Goal: Task Accomplishment & Management: Use online tool/utility

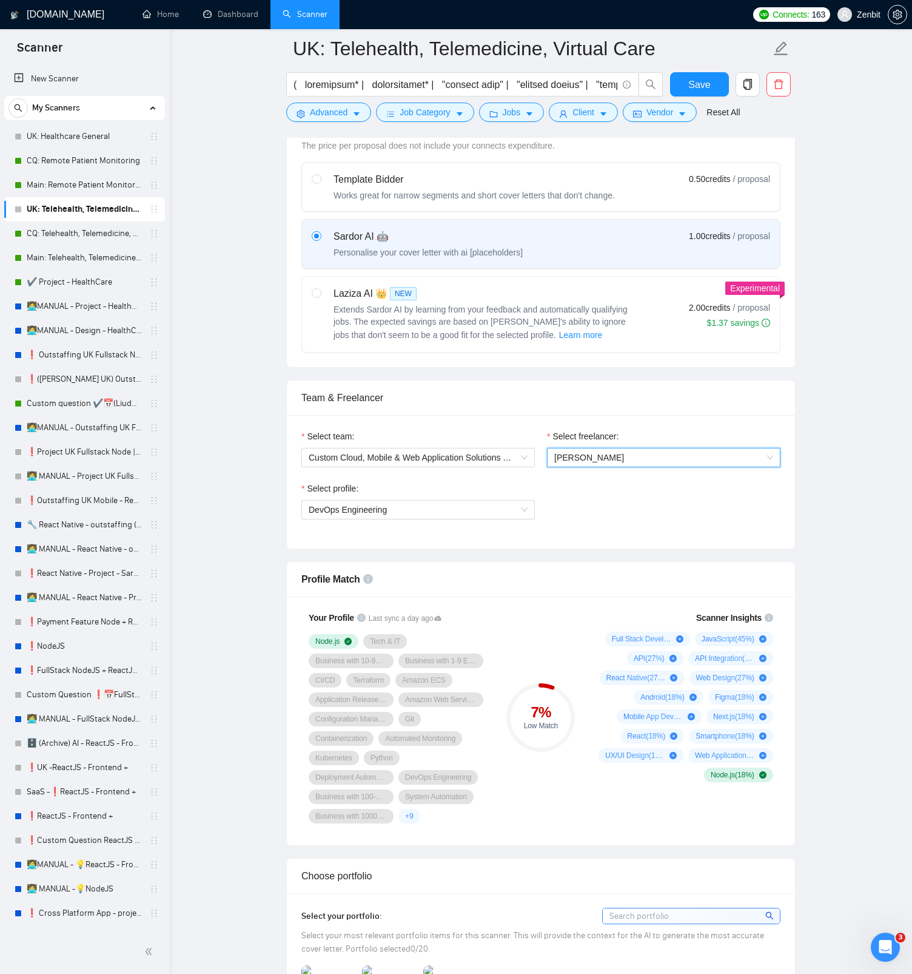
click at [710, 454] on span "[PERSON_NAME]" at bounding box center [664, 457] width 219 height 18
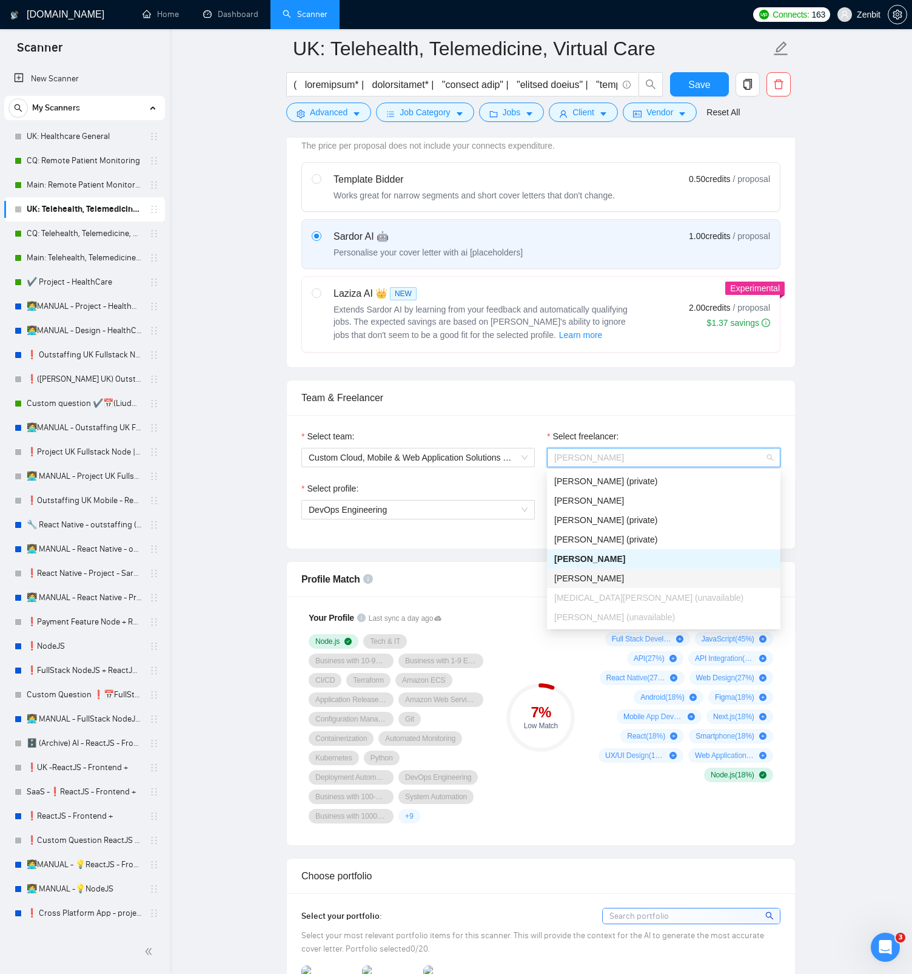
click at [644, 580] on div "[PERSON_NAME]" at bounding box center [664, 578] width 219 height 13
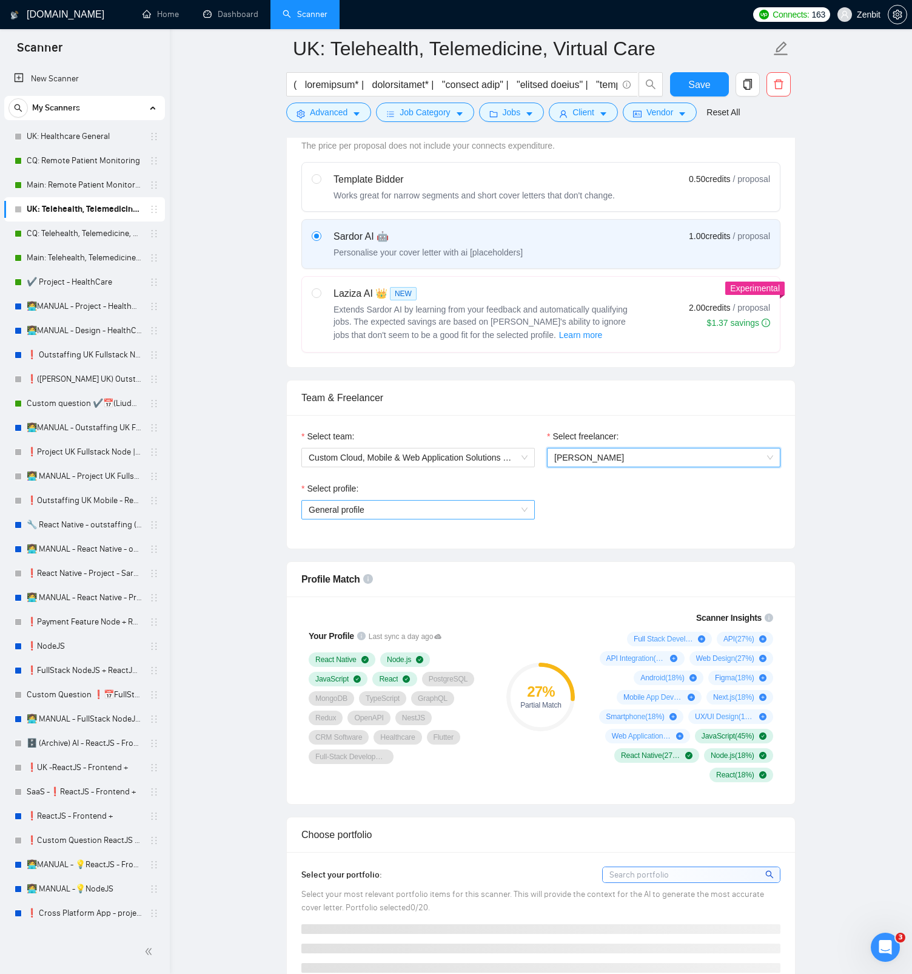
click at [529, 516] on div "General profile" at bounding box center [419, 509] width 234 height 19
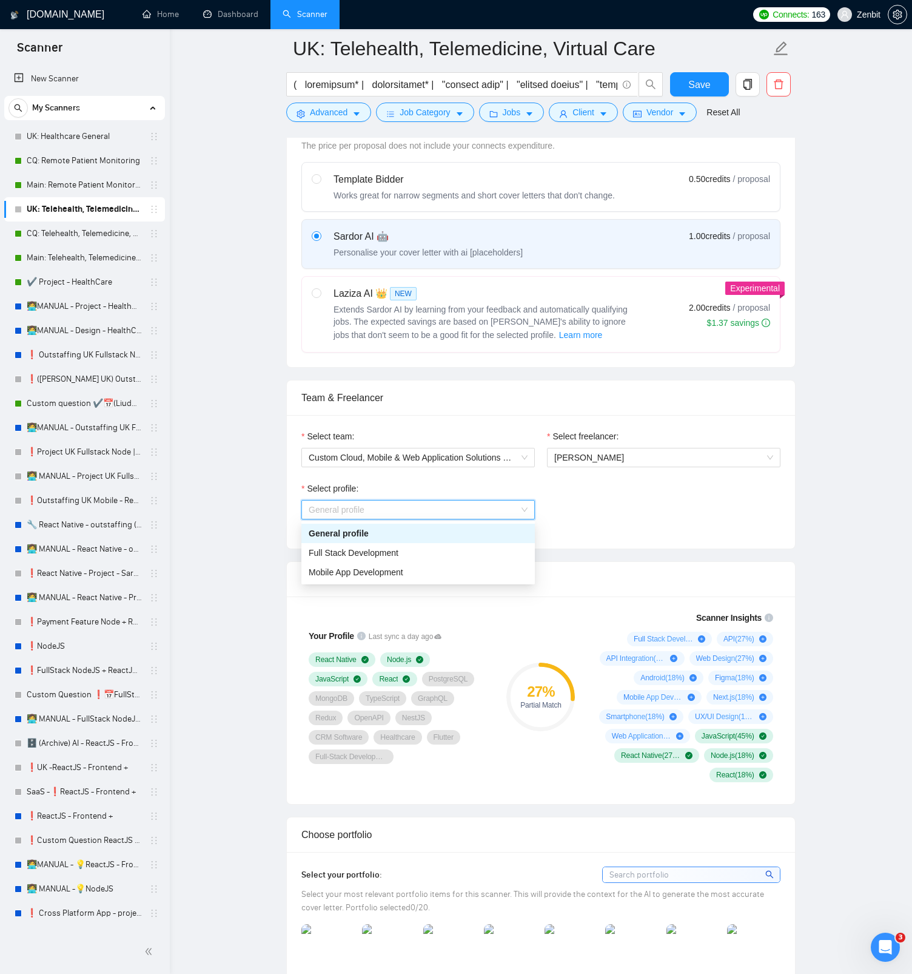
click at [618, 514] on div "Select profile: General profile" at bounding box center [540, 508] width 491 height 52
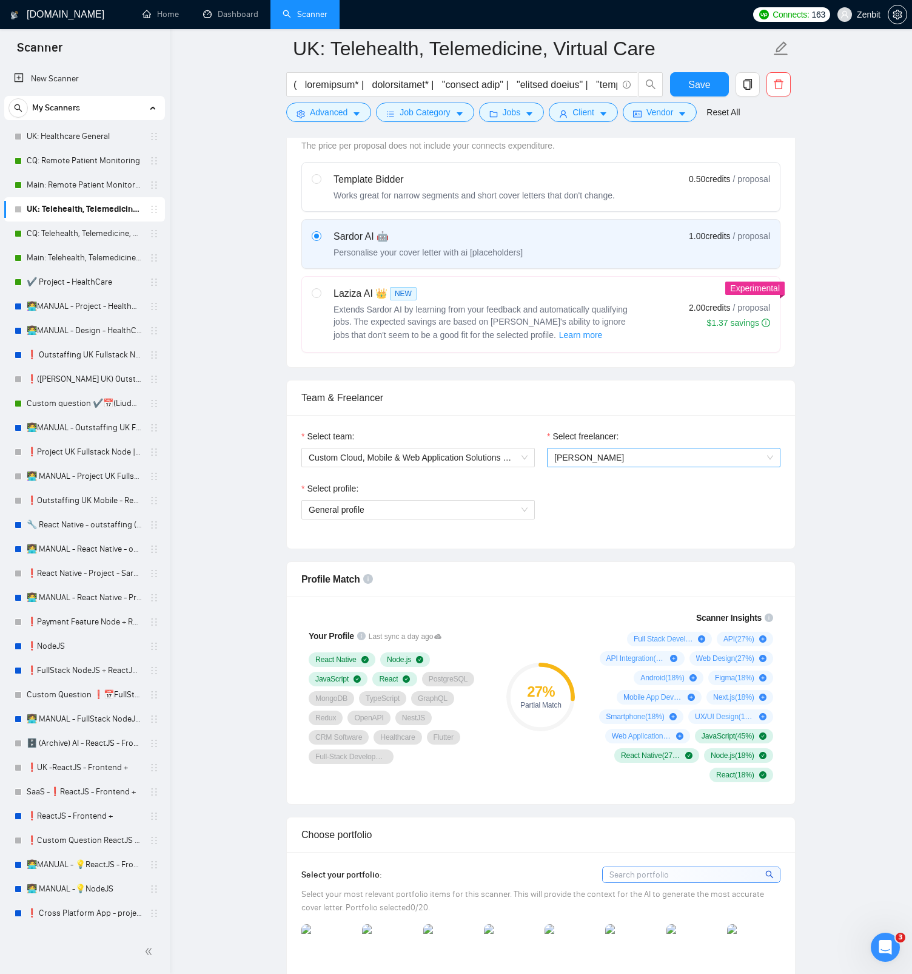
click at [755, 459] on span "[PERSON_NAME]" at bounding box center [664, 457] width 219 height 18
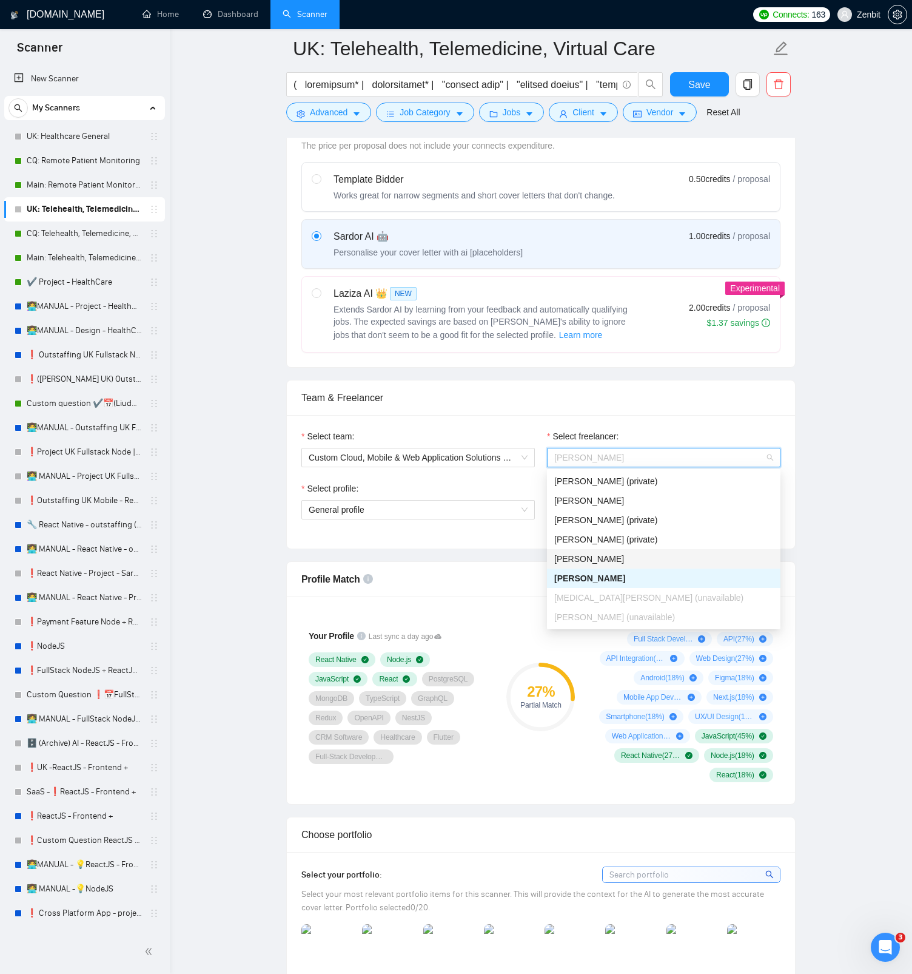
click at [657, 557] on div "Dmitry Broshkov" at bounding box center [664, 558] width 219 height 13
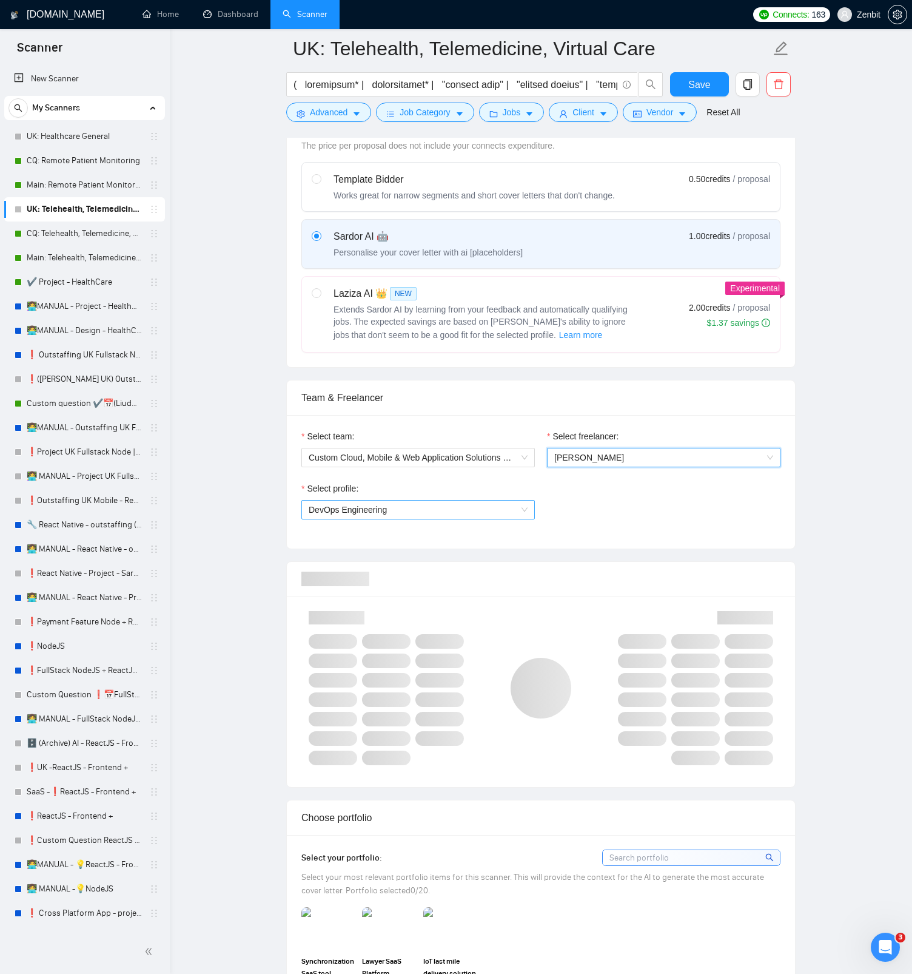
click at [522, 508] on span "DevOps Engineering" at bounding box center [418, 510] width 219 height 18
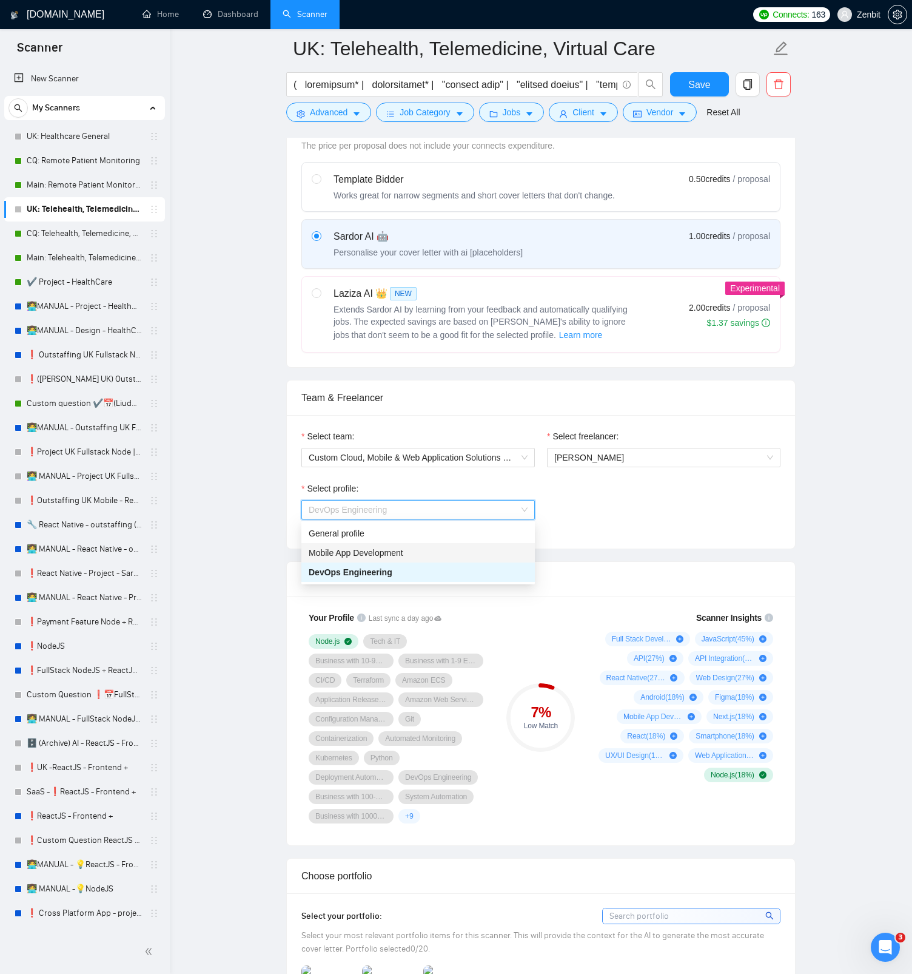
click at [426, 548] on div "Mobile App Development" at bounding box center [418, 552] width 219 height 13
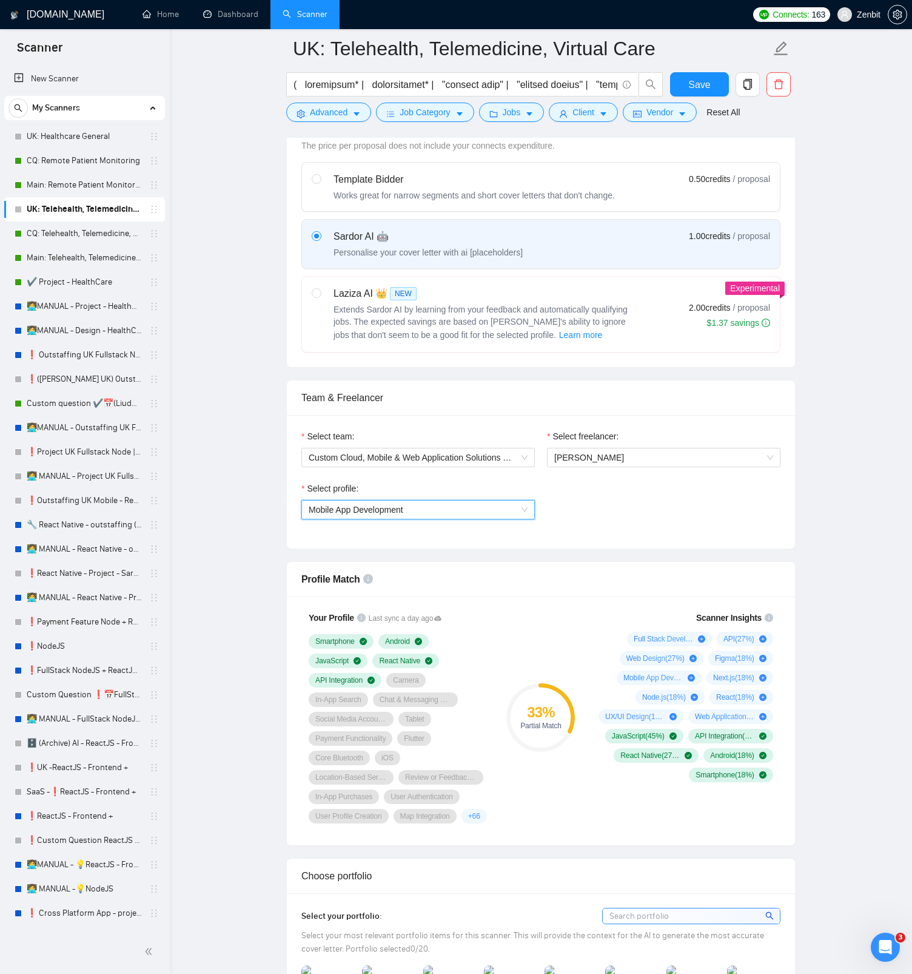
click at [529, 507] on div "Mobile App Development" at bounding box center [419, 509] width 234 height 19
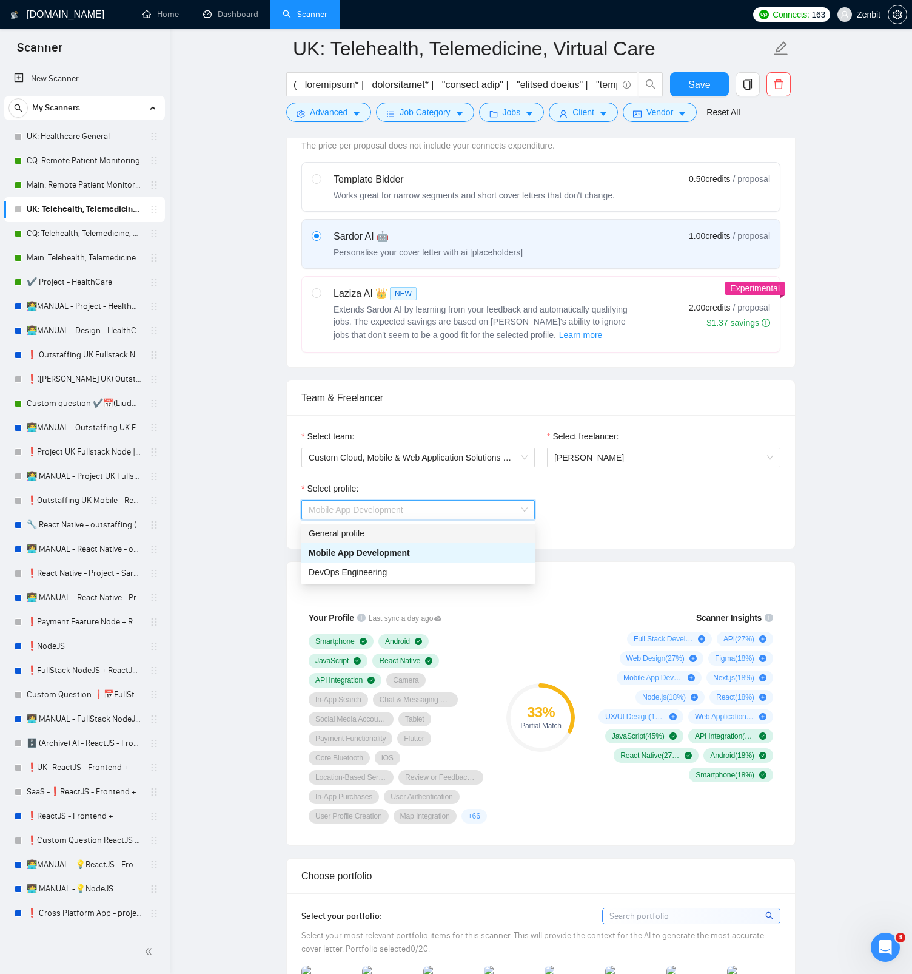
click at [440, 533] on div "General profile" at bounding box center [418, 533] width 219 height 13
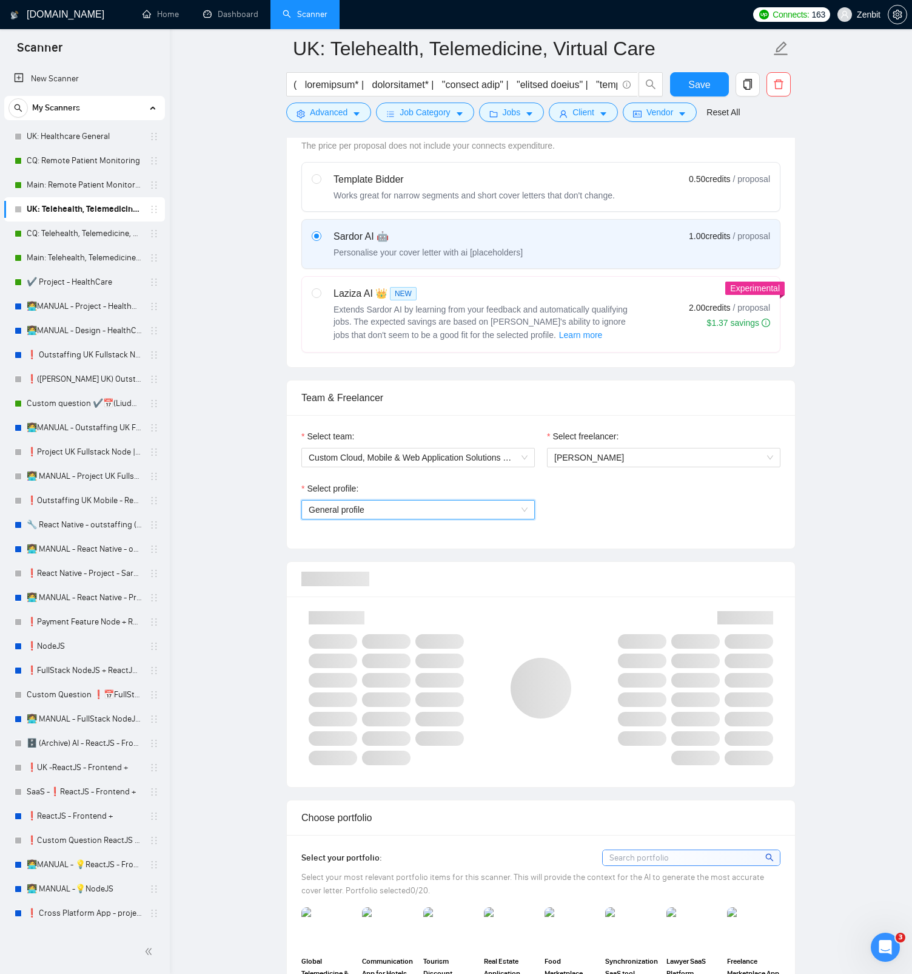
click at [528, 511] on div "General profile" at bounding box center [419, 509] width 234 height 19
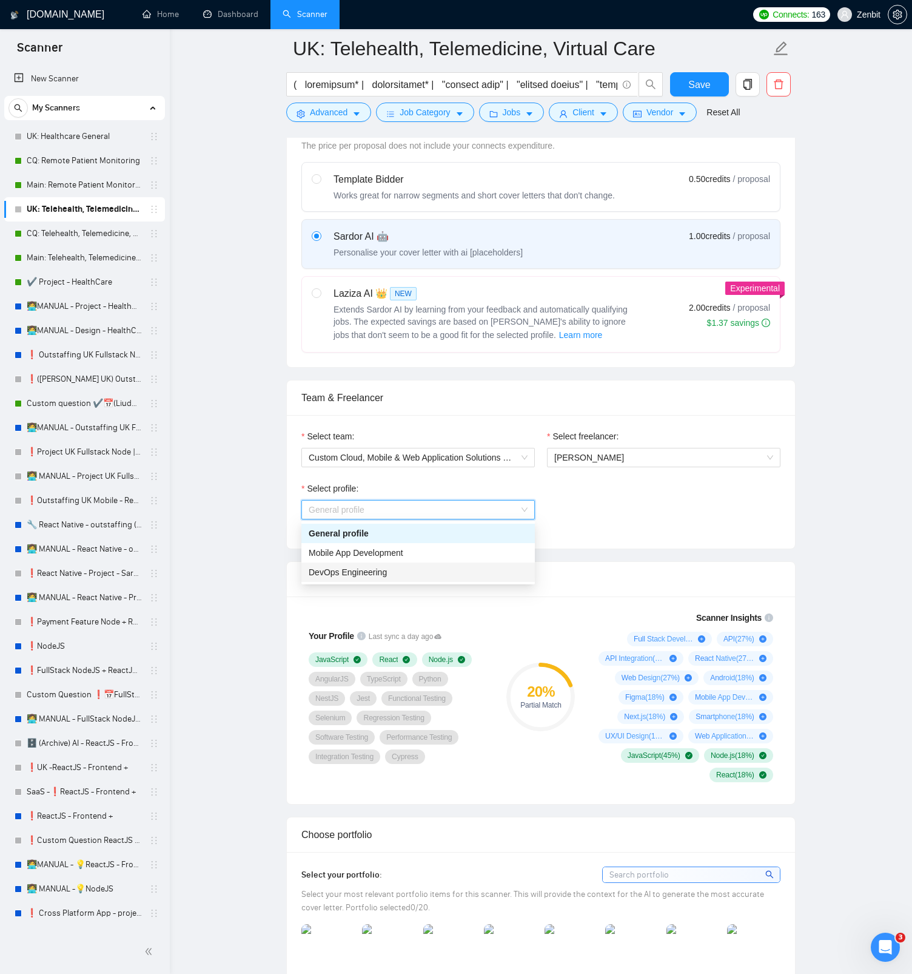
click at [464, 567] on div "DevOps Engineering" at bounding box center [418, 571] width 219 height 13
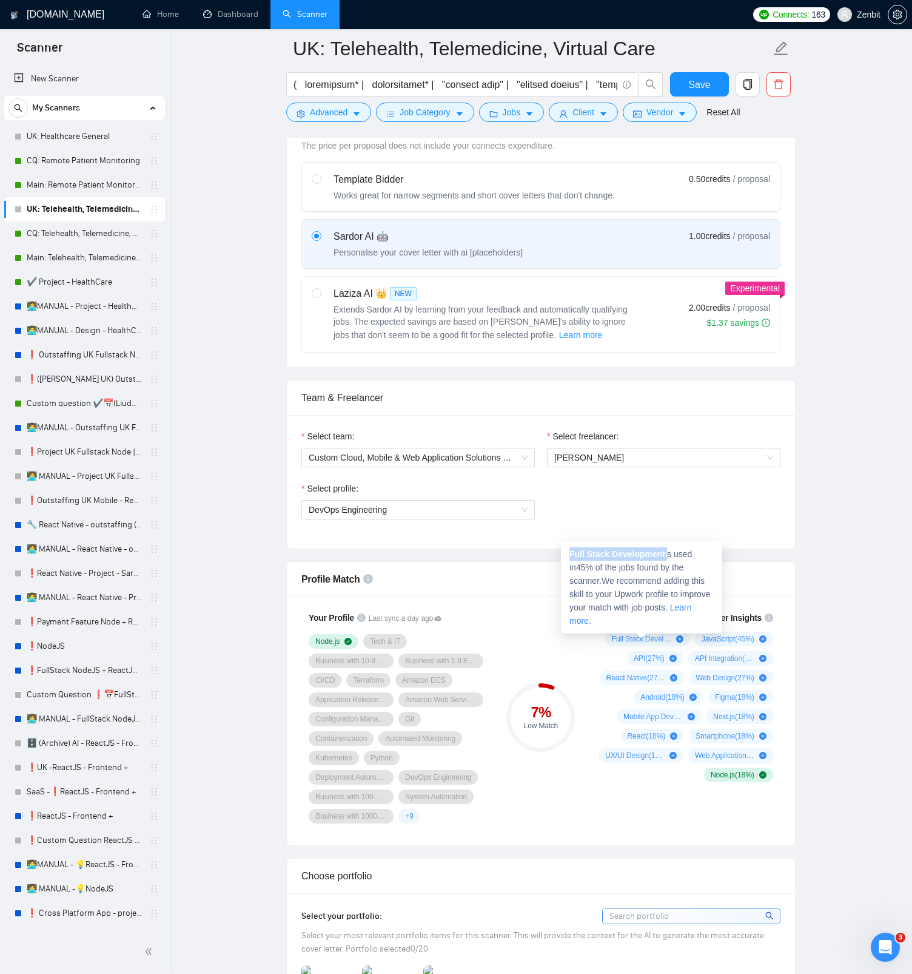
drag, startPoint x: 570, startPoint y: 553, endPoint x: 669, endPoint y: 550, distance: 99.0
click at [669, 550] on span "Full Stack Development is used in 45 % of the jobs found by the scanner. We rec…" at bounding box center [640, 587] width 141 height 76
copy span "Full Stack Development"
click at [718, 660] on span "API Integration ( 27 %)" at bounding box center [724, 658] width 59 height 10
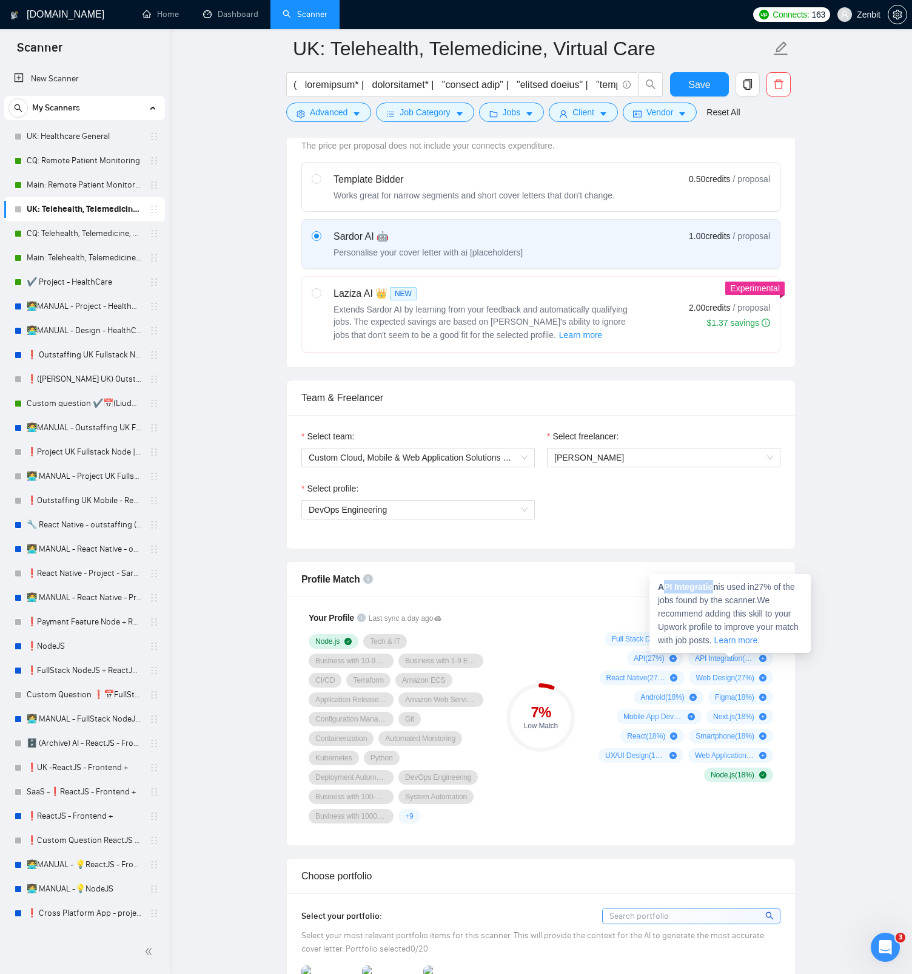
drag, startPoint x: 661, startPoint y: 584, endPoint x: 715, endPoint y: 585, distance: 53.4
click at [715, 585] on strong "API Integration" at bounding box center [688, 587] width 61 height 10
click at [711, 586] on strong "API Integration" at bounding box center [688, 587] width 61 height 10
drag, startPoint x: 722, startPoint y: 586, endPoint x: 659, endPoint y: 585, distance: 63.1
click at [659, 585] on span "API Integration is used in 27 % of the jobs found by the scanner. We recommend …" at bounding box center [728, 613] width 141 height 63
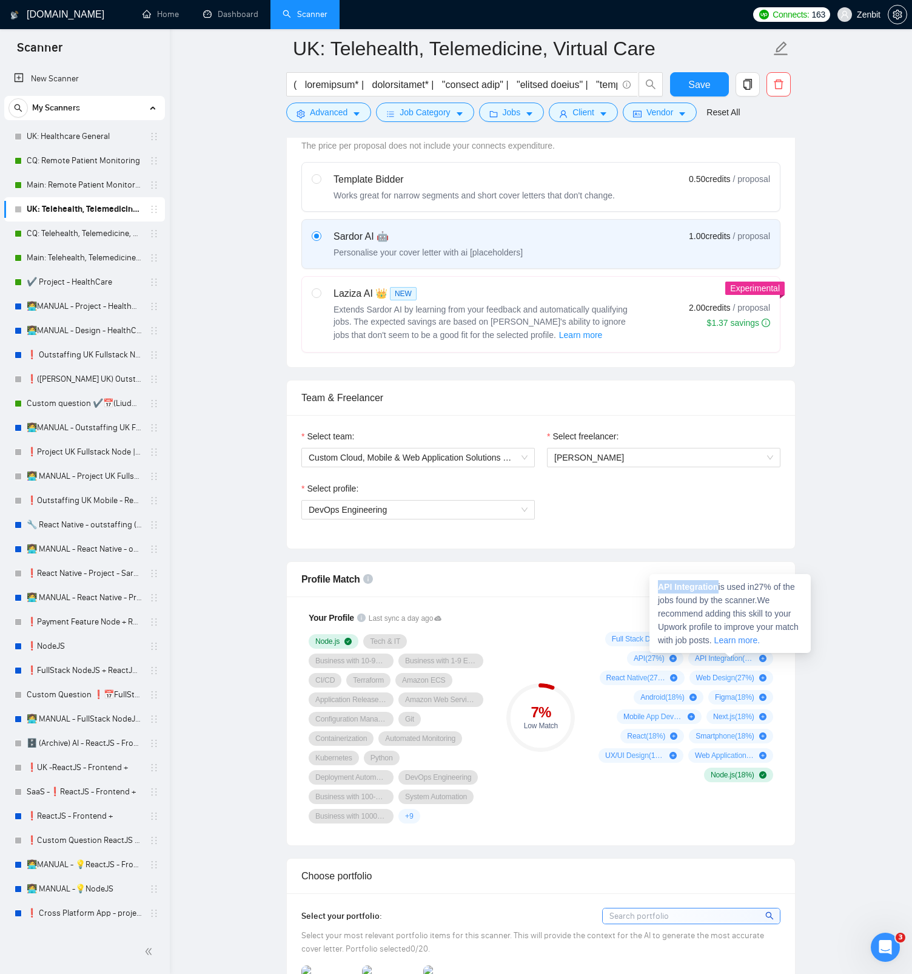
copy strong "API Integration"
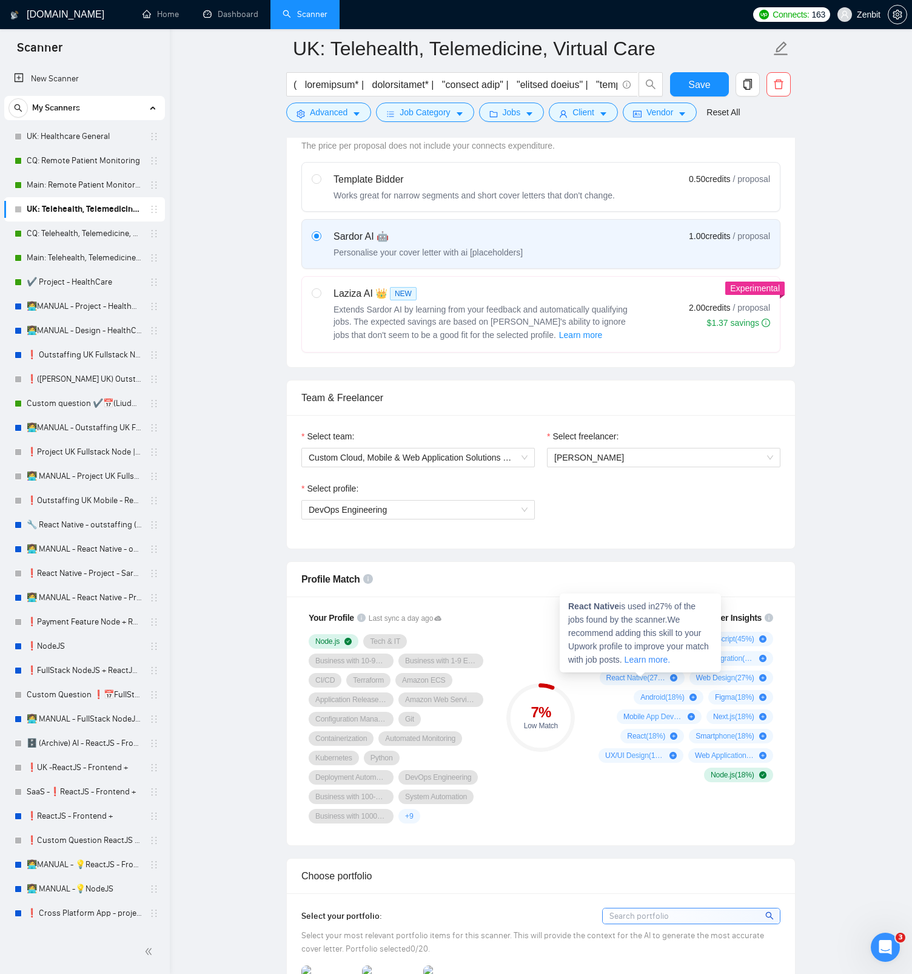
drag, startPoint x: 569, startPoint y: 605, endPoint x: 618, endPoint y: 606, distance: 49.1
click at [618, 606] on strong "React Native" at bounding box center [593, 606] width 51 height 10
click at [622, 605] on span "React Native is used in 27 % of the jobs found by the scanner. We recommend add…" at bounding box center [638, 632] width 141 height 63
drag, startPoint x: 621, startPoint y: 605, endPoint x: 567, endPoint y: 604, distance: 54.0
click at [567, 604] on div "React Native is used in 27 % of the jobs found by the scanner. We recommend add…" at bounding box center [640, 632] width 161 height 79
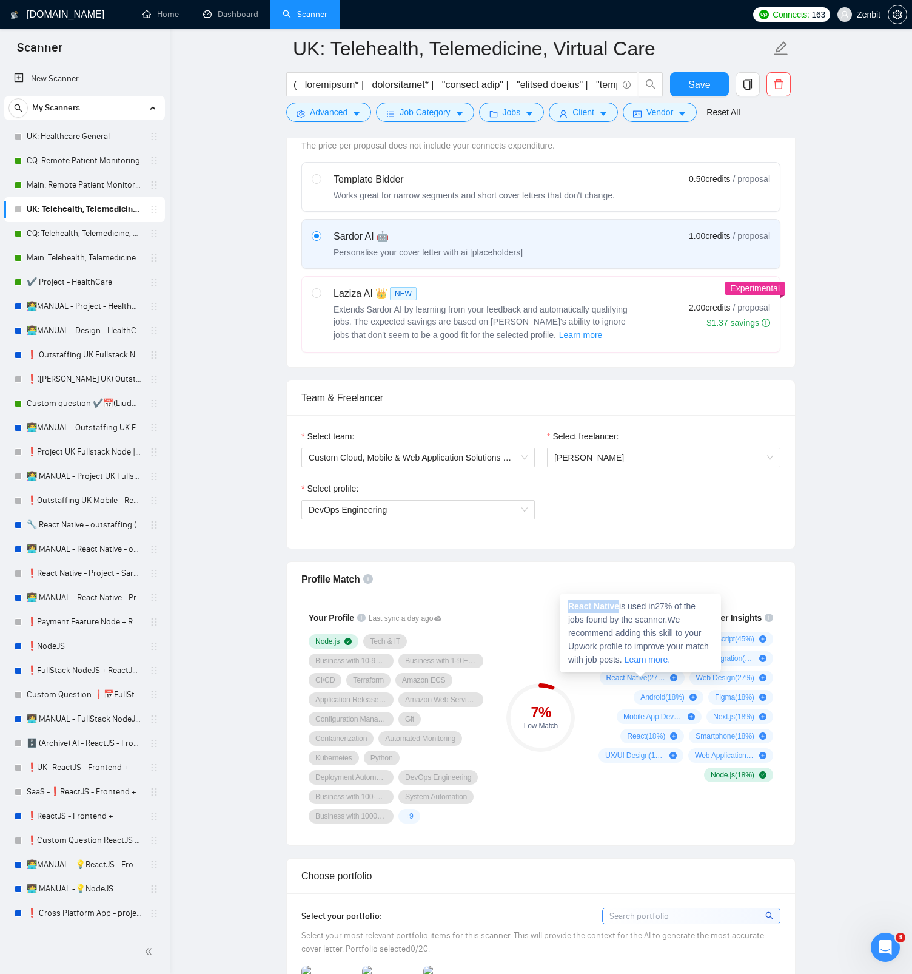
copy strong "React Native"
click at [720, 675] on span "Web Design ( 27 %)" at bounding box center [725, 678] width 58 height 10
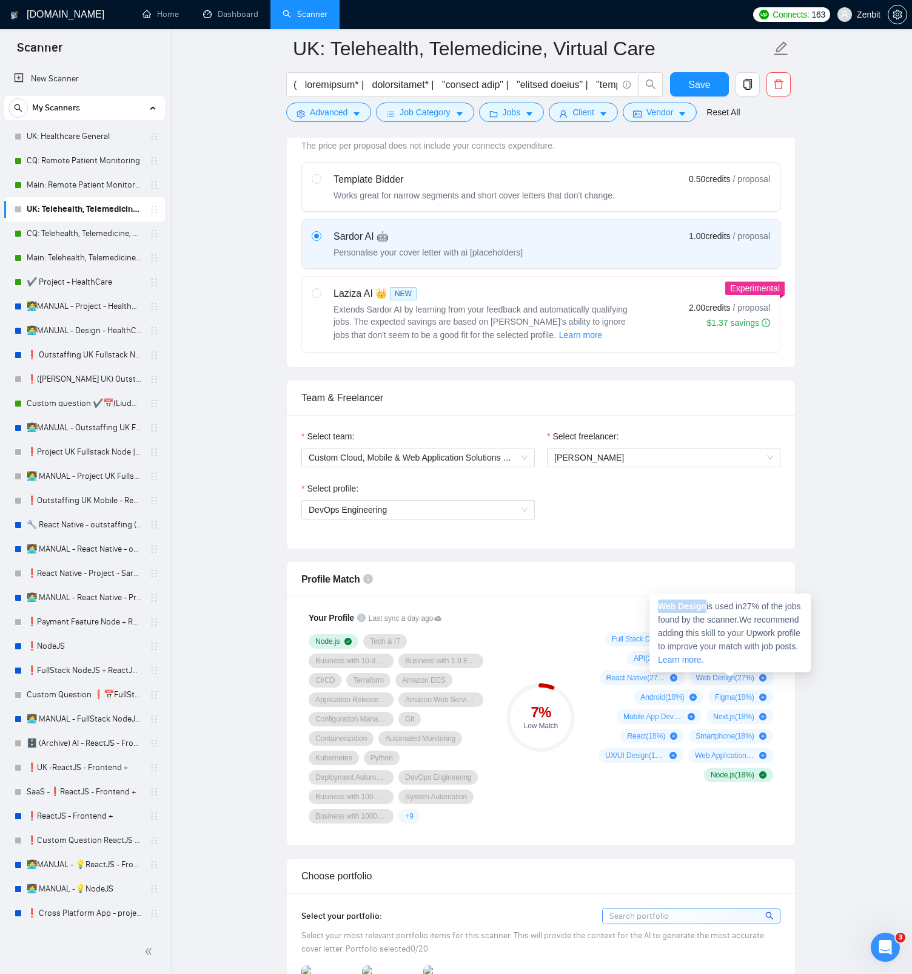
drag, startPoint x: 660, startPoint y: 604, endPoint x: 707, endPoint y: 607, distance: 46.8
click at [707, 607] on strong "Web Design" at bounding box center [682, 606] width 49 height 10
copy strong "Web Design"
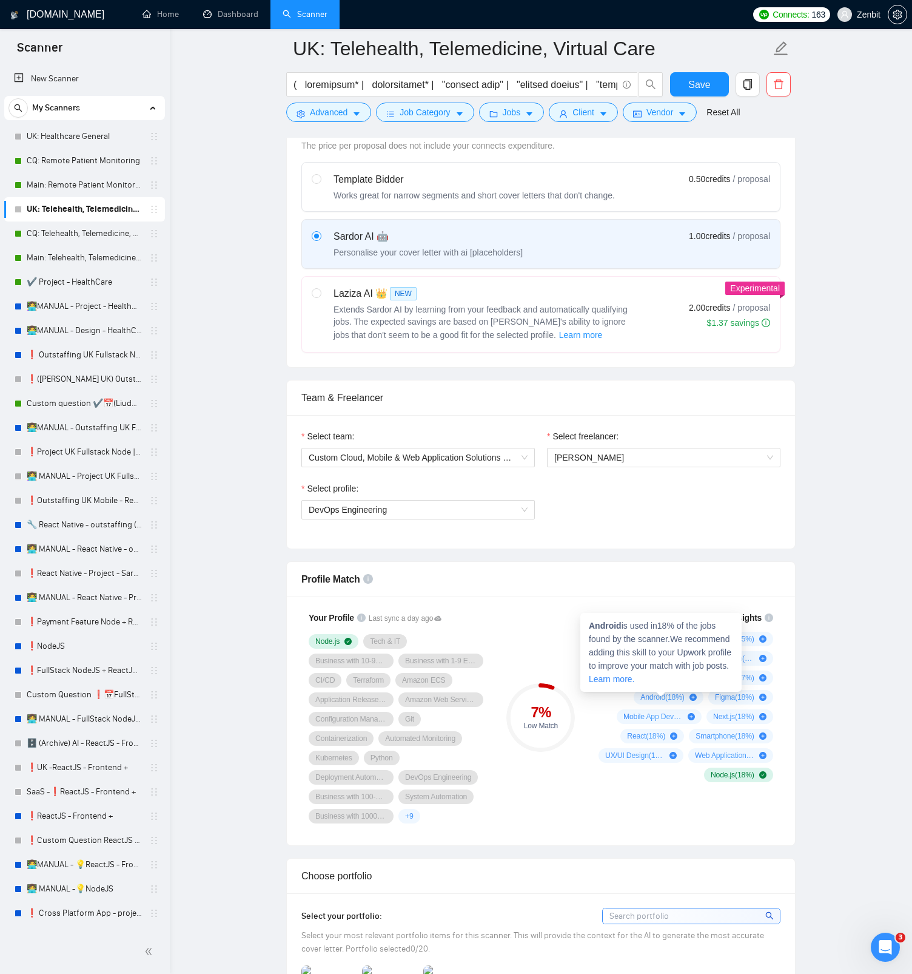
click at [609, 622] on strong "Android" at bounding box center [605, 626] width 33 height 10
copy strong "Android"
click at [681, 627] on strong "Figma" at bounding box center [678, 626] width 25 height 10
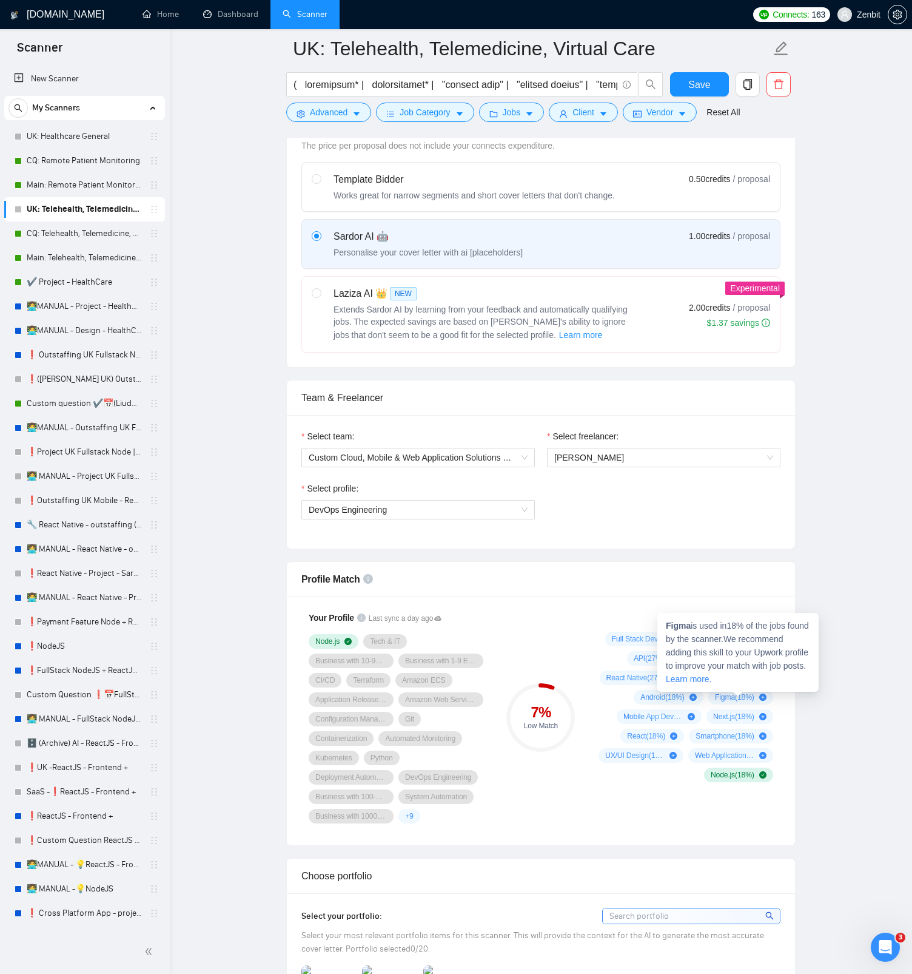
click at [680, 627] on strong "Figma" at bounding box center [678, 626] width 25 height 10
copy strong "Figma"
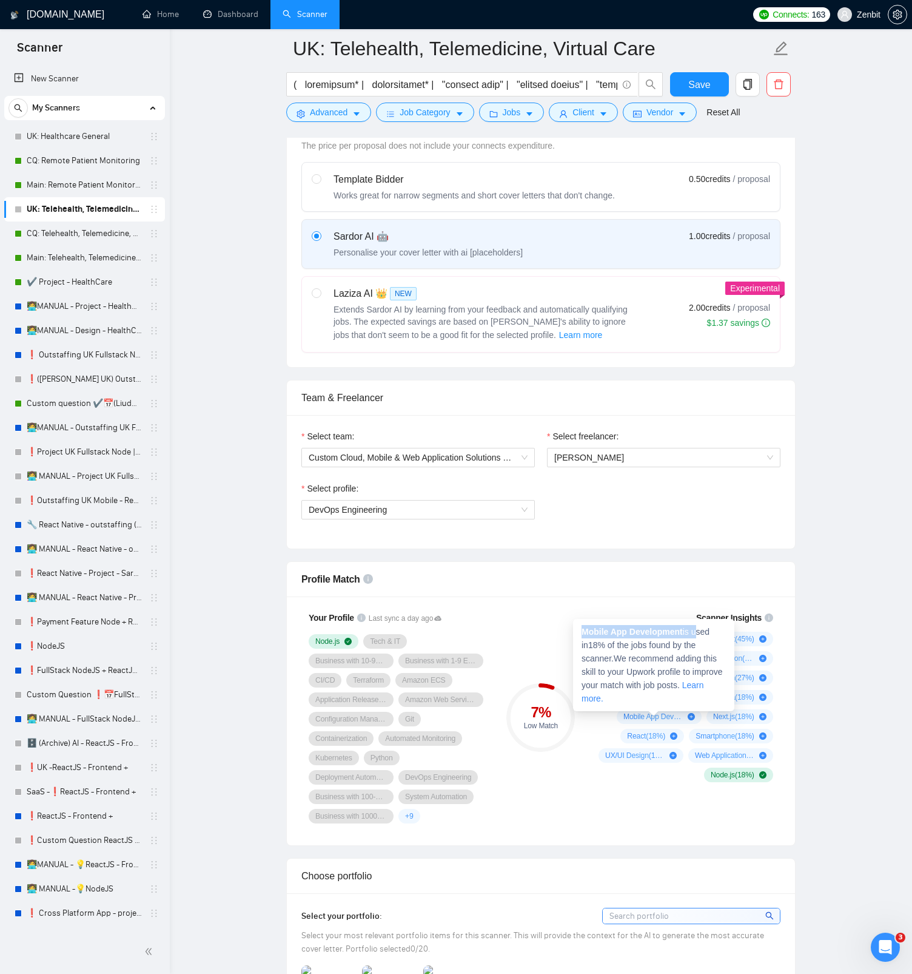
drag, startPoint x: 583, startPoint y: 632, endPoint x: 696, endPoint y: 630, distance: 112.9
click at [696, 630] on span "Mobile App Development is used in 18 % of the jobs found by the scanner. We rec…" at bounding box center [652, 665] width 141 height 76
click at [684, 639] on span "Mobile App Development is used in 18 % of the jobs found by the scanner. We rec…" at bounding box center [652, 665] width 141 height 76
drag, startPoint x: 687, startPoint y: 632, endPoint x: 579, endPoint y: 629, distance: 107.4
click at [579, 629] on div "Mobile App Development is used in 18 % of the jobs found by the scanner. We rec…" at bounding box center [653, 665] width 161 height 92
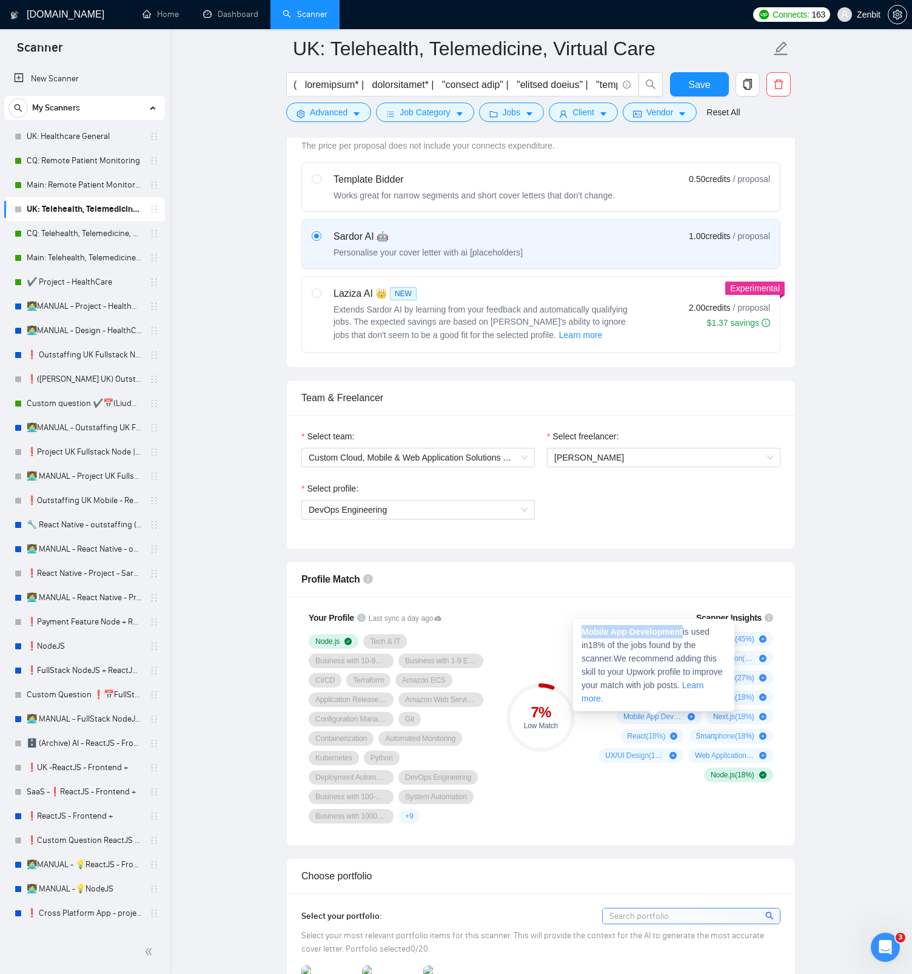
copy strong "Mobile App Development"
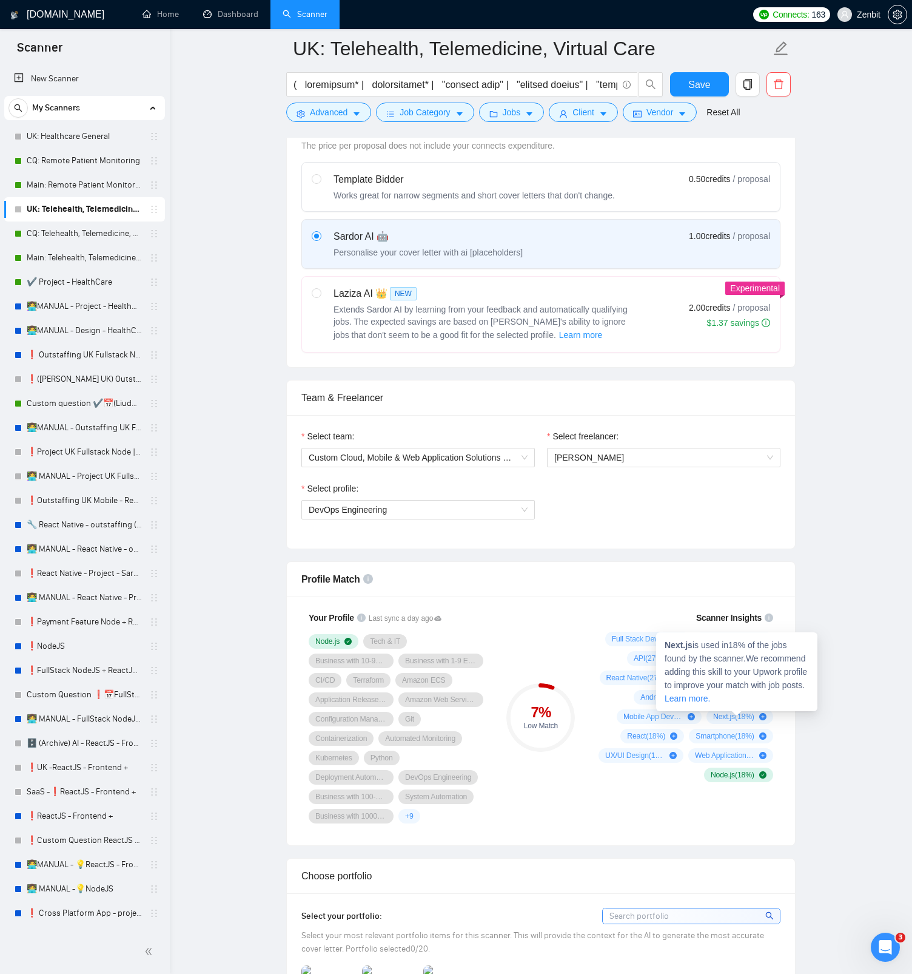
click at [697, 644] on span "Next.js is used in 18 % of the jobs found by the scanner. We recommend adding t…" at bounding box center [736, 671] width 143 height 63
copy span "Next.js"
drag, startPoint x: 640, startPoint y: 738, endPoint x: 593, endPoint y: 664, distance: 88.4
click at [640, 738] on span "React ( 18 %)" at bounding box center [646, 736] width 38 height 10
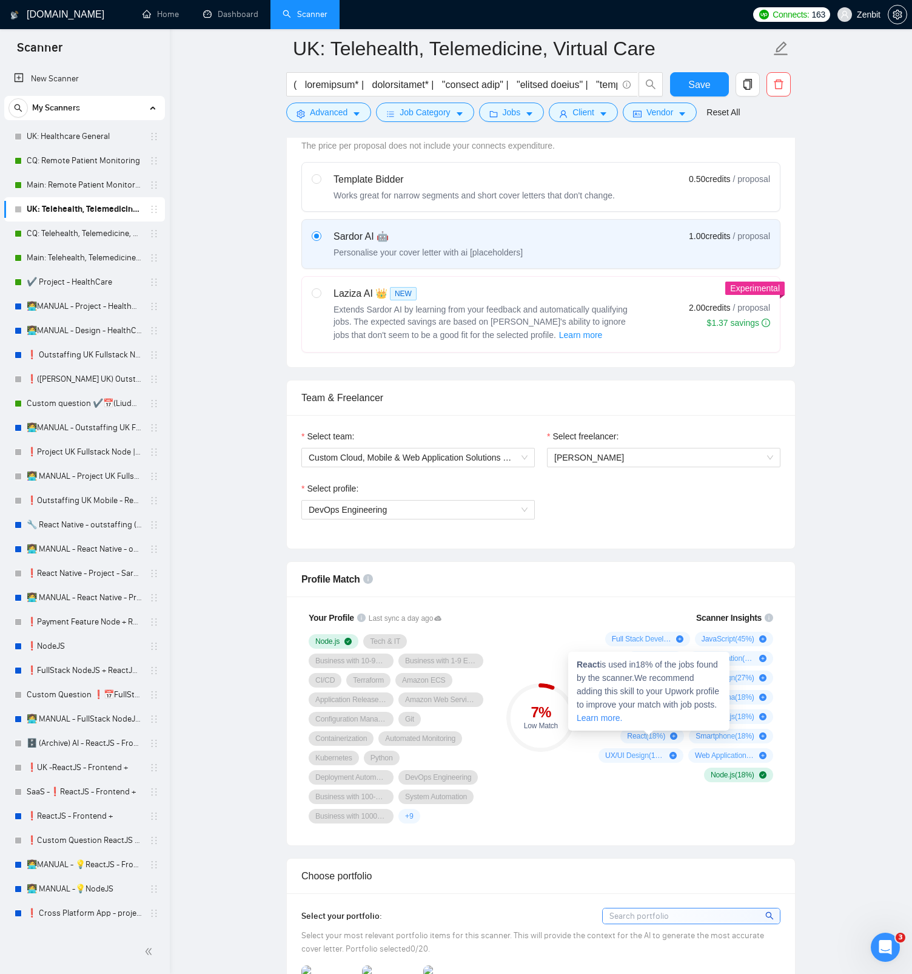
click at [590, 663] on strong "React" at bounding box center [588, 664] width 23 height 10
copy strong "React"
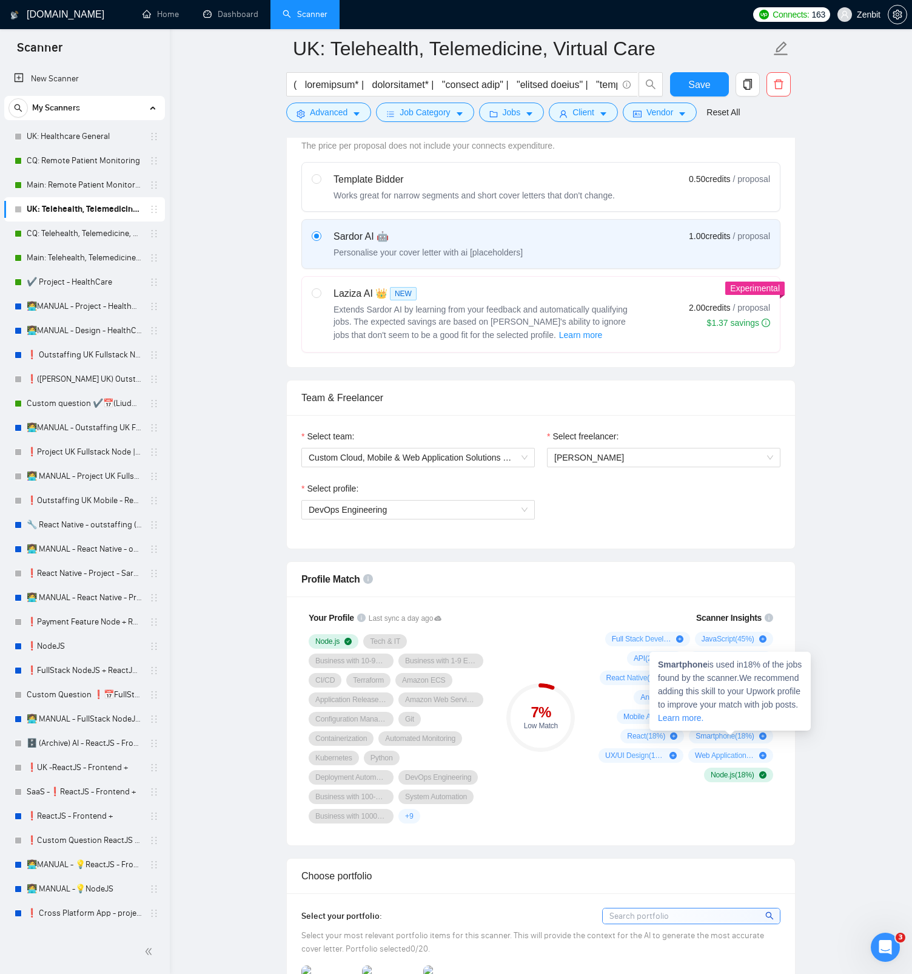
click at [710, 736] on span "Smartphone ( 18 %)" at bounding box center [725, 736] width 58 height 10
click at [683, 664] on strong "Smartphone" at bounding box center [683, 664] width 50 height 10
copy strong "Smartphone"
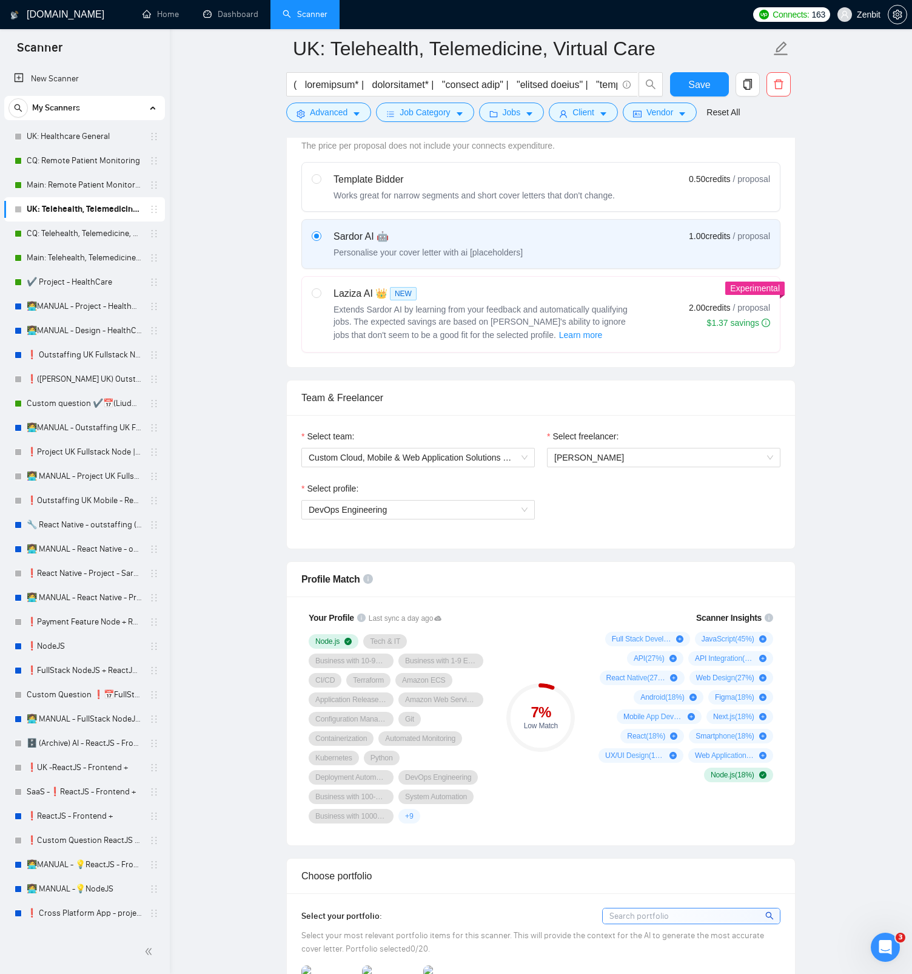
click at [627, 754] on span "UX/UI Design ( 18 %)" at bounding box center [634, 755] width 59 height 10
drag, startPoint x: 568, startPoint y: 683, endPoint x: 622, endPoint y: 681, distance: 53.4
click at [622, 681] on strong "UX/UI Design" at bounding box center [594, 684] width 53 height 10
click at [723, 684] on strong "Web Application" at bounding box center [691, 684] width 66 height 10
click at [727, 684] on span "Web Application is used in 18 % of the jobs found by the scanner. We recommend …" at bounding box center [729, 710] width 143 height 63
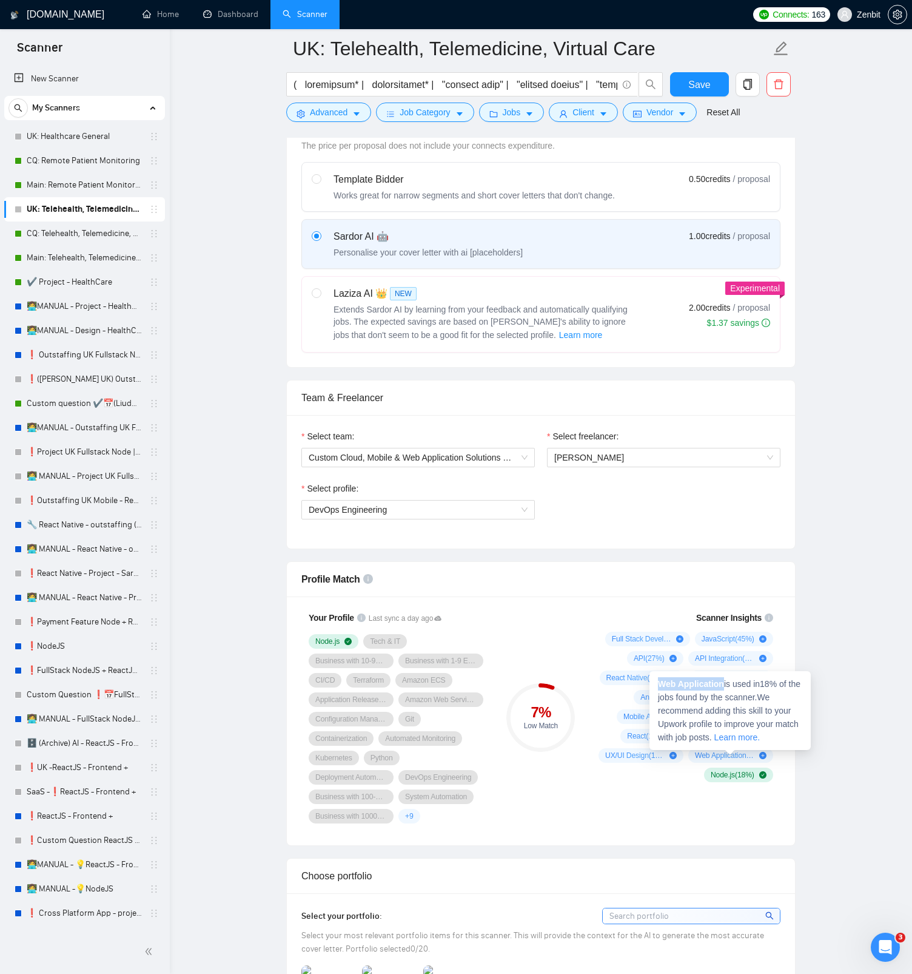
drag, startPoint x: 727, startPoint y: 683, endPoint x: 659, endPoint y: 682, distance: 68.0
click at [659, 682] on span "Web Application is used in 18 % of the jobs found by the scanner. We recommend …" at bounding box center [729, 710] width 143 height 63
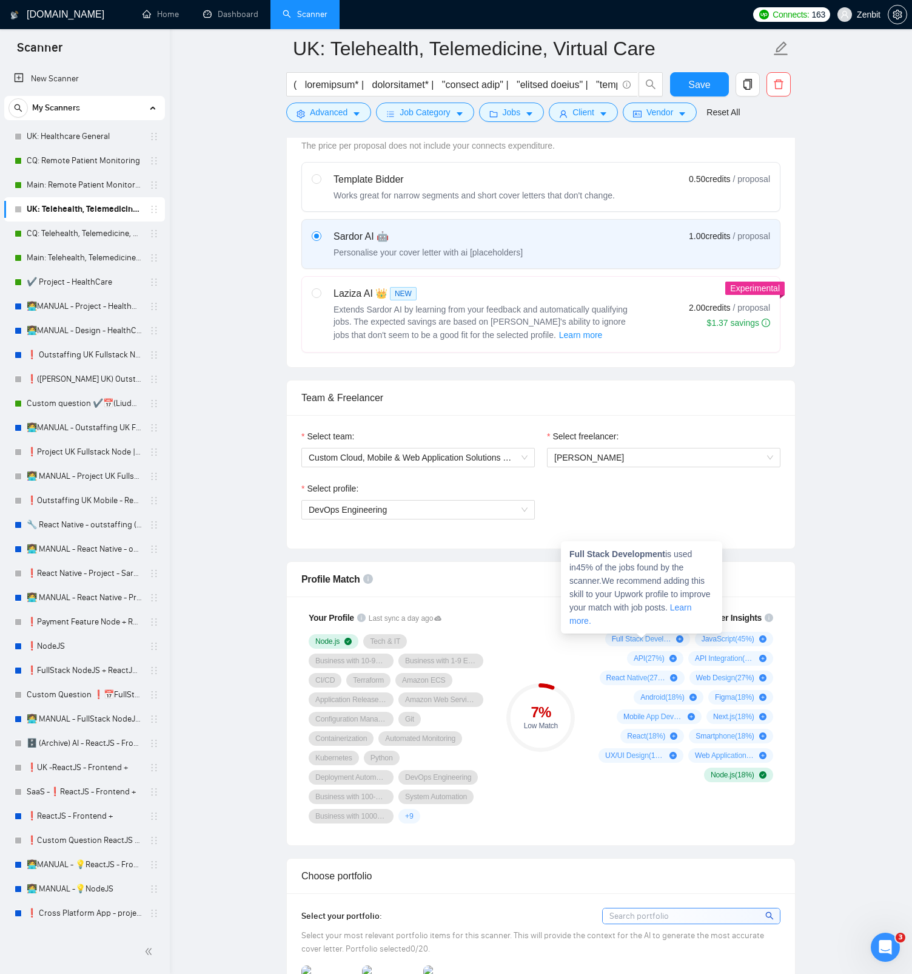
click at [676, 639] on icon "plus-circle" at bounding box center [679, 638] width 7 height 7
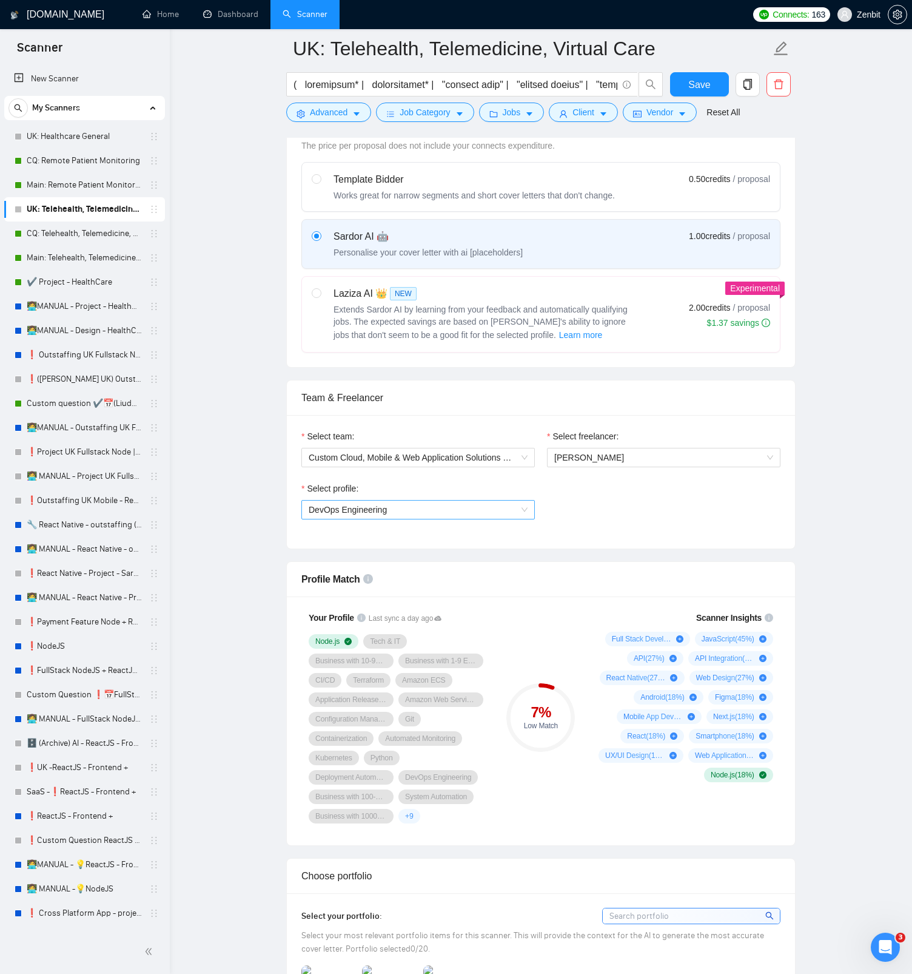
click at [442, 513] on span "DevOps Engineering" at bounding box center [418, 510] width 219 height 18
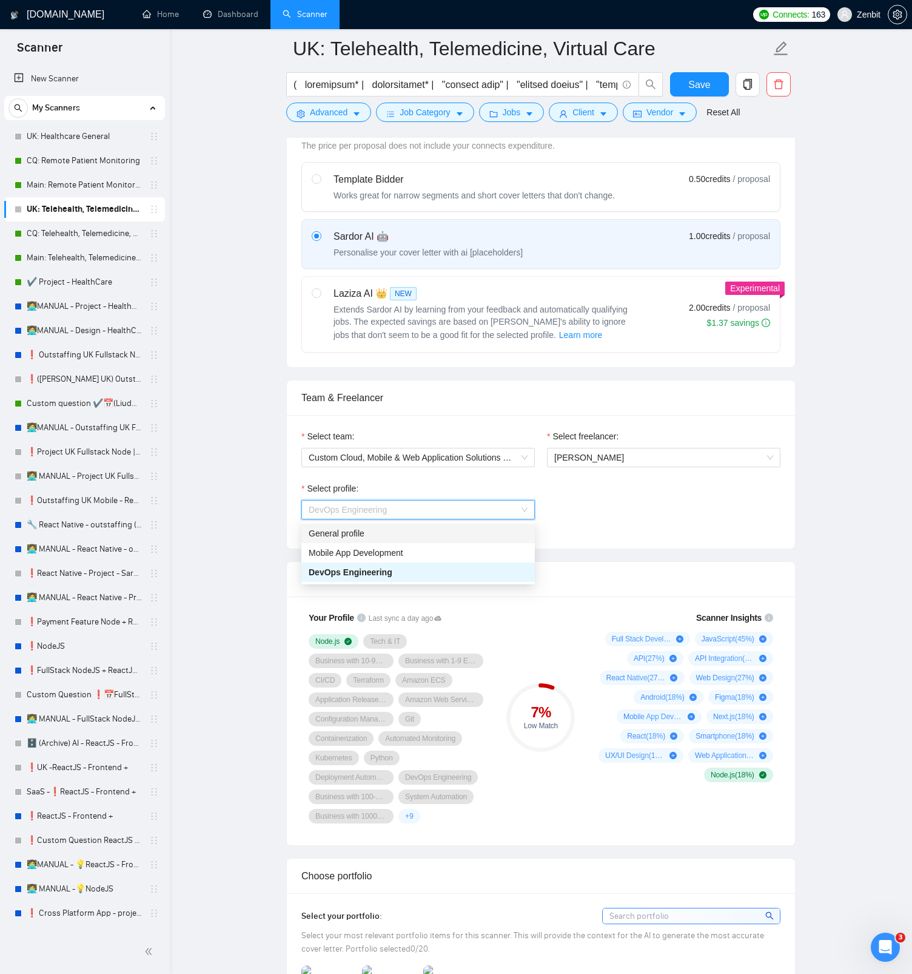
click at [609, 534] on div "Select team: Custom Cloud, Mobile & Web Application Solutions 🇪🇺 ZenBit Select …" at bounding box center [541, 481] width 508 height 133
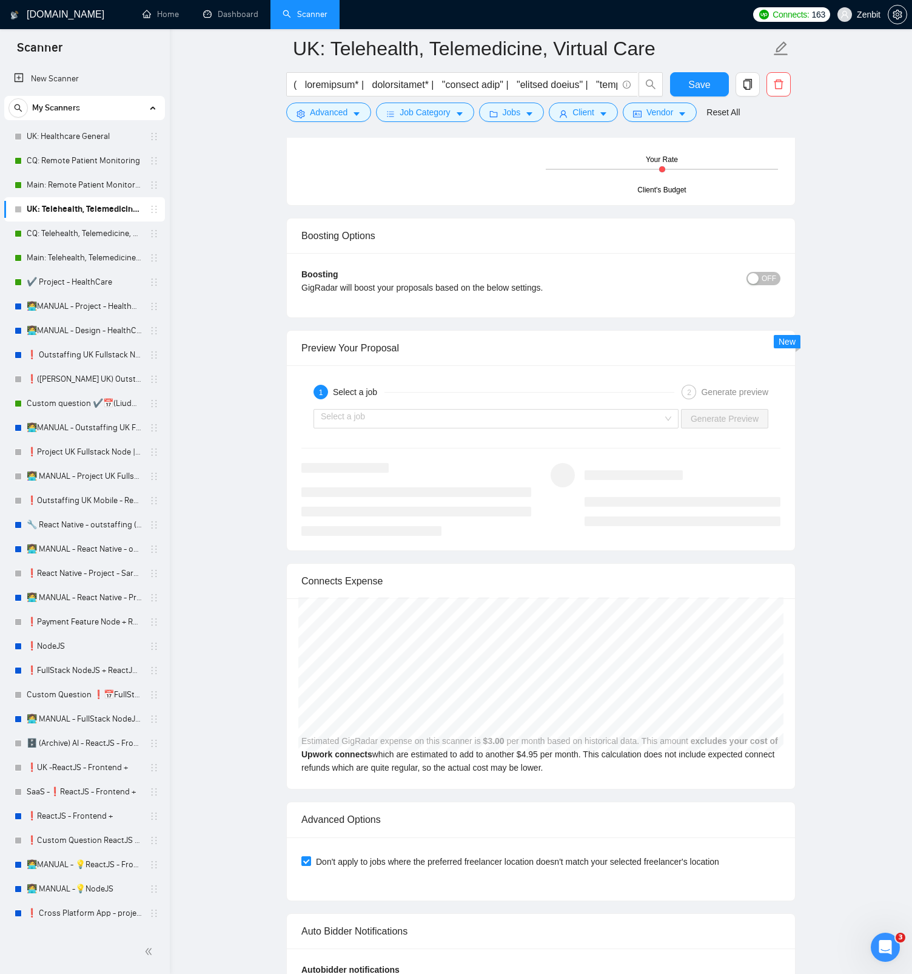
scroll to position [2049, 0]
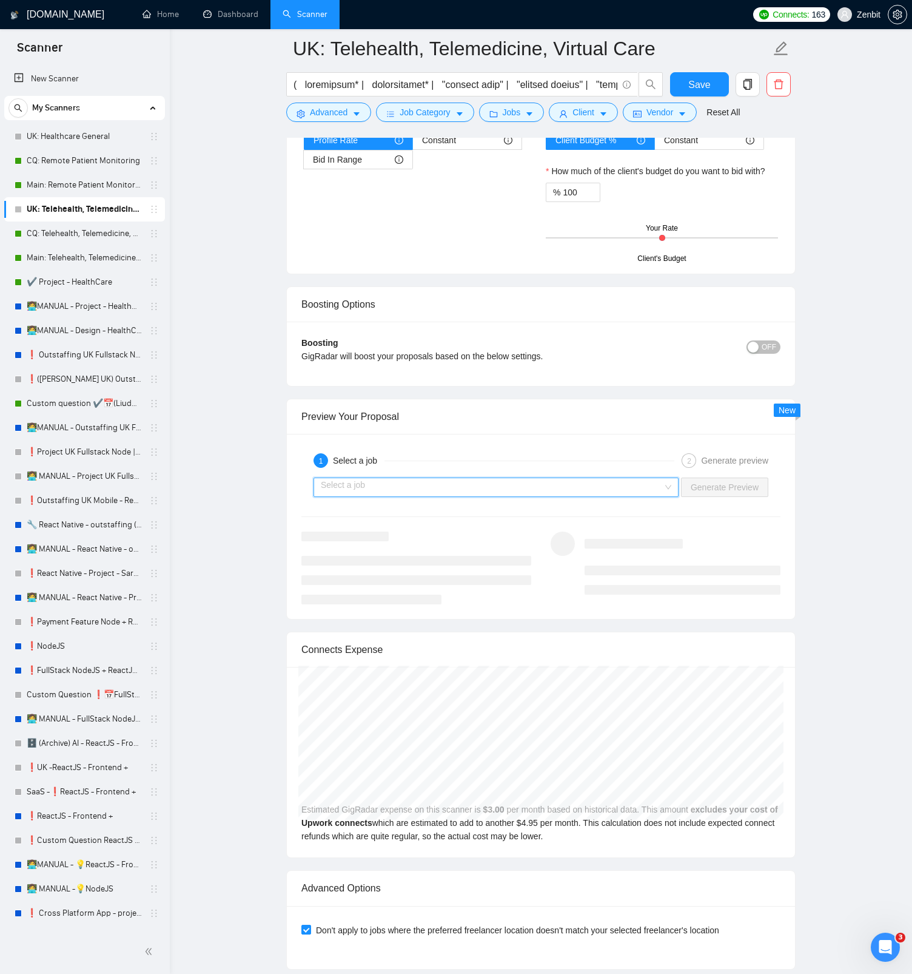
click at [446, 484] on input "search" at bounding box center [492, 487] width 342 height 18
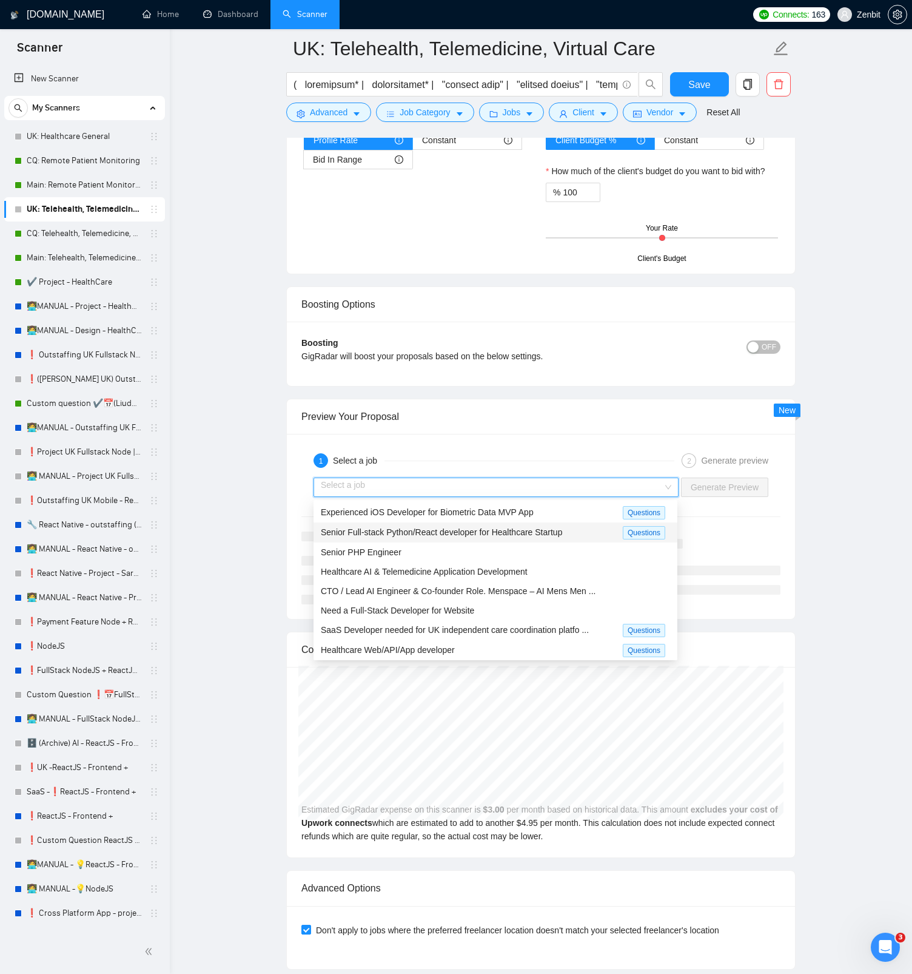
click at [454, 527] on span "Senior Full-stack Python/React developer for Healthcare Startup" at bounding box center [441, 532] width 241 height 10
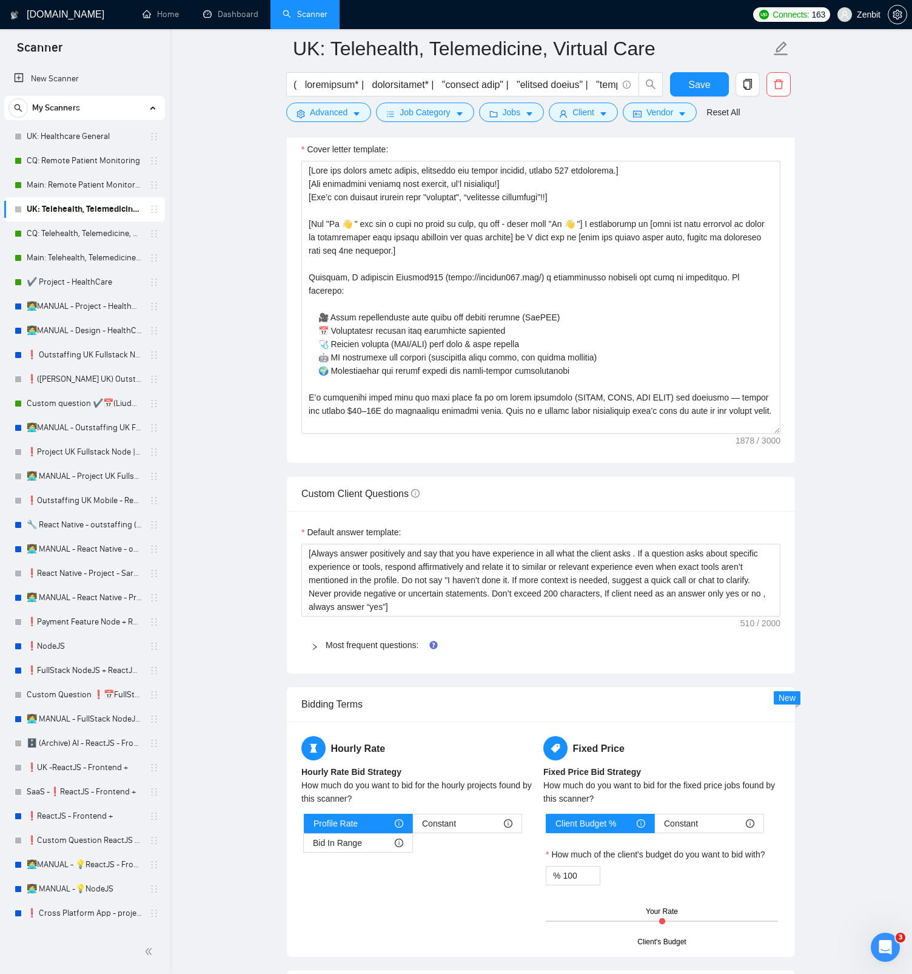
scroll to position [1297, 0]
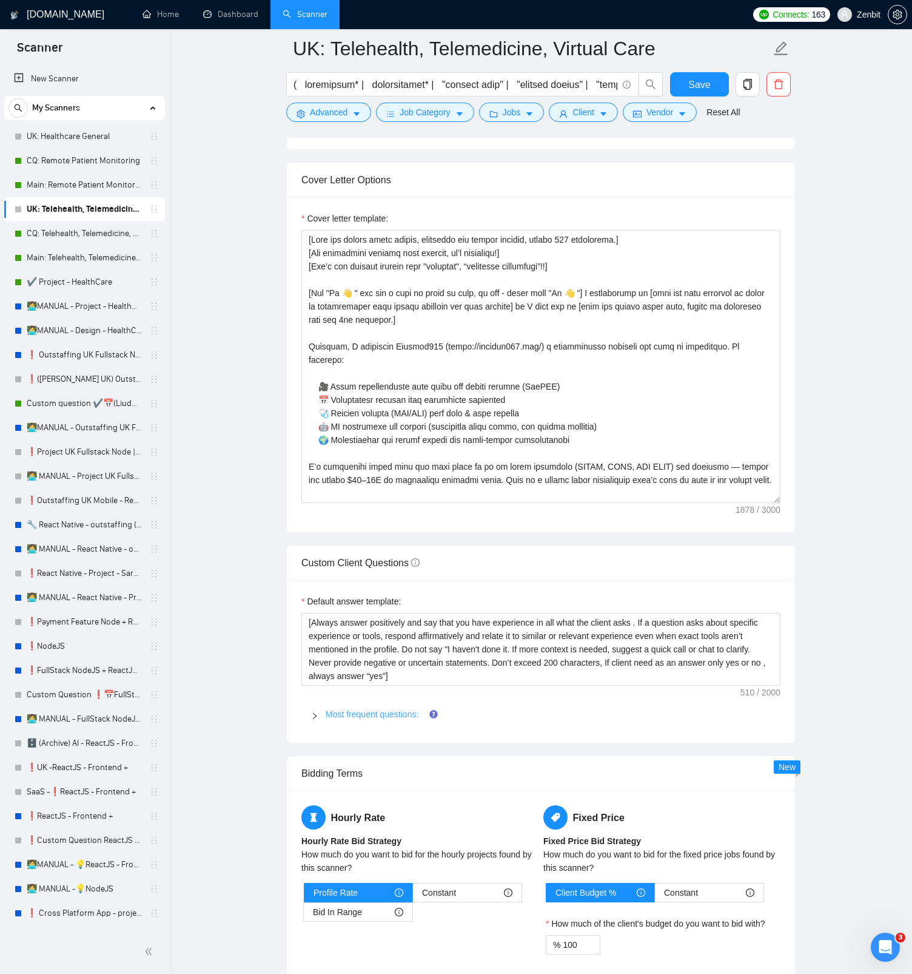
click at [374, 717] on link "Most frequent questions:" at bounding box center [372, 714] width 93 height 10
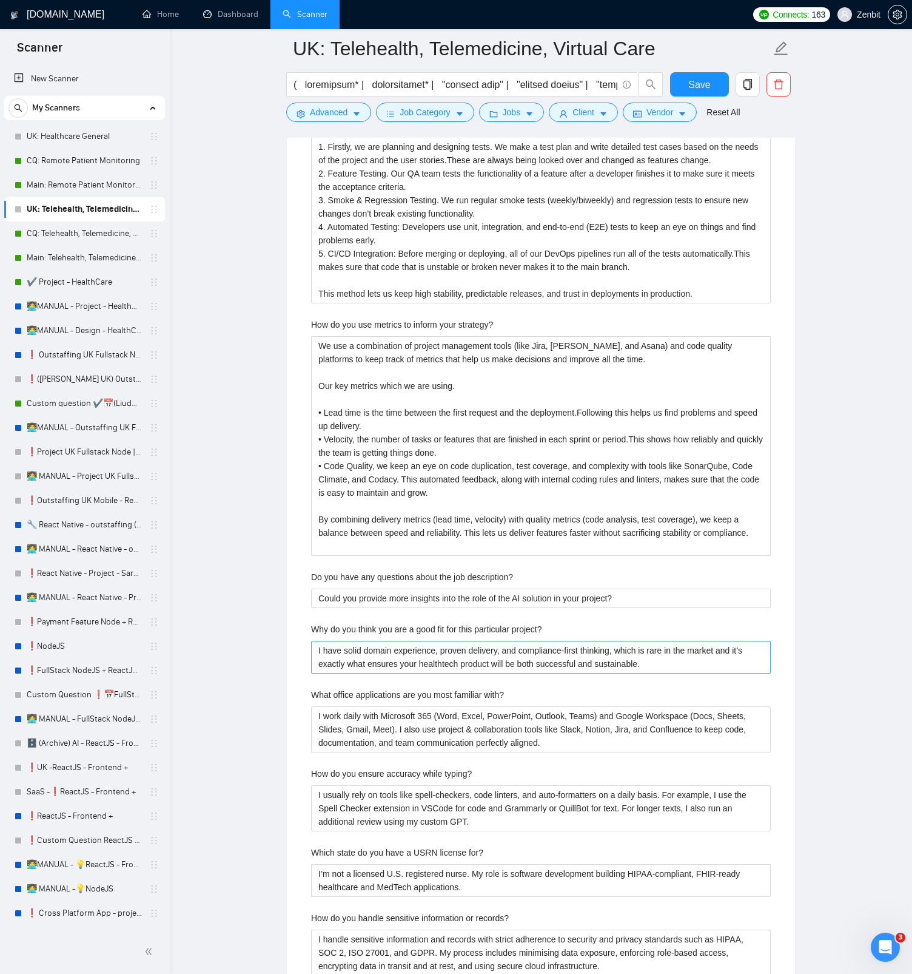
scroll to position [2492, 0]
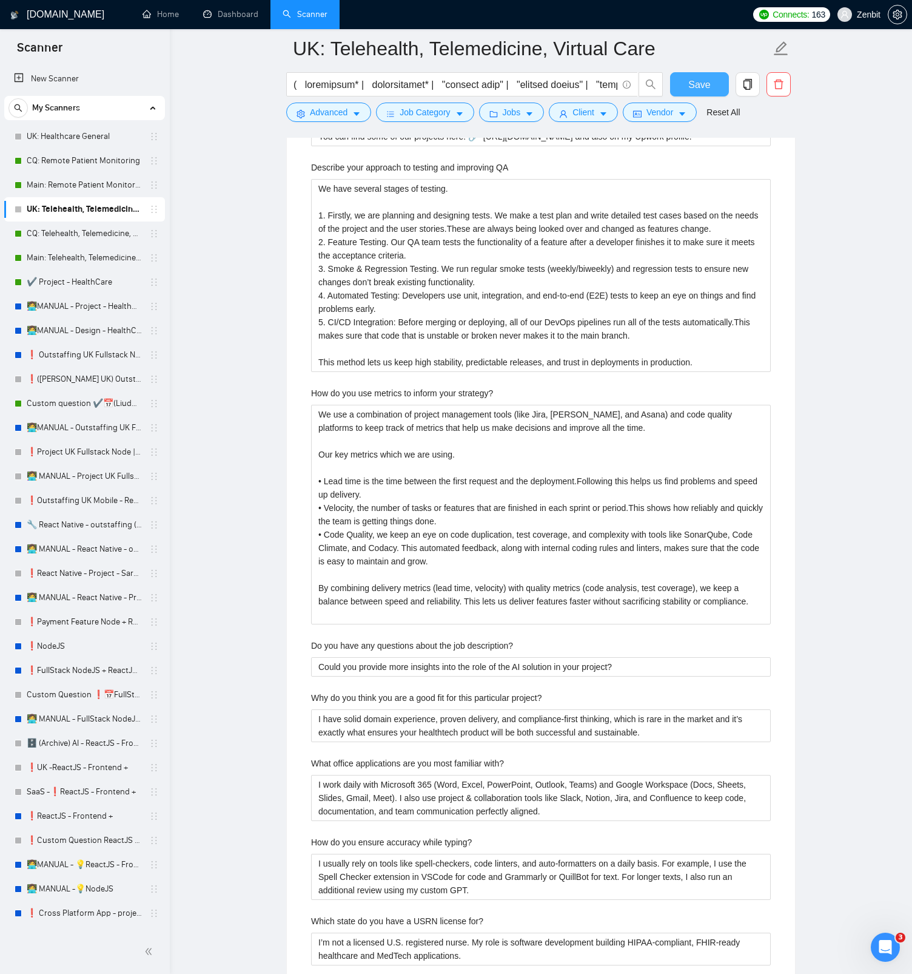
click at [689, 86] on span "Save" at bounding box center [700, 84] width 22 height 15
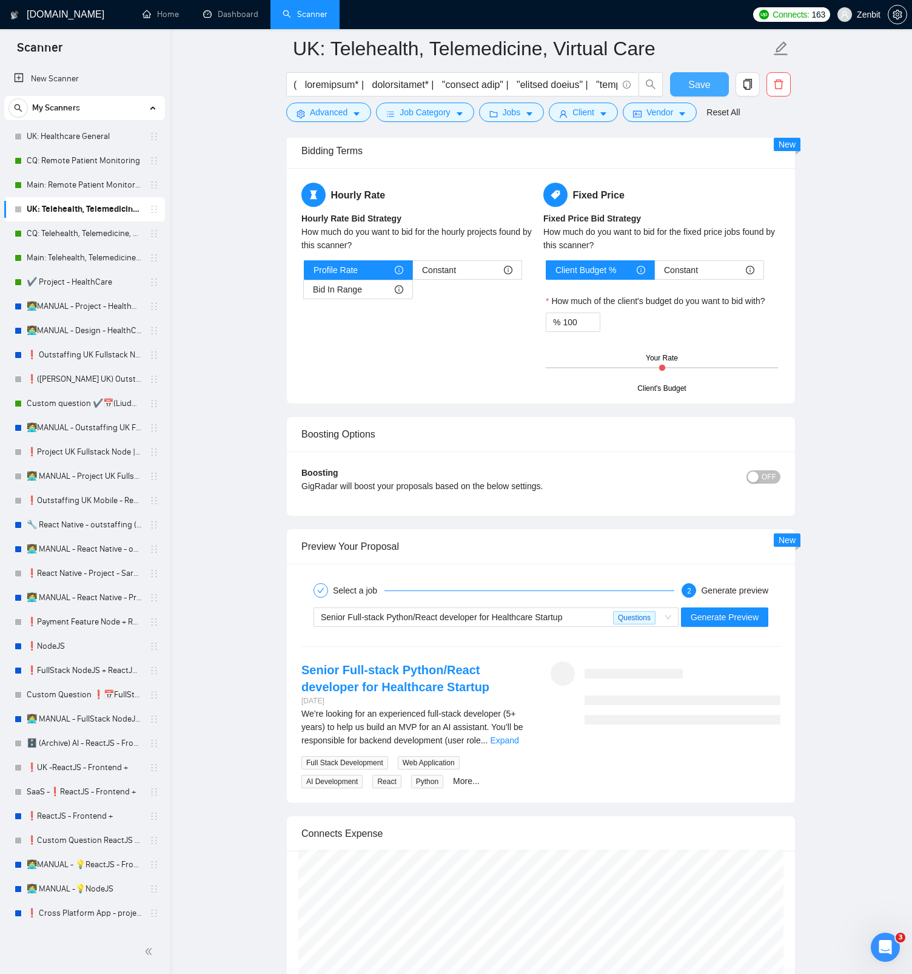
scroll to position [1988, 0]
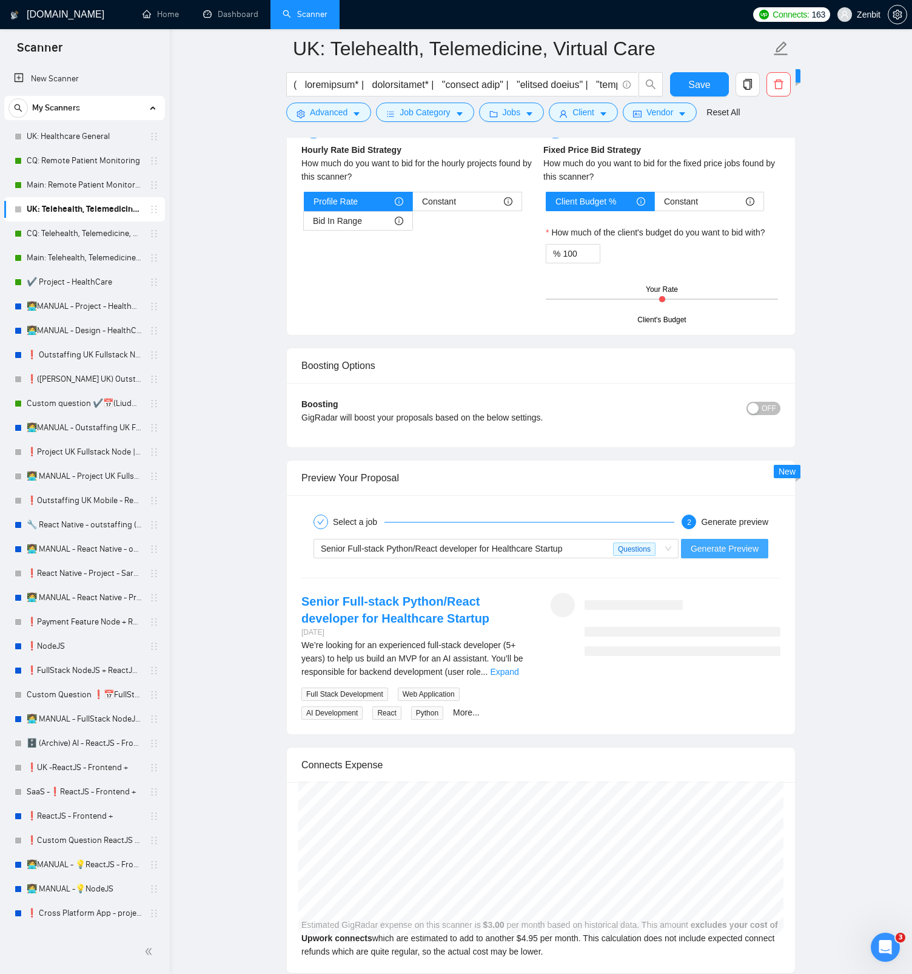
click at [707, 556] on button "Generate Preview" at bounding box center [724, 548] width 87 height 19
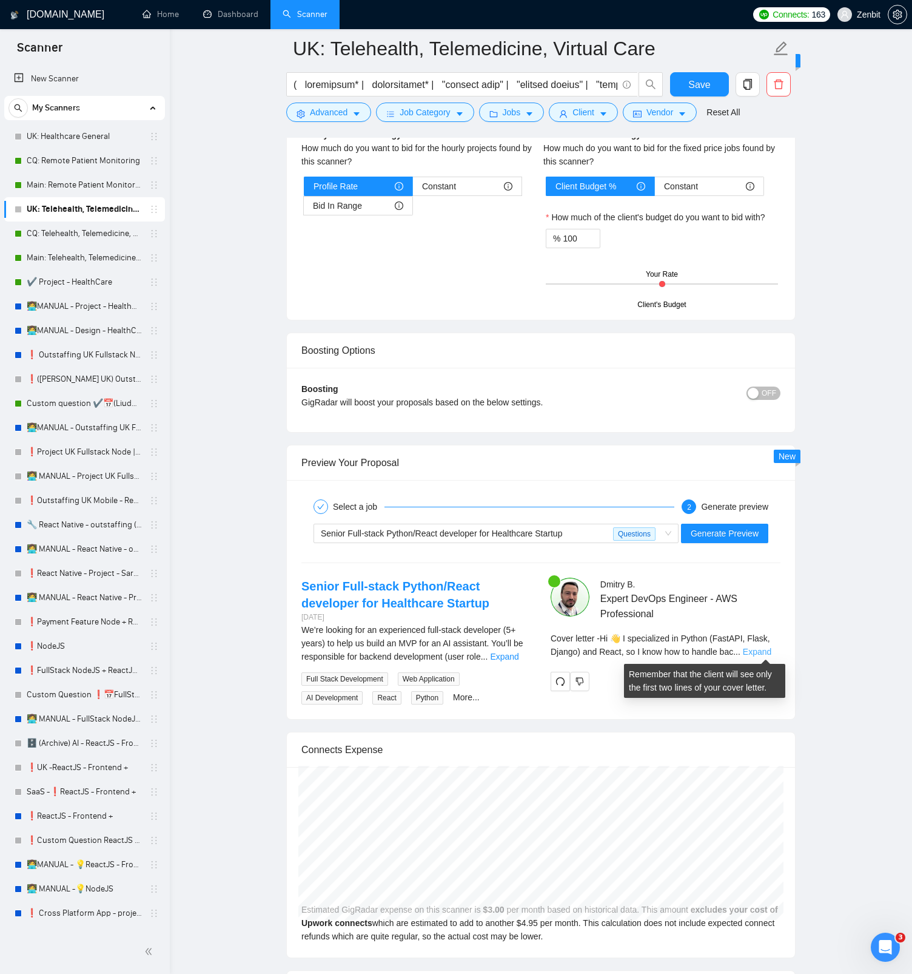
click at [761, 650] on link "Expand" at bounding box center [757, 652] width 29 height 10
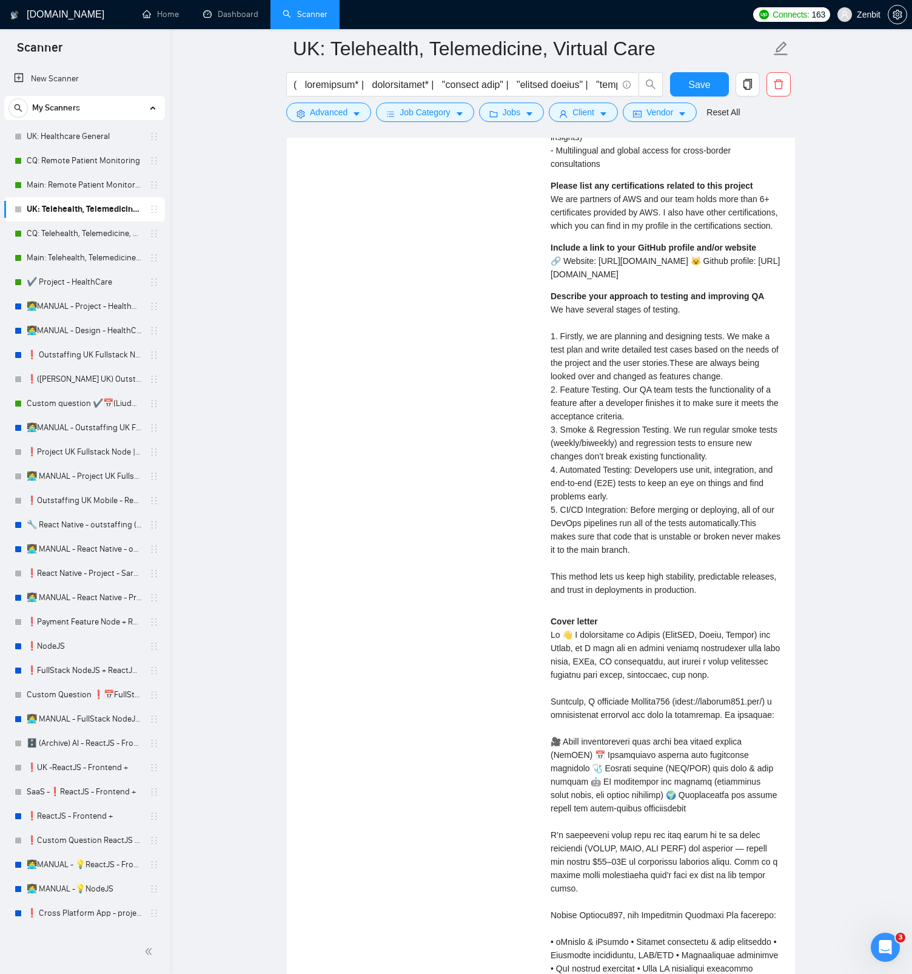
scroll to position [3018, 0]
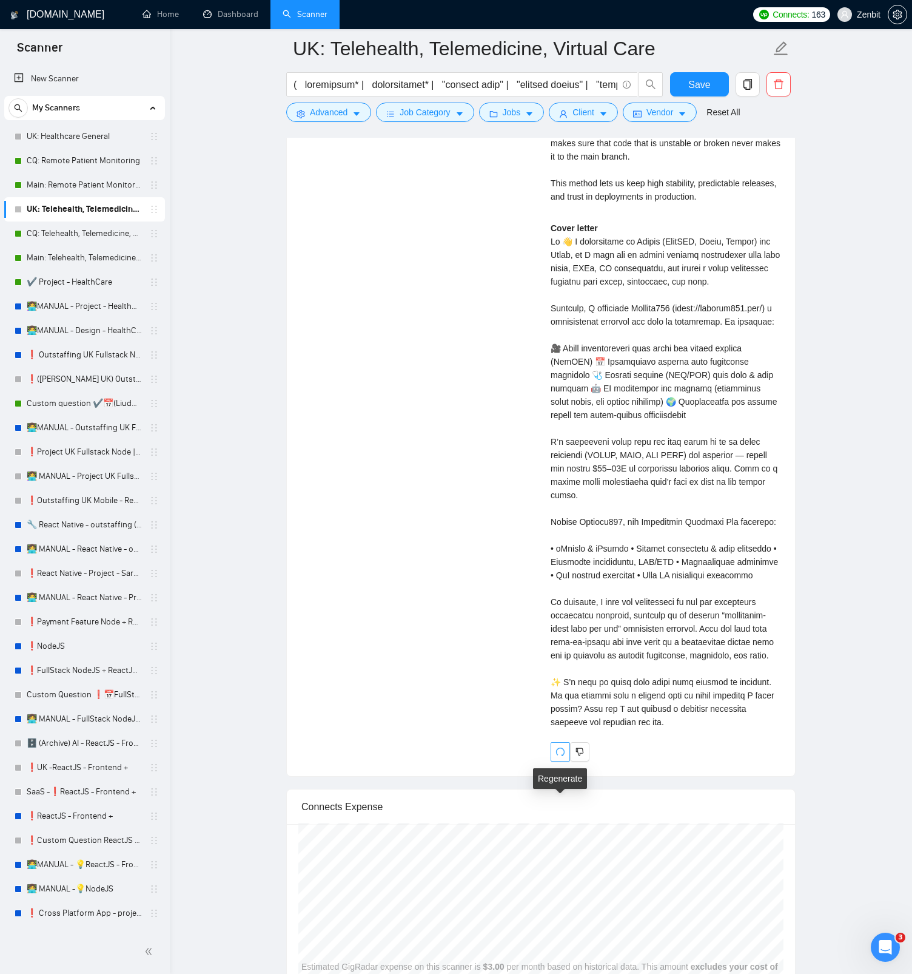
click at [562, 757] on icon "redo" at bounding box center [561, 752] width 10 height 10
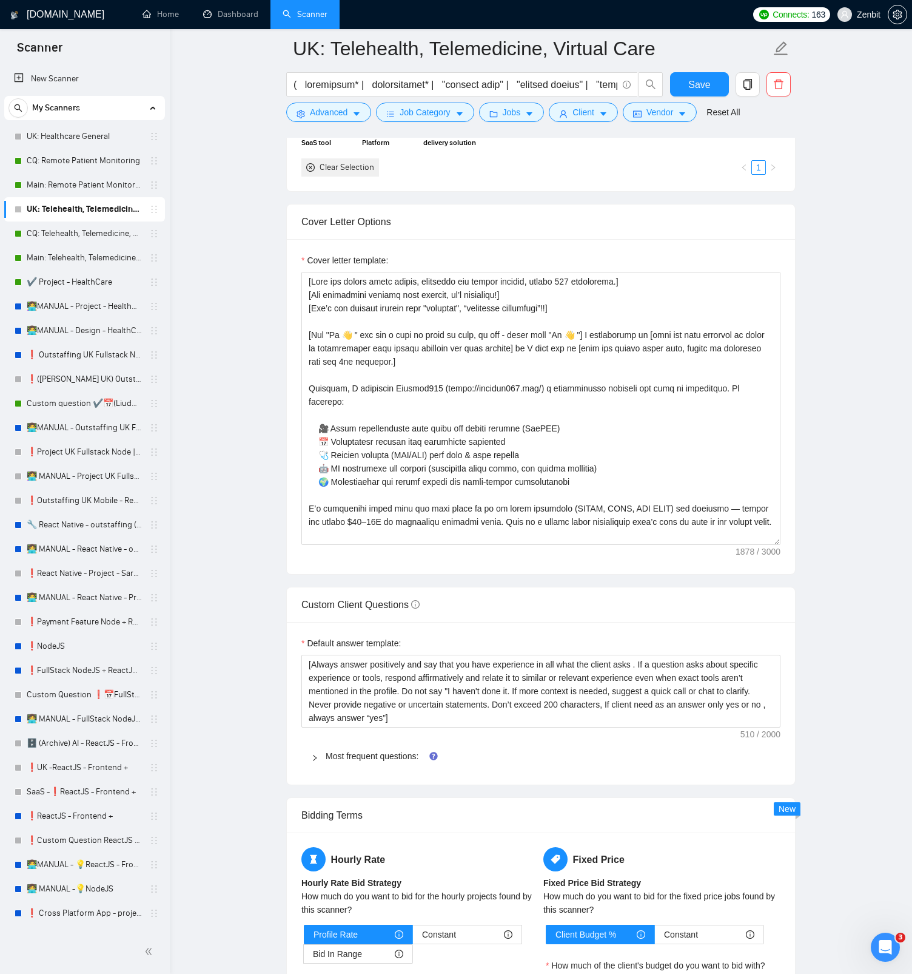
scroll to position [1206, 0]
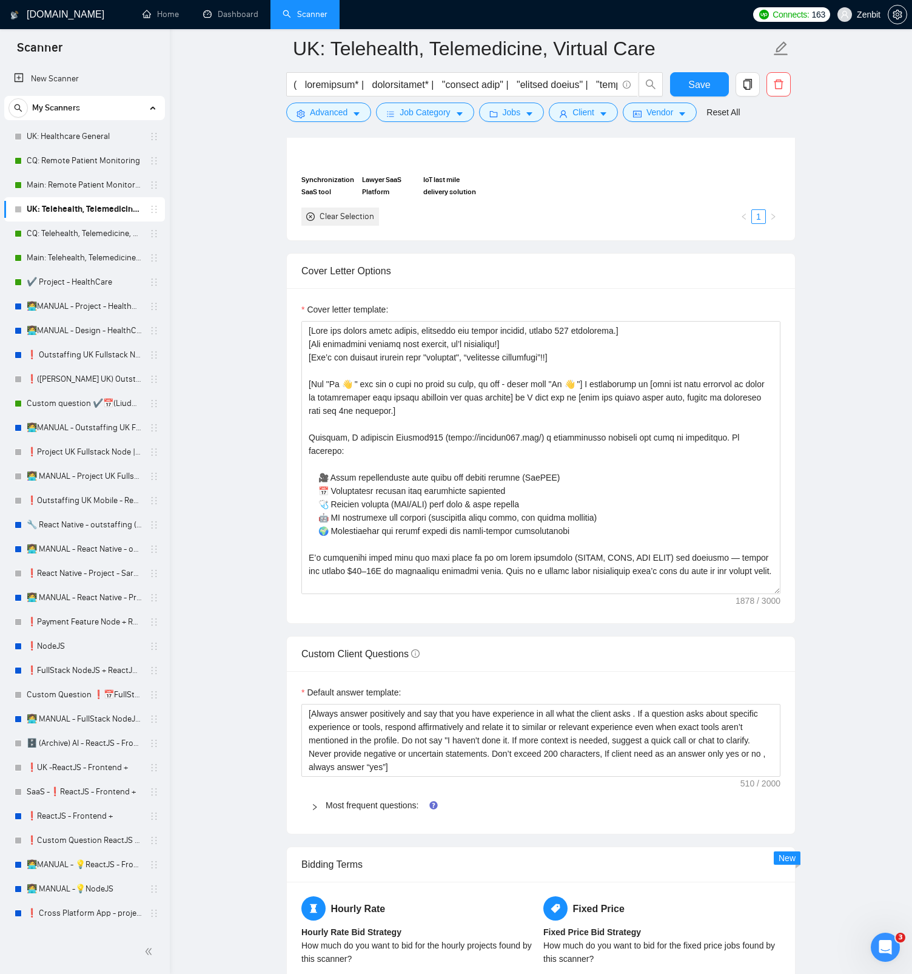
click at [271, 407] on main "UK: Telehealth, Telemedicine, Virtual Care Save Advanced Job Category Jobs Clie…" at bounding box center [541, 518] width 704 height 3352
click at [268, 402] on main "UK: Telehealth, Telemedicine, Virtual Care Save Advanced Job Category Jobs Clie…" at bounding box center [541, 518] width 704 height 3352
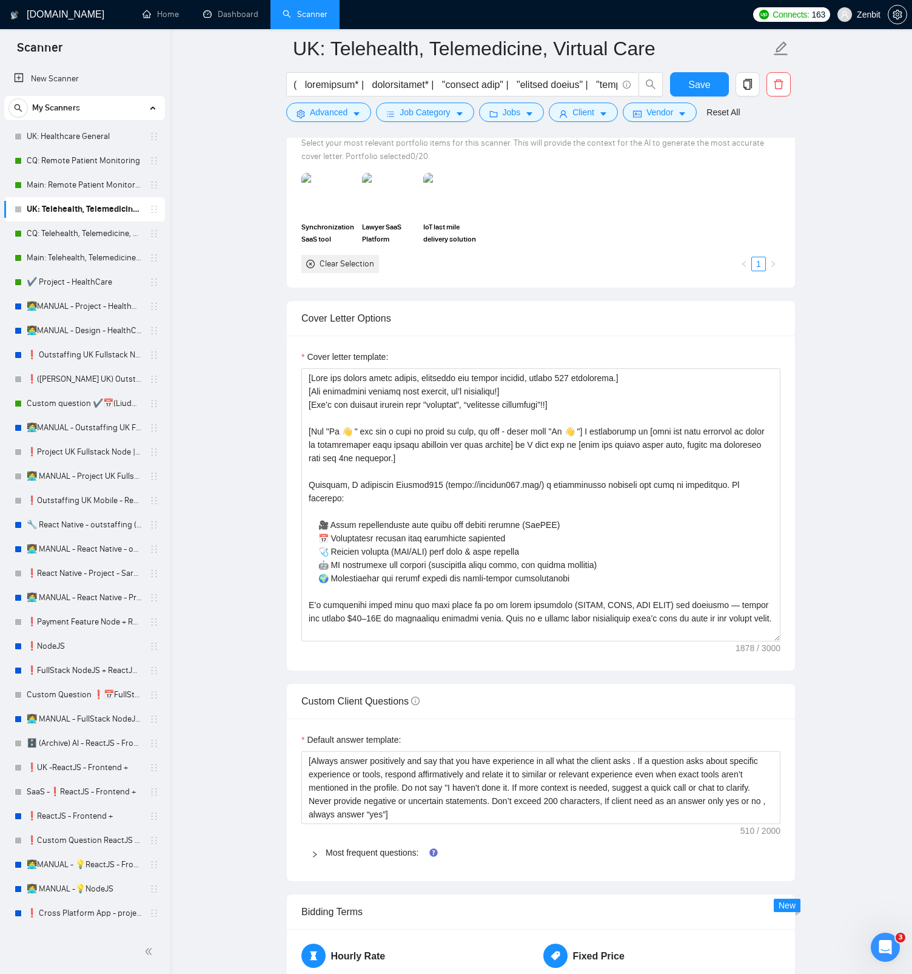
scroll to position [1144, 0]
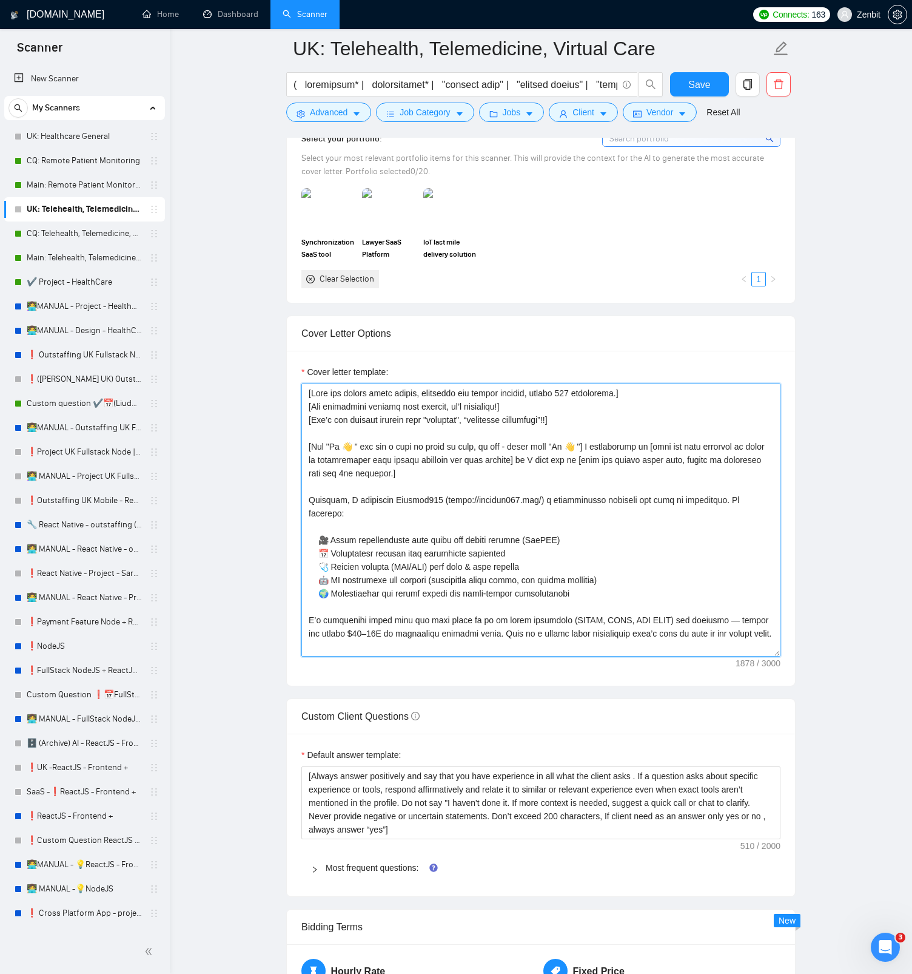
click at [456, 471] on textarea "Cover letter template:" at bounding box center [541, 519] width 479 height 273
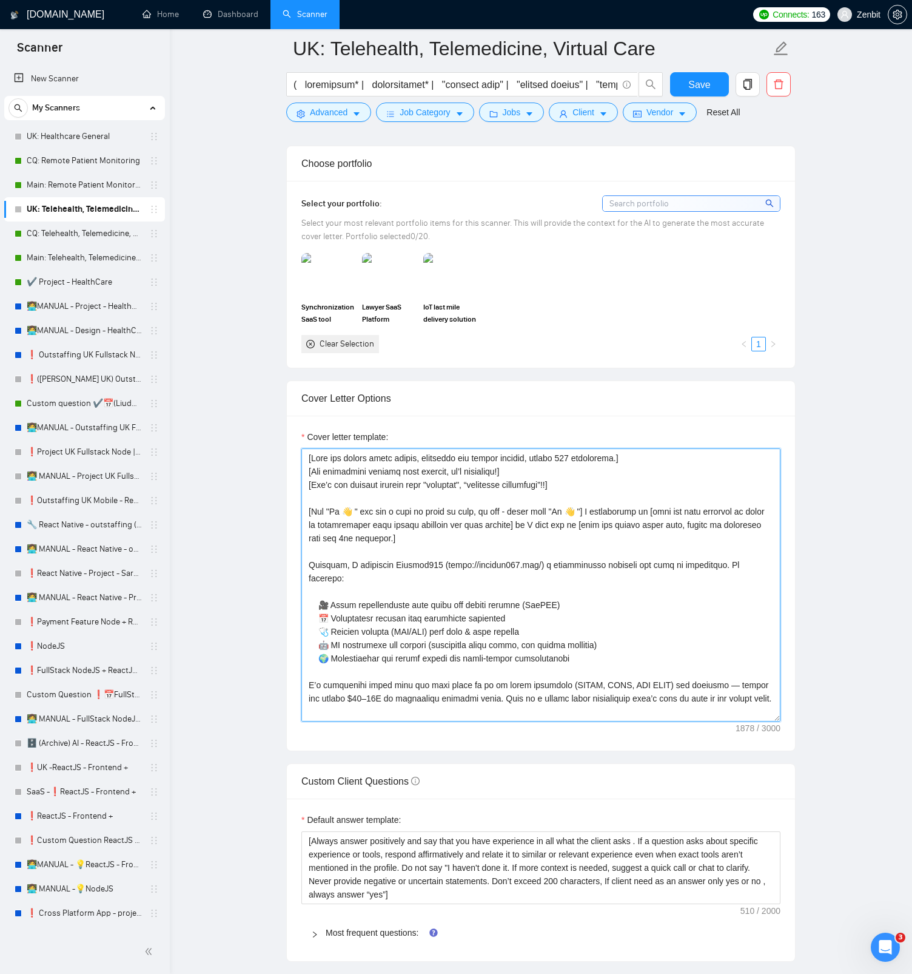
scroll to position [1071, 0]
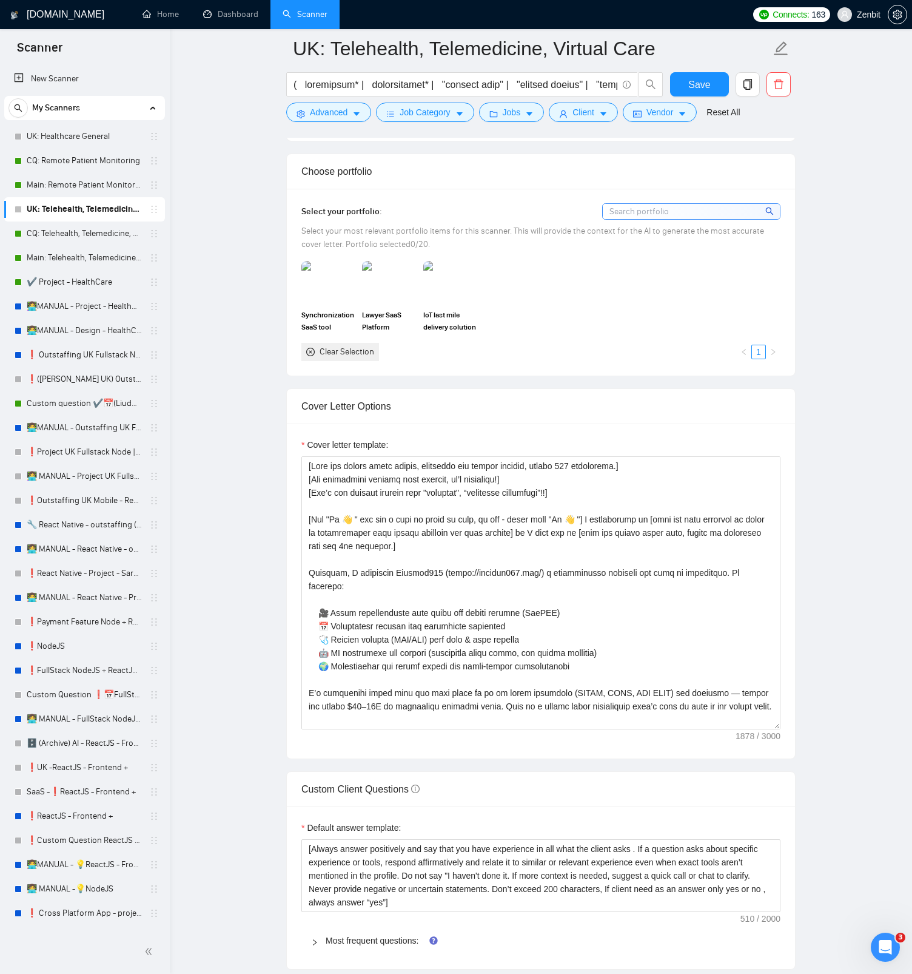
click at [250, 478] on main "UK: Telehealth, Telemedicine, Virtual Care Save Advanced Job Category Jobs Clie…" at bounding box center [541, 654] width 704 height 3352
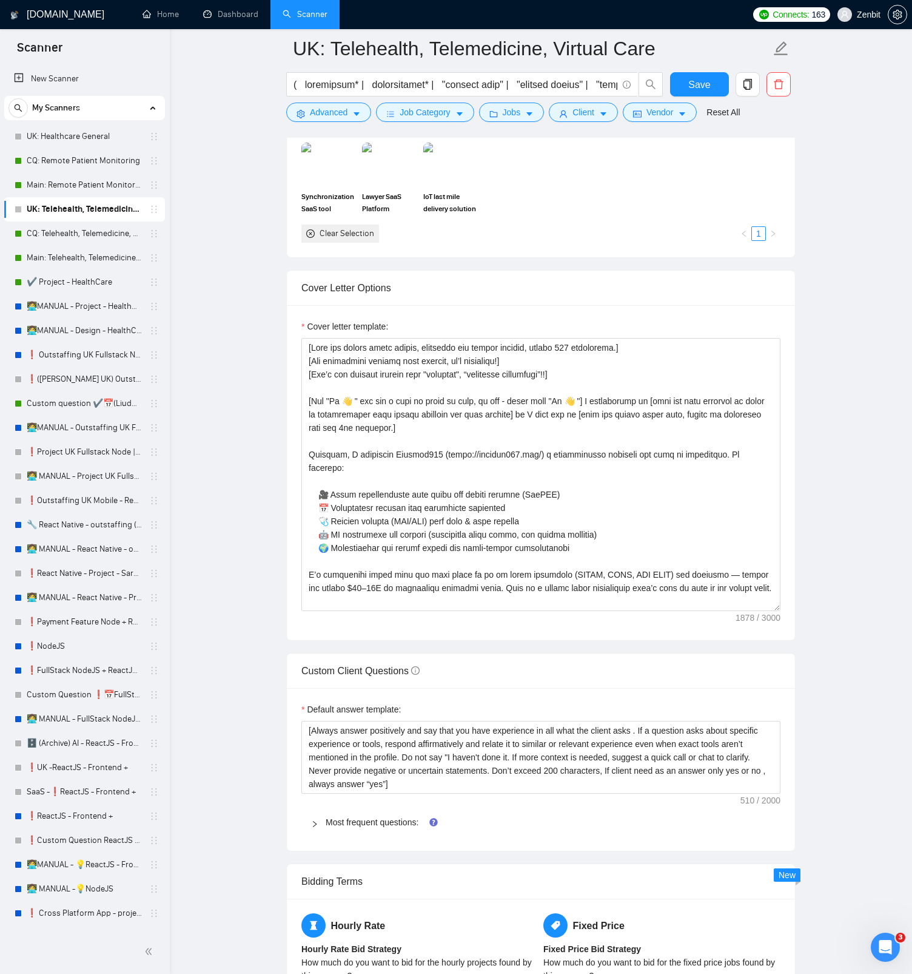
scroll to position [1182, 0]
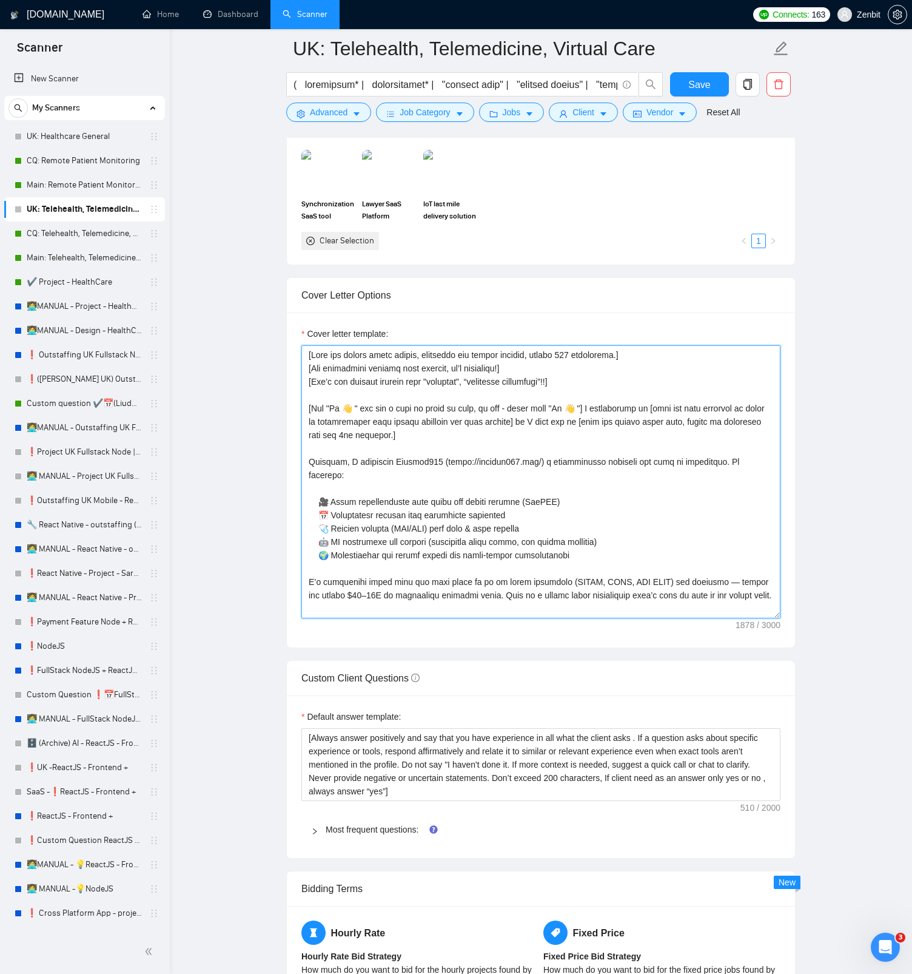
click at [480, 439] on textarea "Cover letter template:" at bounding box center [541, 481] width 479 height 273
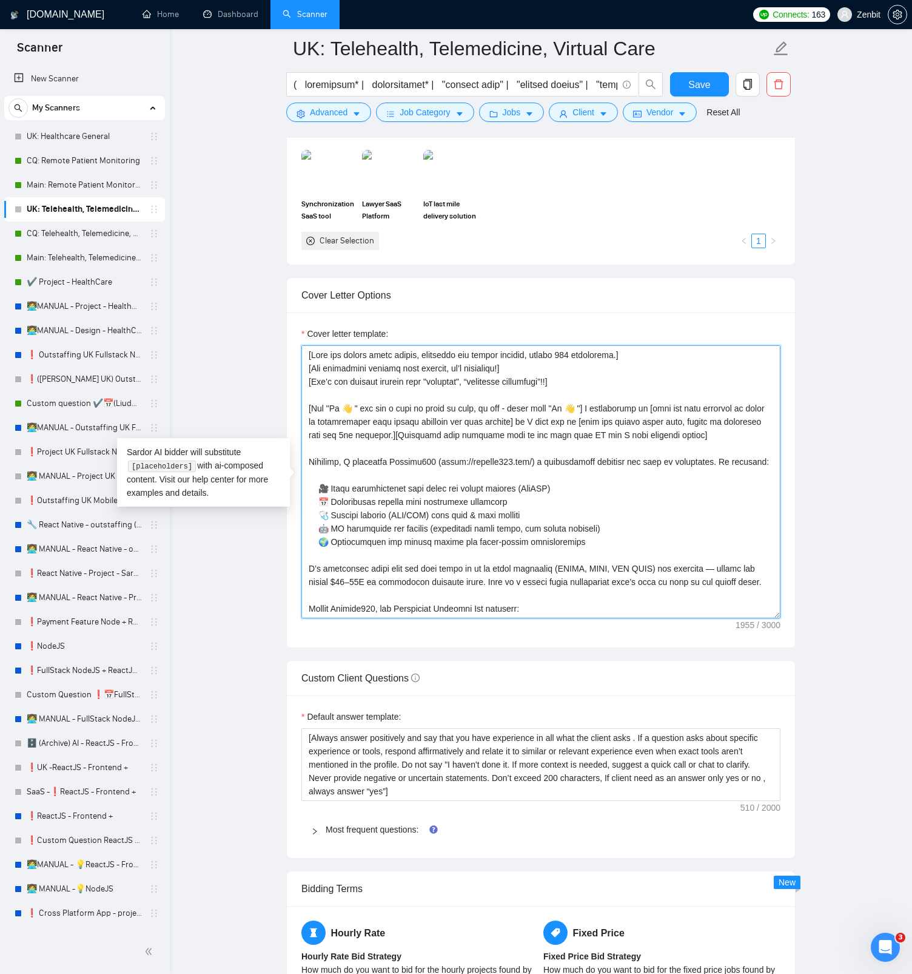
drag, startPoint x: 437, startPoint y: 433, endPoint x: 758, endPoint y: 428, distance: 321.0
click at [758, 428] on textarea "Cover letter template:" at bounding box center [541, 481] width 479 height 273
click at [0, 0] on qb-div "Replace with on-site]" at bounding box center [0, 0] width 0 height 0
drag, startPoint x: 750, startPoint y: 436, endPoint x: 437, endPoint y: 440, distance: 313.7
click at [437, 440] on textarea "Cover letter template:" at bounding box center [541, 481] width 479 height 273
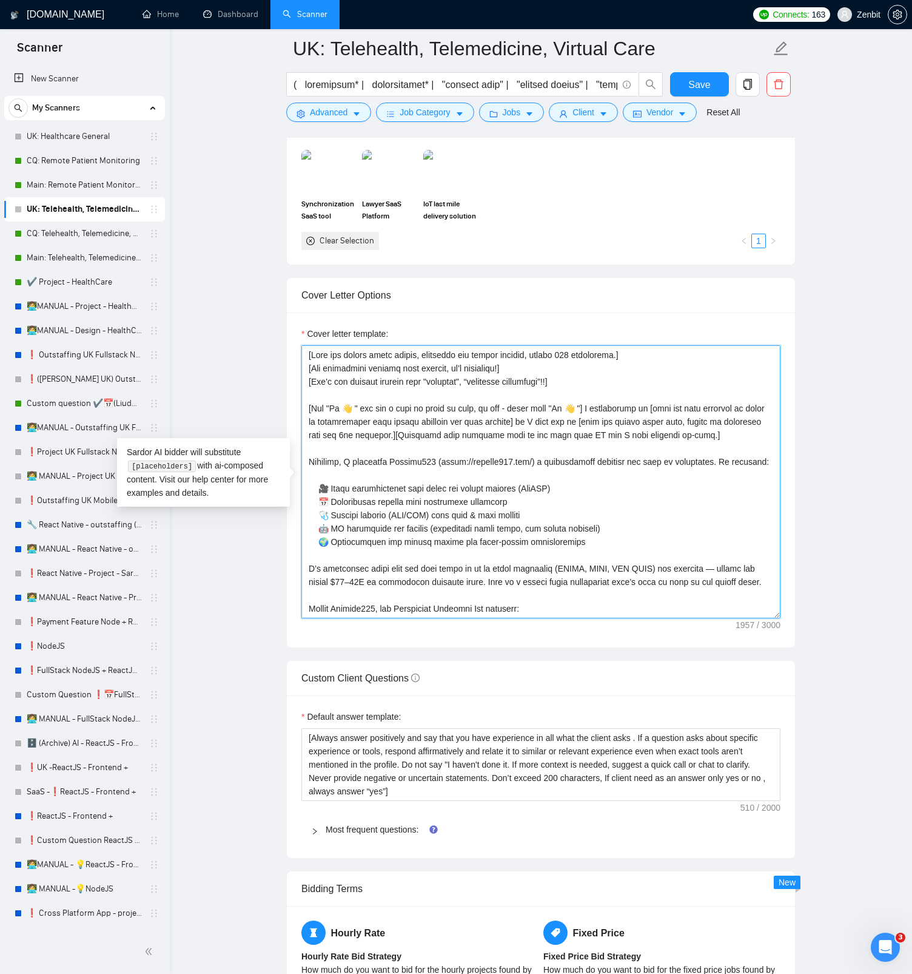
click at [437, 430] on textarea "Cover letter template:" at bounding box center [541, 481] width 479 height 273
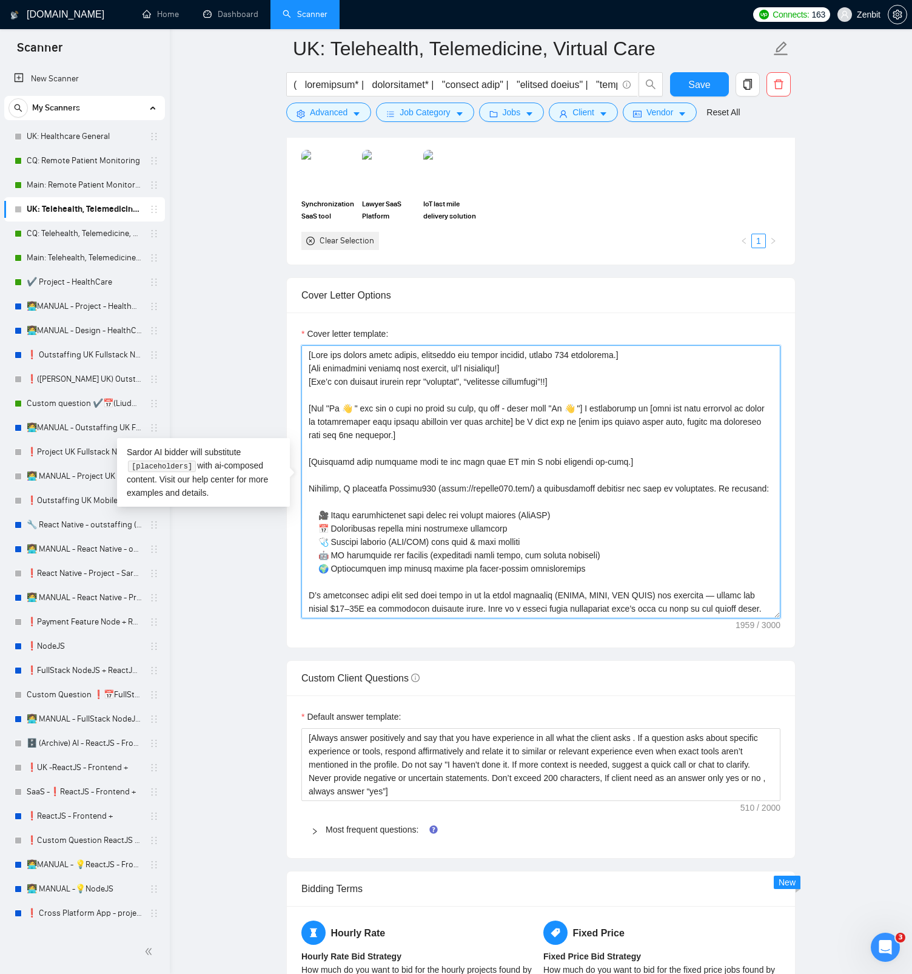
drag, startPoint x: 635, startPoint y: 463, endPoint x: 298, endPoint y: 454, distance: 337.4
click at [298, 454] on div "Sardor AI bidder will substitute [placeholders] with ai-composed content. Visit…" at bounding box center [208, 472] width 182 height 69
drag, startPoint x: 627, startPoint y: 463, endPoint x: 307, endPoint y: 457, distance: 319.8
click at [307, 457] on textarea "Cover letter template:" at bounding box center [541, 481] width 479 height 273
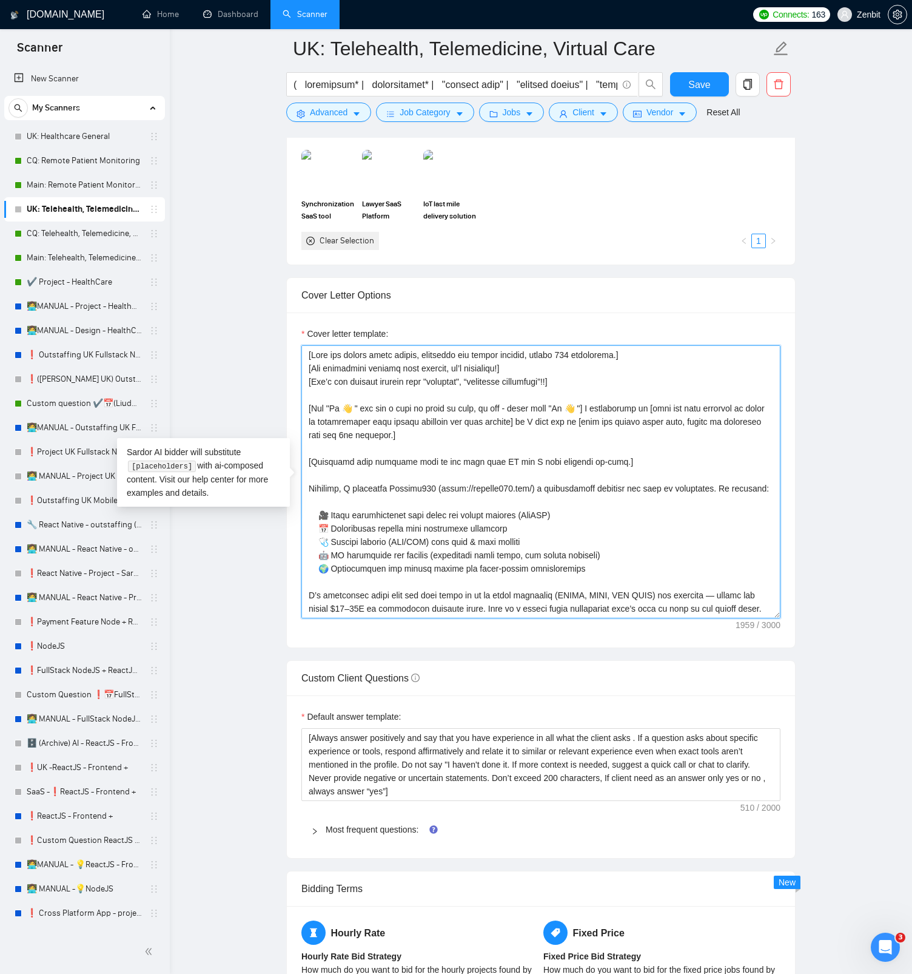
paste textarea "🇬🇧 [Mentioned that we are both from UK and I work together on-site"
click at [471, 451] on textarea "Cover letter template:" at bounding box center [541, 481] width 479 height 273
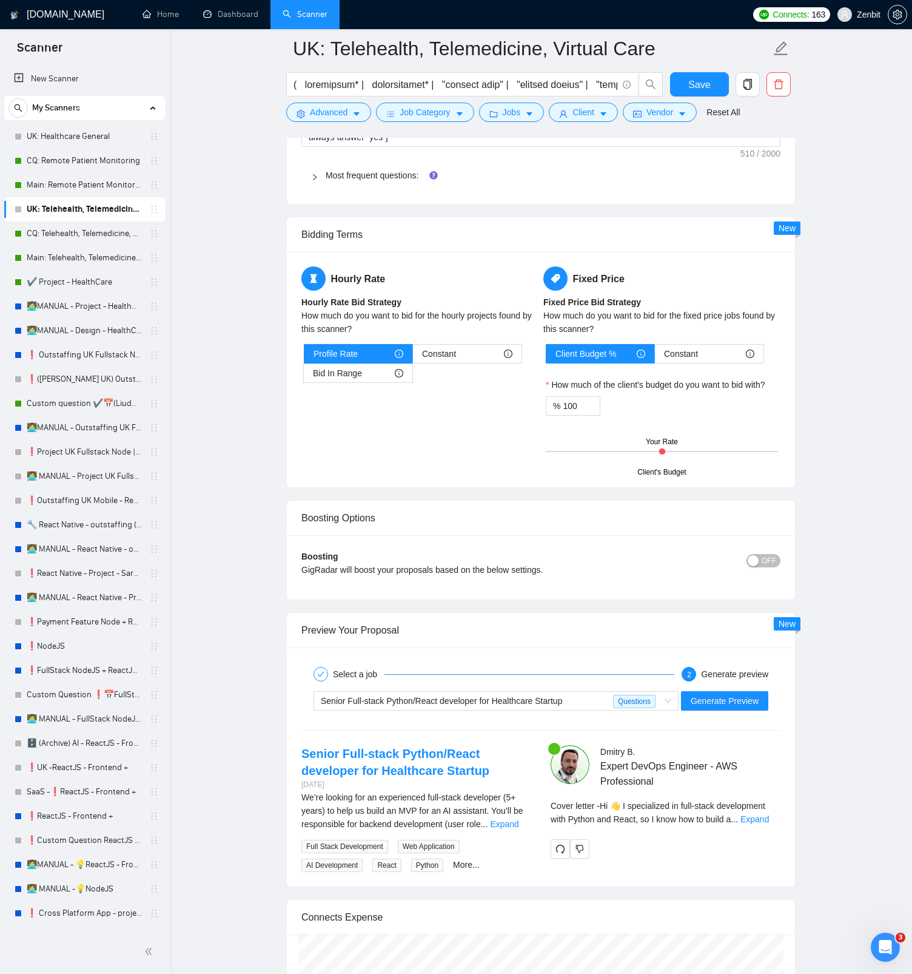
scroll to position [2111, 0]
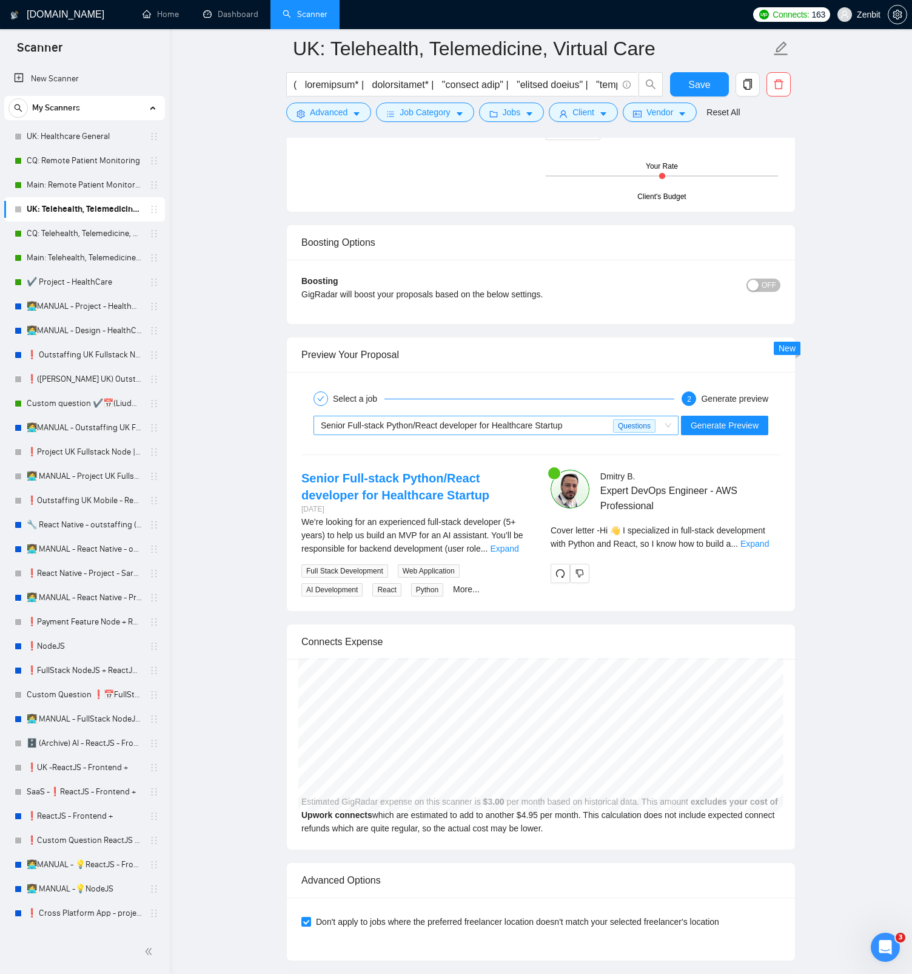
click at [642, 427] on span "Questions" at bounding box center [634, 425] width 42 height 13
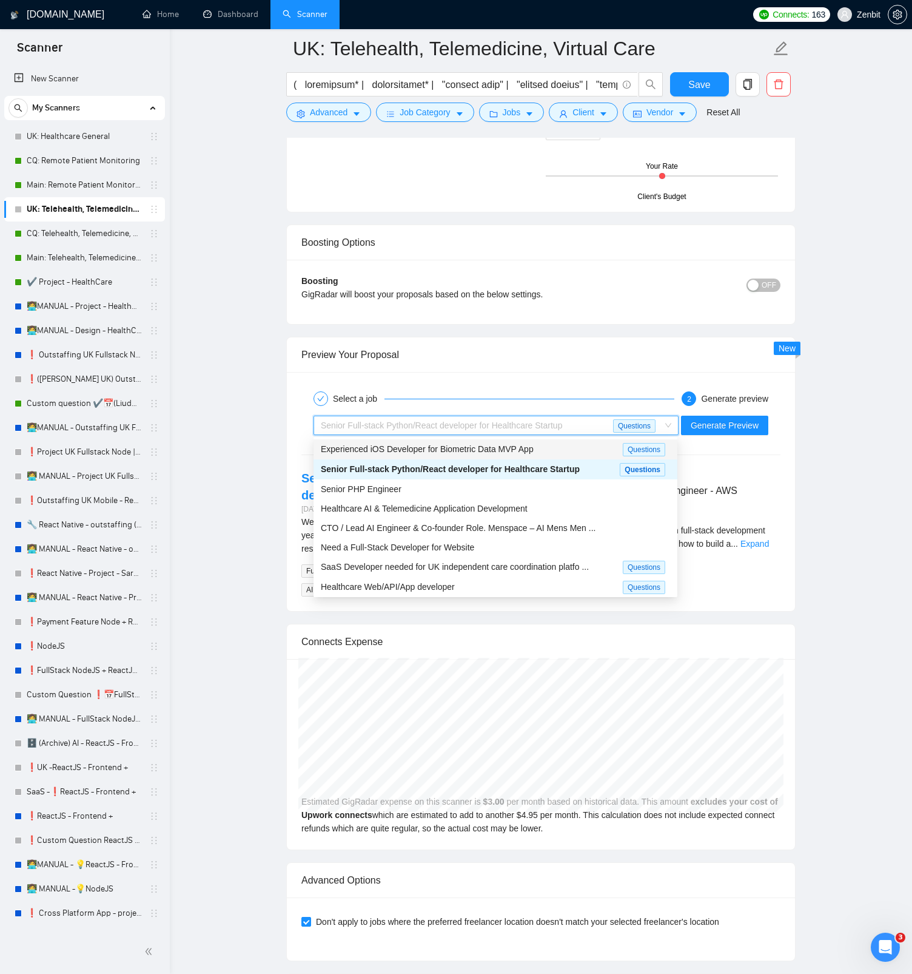
click at [530, 453] on span "Experienced iOS Developer for Biometric Data MVP App" at bounding box center [427, 449] width 213 height 10
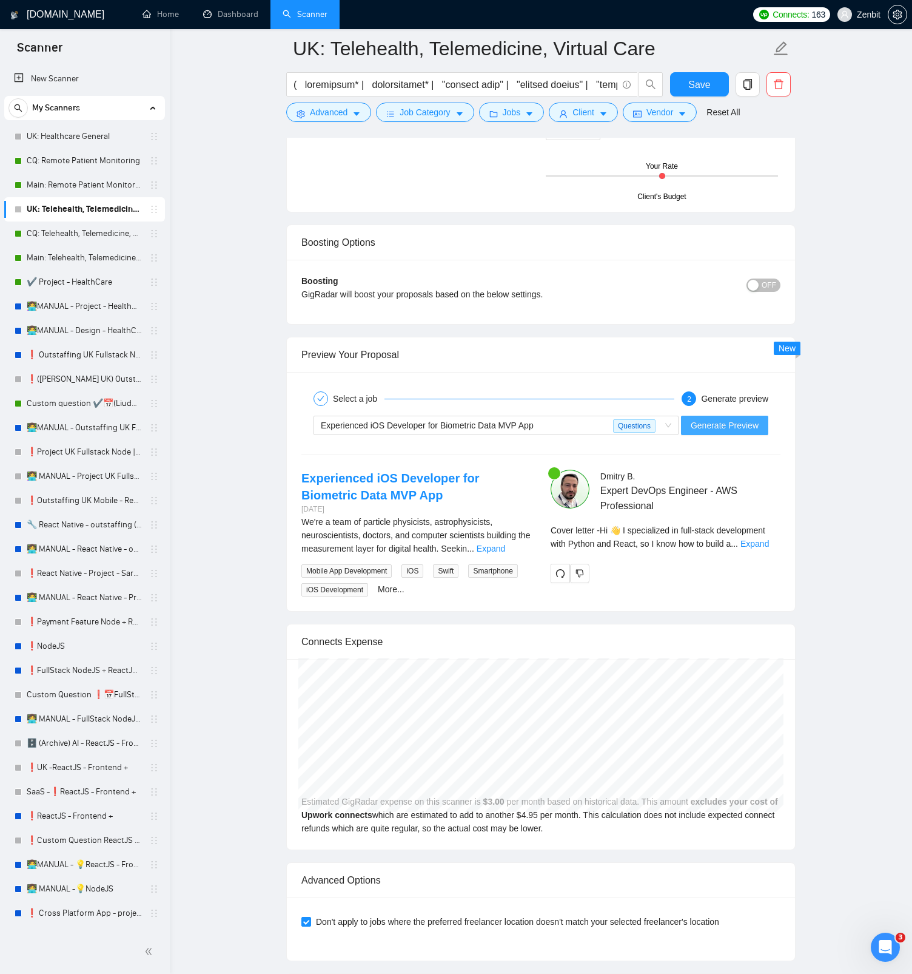
click at [749, 429] on span "Generate Preview" at bounding box center [725, 425] width 68 height 13
click at [769, 545] on link "Expand" at bounding box center [754, 544] width 29 height 10
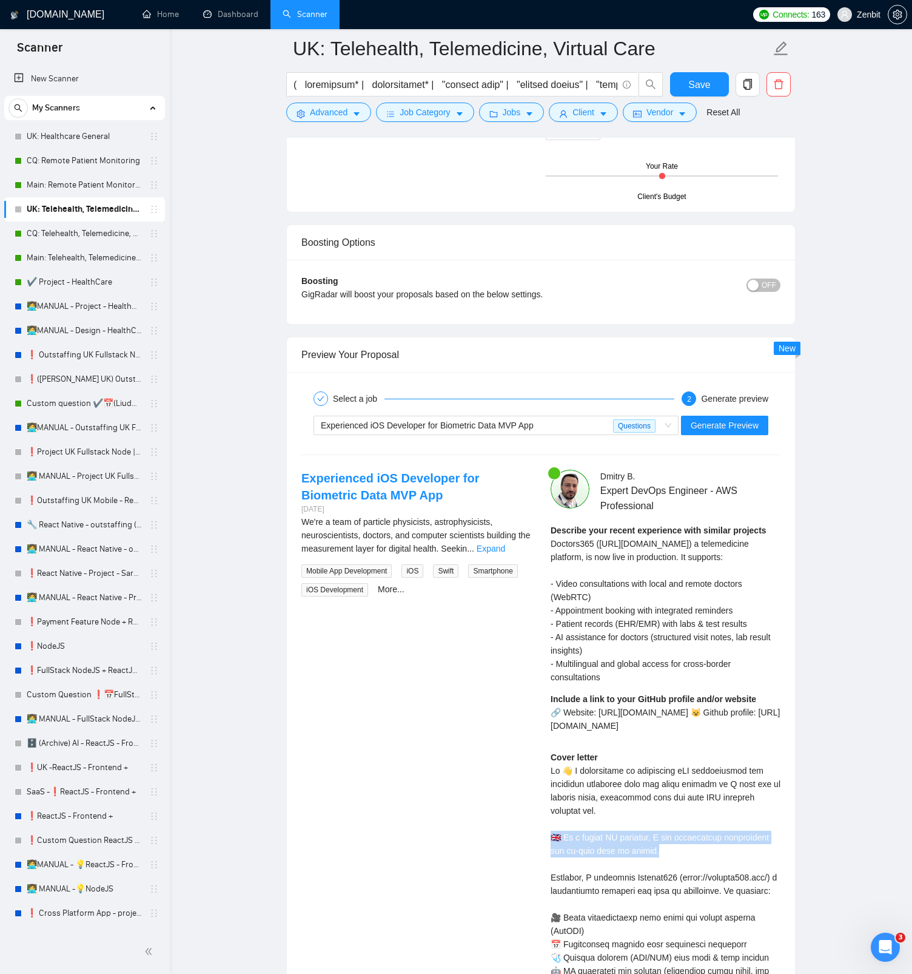
drag, startPoint x: 638, startPoint y: 846, endPoint x: 544, endPoint y: 837, distance: 95.1
click at [544, 837] on div "Dmitry B . Expert DevOps Engineer - AWS Professional Describe your recent exper…" at bounding box center [665, 933] width 249 height 927
click at [536, 815] on div at bounding box center [536, 815] width 0 height 0
click at [502, 808] on div "Experienced iOS Developer for Biometric Data MVP App 5 days ago We're a team of…" at bounding box center [541, 933] width 499 height 927
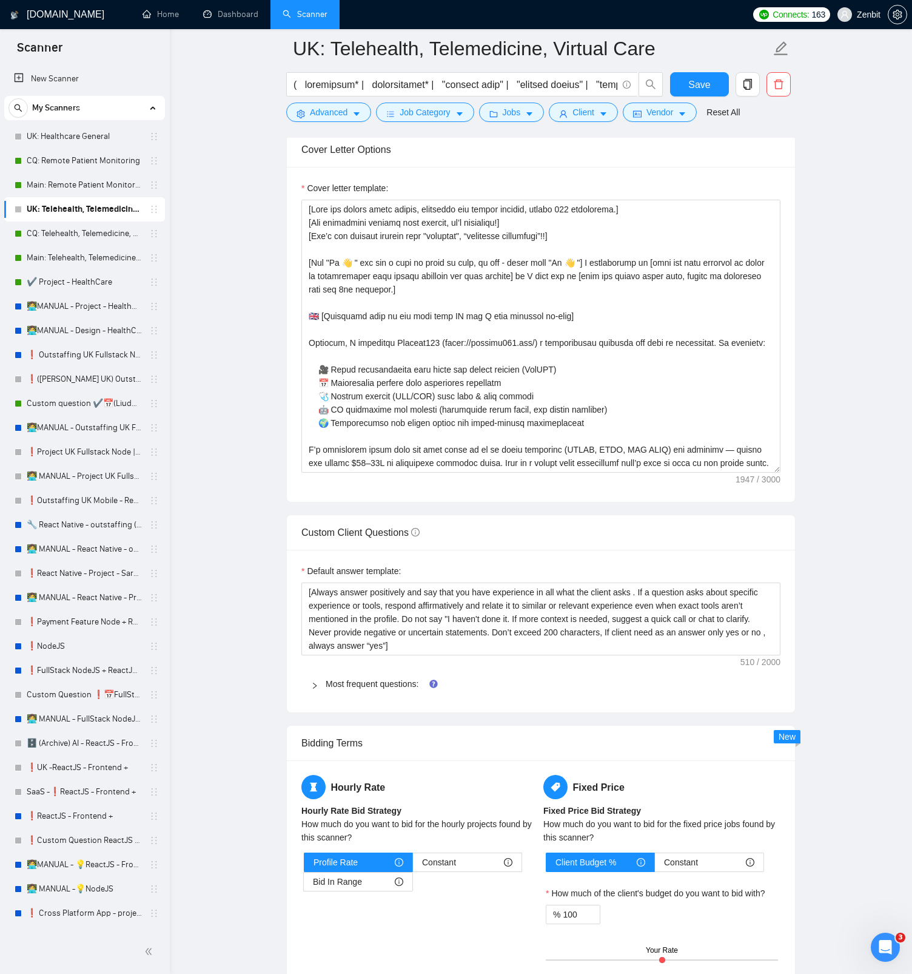
scroll to position [1190, 0]
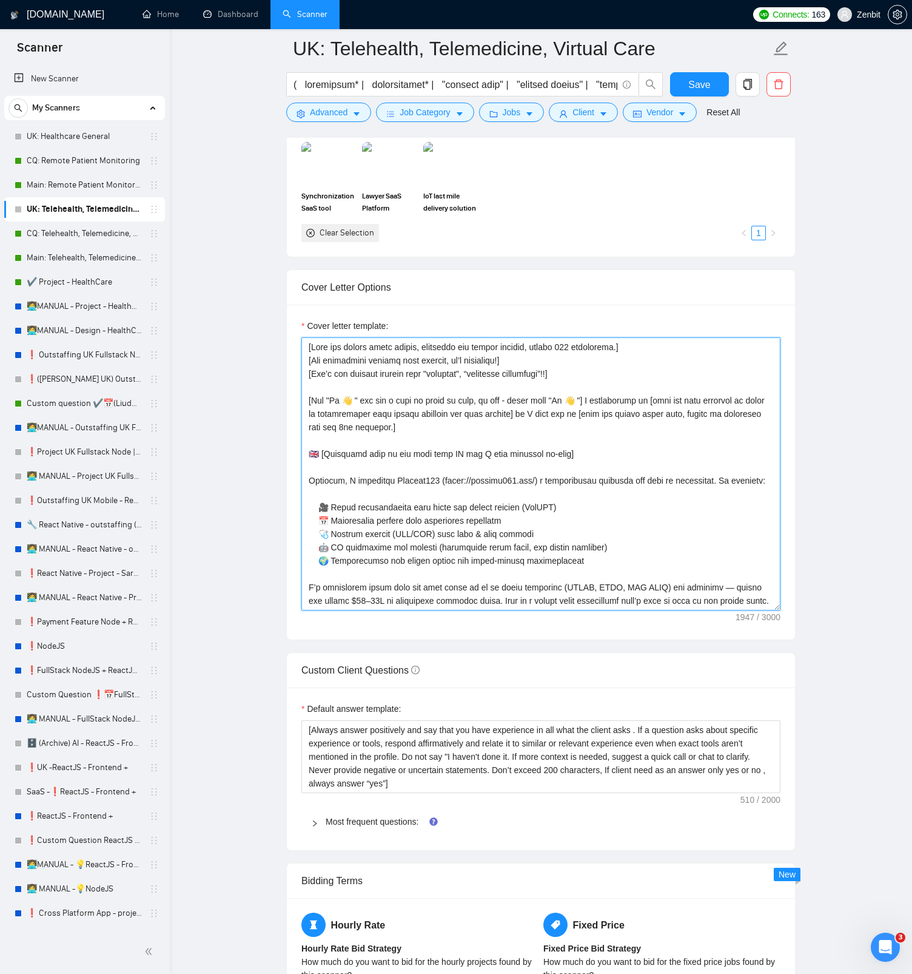
click at [437, 452] on textarea "Cover letter template:" at bounding box center [541, 473] width 479 height 273
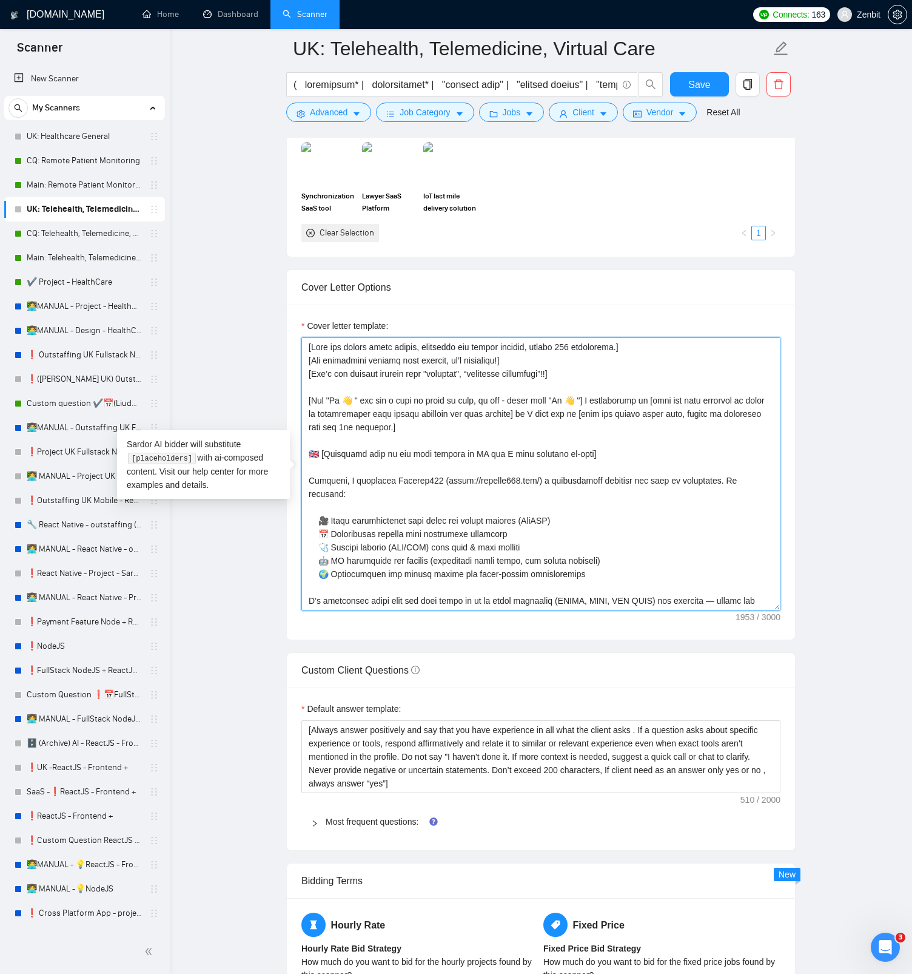
click at [505, 447] on textarea "Cover letter template:" at bounding box center [541, 473] width 479 height 273
click at [592, 445] on textarea "Cover letter template:" at bounding box center [541, 473] width 479 height 273
click at [0, 0] on qb-div "Replace with the" at bounding box center [0, 0] width 0 height 0
click at [598, 448] on textarea "Cover letter template:" at bounding box center [541, 473] width 479 height 273
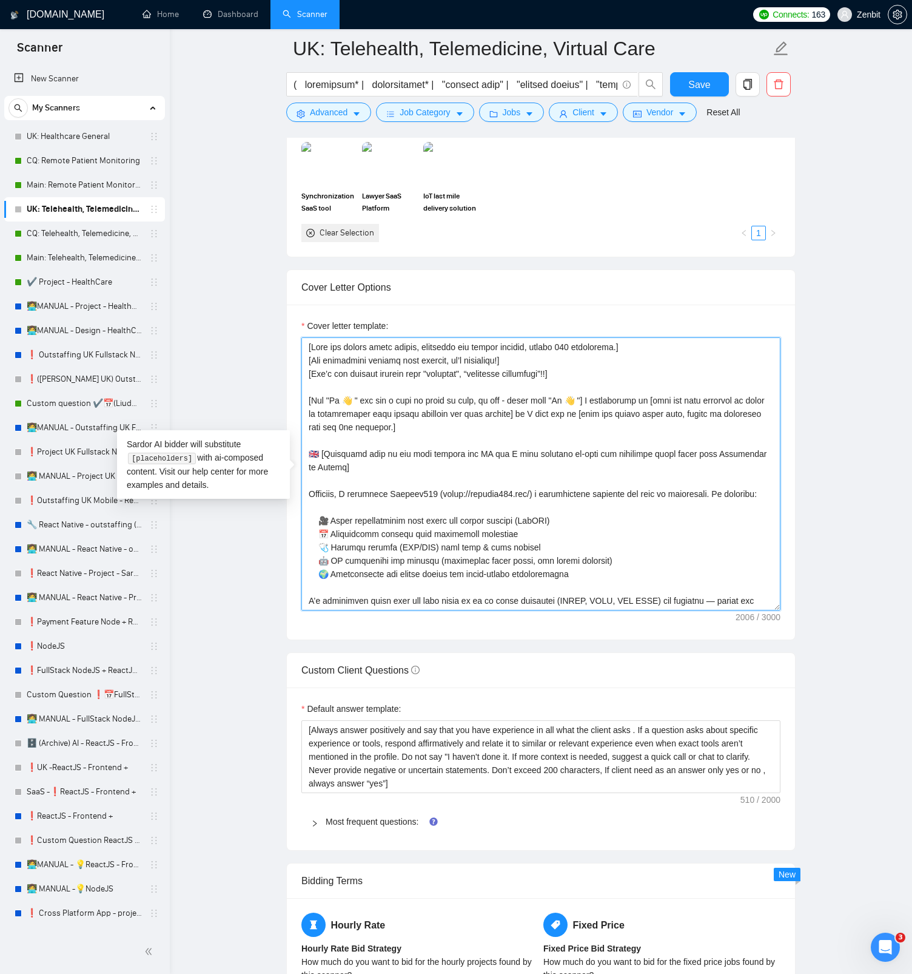
drag, startPoint x: 373, startPoint y: 469, endPoint x: 278, endPoint y: 451, distance: 96.3
paste textarea "across the country"
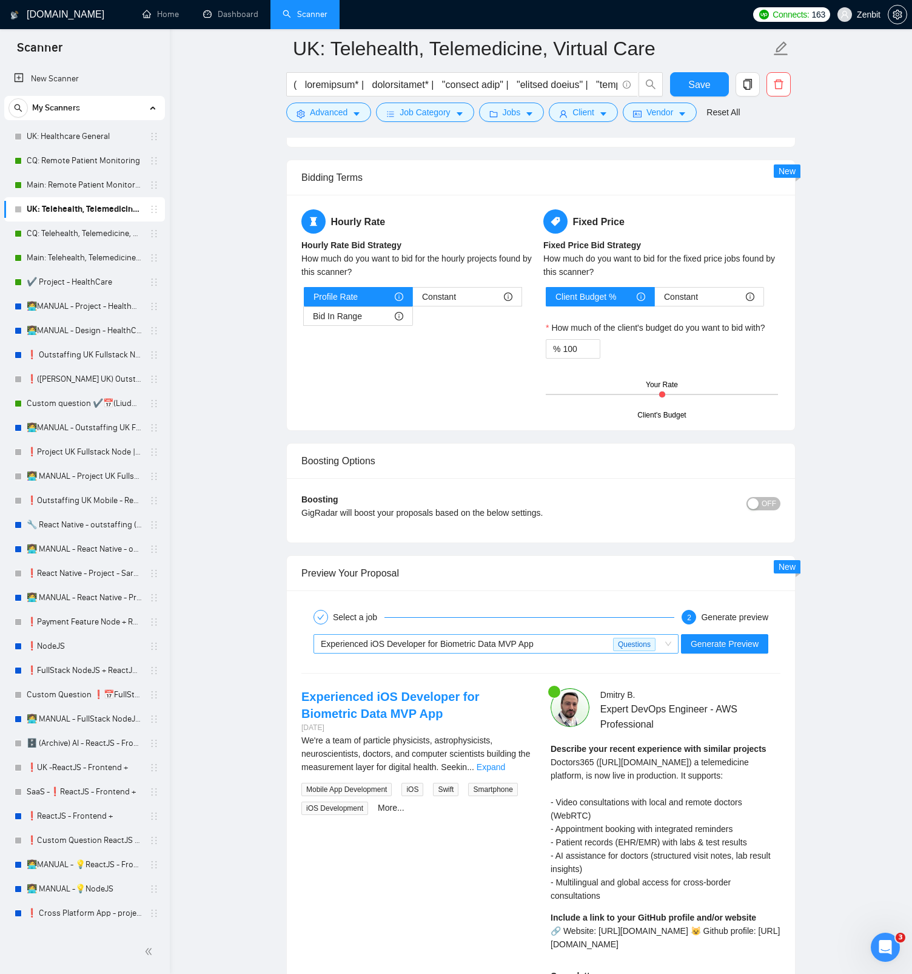
scroll to position [1931, 0]
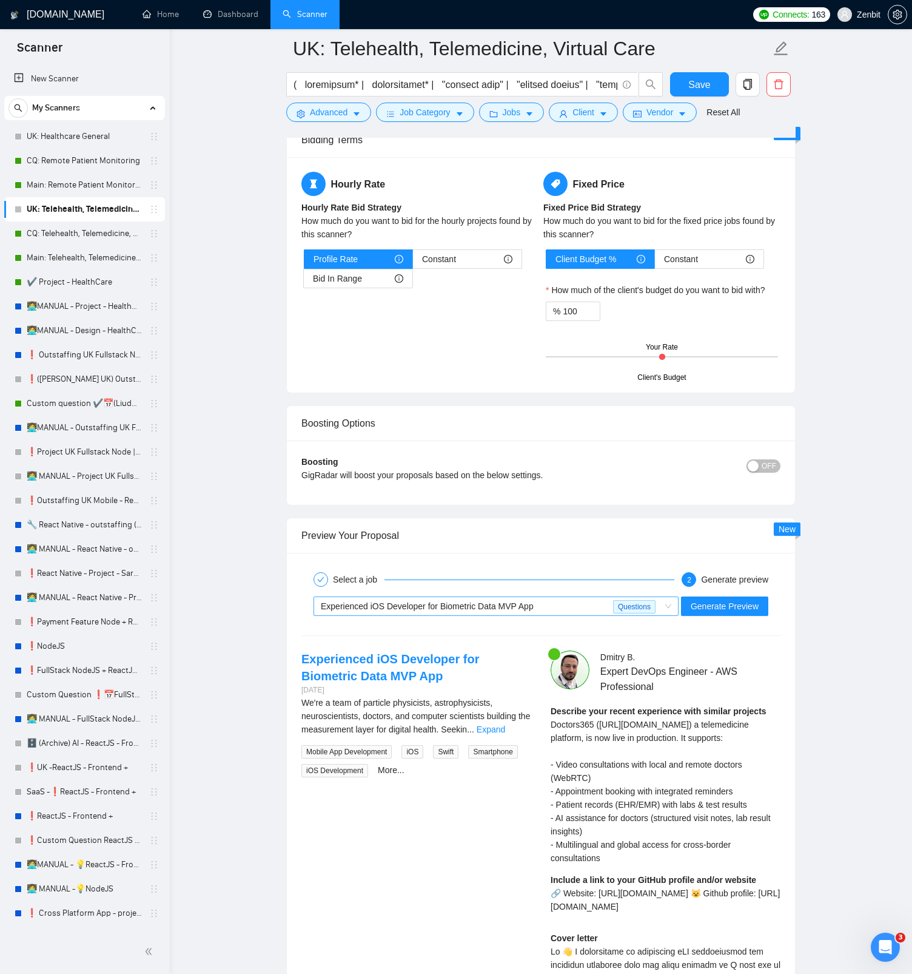
click at [670, 605] on div "Experienced iOS Developer for Biometric Data MVP App Questions" at bounding box center [496, 605] width 365 height 19
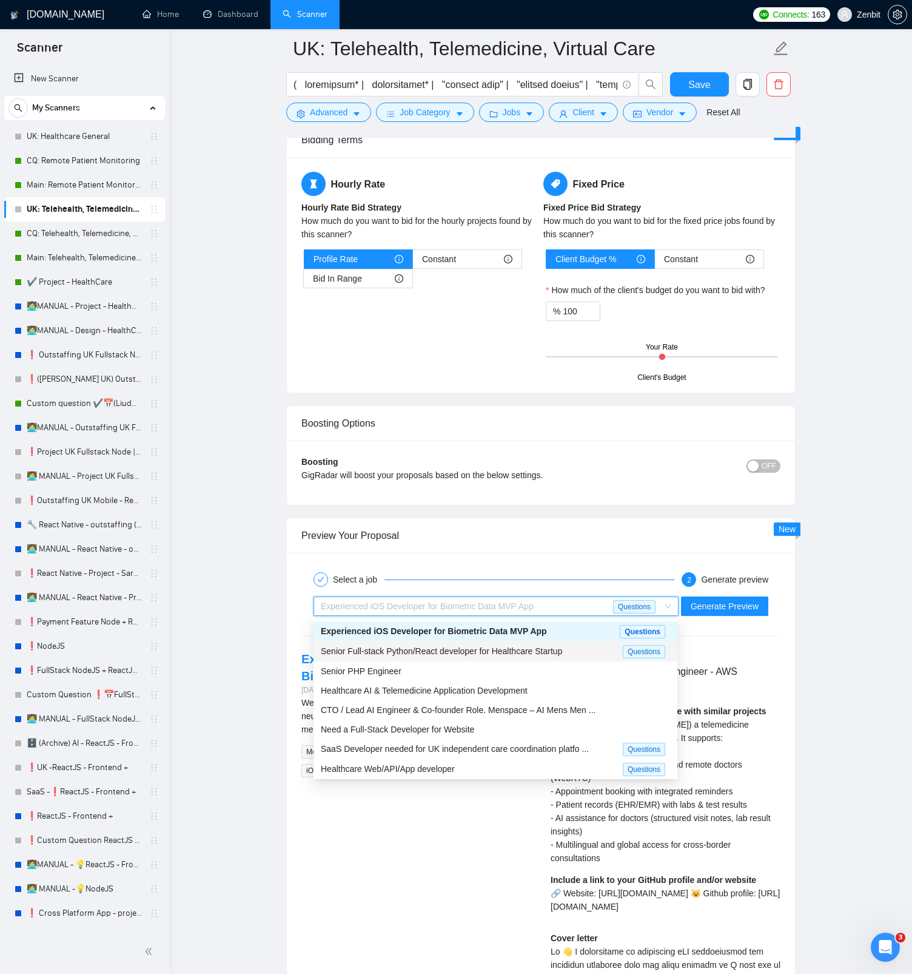
click at [558, 647] on span "Senior Full-stack Python/React developer for Healthcare Startup" at bounding box center [441, 651] width 241 height 10
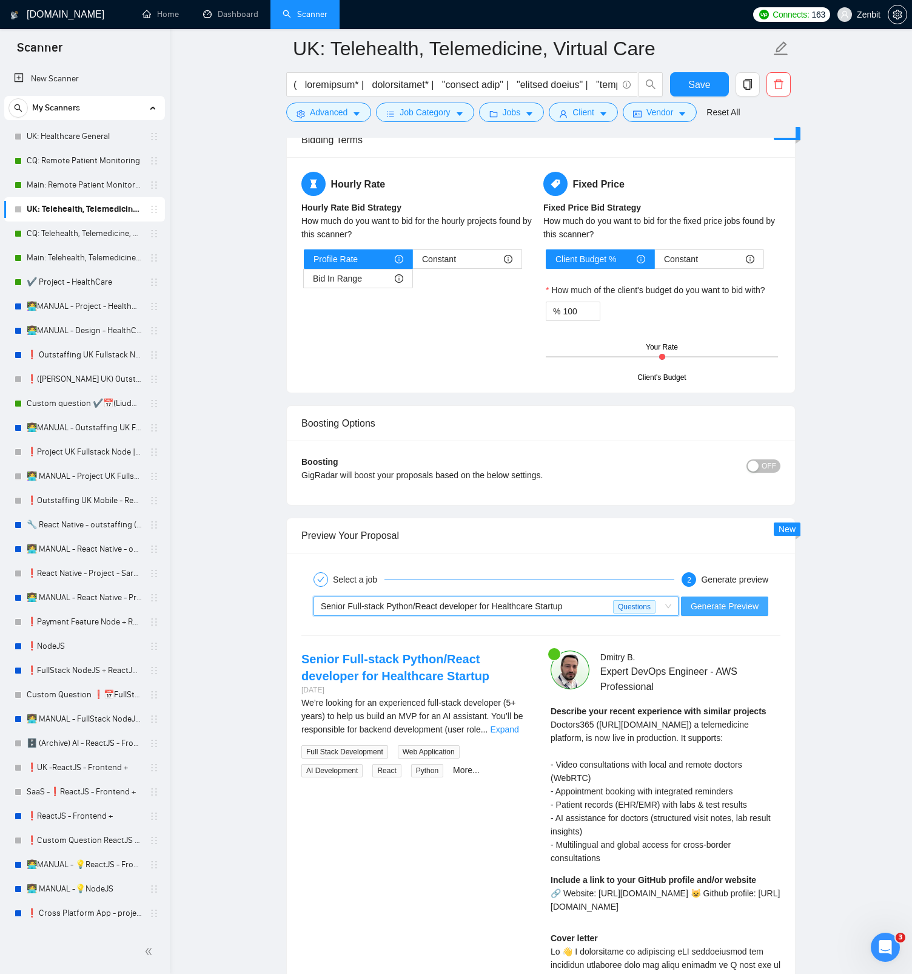
click at [718, 608] on span "Generate Preview" at bounding box center [725, 605] width 68 height 13
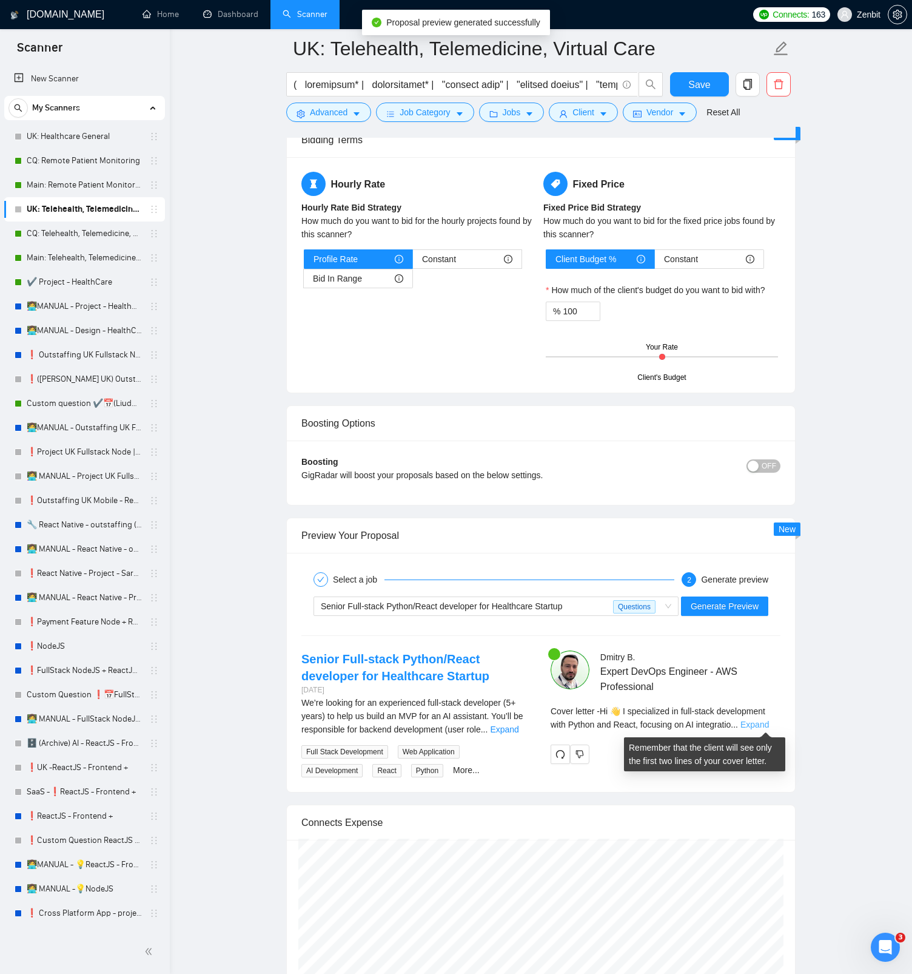
click at [757, 726] on link "Expand" at bounding box center [755, 725] width 29 height 10
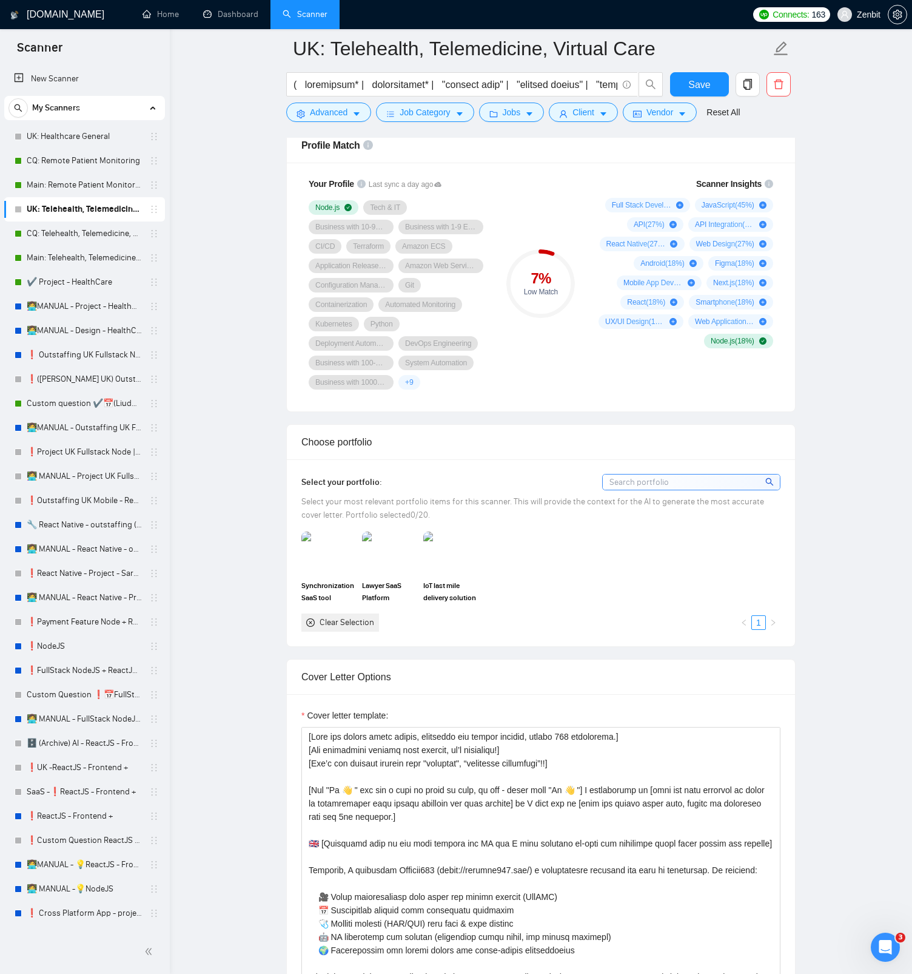
scroll to position [1030, 0]
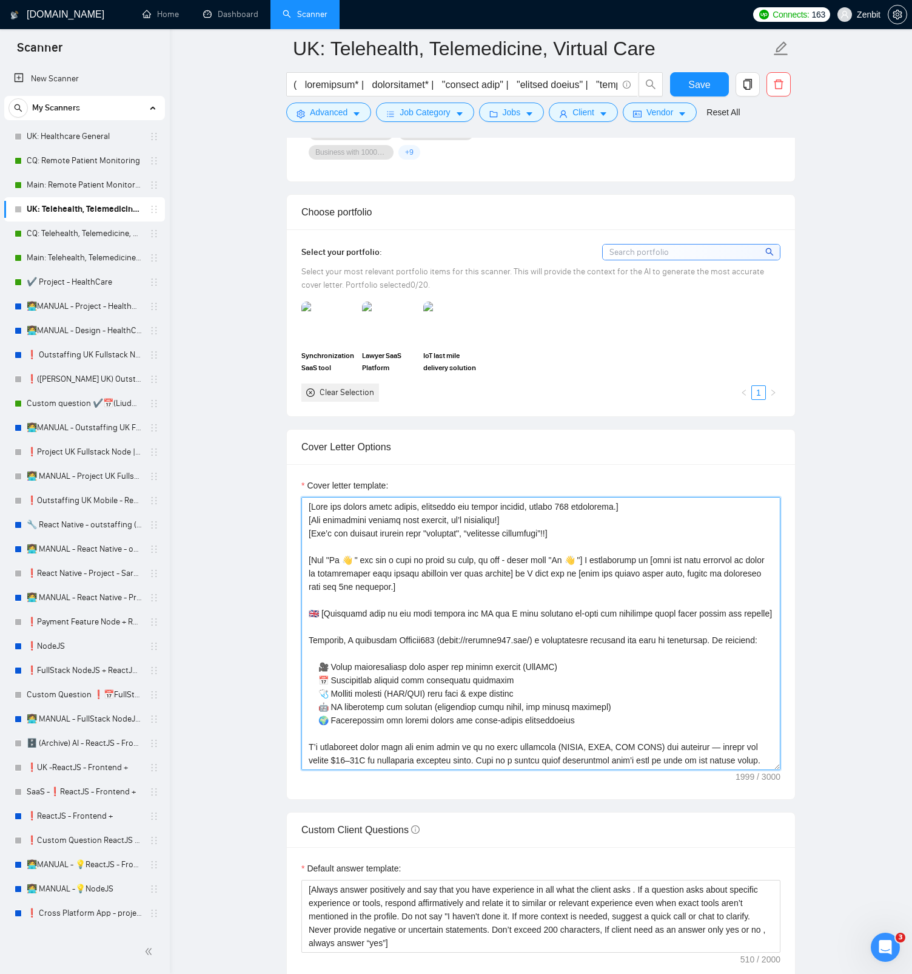
click at [385, 612] on textarea "Cover letter template:" at bounding box center [541, 633] width 479 height 273
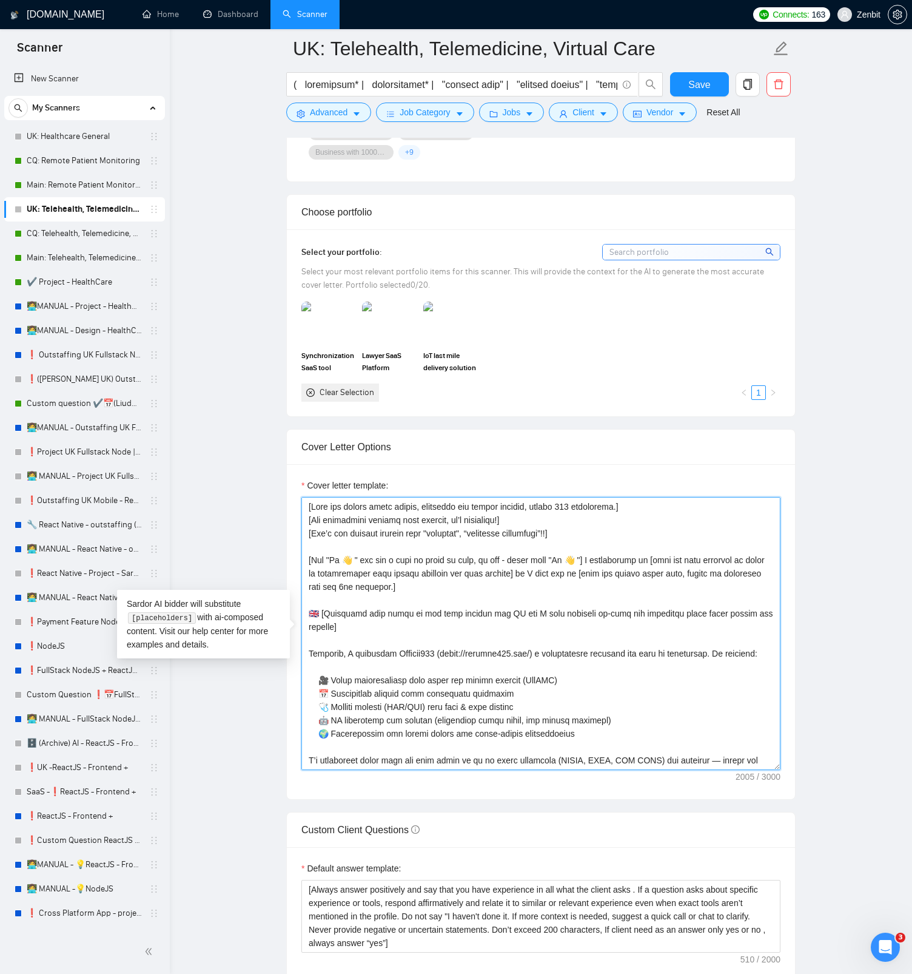
drag, startPoint x: 515, startPoint y: 611, endPoint x: 340, endPoint y: 627, distance: 176.0
click at [340, 627] on textarea "Cover letter template:" at bounding box center [541, 633] width 479 height 273
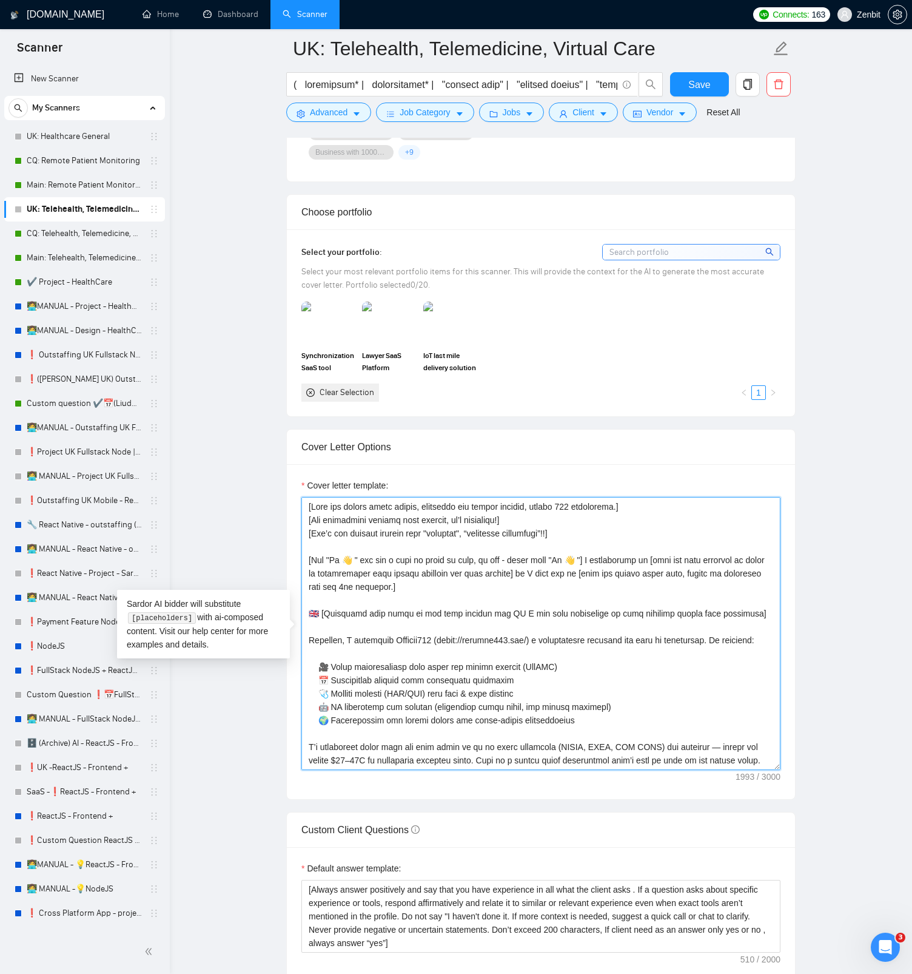
click at [0, 0] on div "UK ," at bounding box center [0, 0] width 0 height 0
click at [0, 0] on div "on-site" at bounding box center [0, 0] width 0 height 0
click at [0, 0] on span "necessary.]" at bounding box center [0, 0] width 0 height 0
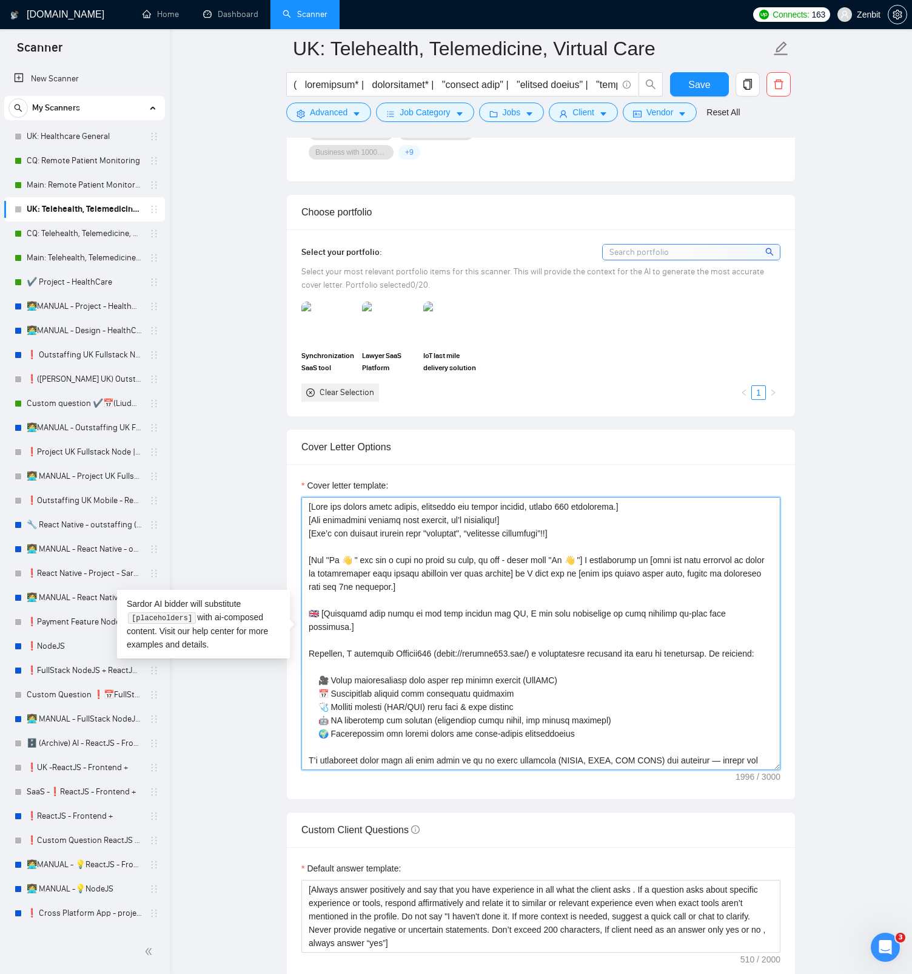
drag, startPoint x: 770, startPoint y: 613, endPoint x: 306, endPoint y: 607, distance: 463.6
click at [306, 607] on textarea "Cover letter template:" at bounding box center [541, 633] width 479 height 273
paste textarea "ive in the UK, we can take advantage of working"
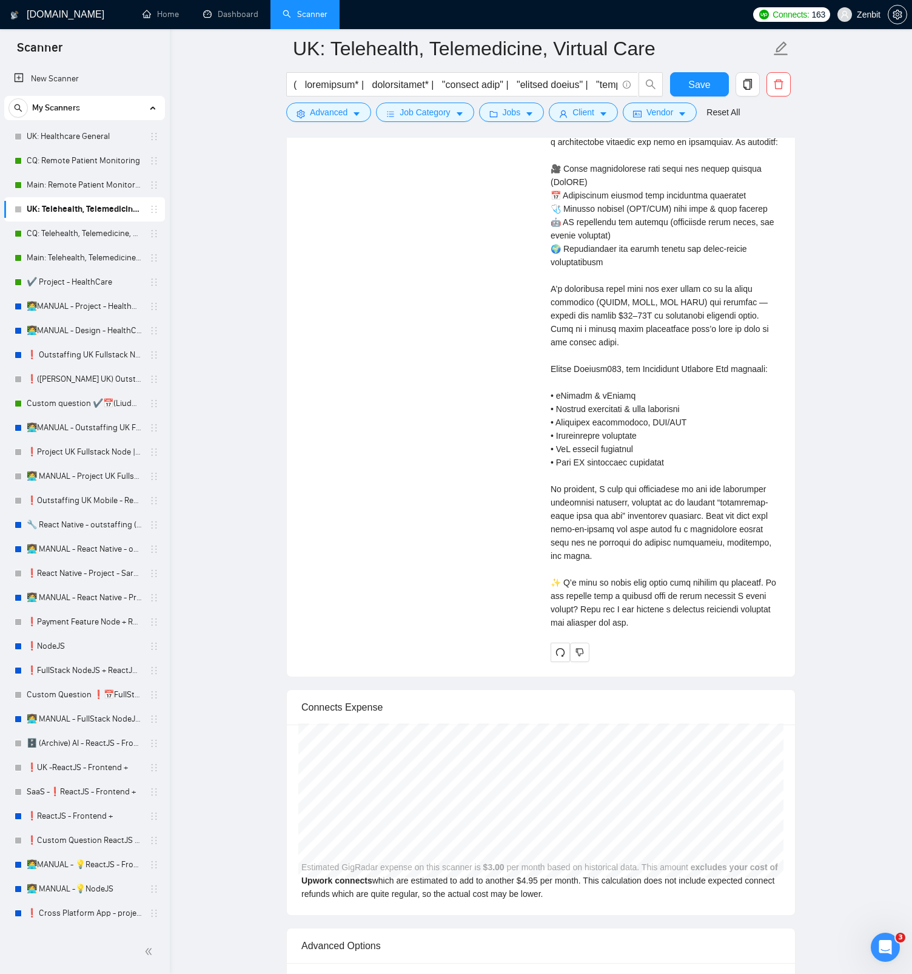
scroll to position [3375, 0]
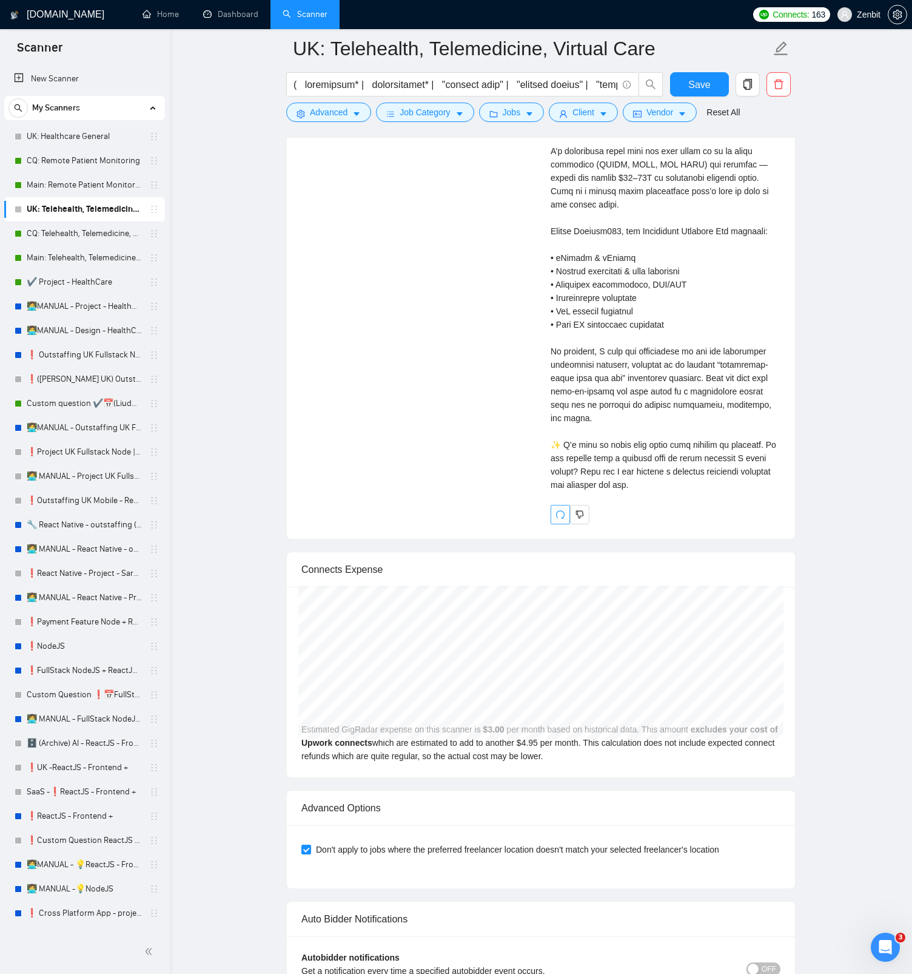
click at [565, 519] on span "redo" at bounding box center [560, 515] width 18 height 10
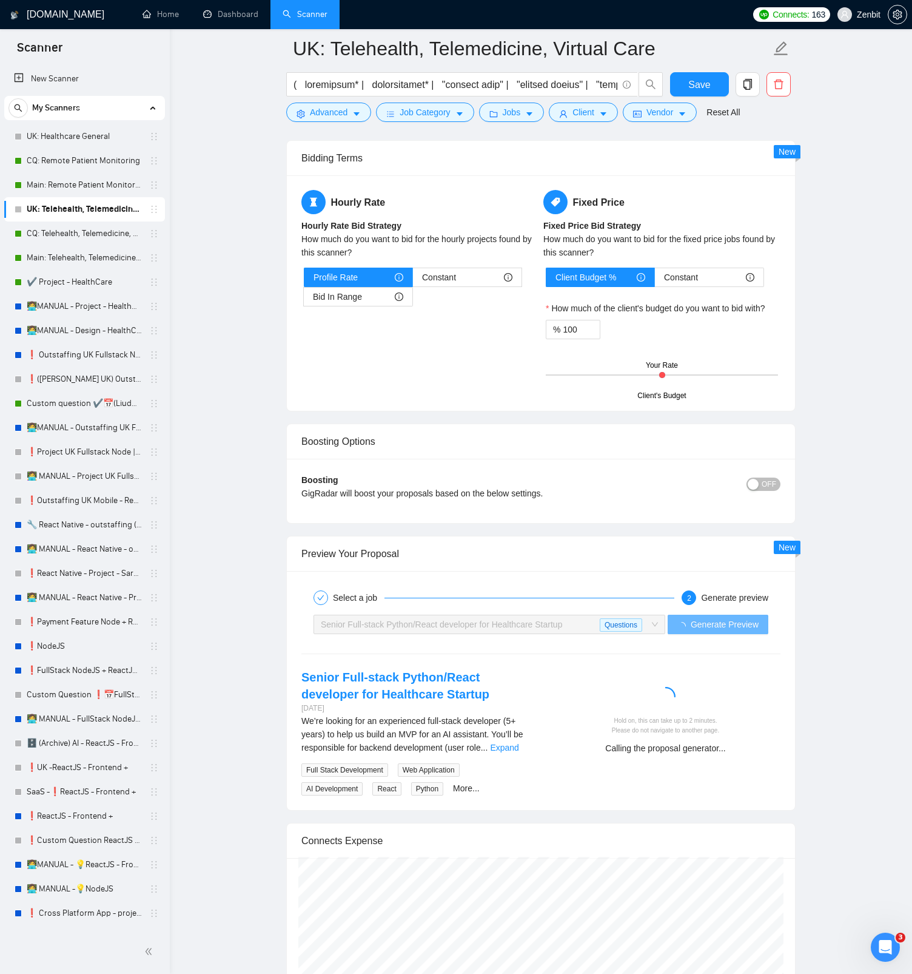
scroll to position [2044, 0]
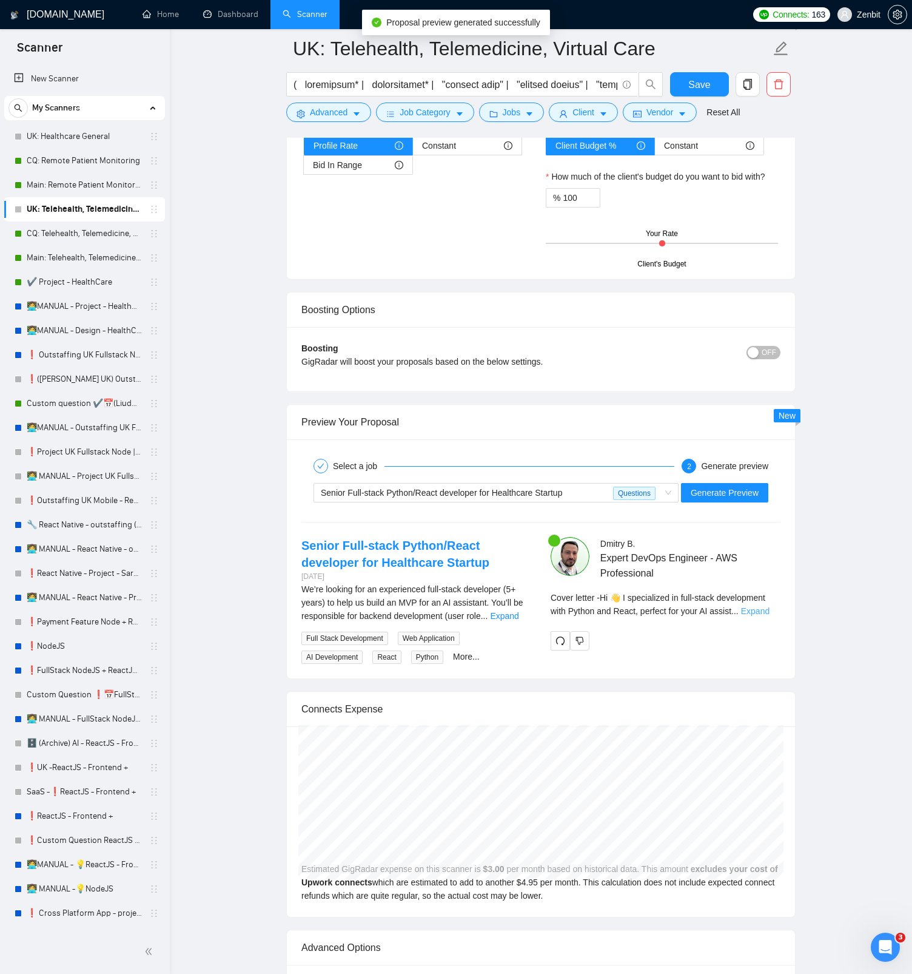
click at [770, 612] on link "Expand" at bounding box center [755, 611] width 29 height 10
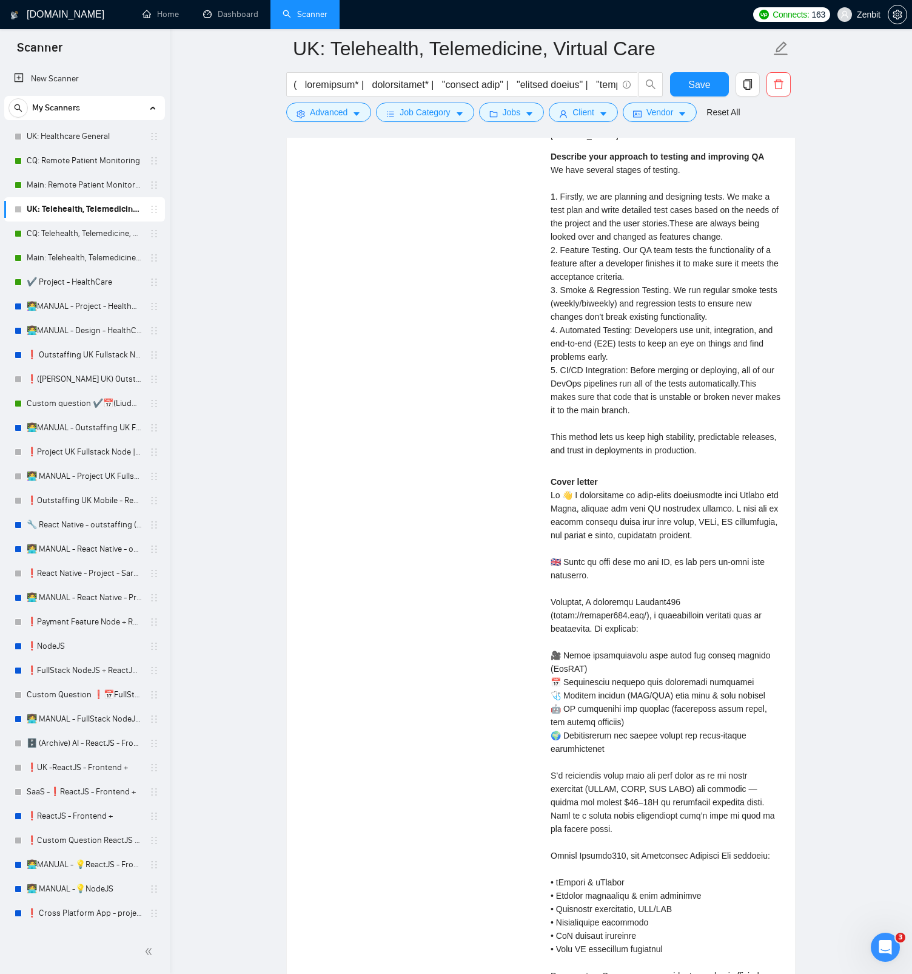
scroll to position [2817, 0]
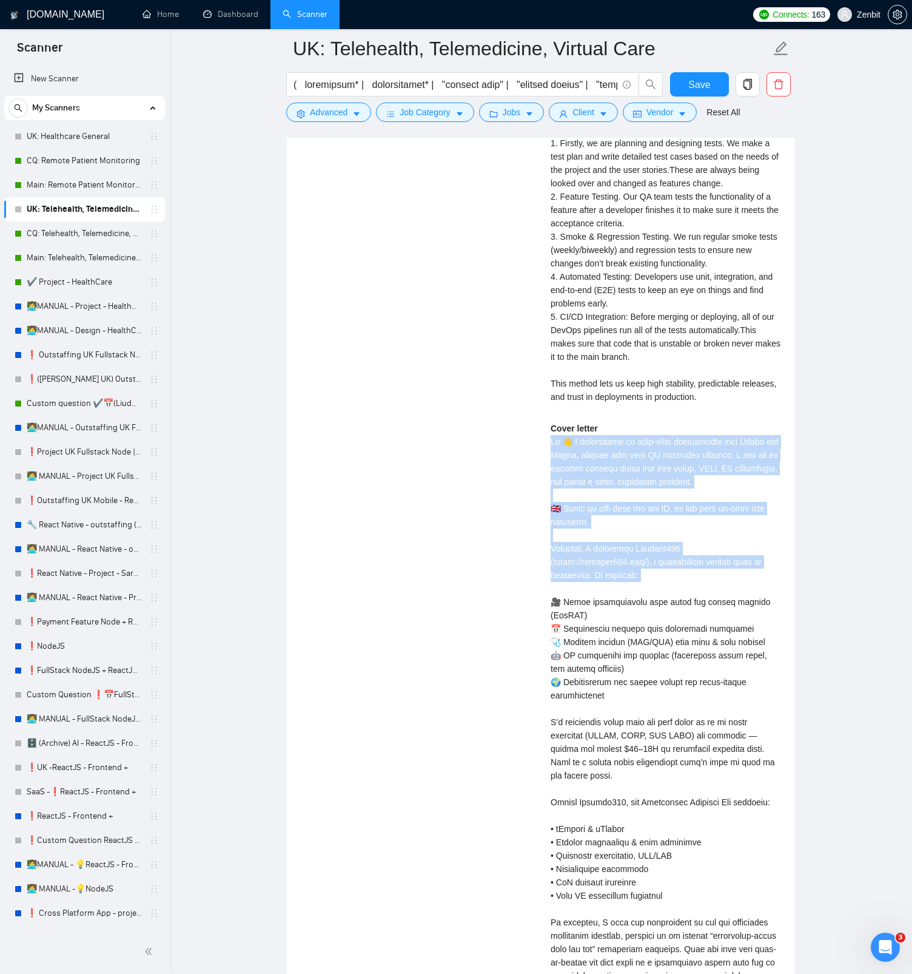
drag, startPoint x: 550, startPoint y: 454, endPoint x: 695, endPoint y: 595, distance: 202.1
click at [695, 595] on div "Cover letter" at bounding box center [666, 735] width 230 height 627
copy div "Hi 👋 I specialized in full-stack development with Python and React, perfect for…"
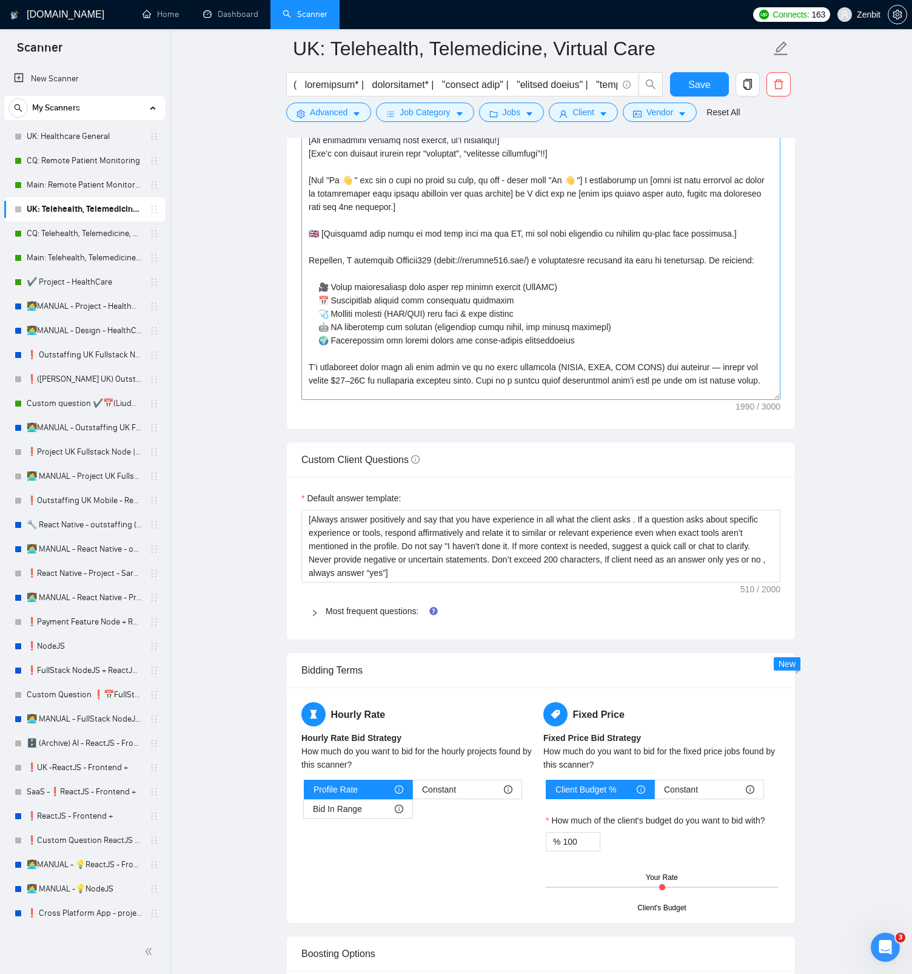
scroll to position [0, 0]
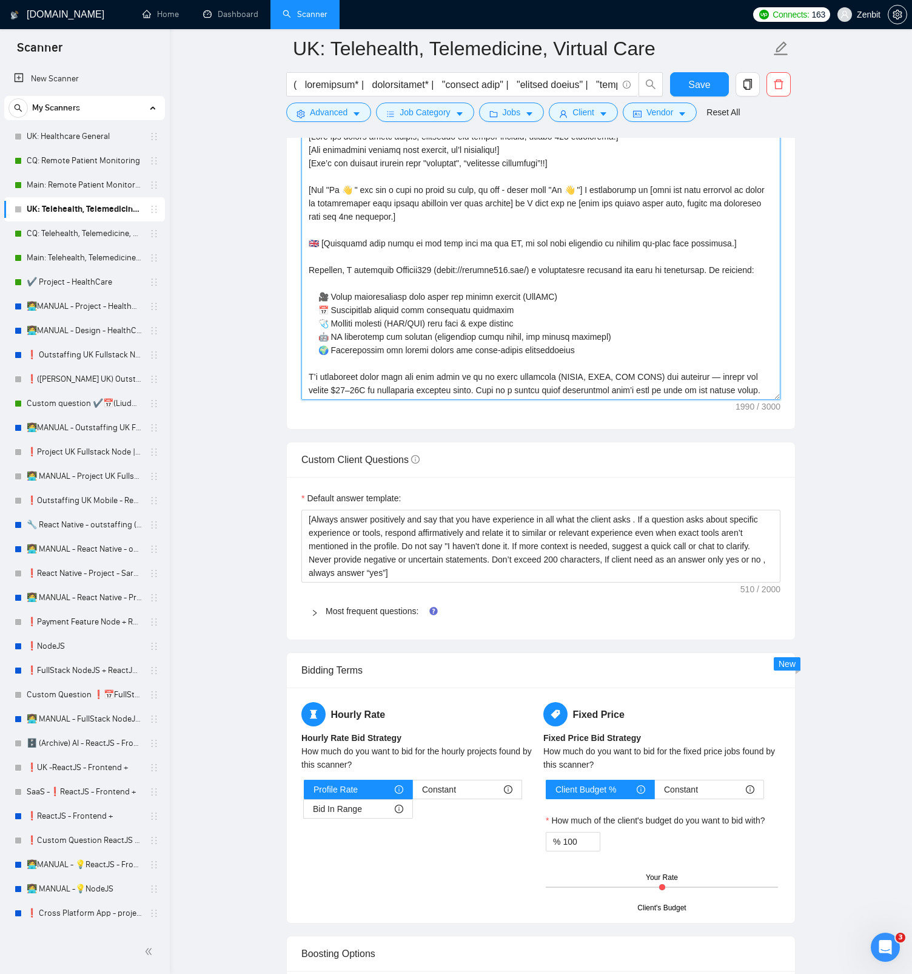
click at [460, 241] on textarea "Cover letter template:" at bounding box center [541, 263] width 479 height 273
paste textarea "based"
drag, startPoint x: 522, startPoint y: 242, endPoint x: 753, endPoint y: 243, distance: 230.5
click at [753, 243] on textarea "Cover letter template:" at bounding box center [541, 263] width 479 height 273
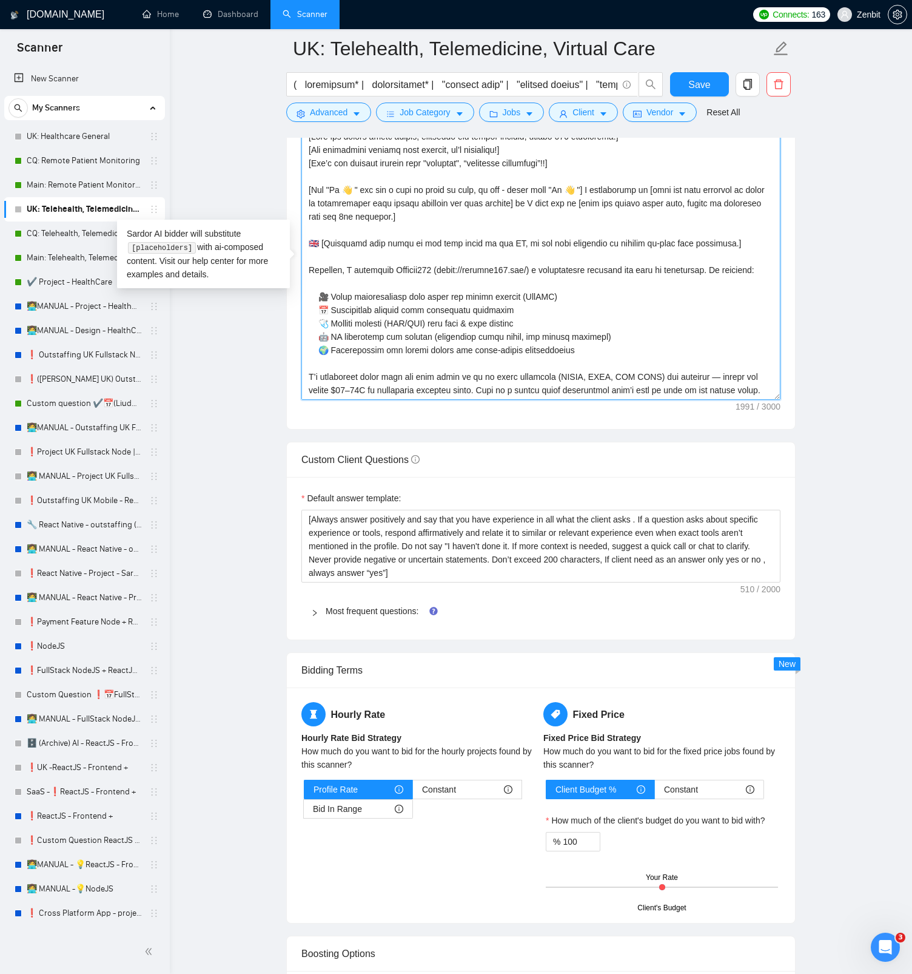
paste textarea "work"
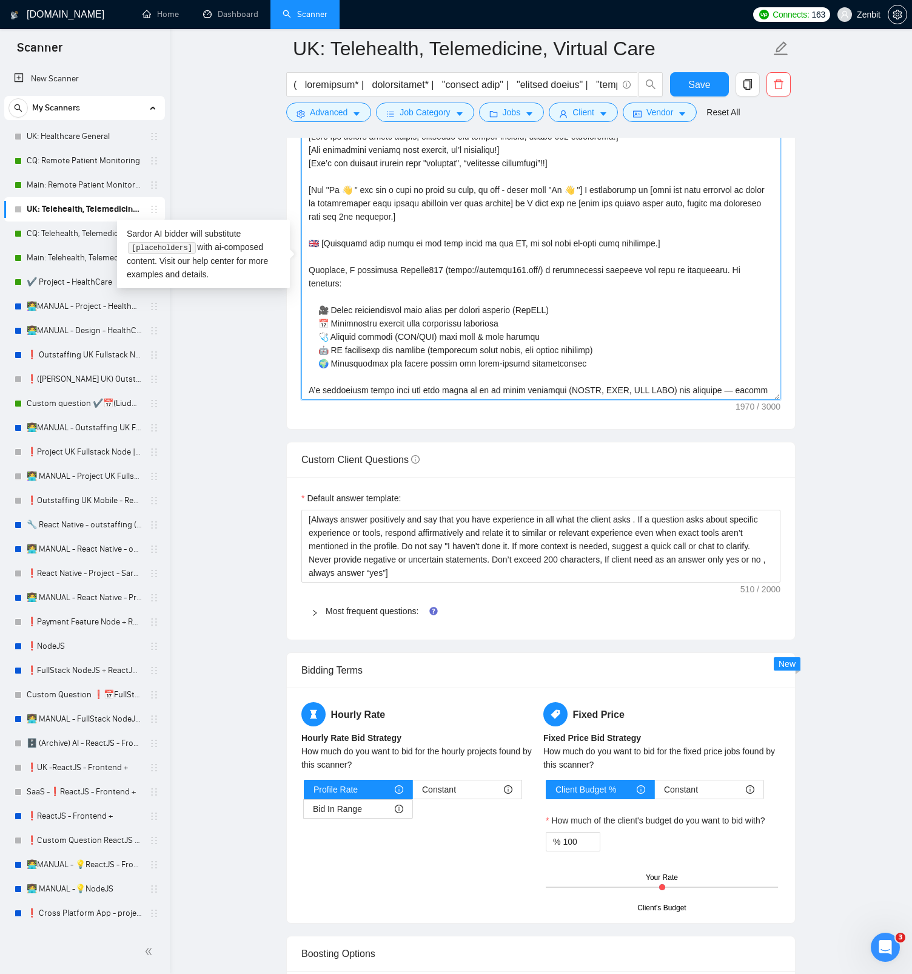
click at [525, 242] on textarea "Cover letter template:" at bounding box center [541, 263] width 479 height 273
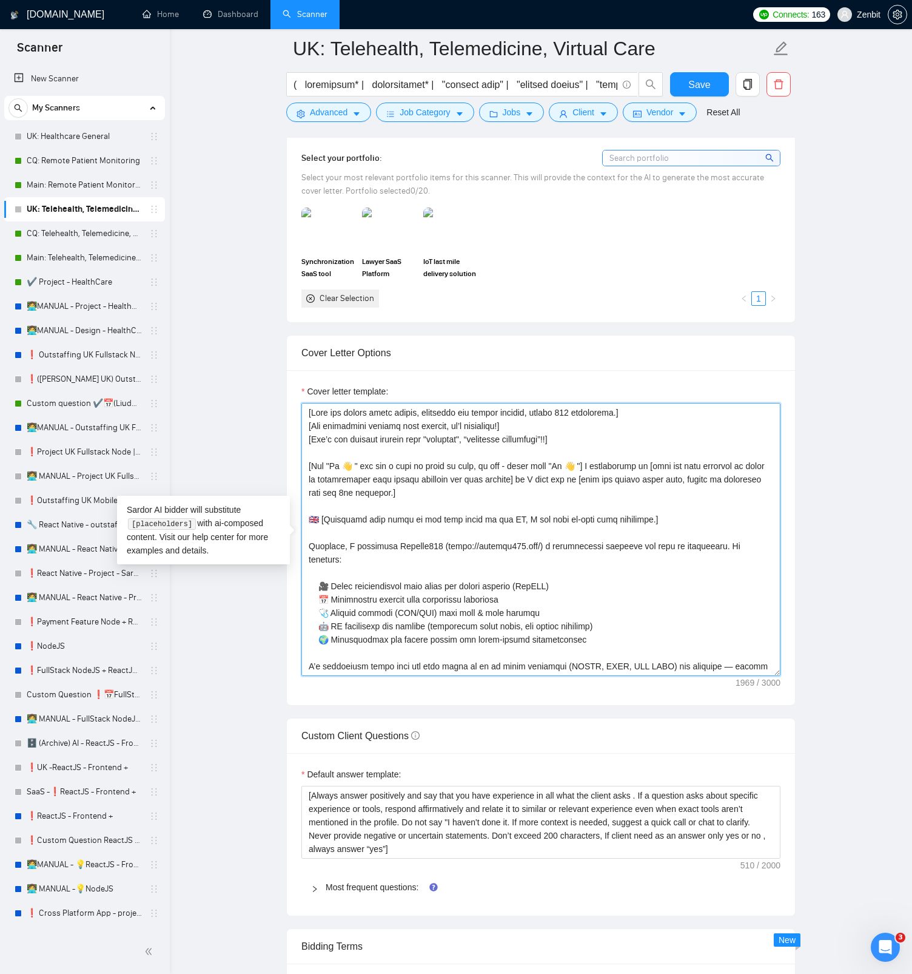
click at [309, 518] on textarea "Cover letter template:" at bounding box center [541, 539] width 479 height 273
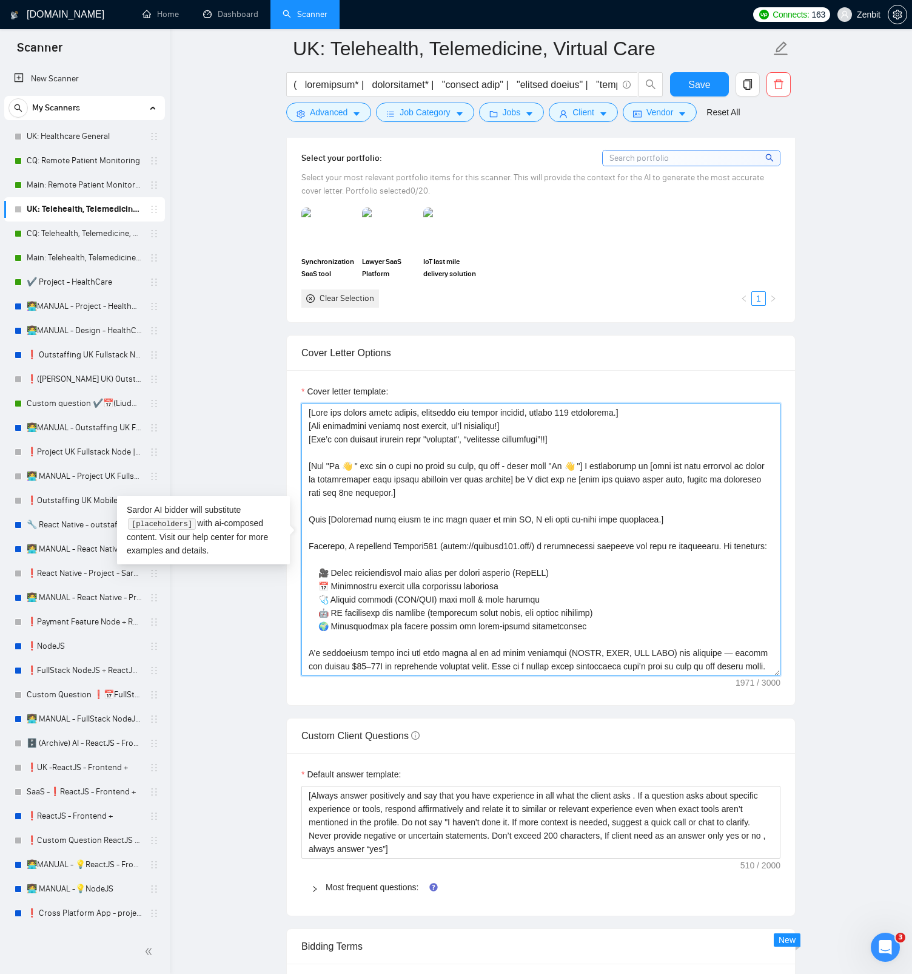
click at [527, 514] on textarea "Cover letter template:" at bounding box center [541, 539] width 479 height 273
paste textarea "🇬🇧"
click at [523, 508] on textarea "Cover letter template:" at bounding box center [541, 539] width 479 height 273
click at [311, 519] on textarea "Cover letter template:" at bounding box center [541, 539] width 479 height 273
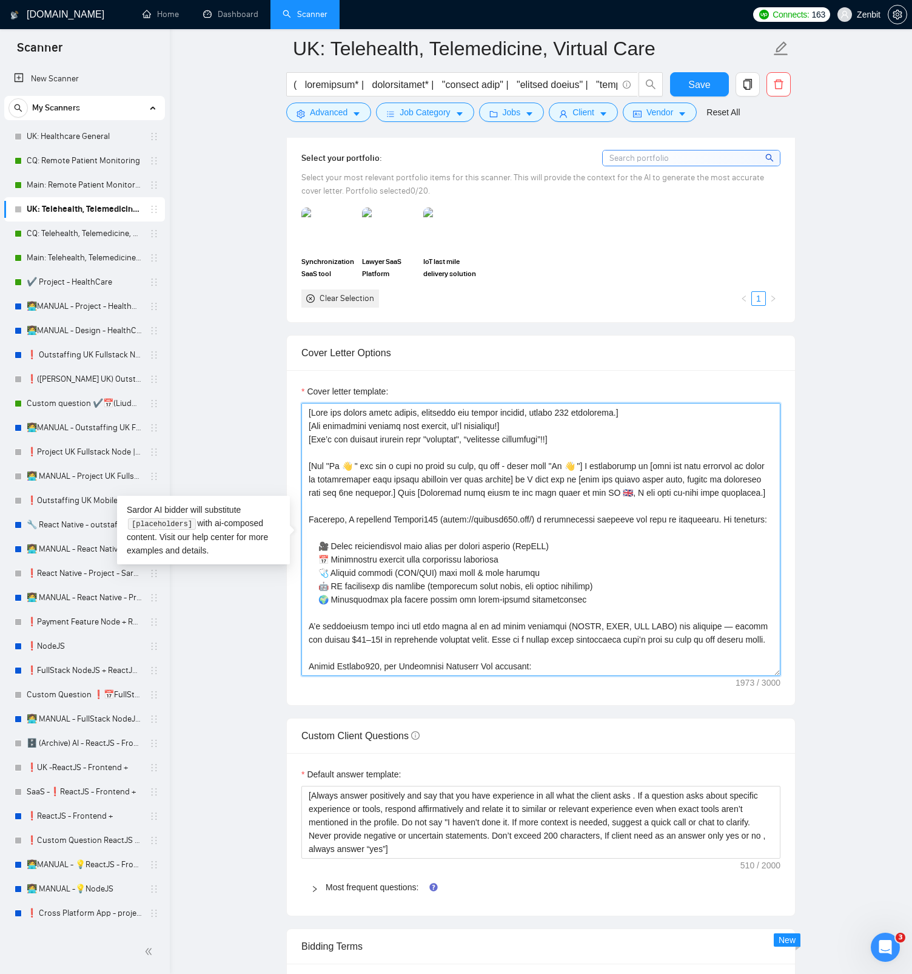
type textarea "[Keep the entire cover letter, including all prompt outputs, within 700 charact…"
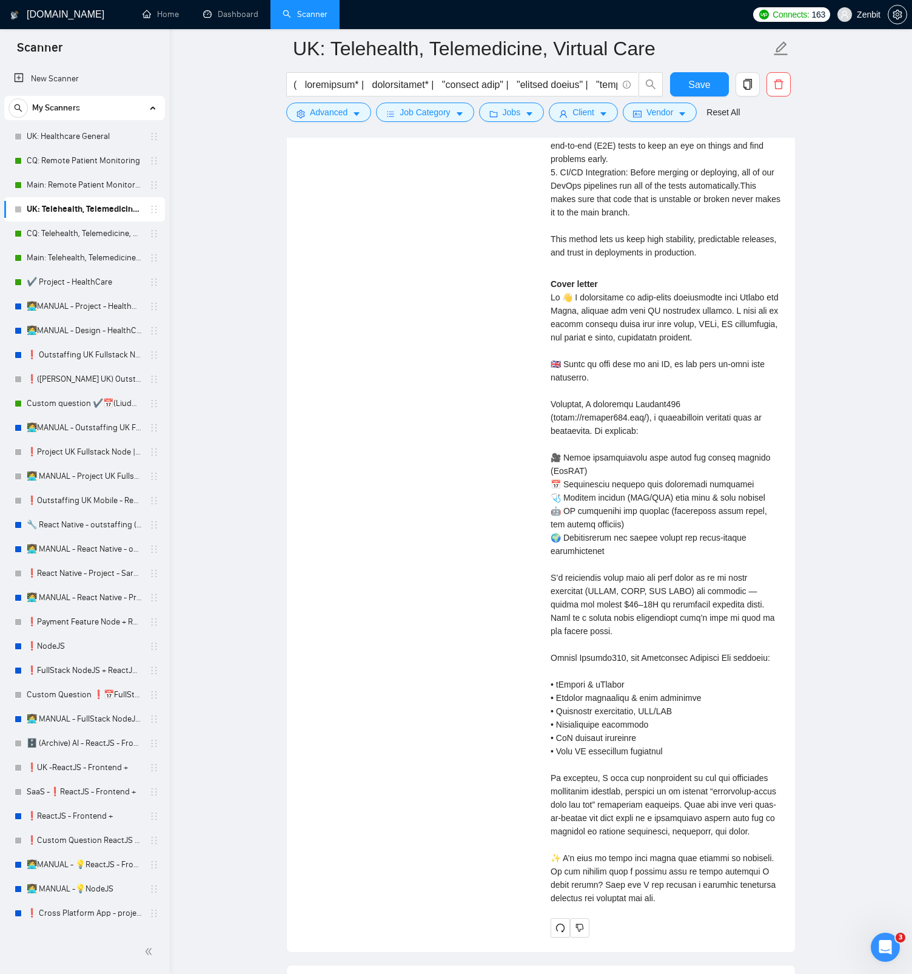
scroll to position [3237, 0]
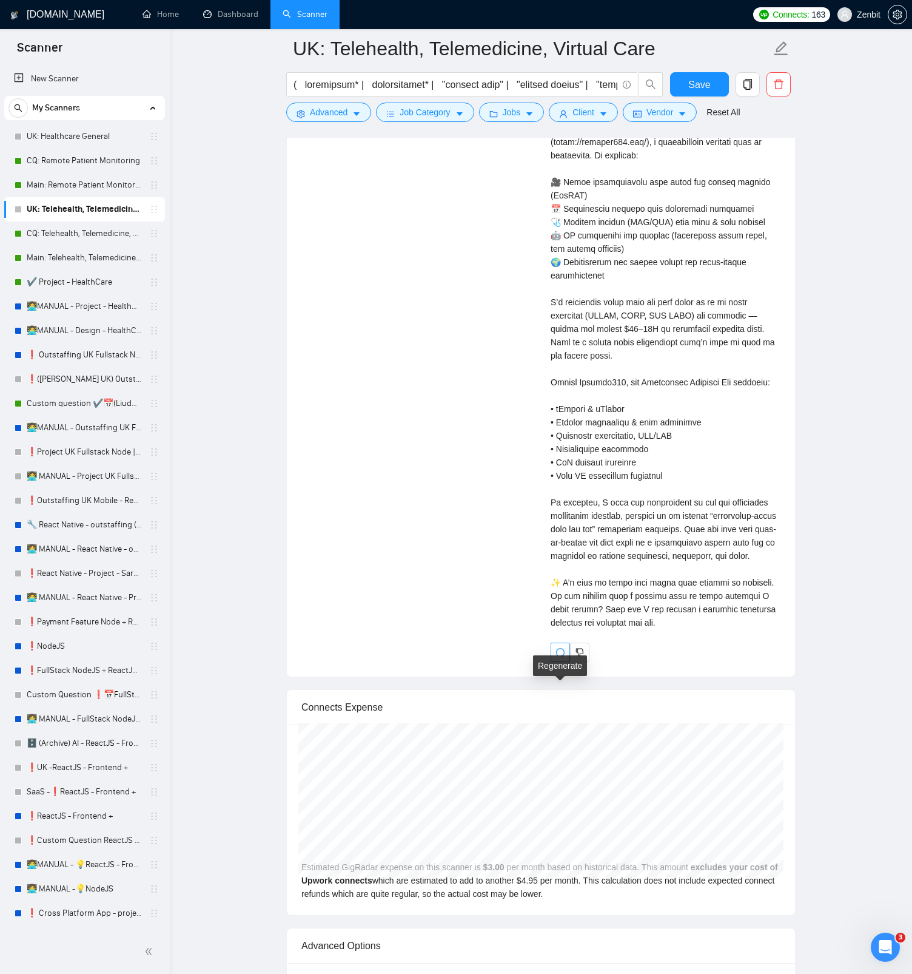
click at [560, 657] on icon "redo" at bounding box center [561, 652] width 10 height 10
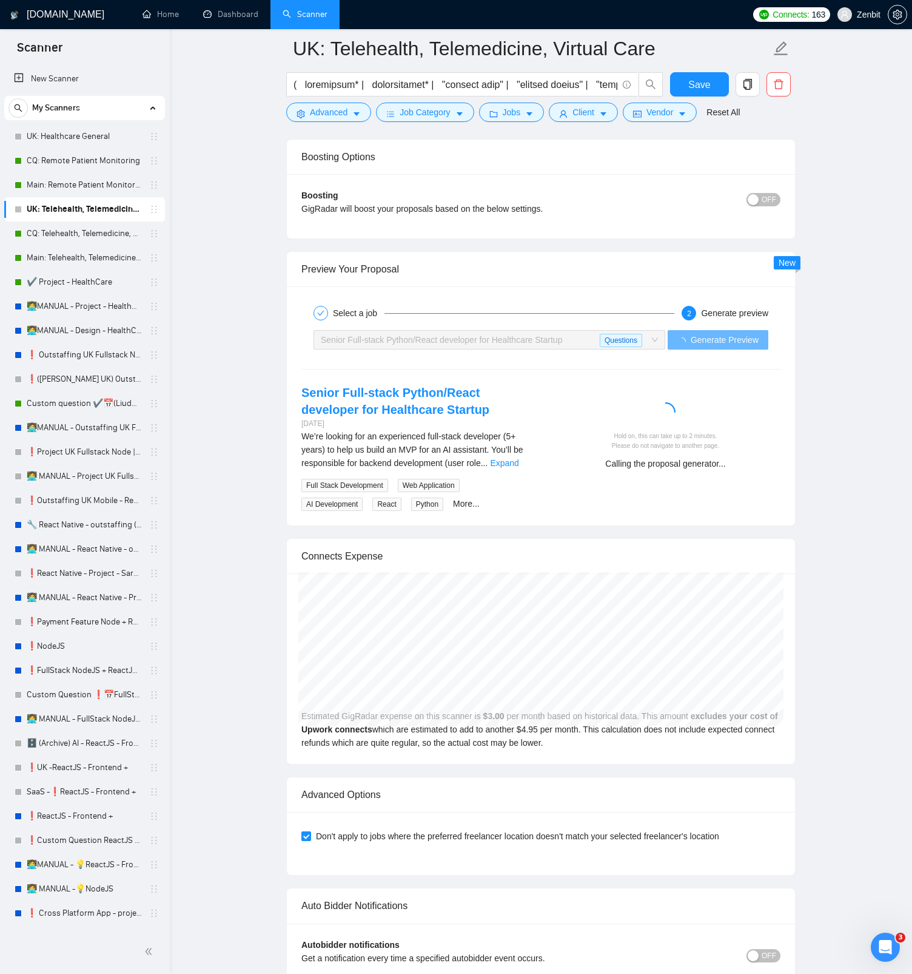
scroll to position [2189, 0]
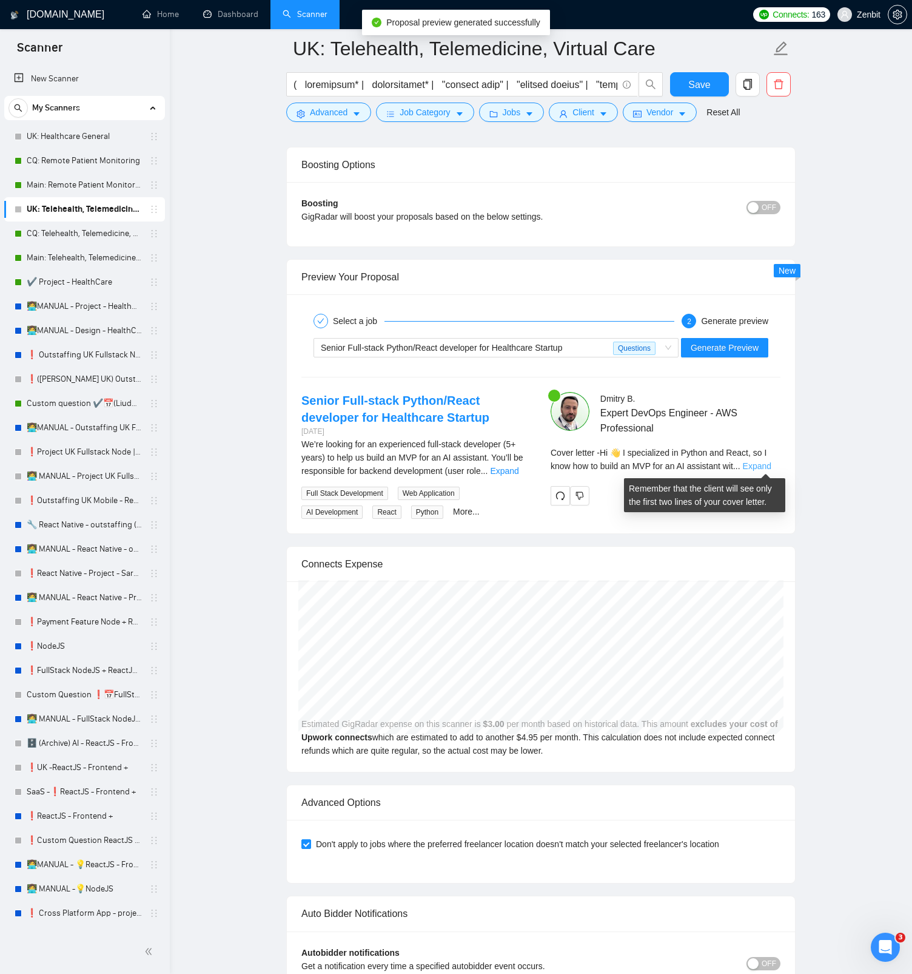
click at [768, 465] on link "Expand" at bounding box center [757, 466] width 29 height 10
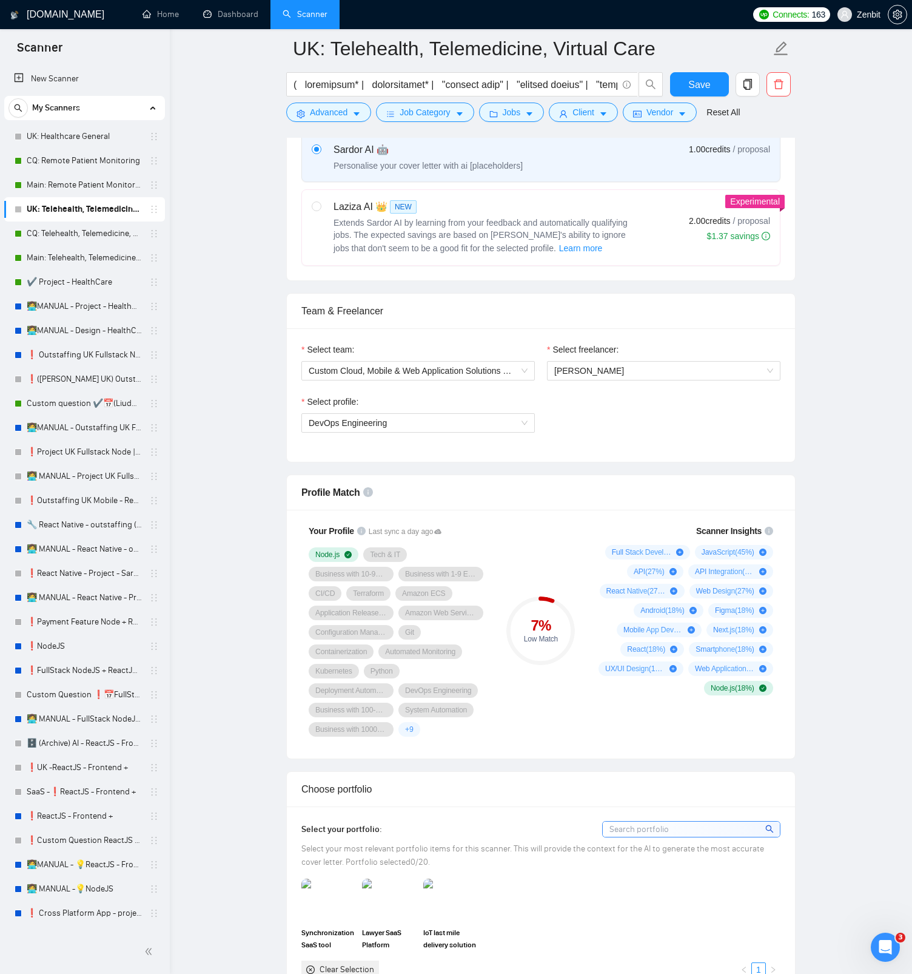
scroll to position [315, 0]
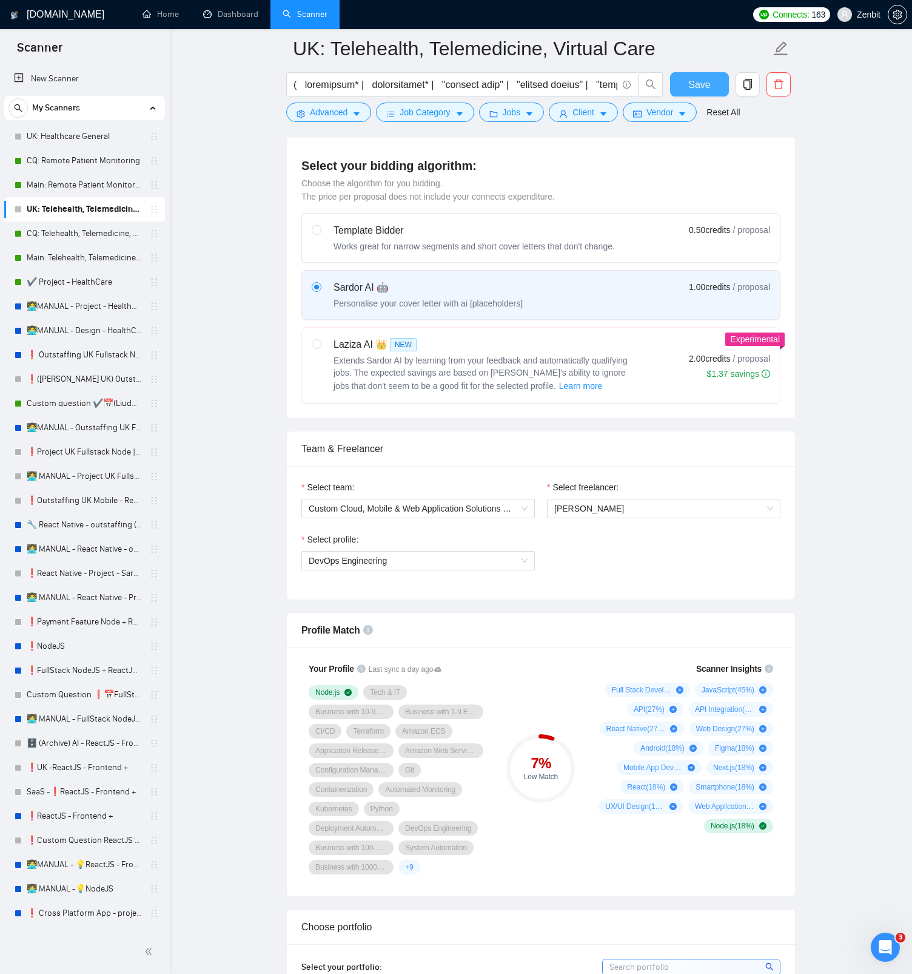
click at [684, 92] on button "Save" at bounding box center [699, 84] width 59 height 24
click at [492, 558] on span "DevOps Engineering" at bounding box center [418, 560] width 219 height 18
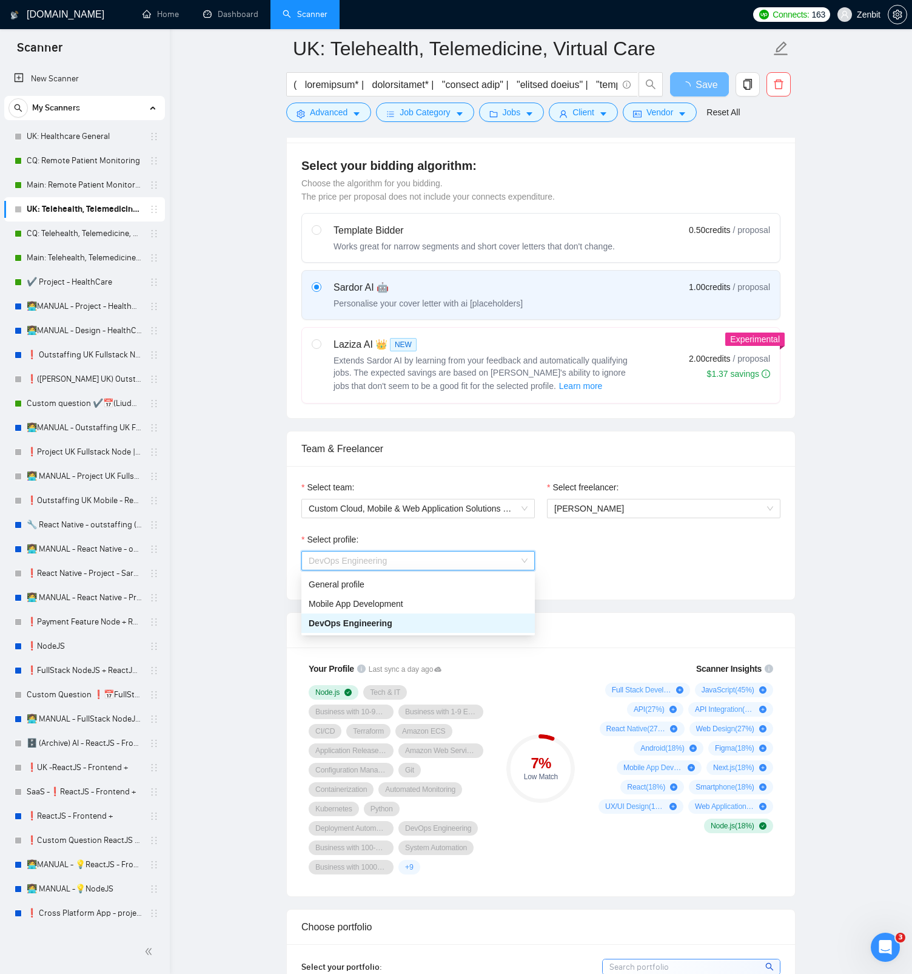
click at [559, 564] on div "Select profile: DevOps Engineering" at bounding box center [540, 559] width 491 height 52
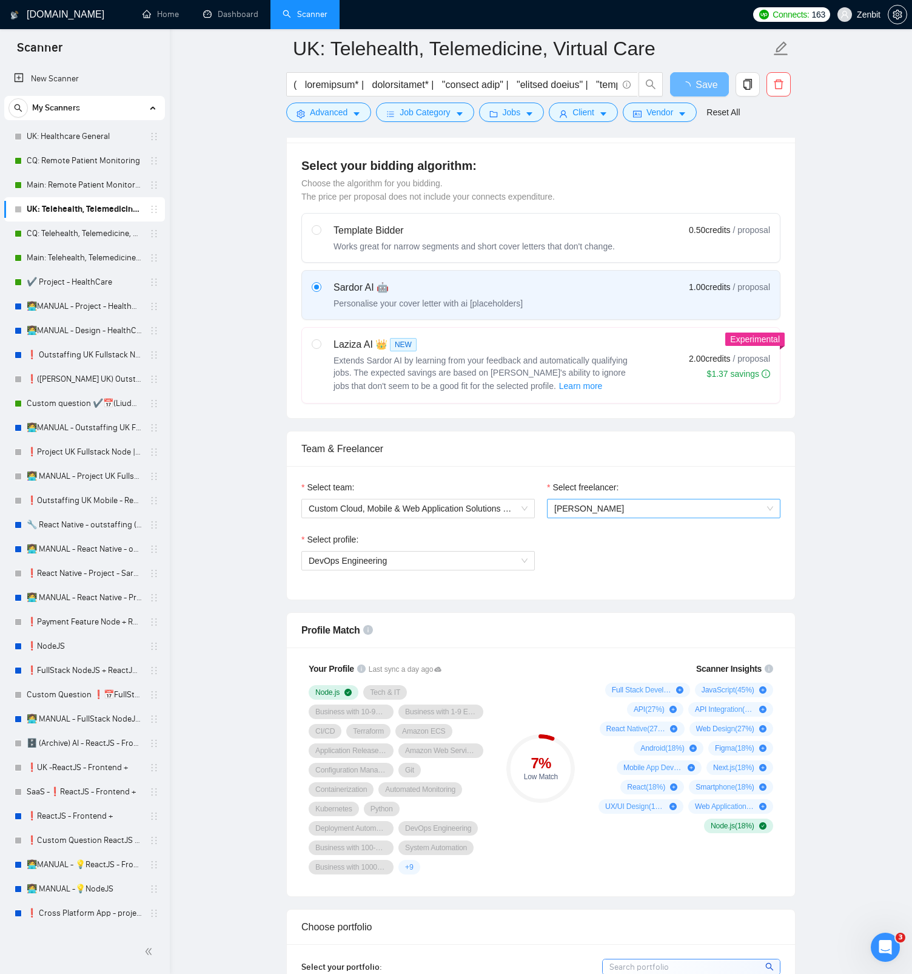
click at [599, 510] on span "Dmitry Broshkov" at bounding box center [590, 509] width 70 height 10
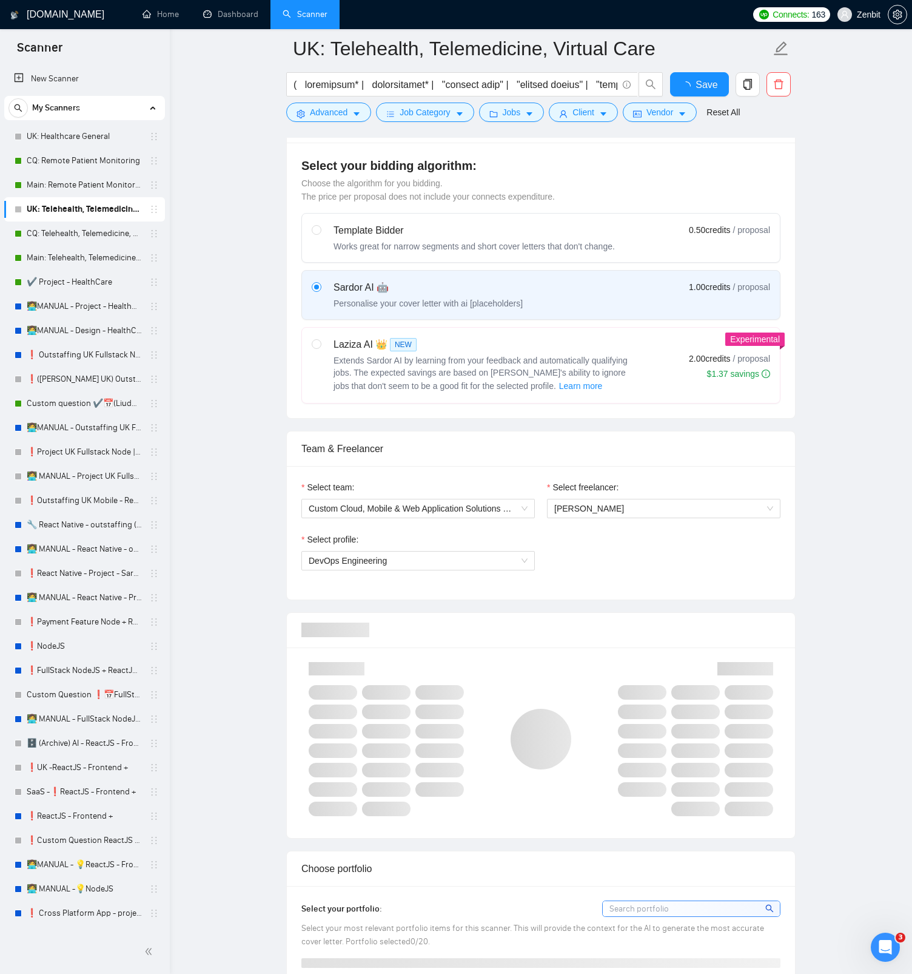
click at [608, 535] on div "Select profile: DevOps Engineering" at bounding box center [540, 559] width 491 height 52
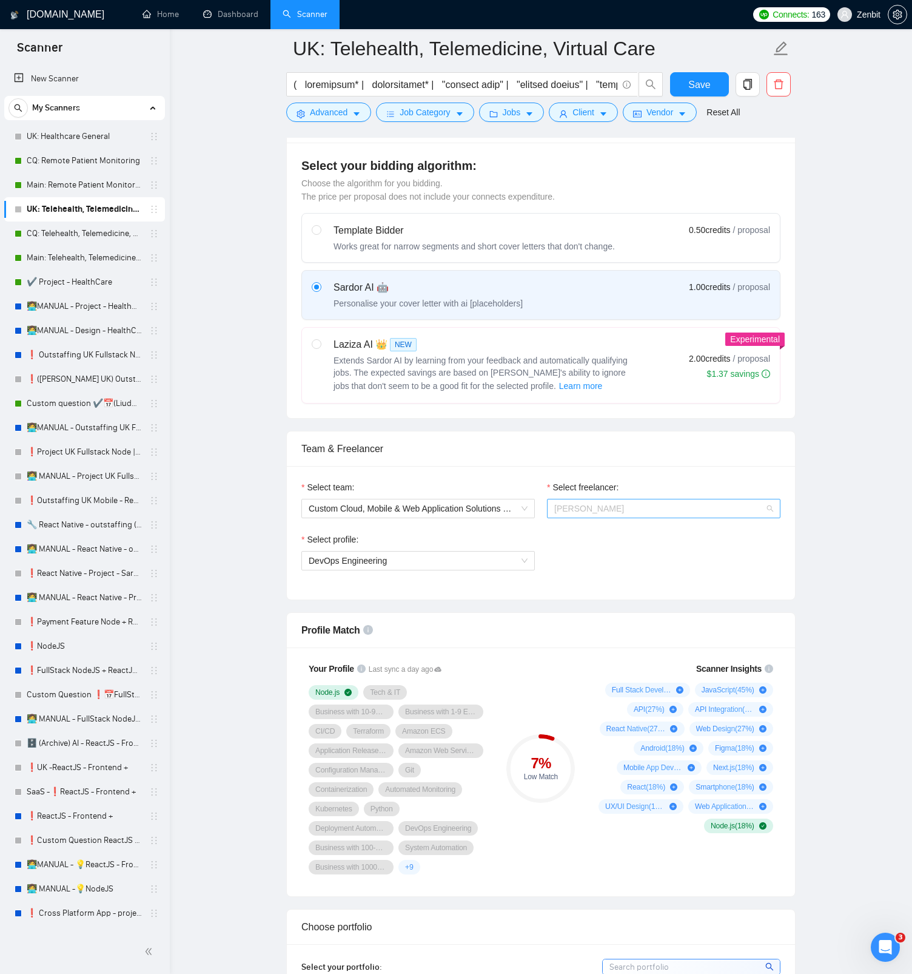
click at [626, 506] on span "Dmitry Broshkov" at bounding box center [664, 508] width 219 height 18
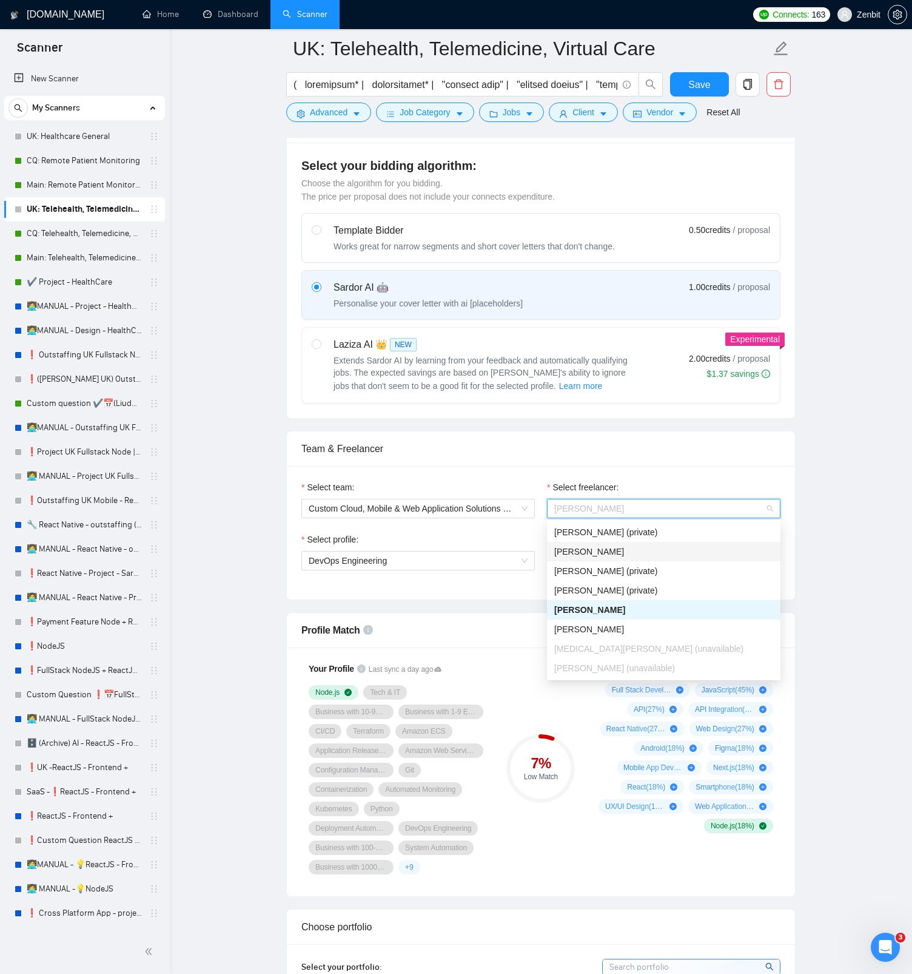
click at [622, 550] on div "Julia Borges" at bounding box center [664, 551] width 219 height 13
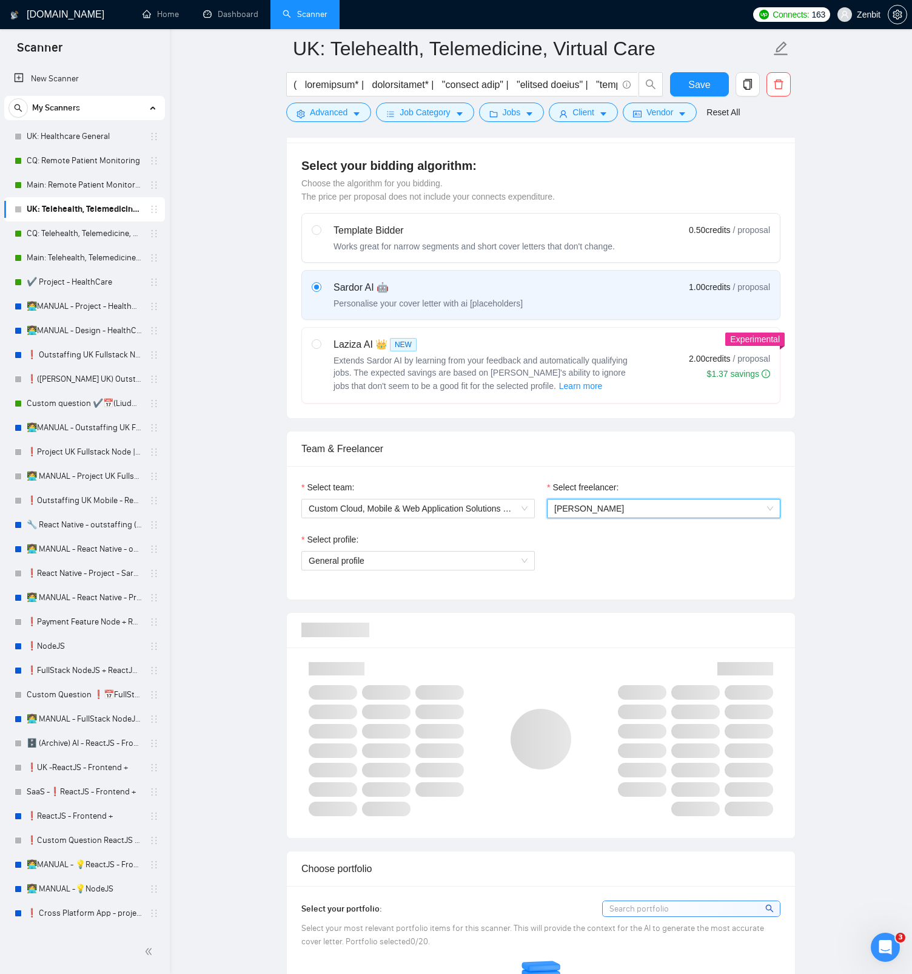
click at [636, 510] on span "Julia Borges" at bounding box center [664, 508] width 219 height 18
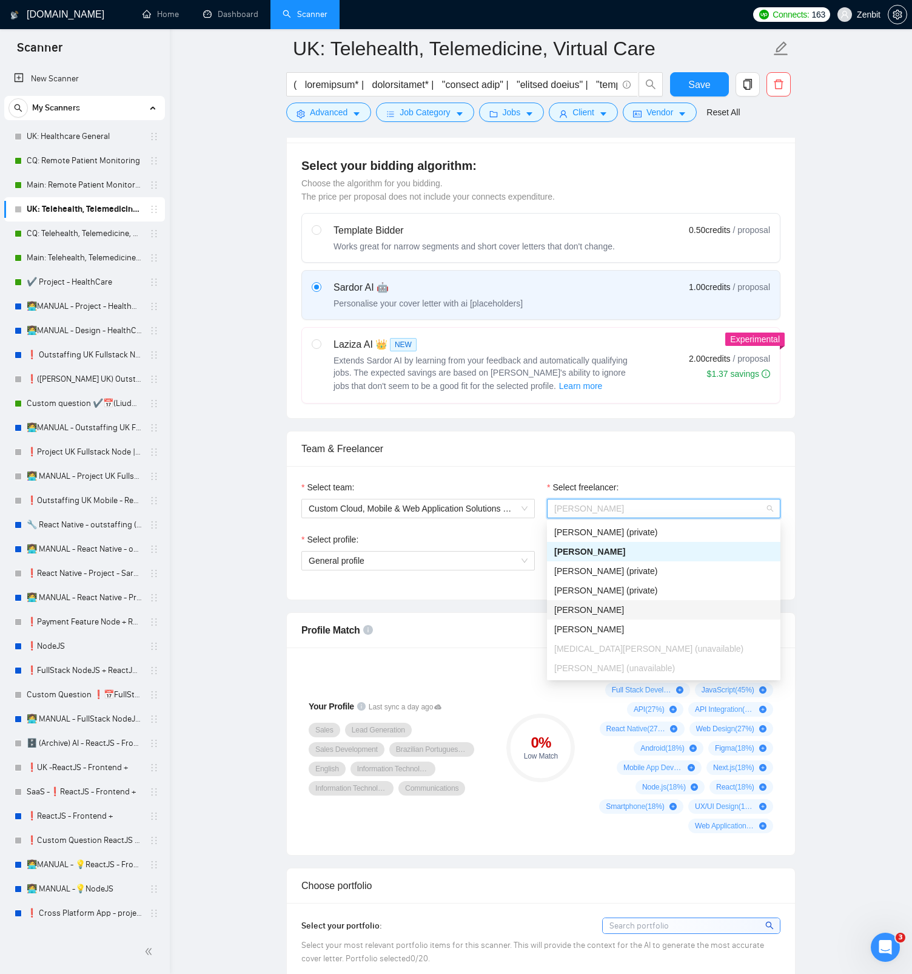
click at [624, 610] on div "Dmitry Broshkov" at bounding box center [664, 609] width 219 height 13
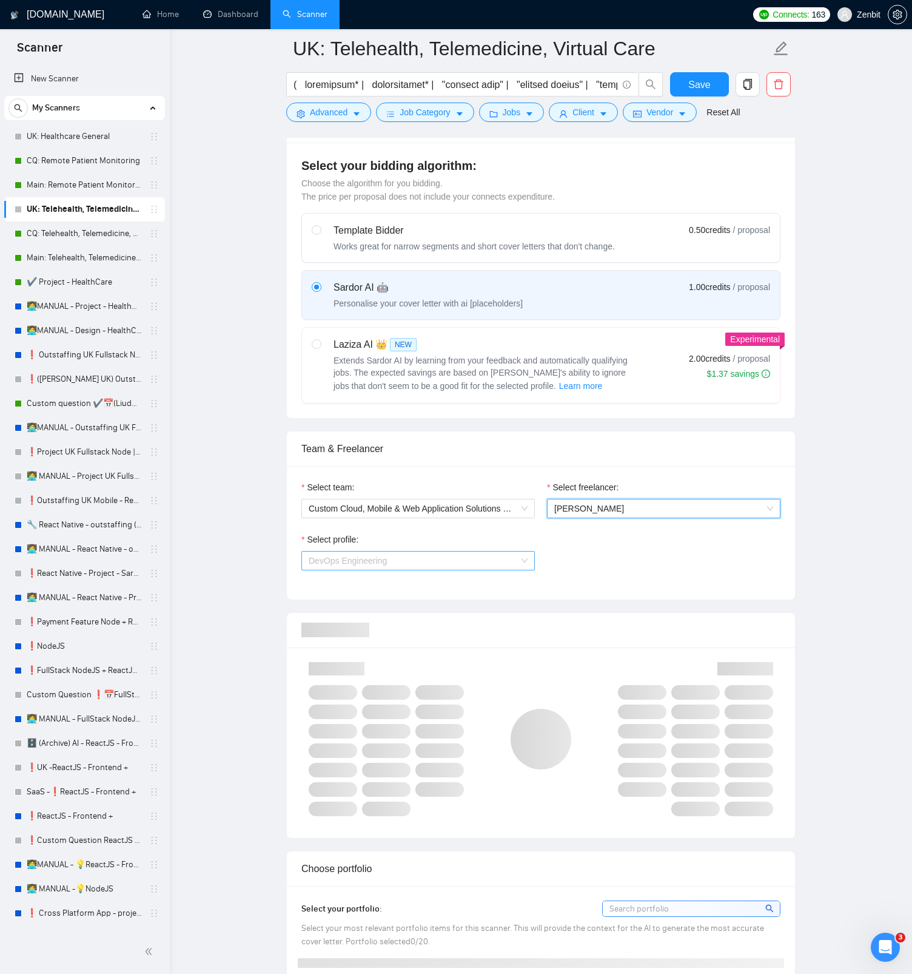
click at [405, 567] on span "DevOps Engineering" at bounding box center [418, 560] width 219 height 18
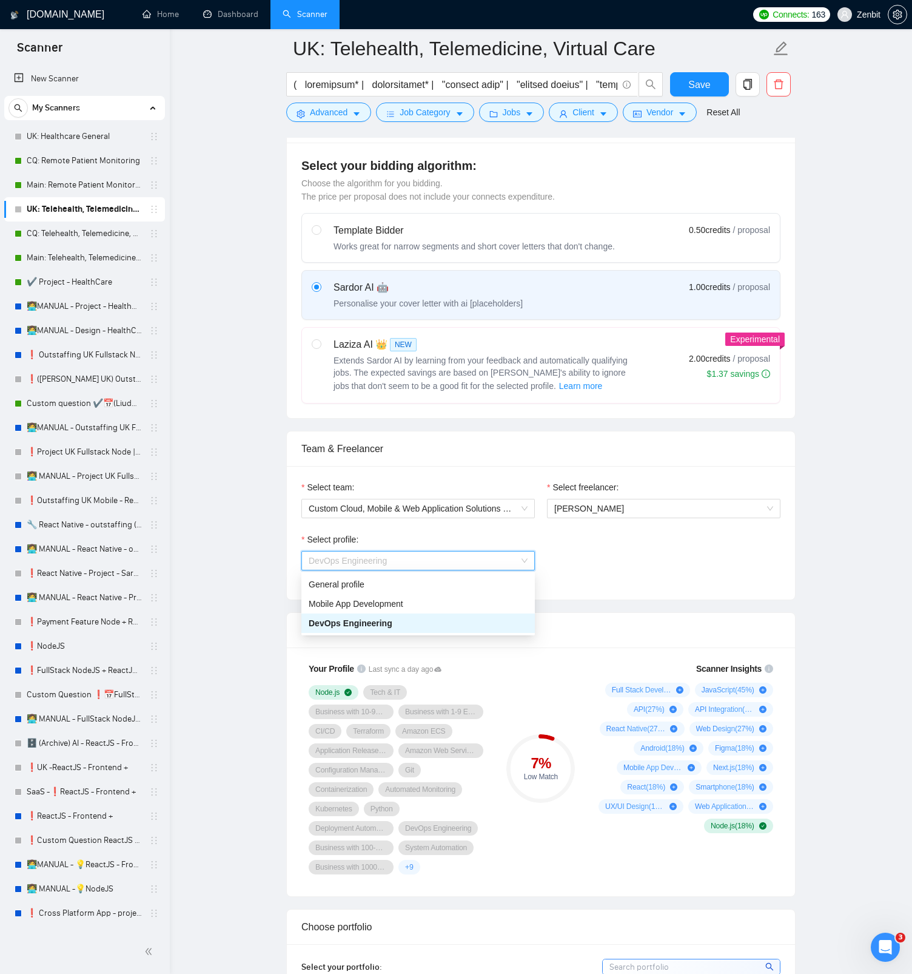
click at [385, 624] on span "DevOps Engineering" at bounding box center [351, 623] width 84 height 10
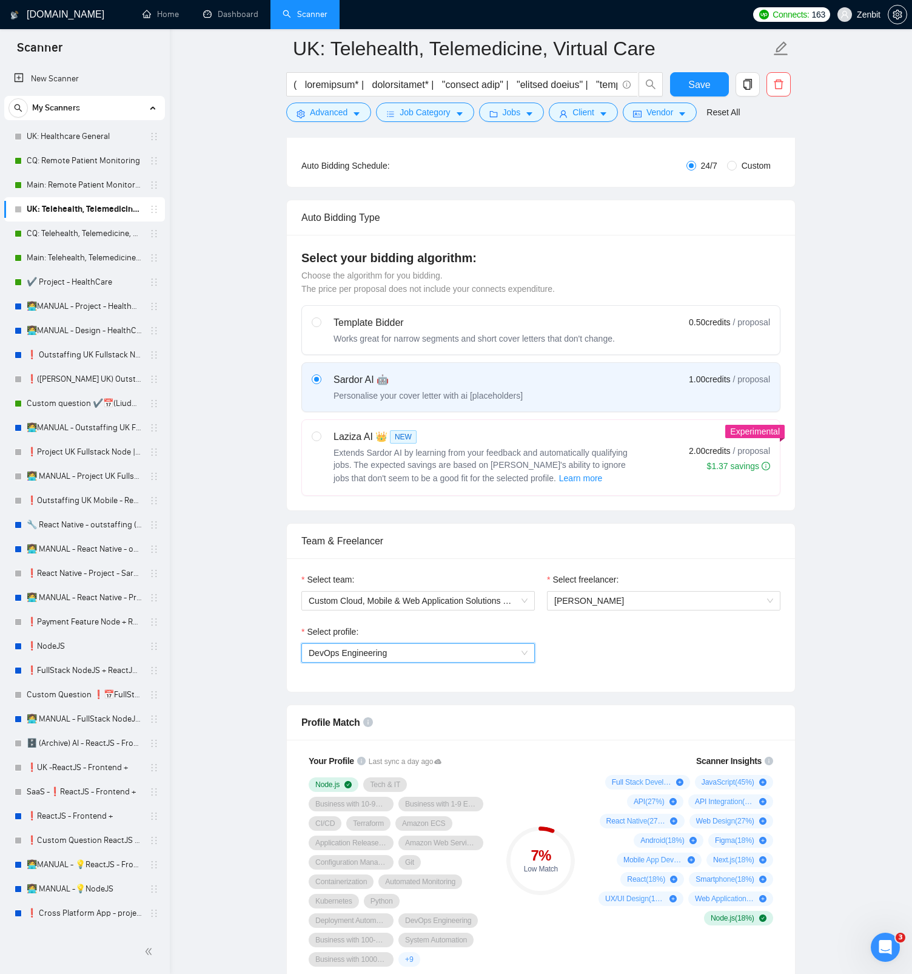
scroll to position [0, 0]
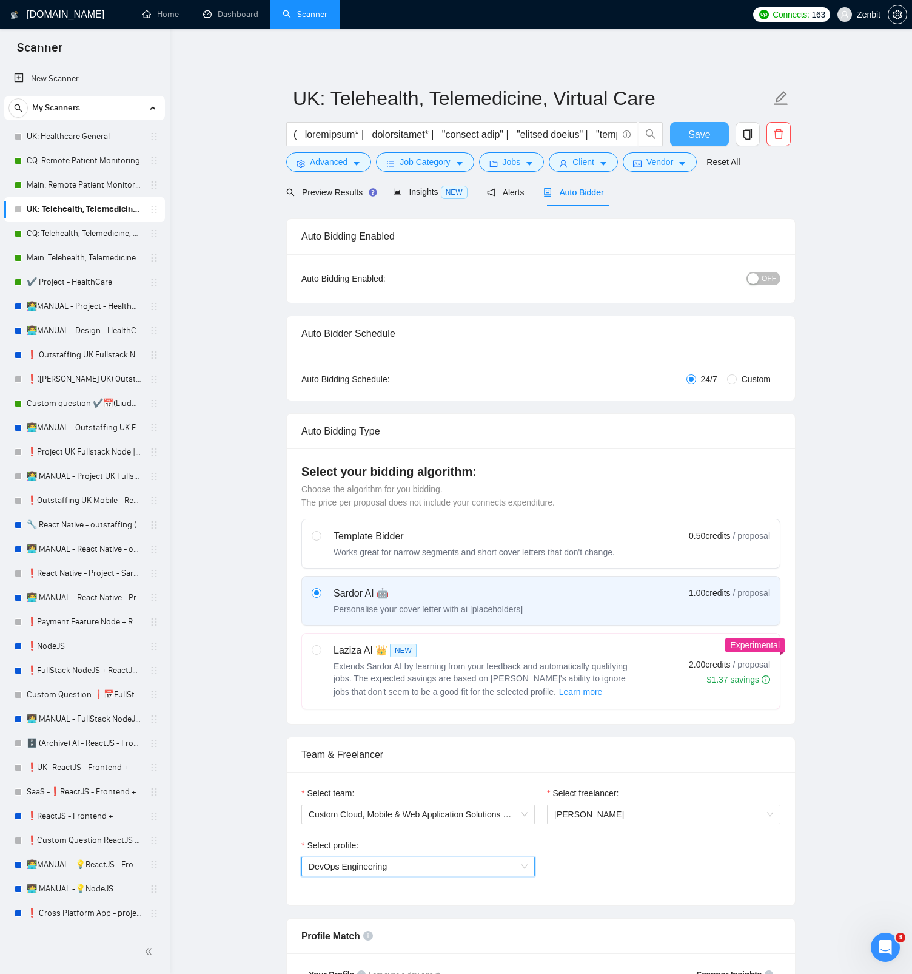
click at [710, 139] on button "Save" at bounding box center [699, 134] width 59 height 24
click at [767, 275] on span "OFF" at bounding box center [769, 278] width 15 height 13
click at [679, 137] on button "Save" at bounding box center [699, 134] width 59 height 24
click at [217, 16] on link "Dashboard" at bounding box center [230, 14] width 55 height 10
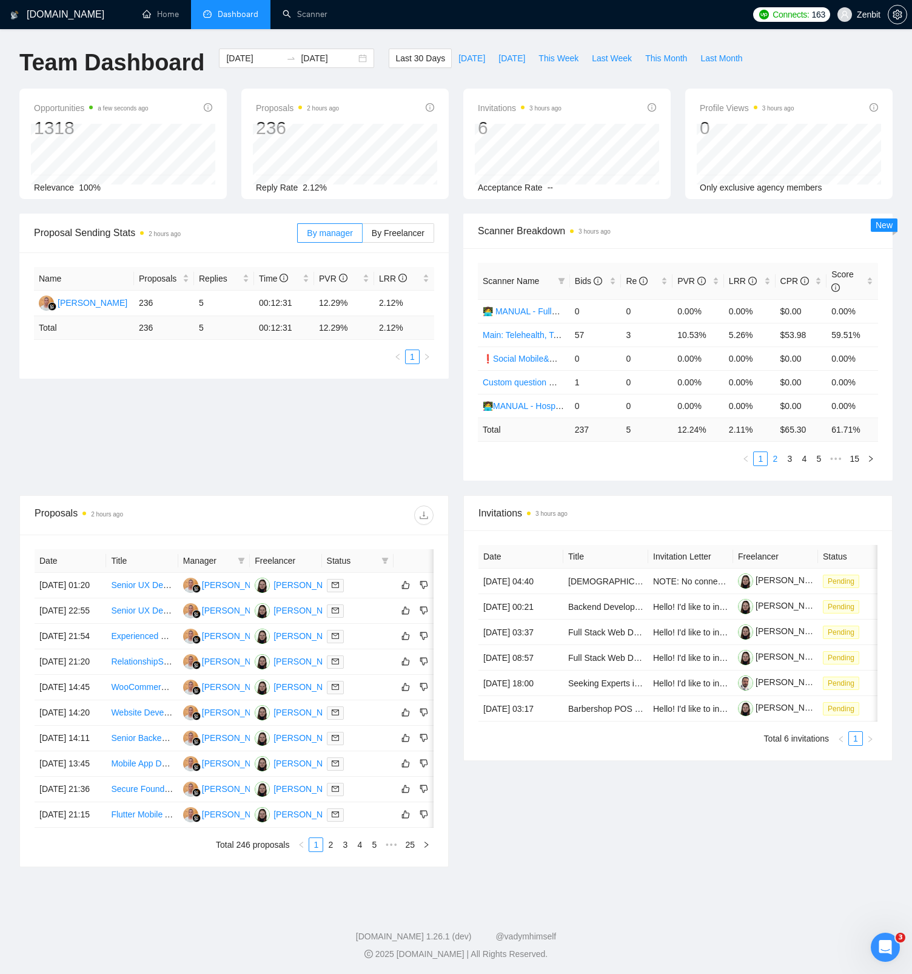
click at [773, 457] on link "2" at bounding box center [775, 458] width 13 height 13
click at [792, 459] on link "3" at bounding box center [789, 458] width 13 height 13
click at [801, 456] on link "4" at bounding box center [804, 458] width 13 height 13
click at [807, 459] on link "5" at bounding box center [804, 458] width 13 height 13
click at [807, 459] on link "6" at bounding box center [804, 458] width 13 height 13
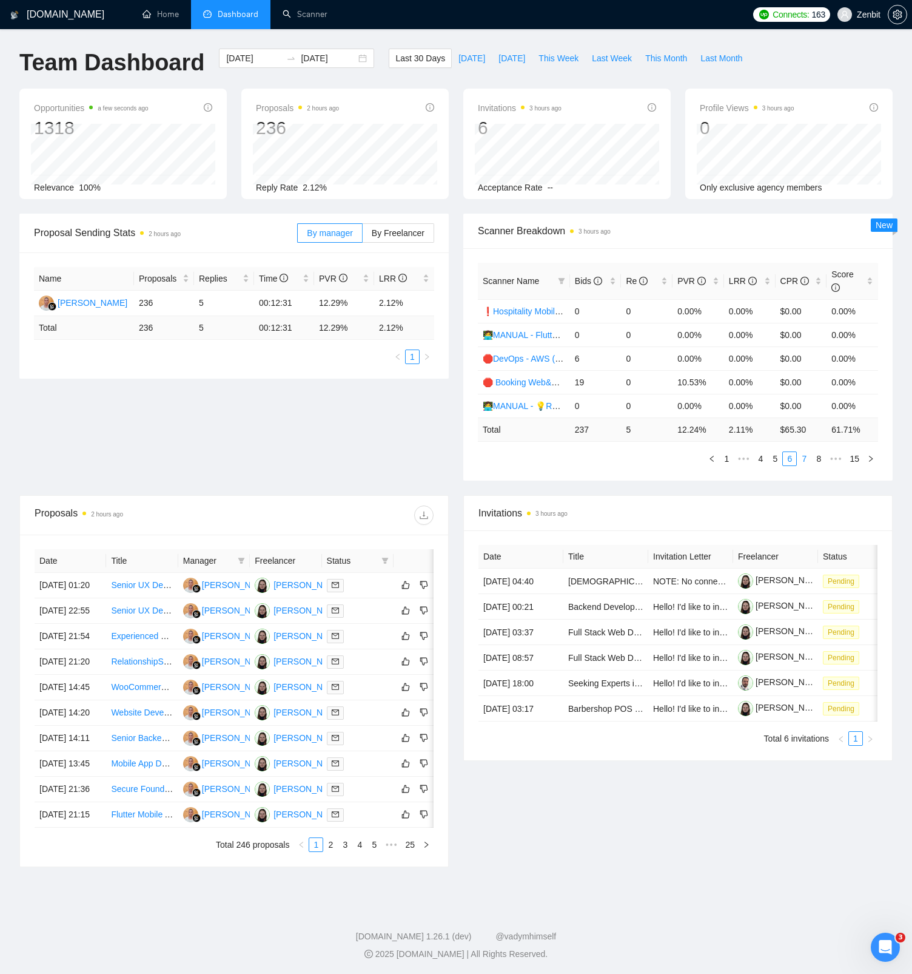
click at [807, 456] on link "7" at bounding box center [804, 458] width 13 height 13
click at [803, 461] on link "8" at bounding box center [804, 458] width 13 height 13
click at [427, 403] on div "Proposal Sending Stats 2 hours ago By manager By Freelancer Name Proposals Repl…" at bounding box center [456, 355] width 888 height 282
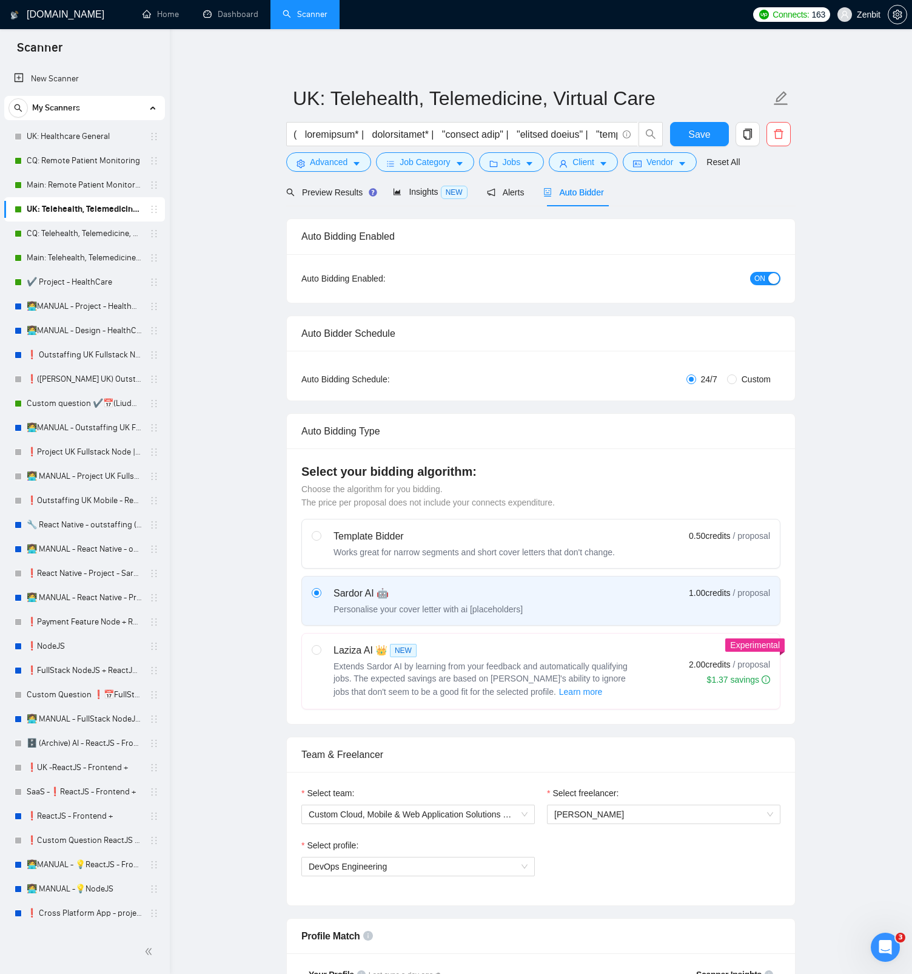
click at [73, 163] on link "CQ: Remote Patient Monitoring" at bounding box center [84, 161] width 115 height 24
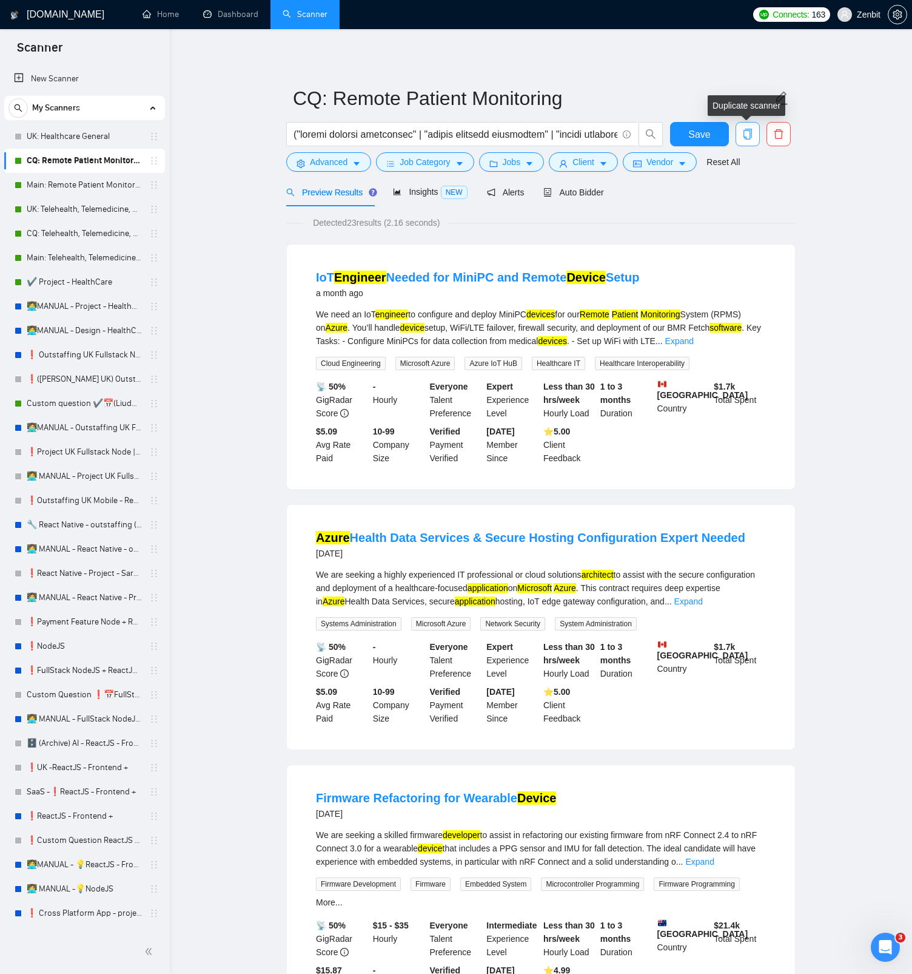
click at [741, 130] on span "copy" at bounding box center [748, 134] width 23 height 11
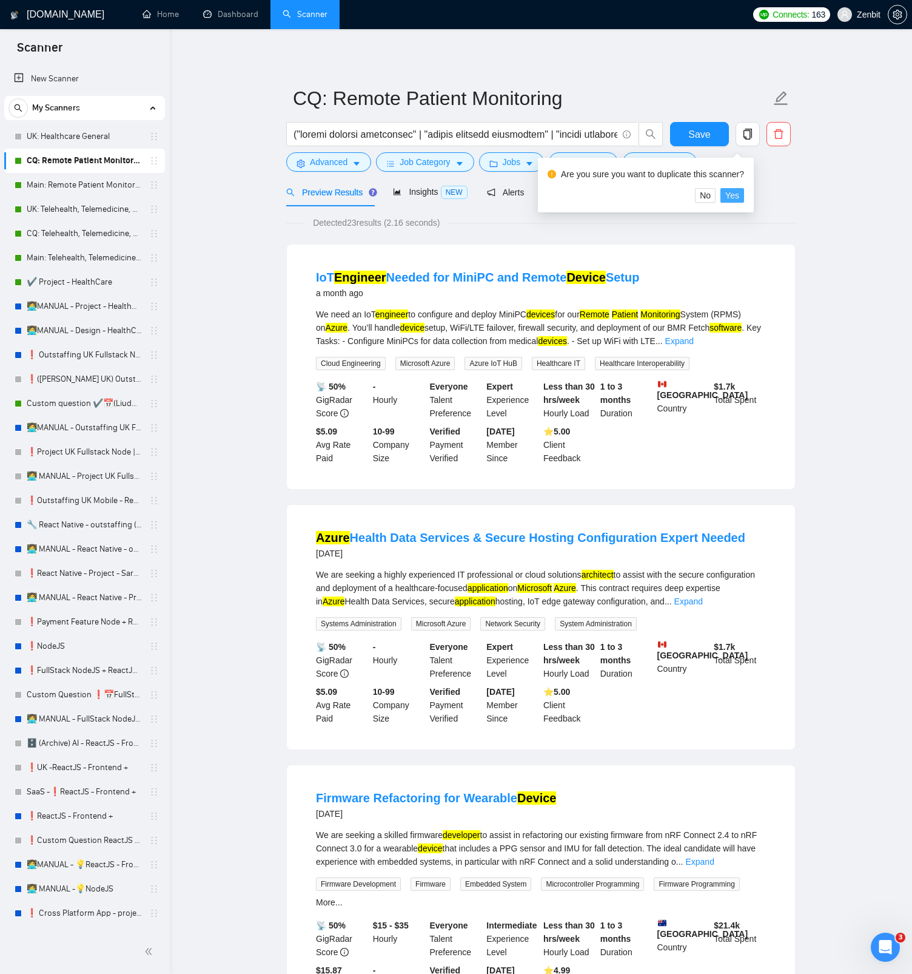
click at [733, 196] on span "Yes" at bounding box center [733, 195] width 14 height 13
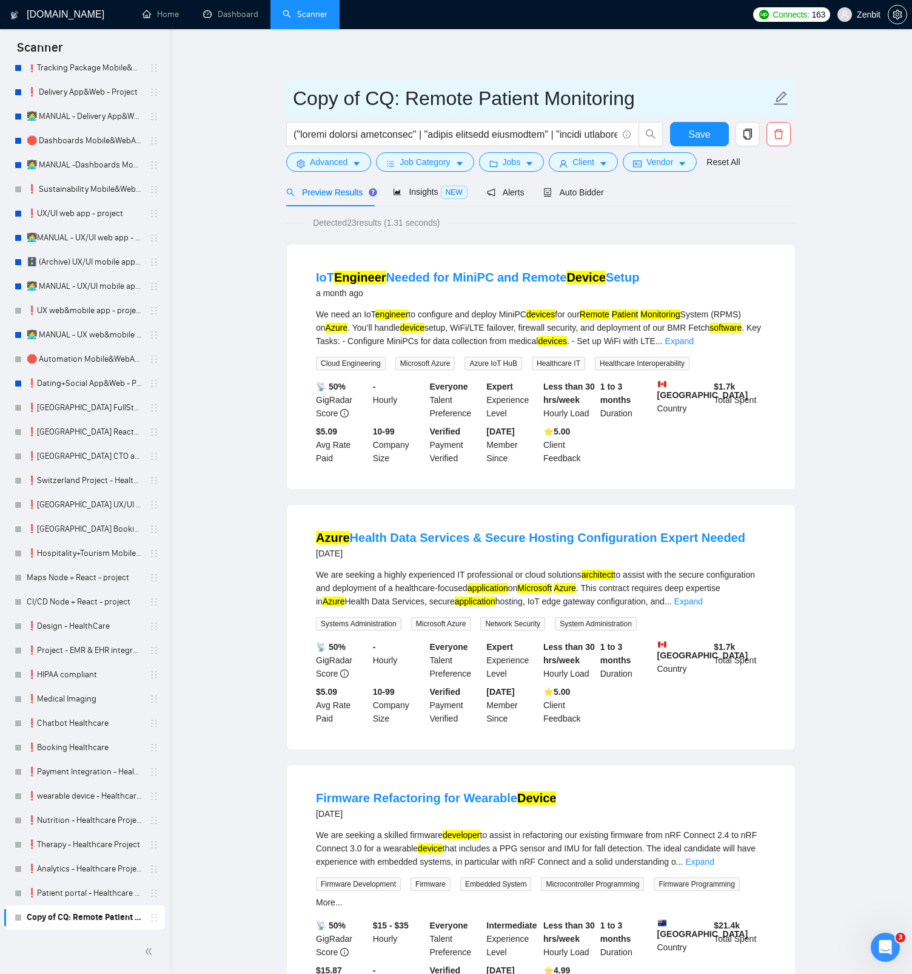
click at [393, 94] on input "Copy of CQ: Remote Patient Monitoring" at bounding box center [532, 98] width 478 height 30
drag, startPoint x: 391, startPoint y: 96, endPoint x: 285, endPoint y: 93, distance: 106.2
type input "UK: Remote Patient Monitoring"
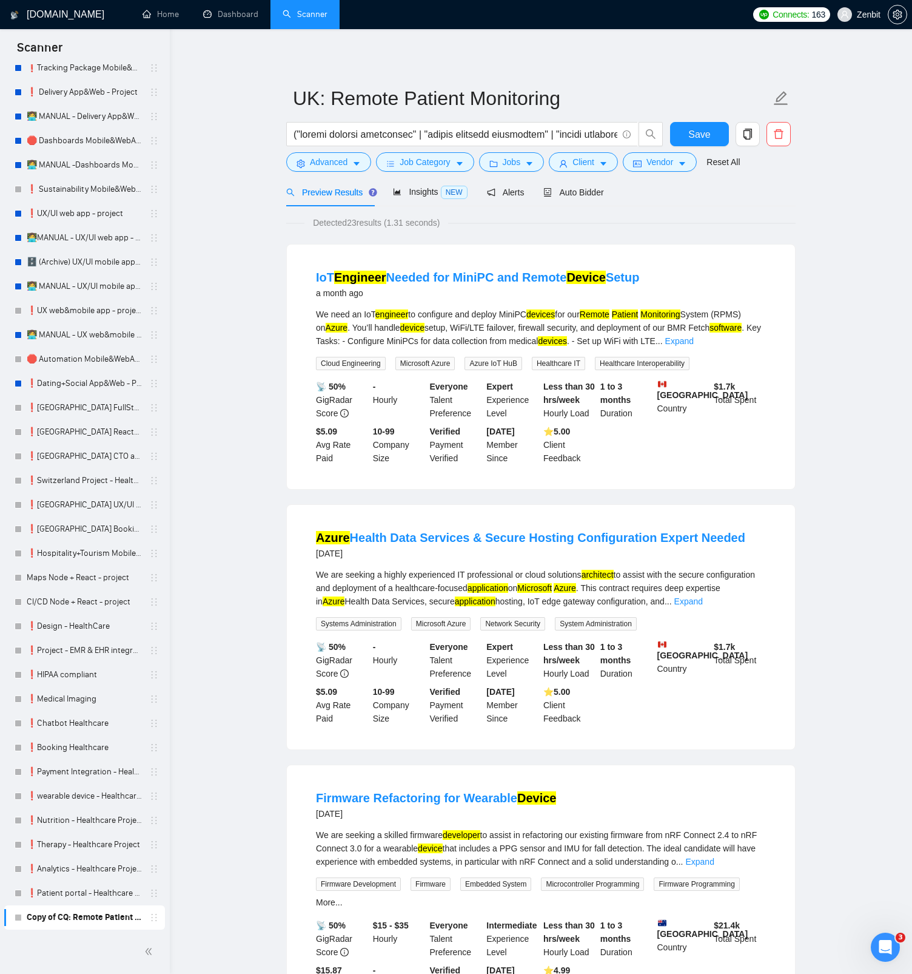
click at [690, 135] on span "Save" at bounding box center [700, 134] width 22 height 15
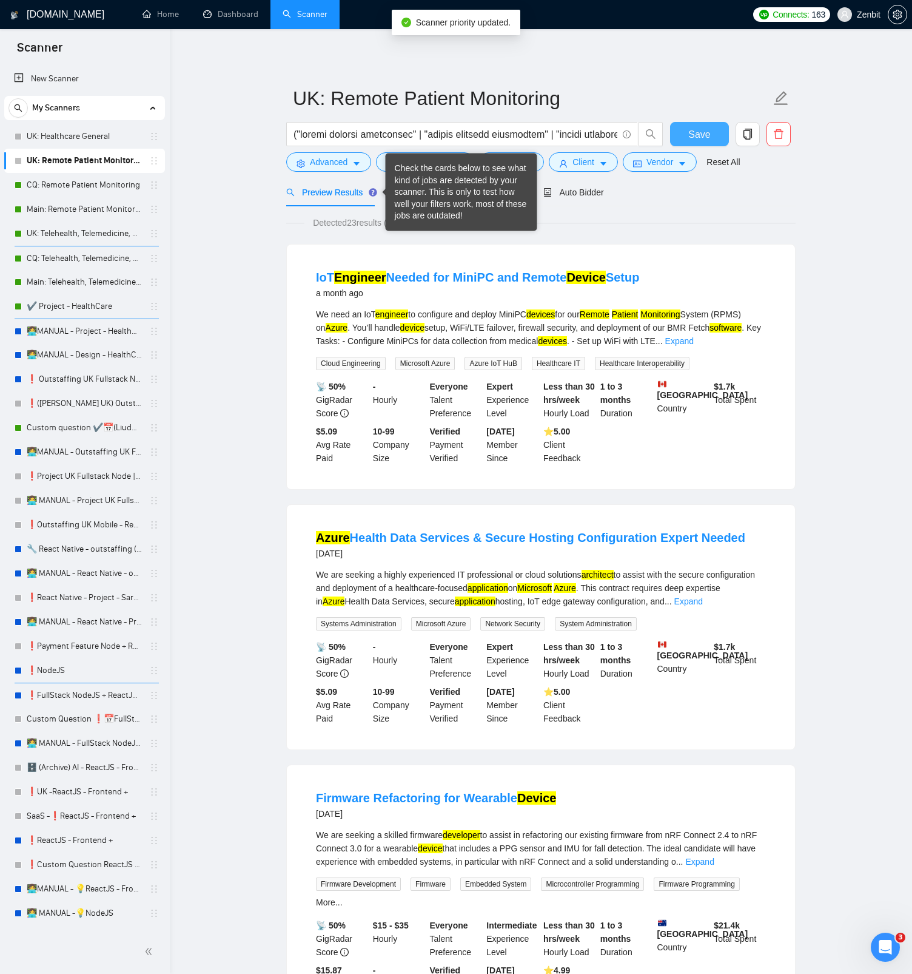
click at [702, 125] on button "Save" at bounding box center [699, 134] width 59 height 24
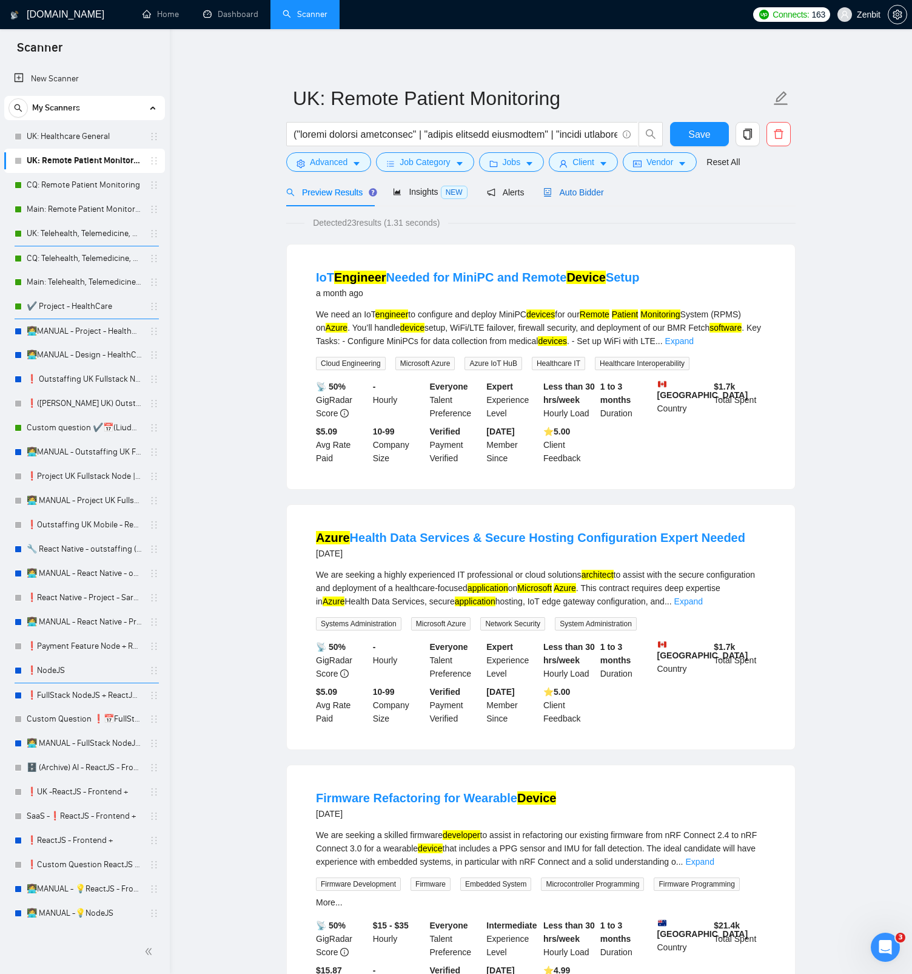
click at [595, 186] on div "Auto Bidder" at bounding box center [574, 192] width 60 height 13
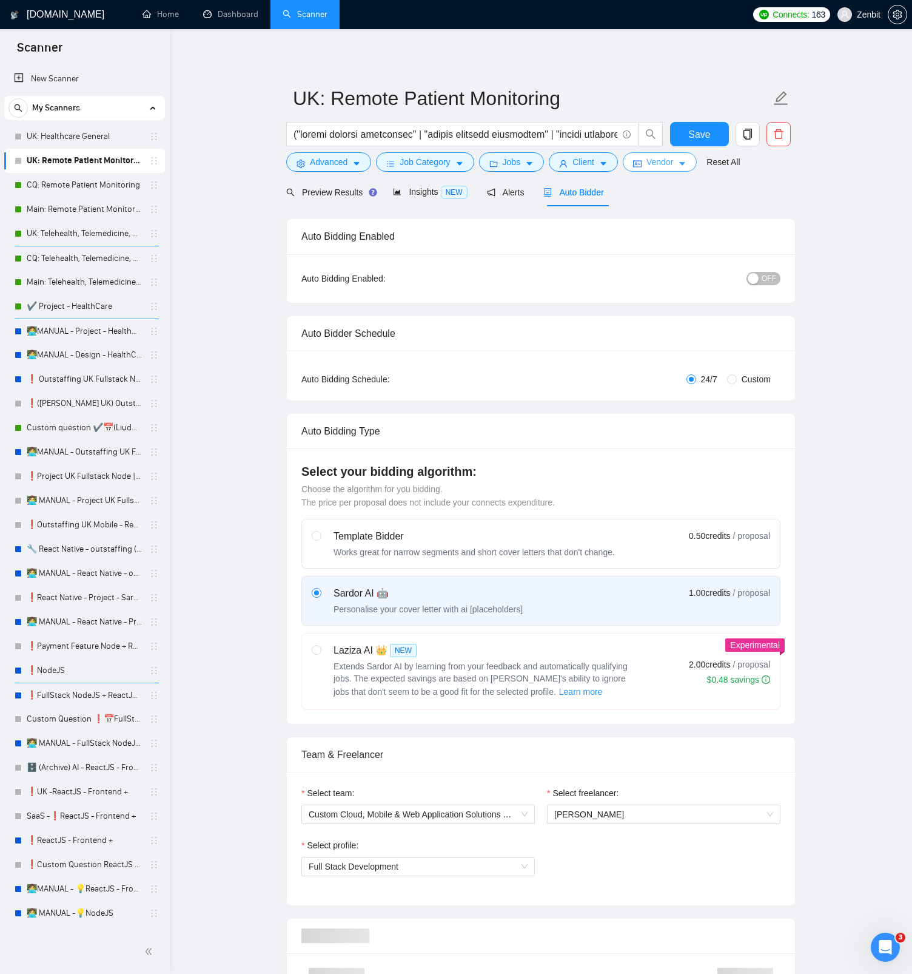
click at [664, 164] on span "Vendor" at bounding box center [660, 161] width 27 height 13
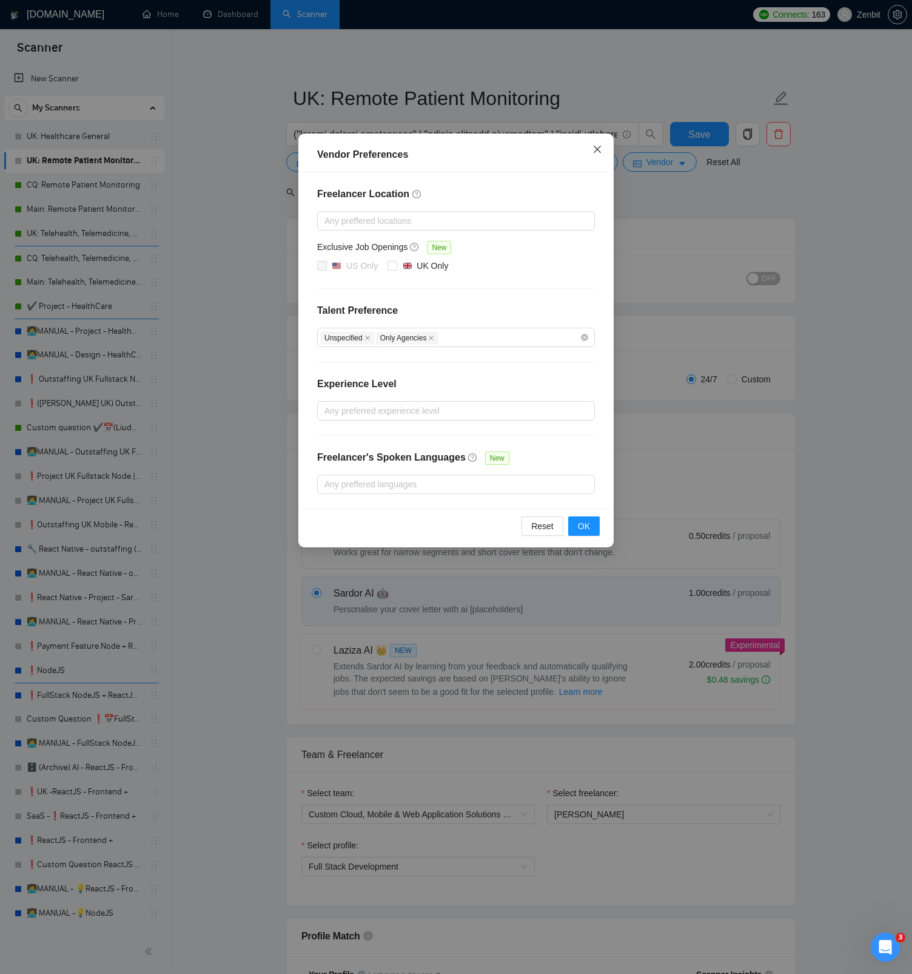
click at [600, 146] on icon "close" at bounding box center [597, 149] width 7 height 7
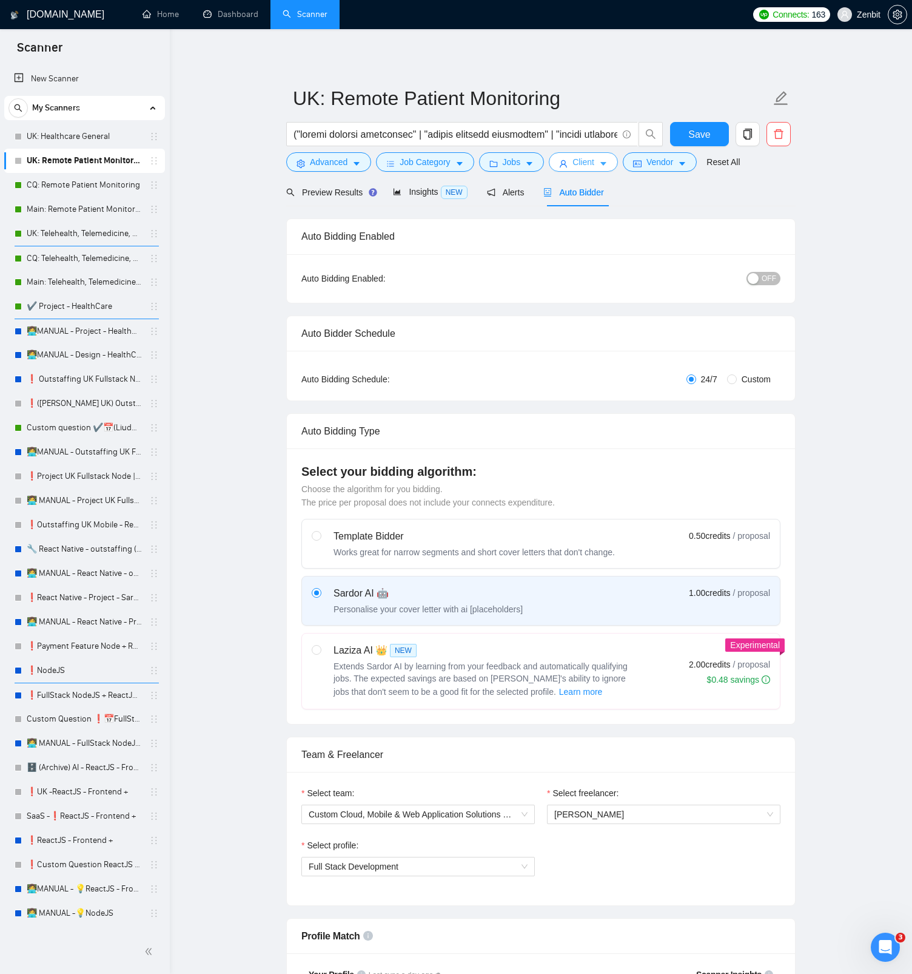
click at [595, 160] on span "Client" at bounding box center [584, 161] width 22 height 13
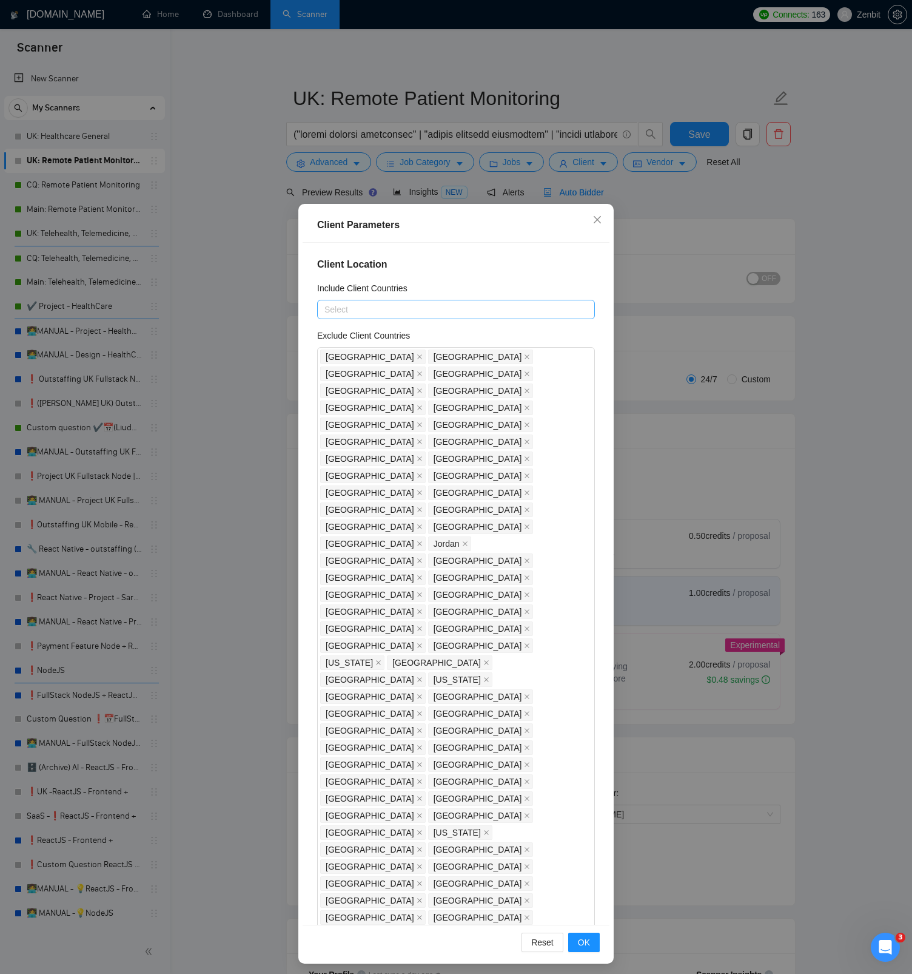
click at [405, 312] on div at bounding box center [450, 309] width 260 height 15
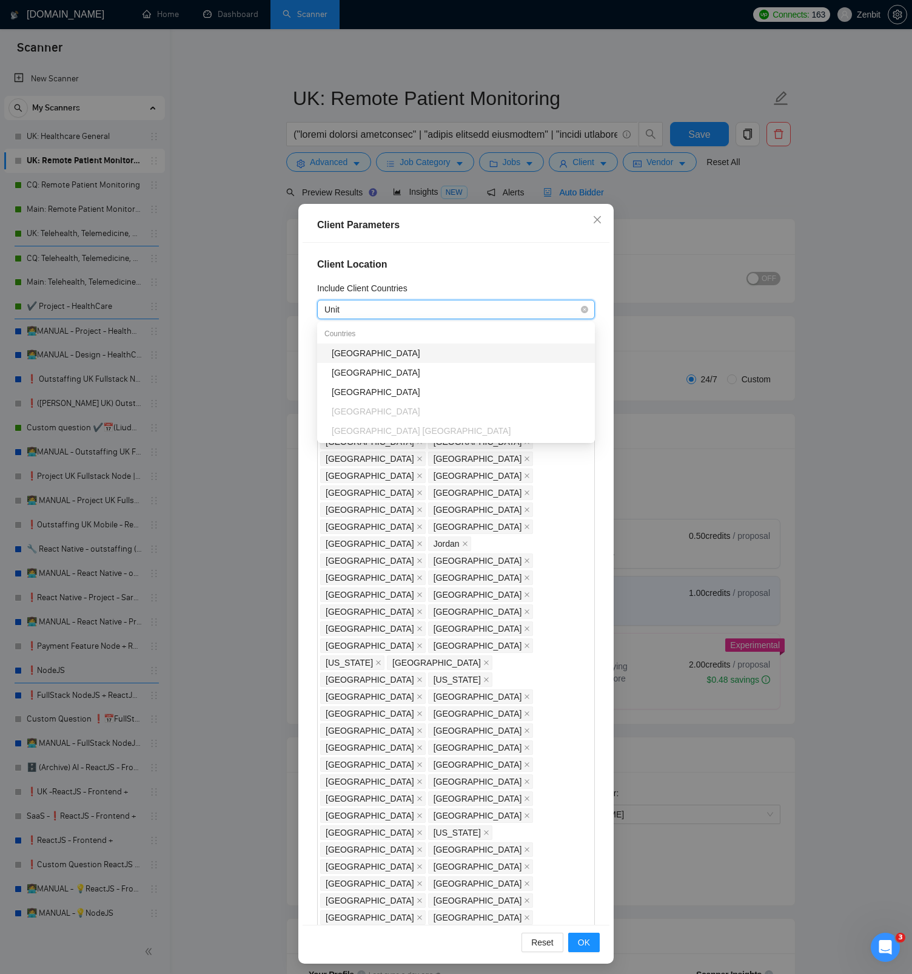
type input "Unite"
click at [380, 369] on div "[GEOGRAPHIC_DATA]" at bounding box center [460, 372] width 256 height 13
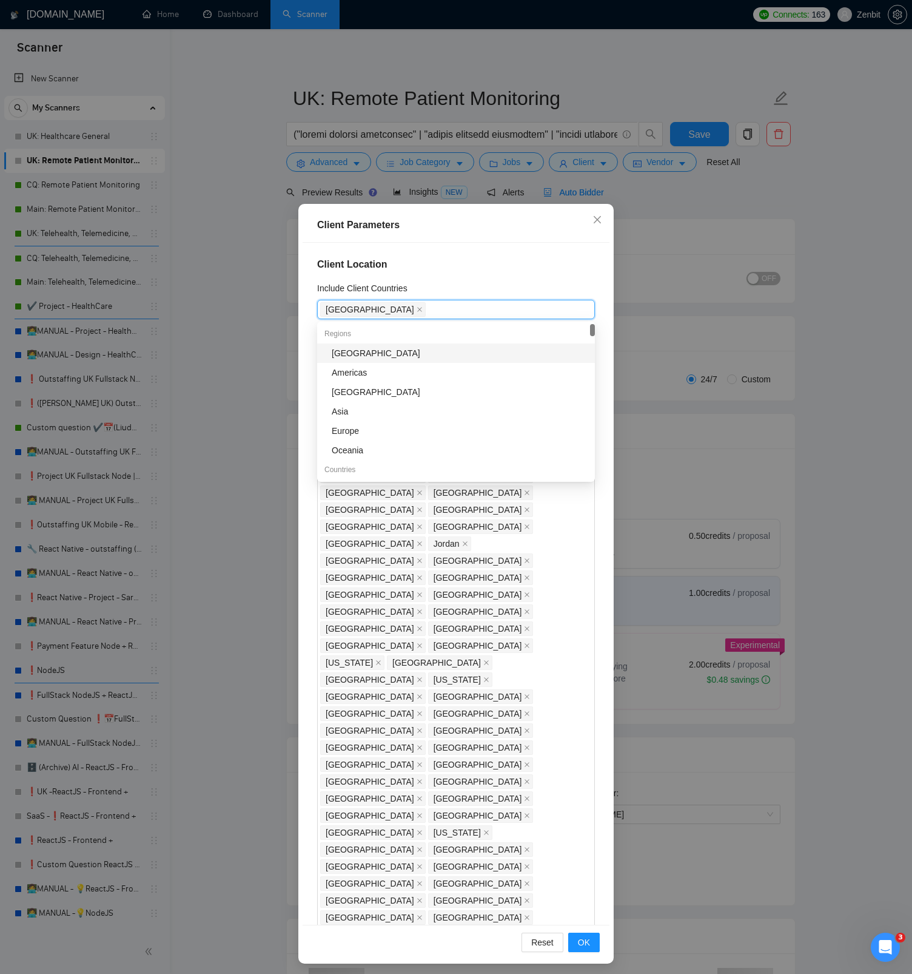
click at [467, 266] on h4 "Client Location" at bounding box center [456, 264] width 278 height 15
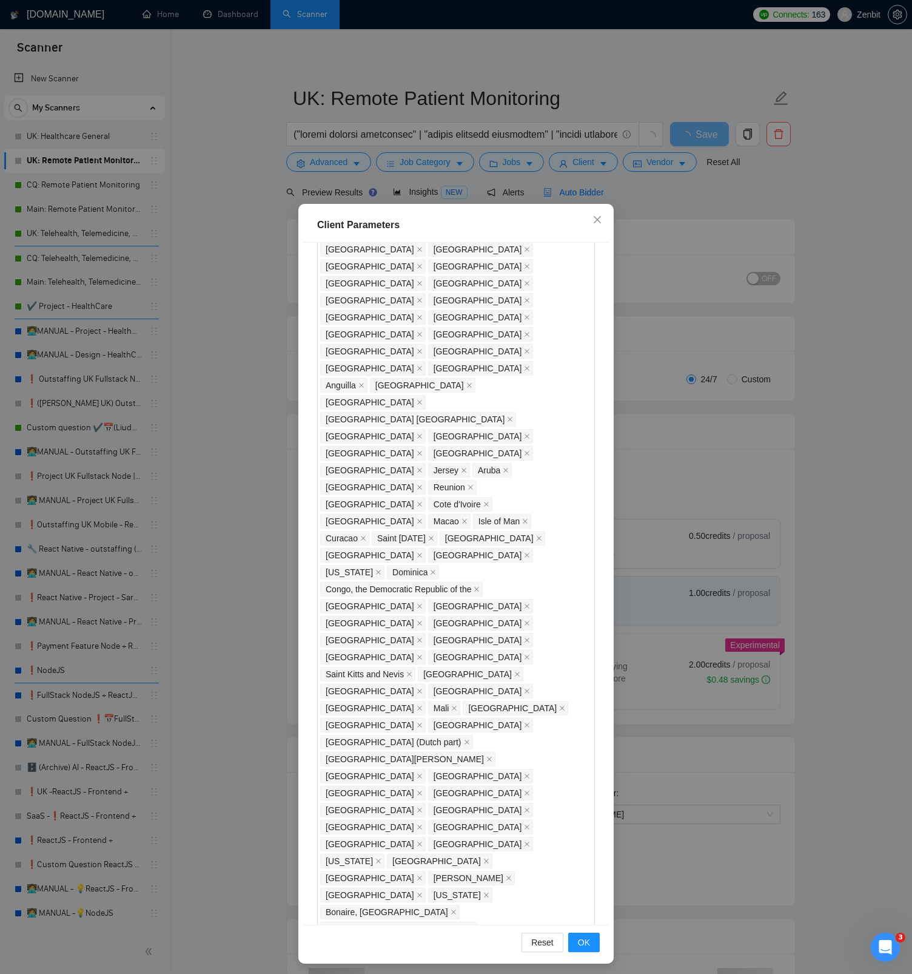
scroll to position [838, 0]
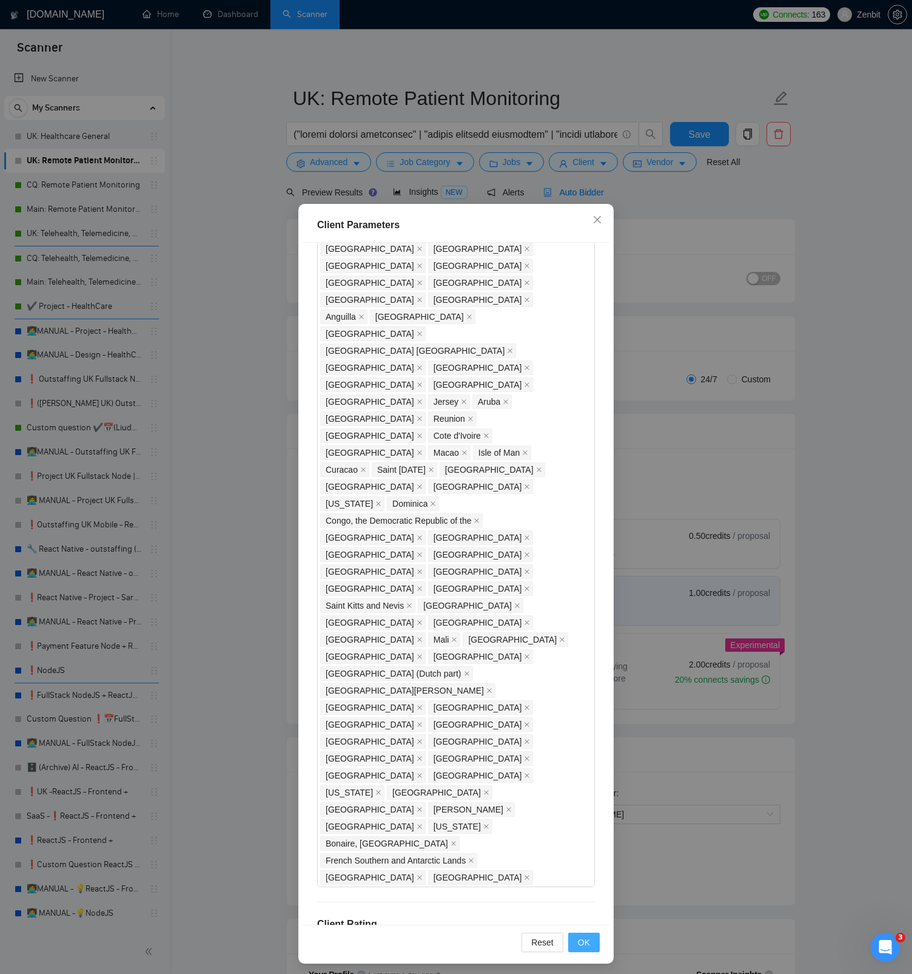
click at [586, 940] on span "OK" at bounding box center [584, 942] width 12 height 13
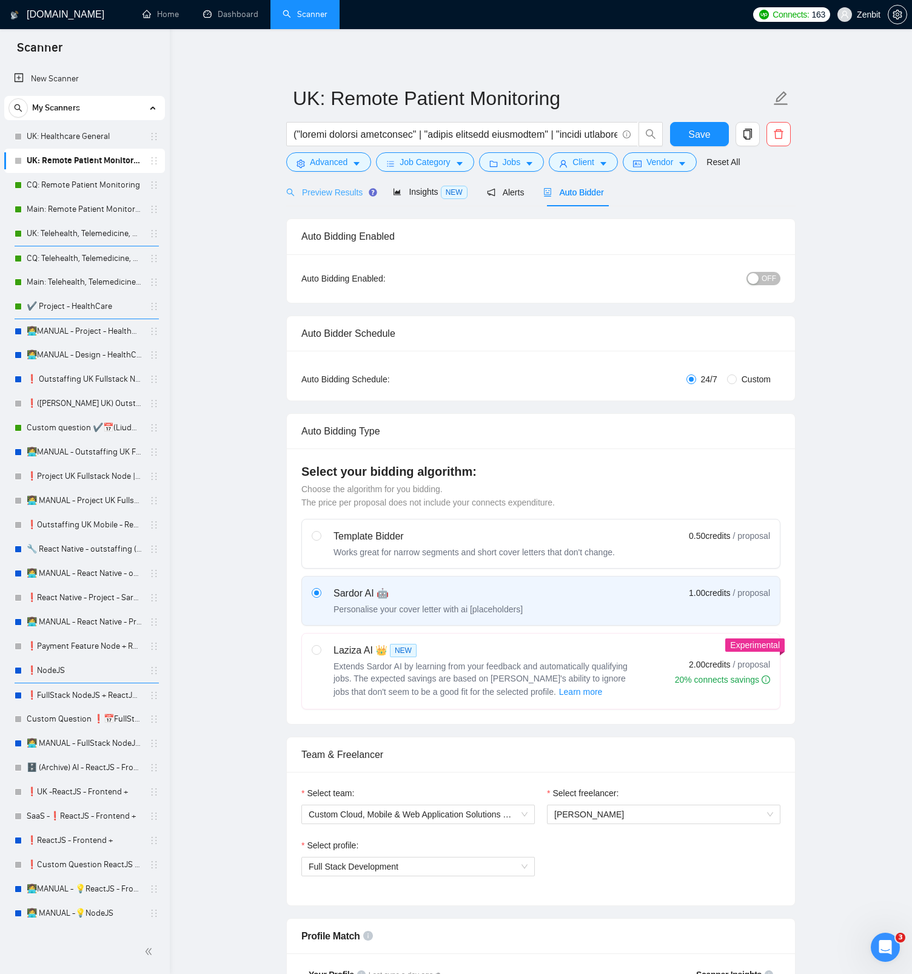
click at [342, 200] on div "Preview Results" at bounding box center [329, 192] width 87 height 29
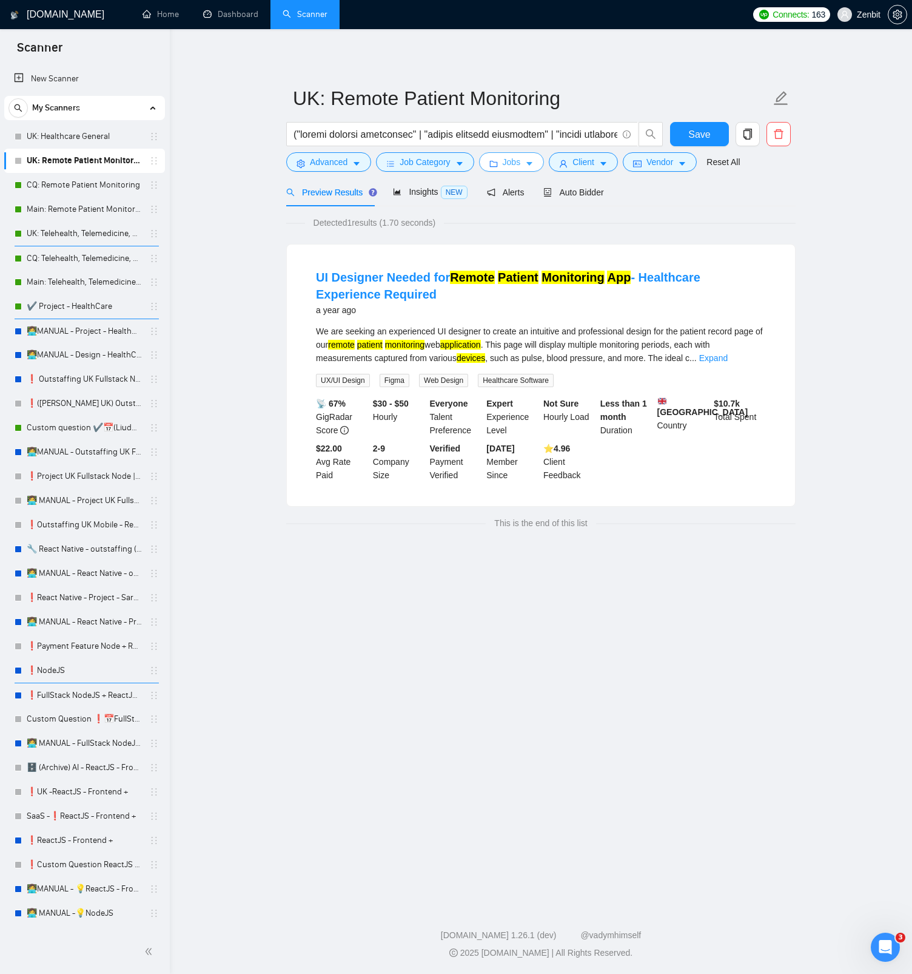
click at [505, 158] on button "Jobs" at bounding box center [512, 161] width 66 height 19
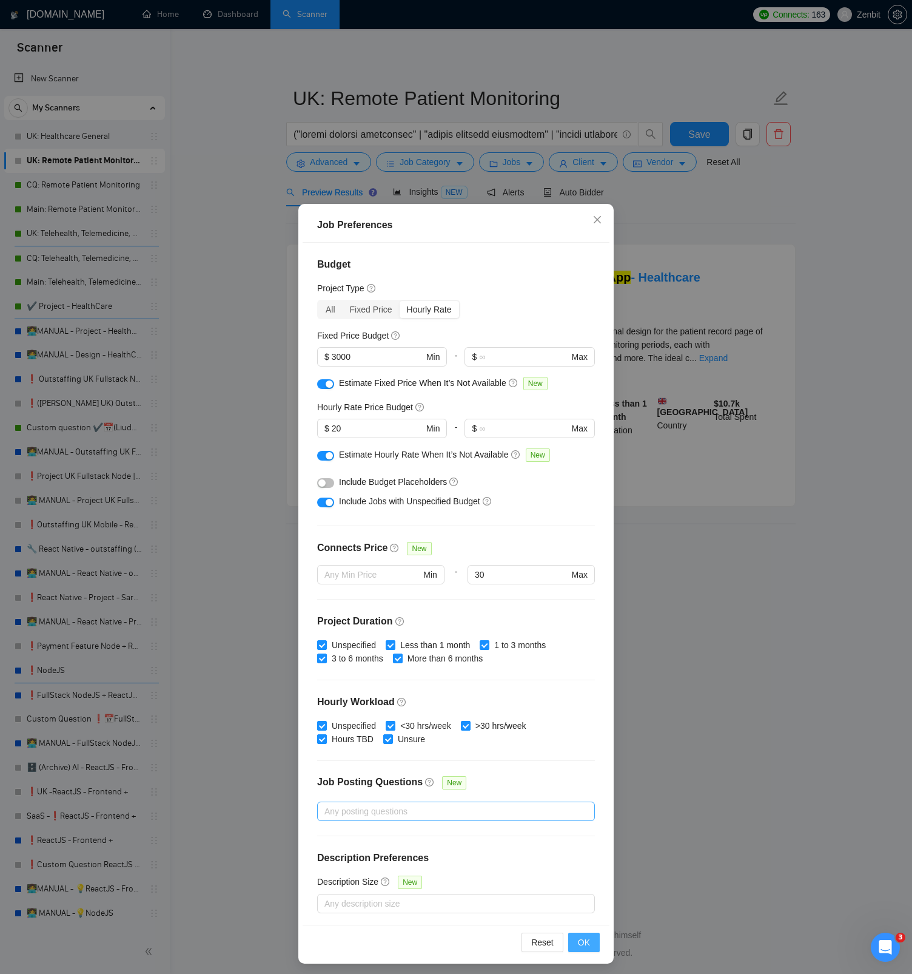
click at [583, 946] on span "OK" at bounding box center [584, 942] width 12 height 13
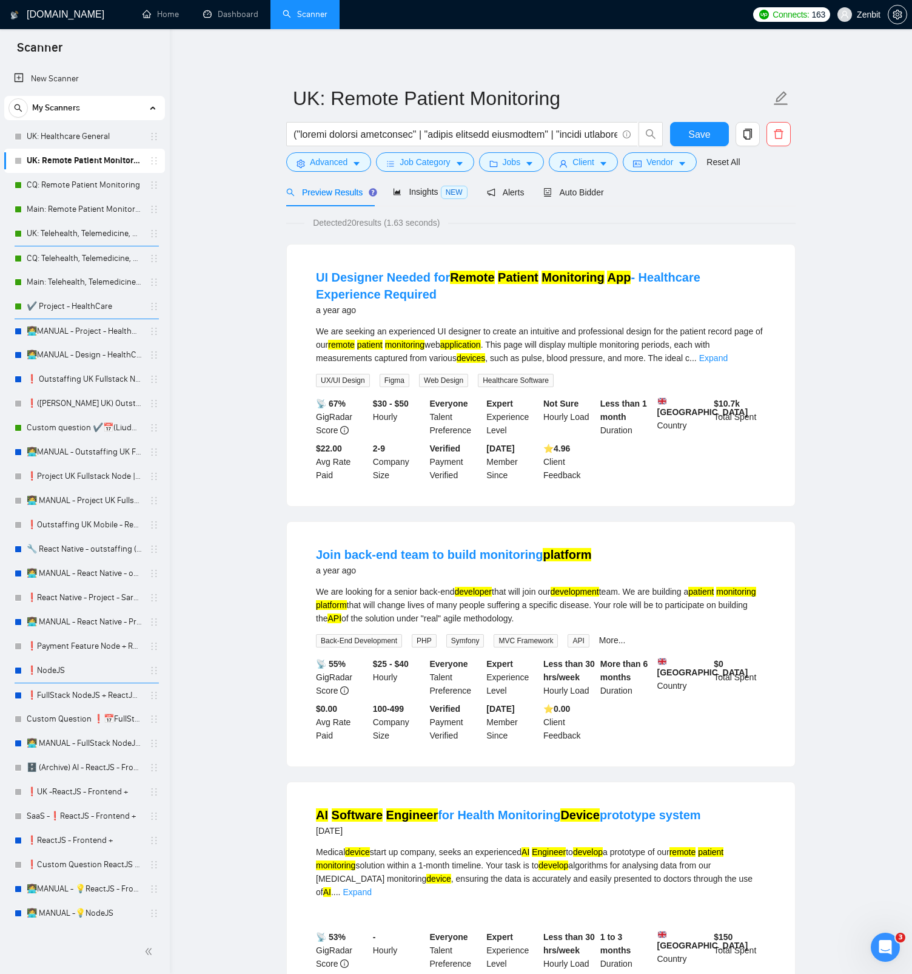
click at [348, 165] on span "Advanced" at bounding box center [329, 161] width 38 height 13
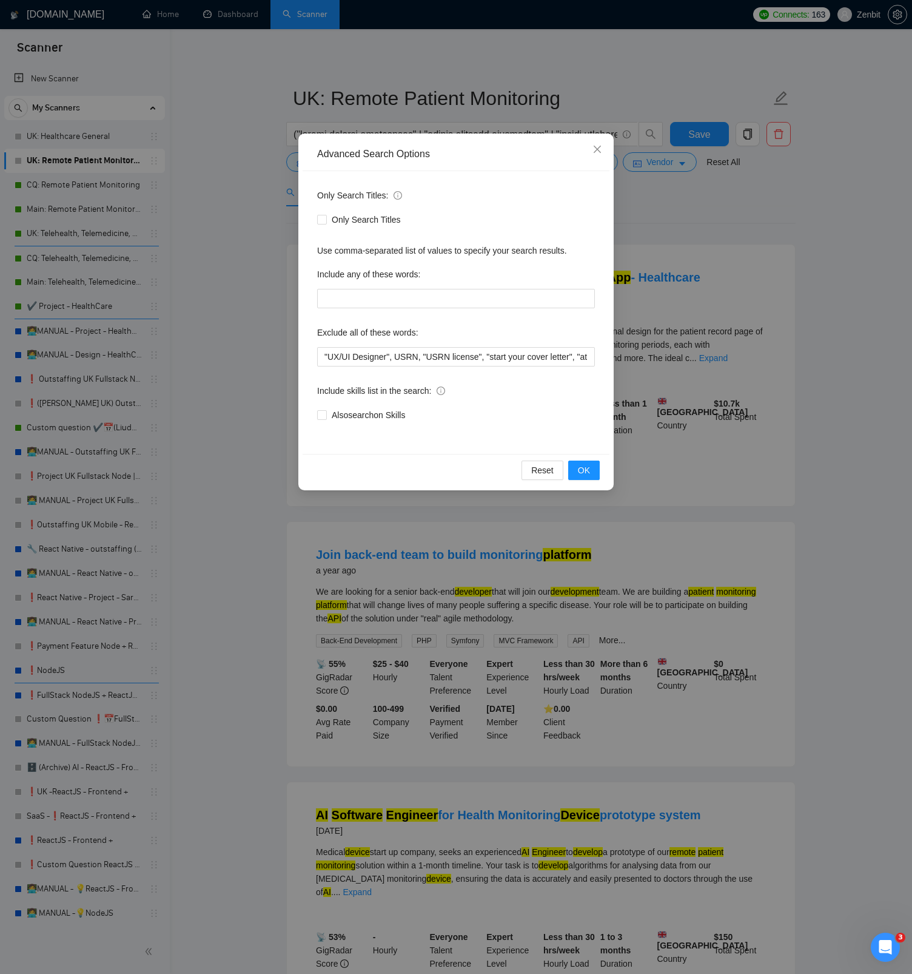
click at [275, 262] on div "Advanced Search Options Only Search Titles: Only Search Titles Use comma-separa…" at bounding box center [456, 487] width 912 height 974
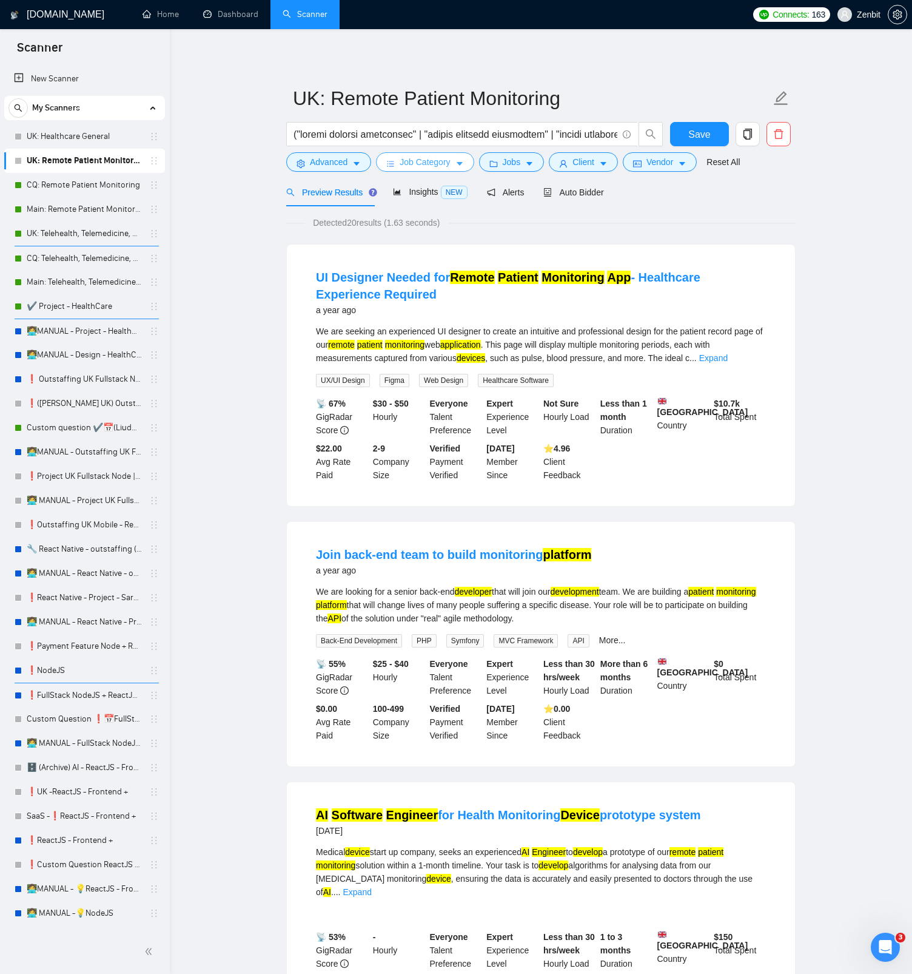
click at [438, 163] on span "Job Category" at bounding box center [425, 161] width 50 height 13
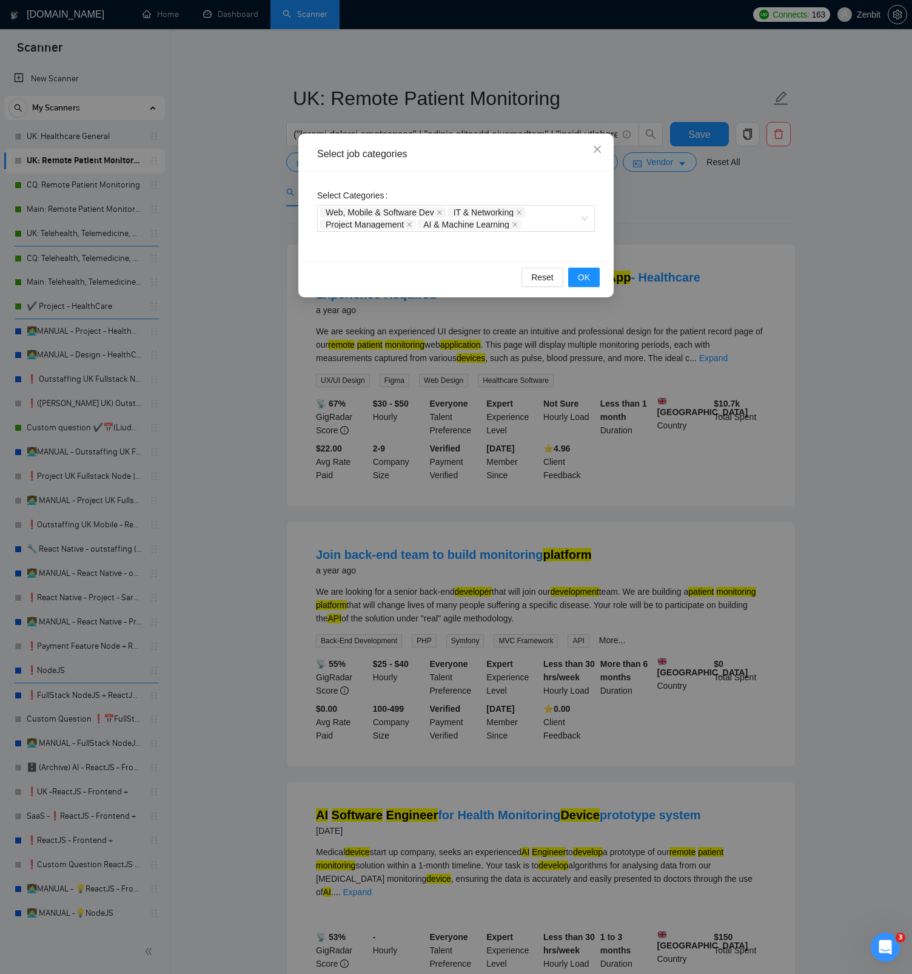
click at [252, 324] on div "Select job categories Select Categories Web, Mobile & Software Dev IT & Network…" at bounding box center [456, 487] width 912 height 974
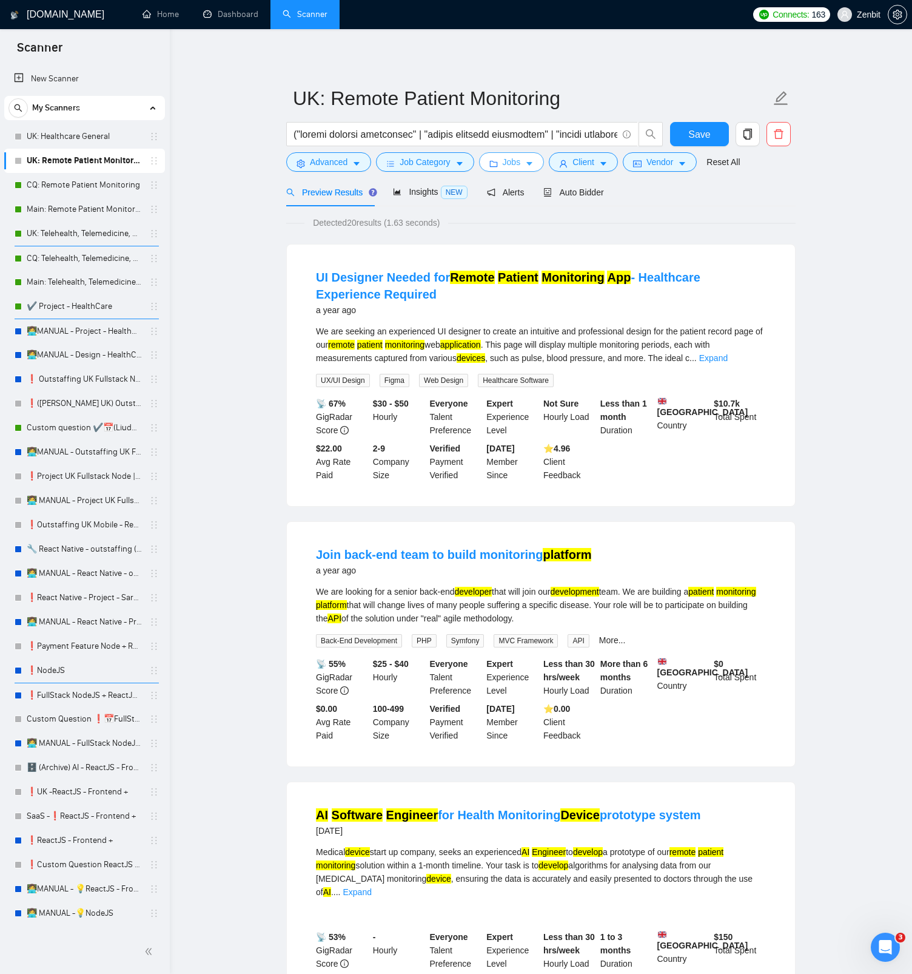
click at [521, 158] on span "Jobs" at bounding box center [512, 161] width 18 height 13
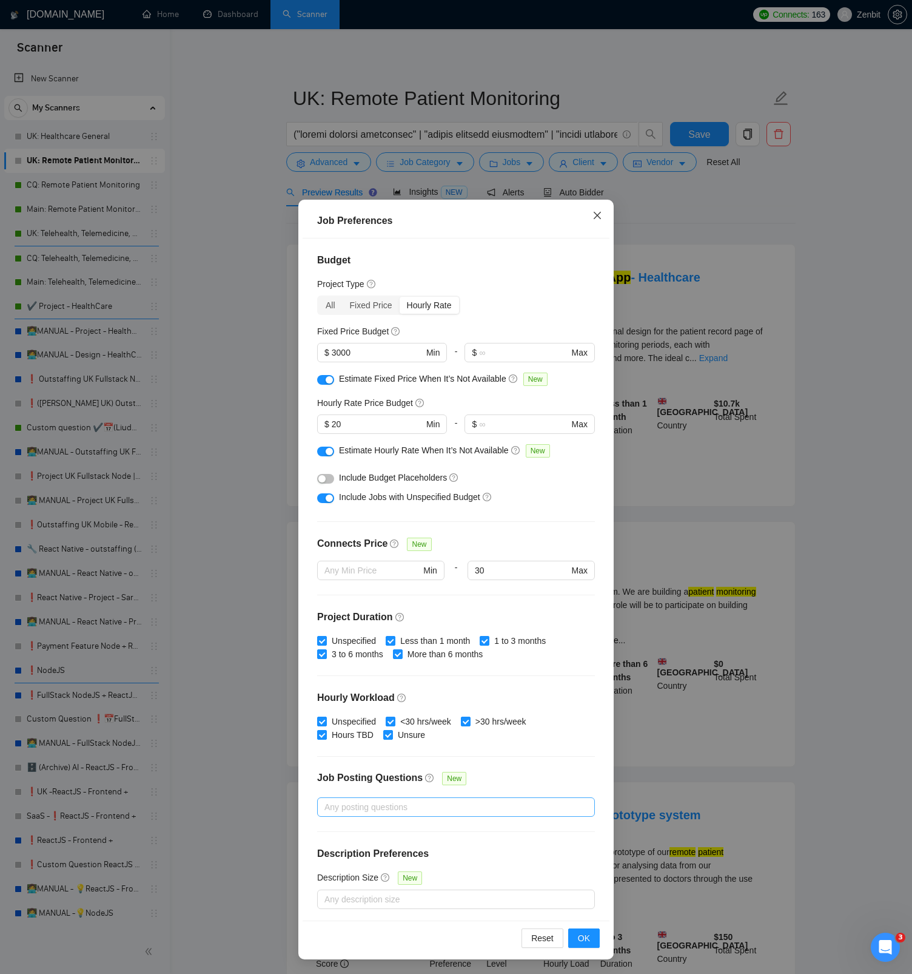
click at [598, 212] on icon "close" at bounding box center [598, 216] width 10 height 10
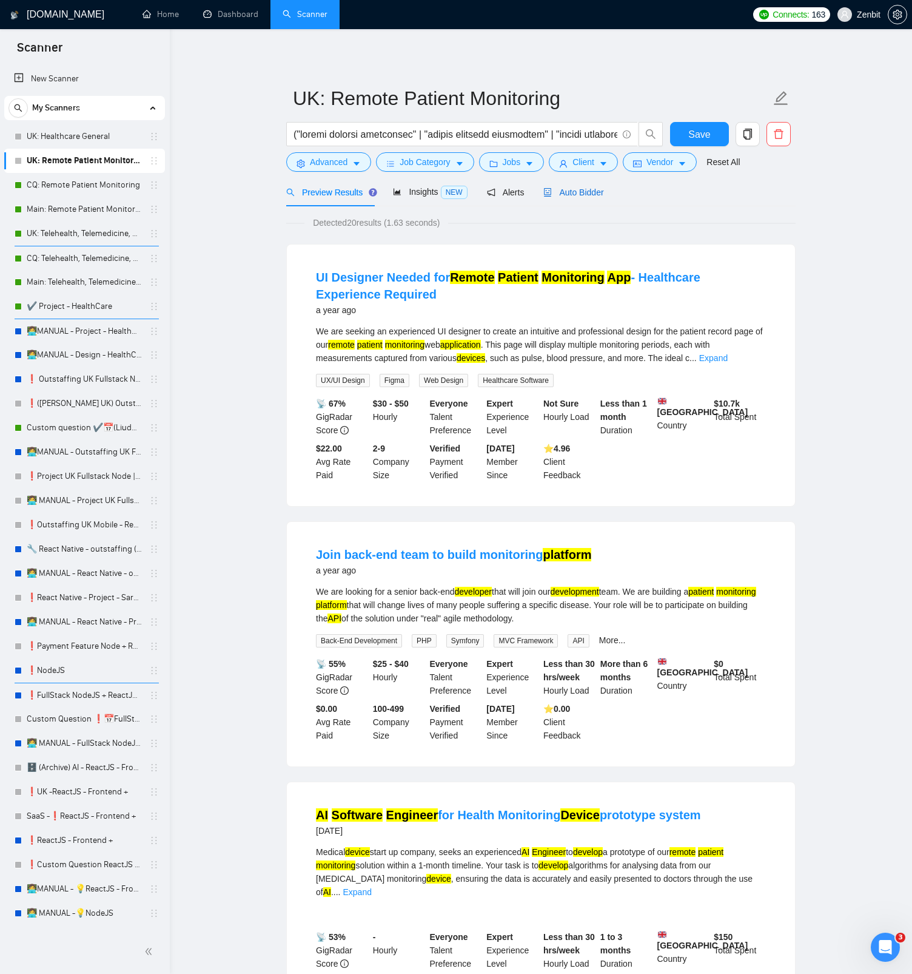
click at [564, 192] on span "Auto Bidder" at bounding box center [574, 192] width 60 height 10
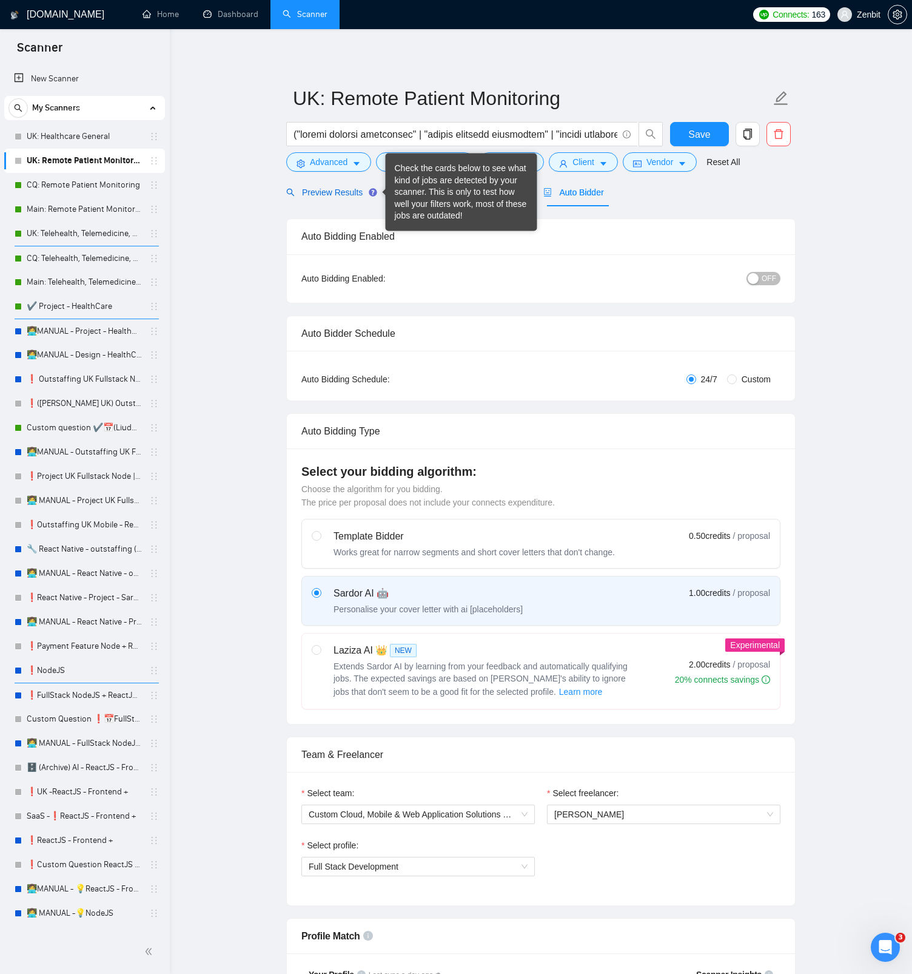
click at [349, 192] on span "Preview Results" at bounding box center [329, 192] width 87 height 10
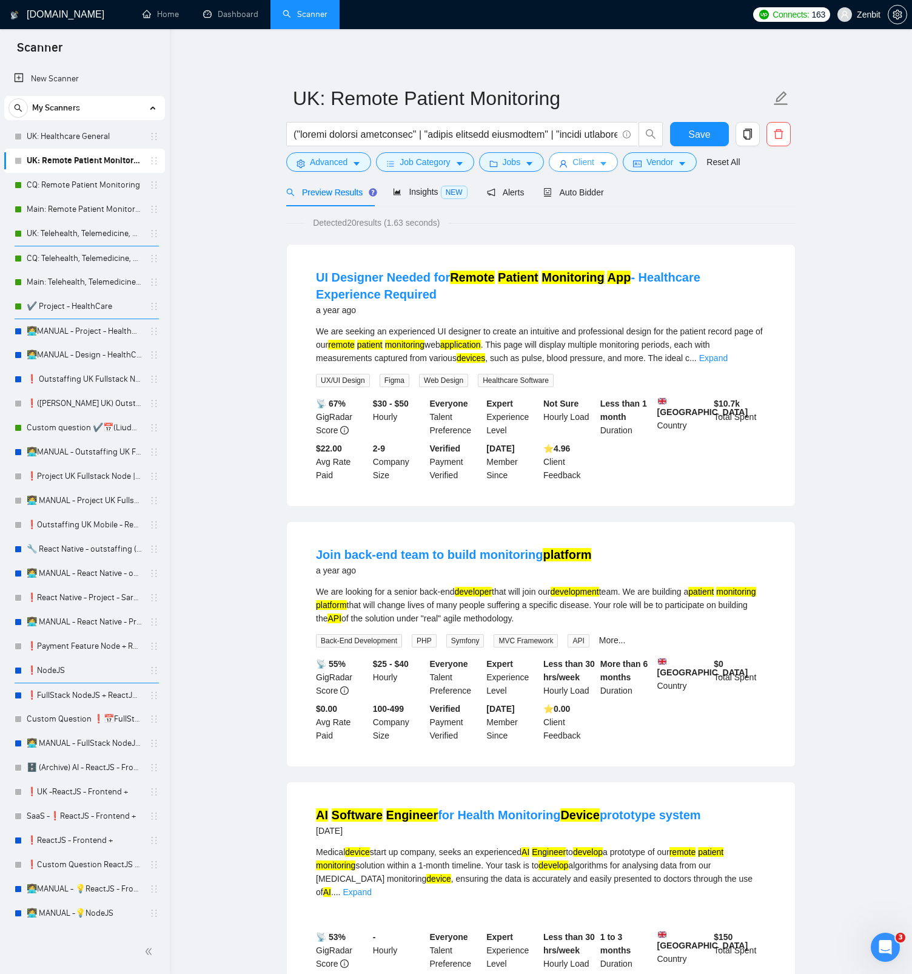
click at [595, 162] on span "Client" at bounding box center [584, 161] width 22 height 13
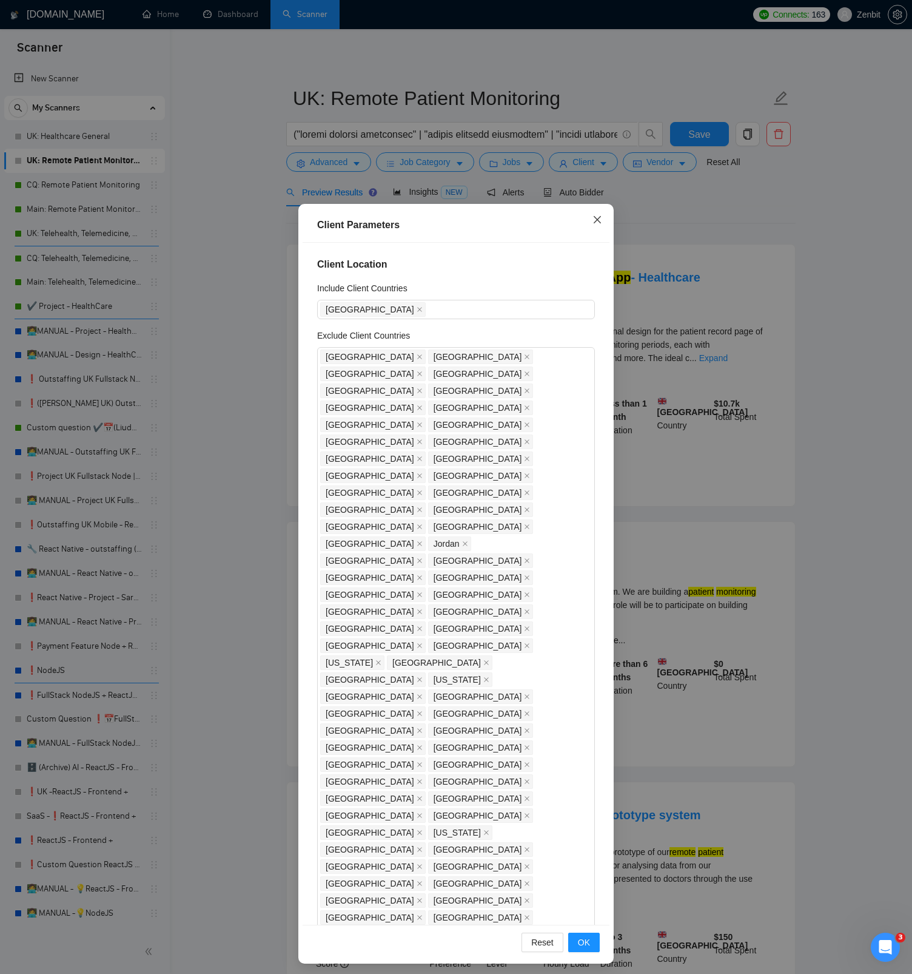
click at [597, 220] on icon "close" at bounding box center [597, 219] width 7 height 7
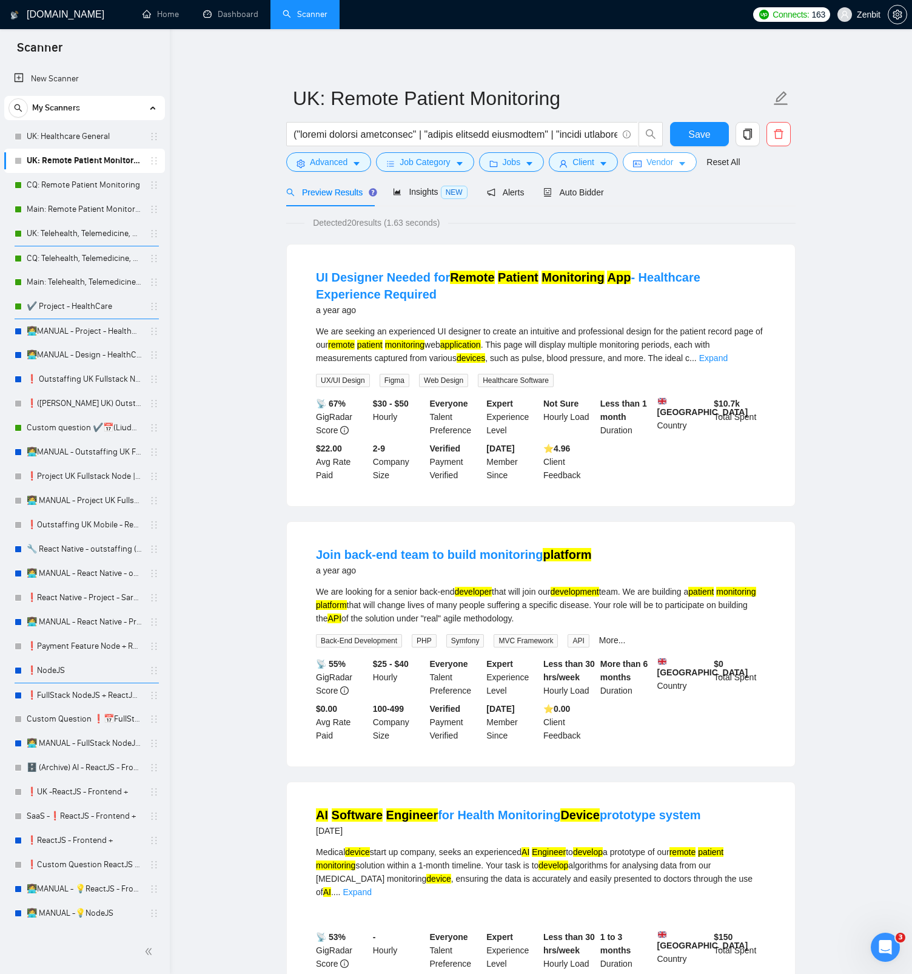
click at [672, 165] on span "Vendor" at bounding box center [660, 161] width 27 height 13
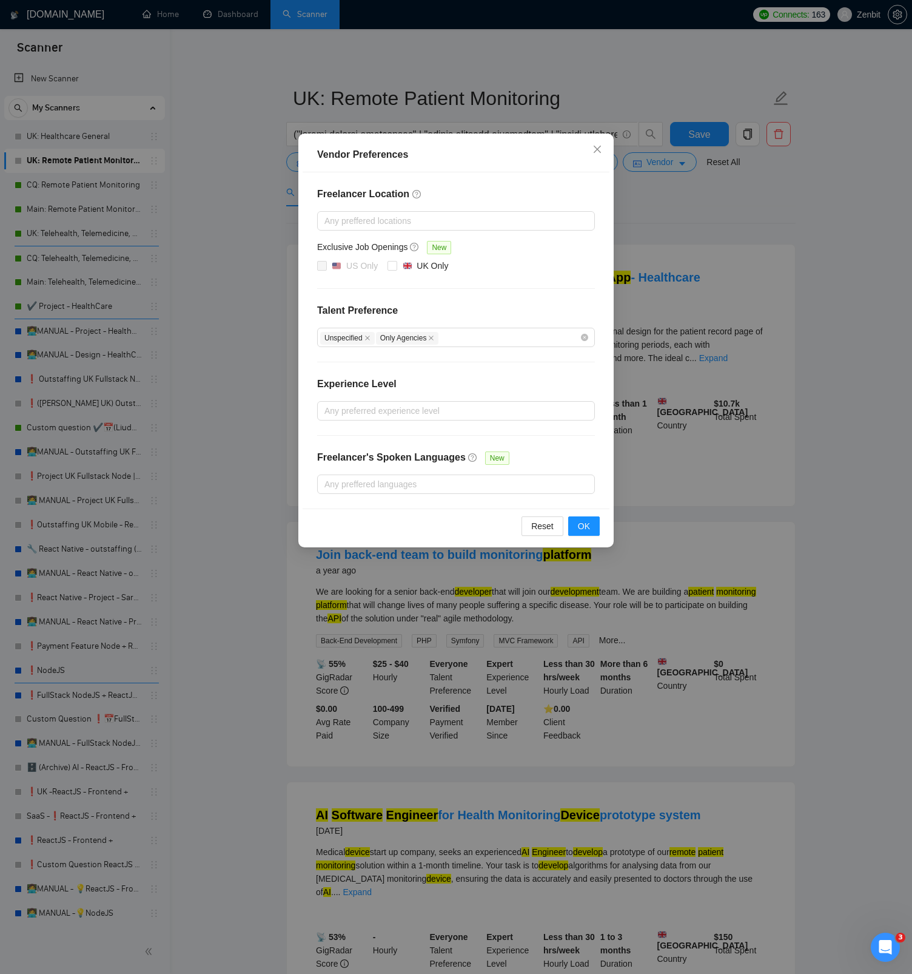
click at [655, 218] on div "Vendor Preferences Freelancer Location Any preffered locations Exclusive Job Op…" at bounding box center [456, 487] width 912 height 974
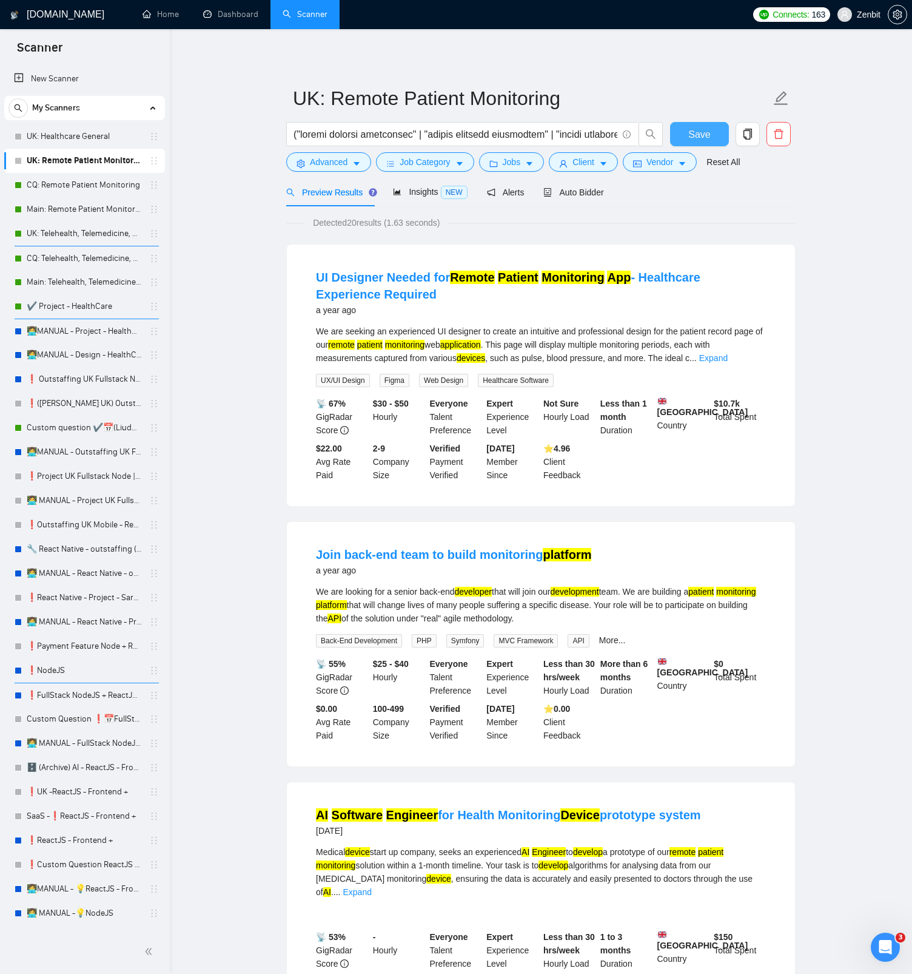
click at [704, 130] on span "Save" at bounding box center [700, 134] width 22 height 15
click at [69, 184] on link "CQ: Remote Patient Monitoring" at bounding box center [84, 185] width 115 height 24
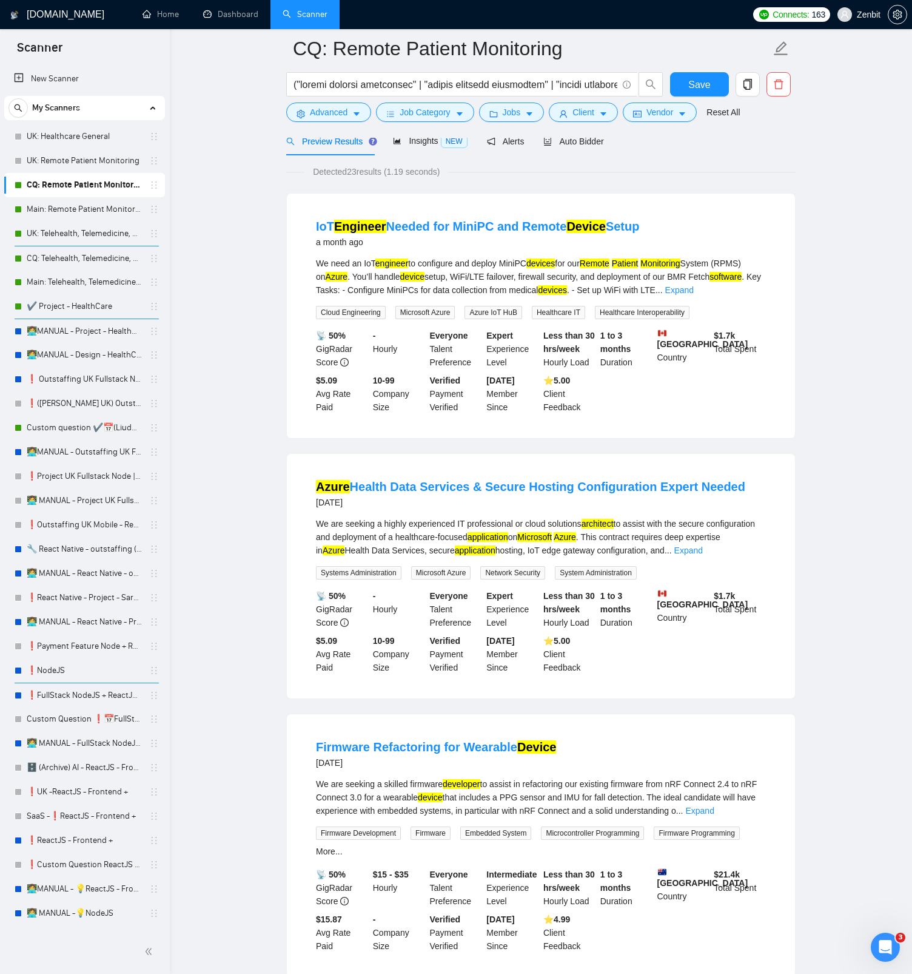
scroll to position [184, 0]
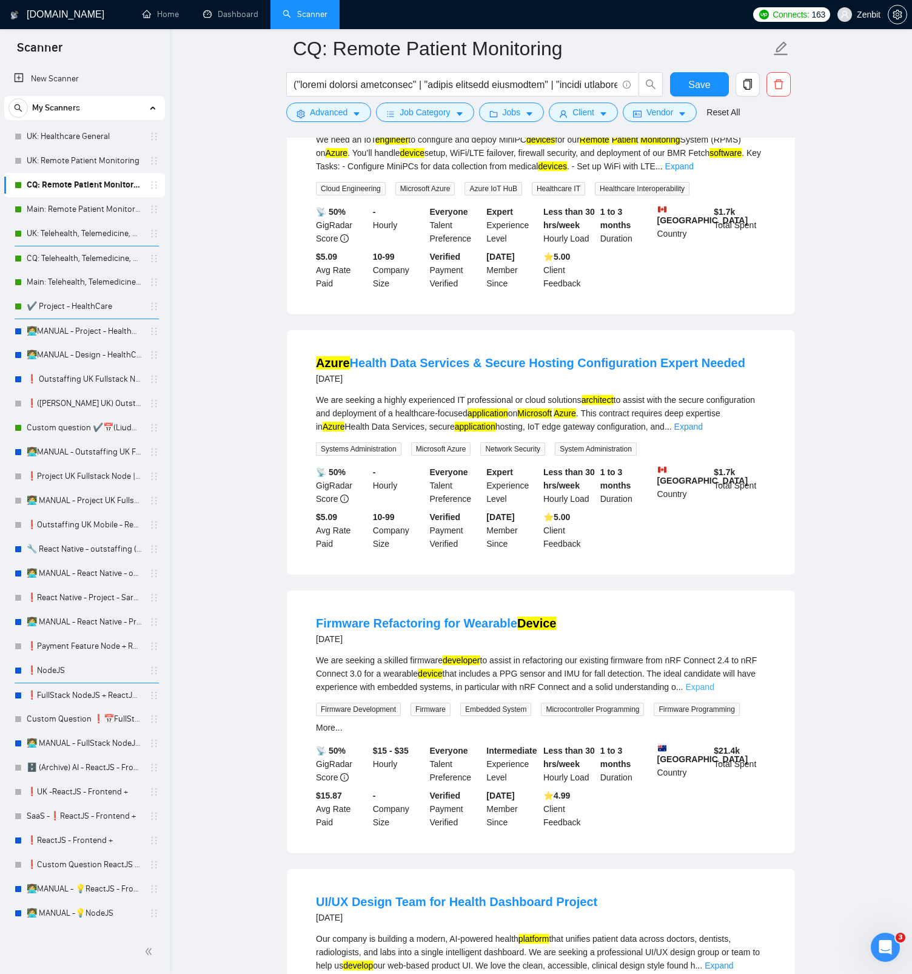
click at [714, 686] on link "Expand" at bounding box center [700, 687] width 29 height 10
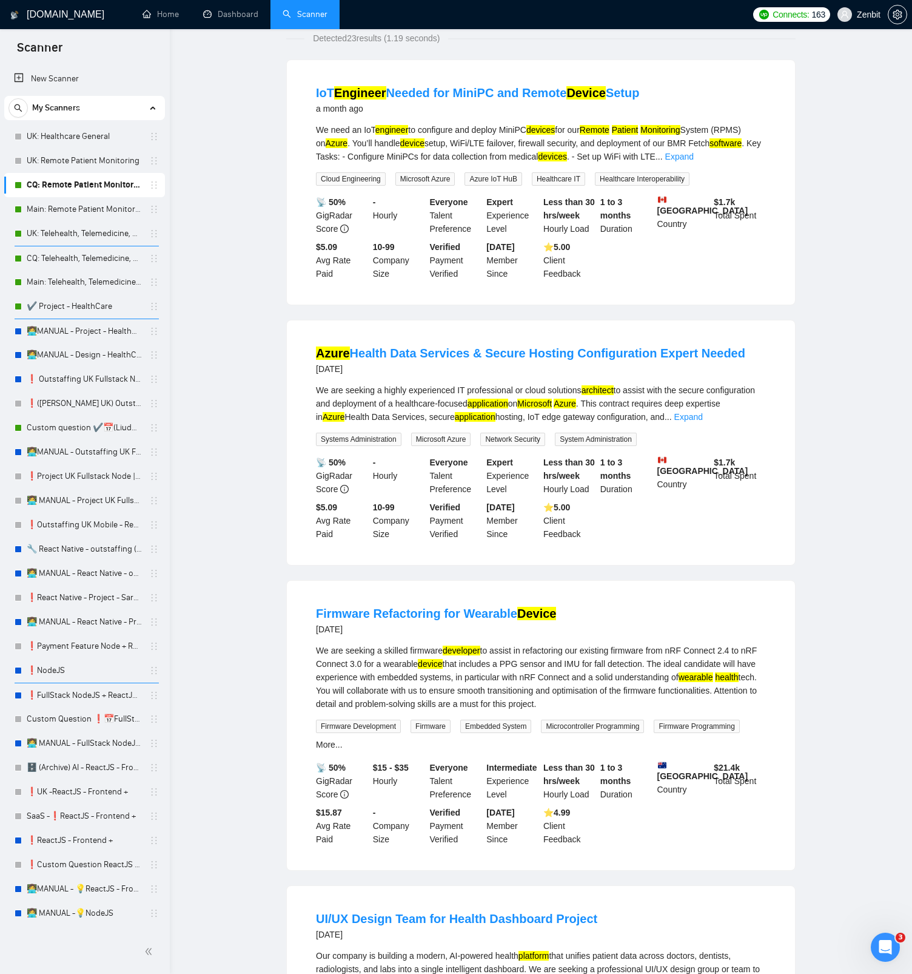
scroll to position [0, 0]
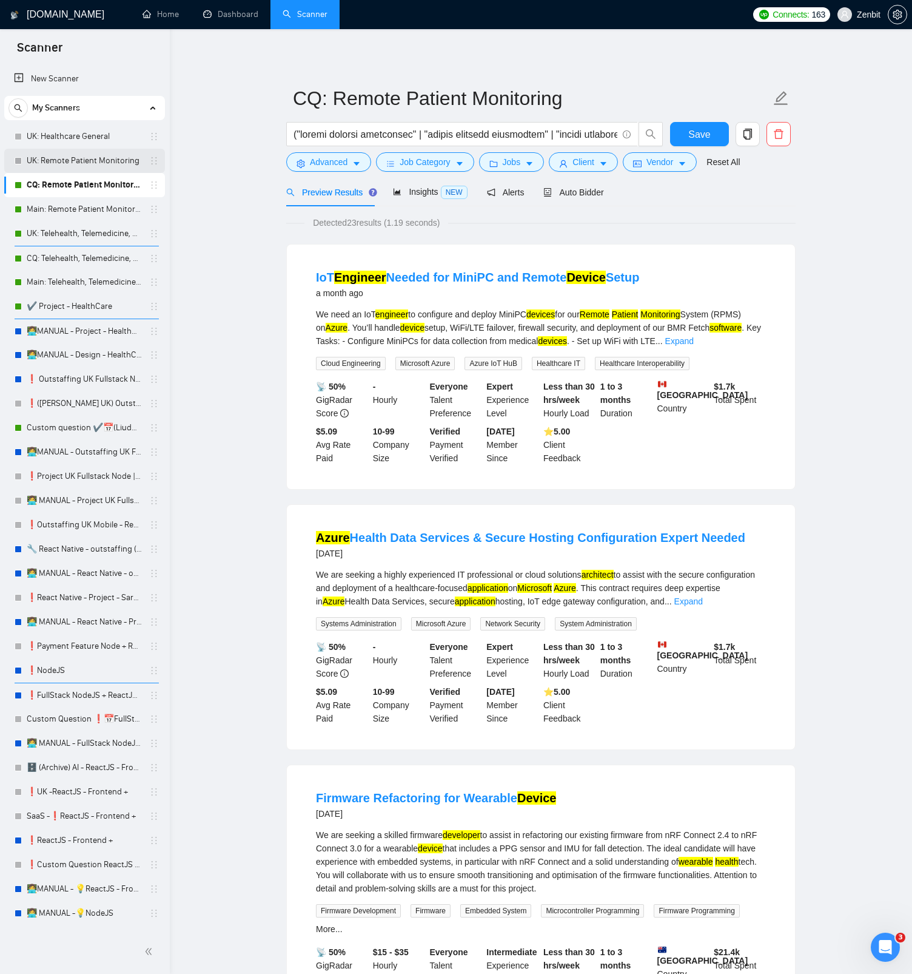
click at [96, 157] on link "UK: Remote Patient Monitoring" at bounding box center [84, 161] width 115 height 24
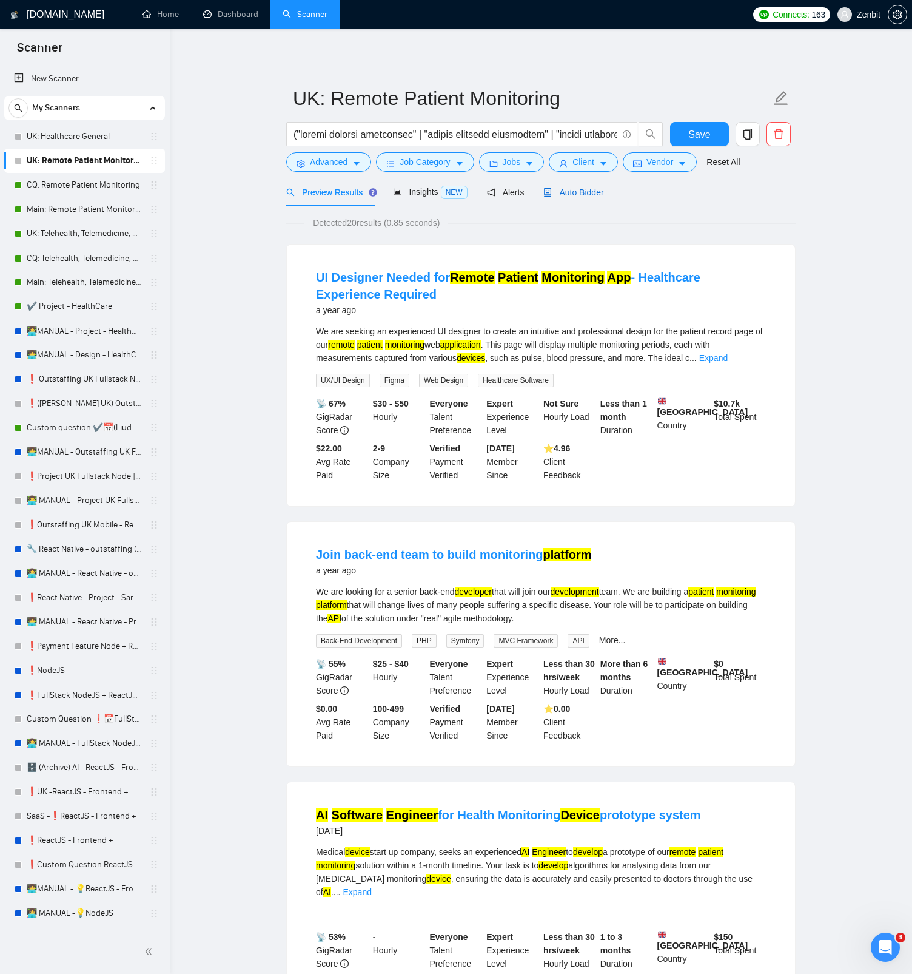
click at [595, 195] on span "Auto Bidder" at bounding box center [574, 192] width 60 height 10
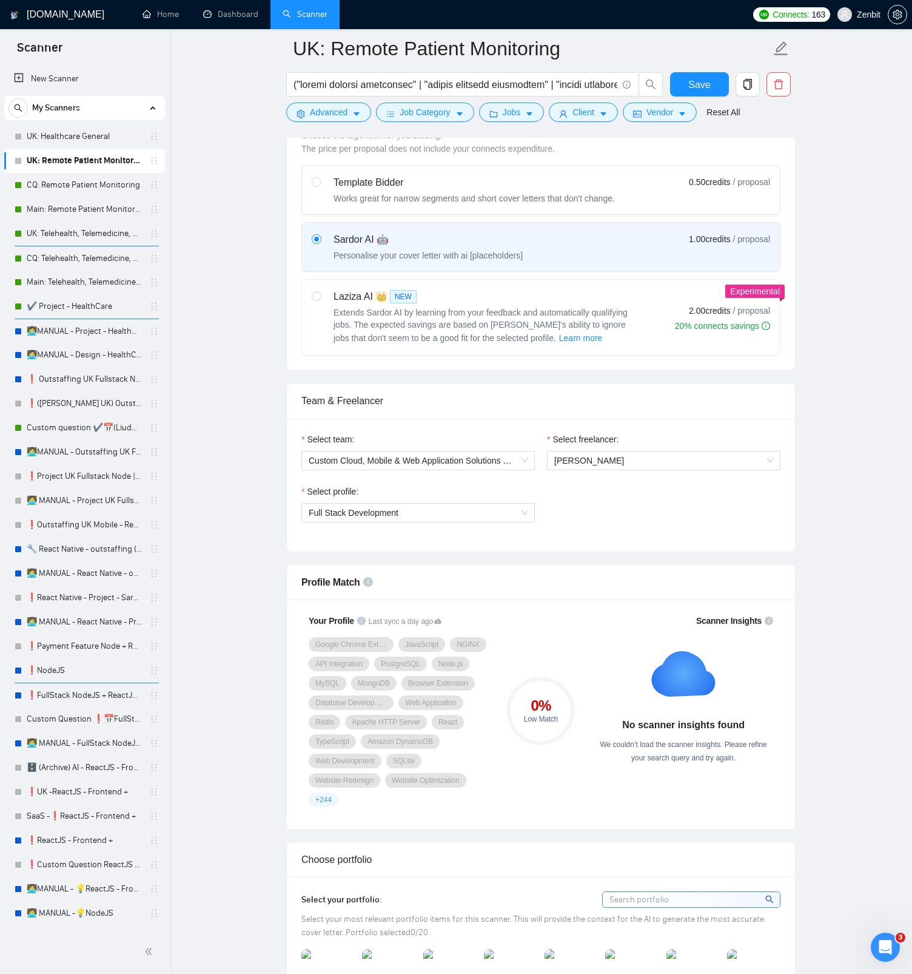
scroll to position [433, 0]
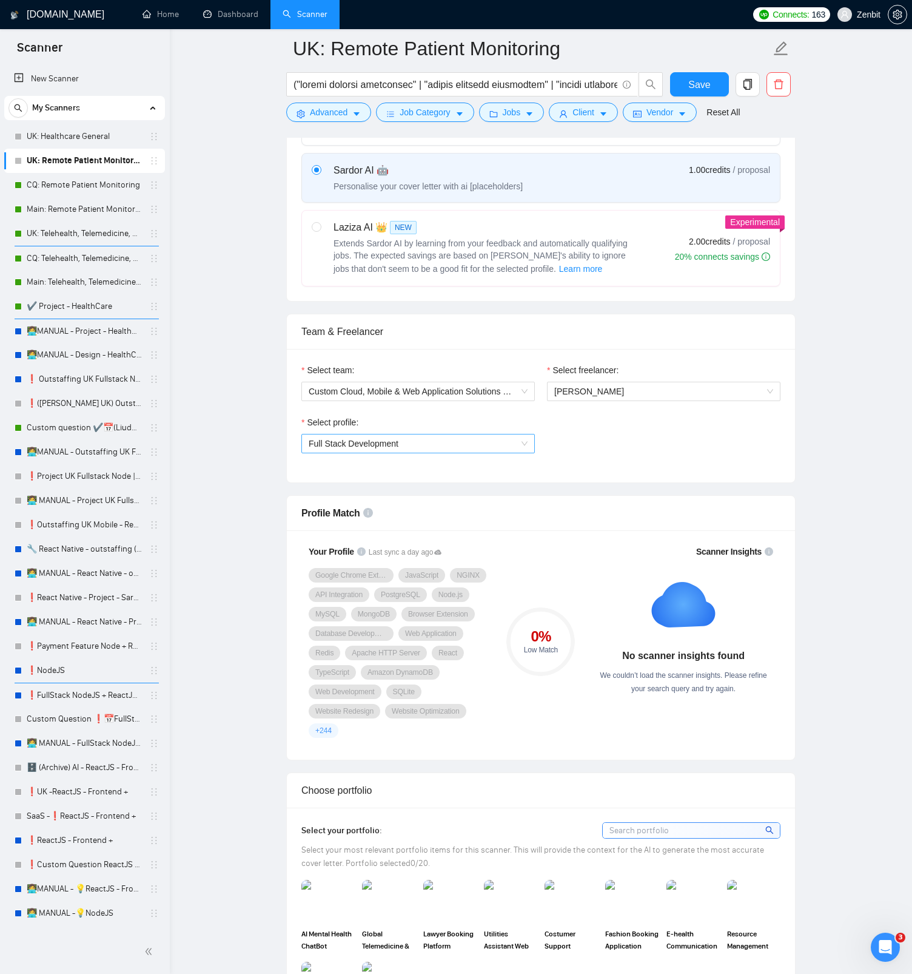
click at [446, 450] on span "Full Stack Development" at bounding box center [418, 443] width 219 height 18
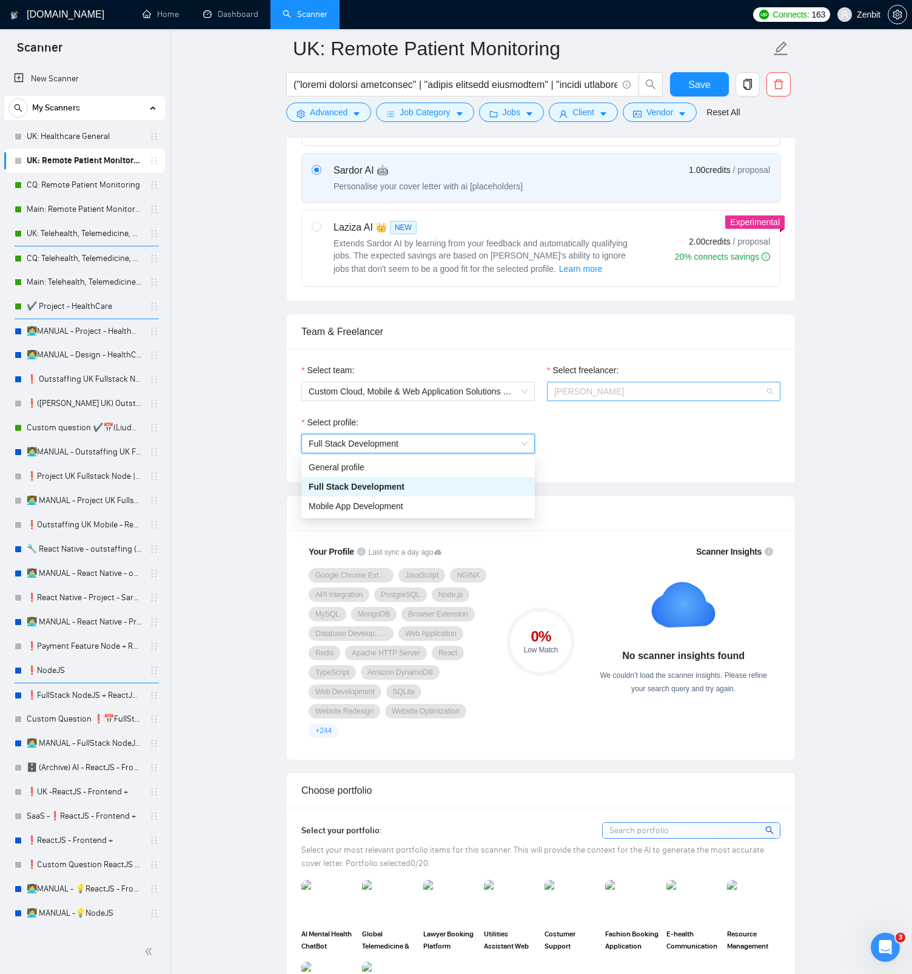
click at [600, 397] on span "Liudmyla Dziubynska" at bounding box center [664, 391] width 219 height 18
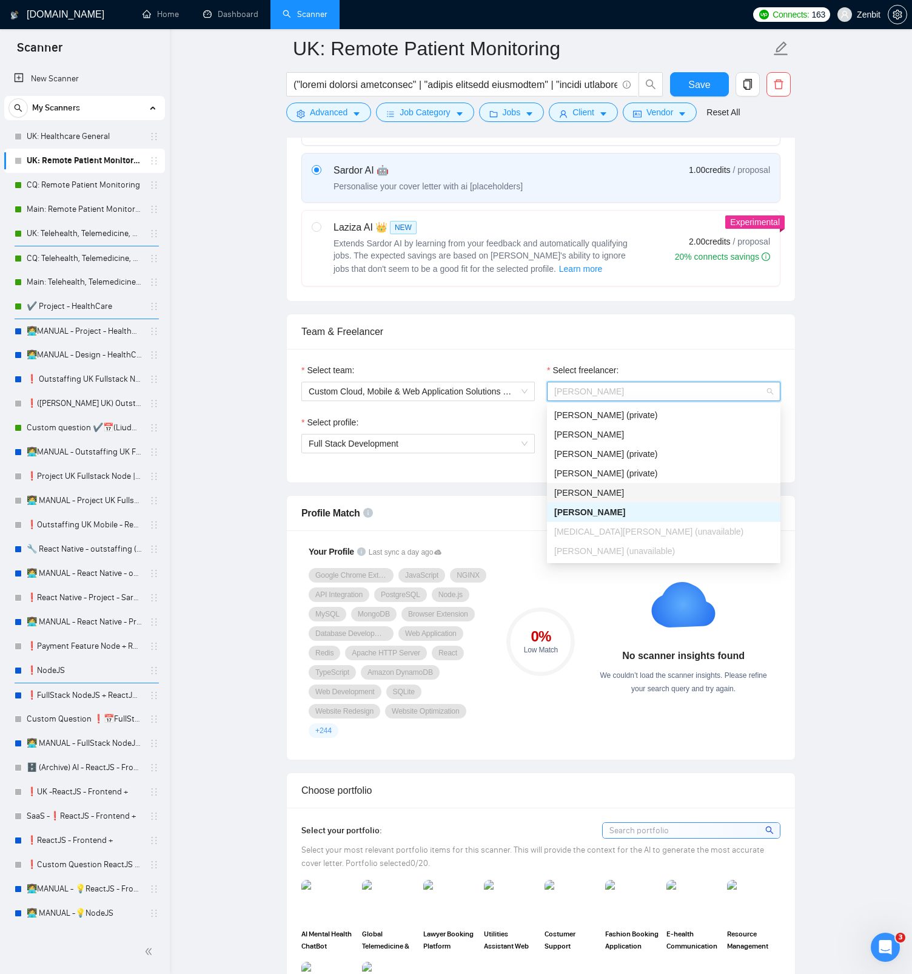
click at [623, 486] on div "Dmitry Broshkov" at bounding box center [664, 492] width 219 height 13
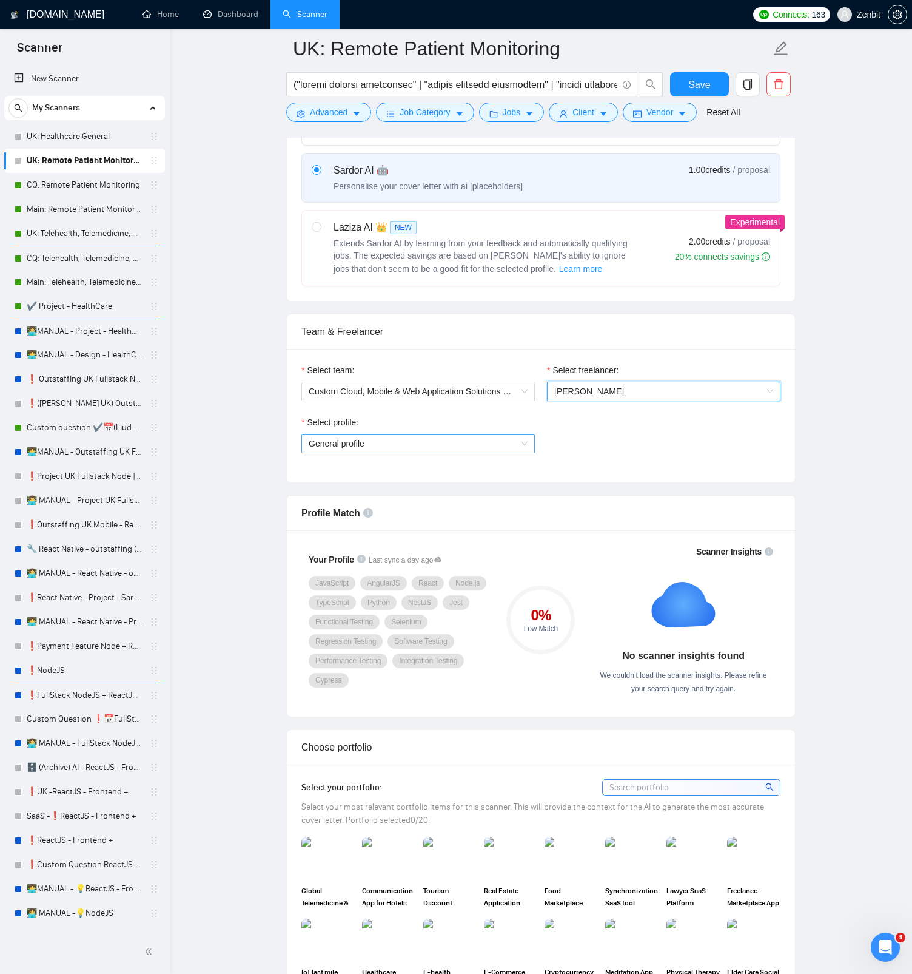
click at [516, 446] on span "General profile" at bounding box center [418, 443] width 219 height 18
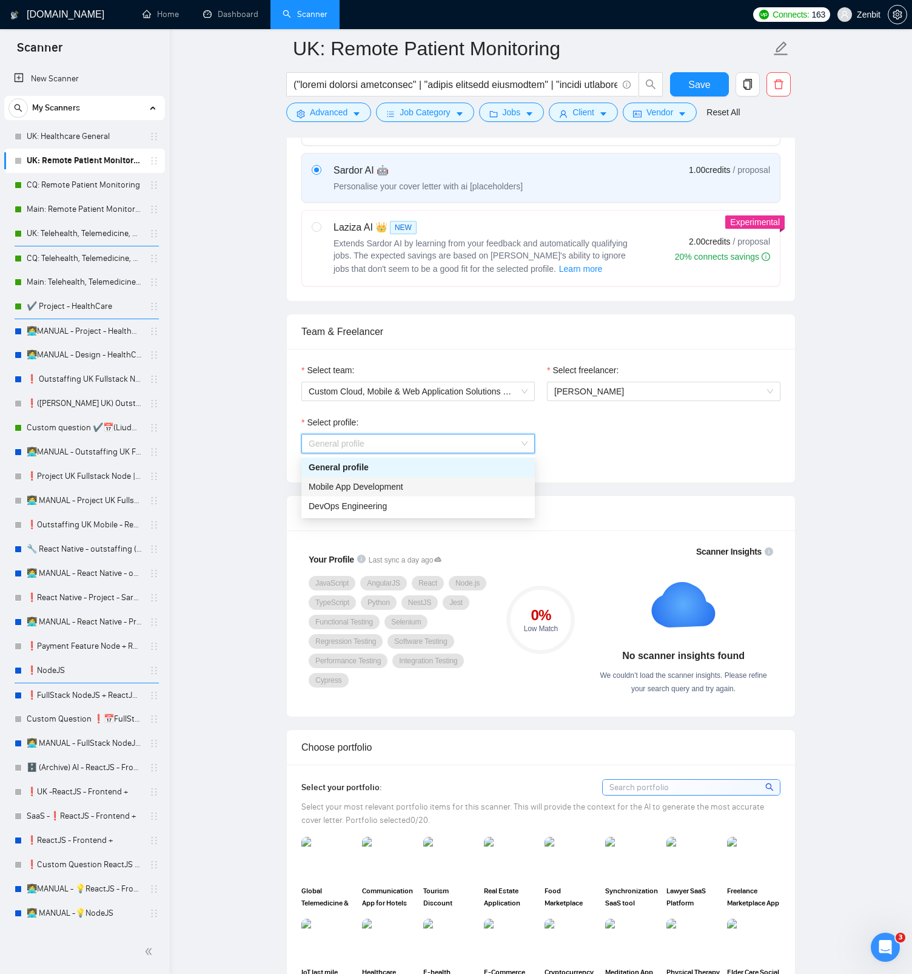
click at [434, 495] on div "Mobile App Development" at bounding box center [419, 486] width 234 height 19
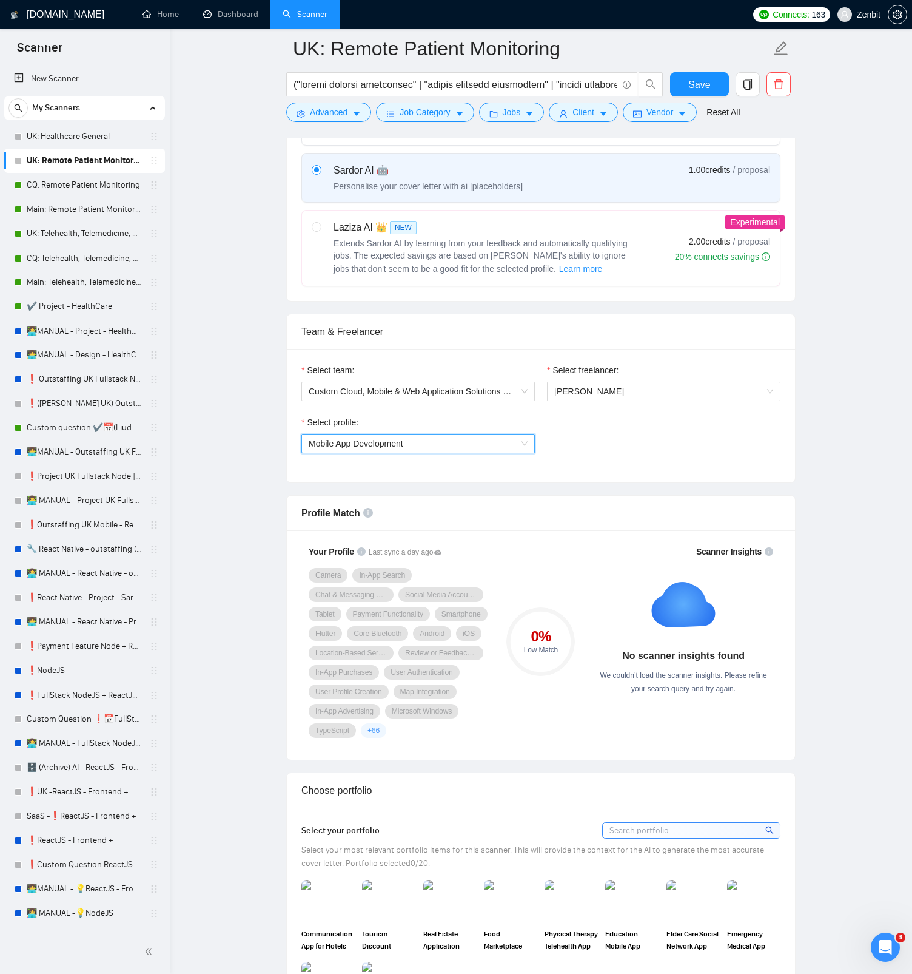
click at [521, 447] on span "Mobile App Development" at bounding box center [418, 443] width 219 height 18
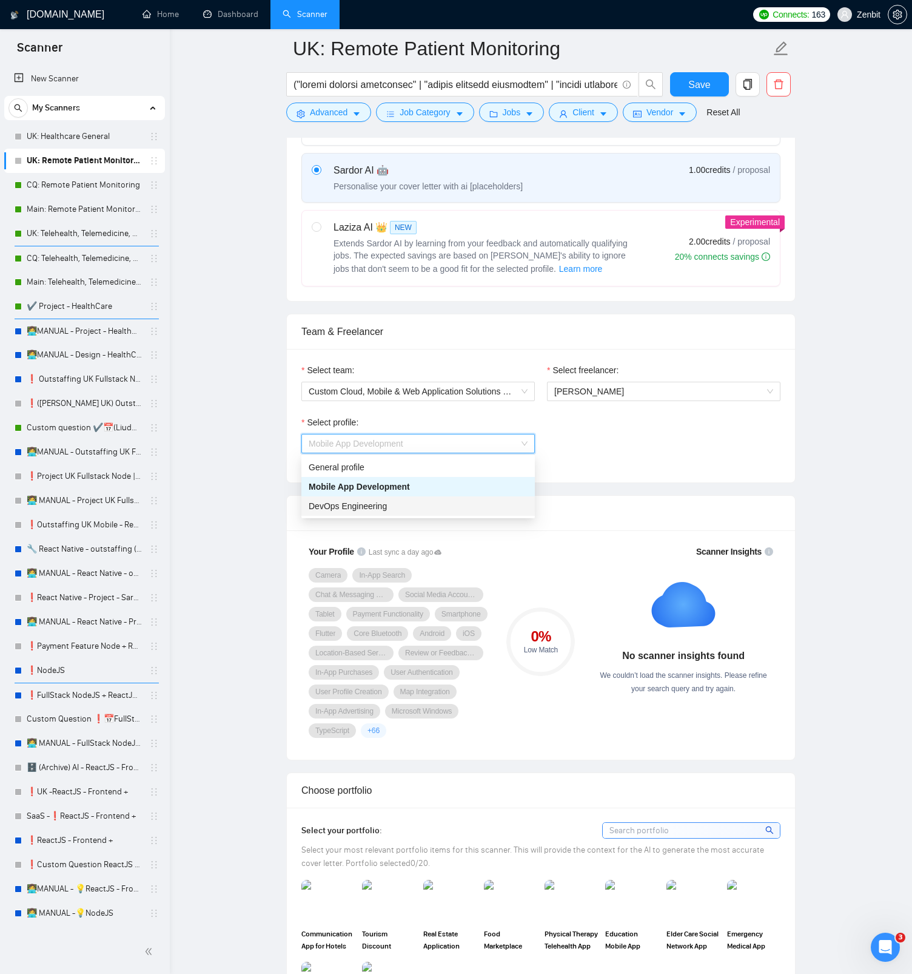
click at [424, 512] on div "DevOps Engineering" at bounding box center [419, 505] width 234 height 19
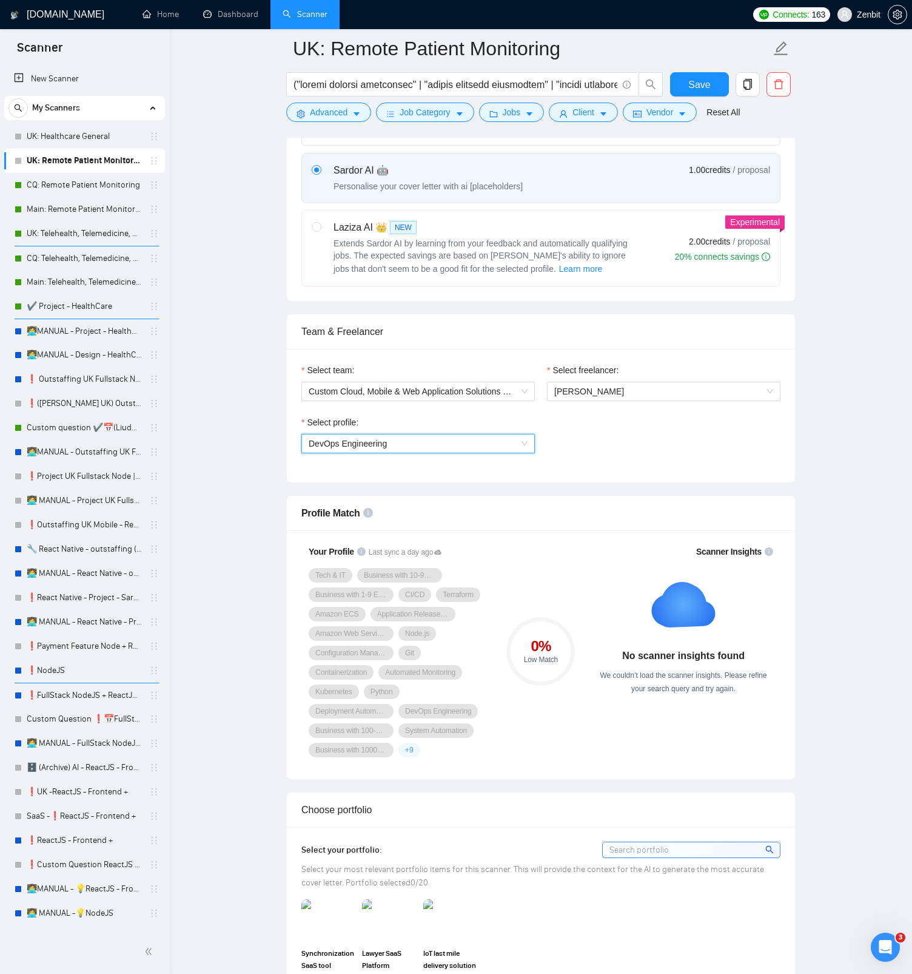
scroll to position [0, 0]
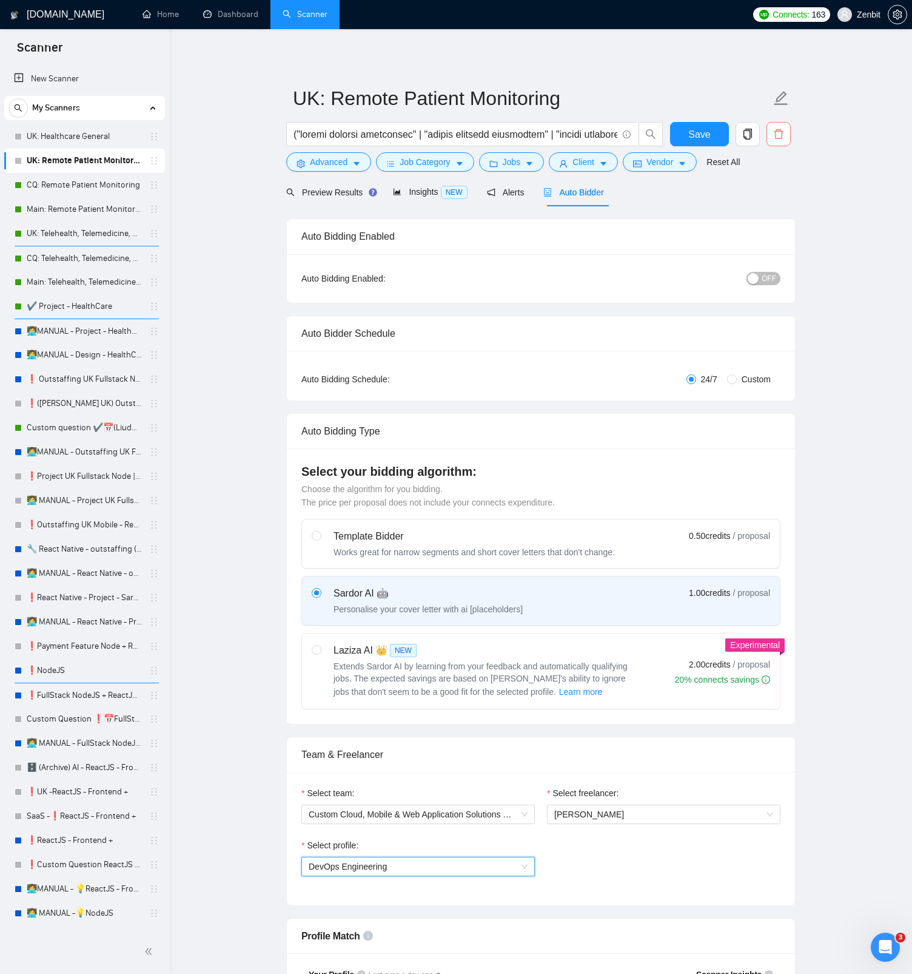
click at [780, 138] on icon "delete" at bounding box center [778, 134] width 9 height 10
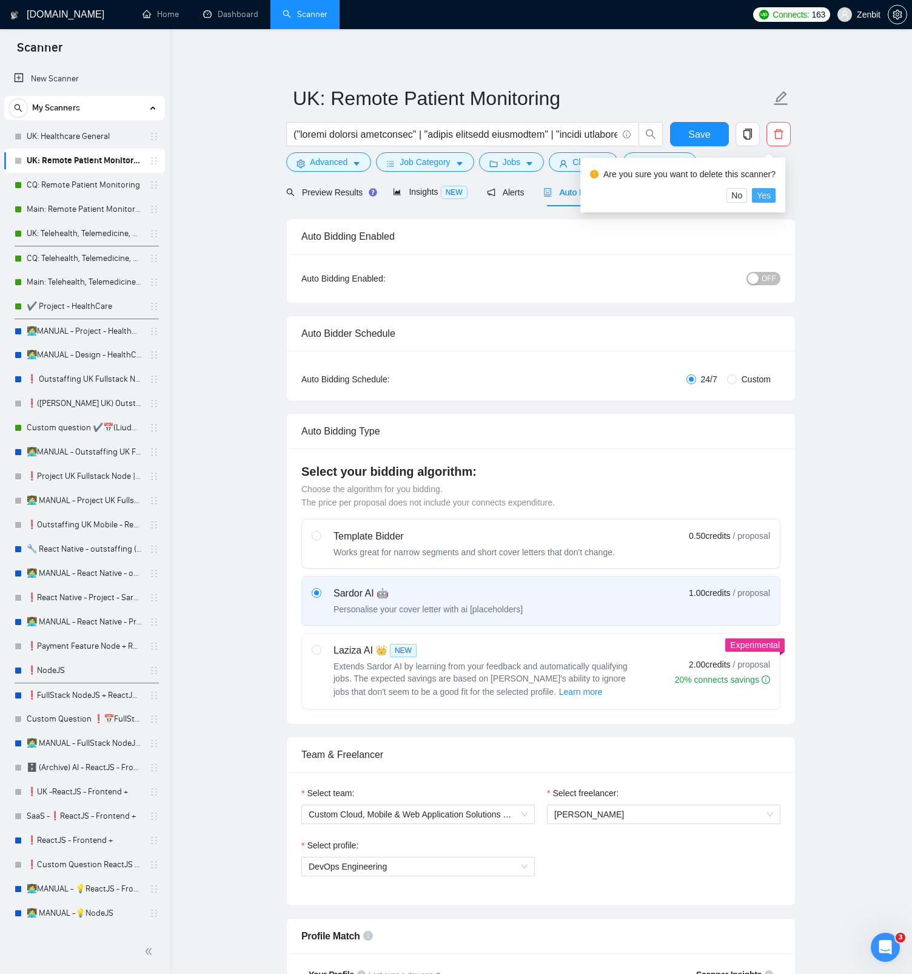
click at [769, 191] on span "Yes" at bounding box center [764, 195] width 14 height 13
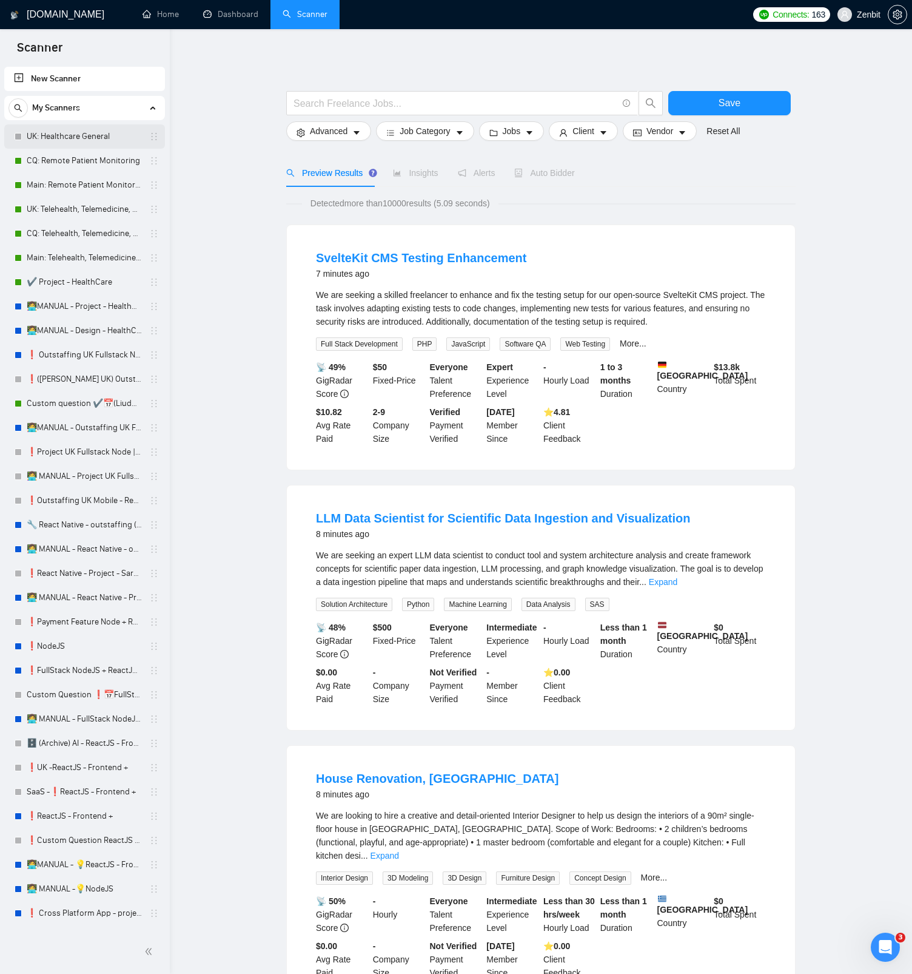
click at [86, 137] on link "UK: Healthcare General" at bounding box center [84, 136] width 115 height 24
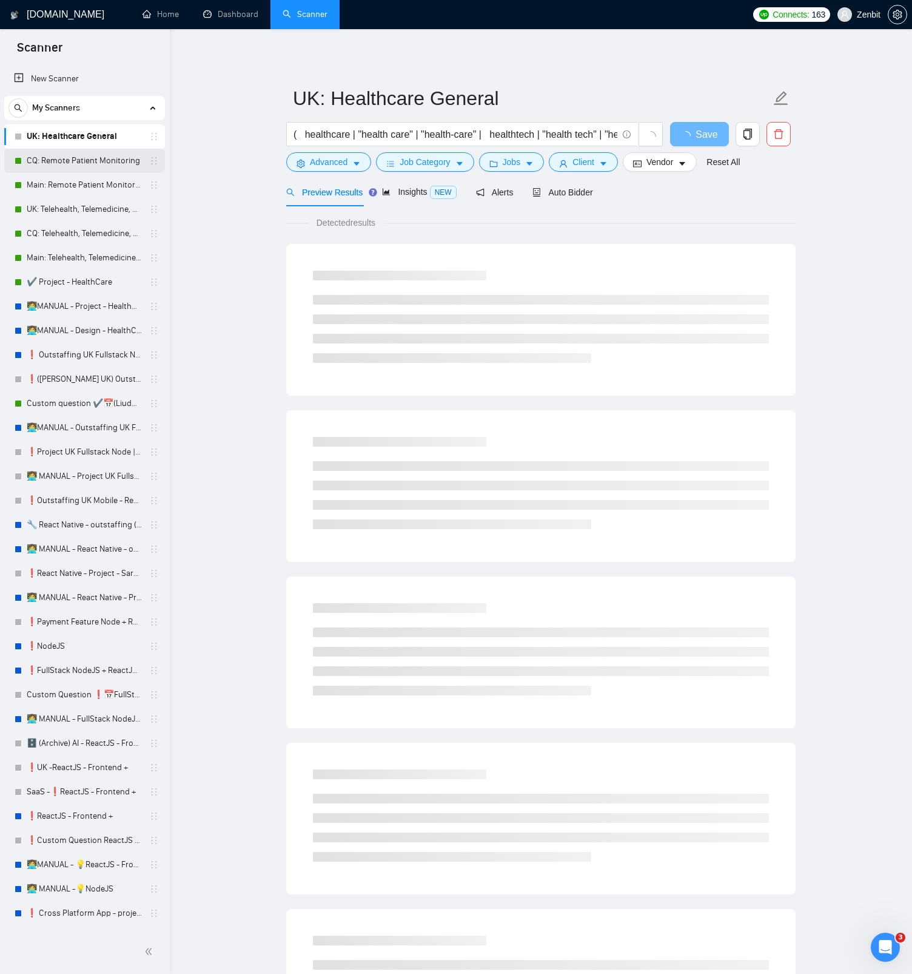
click at [94, 164] on link "CQ: Remote Patient Monitoring" at bounding box center [84, 161] width 115 height 24
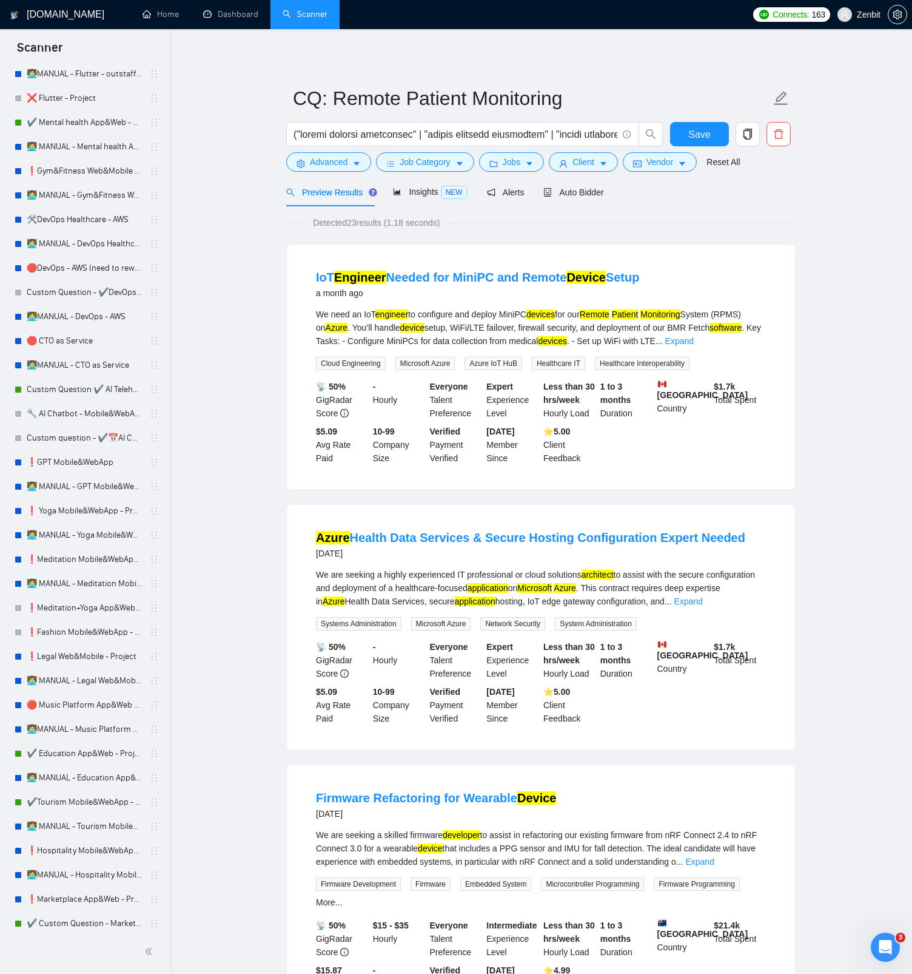
scroll to position [2253, 0]
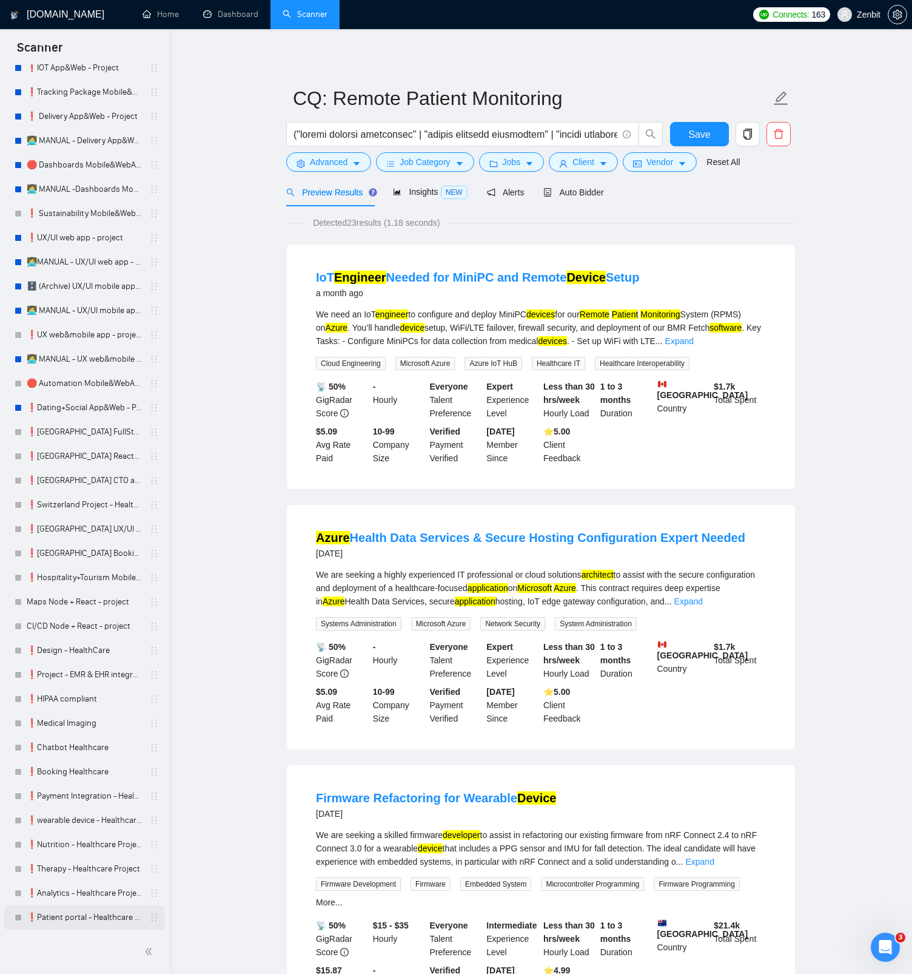
click at [65, 916] on link "❗Patient portal - Healthcare Project" at bounding box center [84, 917] width 115 height 24
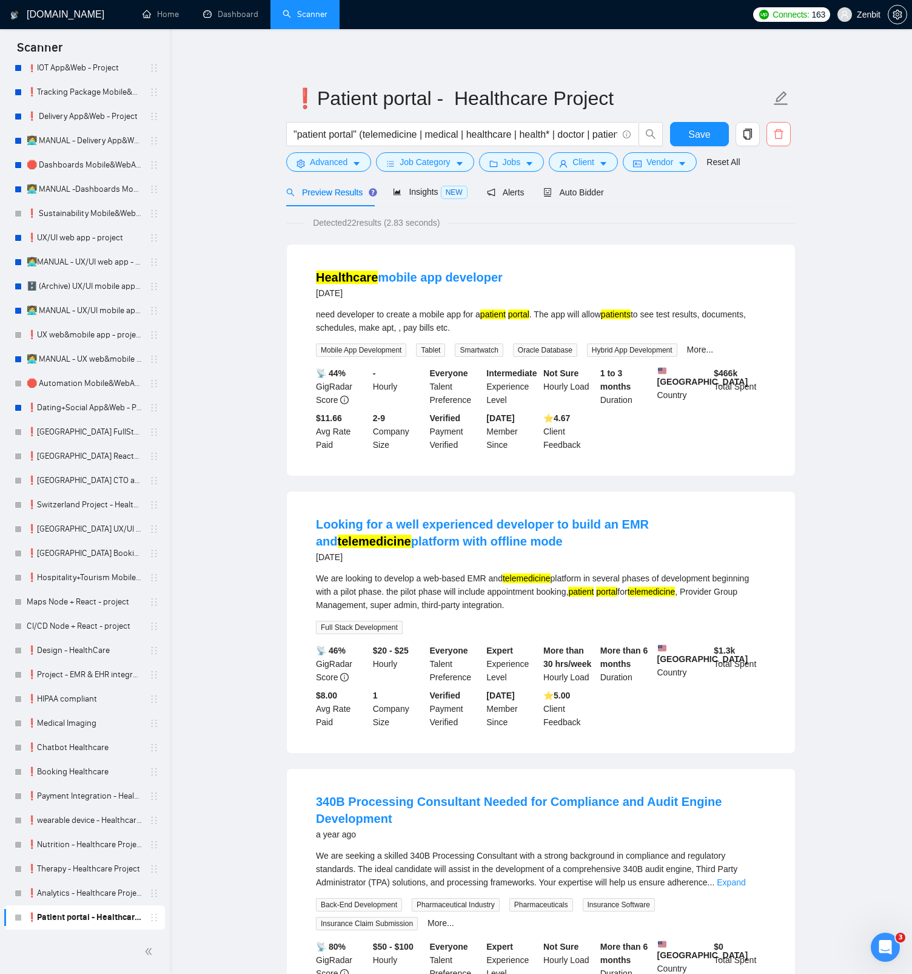
click at [781, 137] on icon "delete" at bounding box center [779, 134] width 11 height 11
click at [771, 194] on span "Yes" at bounding box center [764, 195] width 14 height 13
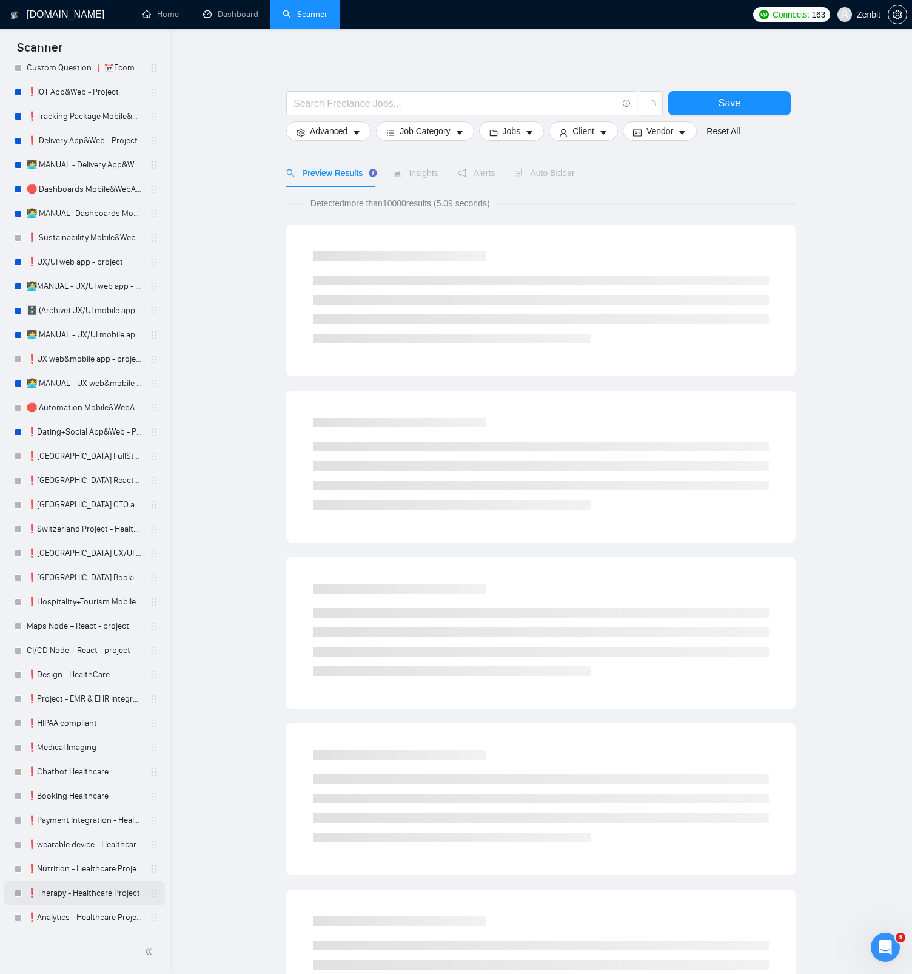
scroll to position [127, 0]
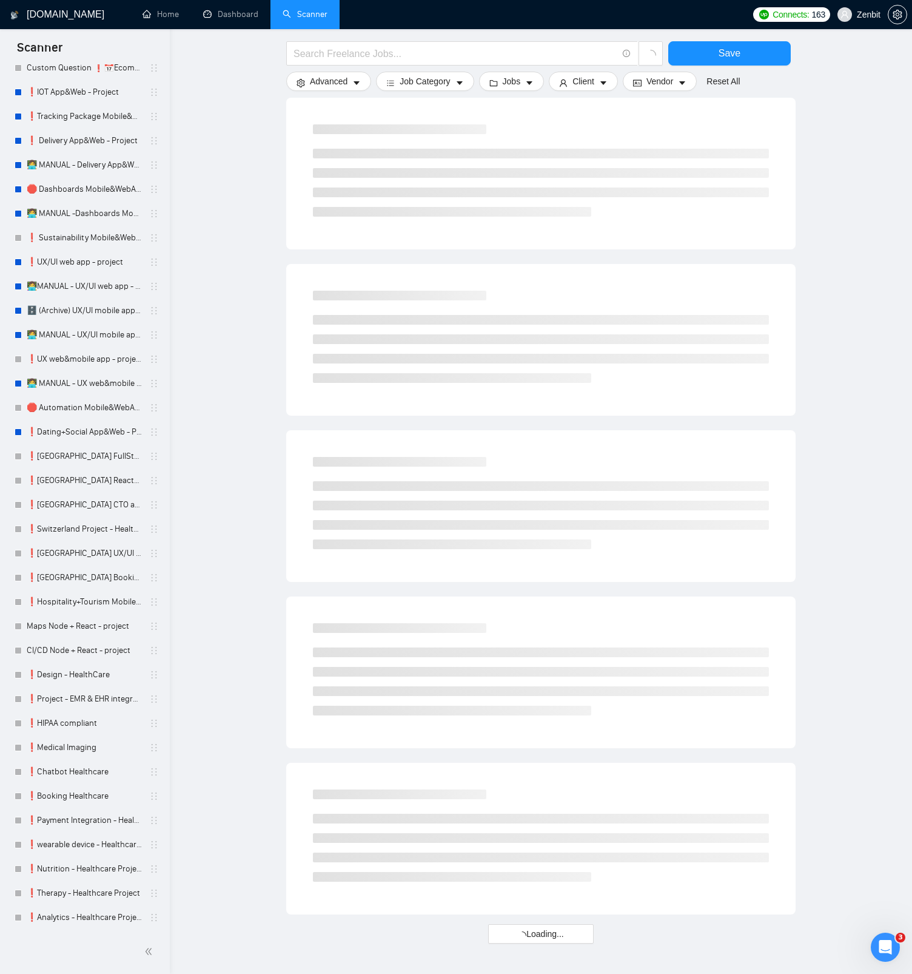
drag, startPoint x: 89, startPoint y: 917, endPoint x: 463, endPoint y: 538, distance: 532.0
click at [89, 917] on link "❗Analytics - Healthcare Project" at bounding box center [84, 917] width 115 height 24
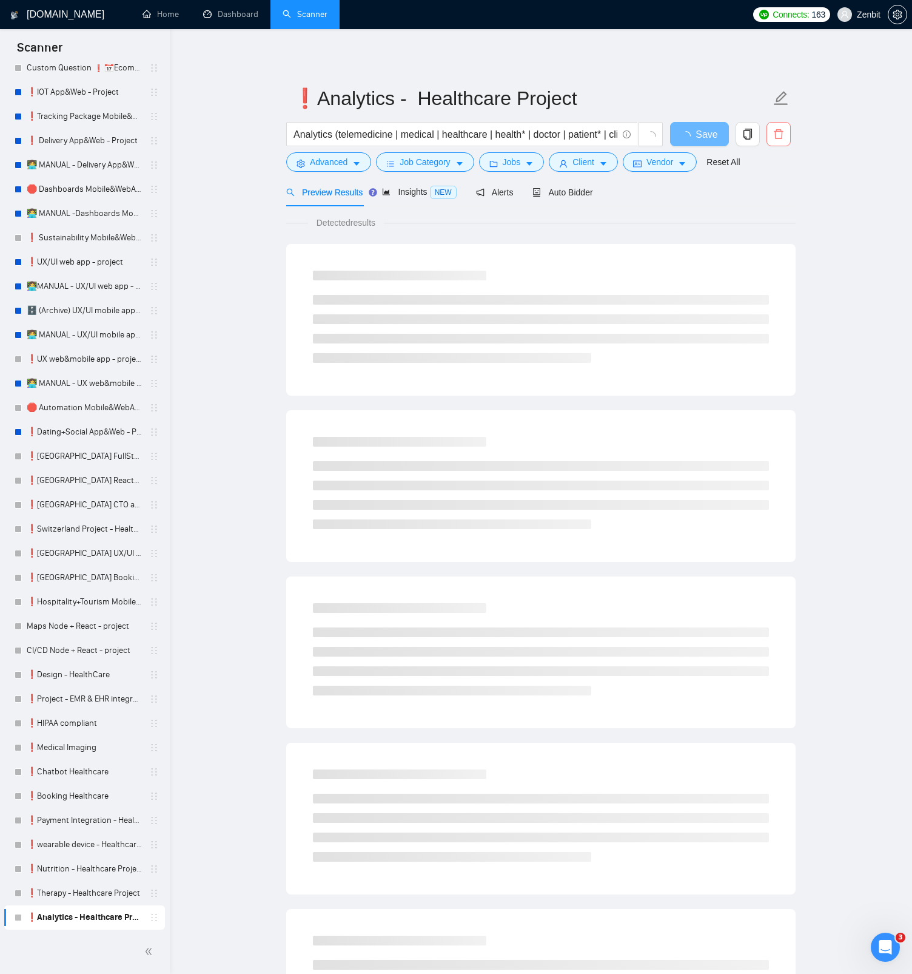
click at [783, 136] on icon "delete" at bounding box center [779, 134] width 11 height 11
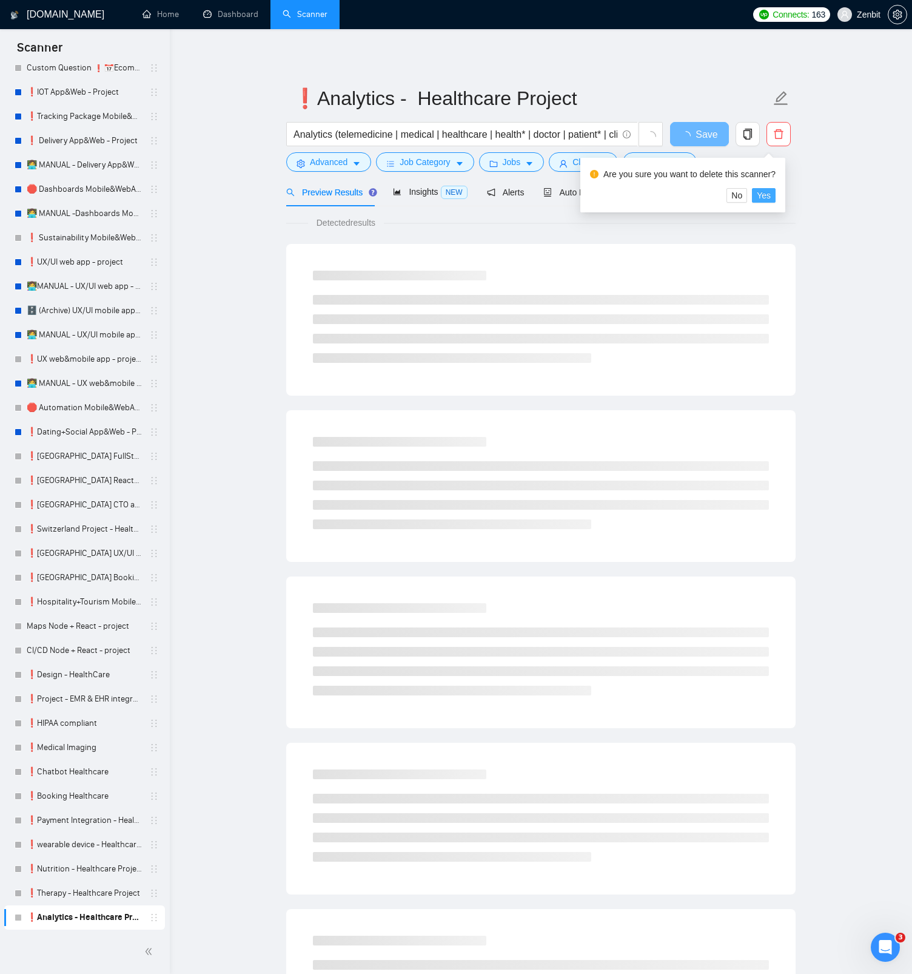
click at [771, 195] on span "Yes" at bounding box center [764, 195] width 14 height 13
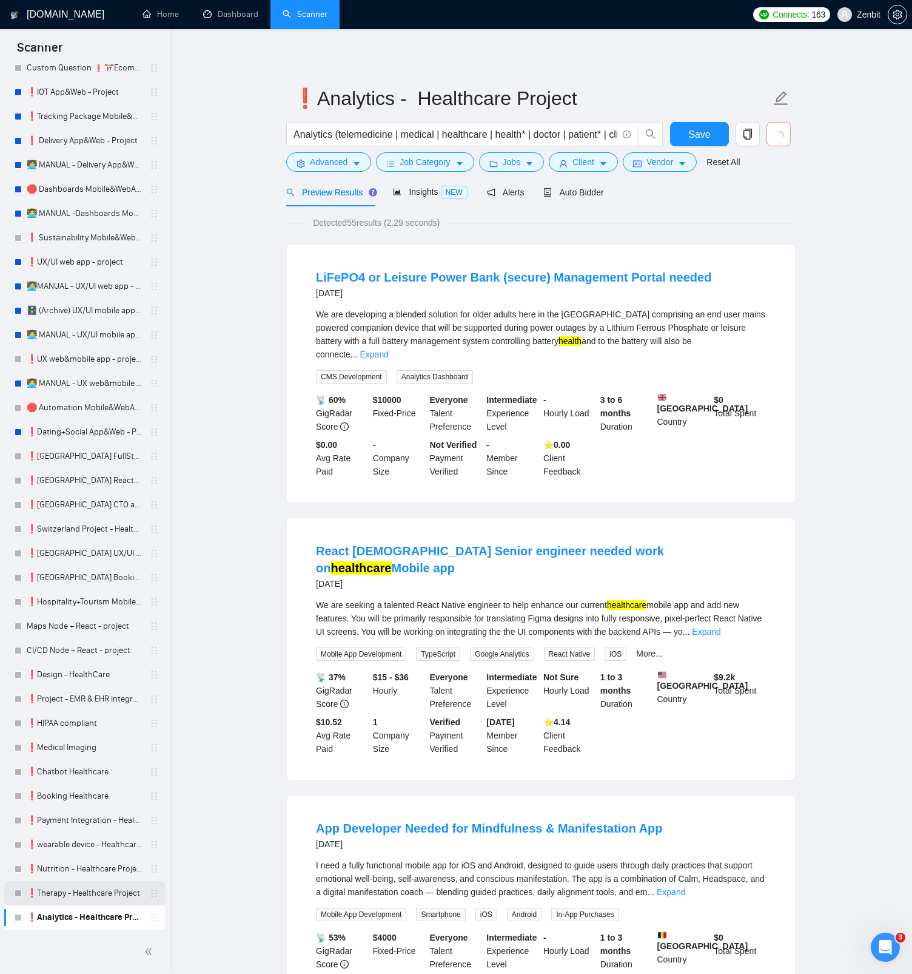
click at [84, 892] on link "❗Therapy - Healthcare Project" at bounding box center [84, 893] width 115 height 24
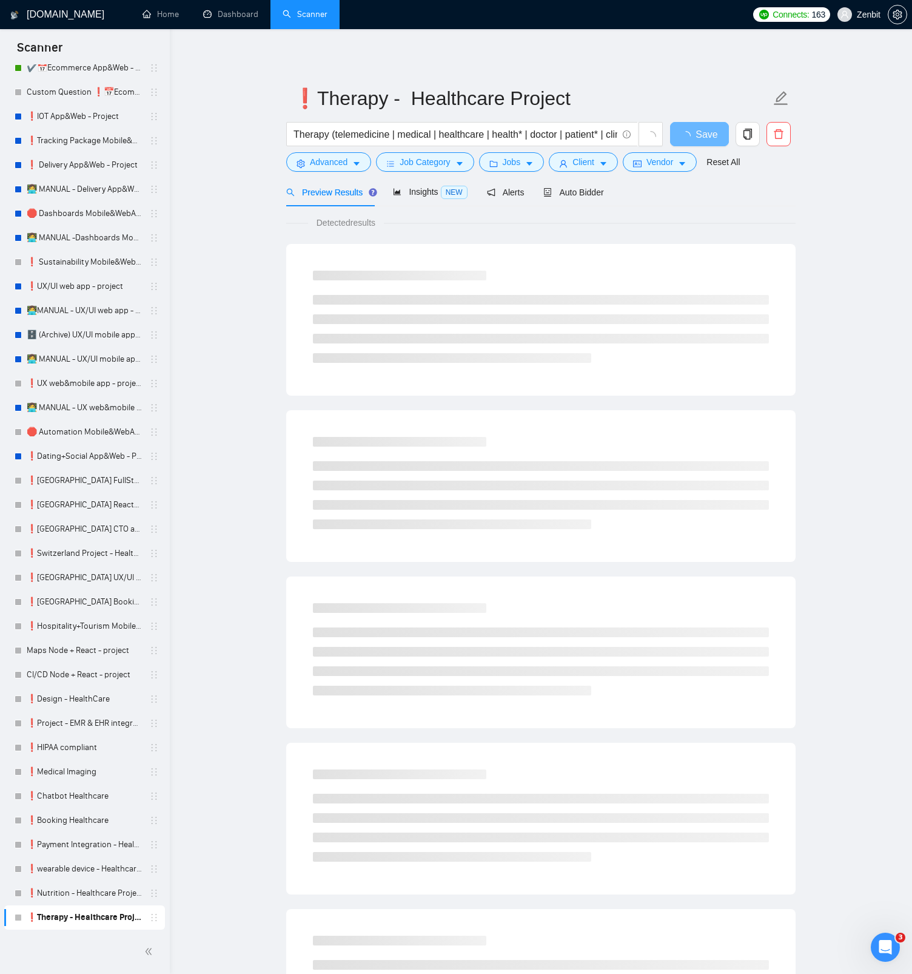
scroll to position [2204, 0]
click at [780, 141] on button "button" at bounding box center [779, 134] width 24 height 24
click at [766, 195] on span "Yes" at bounding box center [764, 195] width 14 height 13
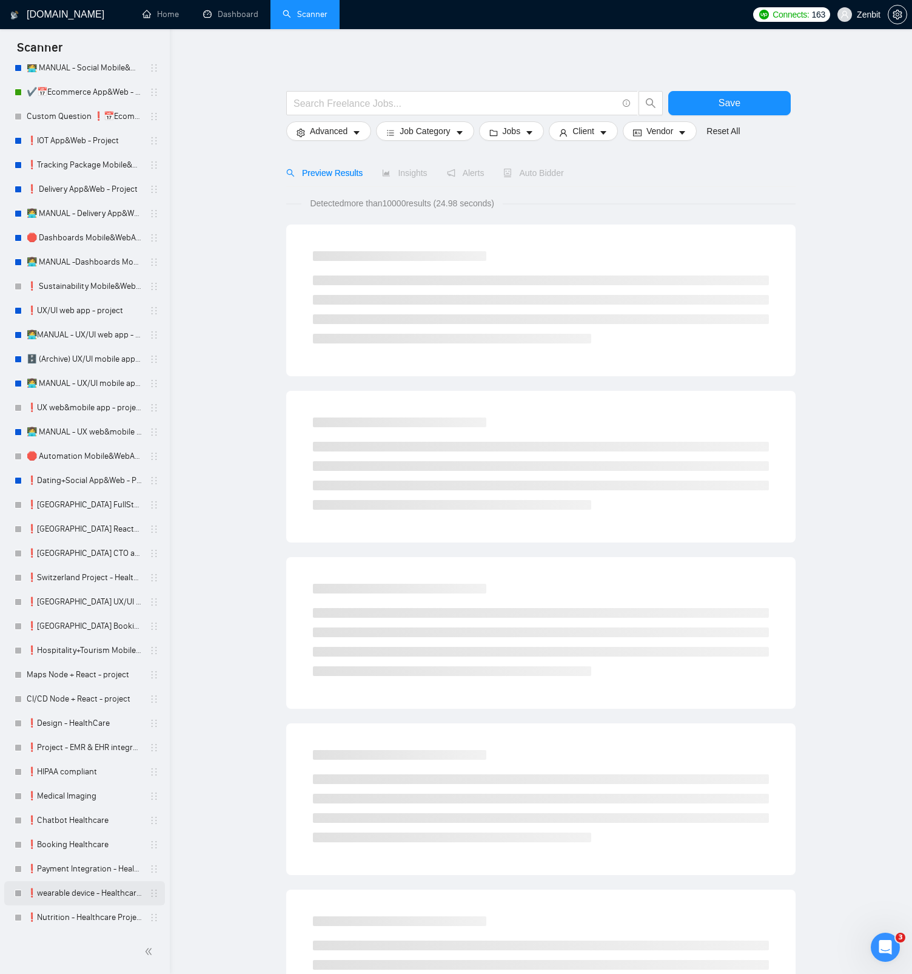
scroll to position [2180, 0]
click at [63, 910] on link "❗Nutrition - Healthcare Project" at bounding box center [84, 917] width 115 height 24
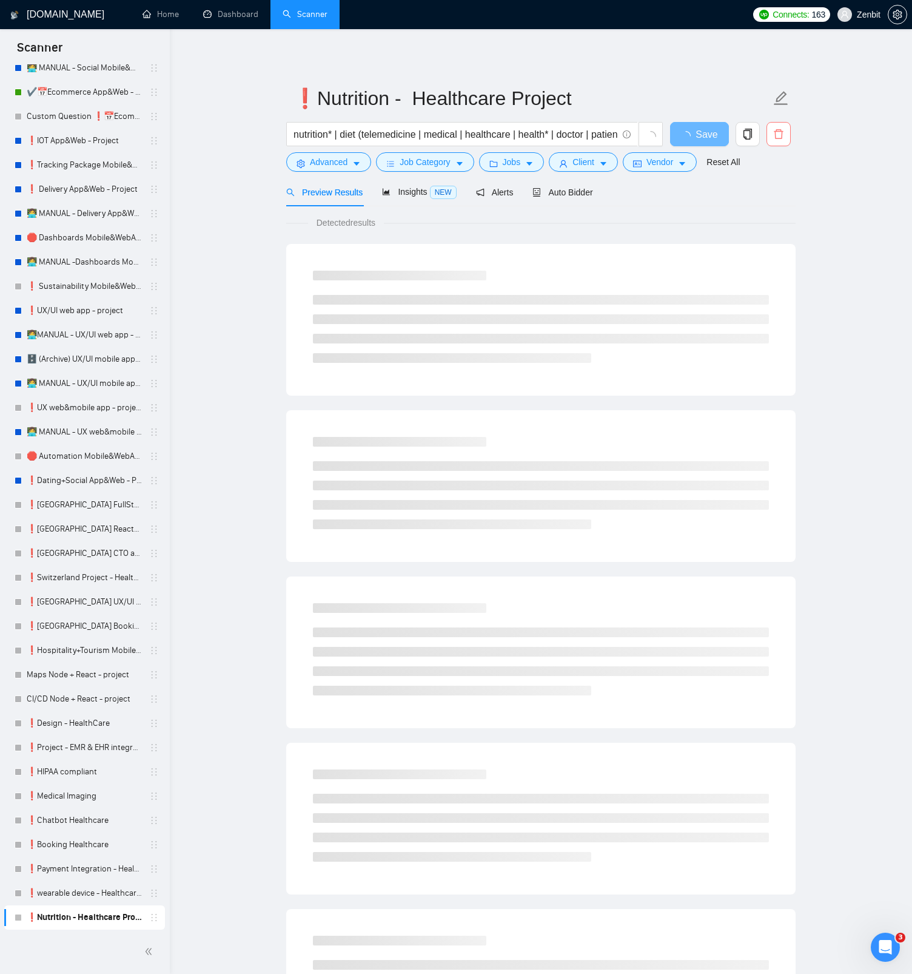
click at [781, 135] on icon "delete" at bounding box center [779, 134] width 11 height 11
click at [771, 194] on span "Yes" at bounding box center [764, 195] width 14 height 13
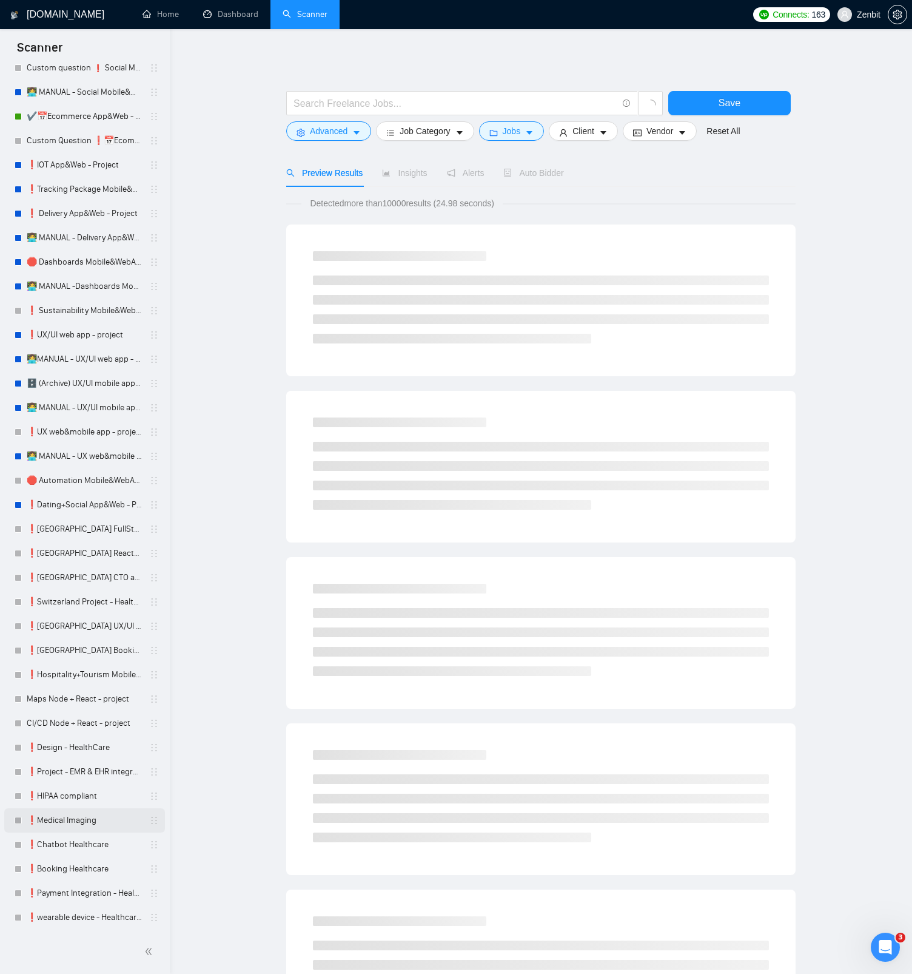
scroll to position [2156, 0]
click at [92, 909] on link "❗wearable device - Healthcare Project" at bounding box center [84, 917] width 115 height 24
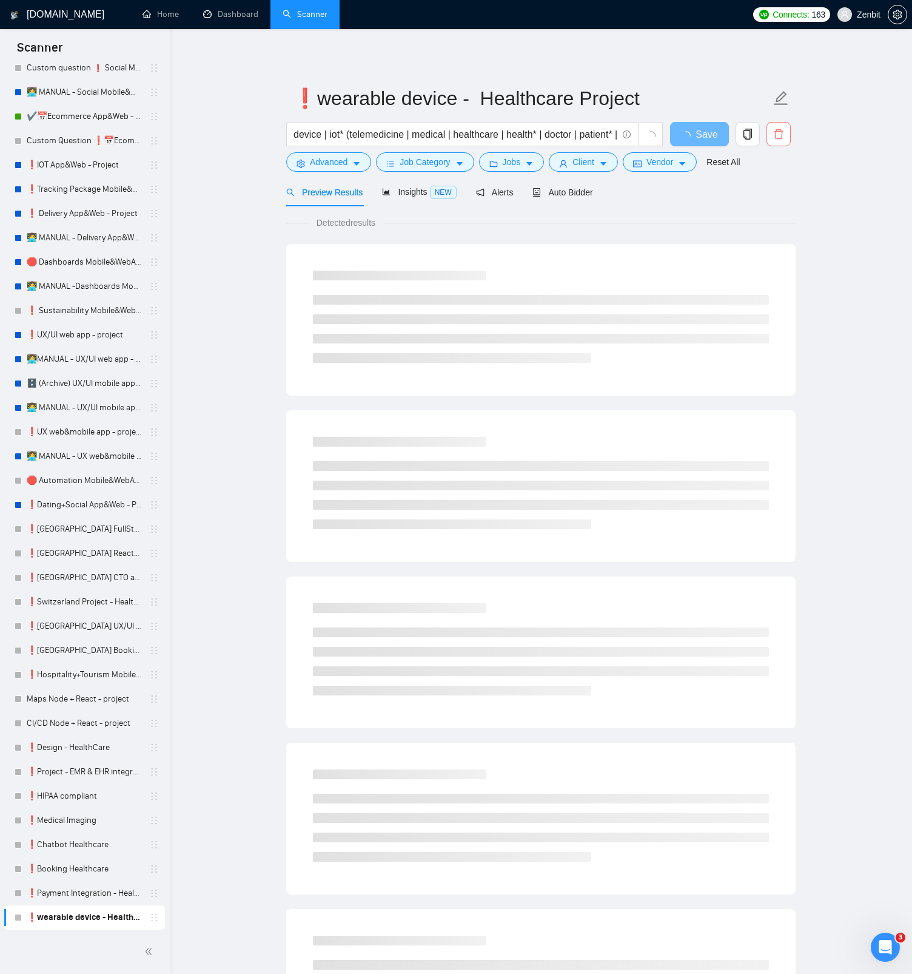
click at [779, 135] on icon "delete" at bounding box center [779, 134] width 11 height 11
click at [770, 197] on span "Yes" at bounding box center [764, 195] width 14 height 13
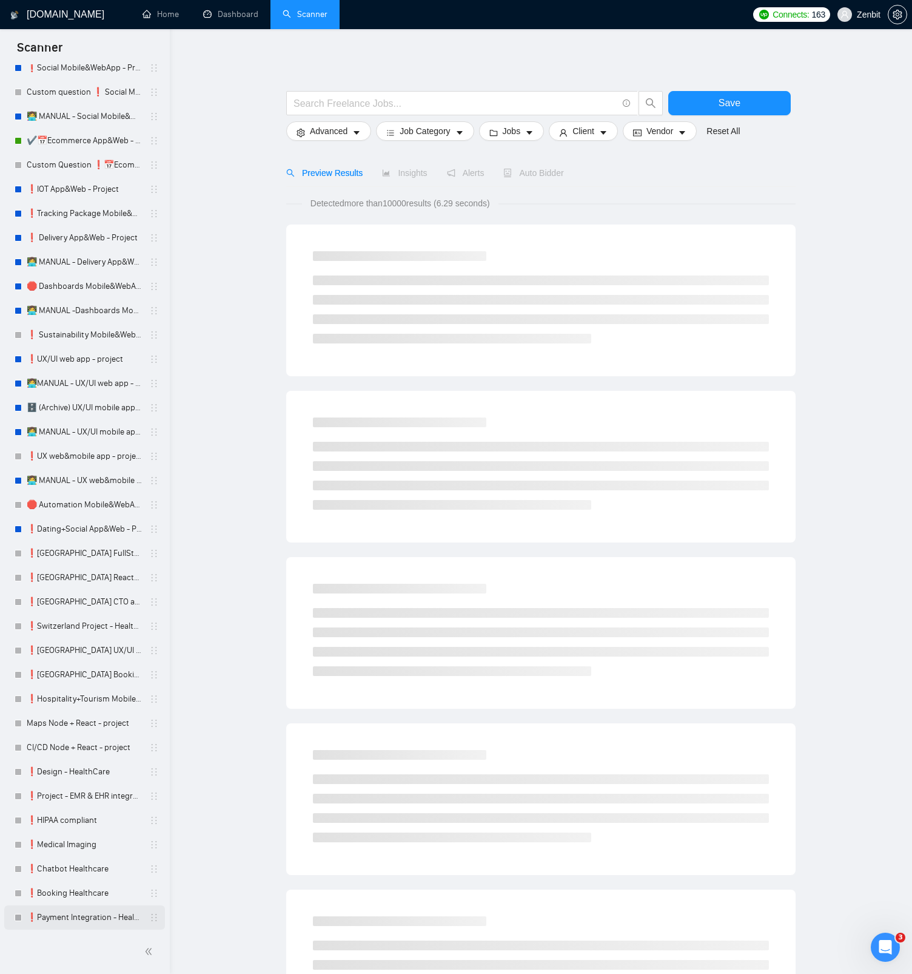
scroll to position [2131, 0]
drag, startPoint x: 71, startPoint y: 914, endPoint x: 604, endPoint y: 413, distance: 731.8
click at [71, 914] on link "❗Payment Integration - Healthcare Project" at bounding box center [84, 917] width 115 height 24
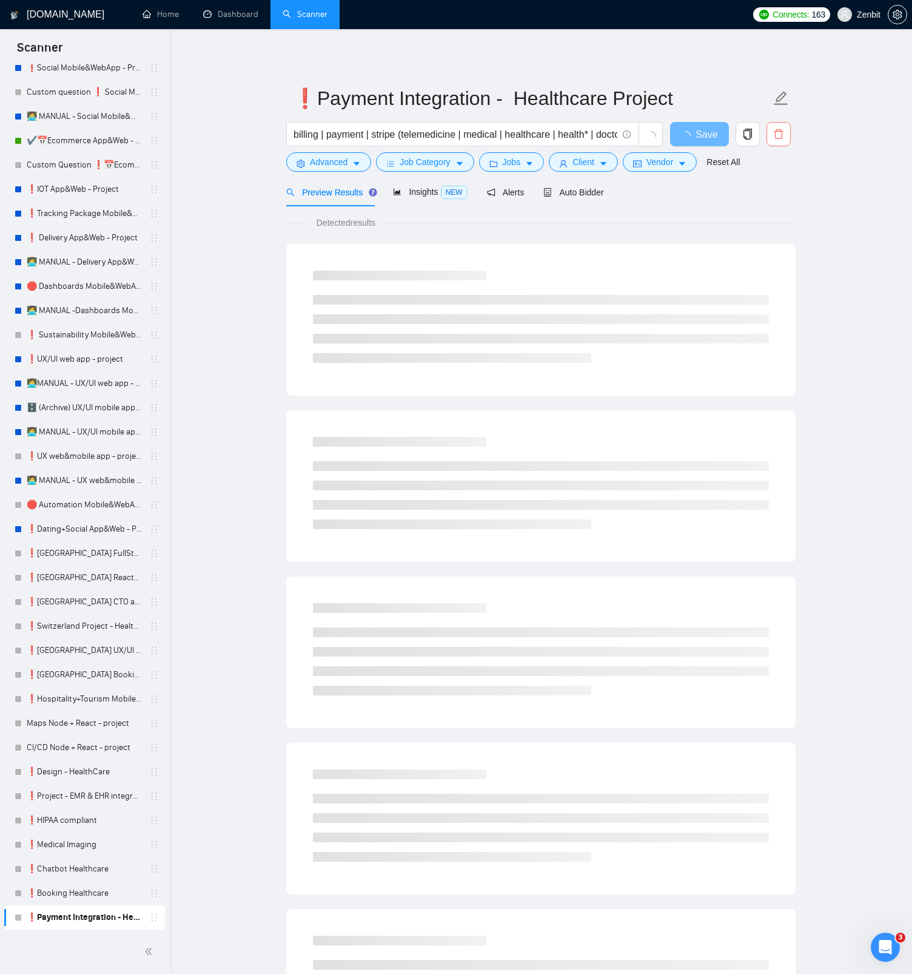
click at [786, 133] on span "delete" at bounding box center [778, 134] width 23 height 11
click at [767, 192] on span "Yes" at bounding box center [764, 195] width 14 height 13
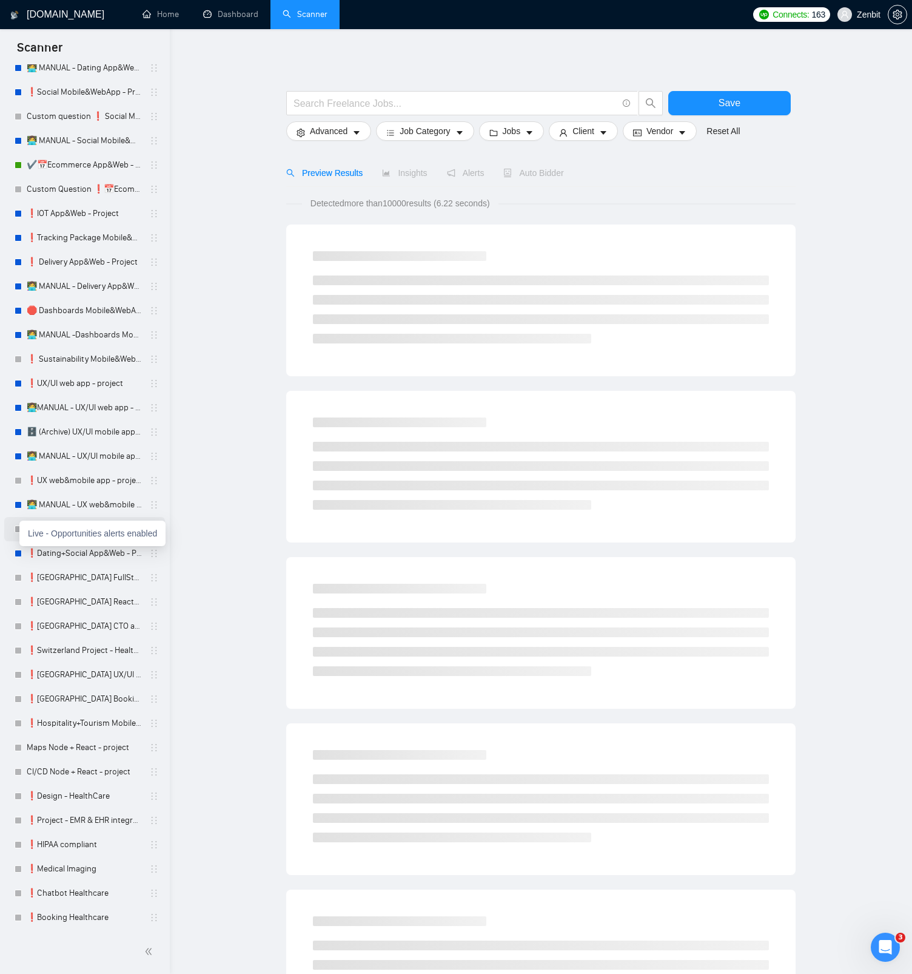
scroll to position [2107, 0]
click at [67, 912] on link "❗Booking Healthcare" at bounding box center [84, 917] width 115 height 24
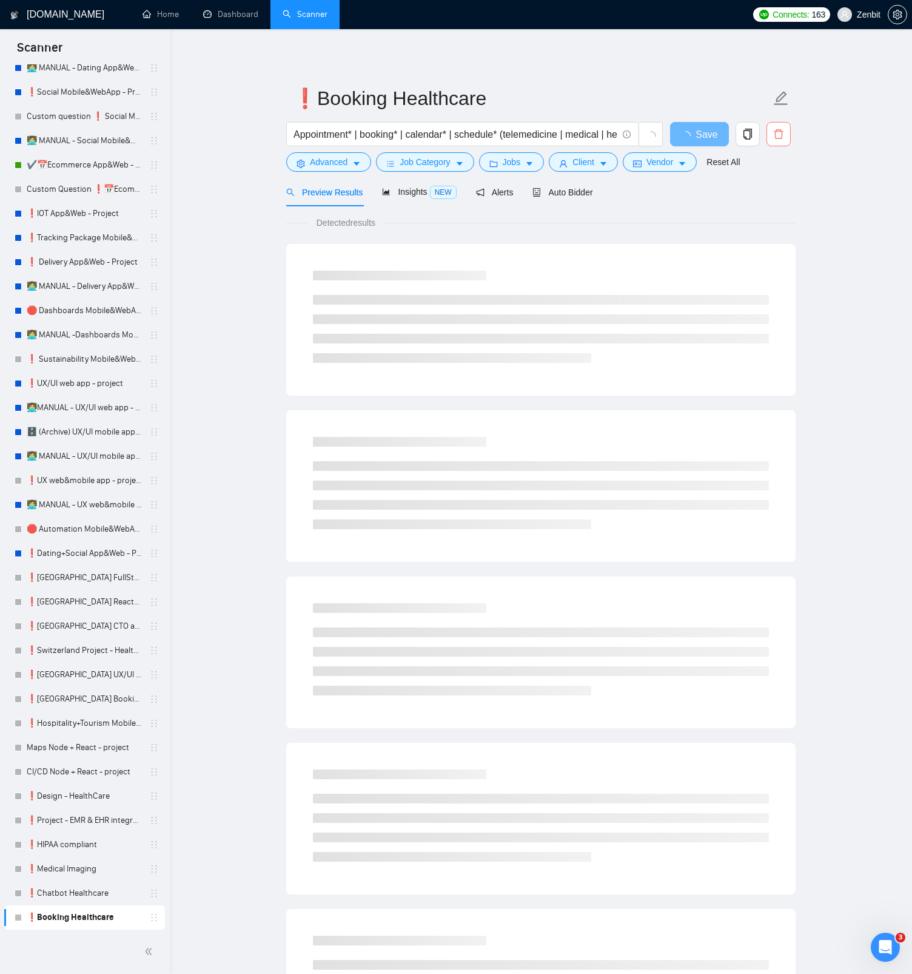
click at [782, 126] on button "button" at bounding box center [779, 134] width 24 height 24
click at [765, 197] on span "Yes" at bounding box center [764, 195] width 14 height 13
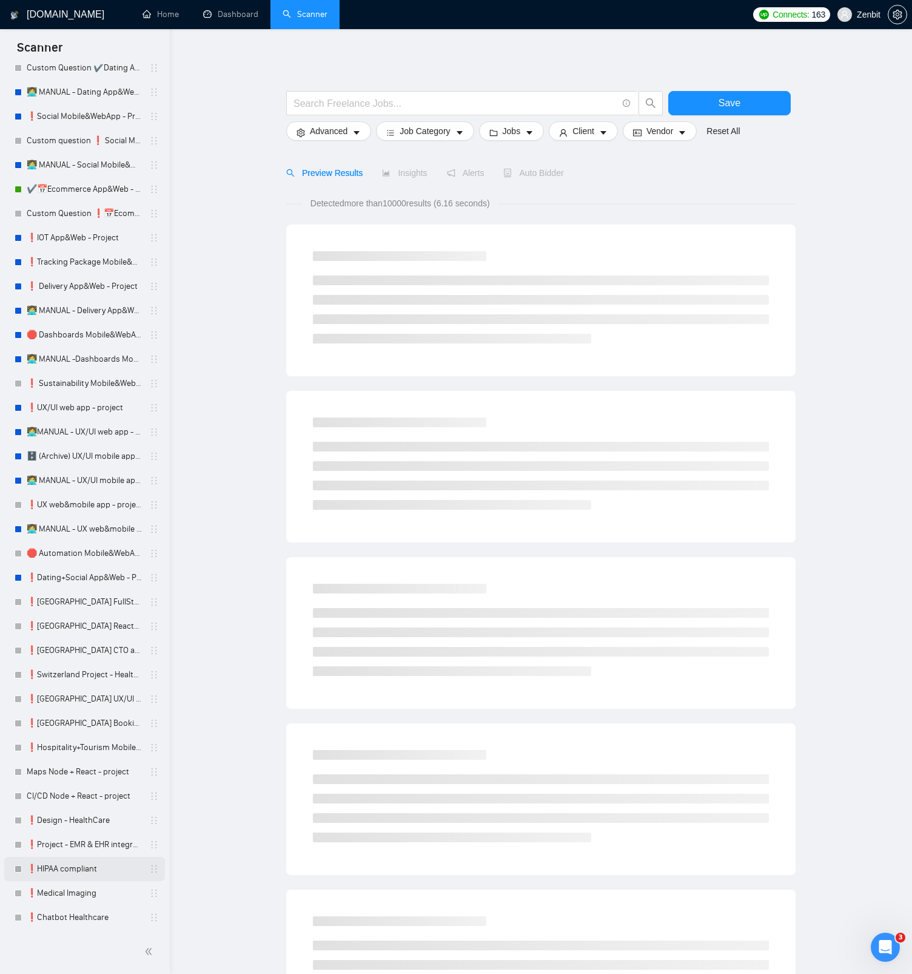
scroll to position [2083, 0]
click at [69, 916] on link "❗Chatbot Healthcare" at bounding box center [84, 917] width 115 height 24
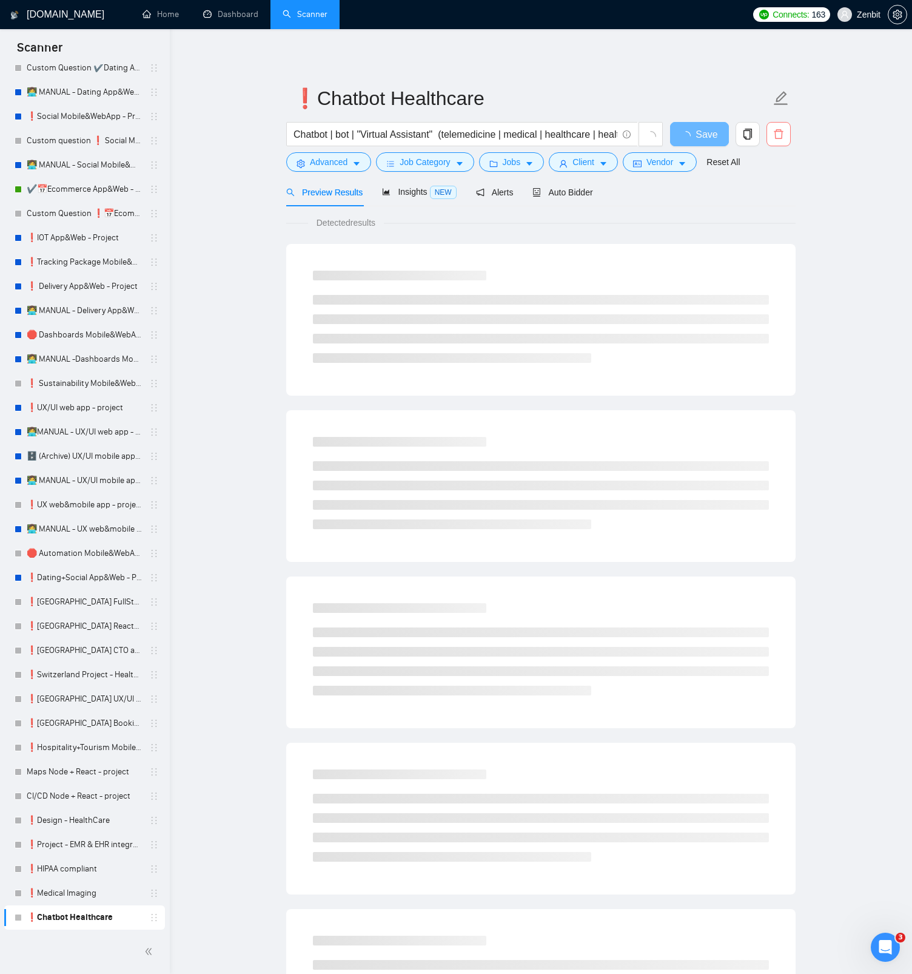
click at [785, 138] on span "delete" at bounding box center [778, 134] width 23 height 11
click at [771, 195] on span "Yes" at bounding box center [764, 195] width 14 height 13
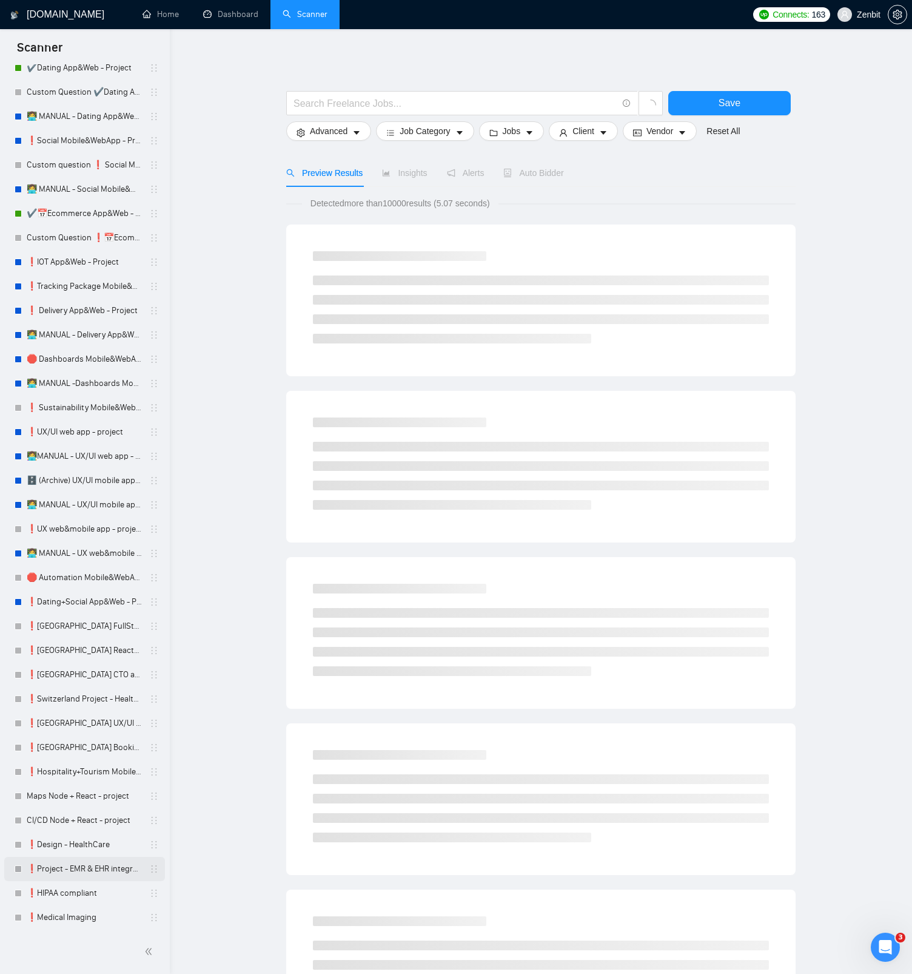
scroll to position [2059, 0]
click at [67, 916] on link "❗Medical Imaging" at bounding box center [84, 917] width 115 height 24
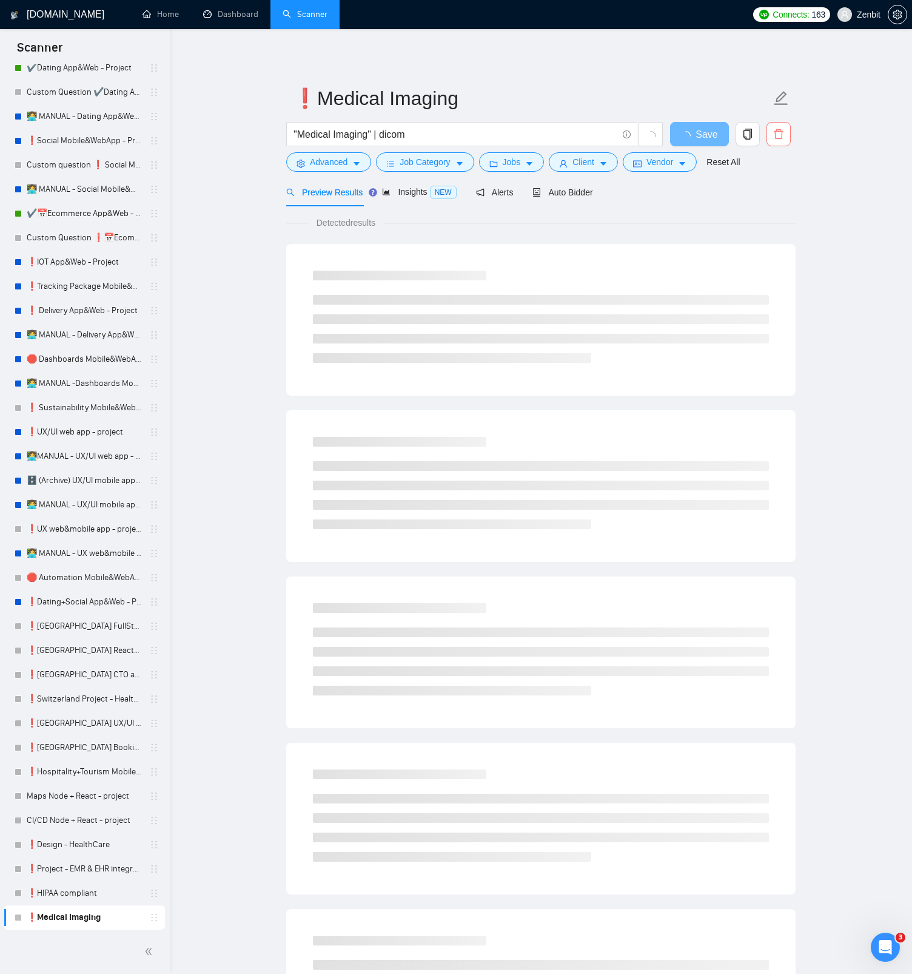
click at [781, 134] on icon "delete" at bounding box center [779, 134] width 11 height 11
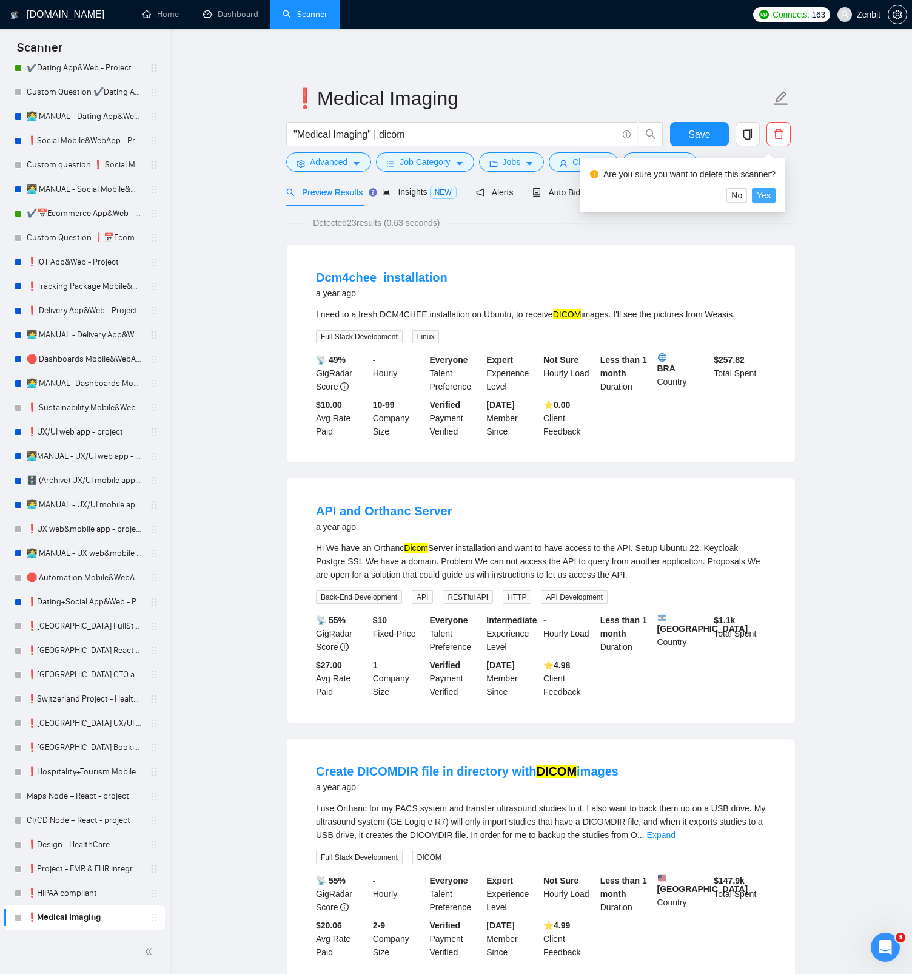
click at [770, 194] on span "Yes" at bounding box center [764, 195] width 14 height 13
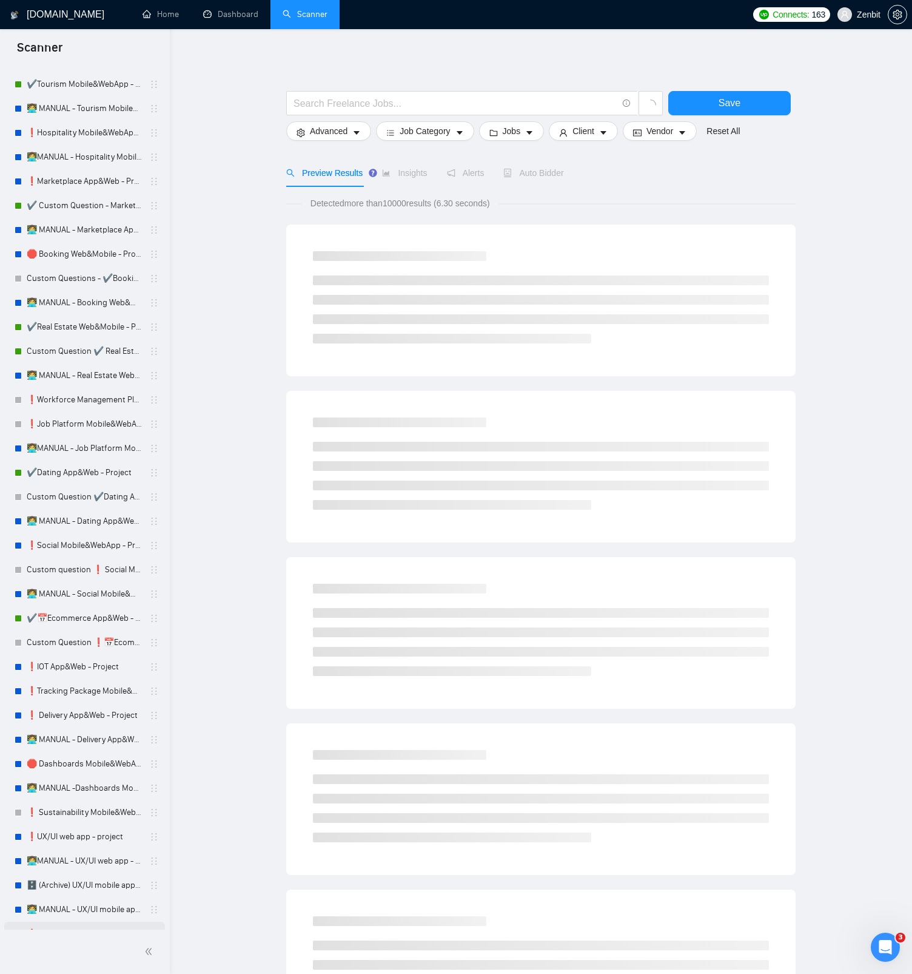
scroll to position [2034, 0]
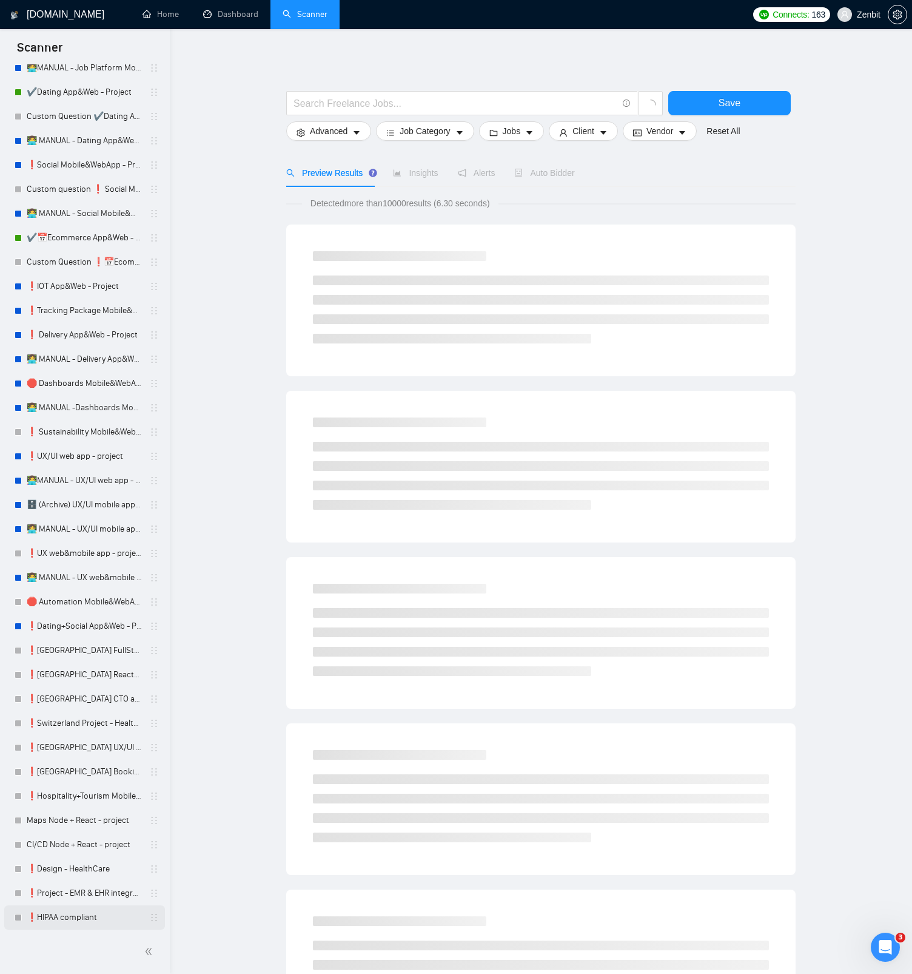
click at [75, 912] on link "❗HIPAA compliant" at bounding box center [84, 917] width 115 height 24
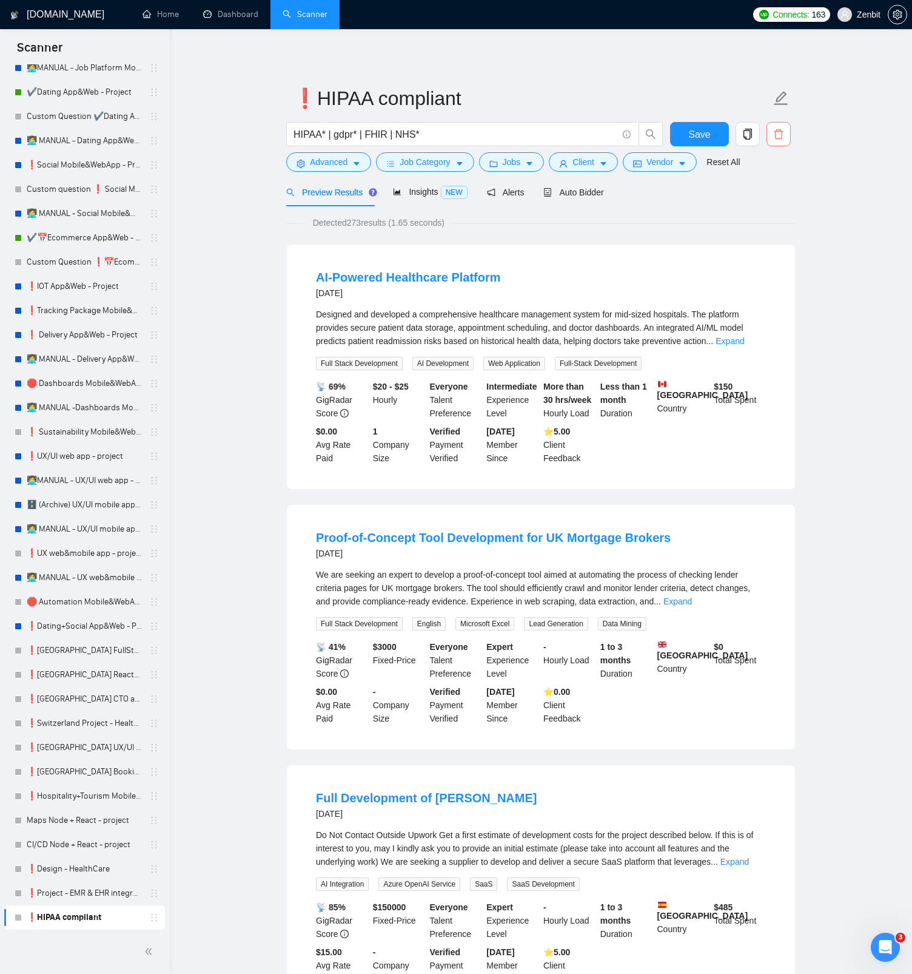
click at [775, 138] on icon "delete" at bounding box center [779, 134] width 11 height 11
click at [771, 194] on span "Yes" at bounding box center [764, 195] width 14 height 13
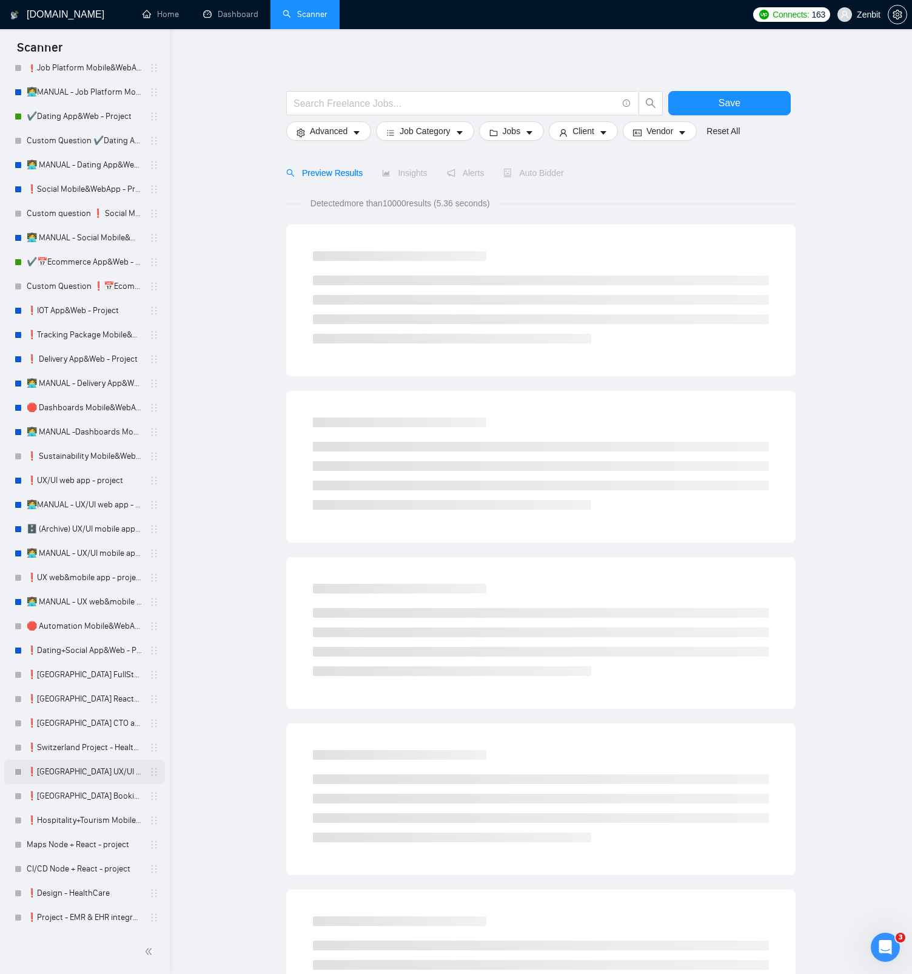
scroll to position [2010, 0]
click at [72, 923] on link "❗Project - EMR & EHR integration" at bounding box center [84, 917] width 115 height 24
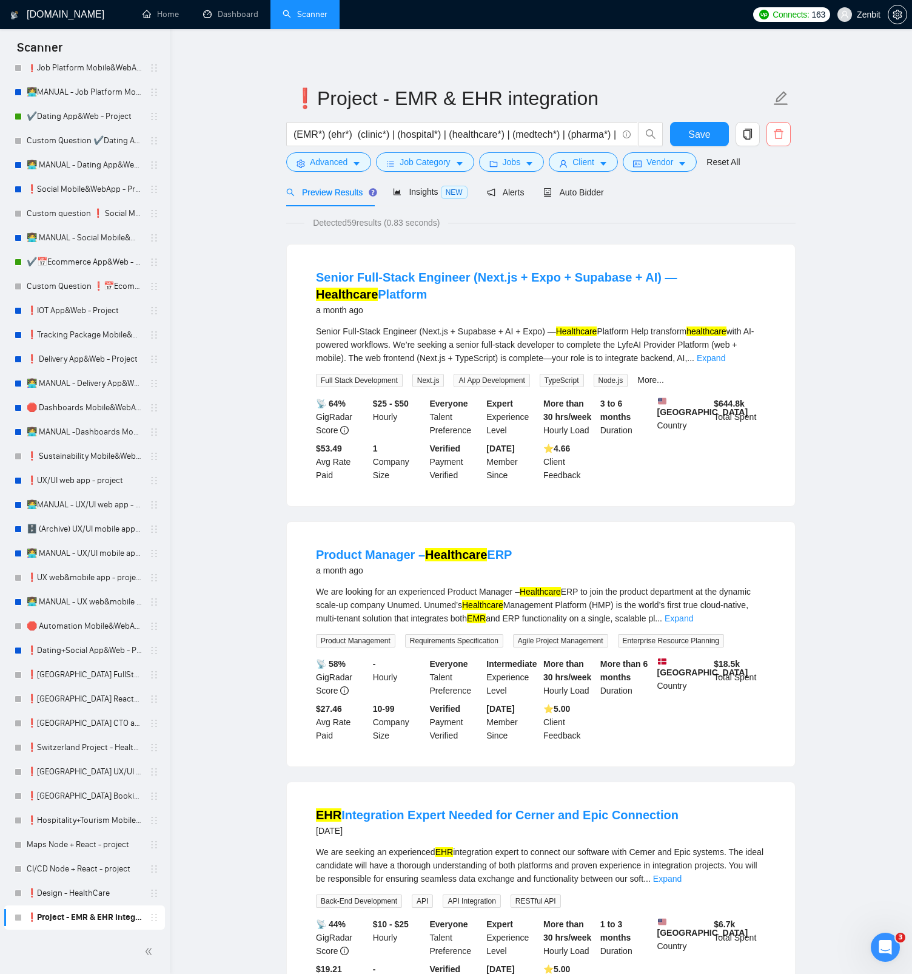
click at [778, 140] on button "button" at bounding box center [779, 134] width 24 height 24
click at [771, 197] on span "Yes" at bounding box center [764, 195] width 14 height 13
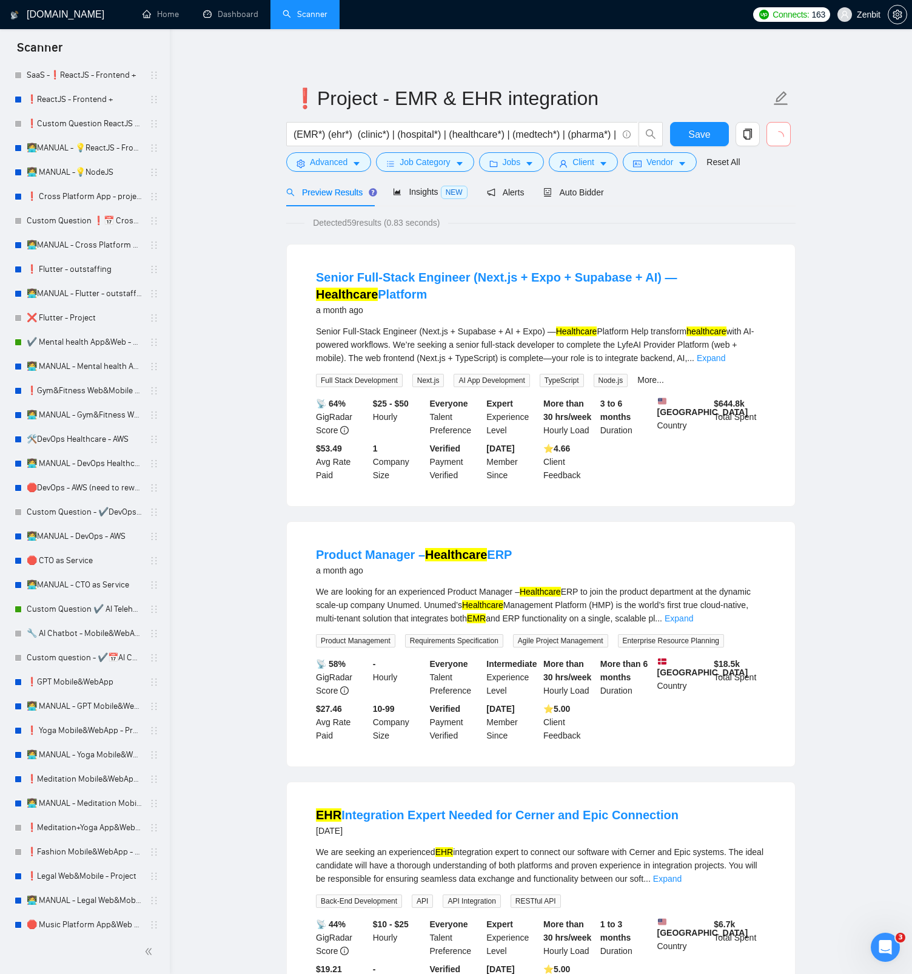
scroll to position [165, 0]
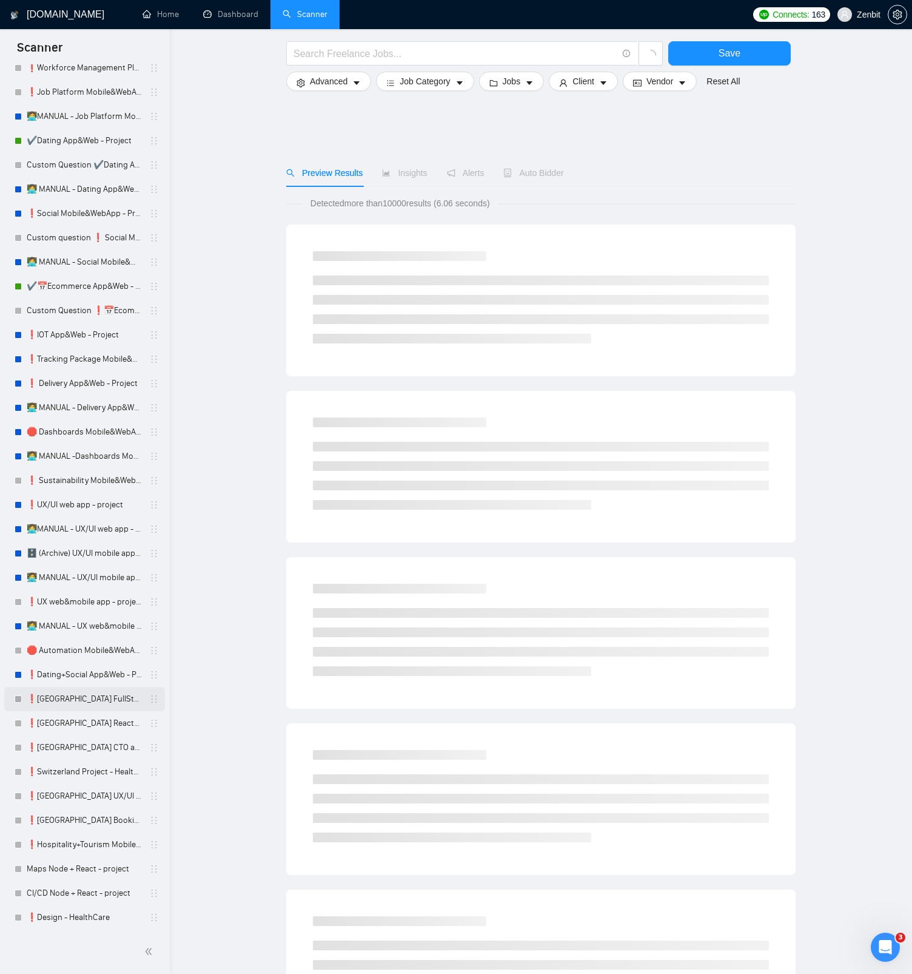
scroll to position [190, 0]
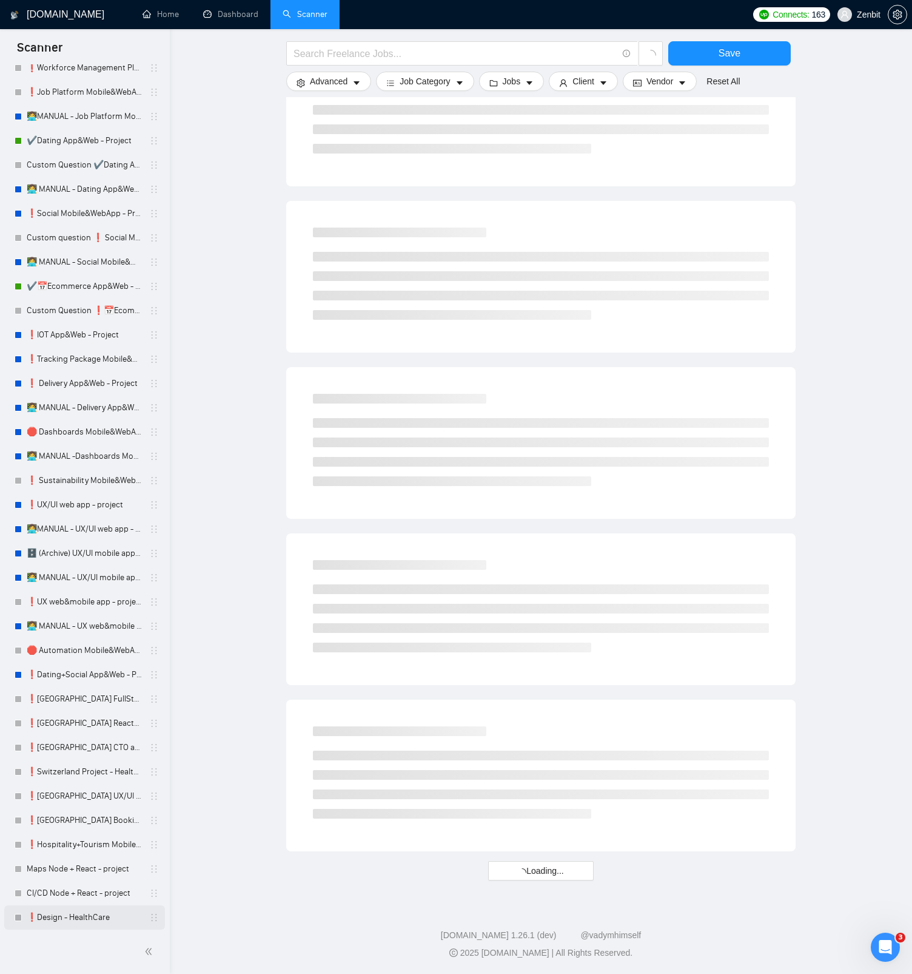
click at [82, 917] on link "❗Design - HealthCare" at bounding box center [84, 917] width 115 height 24
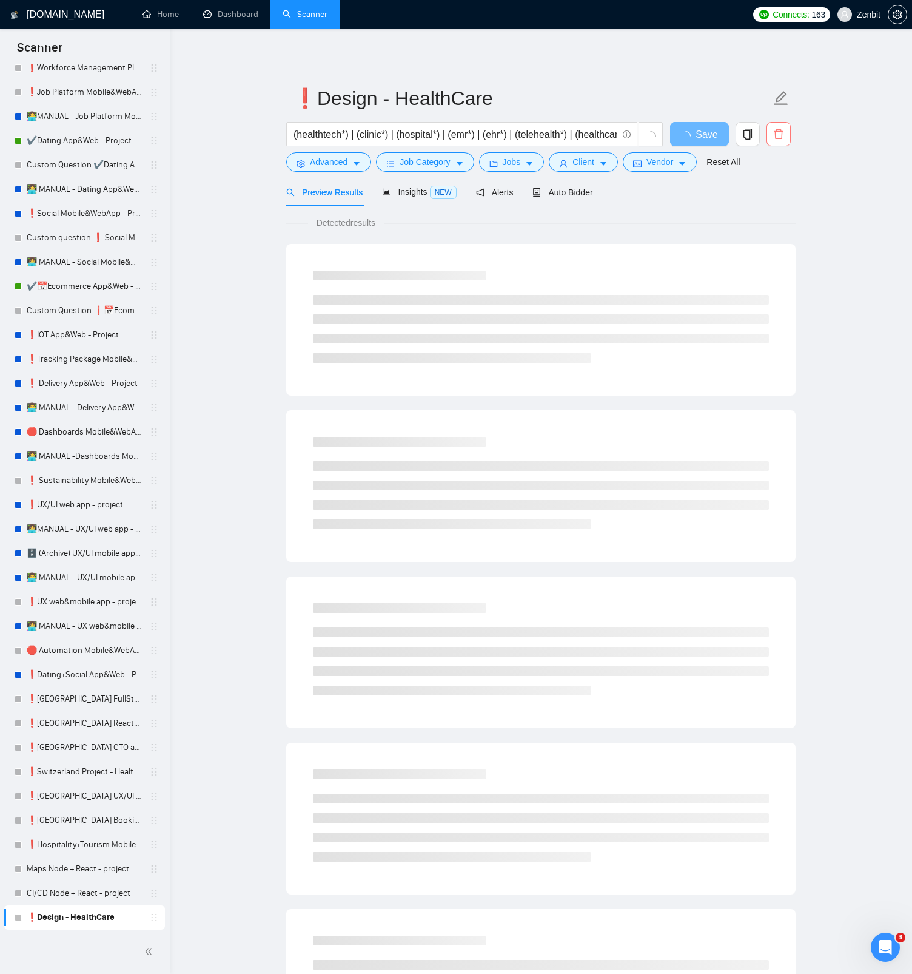
click at [774, 138] on icon "delete" at bounding box center [779, 134] width 11 height 11
click at [771, 196] on span "Yes" at bounding box center [764, 195] width 14 height 13
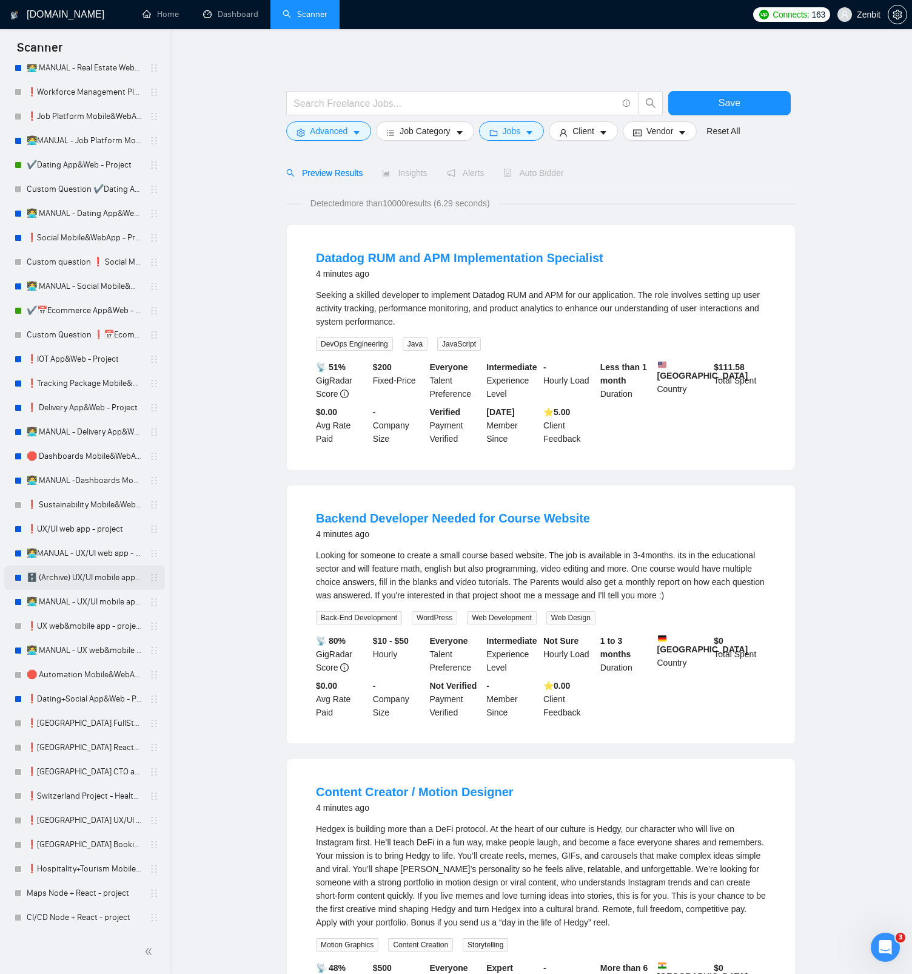
scroll to position [1961, 0]
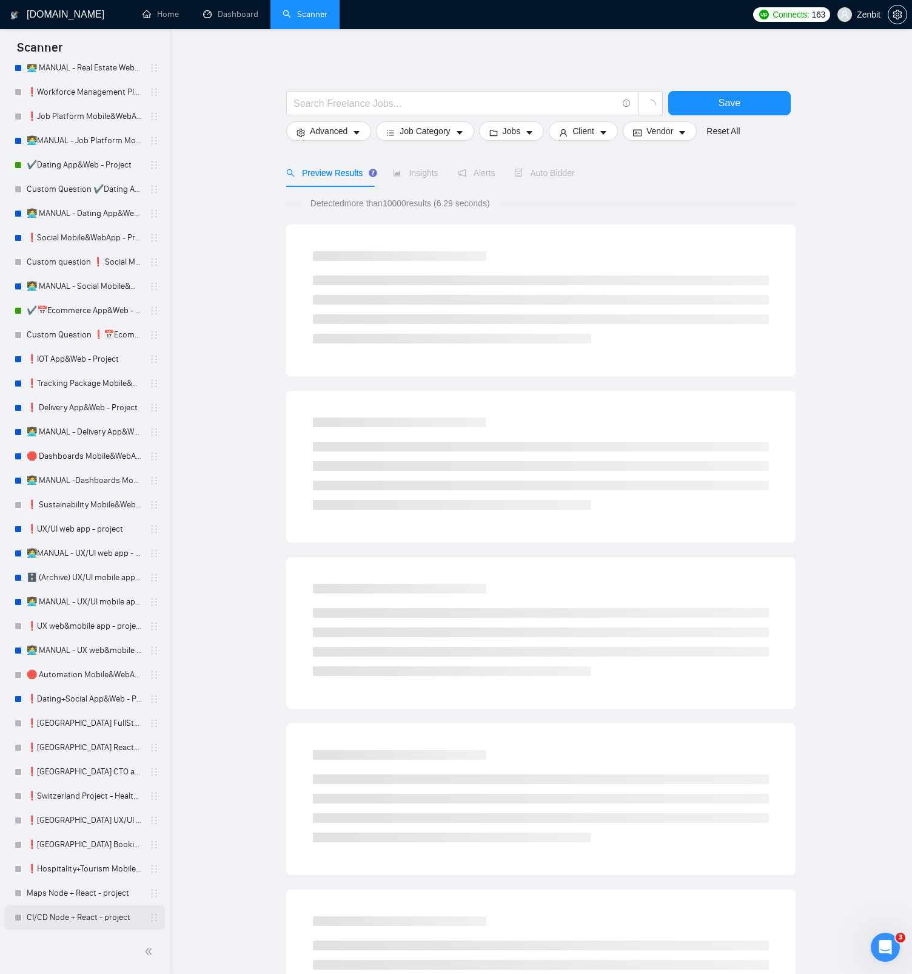
click at [69, 919] on link "CI/CD Node + React - project" at bounding box center [84, 917] width 115 height 24
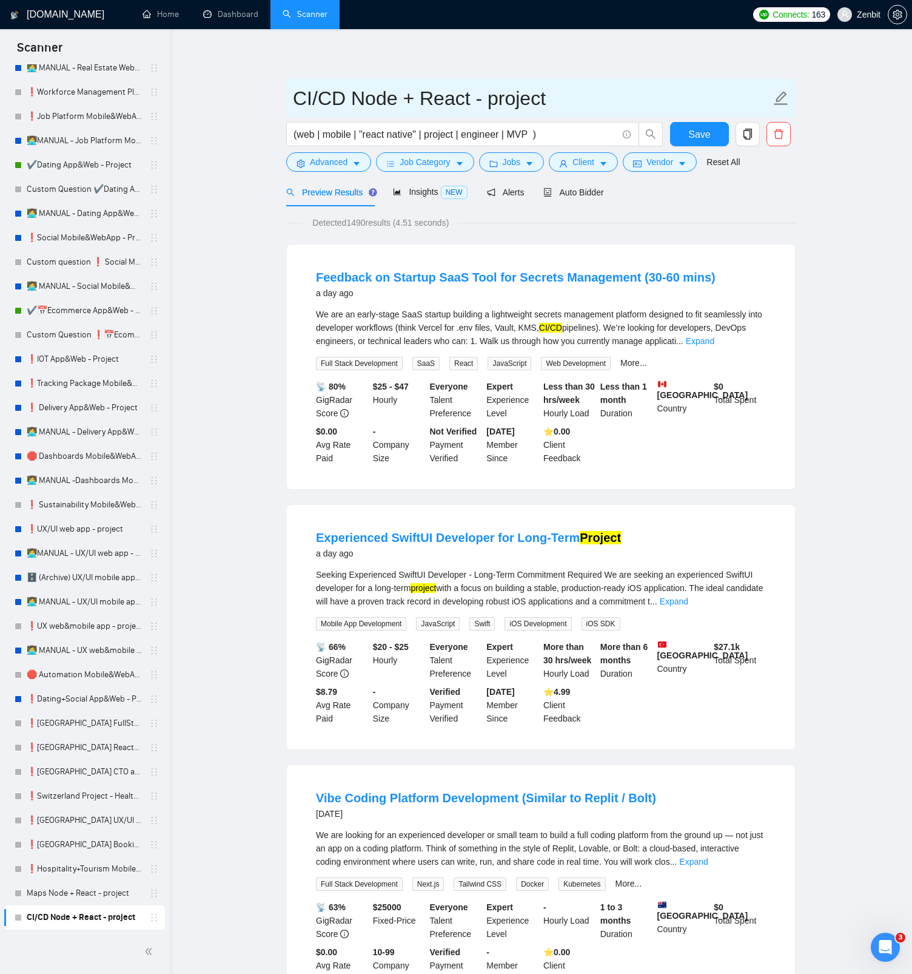
drag, startPoint x: 298, startPoint y: 97, endPoint x: 601, endPoint y: 110, distance: 303.0
click at [601, 110] on input "CI/CD Node + React - project" at bounding box center [532, 98] width 478 height 30
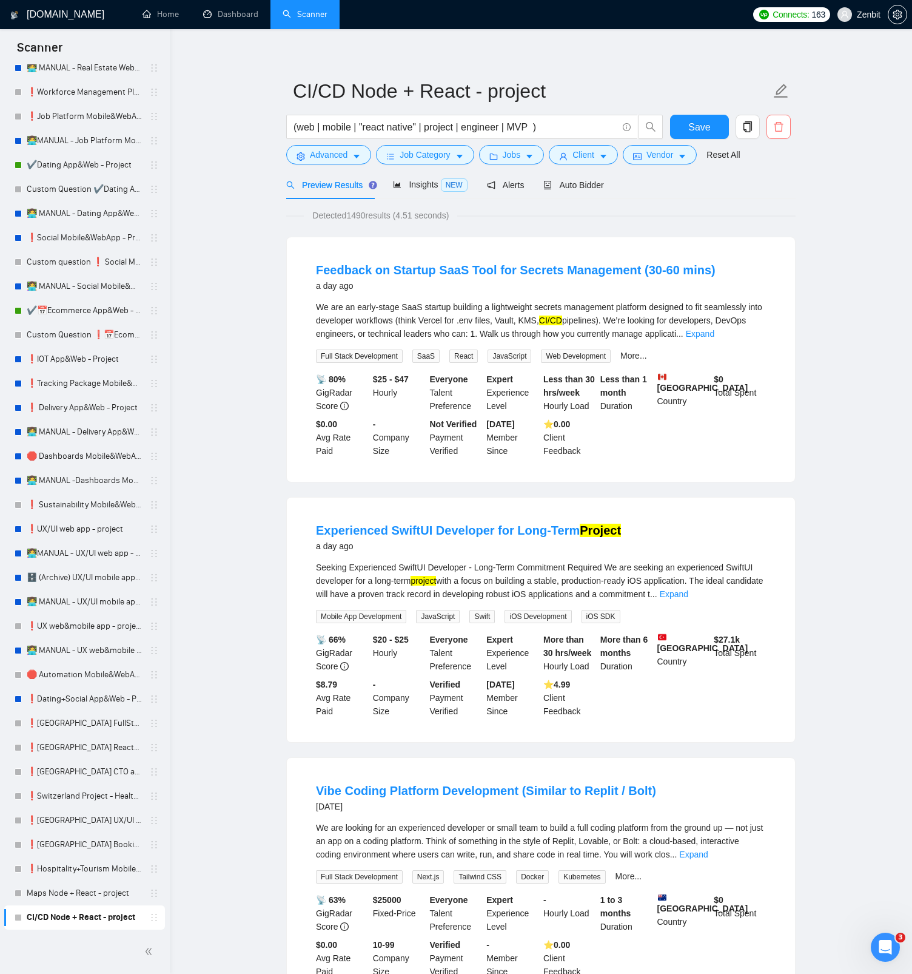
click at [777, 130] on icon "delete" at bounding box center [779, 126] width 11 height 11
click at [771, 192] on span "Yes" at bounding box center [764, 187] width 14 height 13
click at [42, 881] on link "❗Hospitality+Tourism Mobile&WebApp - Project" at bounding box center [84, 869] width 115 height 24
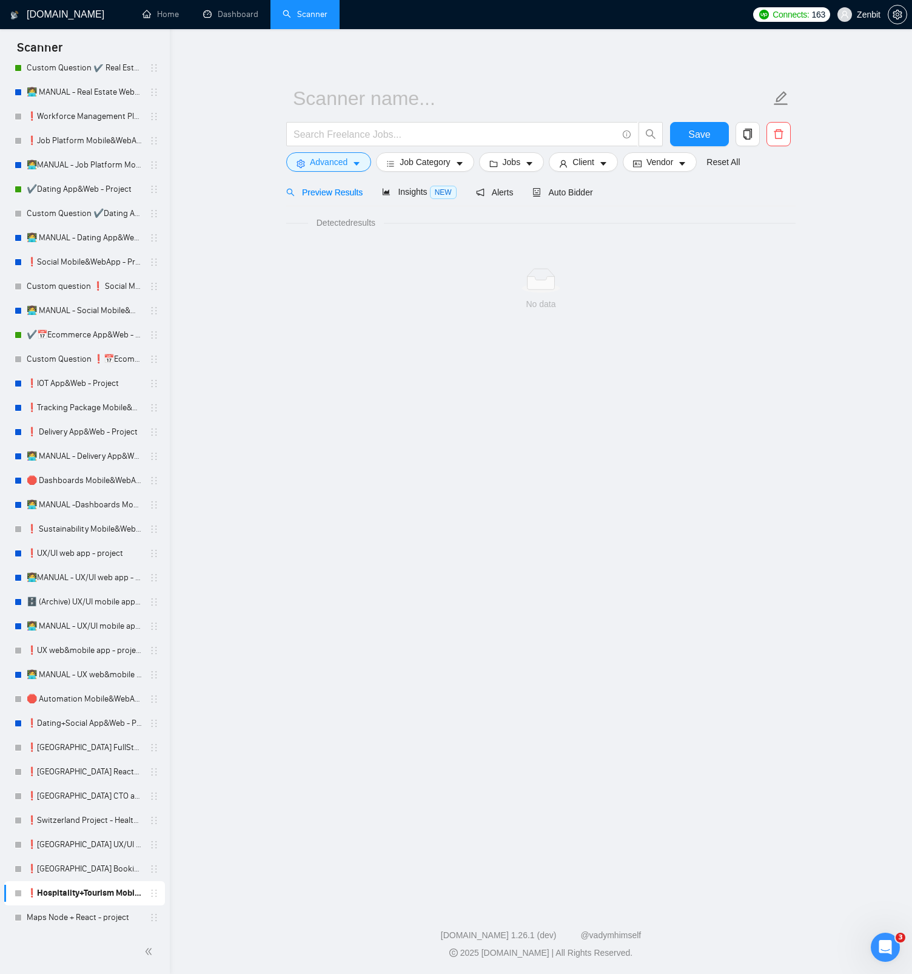
scroll to position [1937, 0]
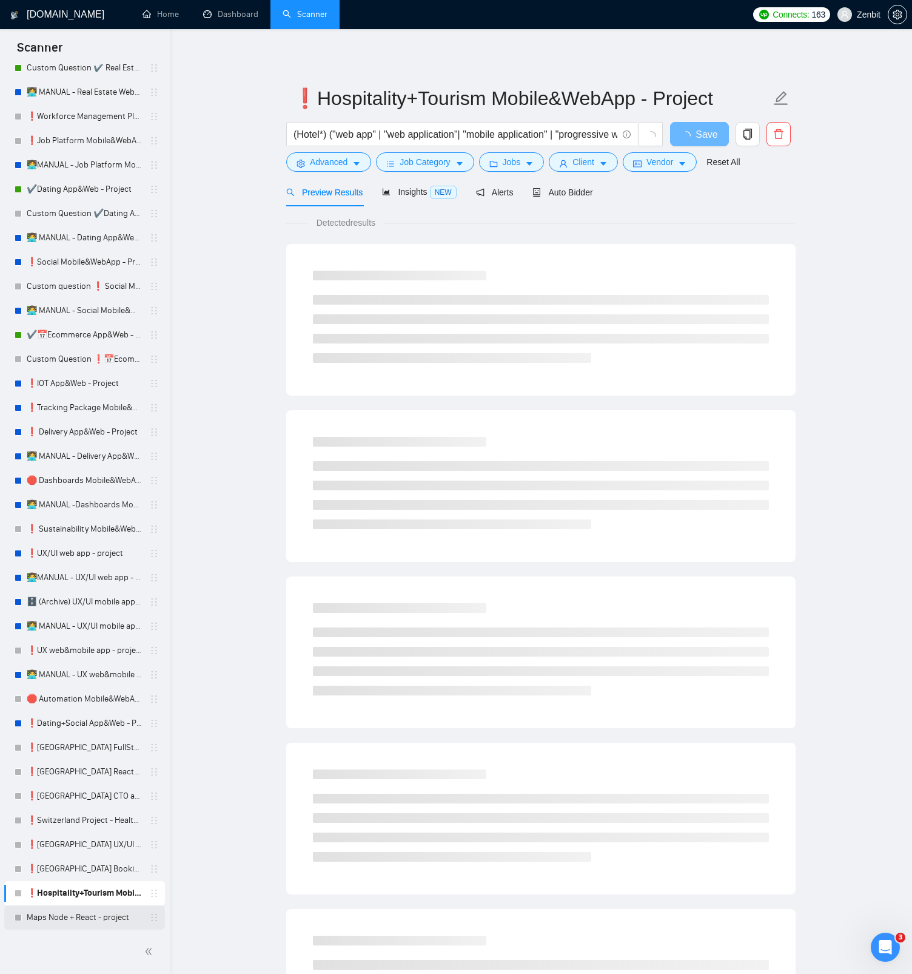
click at [64, 910] on link "Maps Node + React - project" at bounding box center [84, 917] width 115 height 24
click at [772, 140] on button "button" at bounding box center [779, 134] width 24 height 24
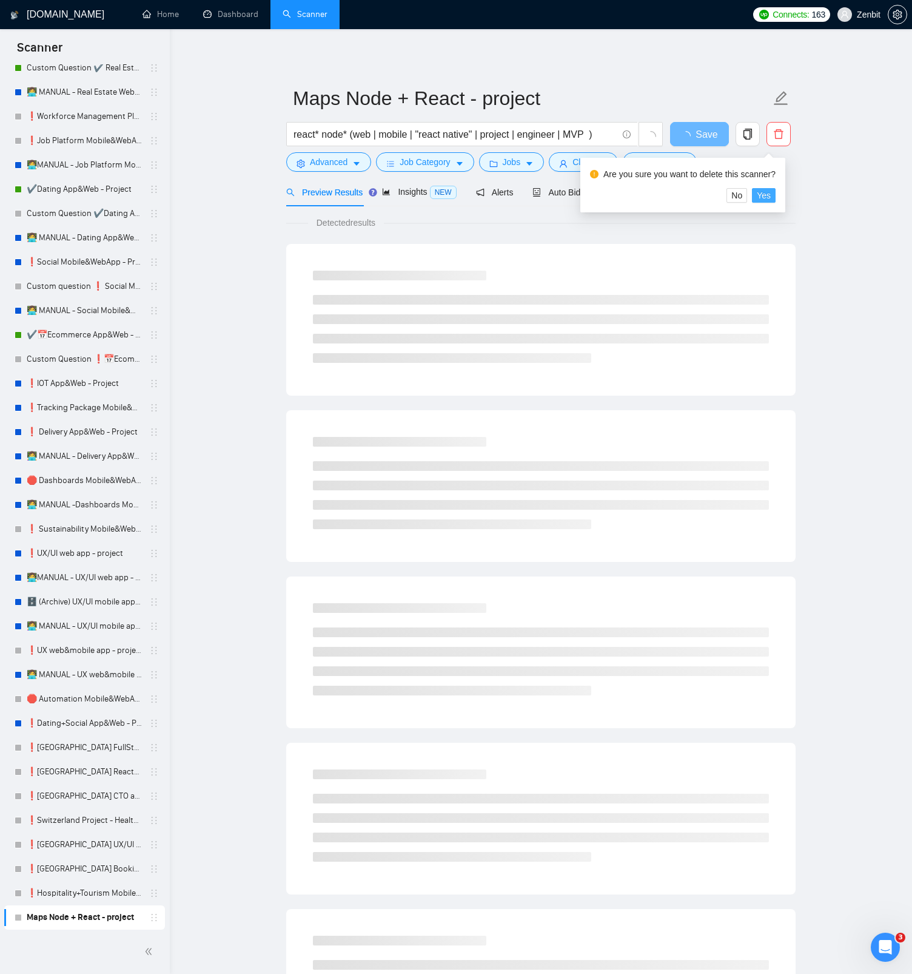
click at [767, 195] on span "Yes" at bounding box center [764, 195] width 14 height 13
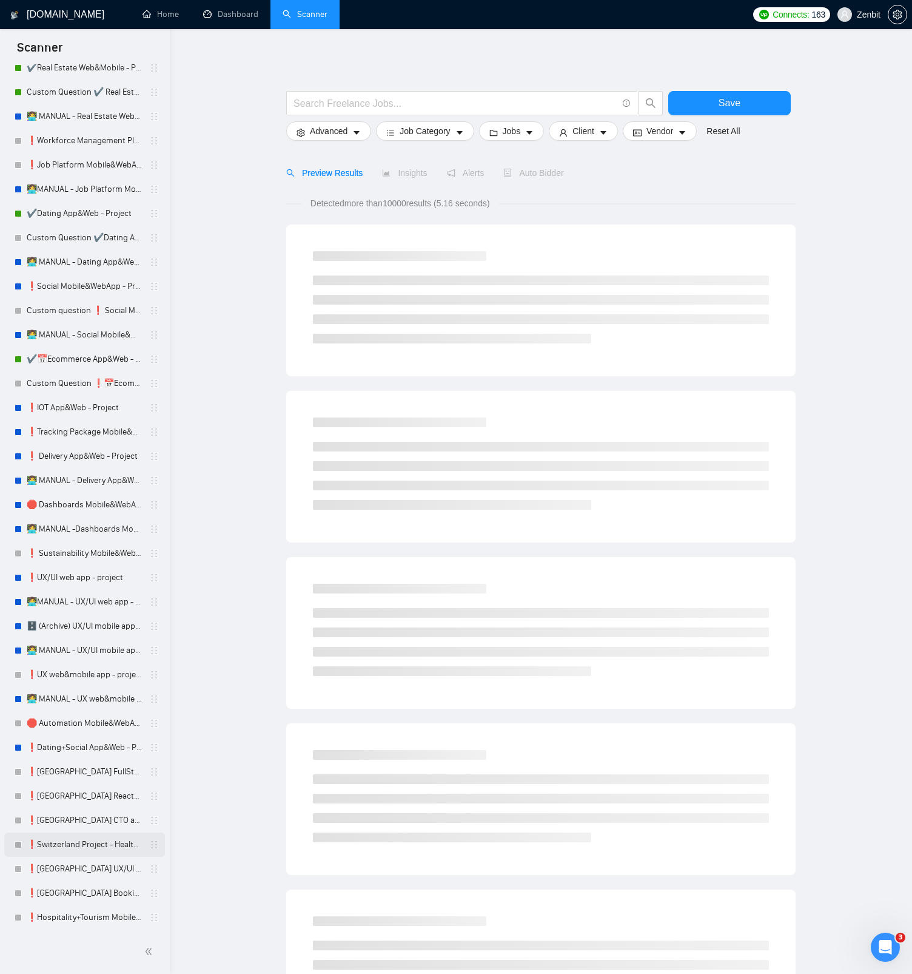
scroll to position [1913, 0]
click at [90, 911] on link "❗Hospitality+Tourism Mobile&WebApp - Project" at bounding box center [84, 917] width 115 height 24
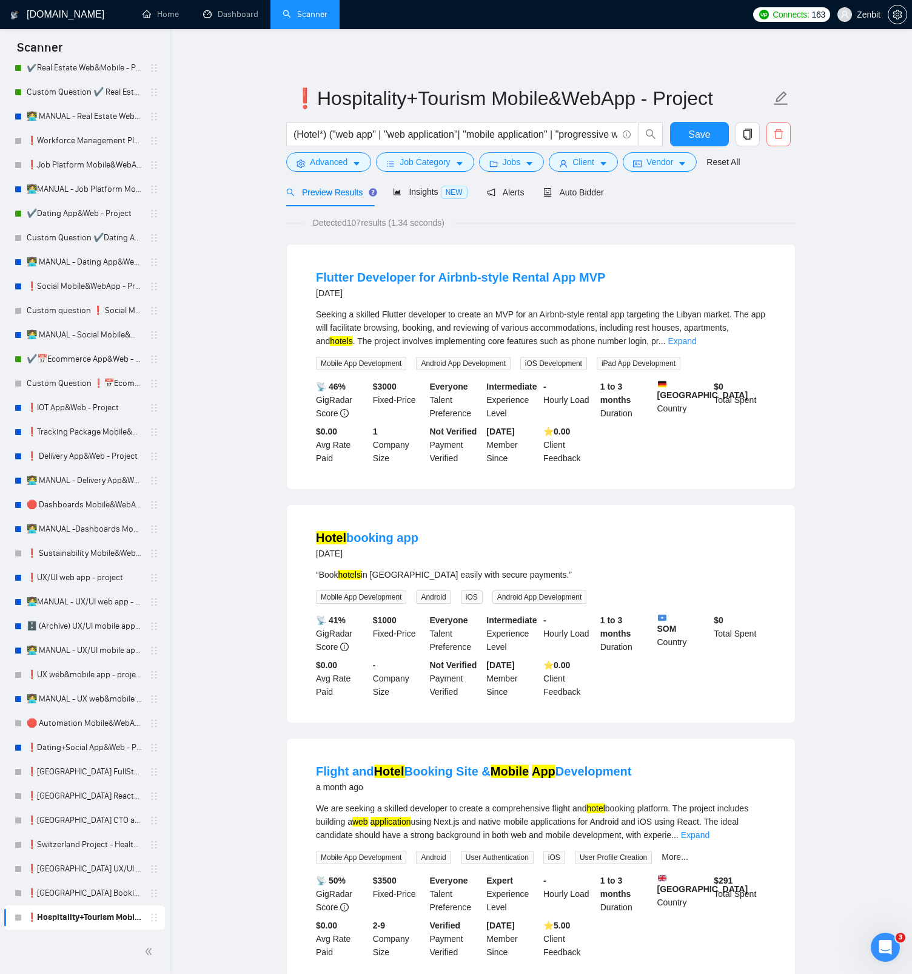
click at [780, 127] on button "button" at bounding box center [779, 134] width 24 height 24
drag, startPoint x: 770, startPoint y: 198, endPoint x: 762, endPoint y: 209, distance: 13.0
click at [770, 198] on span "Yes" at bounding box center [764, 195] width 14 height 13
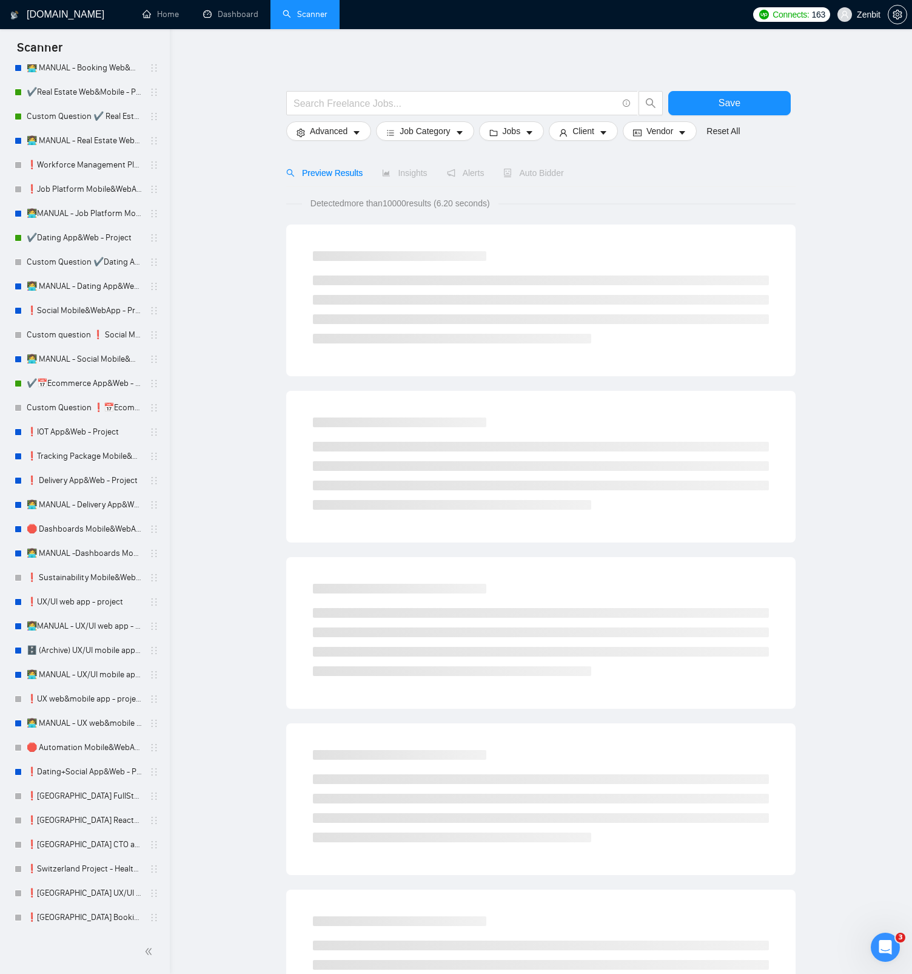
scroll to position [1889, 0]
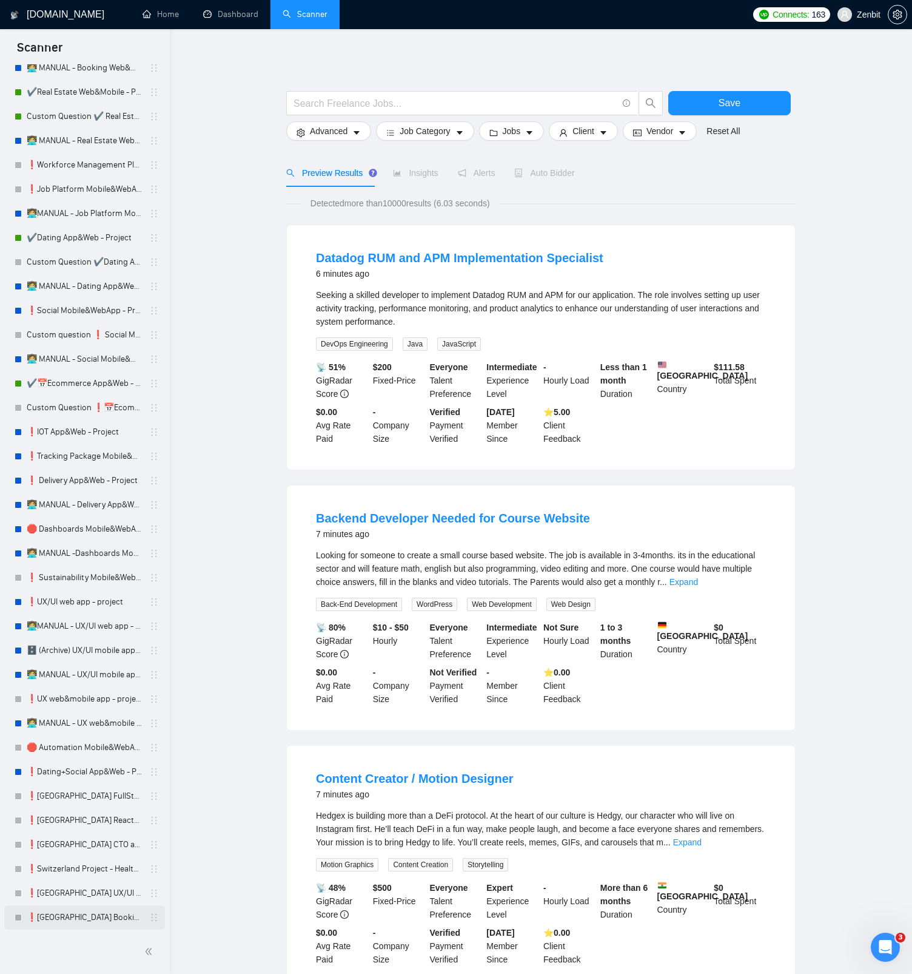
click at [69, 915] on link "❗Switzerland Booking Web&Mobile - Project" at bounding box center [84, 917] width 115 height 24
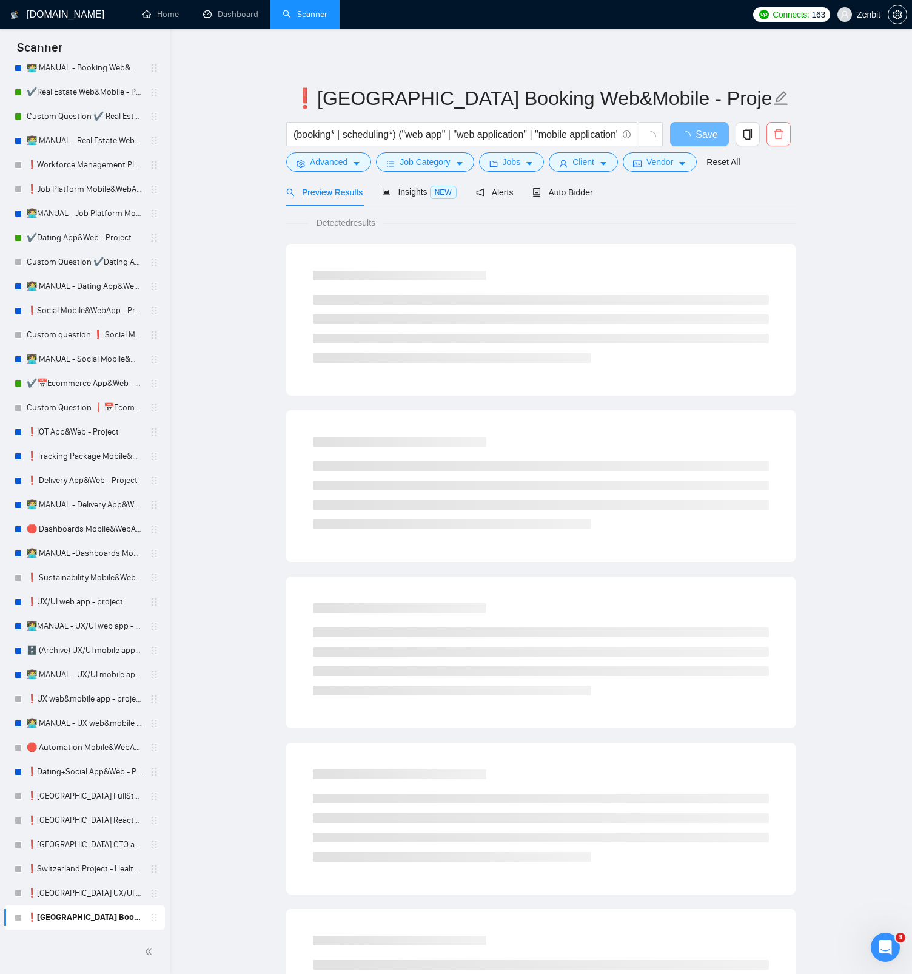
click at [785, 132] on span "delete" at bounding box center [778, 134] width 23 height 11
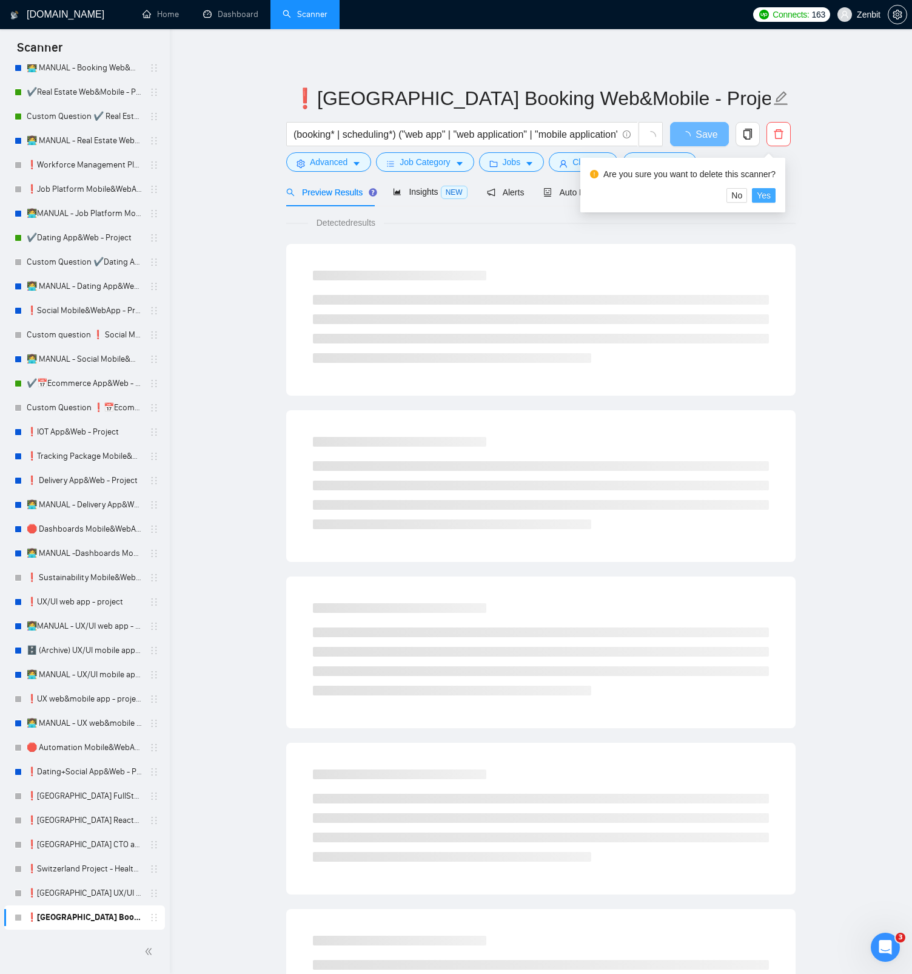
click at [765, 193] on span "Yes" at bounding box center [764, 195] width 14 height 13
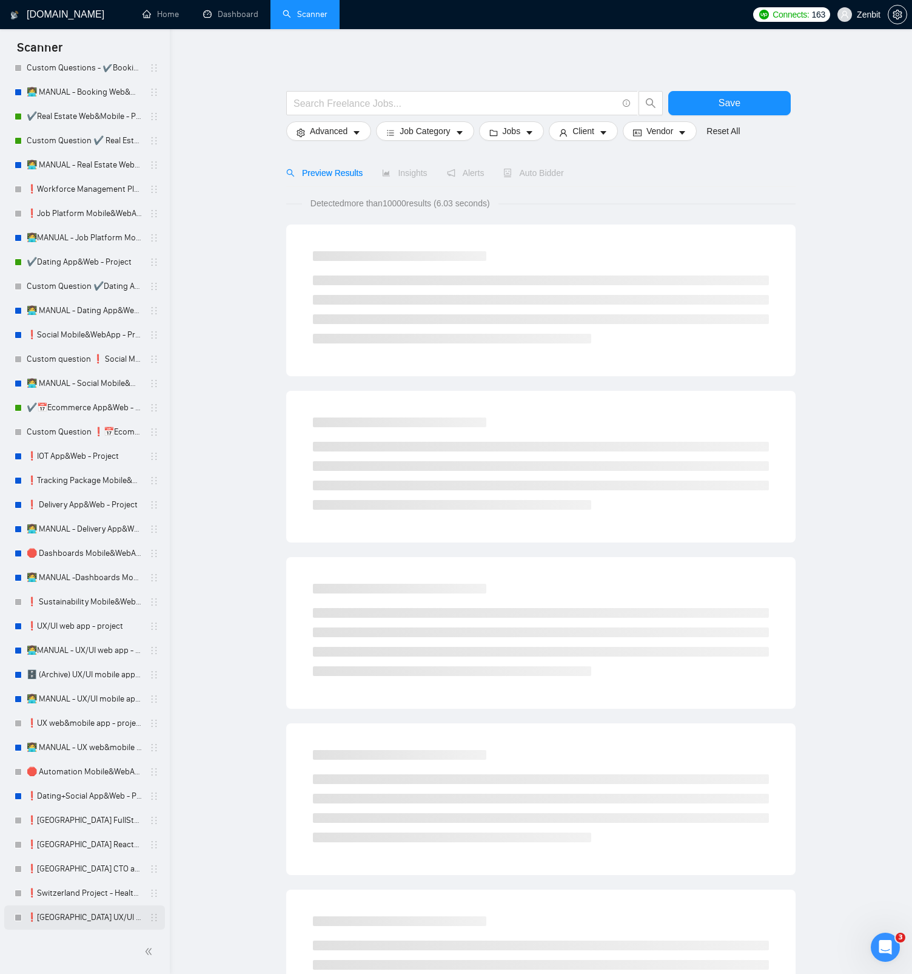
scroll to position [1864, 0]
click at [58, 922] on link "❗Switzerland UX/UI web app - project" at bounding box center [84, 917] width 115 height 24
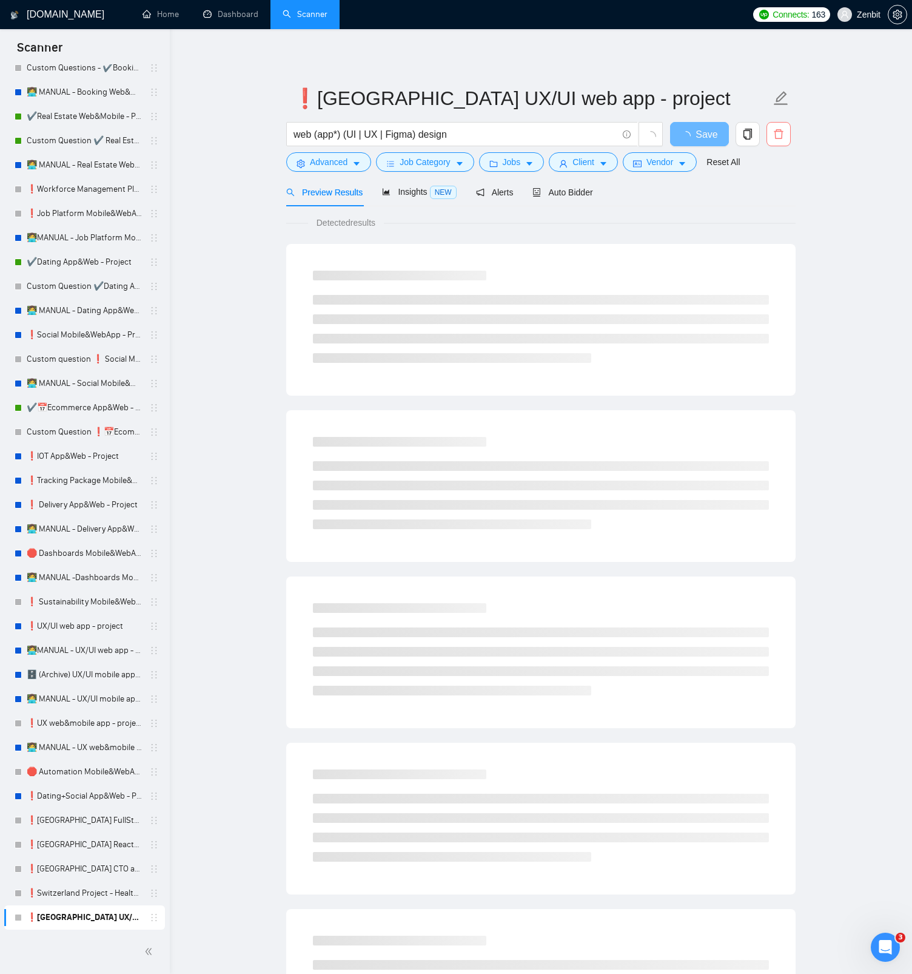
click at [781, 143] on button "button" at bounding box center [779, 134] width 24 height 24
click at [766, 200] on span "Yes" at bounding box center [764, 195] width 14 height 13
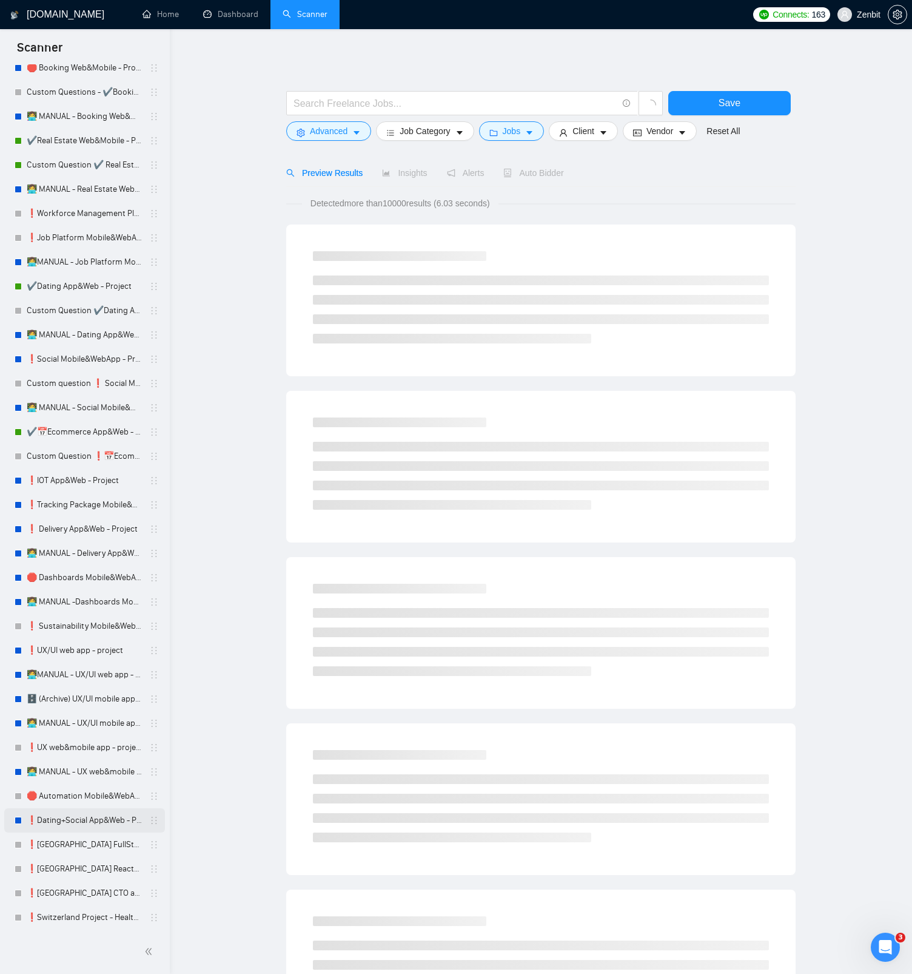
scroll to position [1840, 0]
click at [55, 909] on link "❗Switzerland Project - HealthCare (NodeJS + ReactJS)" at bounding box center [84, 917] width 115 height 24
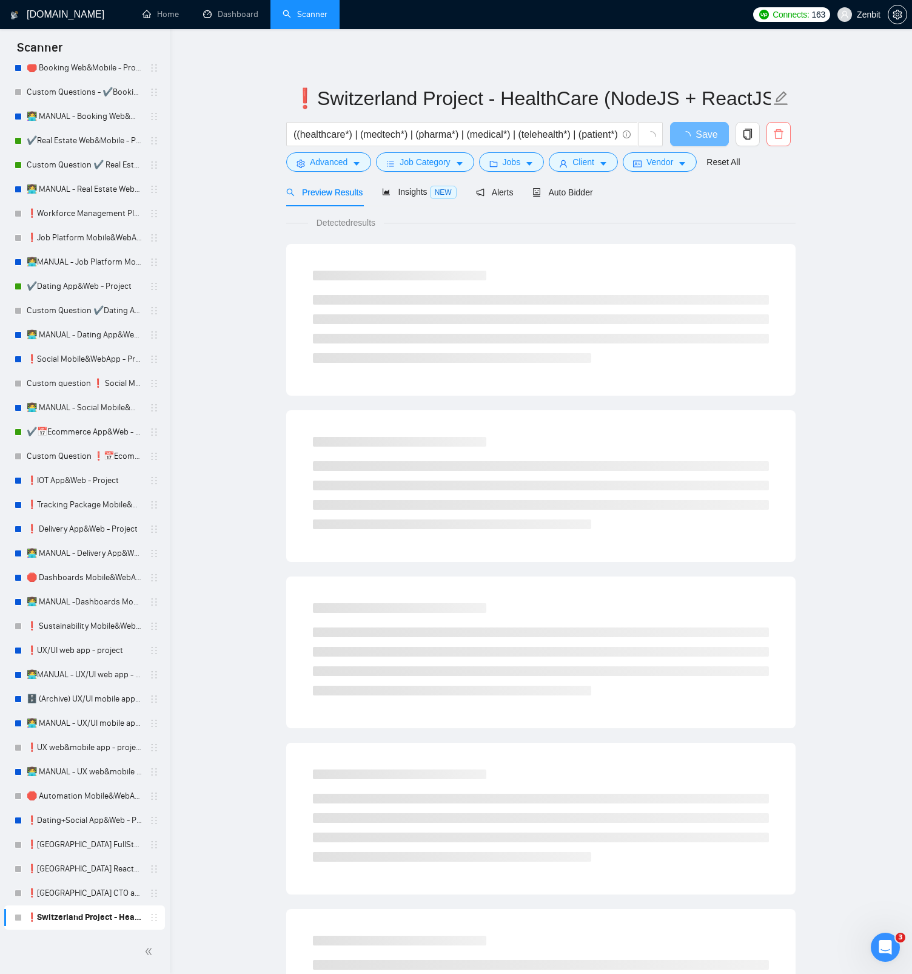
click at [776, 138] on icon "delete" at bounding box center [778, 134] width 9 height 10
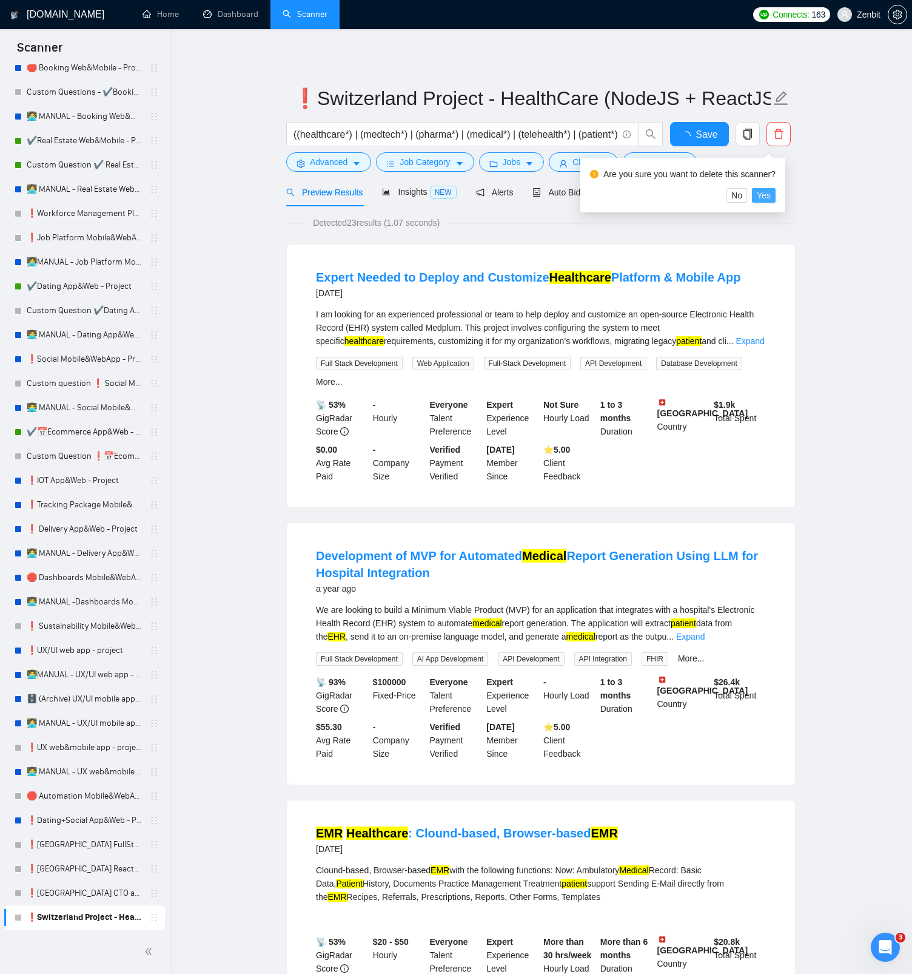
click at [767, 197] on span "Yes" at bounding box center [764, 195] width 14 height 13
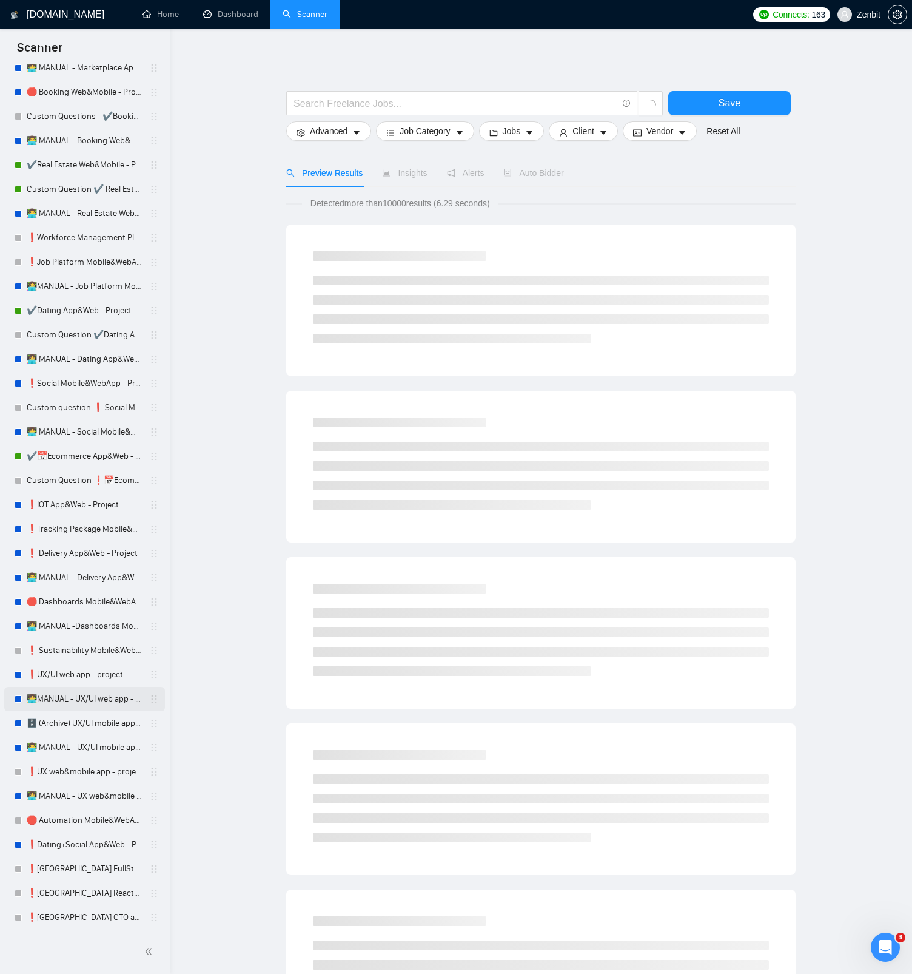
scroll to position [1816, 0]
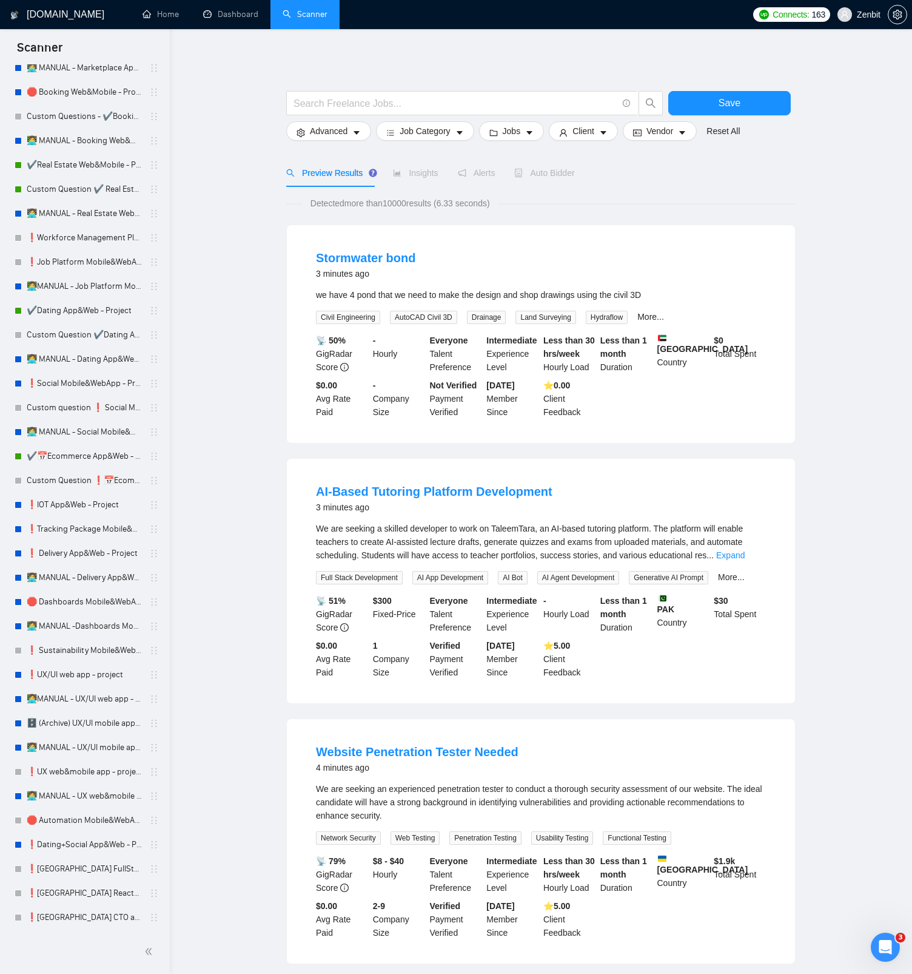
drag, startPoint x: 74, startPoint y: 916, endPoint x: 684, endPoint y: 352, distance: 829.9
click at [74, 916] on link "❗Switzerland CTO as Service" at bounding box center [84, 917] width 115 height 24
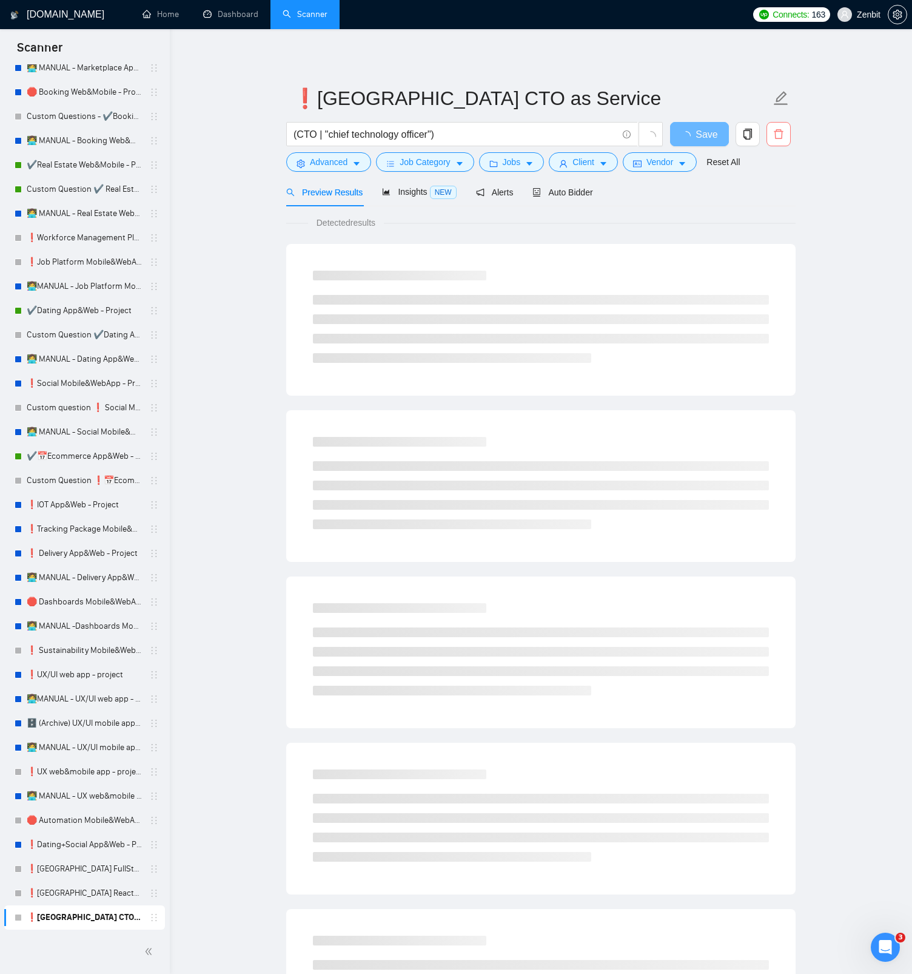
click at [783, 138] on icon "delete" at bounding box center [779, 134] width 11 height 11
click at [771, 197] on span "Yes" at bounding box center [764, 195] width 14 height 13
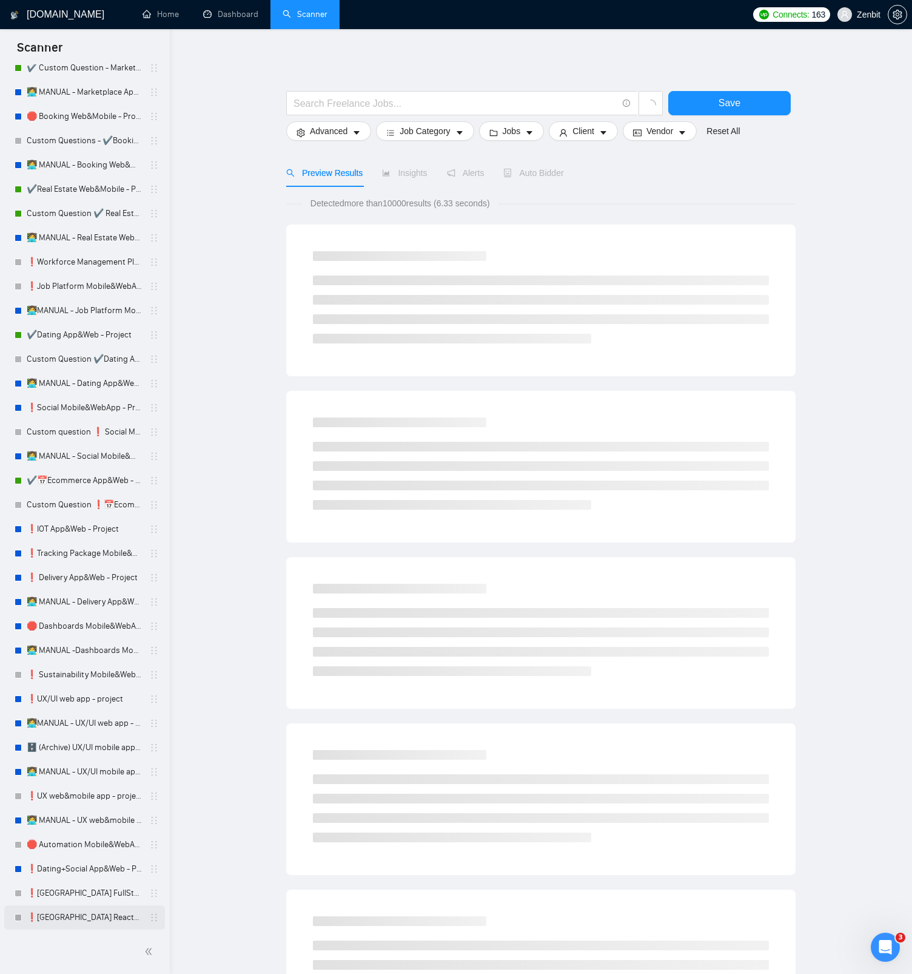
scroll to position [1792, 0]
click at [50, 917] on link "❗Switzerland ReactJS - Frontend" at bounding box center [84, 917] width 115 height 24
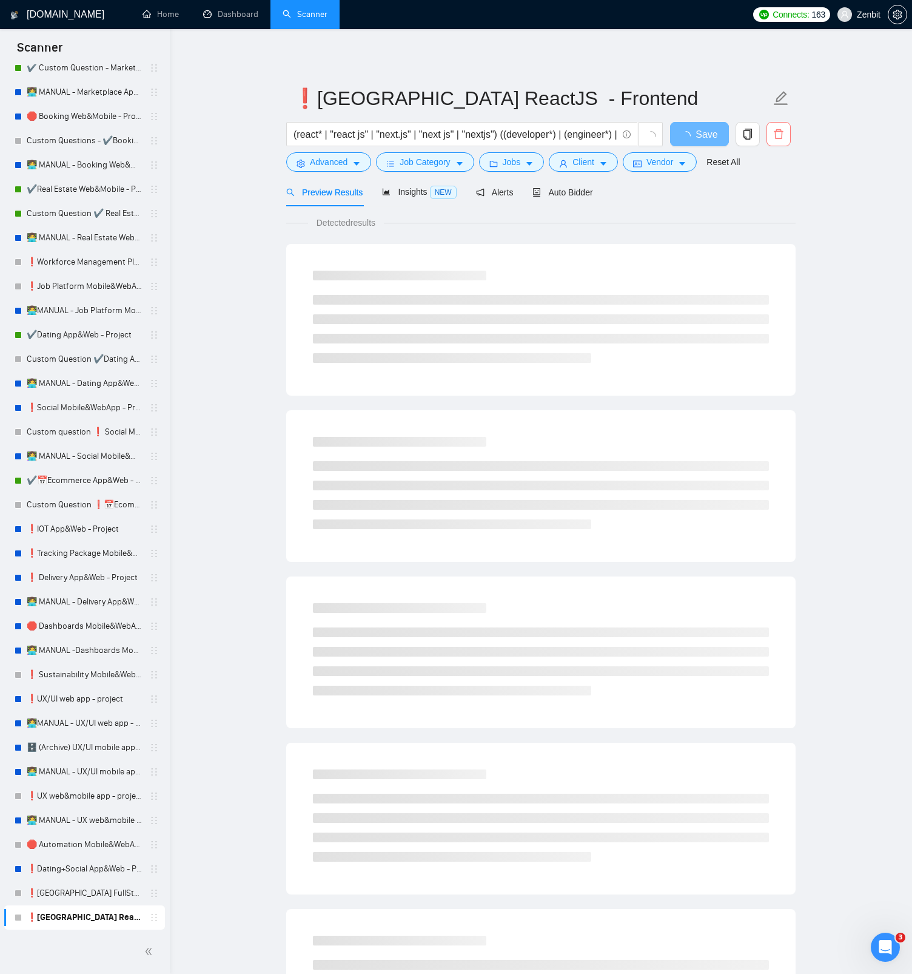
click at [783, 143] on button "button" at bounding box center [779, 134] width 24 height 24
click at [771, 194] on span "Yes" at bounding box center [764, 195] width 14 height 13
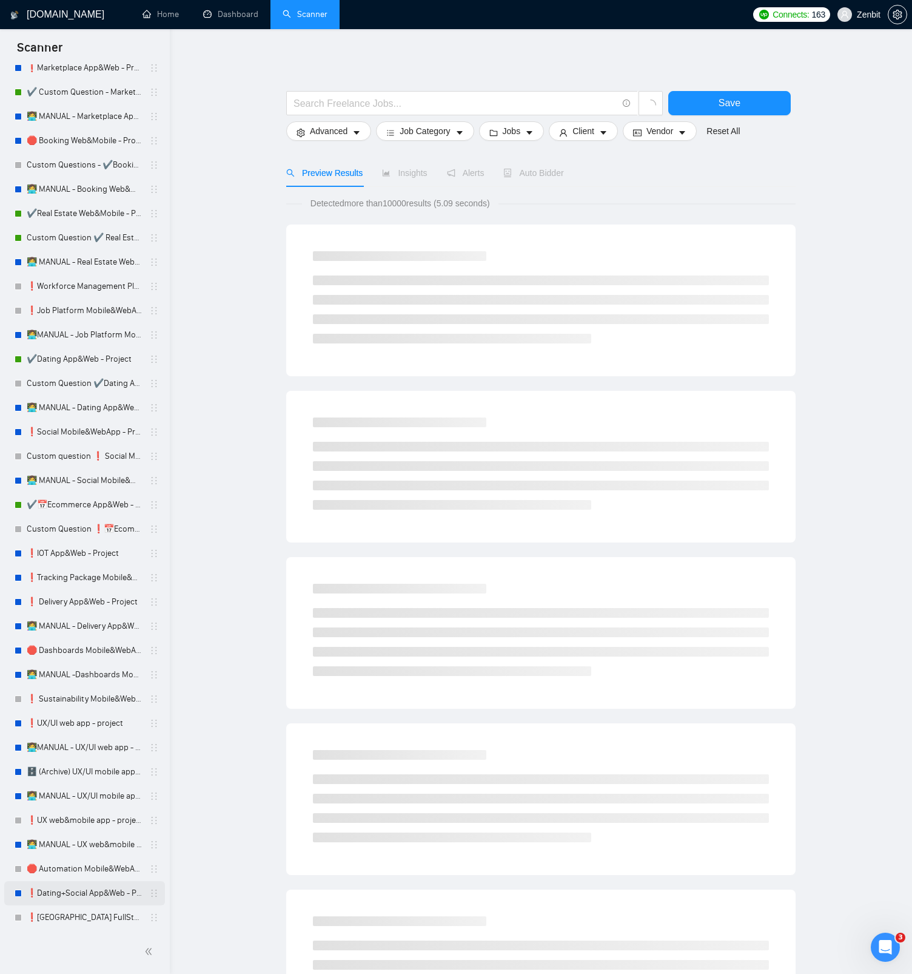
scroll to position [1767, 0]
click at [86, 924] on link "❗Switzerland FullStack Node + React - project" at bounding box center [84, 917] width 115 height 24
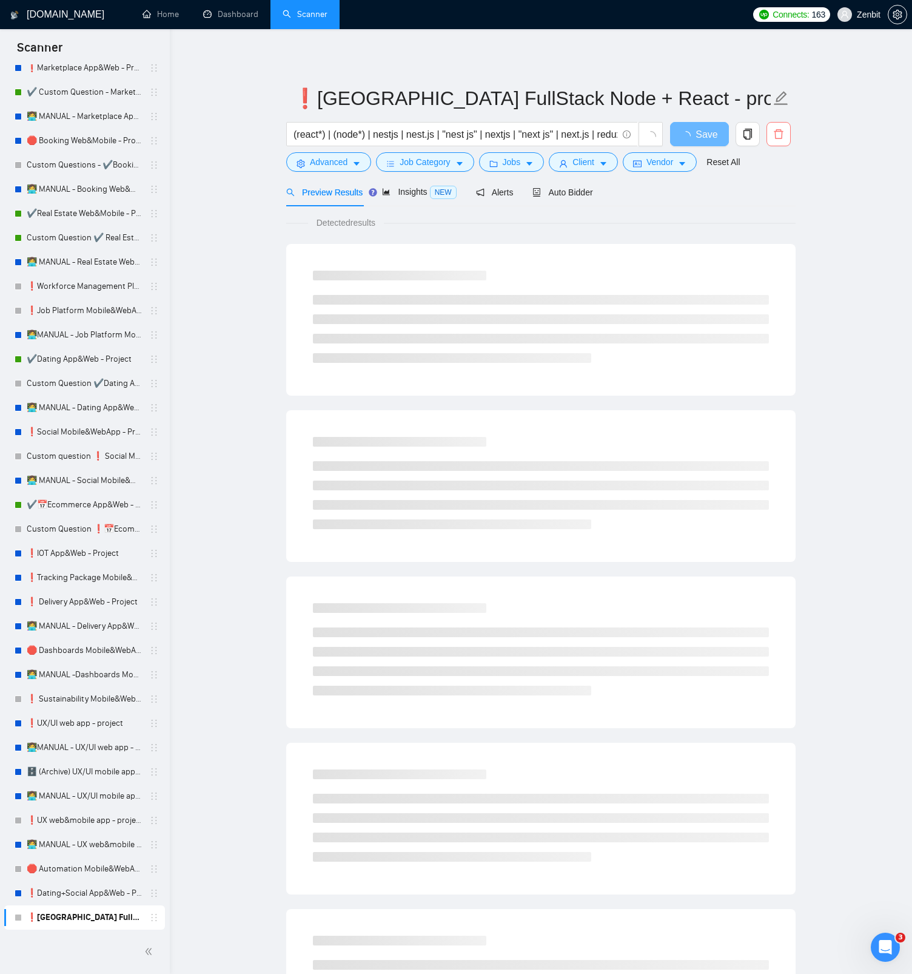
click at [775, 135] on icon "delete" at bounding box center [778, 134] width 9 height 10
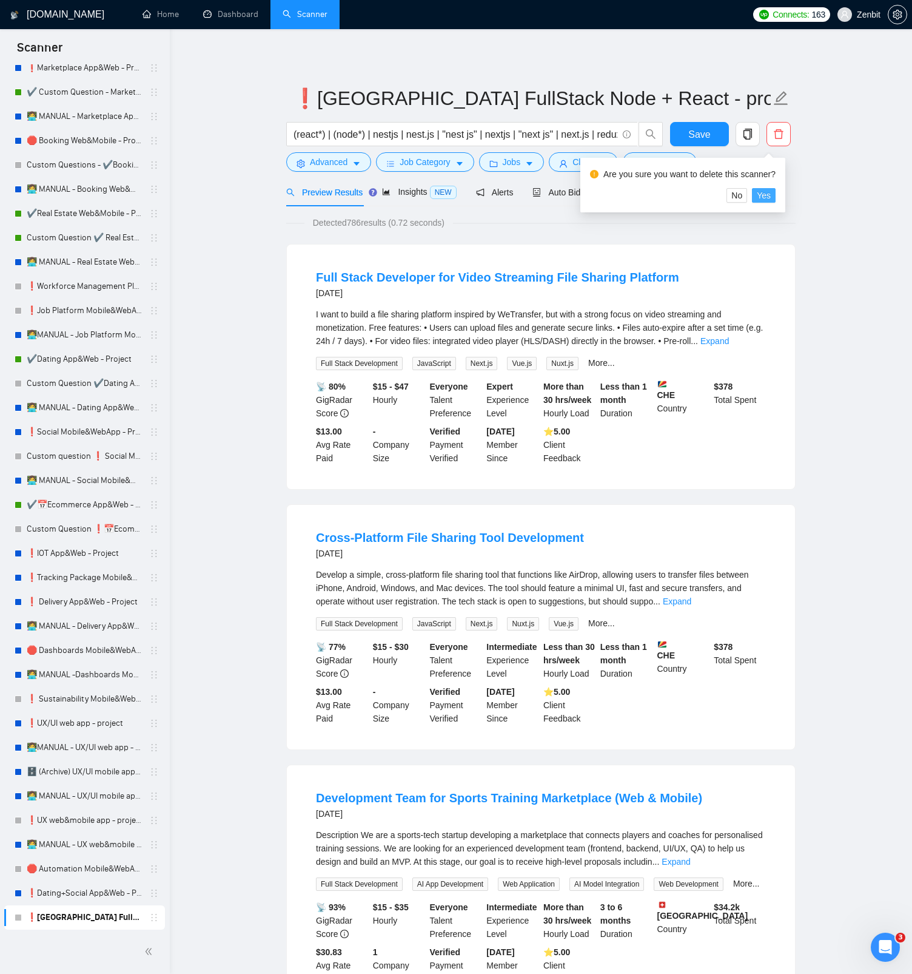
click at [767, 201] on span "Yes" at bounding box center [764, 195] width 14 height 13
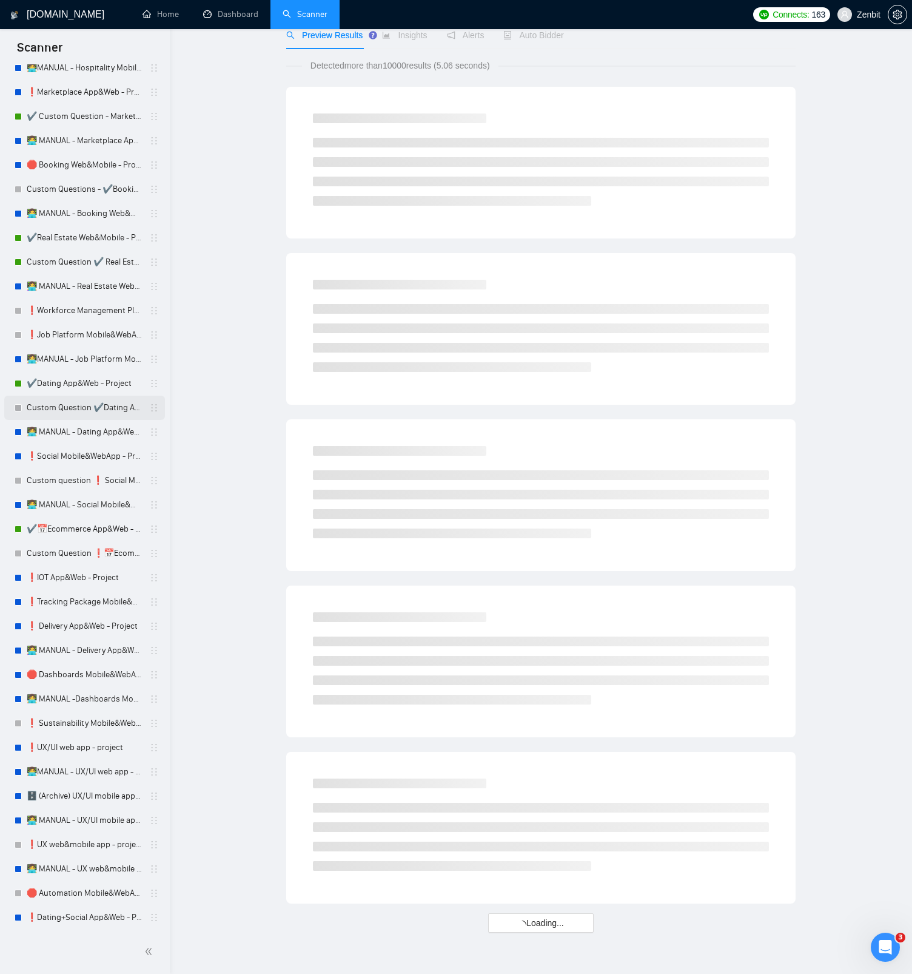
scroll to position [190, 0]
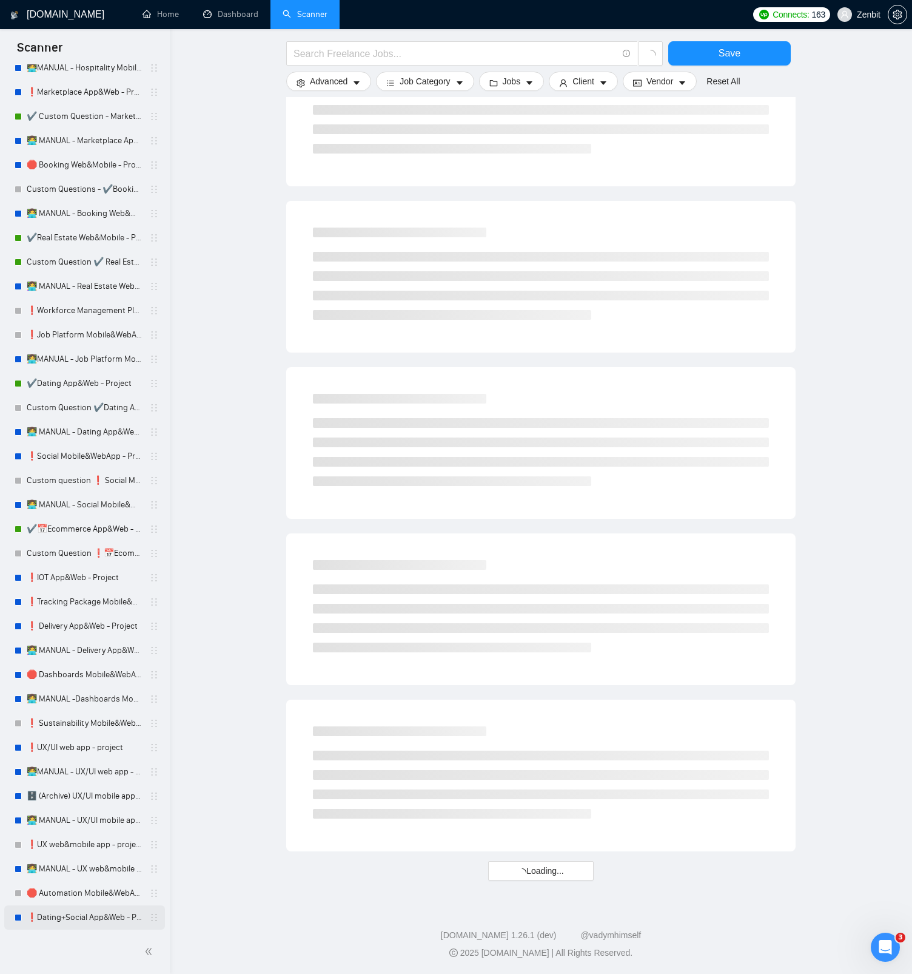
click at [84, 912] on link "❗Dating+Social App&Web - Project" at bounding box center [84, 917] width 115 height 24
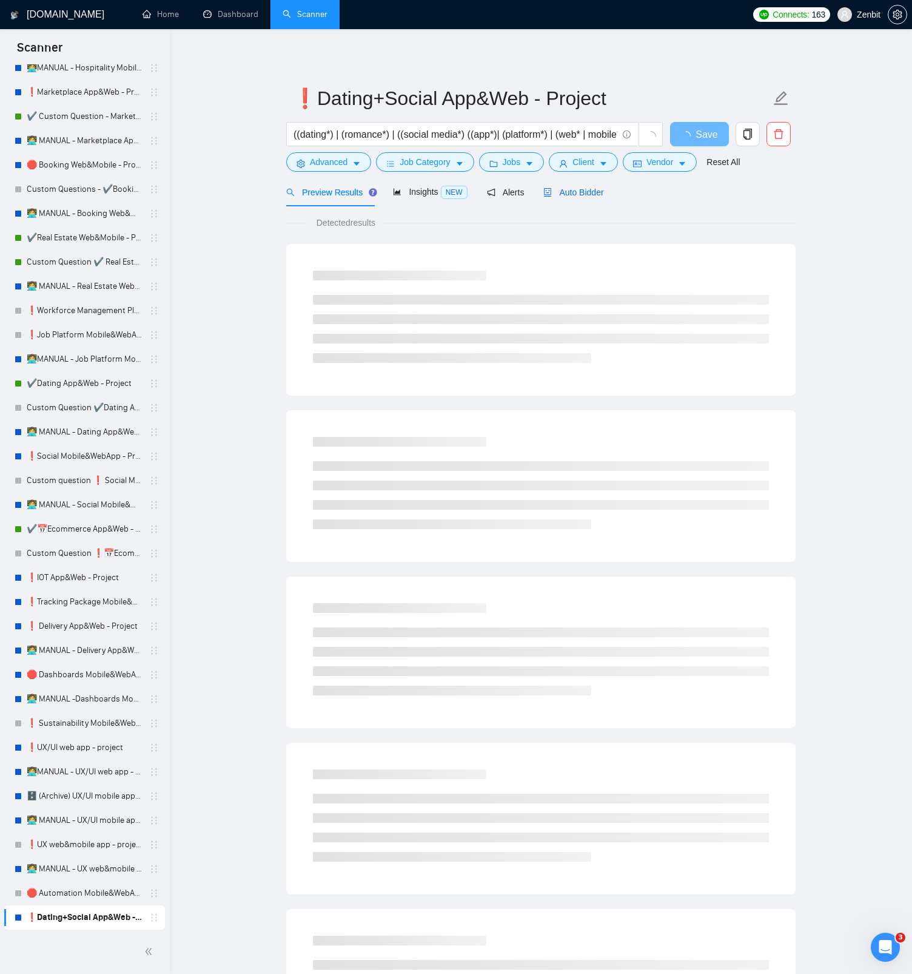
click at [573, 197] on div "Auto Bidder" at bounding box center [574, 192] width 60 height 13
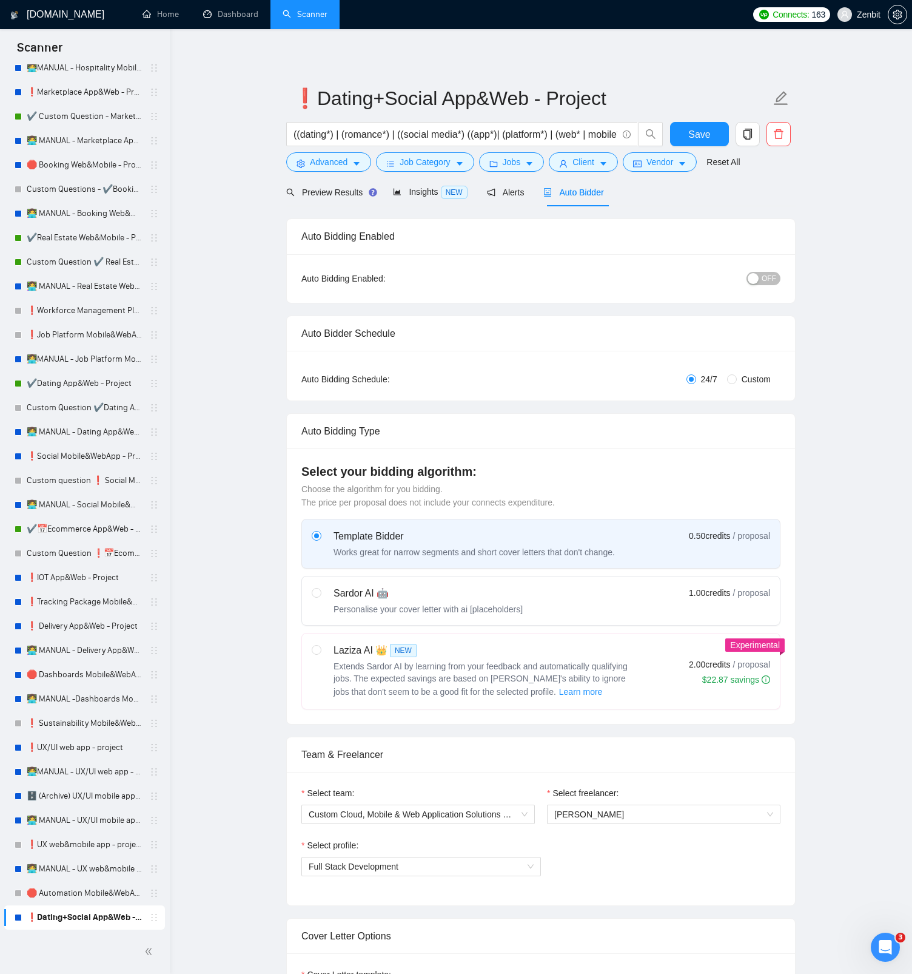
scroll to position [8, 0]
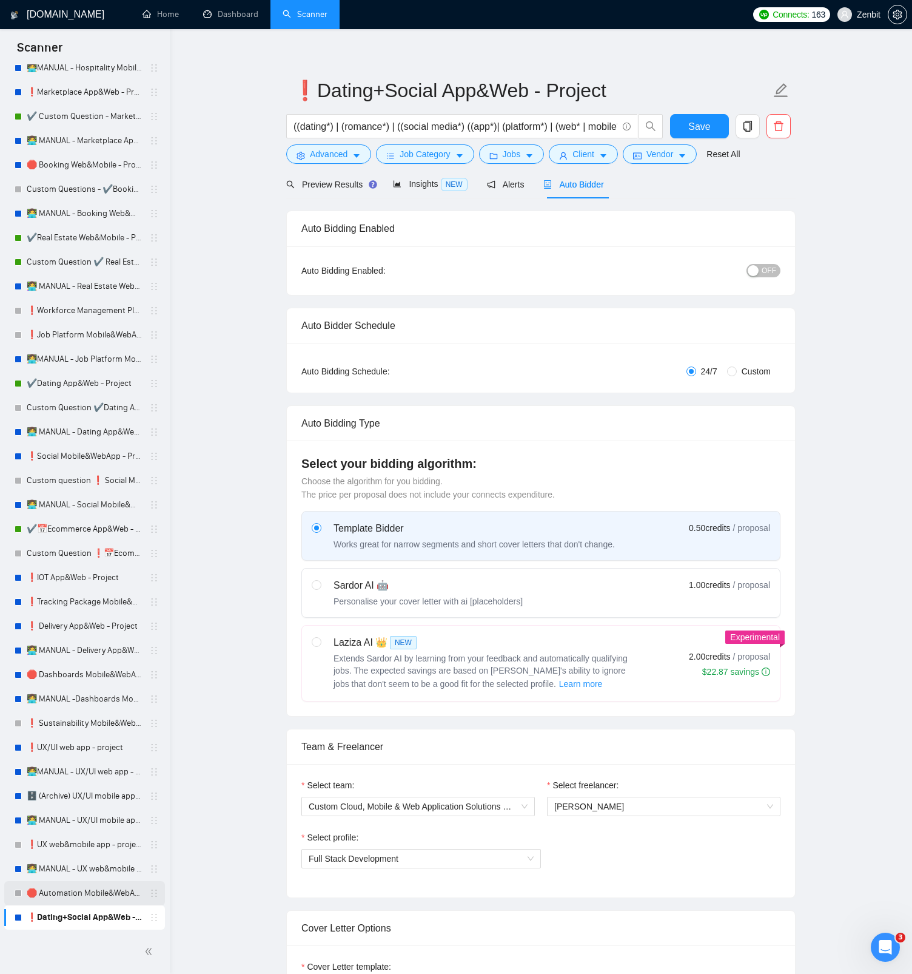
click at [80, 891] on link "🛑 Automation Mobile&WebApp - Project" at bounding box center [84, 893] width 115 height 24
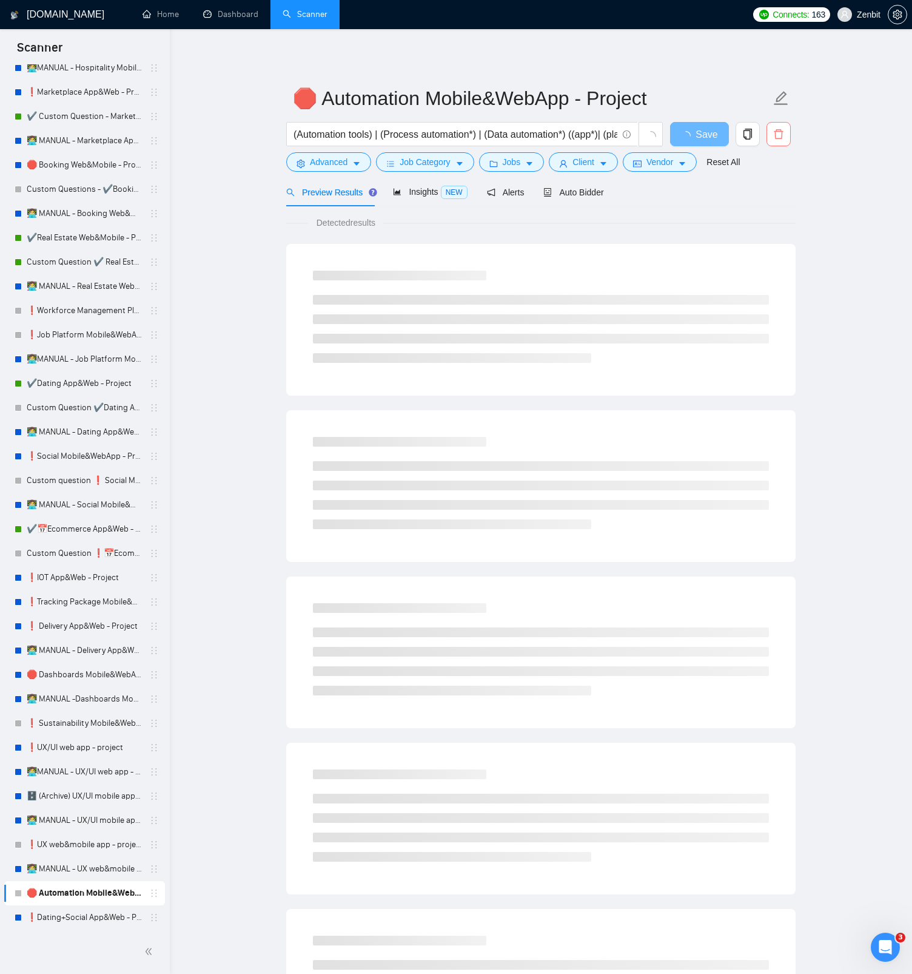
click at [774, 140] on button "button" at bounding box center [779, 134] width 24 height 24
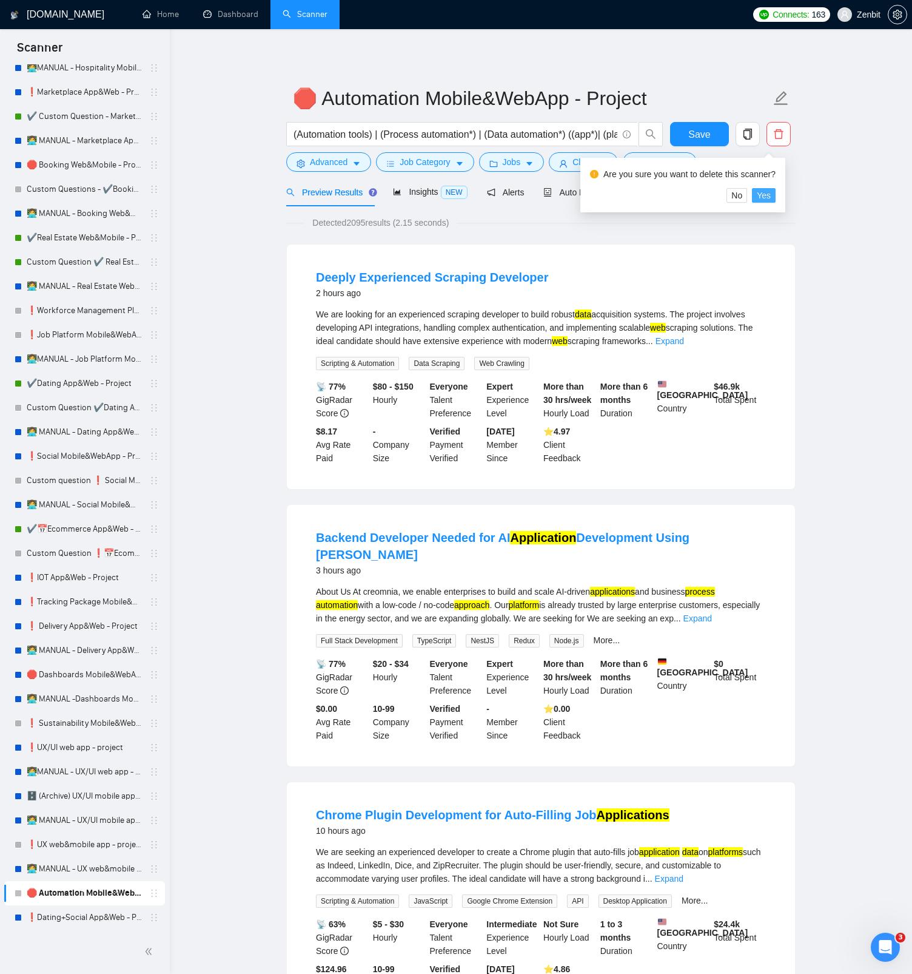
click at [768, 195] on span "Yes" at bounding box center [764, 195] width 14 height 13
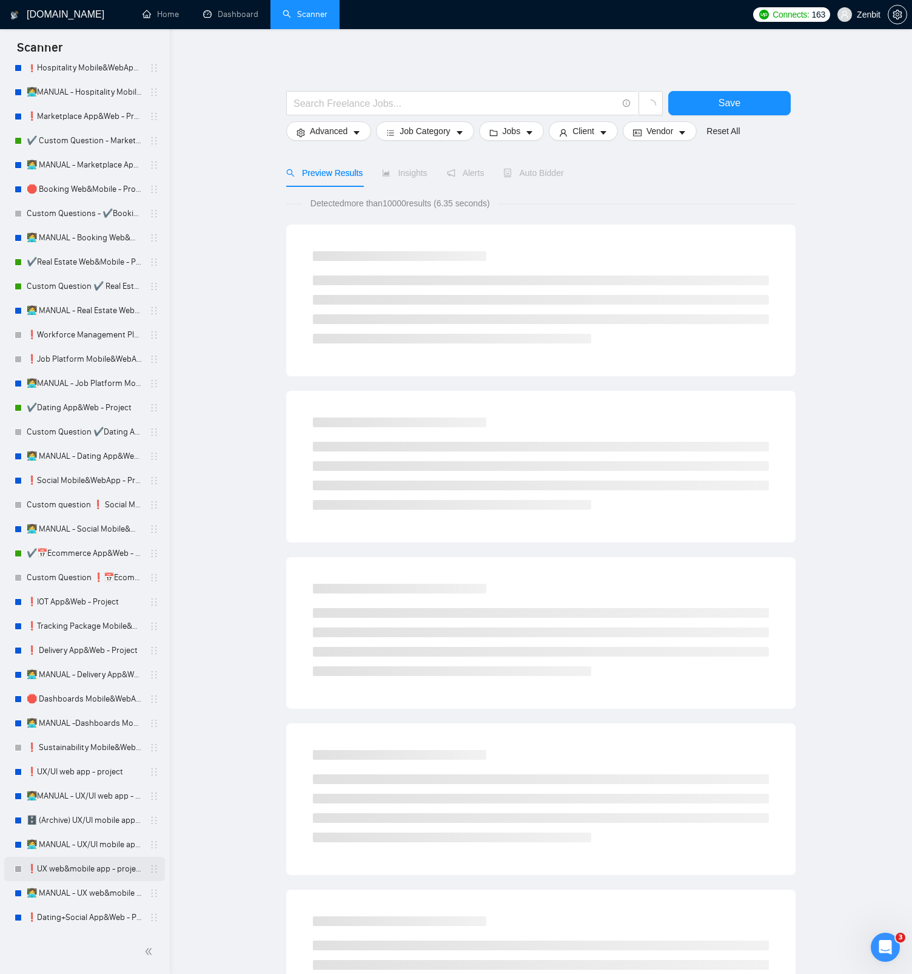
scroll to position [1719, 0]
click at [77, 894] on link "👩‍💻 MANUAL - UX web&mobile app - project" at bounding box center [84, 893] width 115 height 24
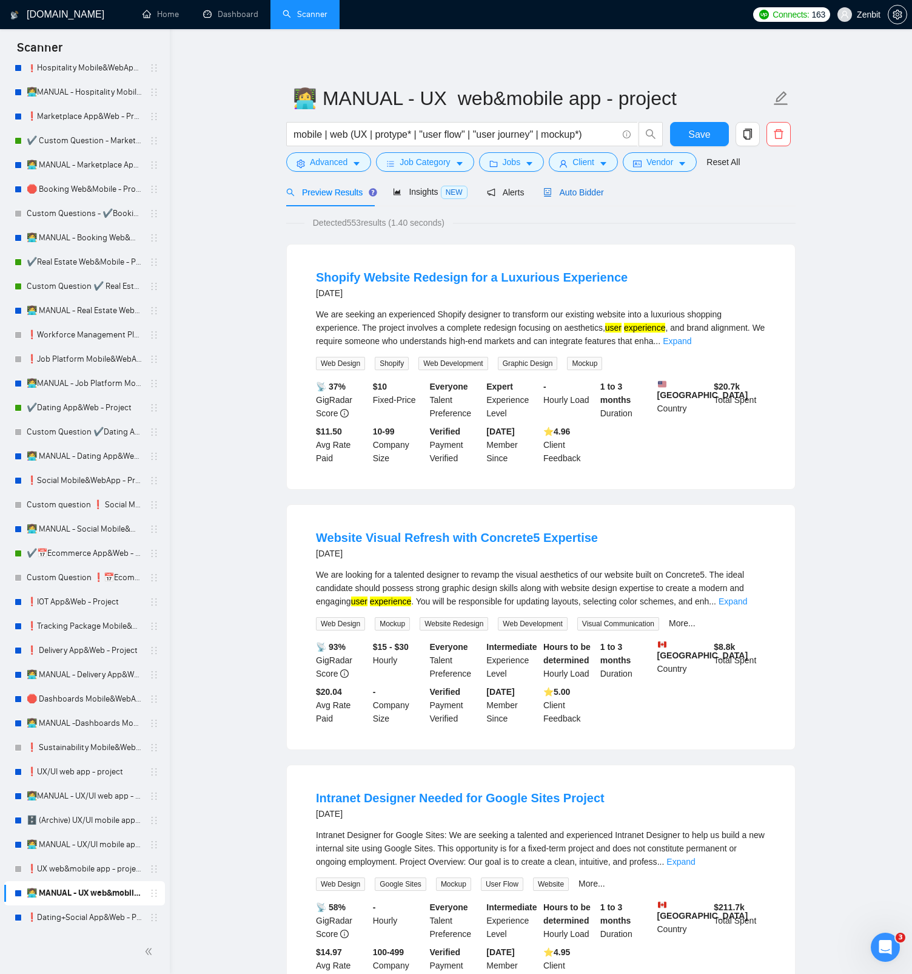
click at [569, 197] on div "Auto Bidder" at bounding box center [574, 192] width 60 height 13
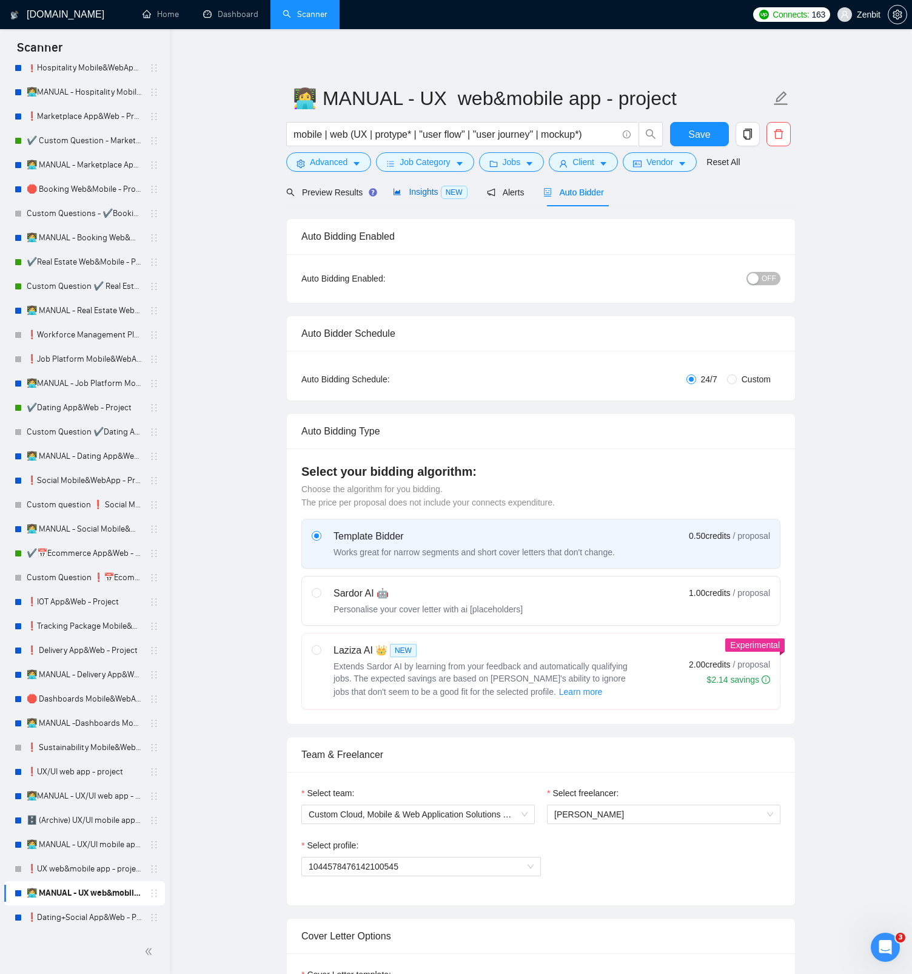
click at [435, 197] on span "Insights NEW" at bounding box center [430, 192] width 74 height 10
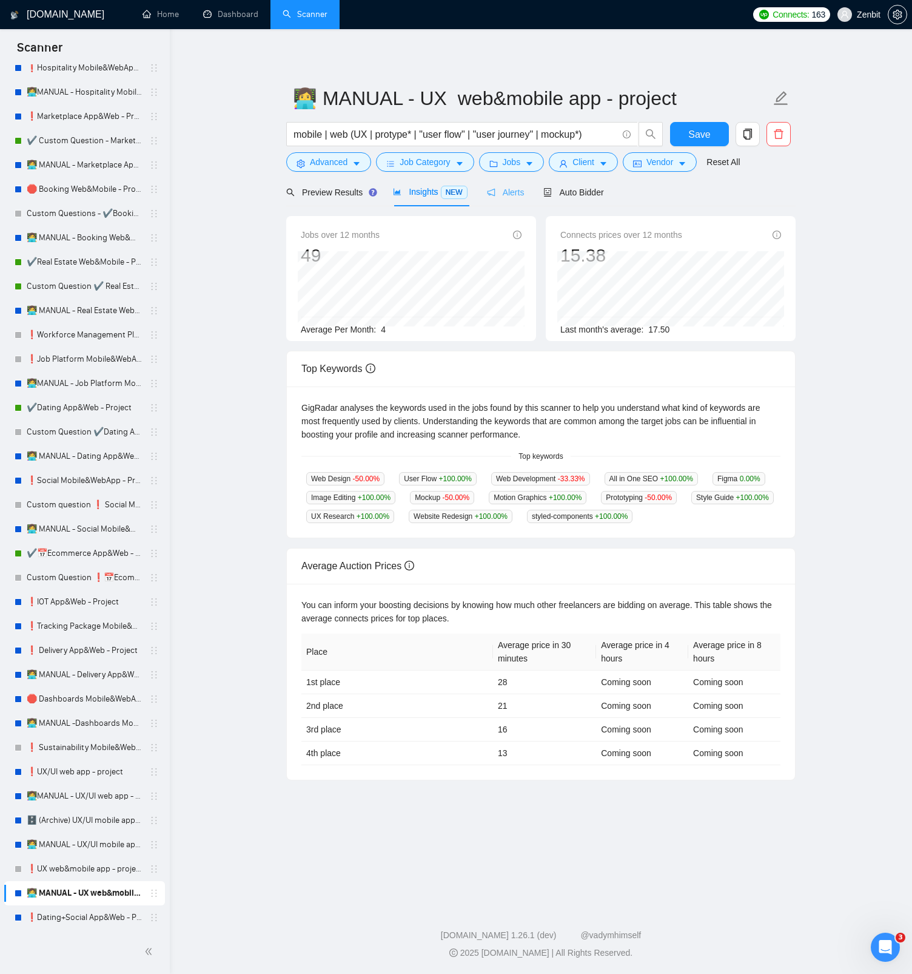
click at [502, 199] on div "Alerts" at bounding box center [506, 192] width 38 height 29
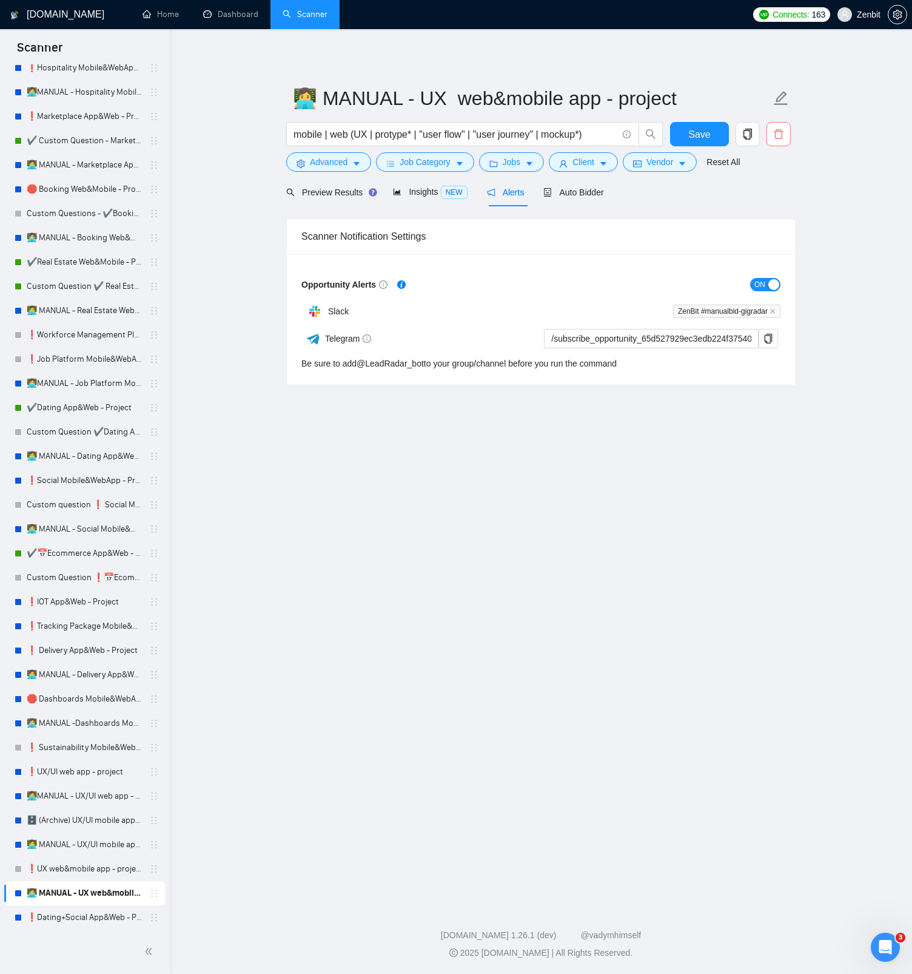
click at [784, 139] on icon "delete" at bounding box center [779, 134] width 11 height 11
click at [771, 196] on span "Yes" at bounding box center [764, 195] width 14 height 13
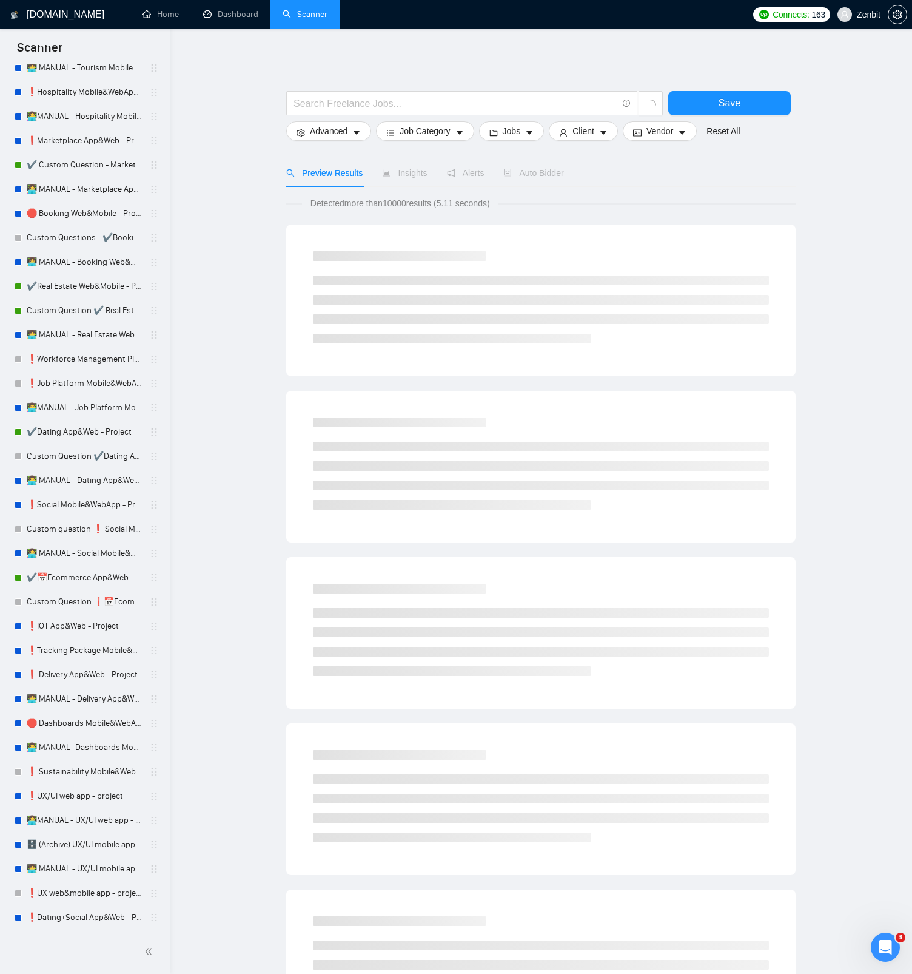
scroll to position [1694, 0]
click at [107, 871] on link "👩‍💻 MANUAL - UX/UI mobile app - project" at bounding box center [84, 869] width 115 height 24
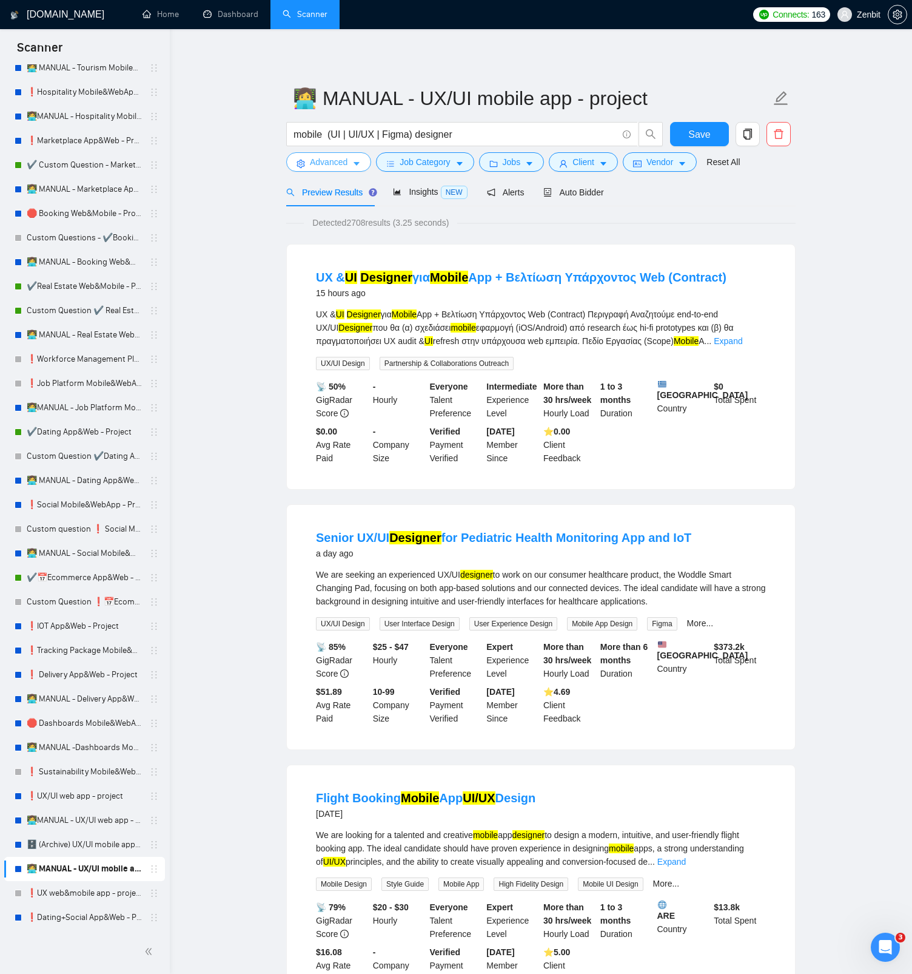
click at [305, 163] on button "Advanced" at bounding box center [328, 161] width 85 height 19
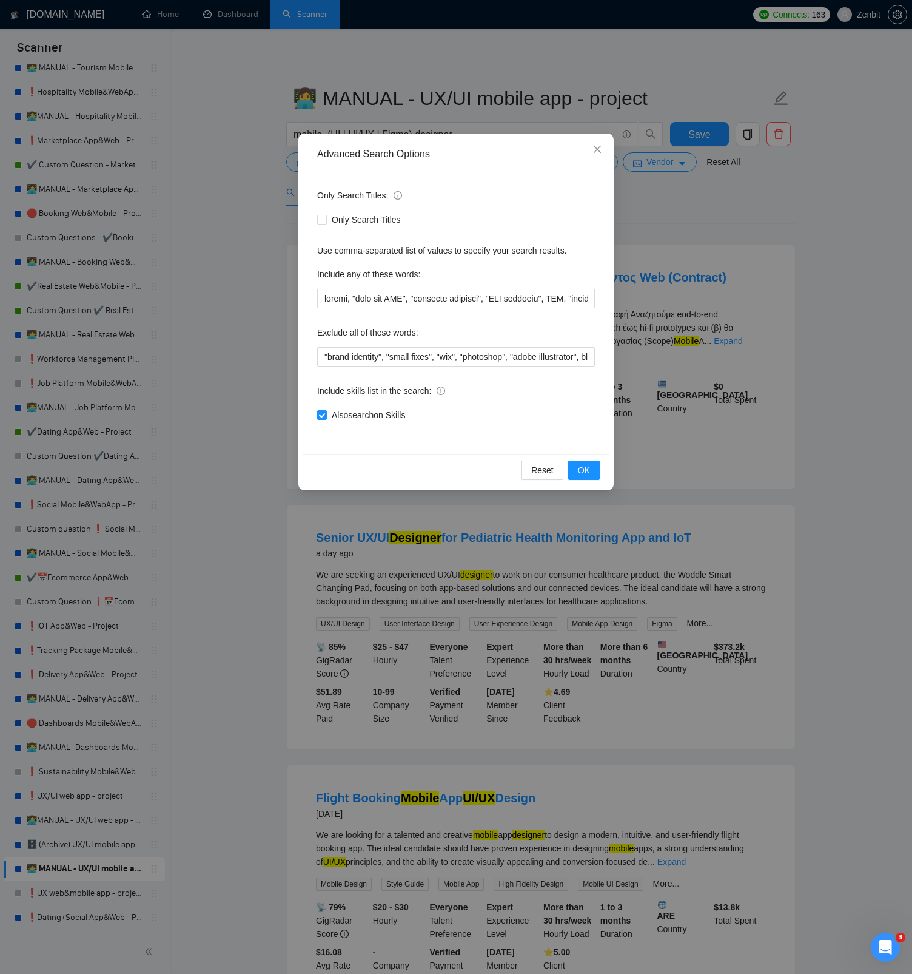
click at [229, 257] on div "Advanced Search Options Only Search Titles: Only Search Titles Use comma-separa…" at bounding box center [456, 487] width 912 height 974
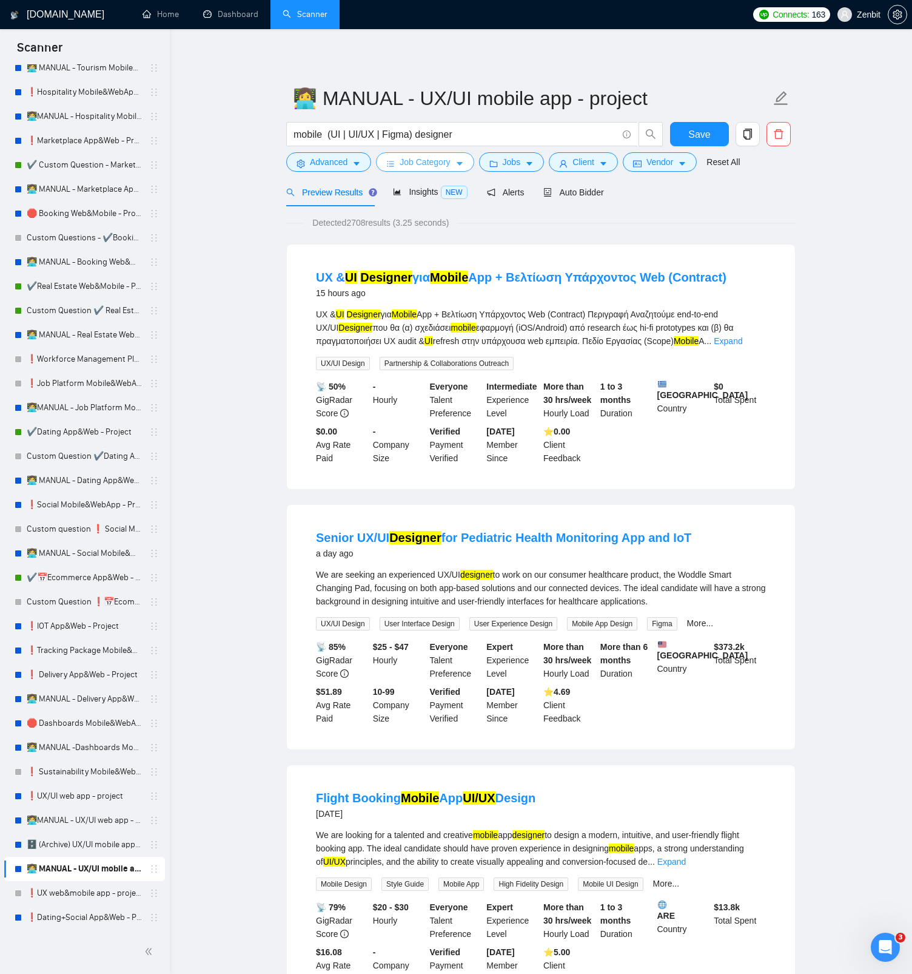
click at [438, 160] on span "Job Category" at bounding box center [425, 161] width 50 height 13
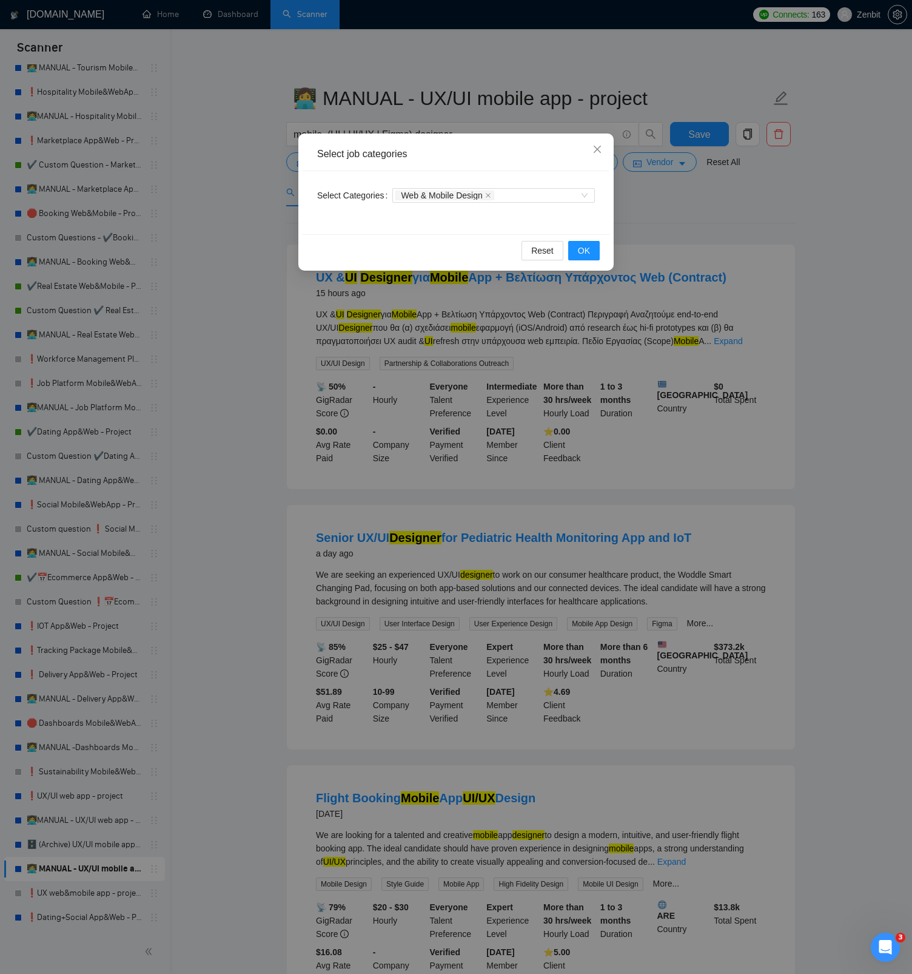
click at [723, 201] on div "Select job categories Select Categories Web & Mobile Design Reset OK" at bounding box center [456, 487] width 912 height 974
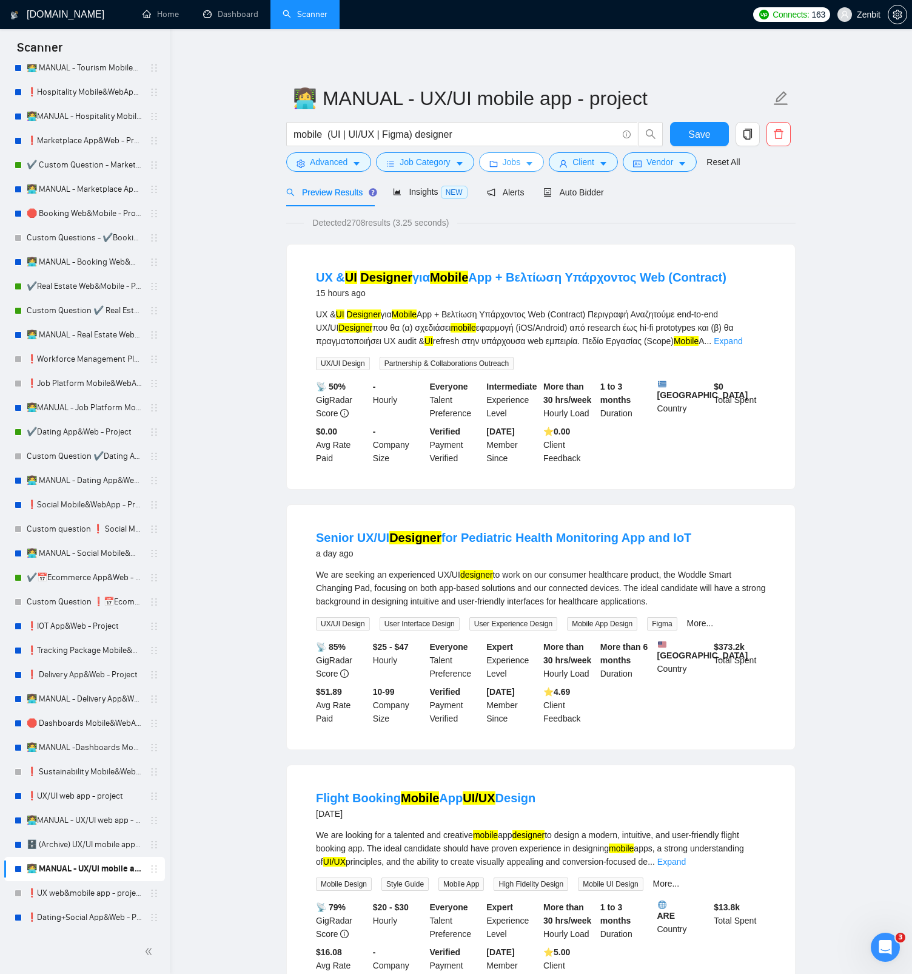
click at [521, 162] on span "Jobs" at bounding box center [512, 161] width 18 height 13
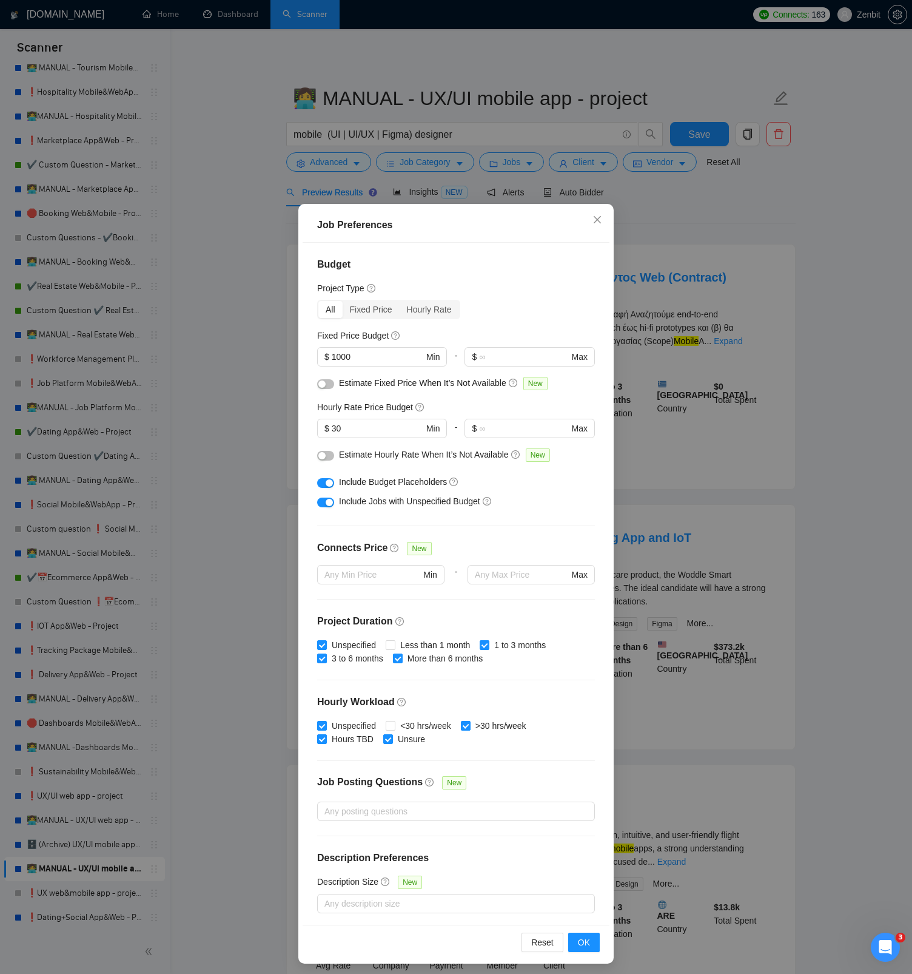
scroll to position [2, 0]
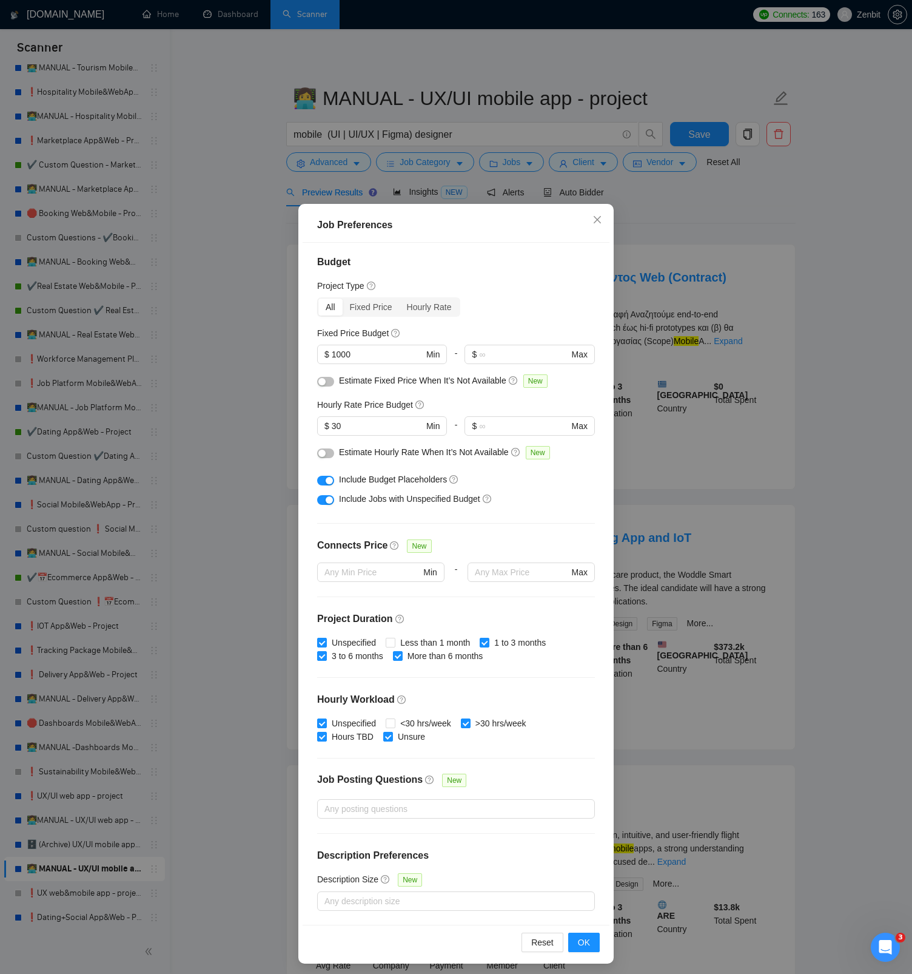
click at [722, 194] on div "Job Preferences Budget Project Type All Fixed Price Hourly Rate Fixed Price Bud…" at bounding box center [456, 487] width 912 height 974
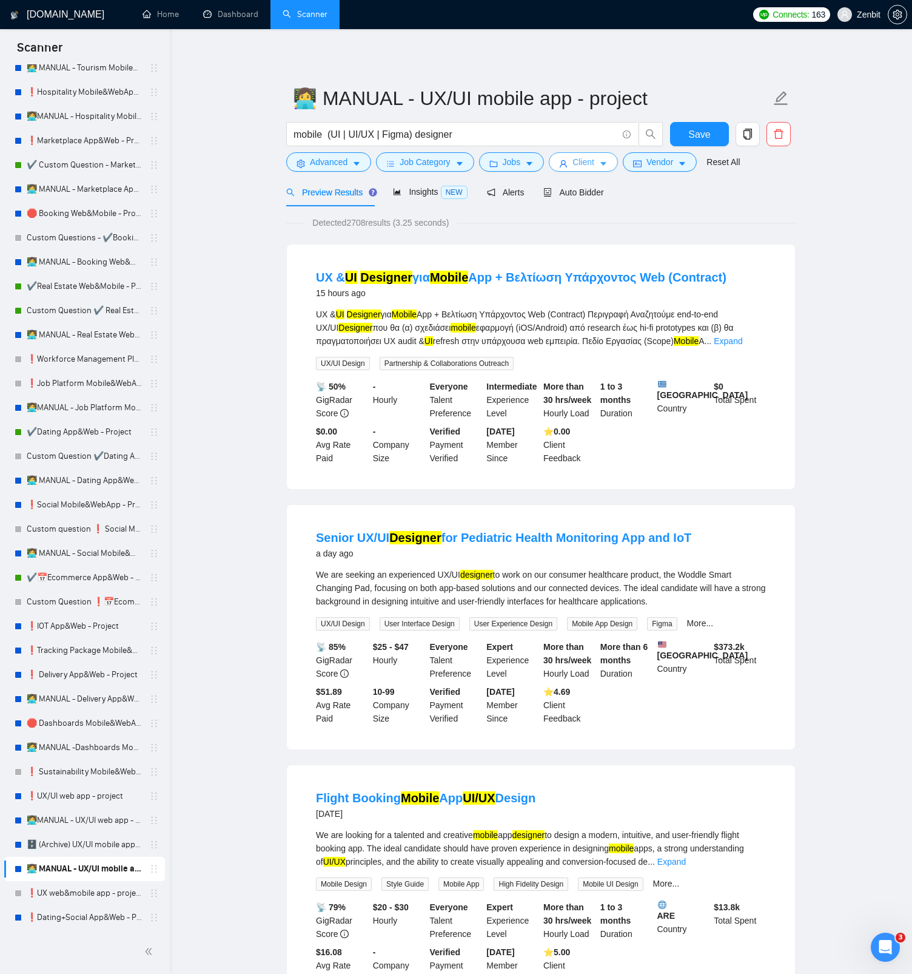
click at [600, 160] on button "Client" at bounding box center [583, 161] width 69 height 19
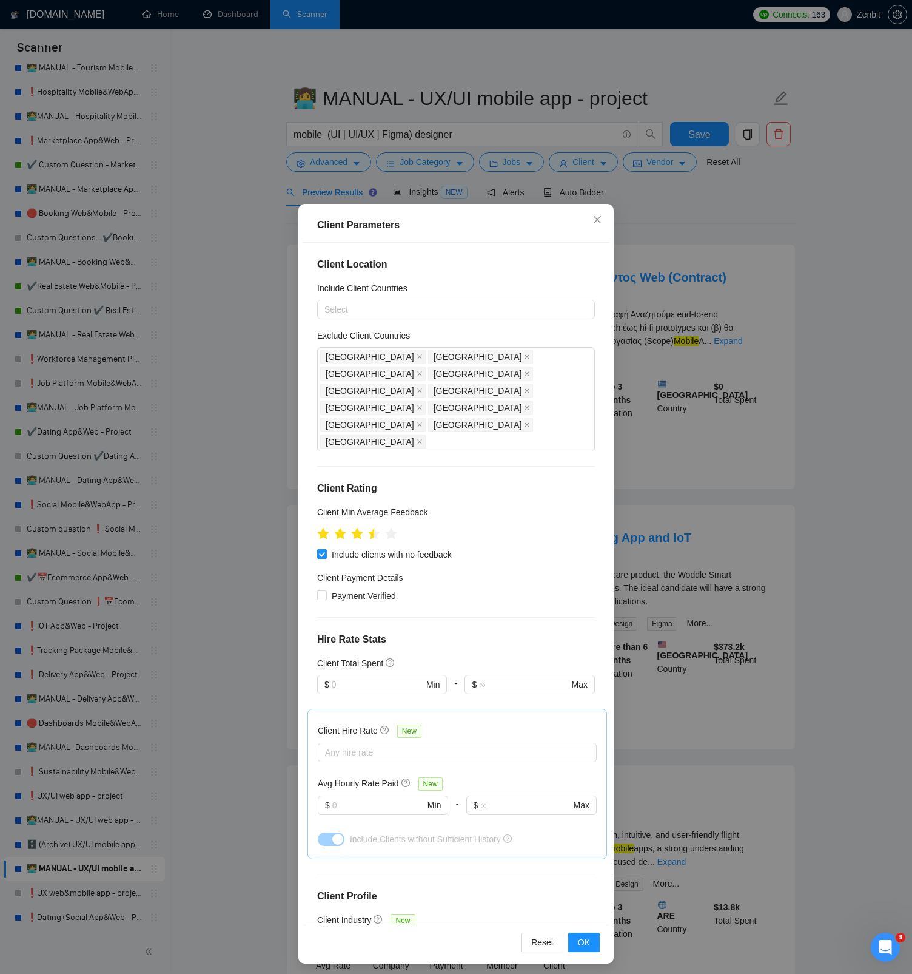
scroll to position [120, 0]
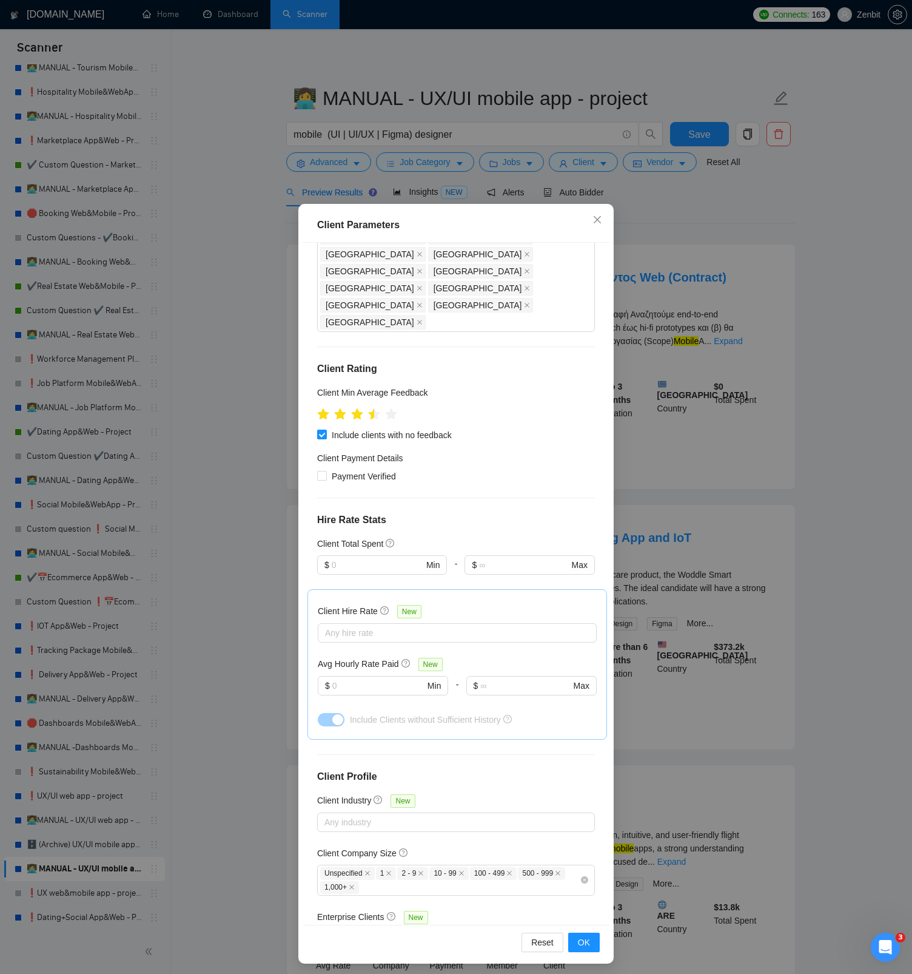
click at [687, 249] on div "Client Parameters Client Location Include Client Countries Select Exclude Clien…" at bounding box center [456, 487] width 912 height 974
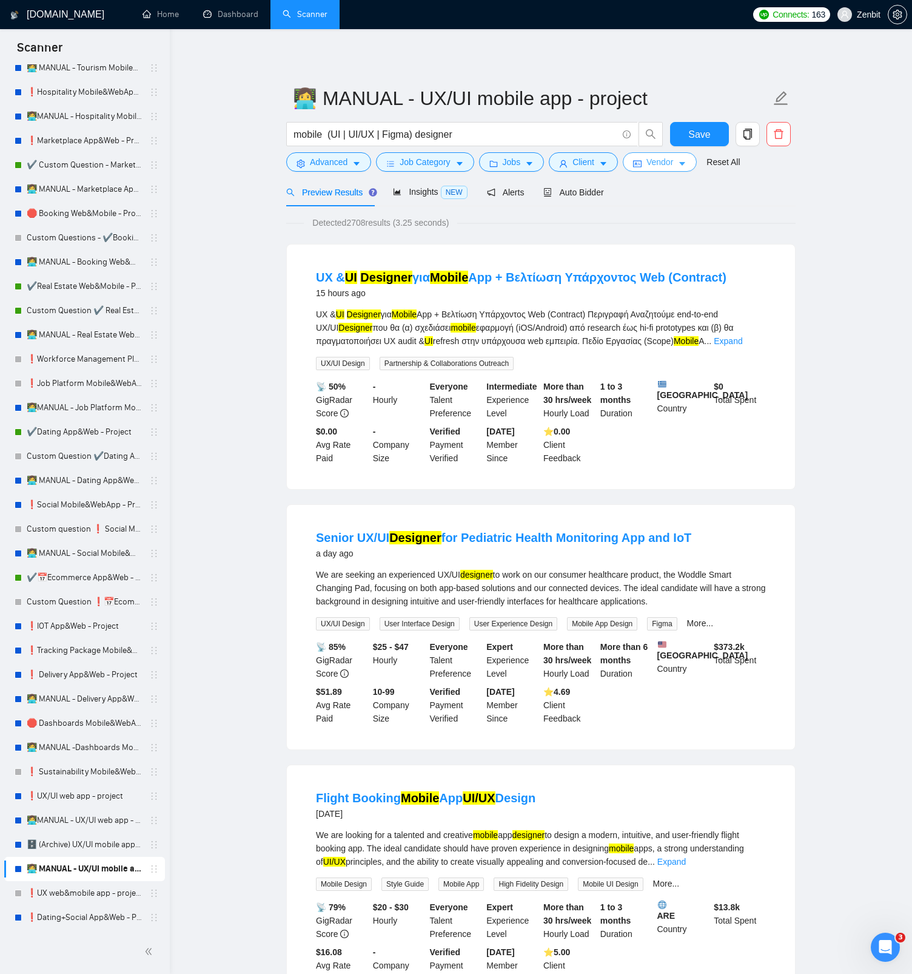
click at [670, 163] on span "Vendor" at bounding box center [660, 161] width 27 height 13
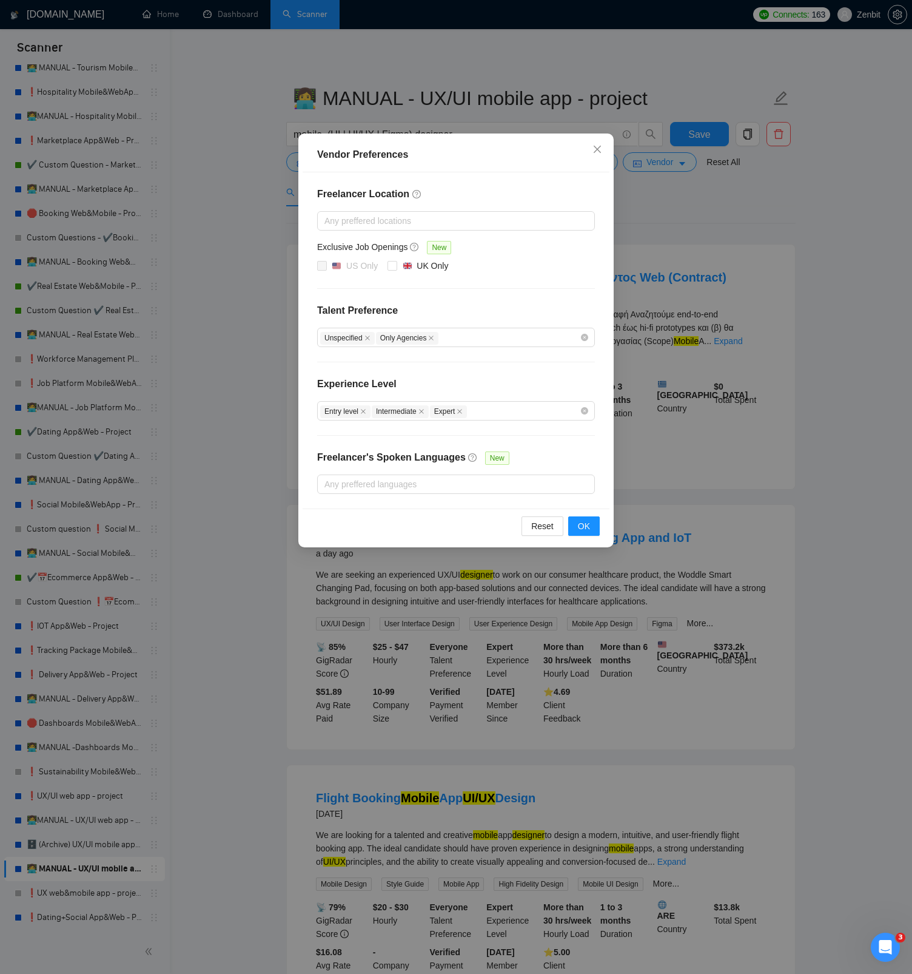
click at [722, 215] on div "Vendor Preferences Freelancer Location Any preffered locations Exclusive Job Op…" at bounding box center [456, 487] width 912 height 974
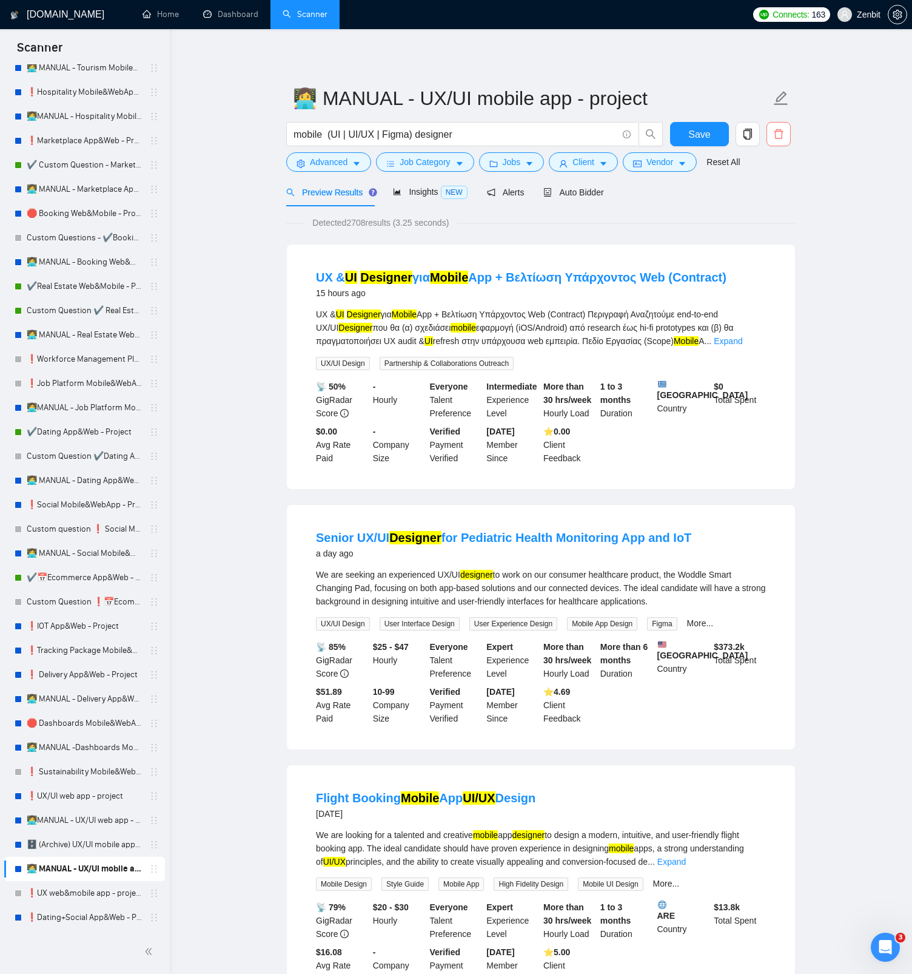
click at [780, 138] on icon "delete" at bounding box center [779, 134] width 11 height 11
drag, startPoint x: 766, startPoint y: 195, endPoint x: 676, endPoint y: 269, distance: 116.8
click at [766, 195] on span "Yes" at bounding box center [764, 195] width 14 height 13
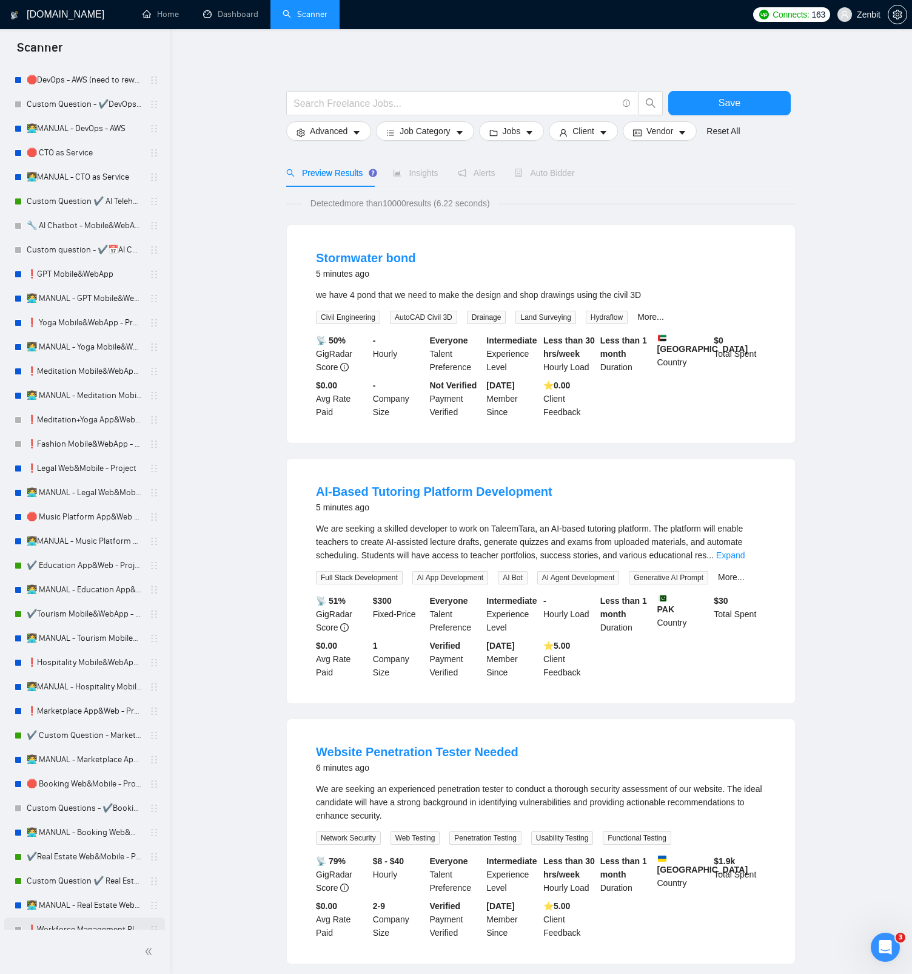
scroll to position [1670, 0]
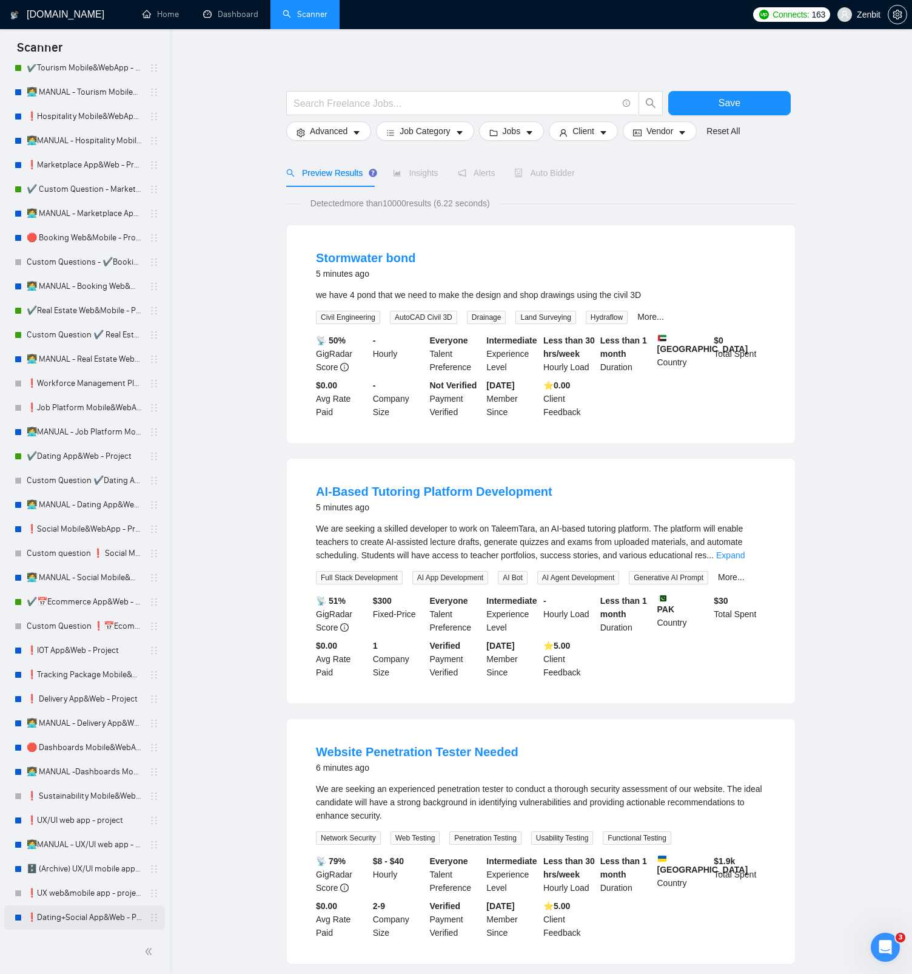
click at [83, 912] on link "❗Dating+Social App&Web - Project" at bounding box center [84, 917] width 115 height 24
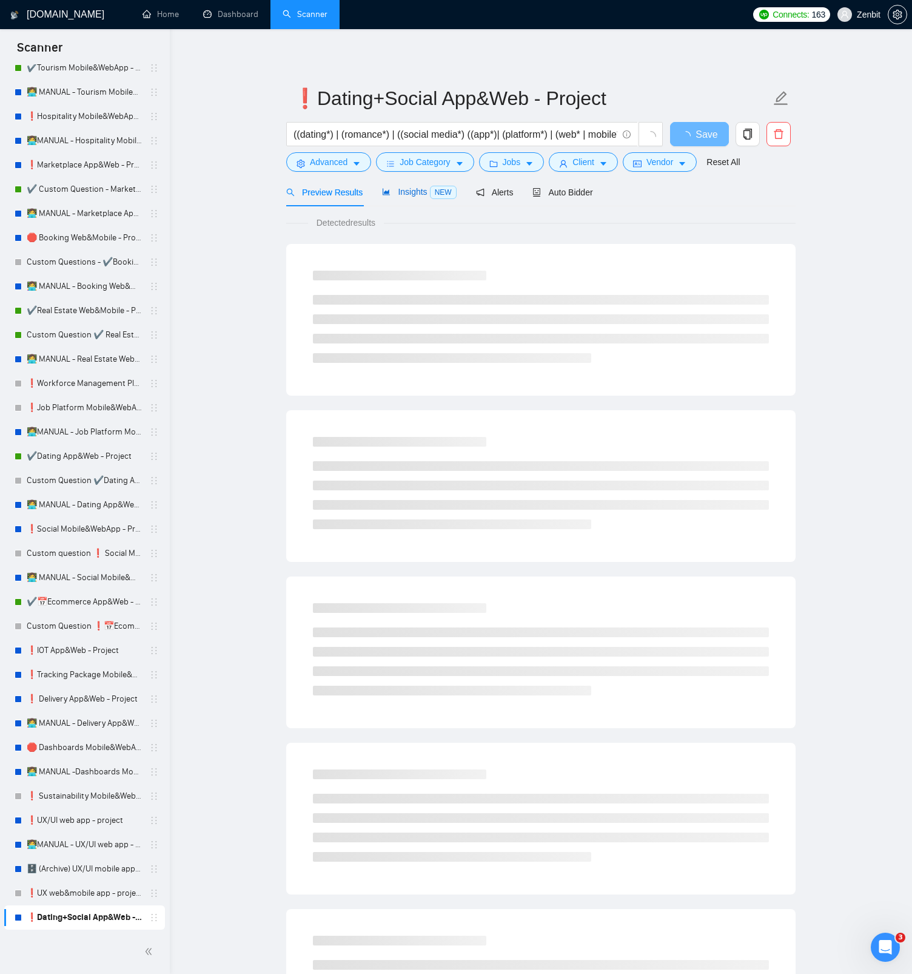
click at [420, 195] on span "Insights NEW" at bounding box center [419, 192] width 74 height 10
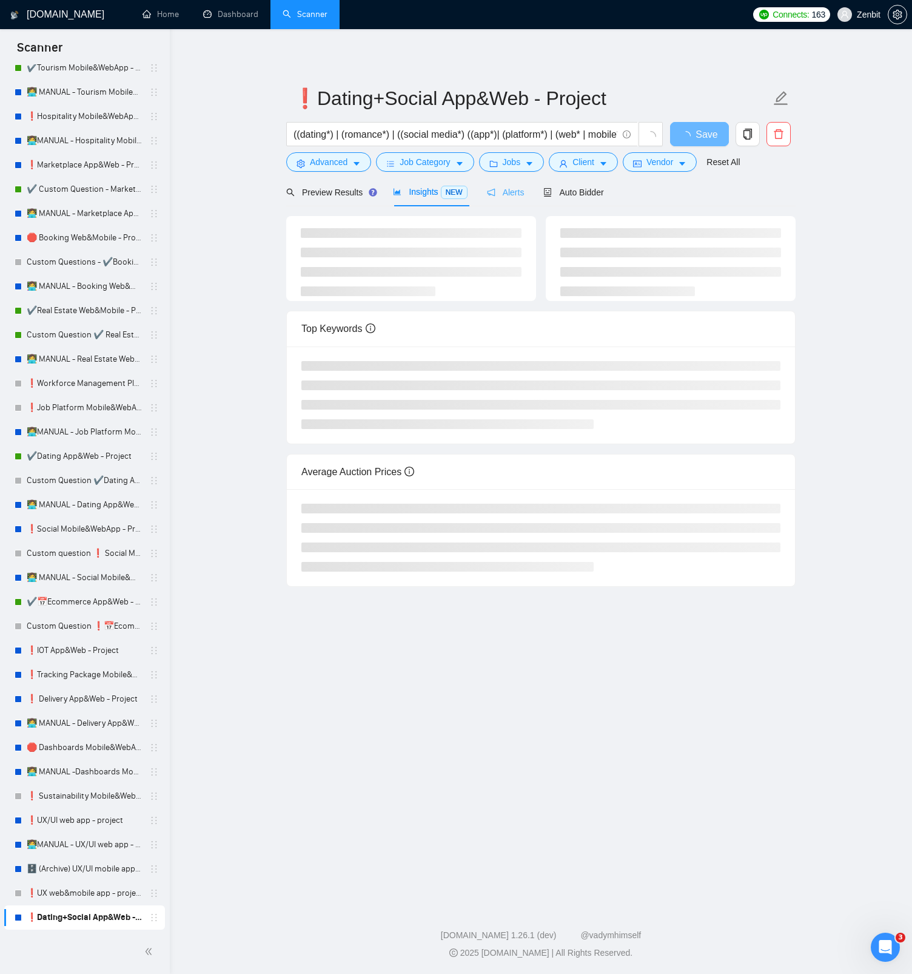
click at [514, 199] on div "Alerts" at bounding box center [506, 192] width 38 height 29
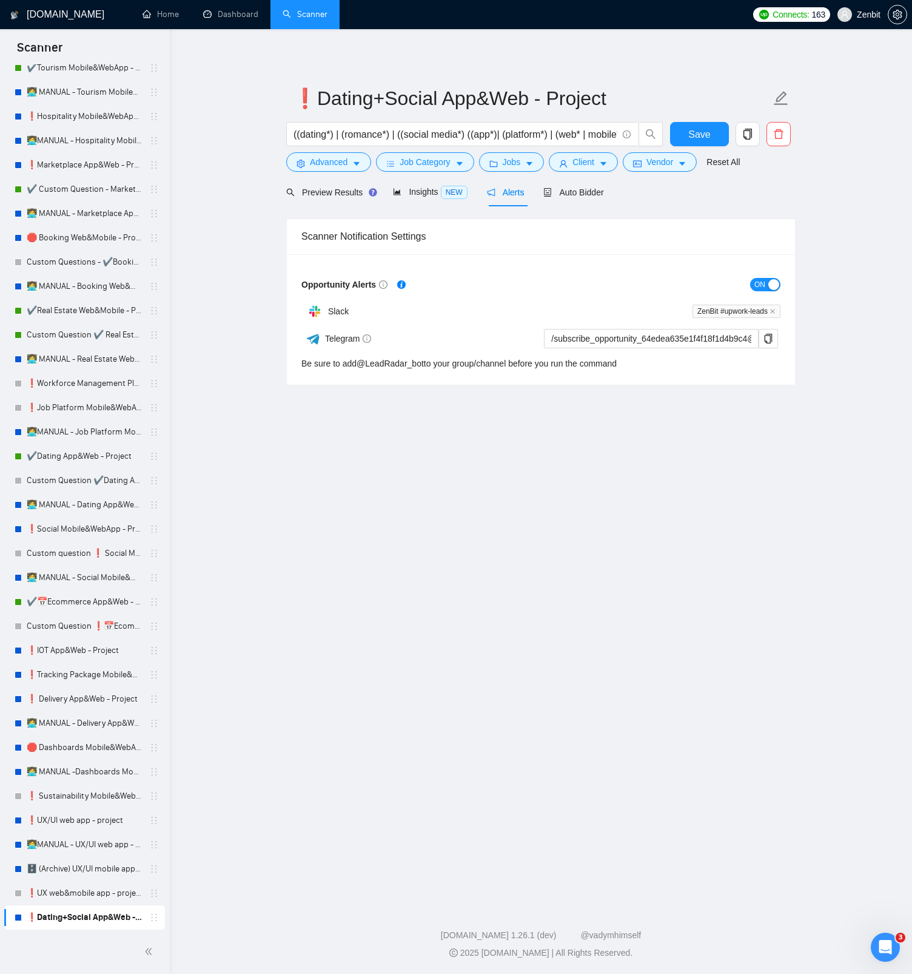
click at [758, 283] on span "ON" at bounding box center [760, 284] width 11 height 13
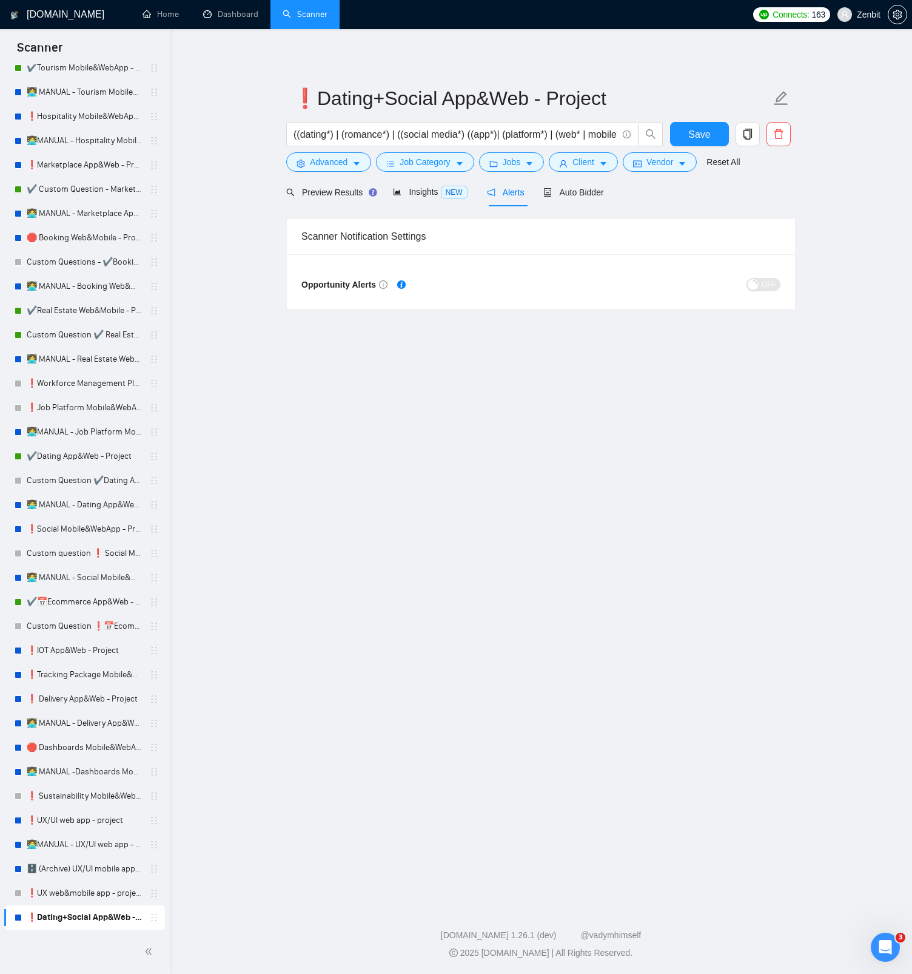
click at [480, 550] on main "❗Dating+Social App&Web - Project ((dating*) | (romance*) | ((social media*) ((a…" at bounding box center [541, 465] width 704 height 832
click at [692, 137] on span "Save" at bounding box center [700, 134] width 22 height 15
click at [81, 888] on link "❗UX web&mobile app - project" at bounding box center [84, 893] width 115 height 24
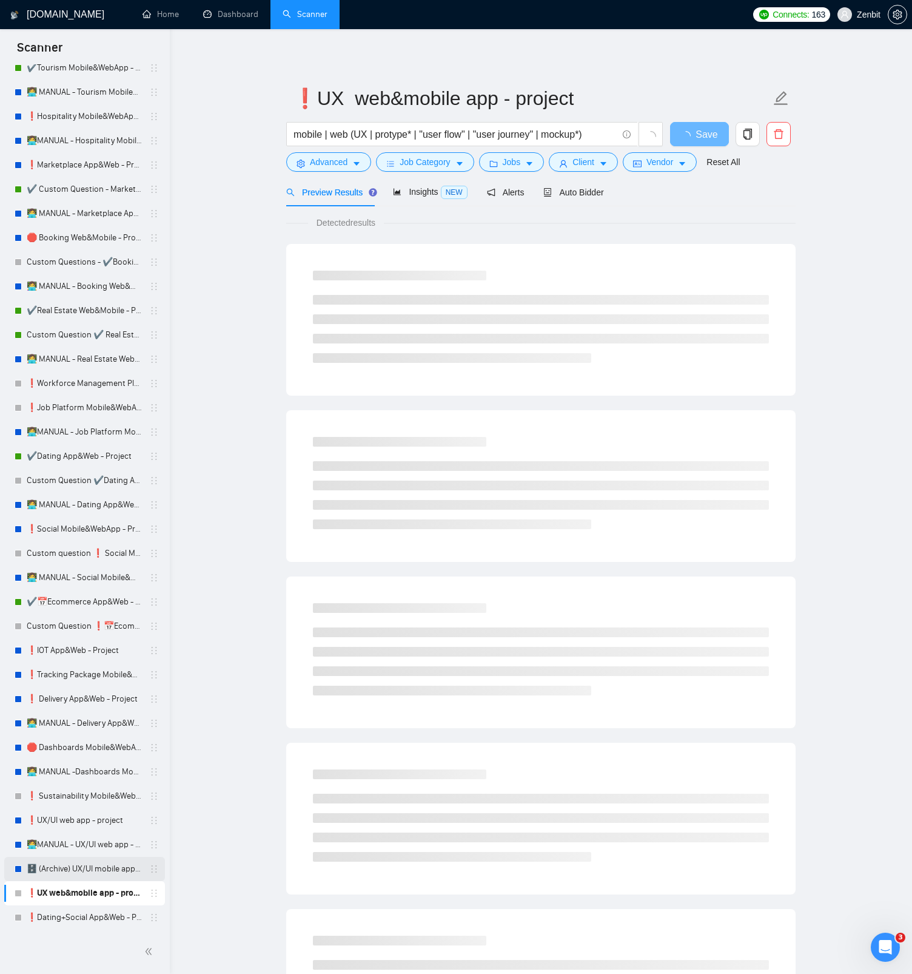
click at [96, 868] on link "🗄️ (Archive) UX/UI mobile app - project" at bounding box center [84, 869] width 115 height 24
click at [788, 128] on button "button" at bounding box center [779, 134] width 24 height 24
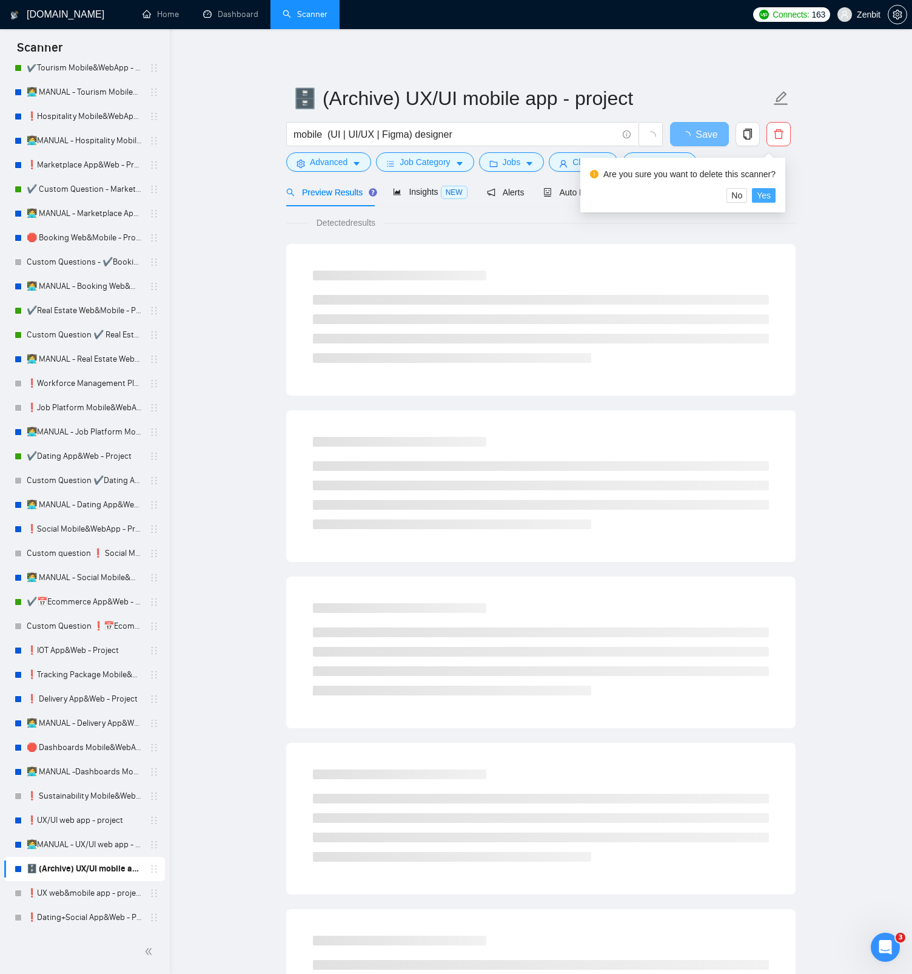
click at [776, 194] on button "Yes" at bounding box center [764, 195] width 24 height 15
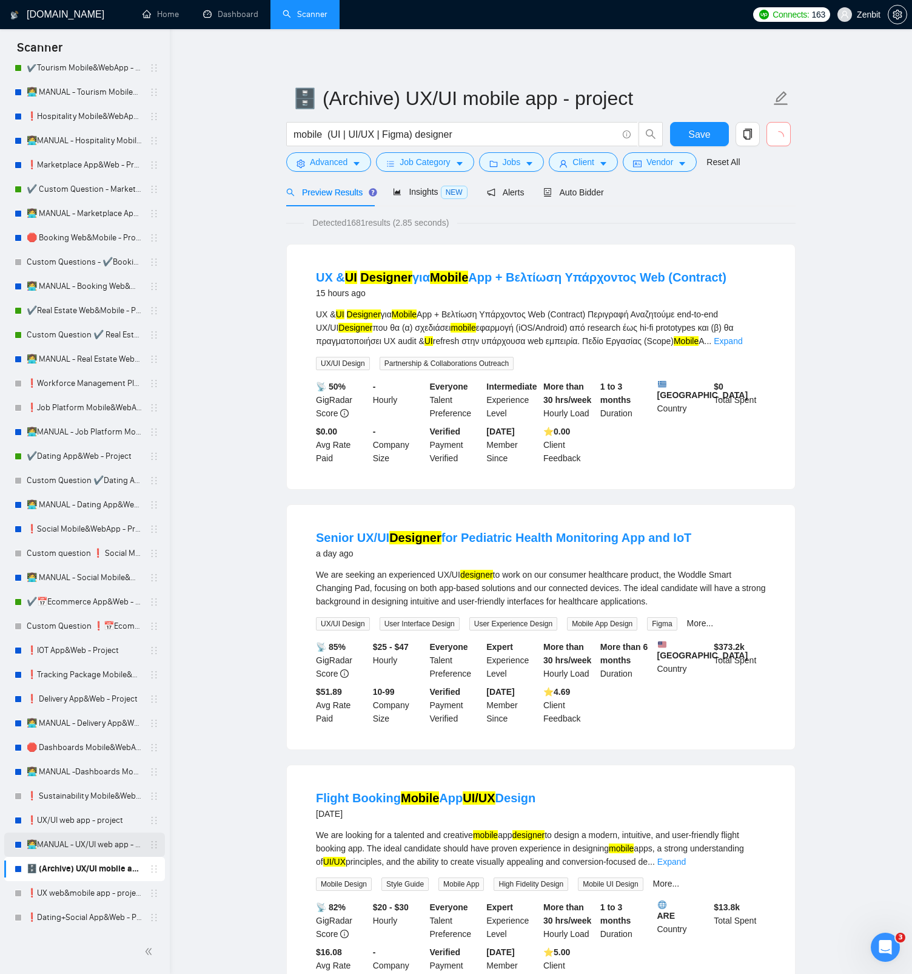
click at [100, 843] on link "👩‍💻MANUAL - UX/UI web app - project" at bounding box center [84, 844] width 115 height 24
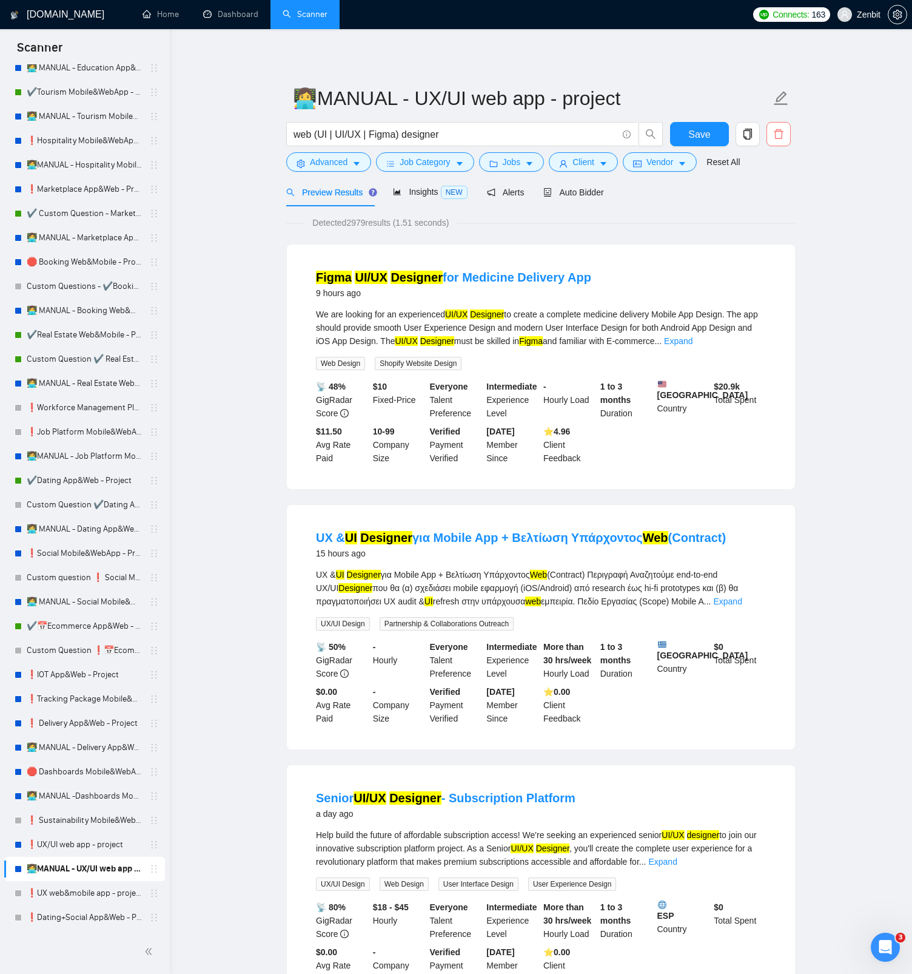
click at [782, 133] on icon "delete" at bounding box center [778, 134] width 9 height 10
click at [769, 200] on span "Yes" at bounding box center [764, 195] width 14 height 13
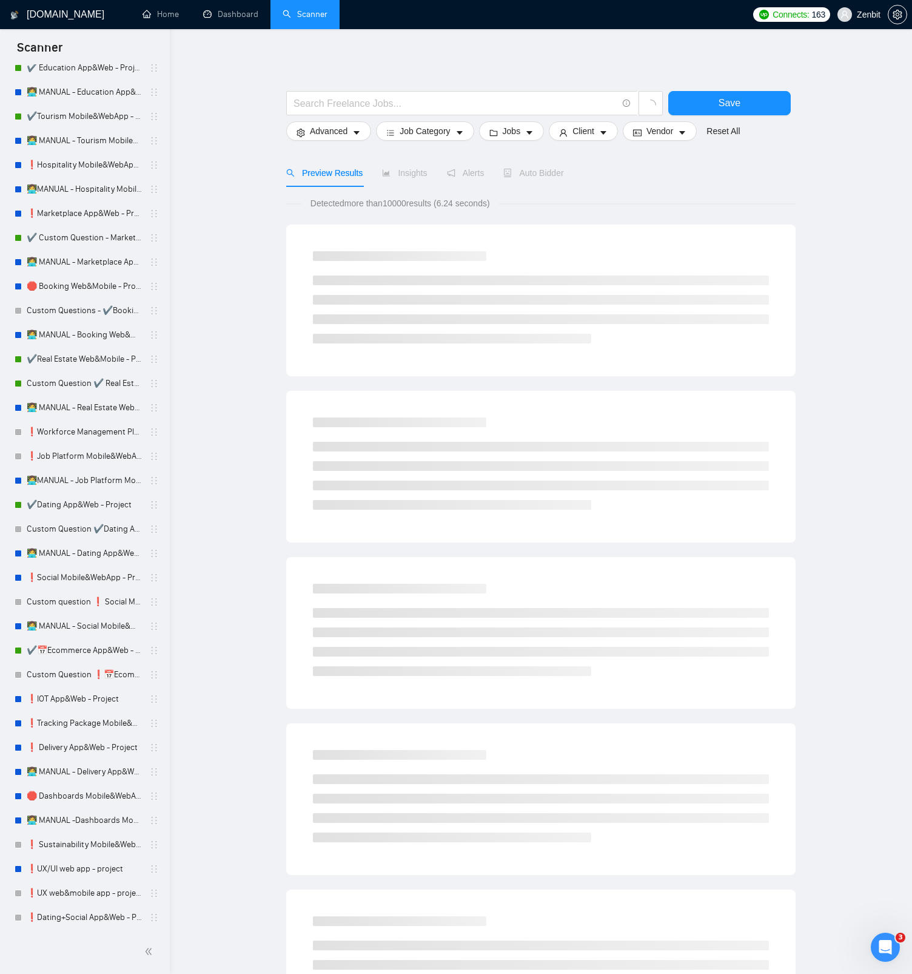
scroll to position [1622, 0]
click at [95, 872] on link "❗UX/UI web app - project" at bounding box center [84, 869] width 115 height 24
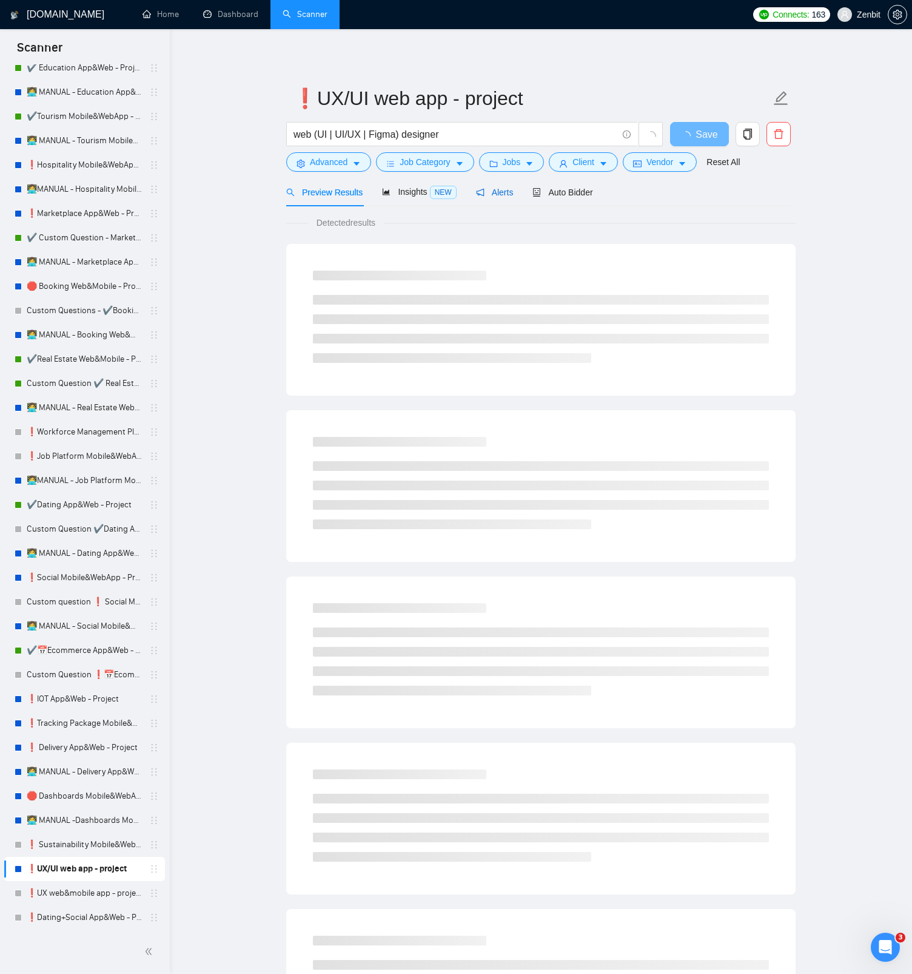
click at [491, 195] on span "Alerts" at bounding box center [495, 192] width 38 height 10
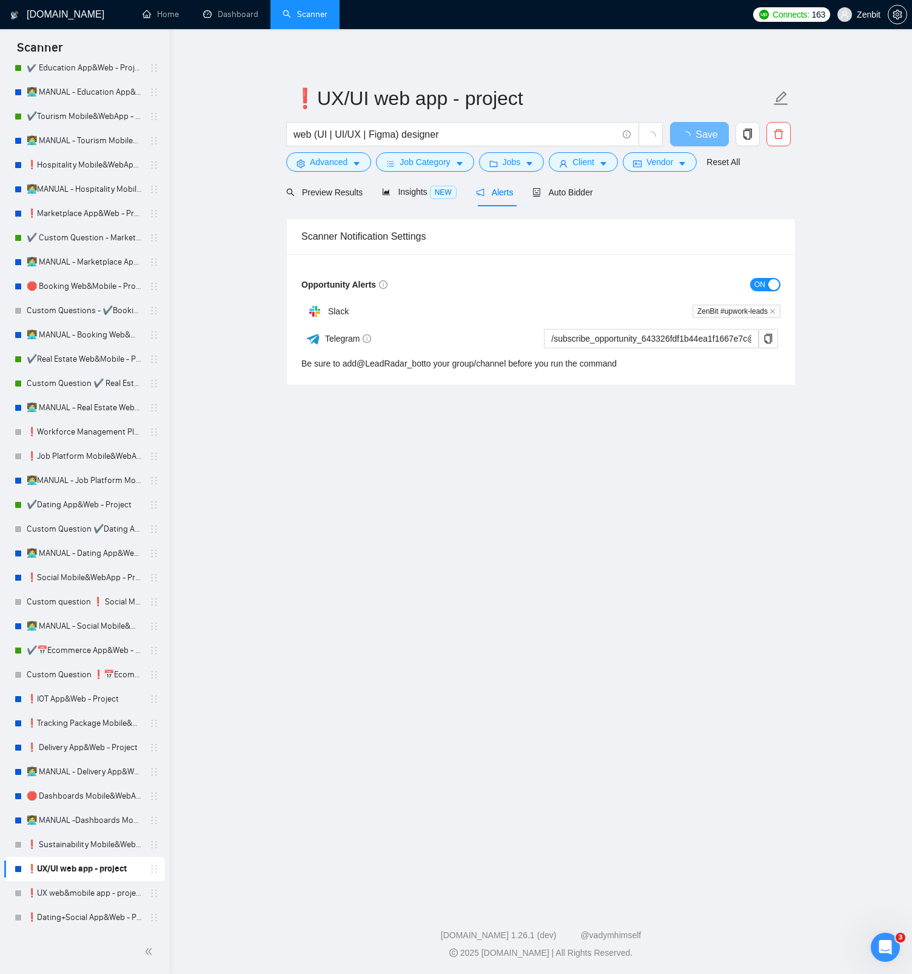
click at [754, 288] on button "ON" at bounding box center [765, 284] width 30 height 13
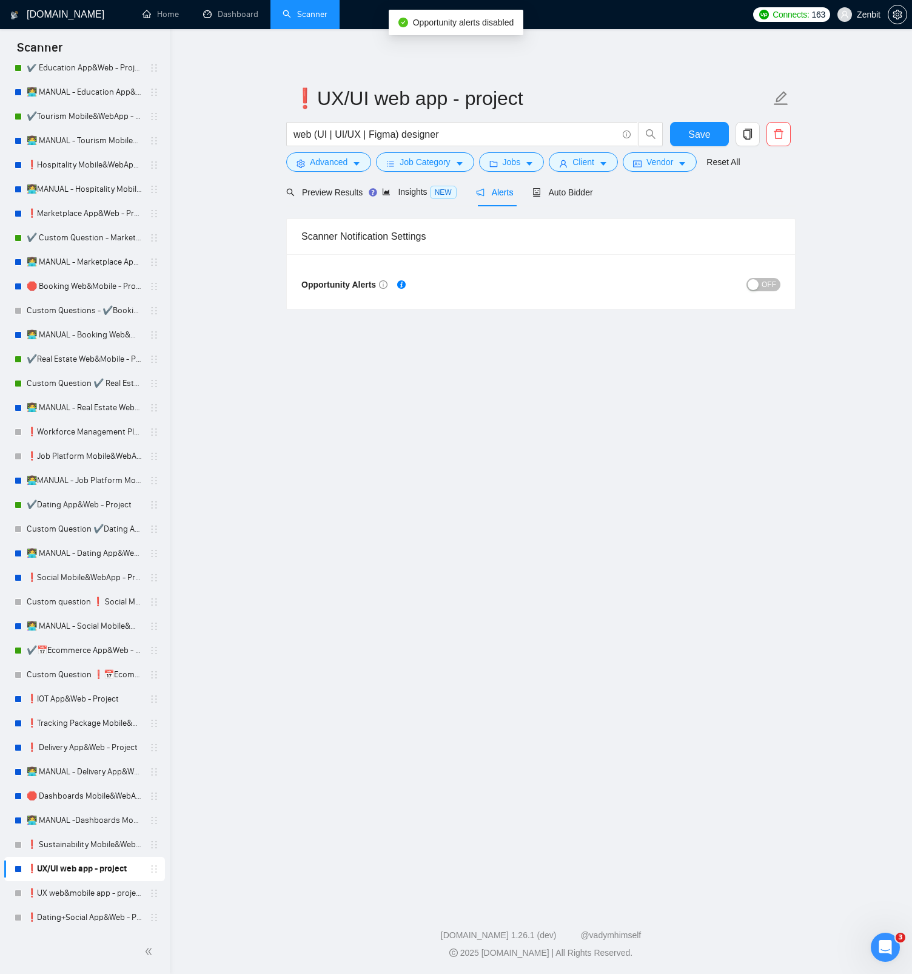
click at [552, 383] on main "❗UX/UI web app - project web (UI | UI/UX | Figma) designer Save Advanced Job Ca…" at bounding box center [541, 465] width 704 height 832
click at [696, 133] on span "Save" at bounding box center [700, 134] width 22 height 15
click at [81, 844] on link "❗ Sustainability Mobile&WebApp - Project" at bounding box center [84, 844] width 115 height 24
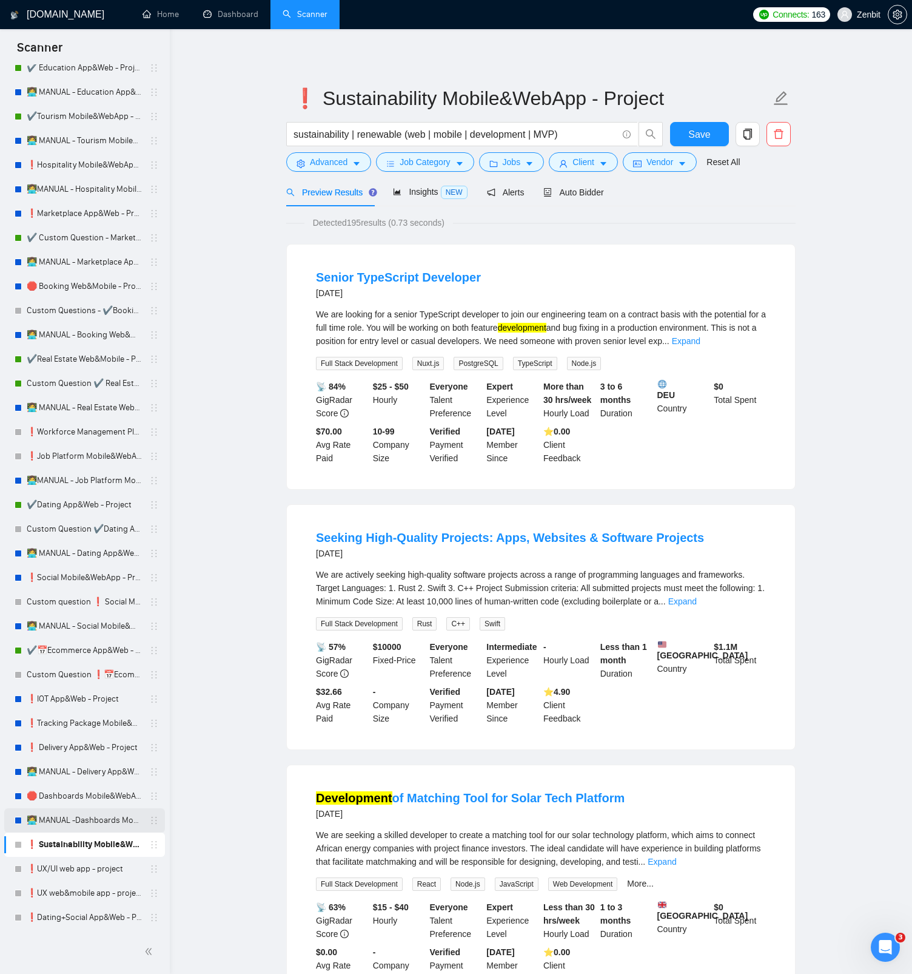
click at [92, 823] on link "👩‍💻 MANUAL -Dashboards Mobile&WebApp - Project" at bounding box center [84, 820] width 115 height 24
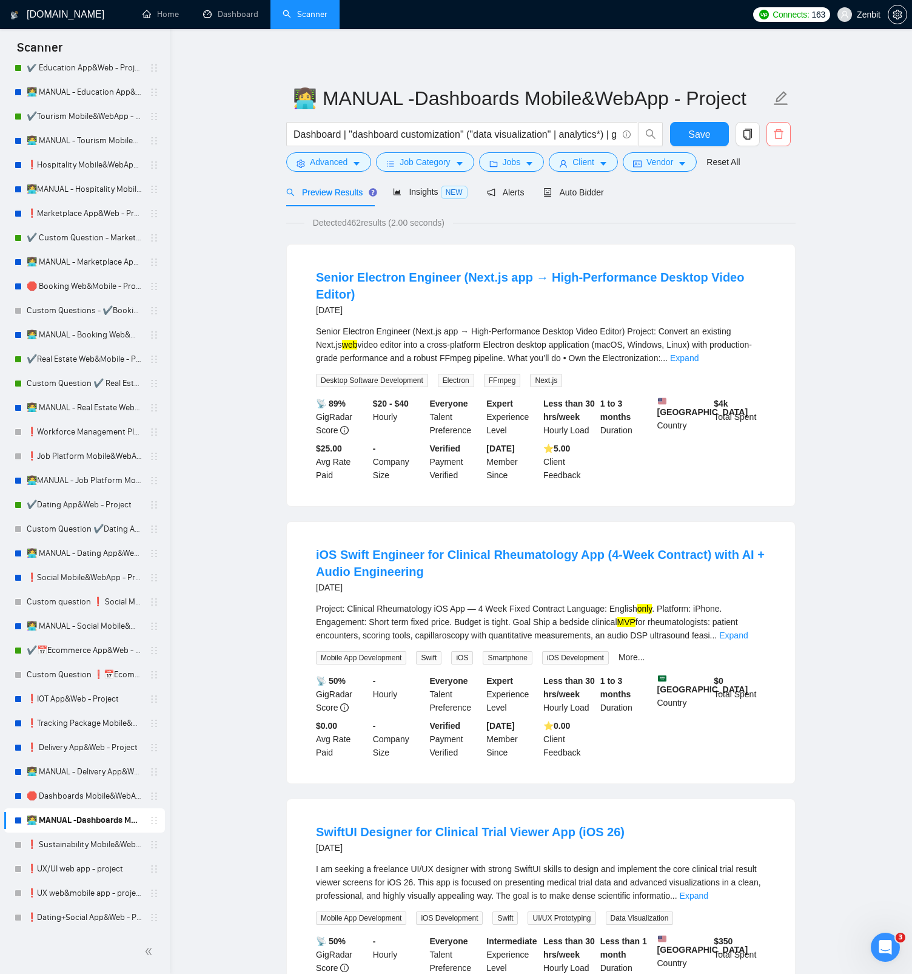
click at [780, 130] on icon "delete" at bounding box center [779, 134] width 11 height 11
click at [771, 194] on span "Yes" at bounding box center [764, 195] width 14 height 13
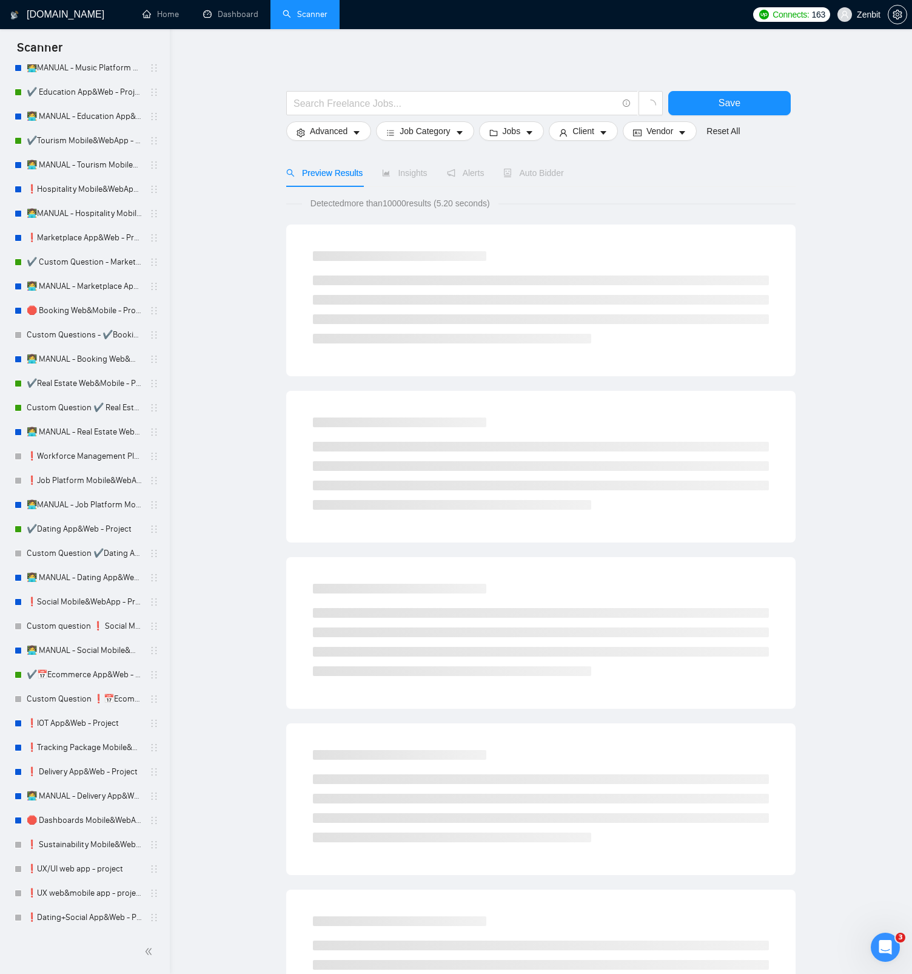
scroll to position [1597, 0]
click at [84, 821] on link "🛑 Dashboards Mobile&WebApp - Project (need to rework)" at bounding box center [84, 820] width 115 height 24
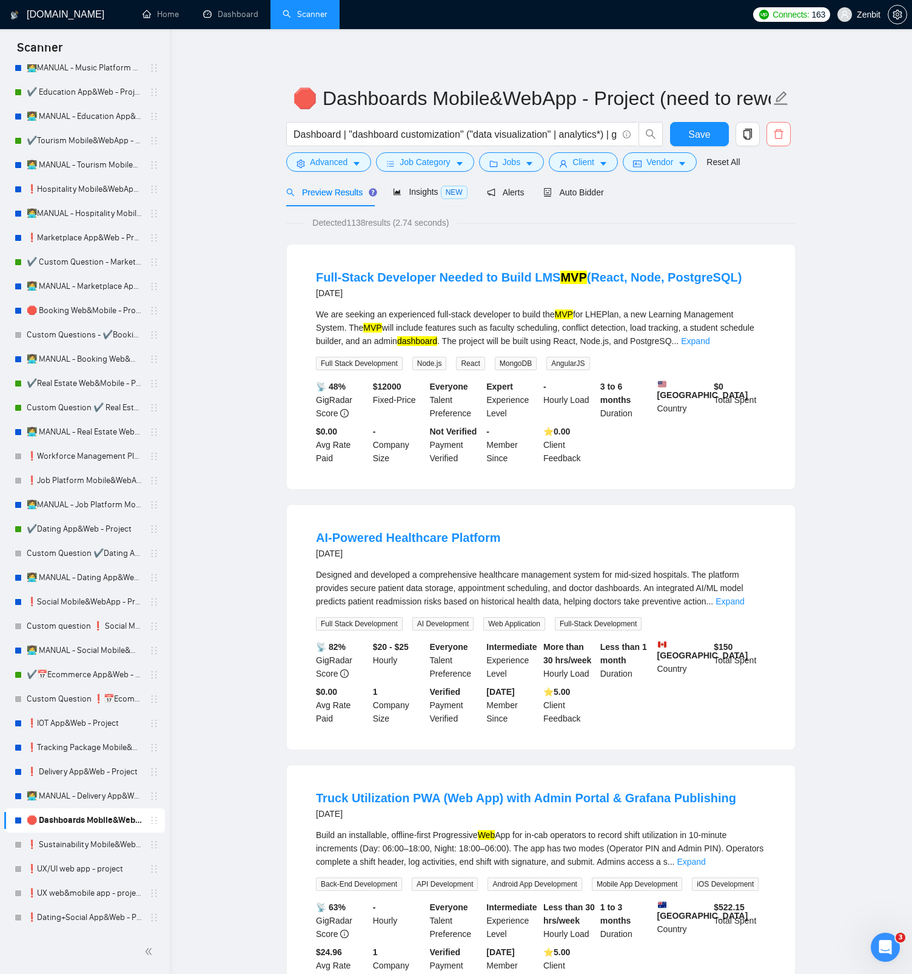
click at [783, 138] on icon "delete" at bounding box center [779, 134] width 11 height 11
click at [767, 197] on span "Yes" at bounding box center [764, 195] width 14 height 13
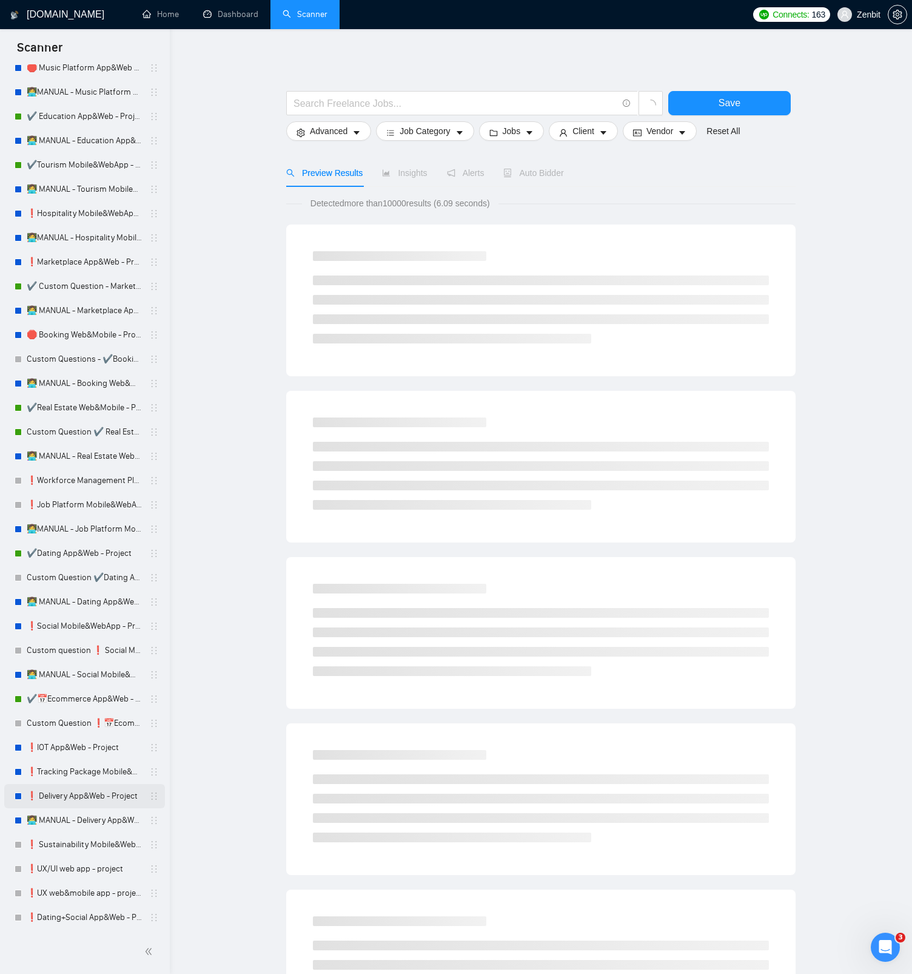
scroll to position [1573, 0]
click at [87, 817] on link "👩‍💻 MANUAL - Delivery App&Web - Project" at bounding box center [84, 820] width 115 height 24
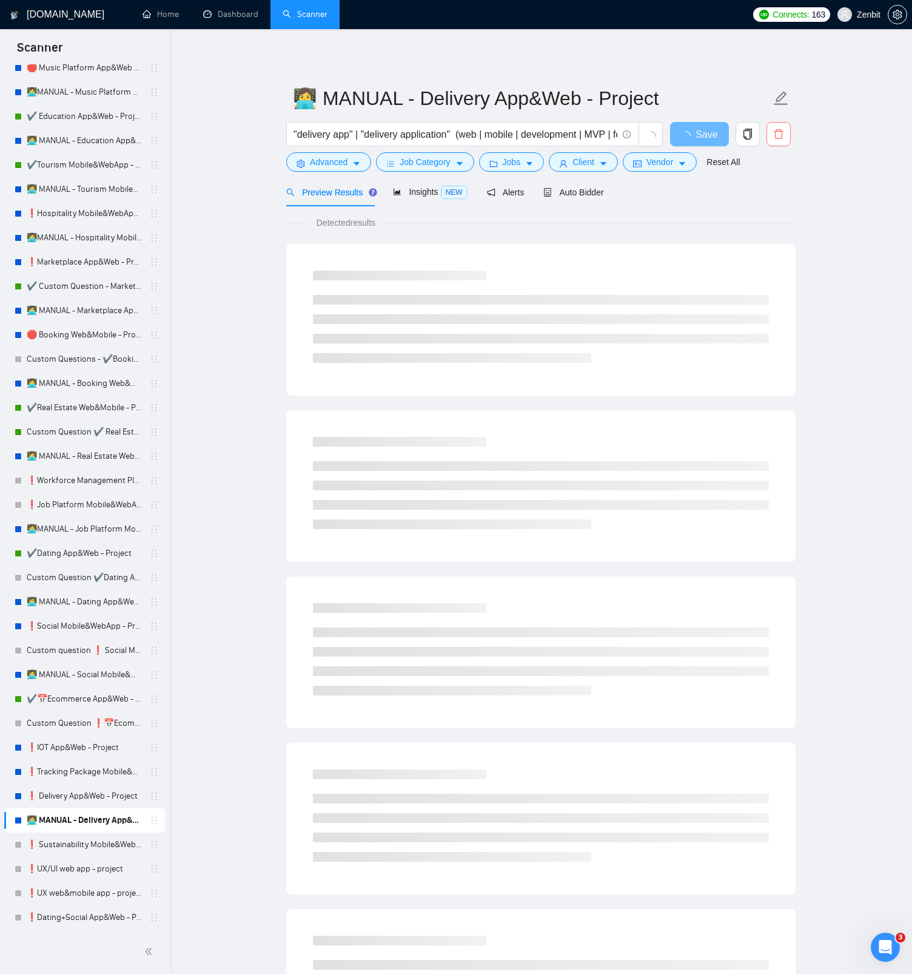
click at [777, 139] on icon "delete" at bounding box center [778, 134] width 9 height 10
click at [767, 195] on span "Yes" at bounding box center [764, 195] width 14 height 13
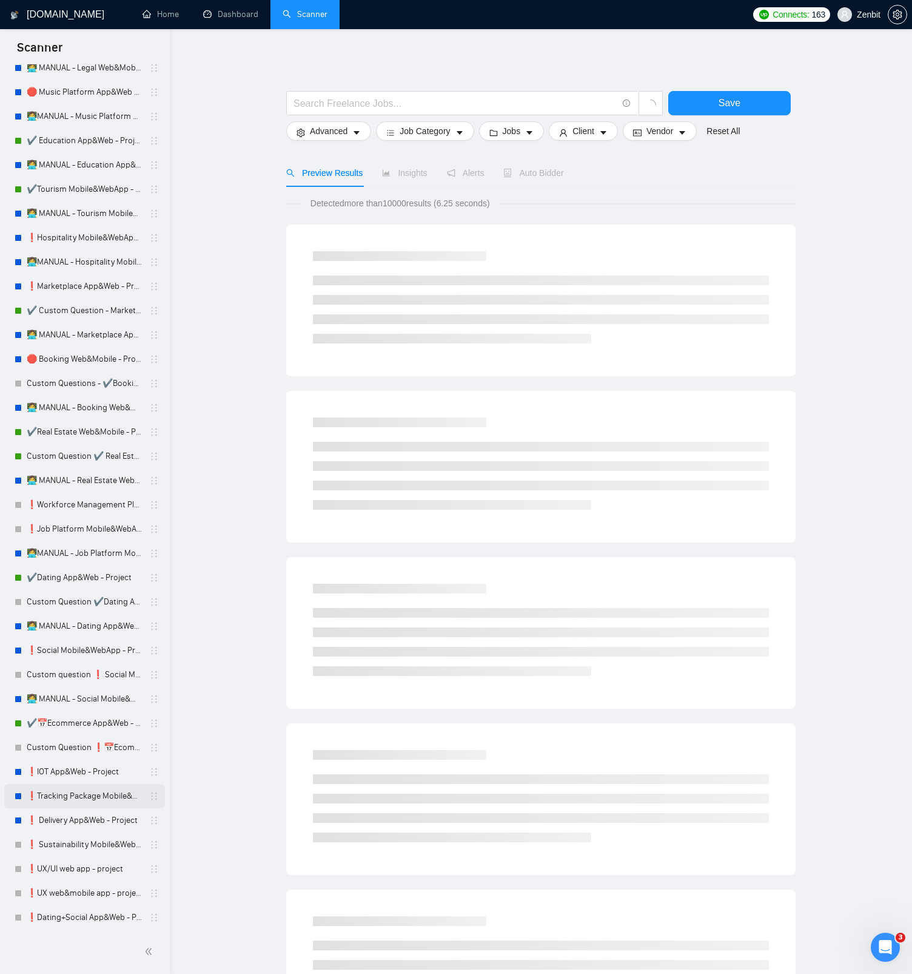
scroll to position [1549, 0]
click at [80, 817] on link "❗ Delivery App&Web - Project" at bounding box center [84, 820] width 115 height 24
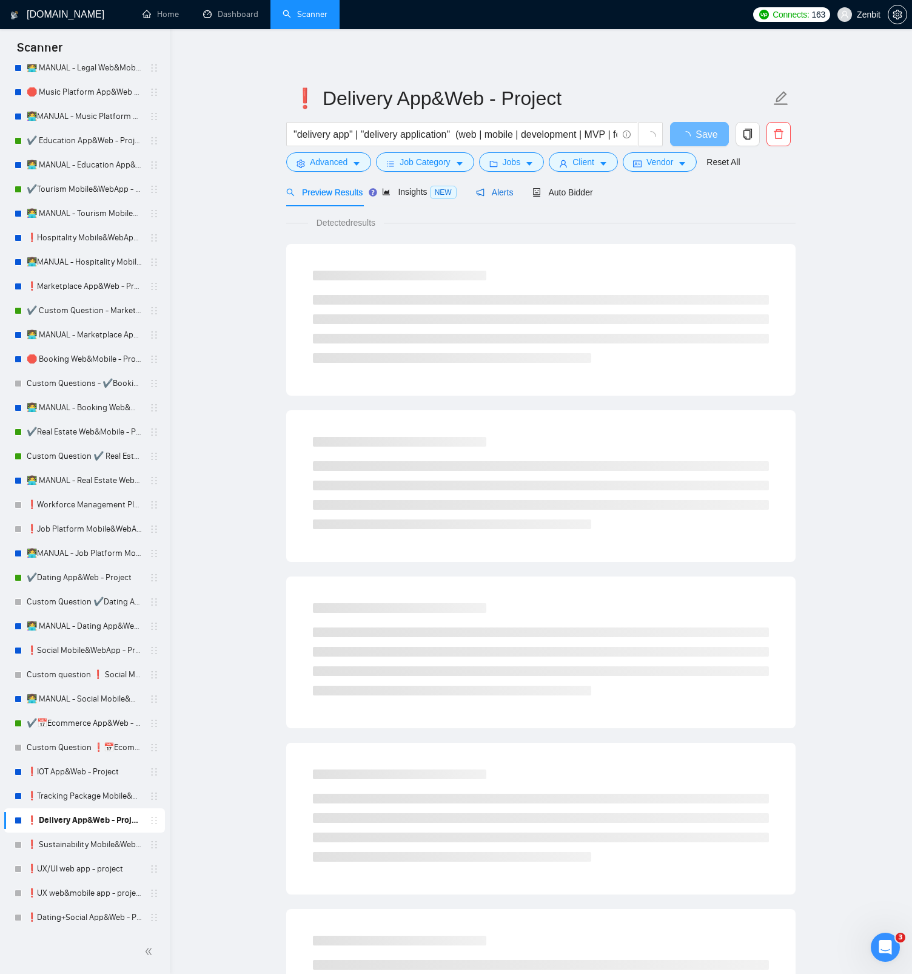
click at [507, 194] on span "Alerts" at bounding box center [495, 192] width 38 height 10
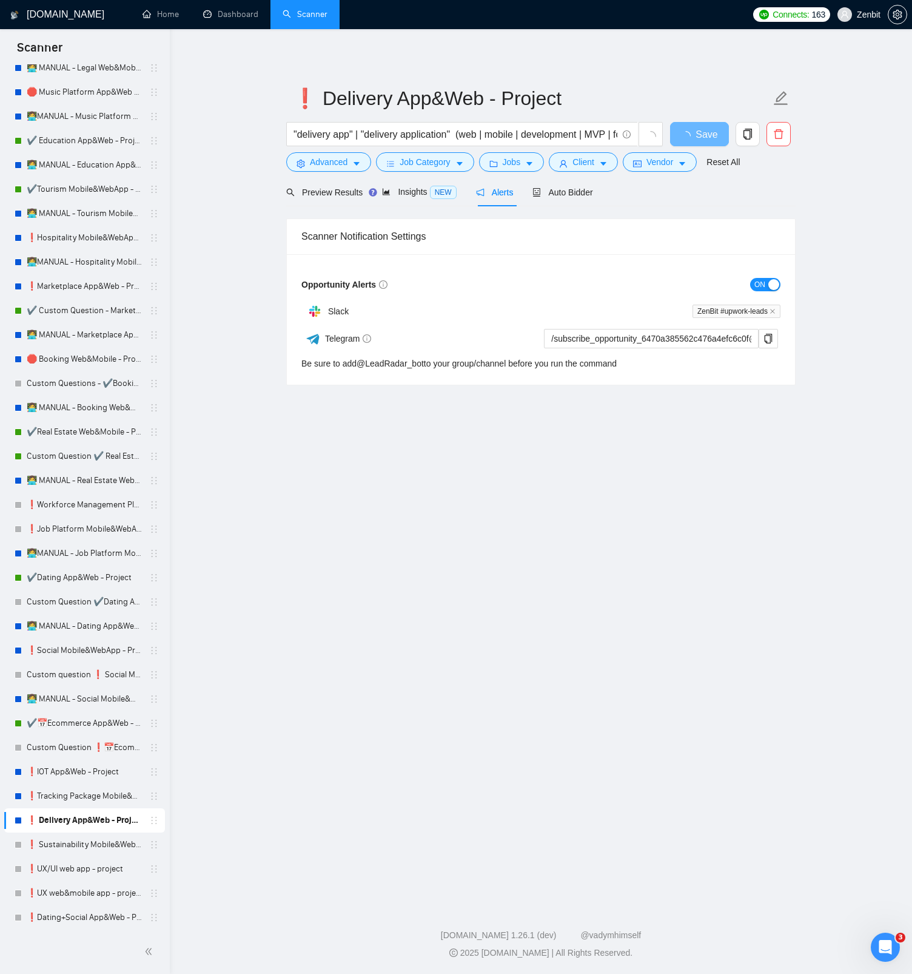
click at [760, 287] on span "ON" at bounding box center [760, 284] width 11 height 13
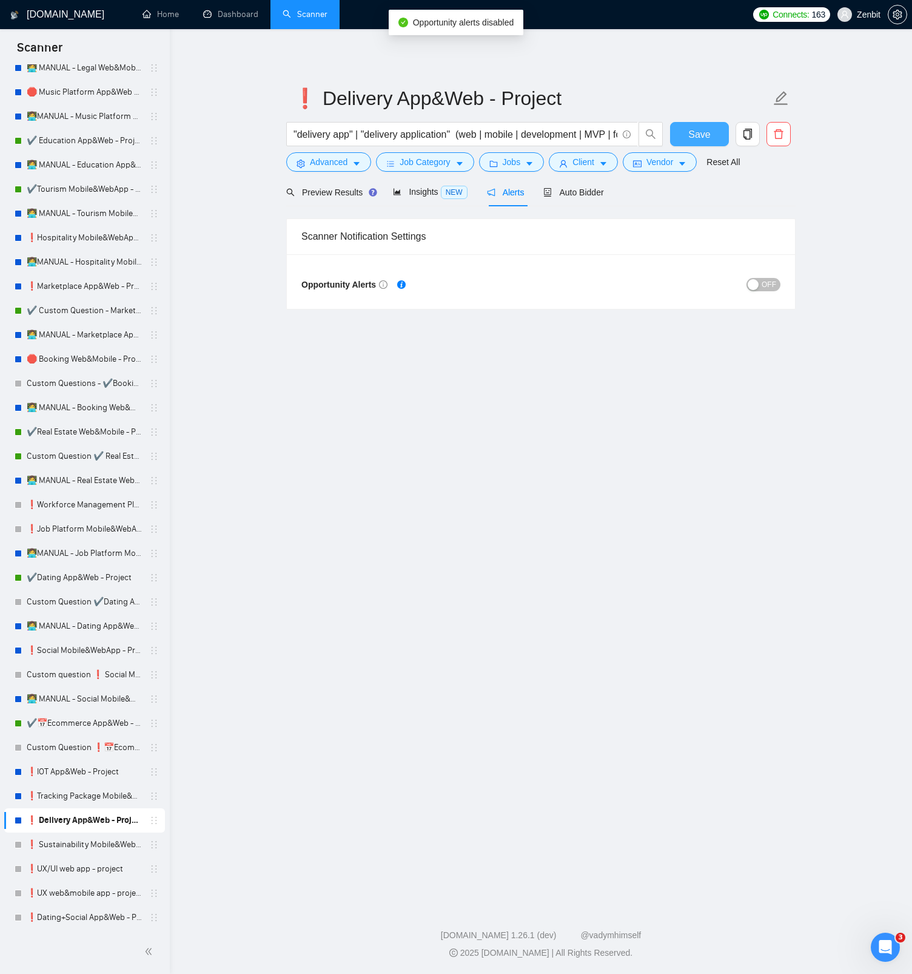
click at [706, 135] on span "Save" at bounding box center [700, 134] width 22 height 15
click at [51, 798] on link "❗Tracking Package Mobile&WebApp - Project" at bounding box center [84, 796] width 115 height 24
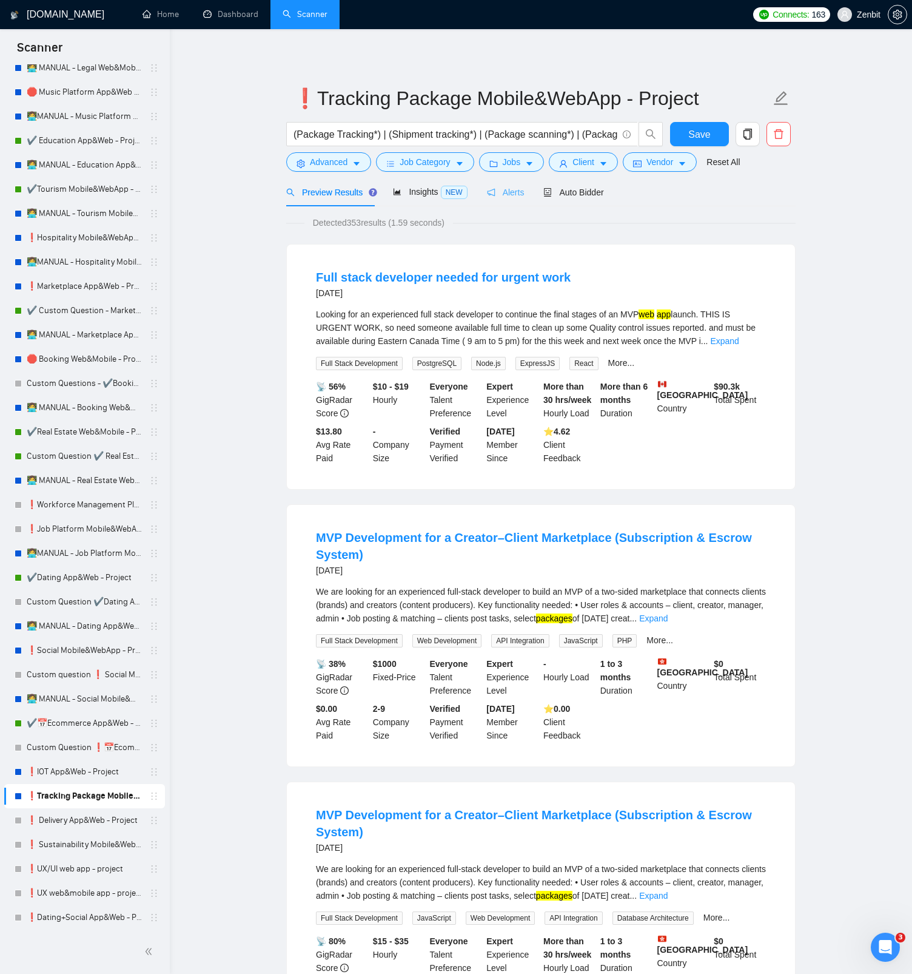
click at [507, 202] on div "Alerts" at bounding box center [506, 192] width 38 height 29
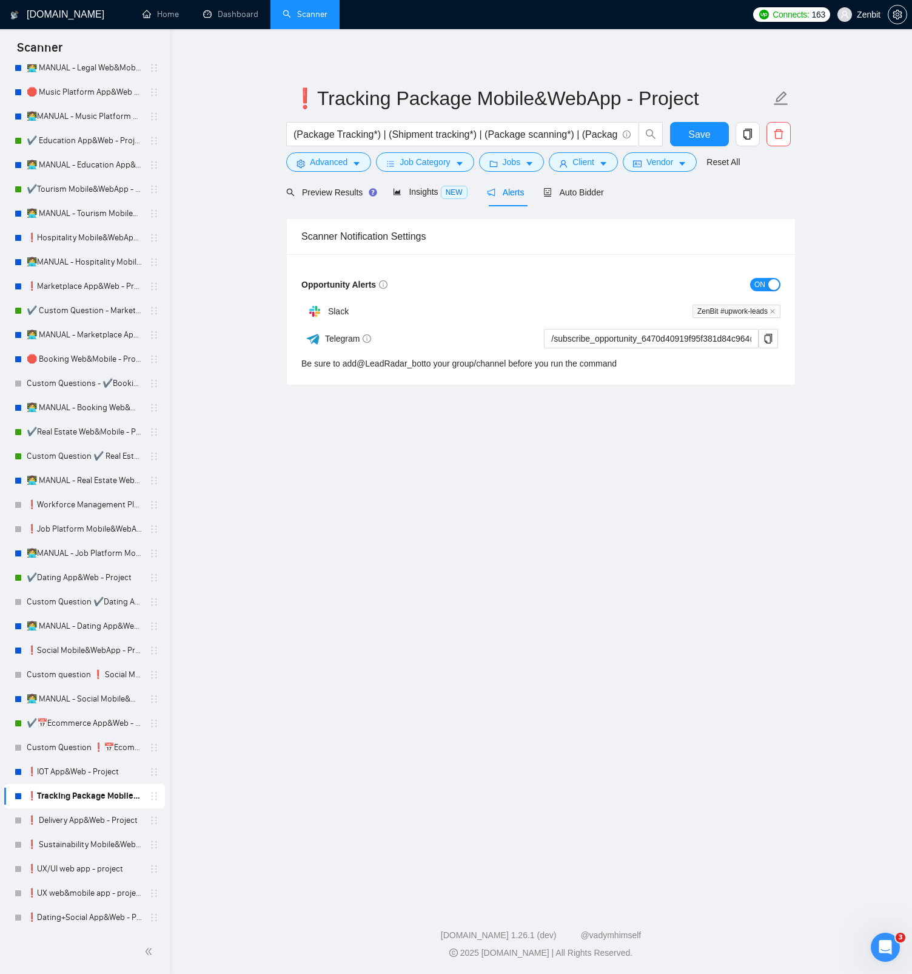
click at [769, 283] on div "button" at bounding box center [774, 284] width 11 height 11
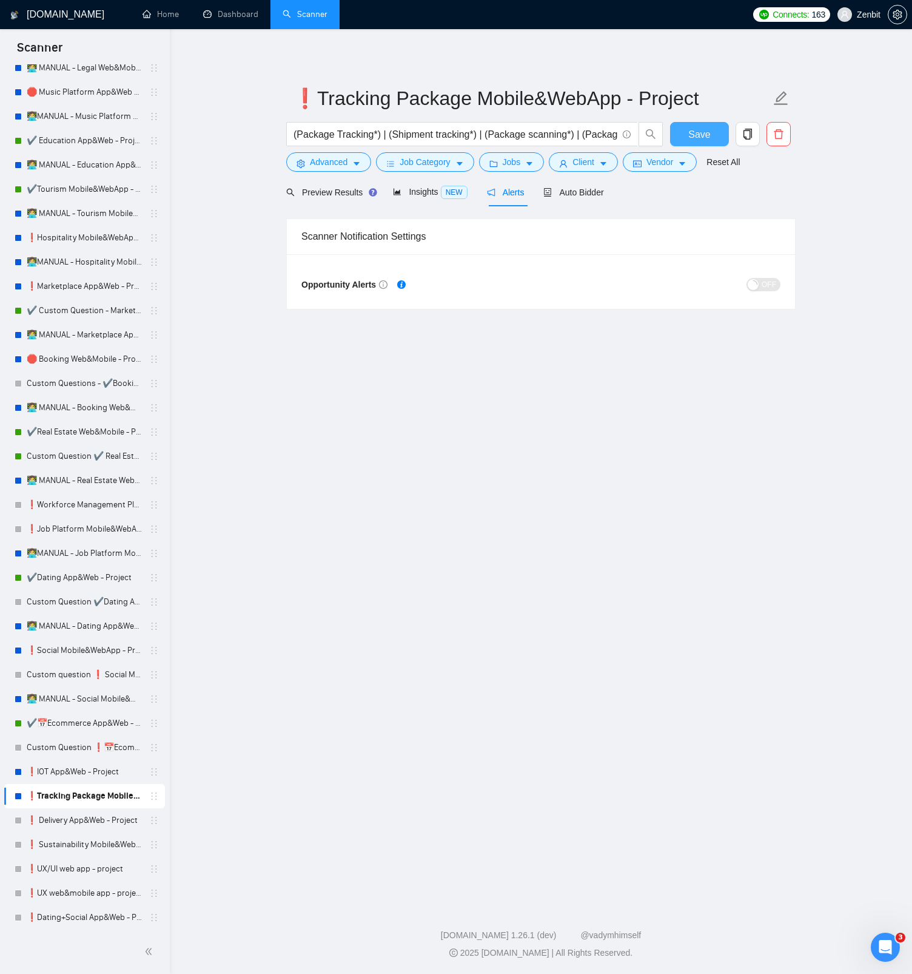
click at [710, 137] on span "Save" at bounding box center [700, 134] width 22 height 15
click at [104, 773] on link "❗IOT App&Web - Project" at bounding box center [84, 772] width 115 height 24
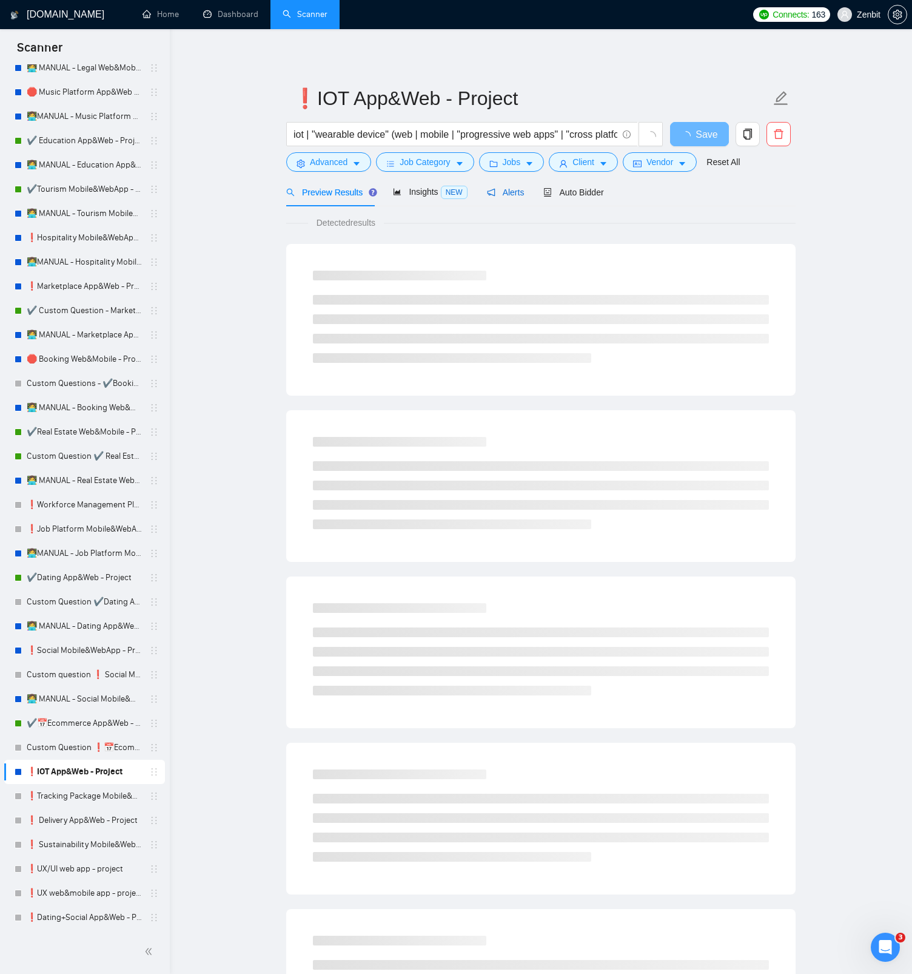
click at [501, 194] on span "Alerts" at bounding box center [506, 192] width 38 height 10
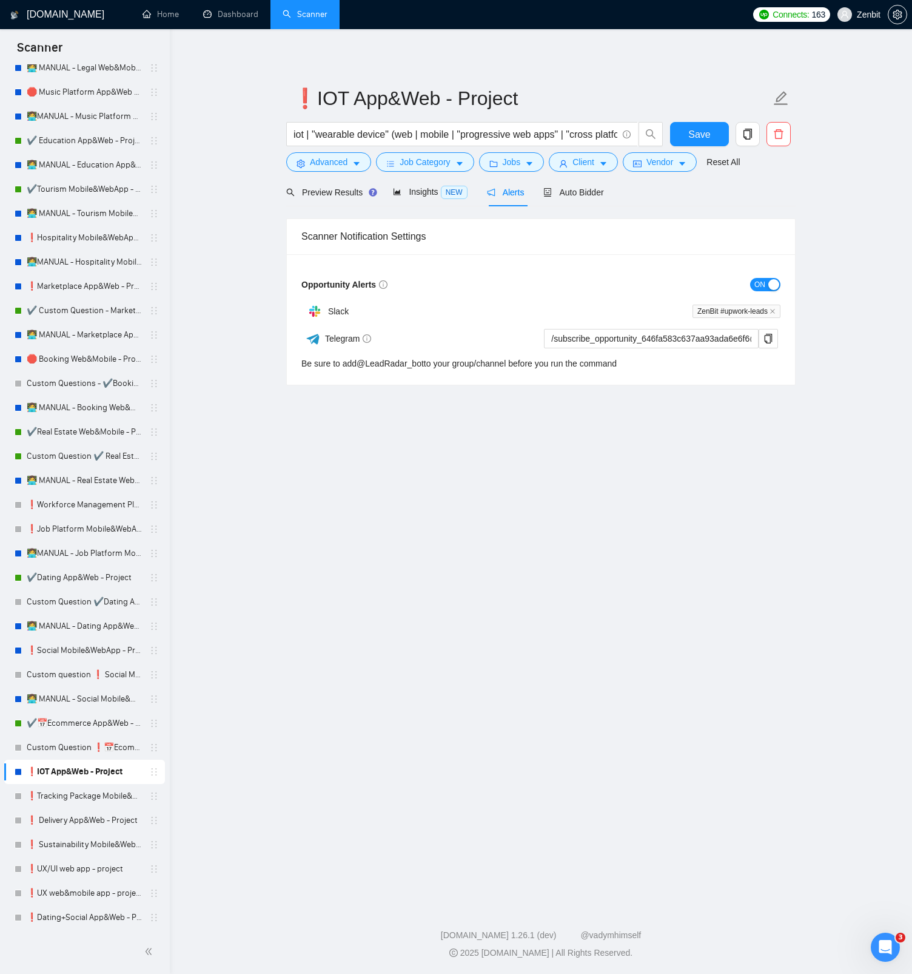
click at [763, 285] on span "ON" at bounding box center [760, 284] width 11 height 13
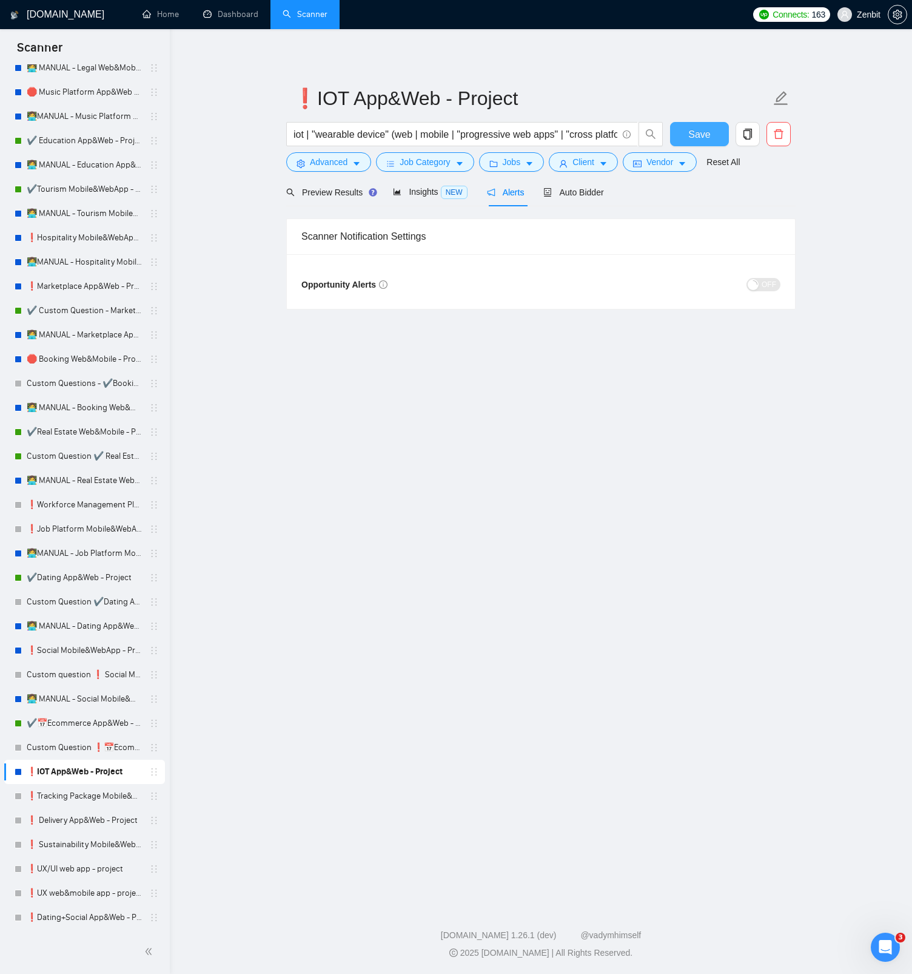
click at [698, 135] on span "Save" at bounding box center [700, 134] width 22 height 15
click at [70, 745] on link "Custom Question ❗📅Ecommerce App&Web - Project" at bounding box center [84, 747] width 115 height 24
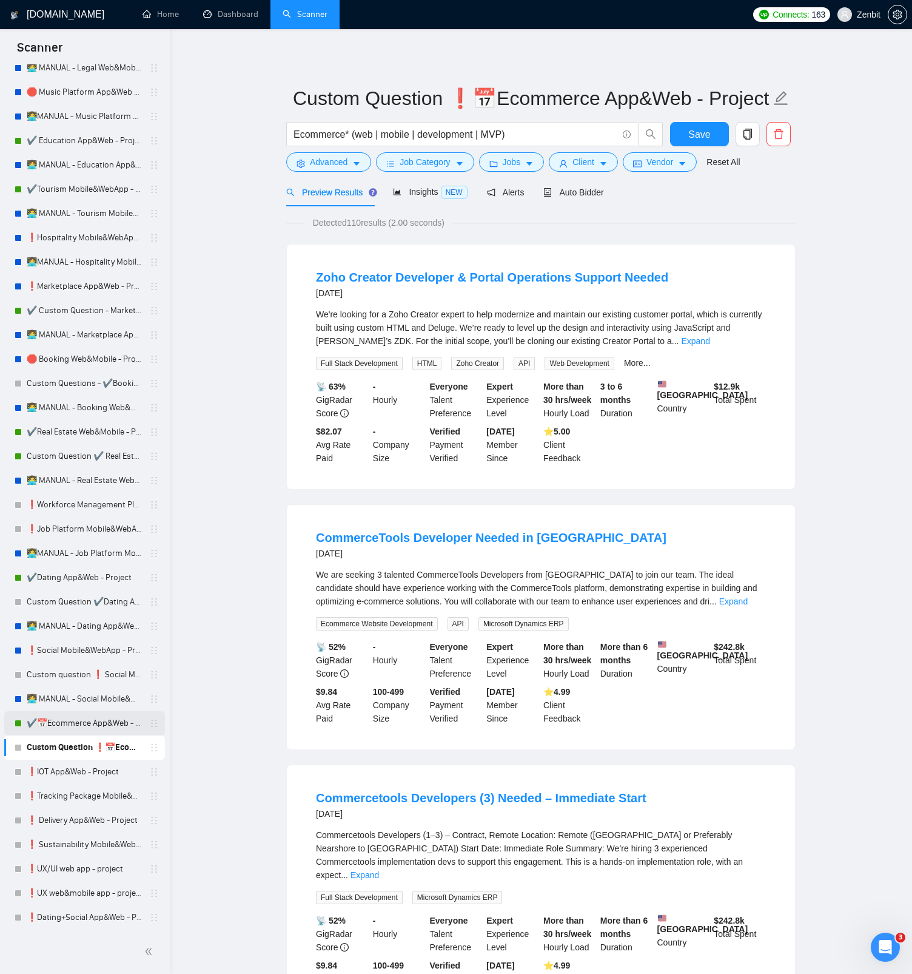
click at [71, 726] on link "✔️📅Ecommerce App&Web - Project" at bounding box center [84, 723] width 115 height 24
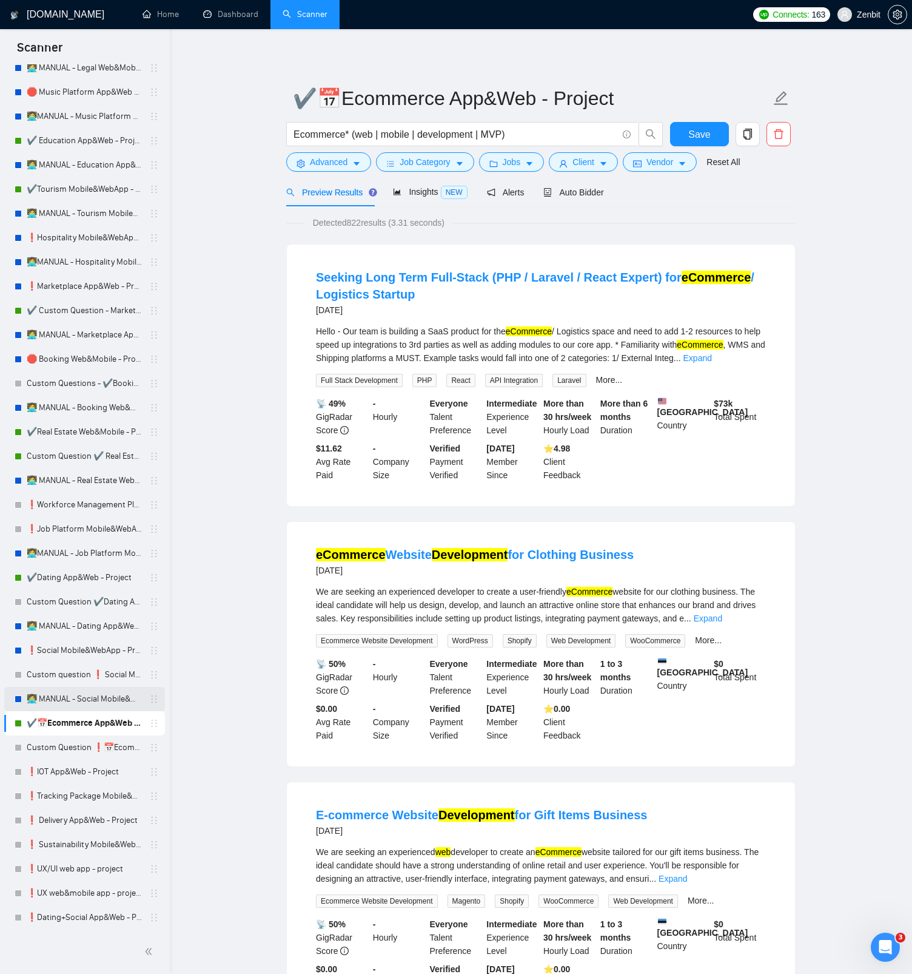
click at [96, 696] on link "👩‍💻 MANUAL - Social Mobile&WebApp - Project" at bounding box center [84, 699] width 115 height 24
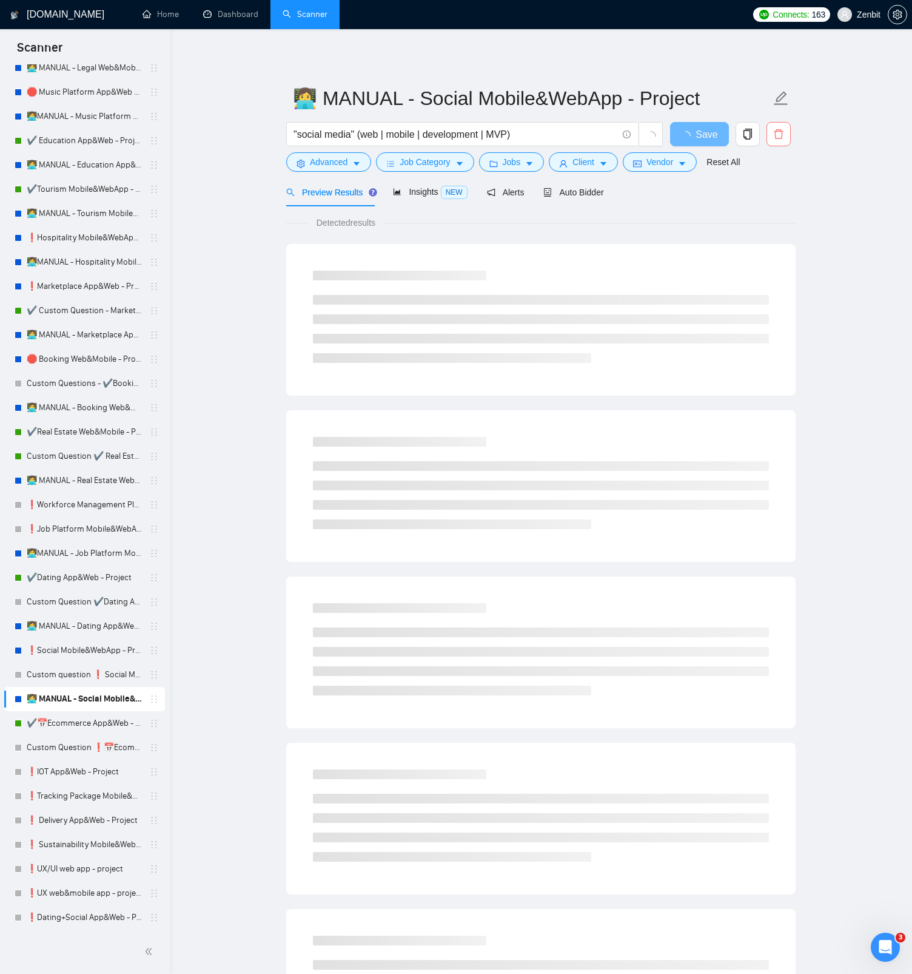
click at [776, 140] on button "button" at bounding box center [779, 134] width 24 height 24
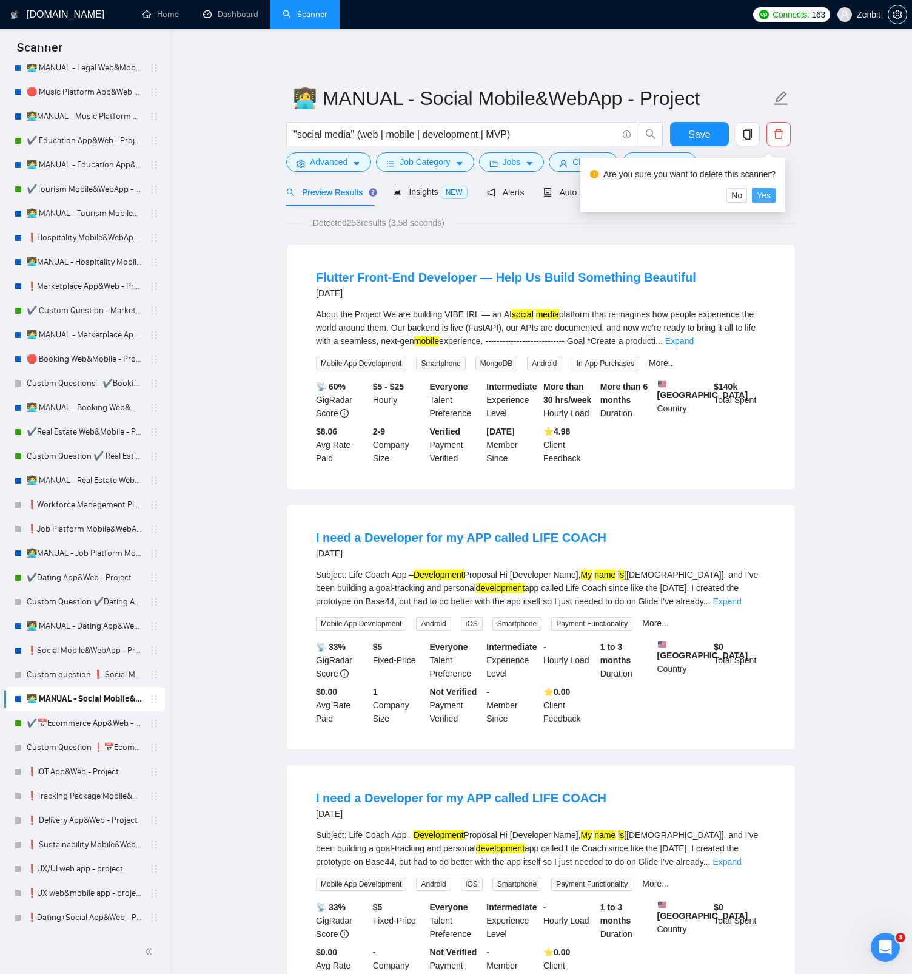
click at [771, 195] on span "Yes" at bounding box center [764, 195] width 14 height 13
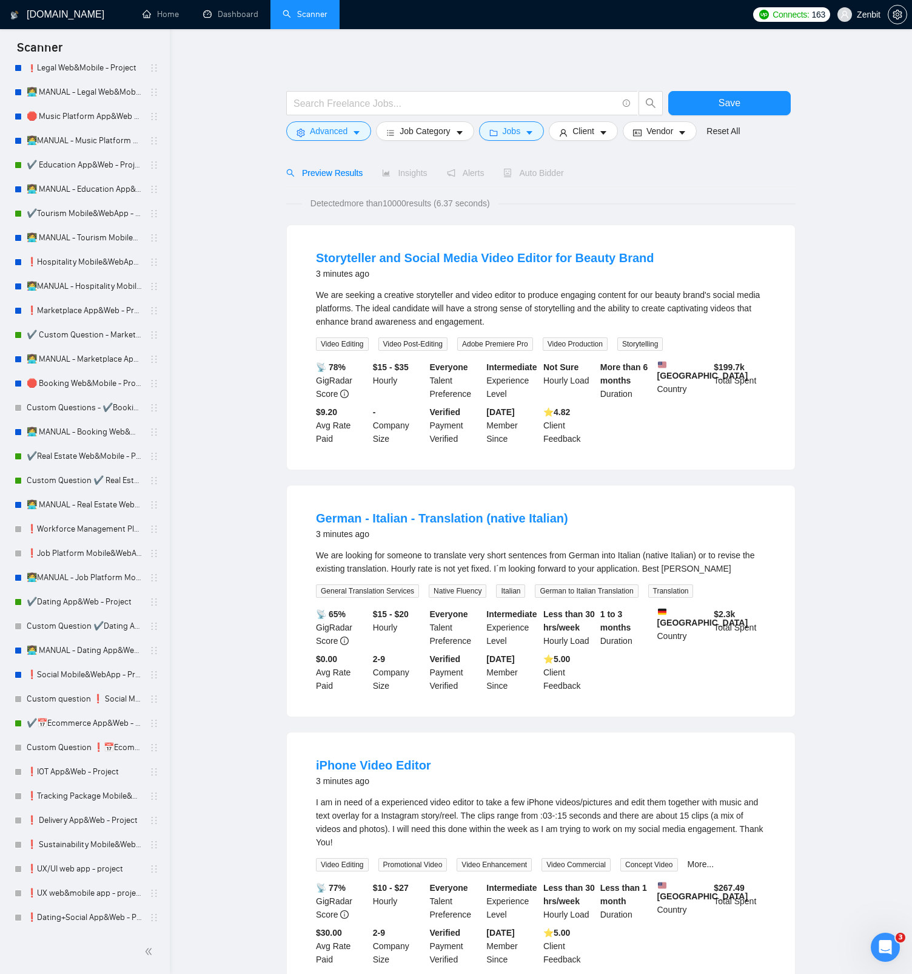
scroll to position [1525, 0]
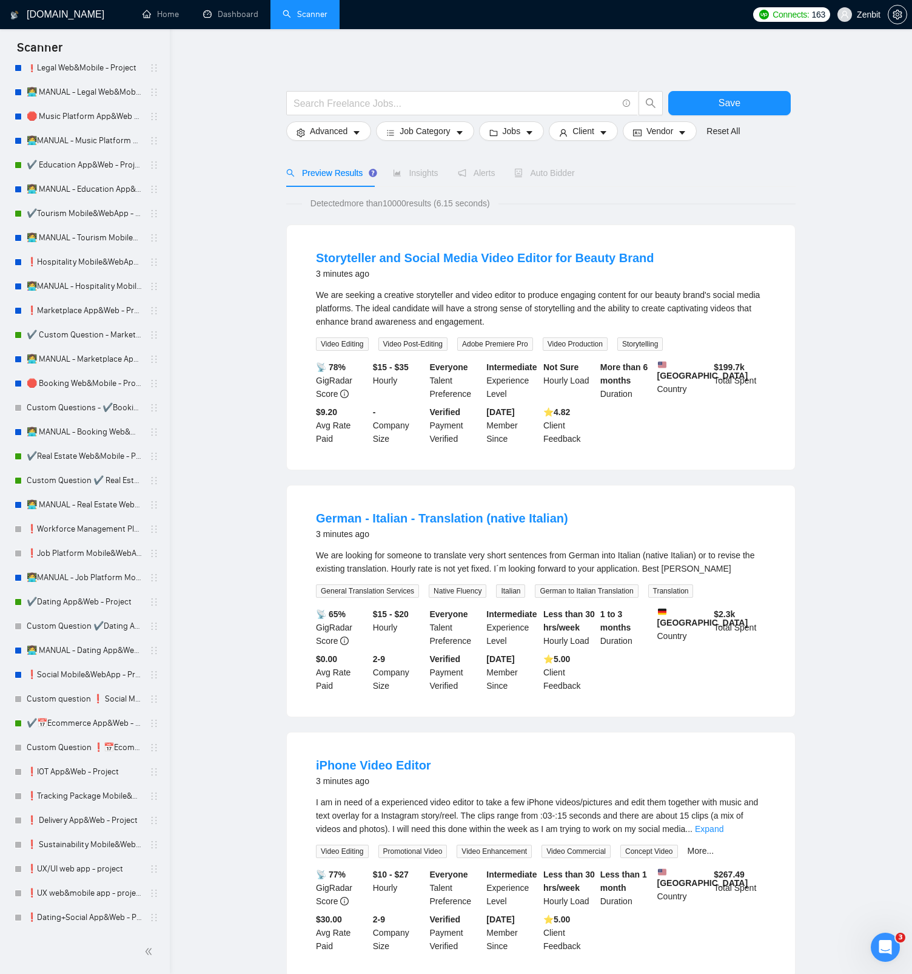
click at [244, 528] on main "Save Advanced Job Category Jobs Client Vendor Reset All Preview Results Insight…" at bounding box center [541, 797] width 704 height 1496
click at [93, 676] on link "❗Social Mobile&WebApp - Project" at bounding box center [84, 675] width 115 height 24
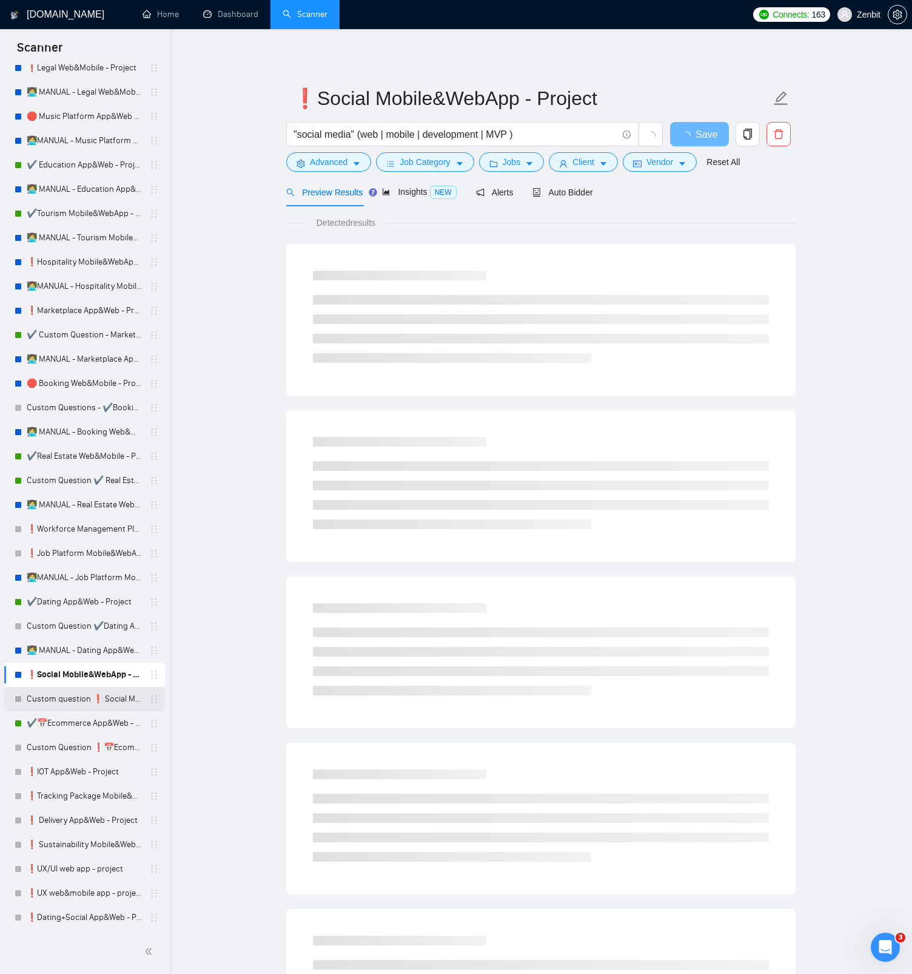
click at [91, 701] on link "Custom question ❗ Social Mobile&WebApp - Project" at bounding box center [84, 699] width 115 height 24
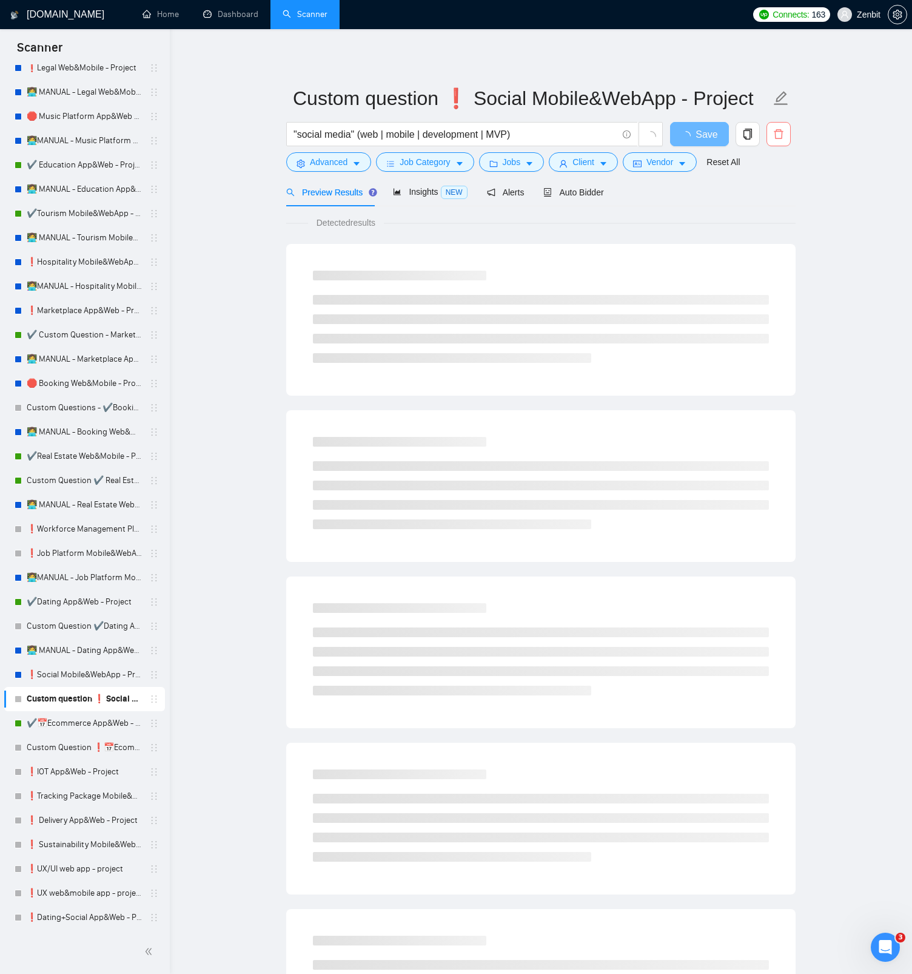
click at [773, 130] on span "delete" at bounding box center [778, 134] width 23 height 11
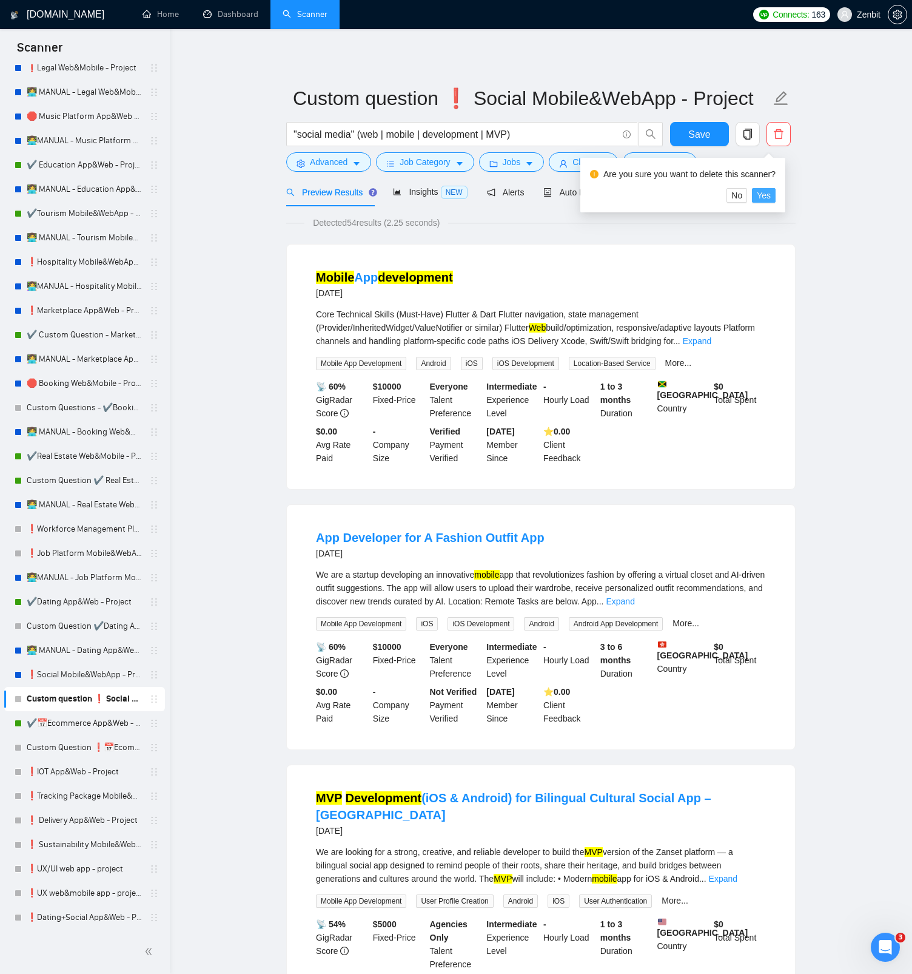
click at [771, 197] on span "Yes" at bounding box center [764, 195] width 14 height 13
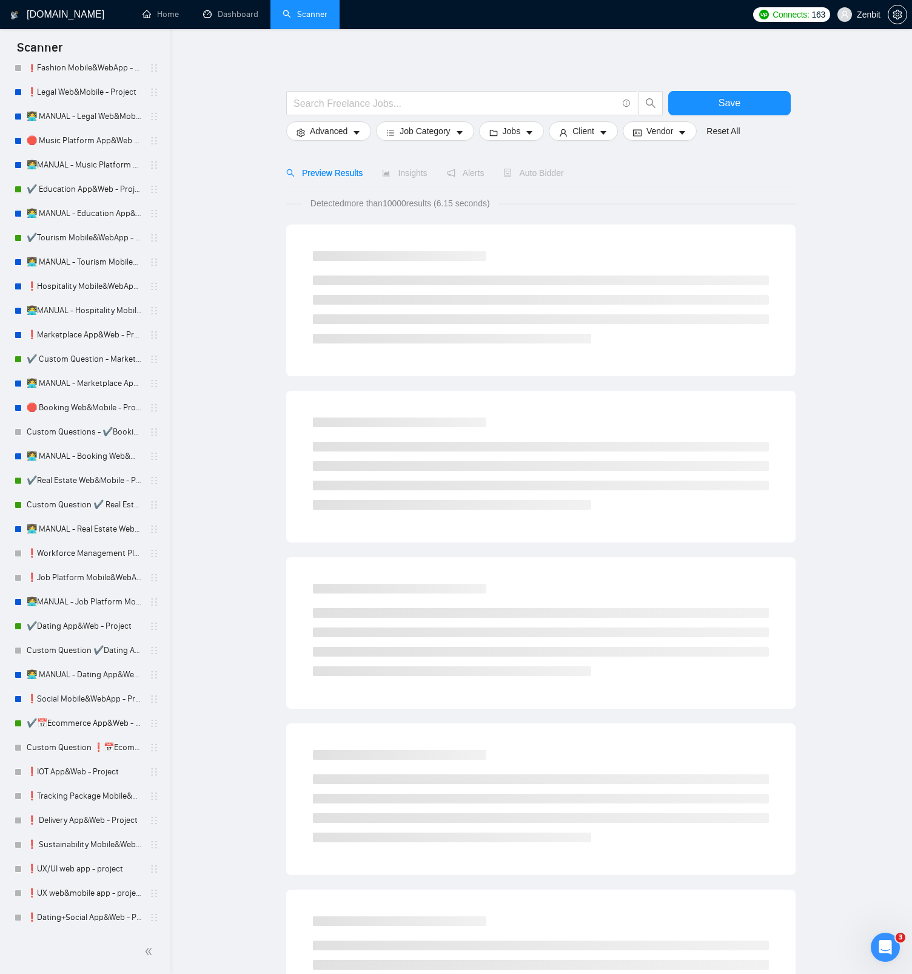
scroll to position [1500, 0]
click at [48, 700] on link "❗Social Mobile&WebApp - Project" at bounding box center [84, 699] width 115 height 24
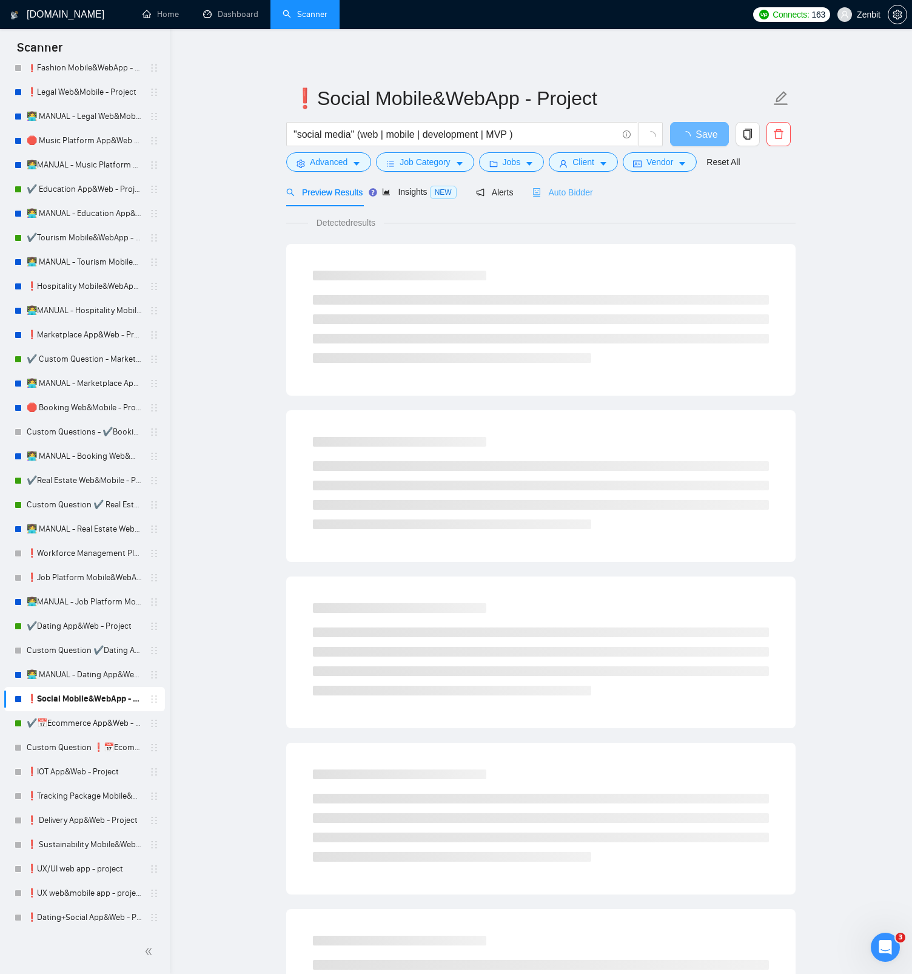
click at [565, 200] on div "Auto Bidder" at bounding box center [563, 192] width 60 height 29
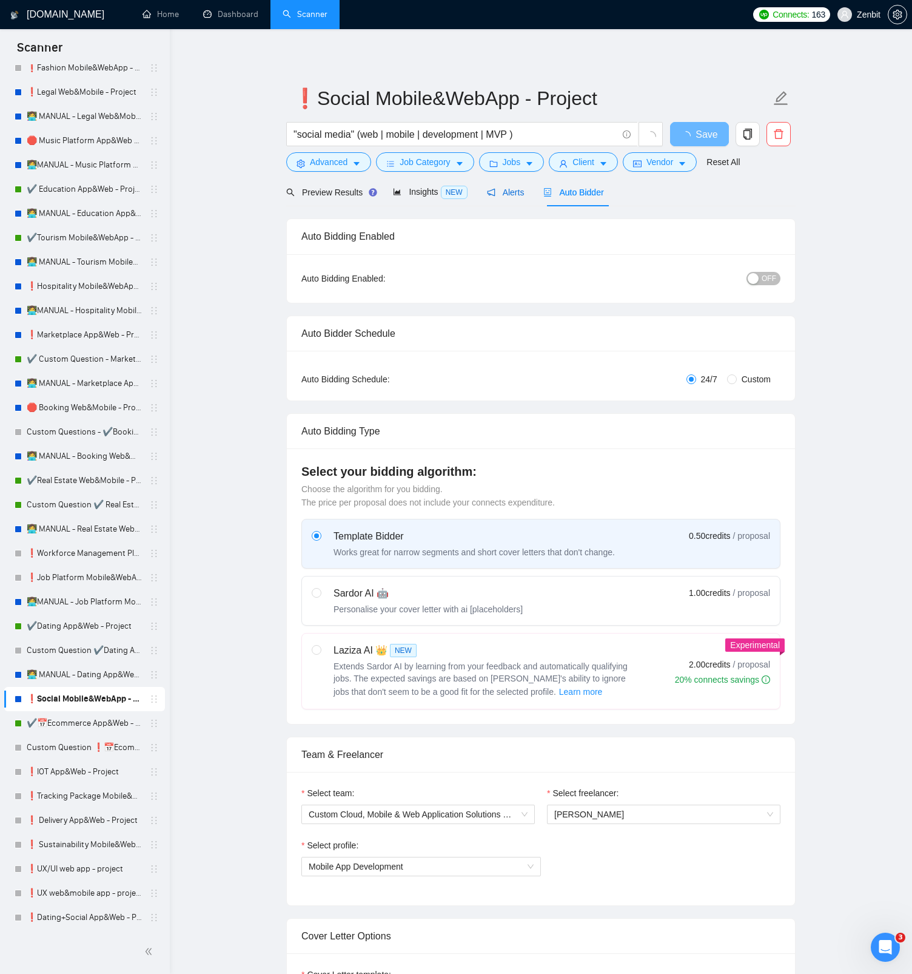
click at [501, 197] on div "Alerts" at bounding box center [506, 192] width 38 height 13
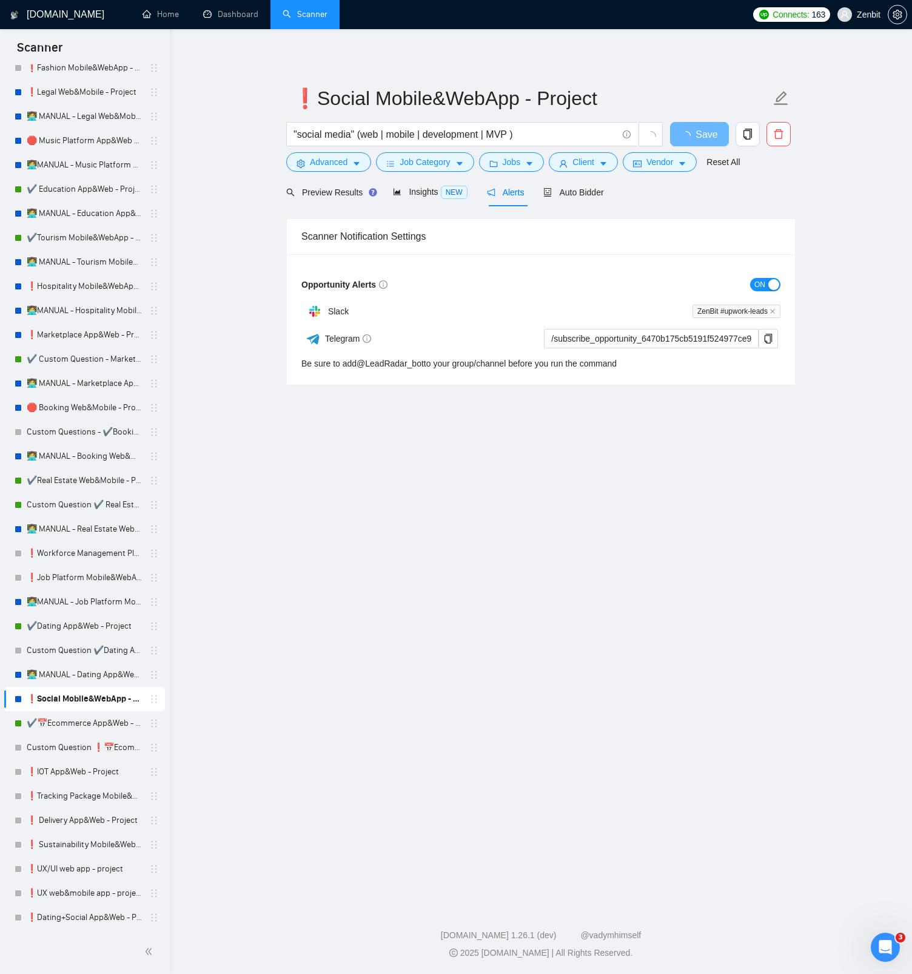
click at [768, 280] on button "ON" at bounding box center [765, 284] width 30 height 13
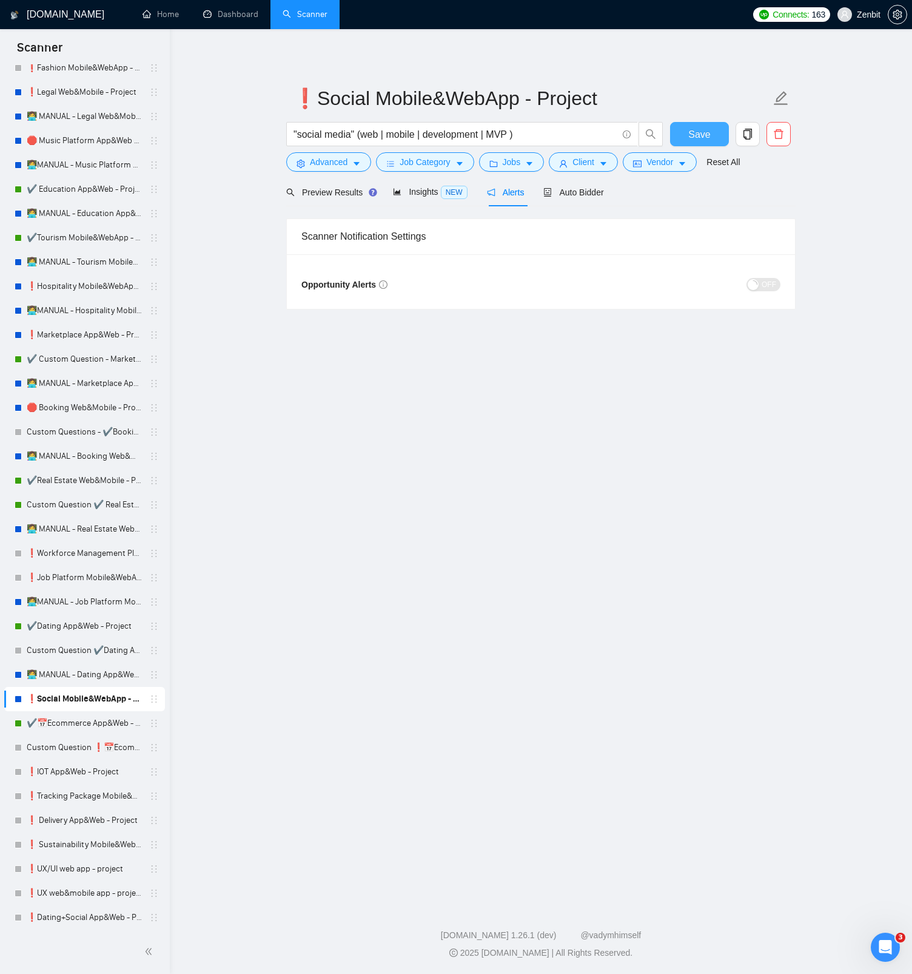
click at [706, 129] on span "Save" at bounding box center [700, 134] width 22 height 15
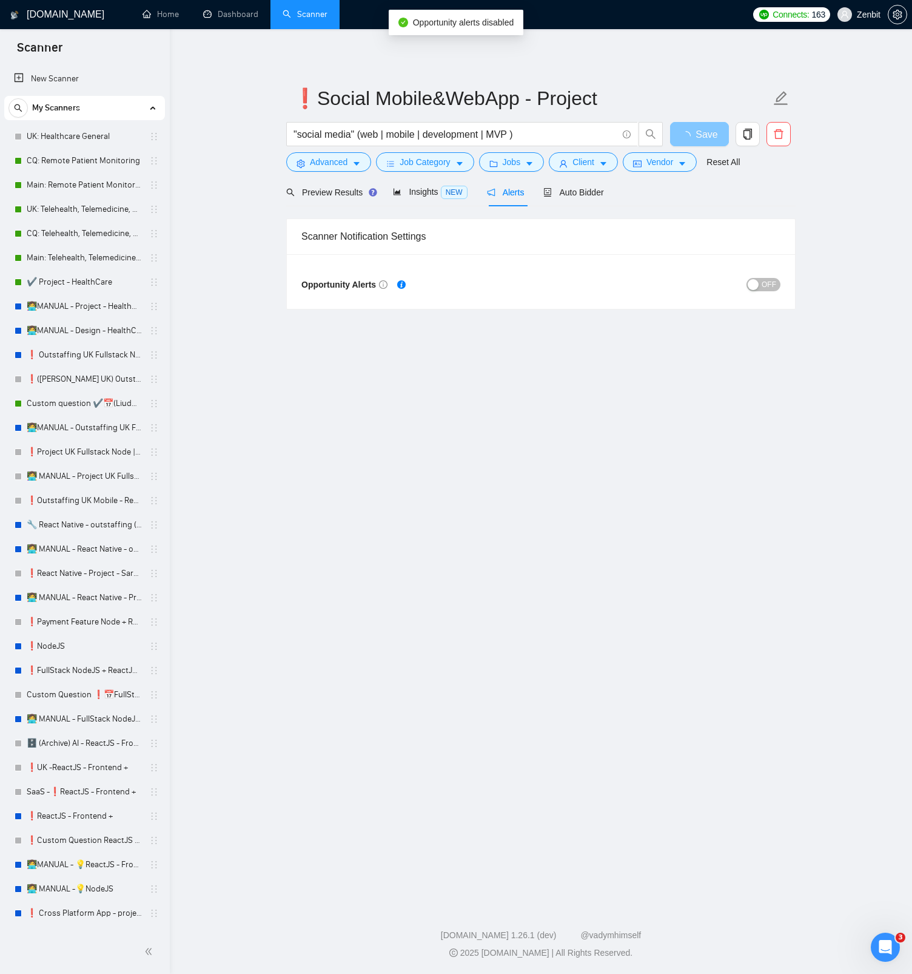
scroll to position [1500, 0]
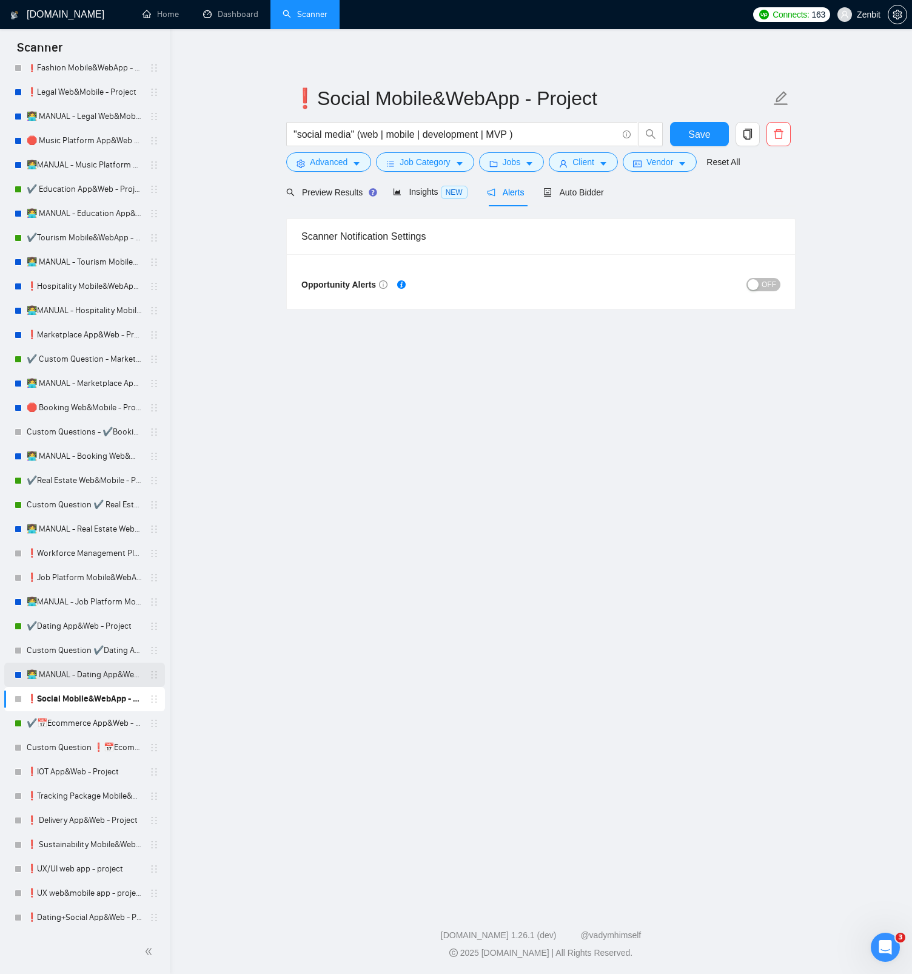
click at [78, 670] on link "👩‍💻 MANUAL - Dating App&Web - Project" at bounding box center [84, 675] width 115 height 24
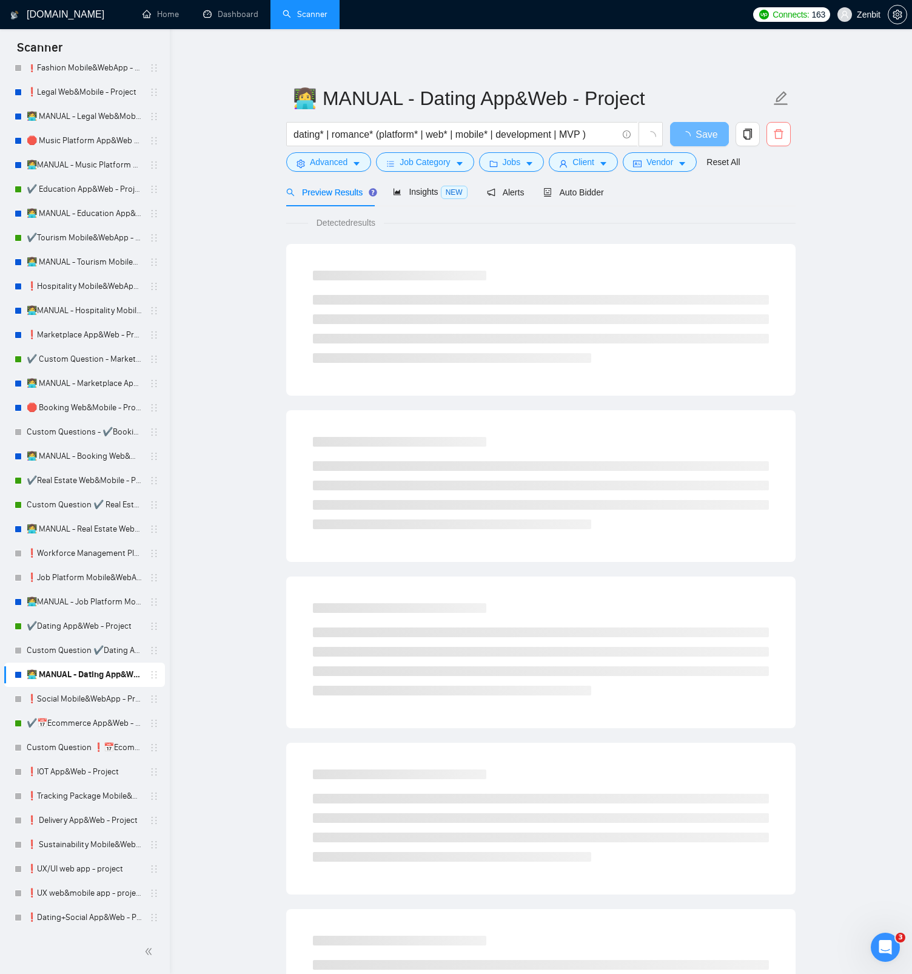
click at [778, 133] on icon "delete" at bounding box center [779, 134] width 11 height 11
click at [768, 196] on span "Yes" at bounding box center [764, 195] width 14 height 13
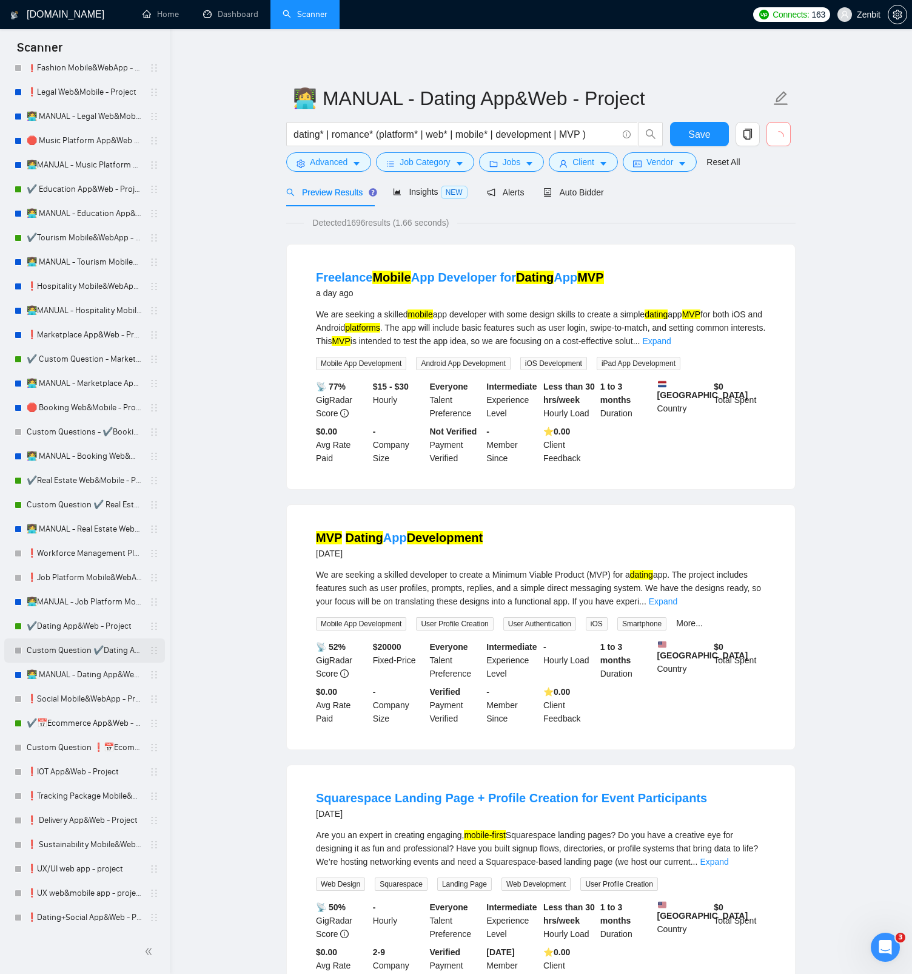
click at [67, 638] on link "✔️Dating App&Web - Project" at bounding box center [84, 626] width 115 height 24
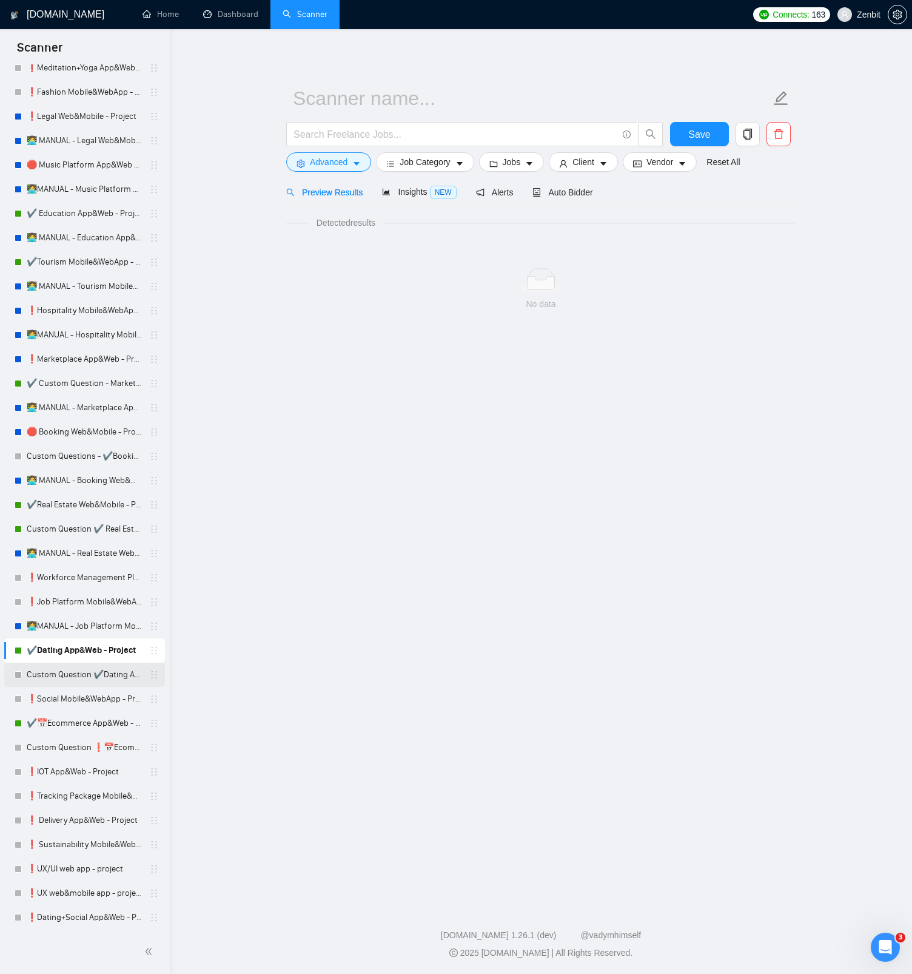
scroll to position [1476, 0]
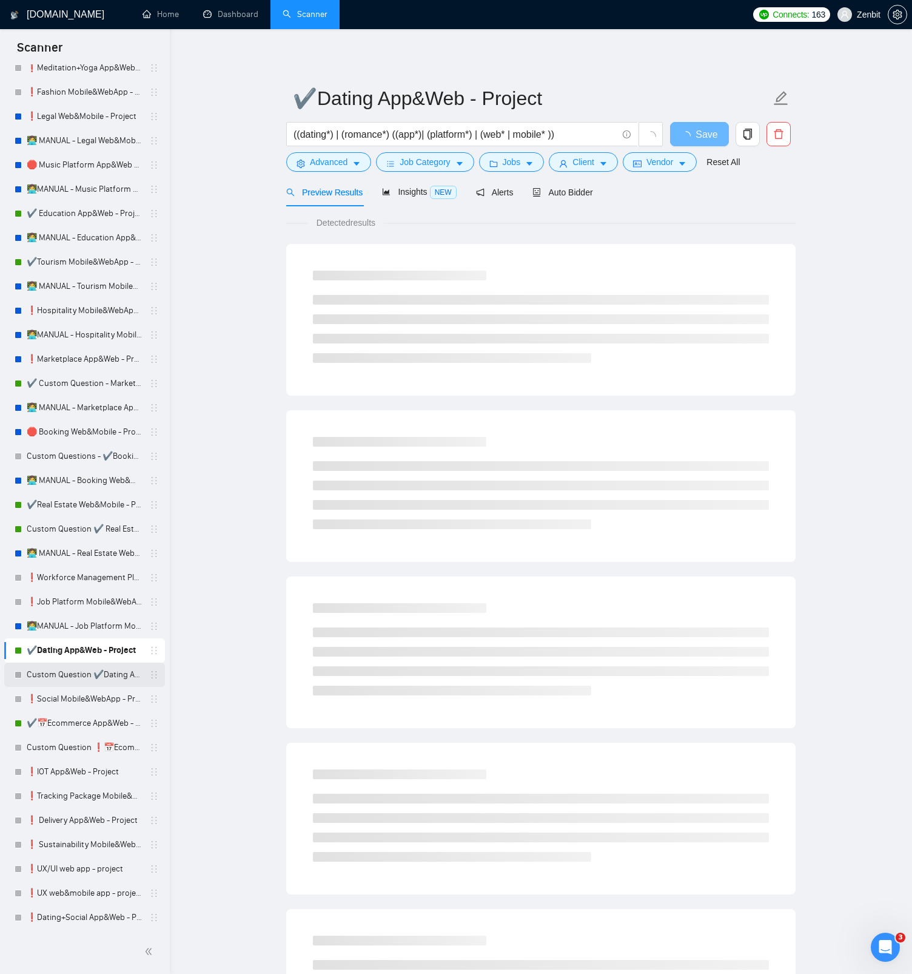
click at [72, 675] on link "Custom Question ✔️Dating App&Web - Project" at bounding box center [84, 675] width 115 height 24
click at [772, 137] on span "delete" at bounding box center [778, 134] width 23 height 11
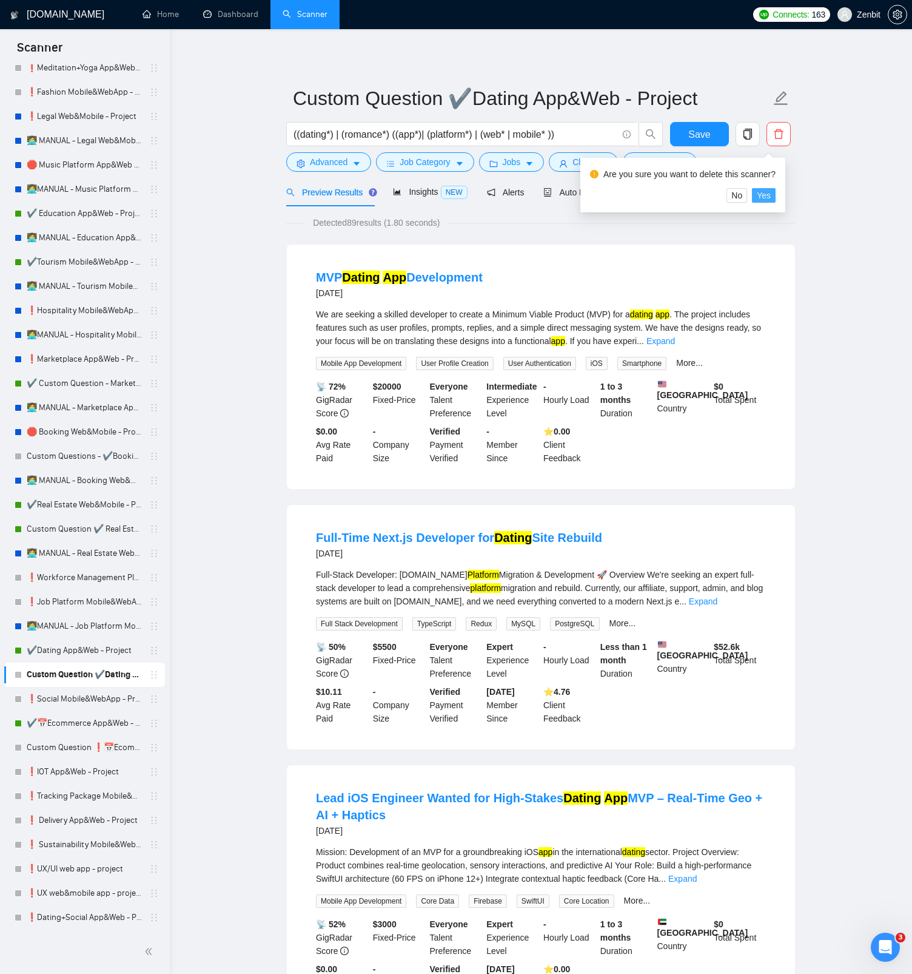
click at [771, 193] on span "Yes" at bounding box center [764, 195] width 14 height 13
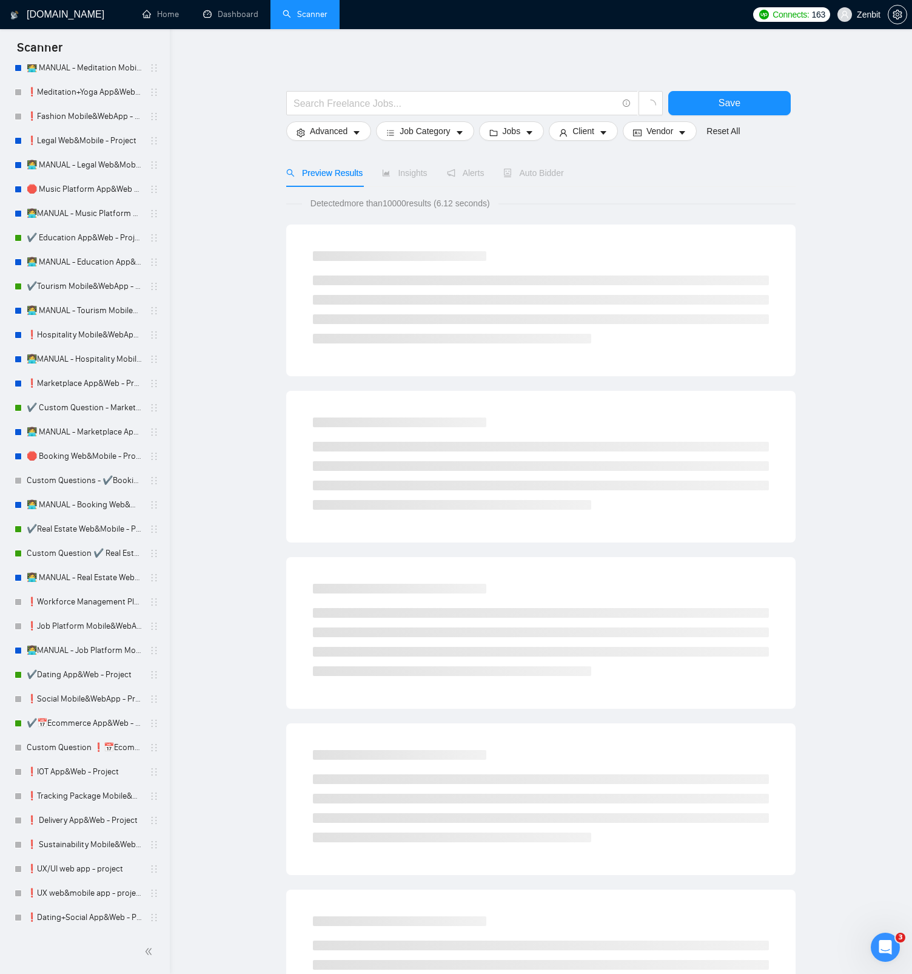
scroll to position [1452, 0]
click at [85, 656] on link "👩‍💻MANUAL - Job Platform Mobile&WebApp - Project" at bounding box center [84, 650] width 115 height 24
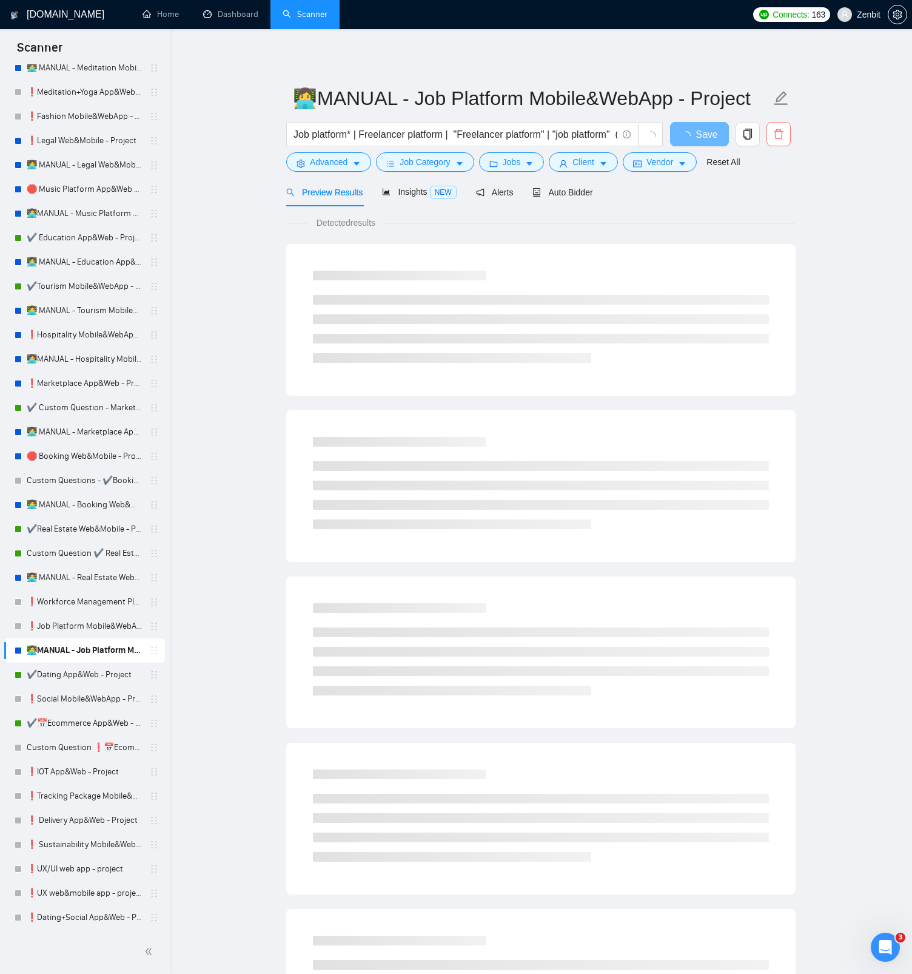
click at [783, 135] on icon "delete" at bounding box center [779, 134] width 11 height 11
click at [771, 197] on span "Yes" at bounding box center [764, 195] width 14 height 13
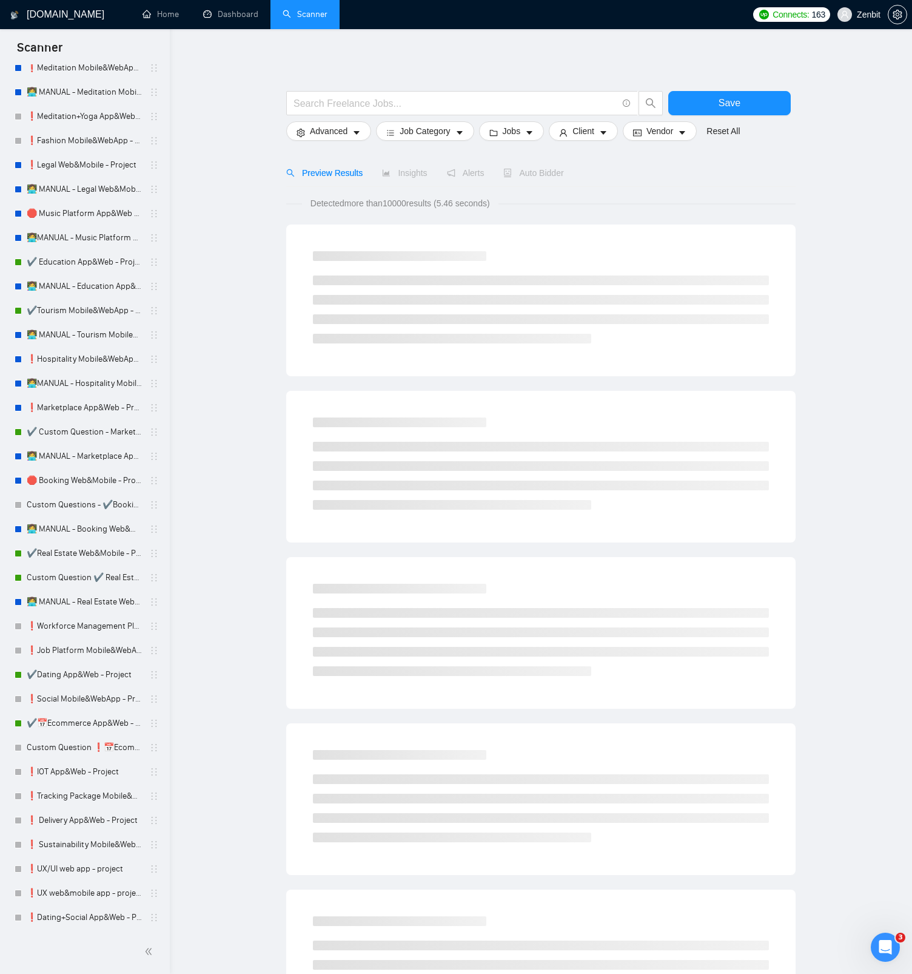
scroll to position [1428, 0]
click at [103, 607] on link "👩‍💻 MANUAL - Real Estate Web&Mobile - Project" at bounding box center [84, 602] width 115 height 24
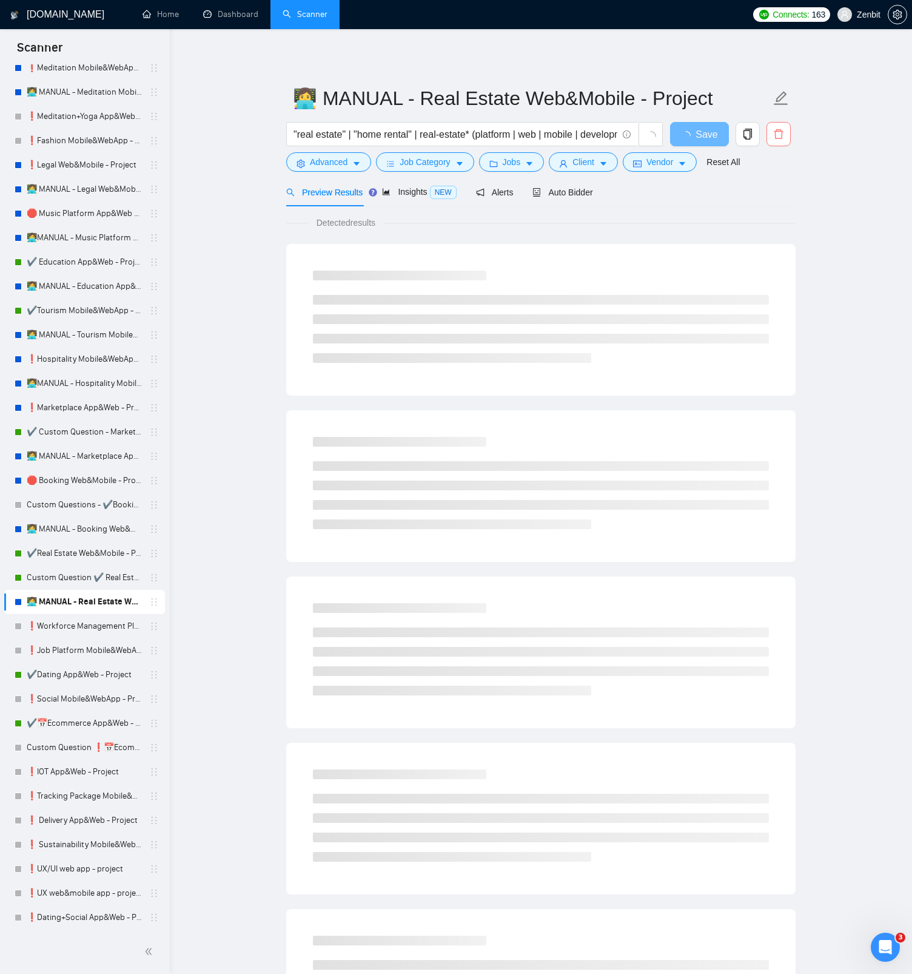
click at [779, 140] on button "button" at bounding box center [779, 134] width 24 height 24
click at [769, 199] on span "Yes" at bounding box center [764, 195] width 14 height 13
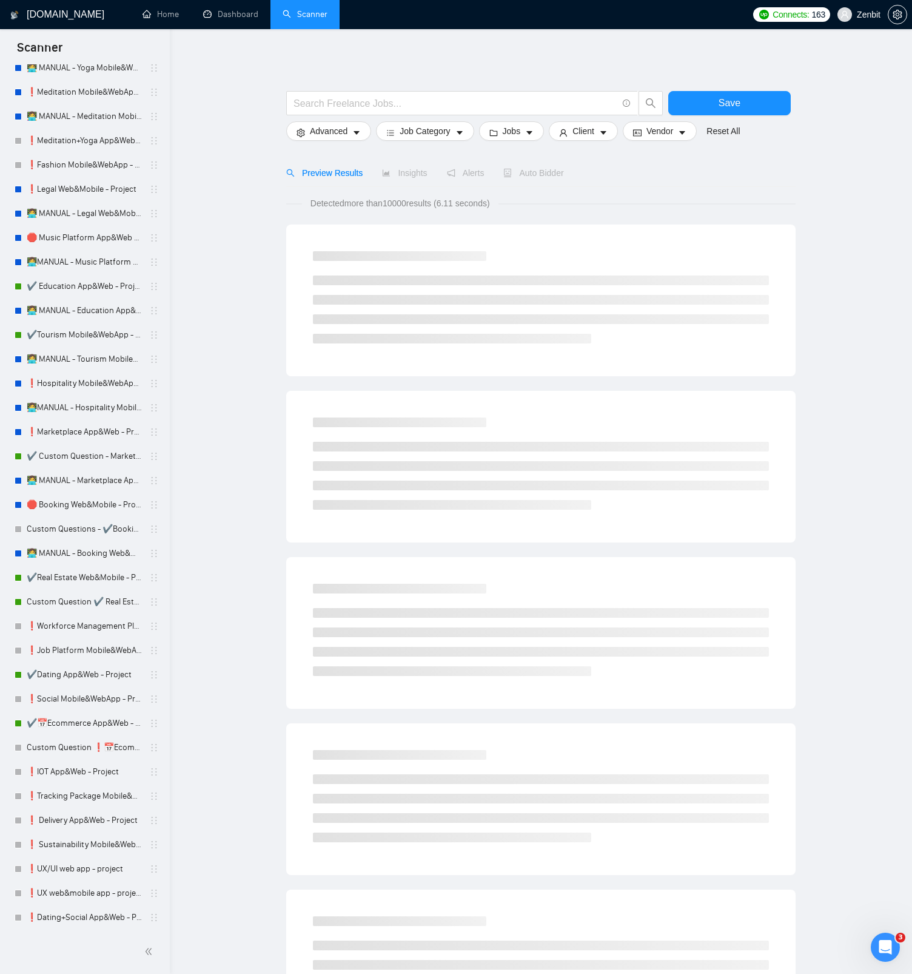
scroll to position [1403, 0]
click at [83, 556] on link "👩‍💻 MANUAL - Booking Web&Mobile - Project" at bounding box center [84, 553] width 115 height 24
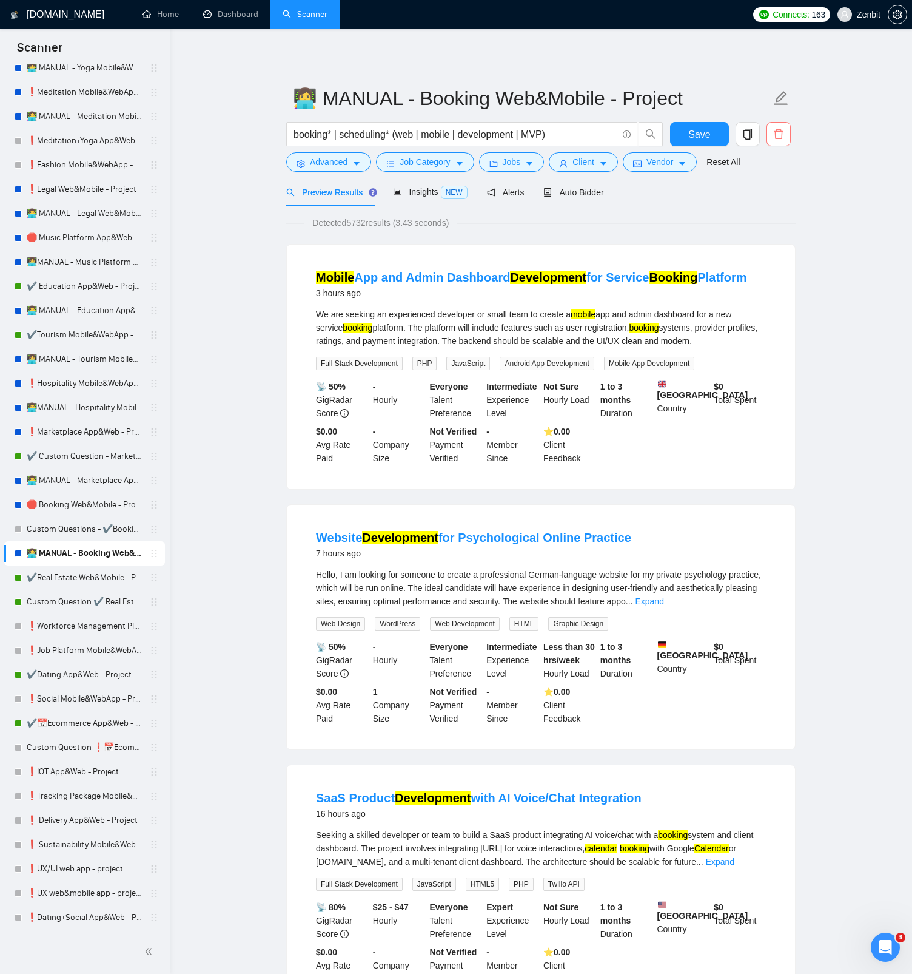
click at [772, 134] on span "delete" at bounding box center [778, 134] width 23 height 11
drag, startPoint x: 769, startPoint y: 194, endPoint x: 764, endPoint y: 200, distance: 7.7
click at [769, 194] on span "Yes" at bounding box center [764, 195] width 14 height 13
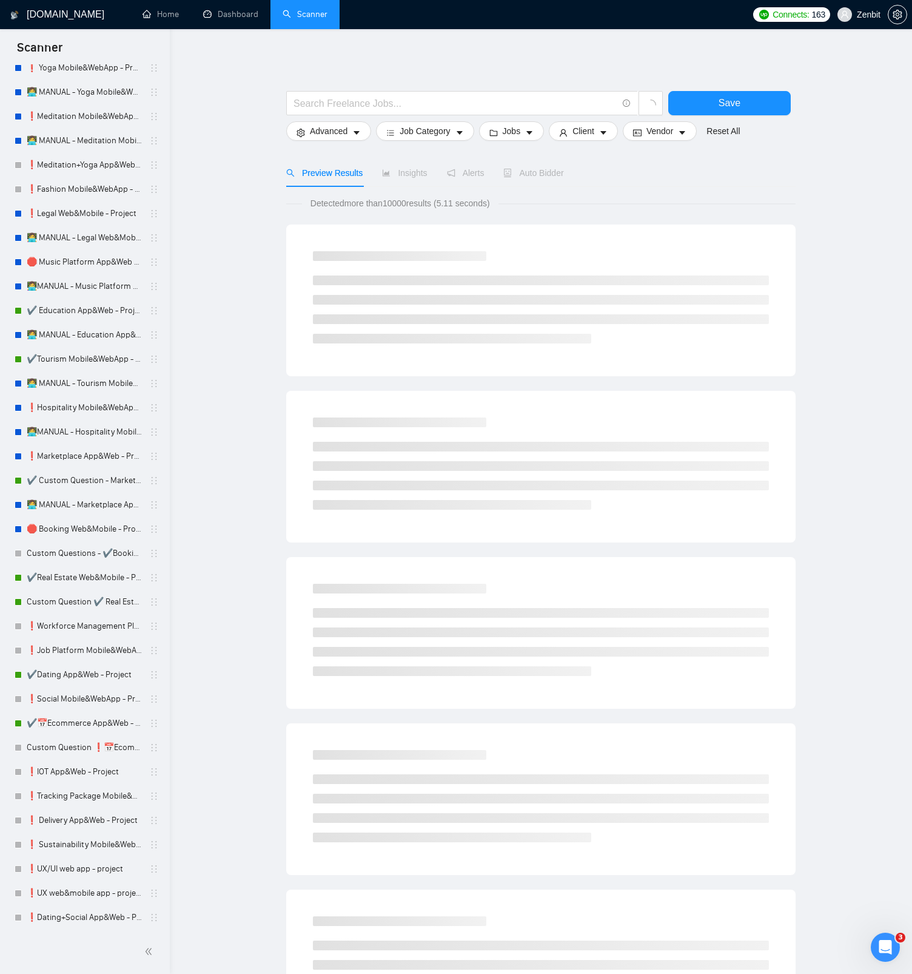
scroll to position [1379, 0]
click at [59, 553] on link "Custom Questions - ✔️Booking Web&Mobile - Project - high performed +" at bounding box center [84, 553] width 115 height 24
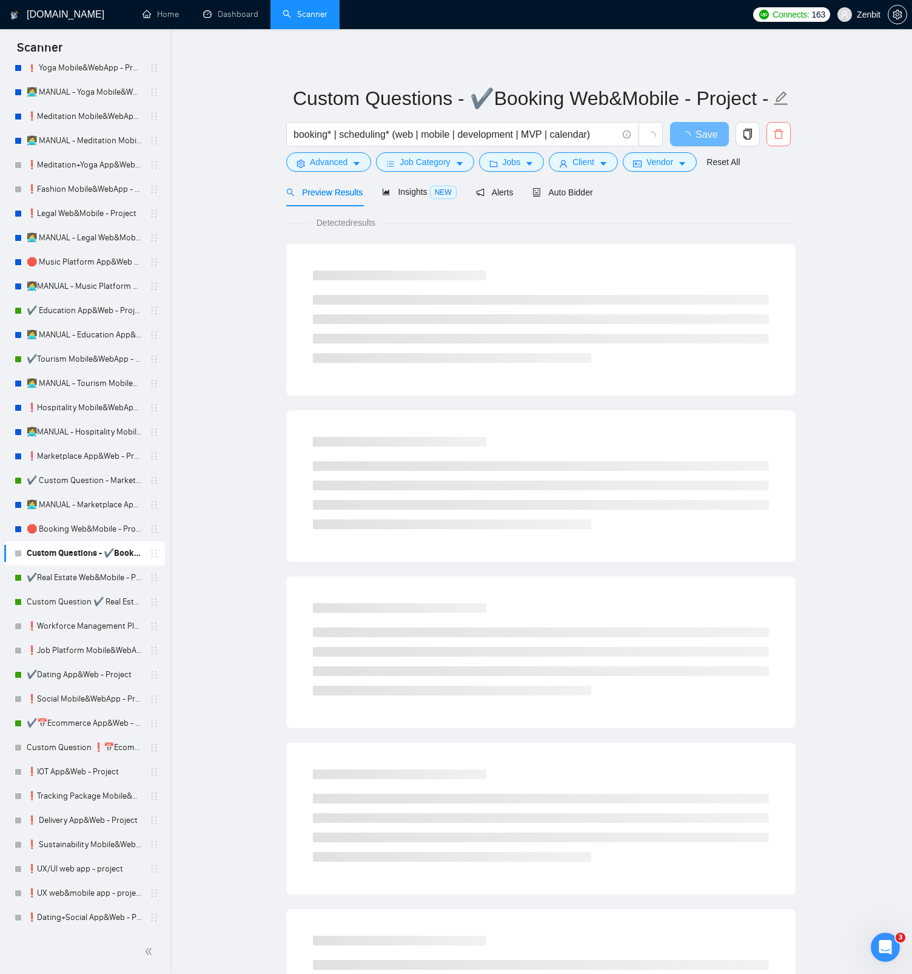
click at [777, 143] on button "button" at bounding box center [779, 134] width 24 height 24
click at [771, 197] on span "Yes" at bounding box center [764, 195] width 14 height 13
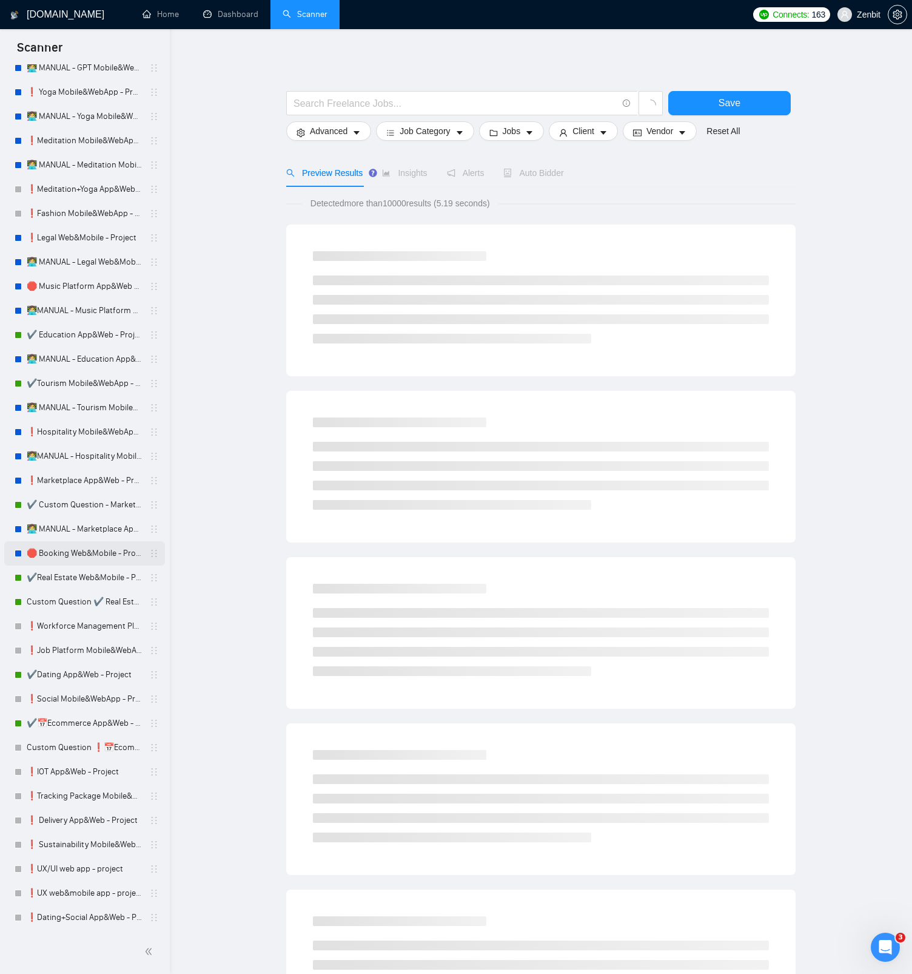
scroll to position [1355, 0]
click at [77, 551] on link "🛑 Booking Web&Mobile - Project - high performed + (need to rework)" at bounding box center [84, 553] width 115 height 24
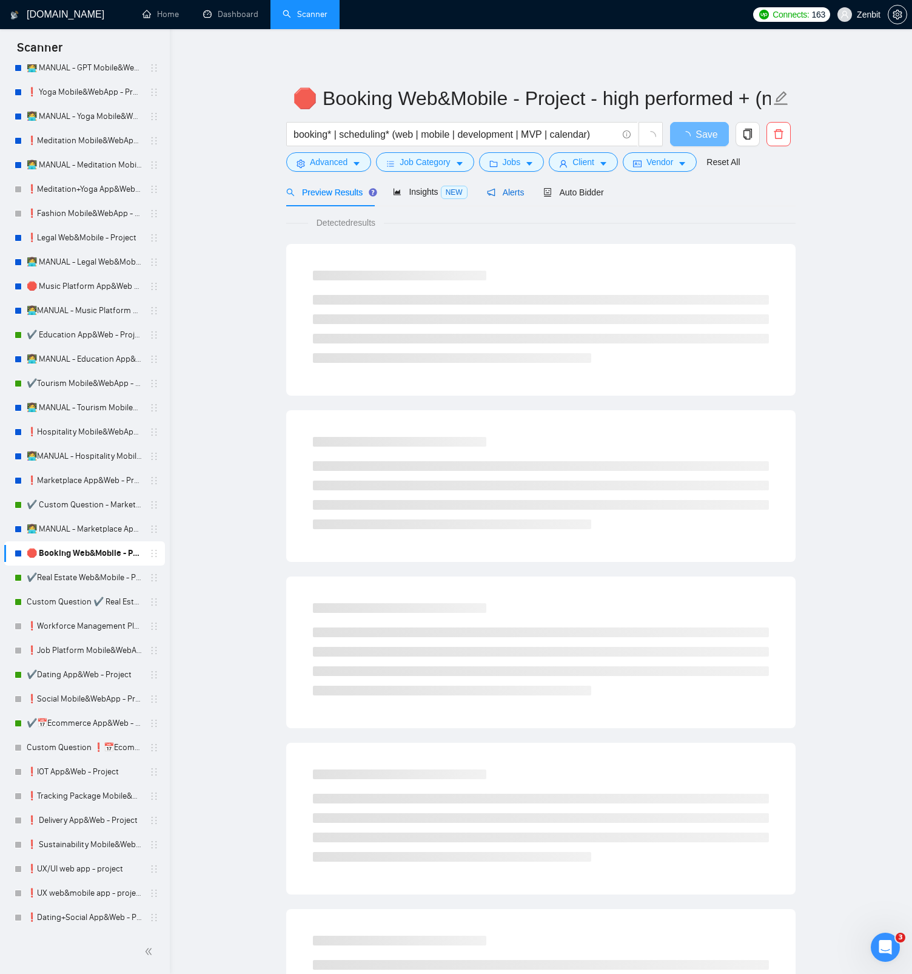
click at [513, 187] on span "Alerts" at bounding box center [506, 192] width 38 height 10
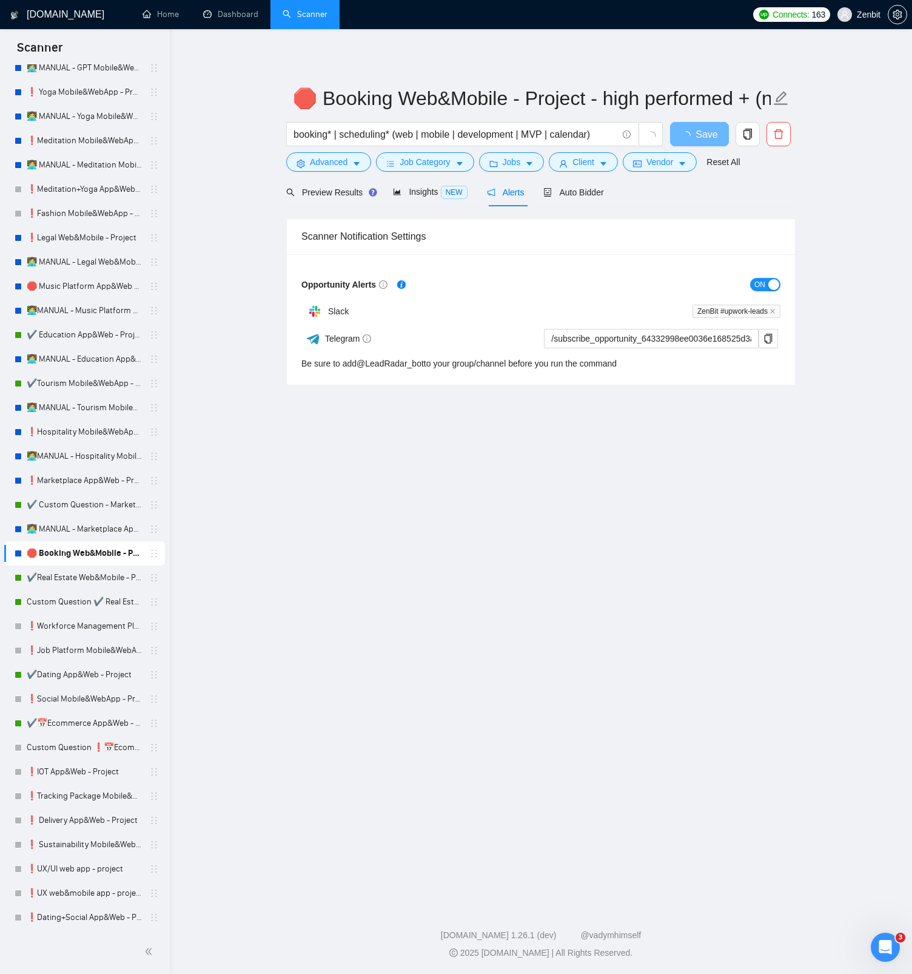
click at [760, 282] on span "ON" at bounding box center [760, 284] width 11 height 13
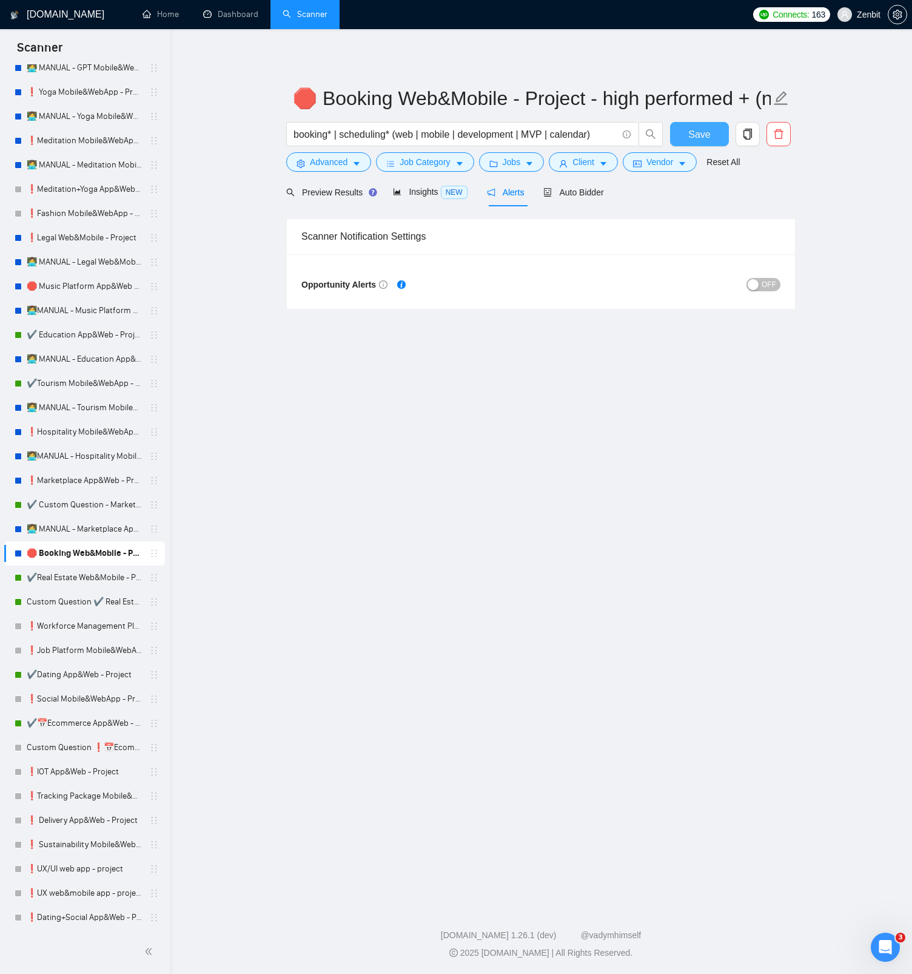
click at [700, 139] on span "Save" at bounding box center [700, 134] width 22 height 15
click at [104, 534] on link "👩‍💻 MANUAL - Marketplace App&Web - Project" at bounding box center [84, 529] width 115 height 24
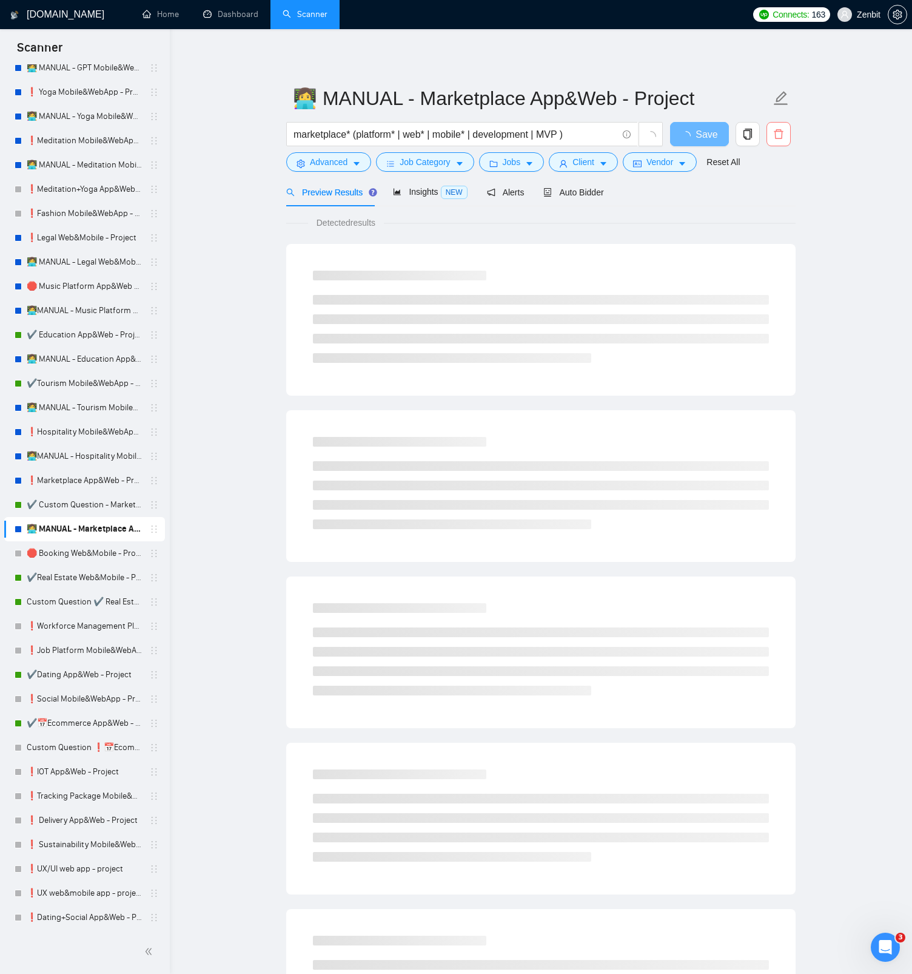
click at [778, 136] on icon "delete" at bounding box center [779, 134] width 11 height 11
click at [771, 201] on span "Yes" at bounding box center [764, 195] width 14 height 13
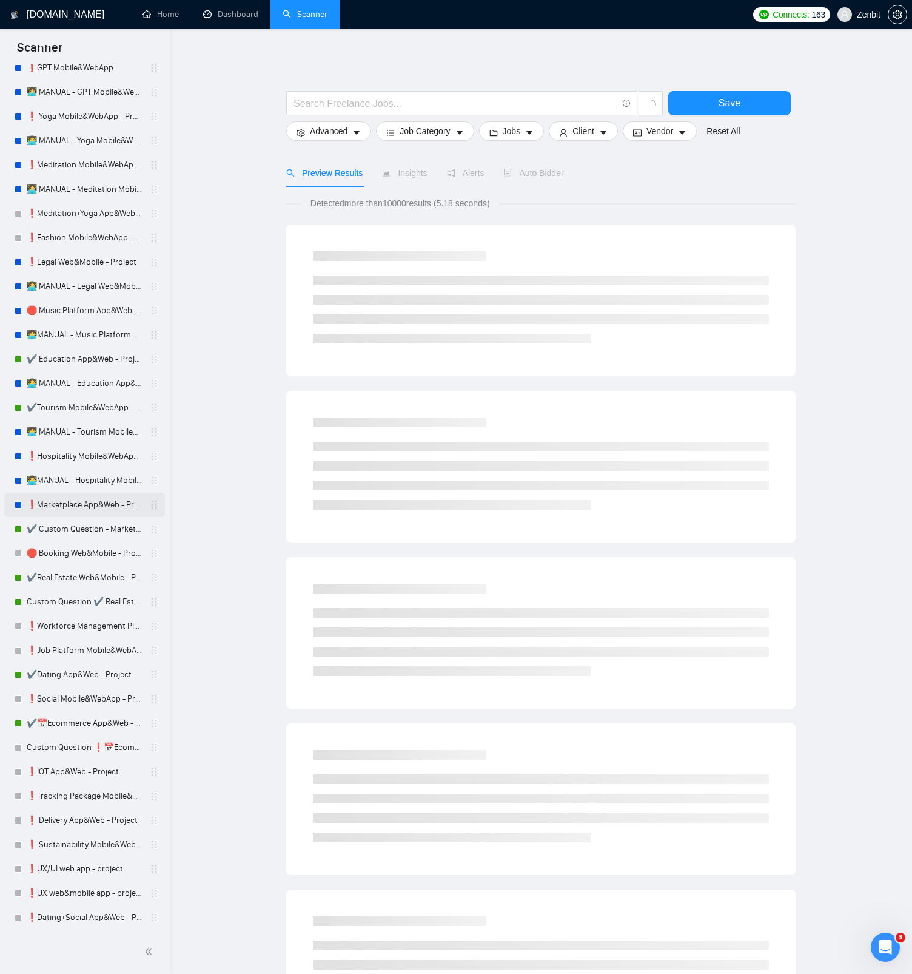
scroll to position [1330, 0]
click at [97, 504] on link "❗Marketplace App&Web - Project" at bounding box center [84, 505] width 115 height 24
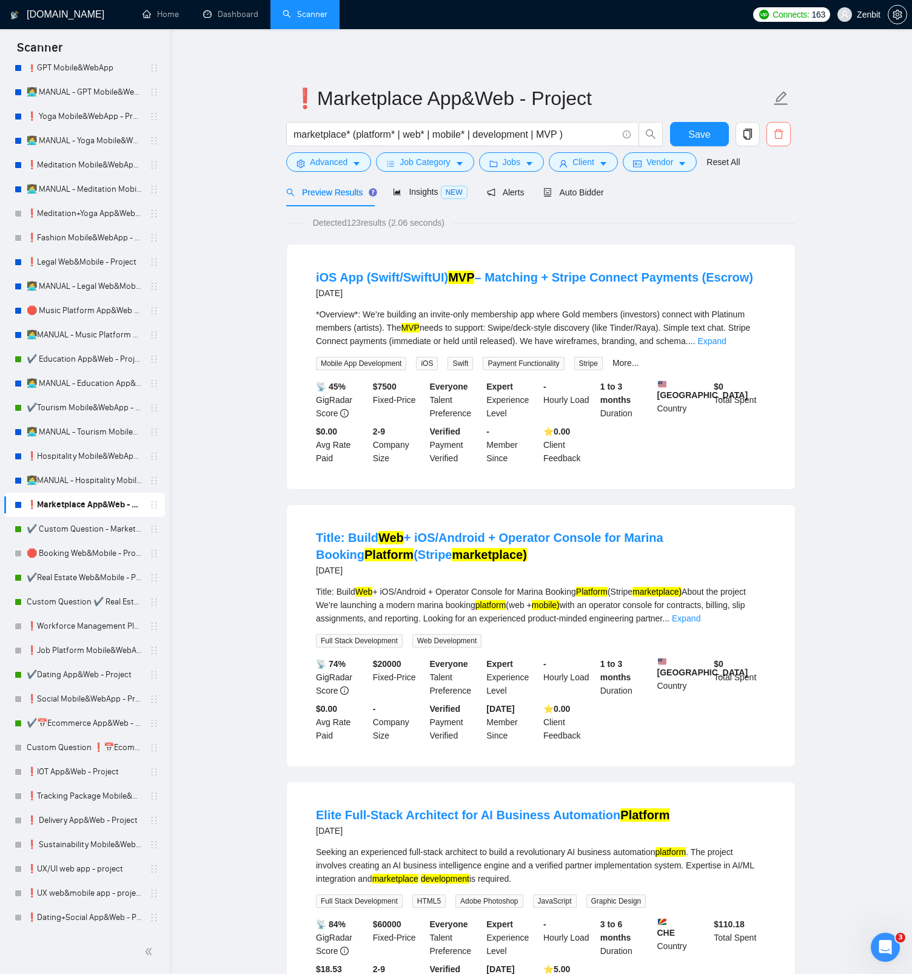
click at [780, 140] on button "button" at bounding box center [779, 134] width 24 height 24
click at [782, 140] on button "button" at bounding box center [779, 134] width 24 height 24
click at [771, 197] on span "Yes" at bounding box center [764, 195] width 14 height 13
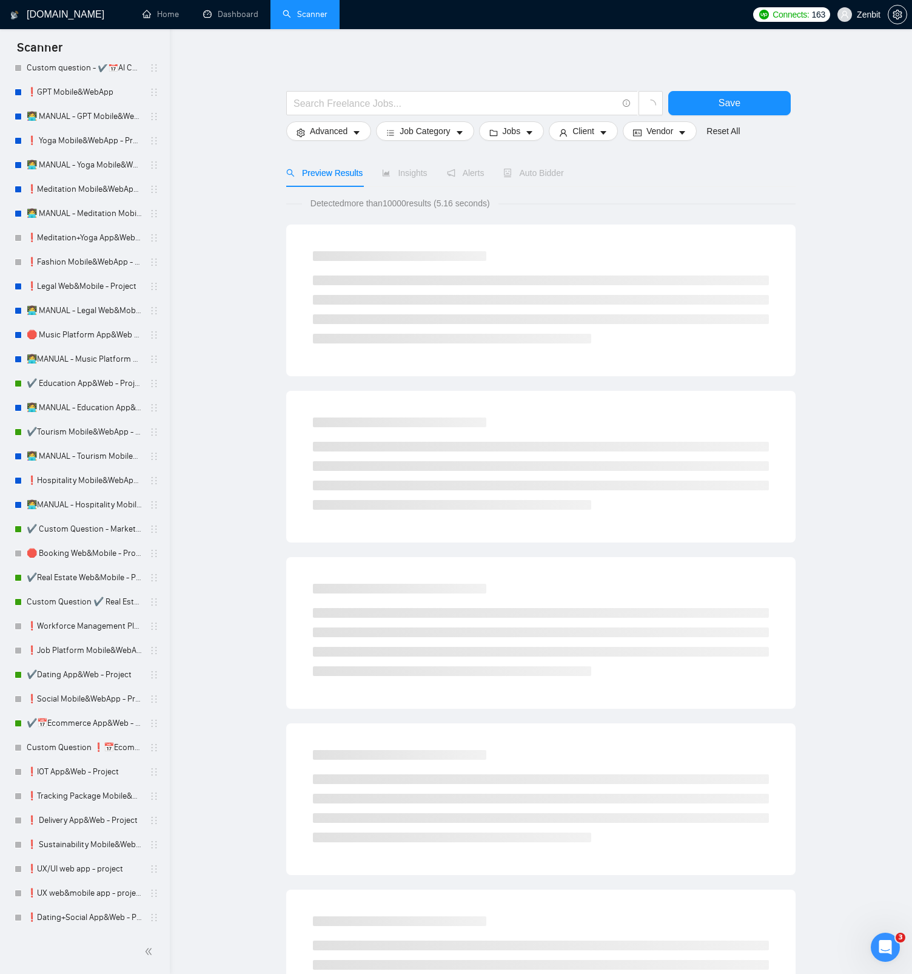
scroll to position [1306, 0]
drag, startPoint x: 85, startPoint y: 509, endPoint x: 184, endPoint y: 487, distance: 101.9
click at [85, 508] on link "👩‍💻MANUAL - Hospitality Mobile&WebApp - Project" at bounding box center [84, 505] width 115 height 24
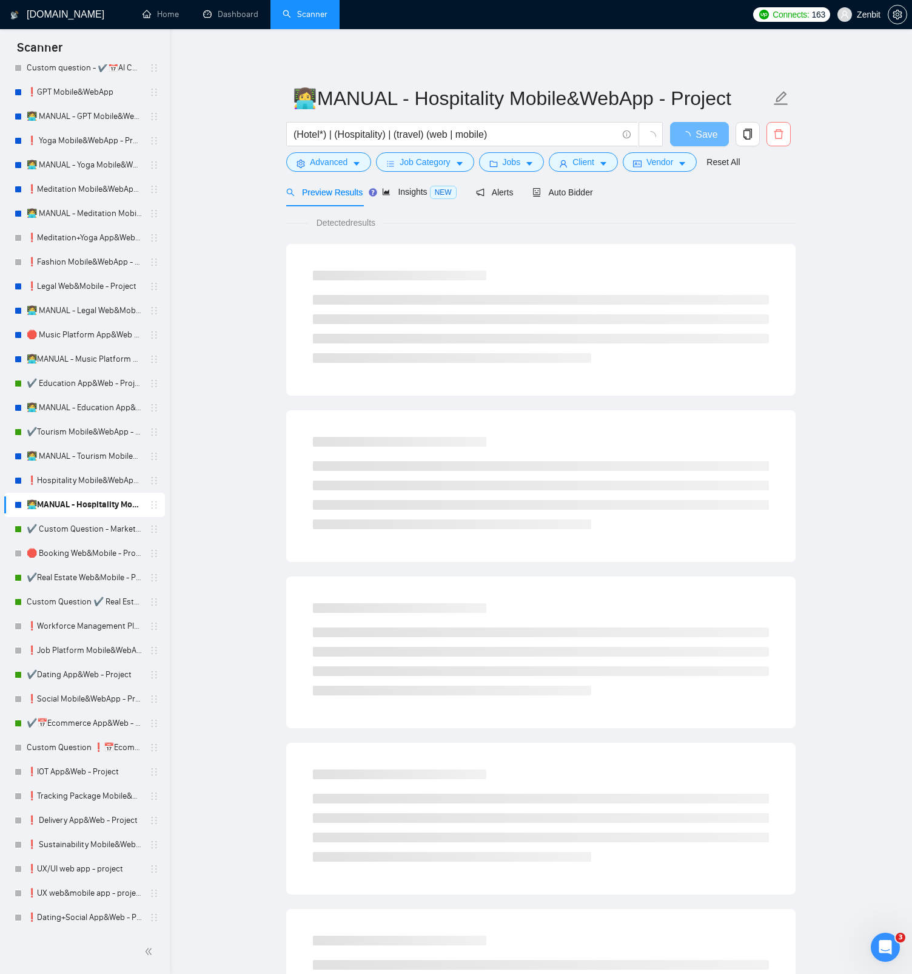
click at [782, 135] on icon "delete" at bounding box center [778, 134] width 9 height 10
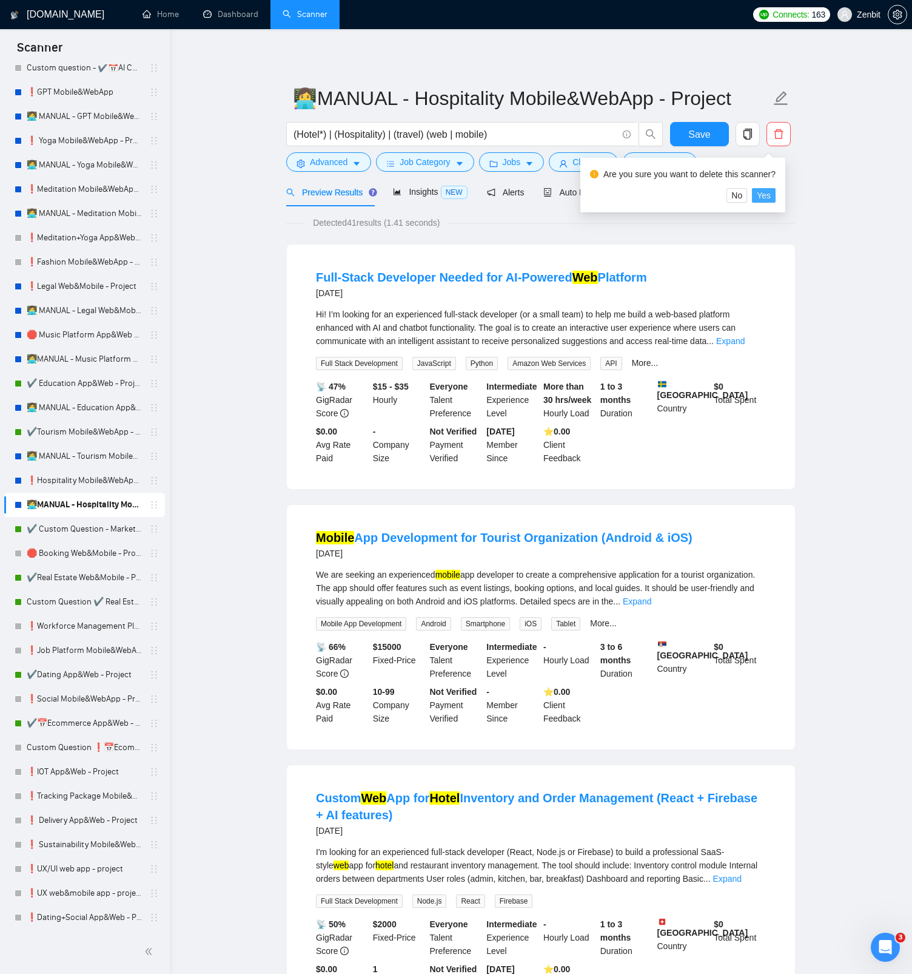
click at [770, 200] on span "Yes" at bounding box center [764, 195] width 14 height 13
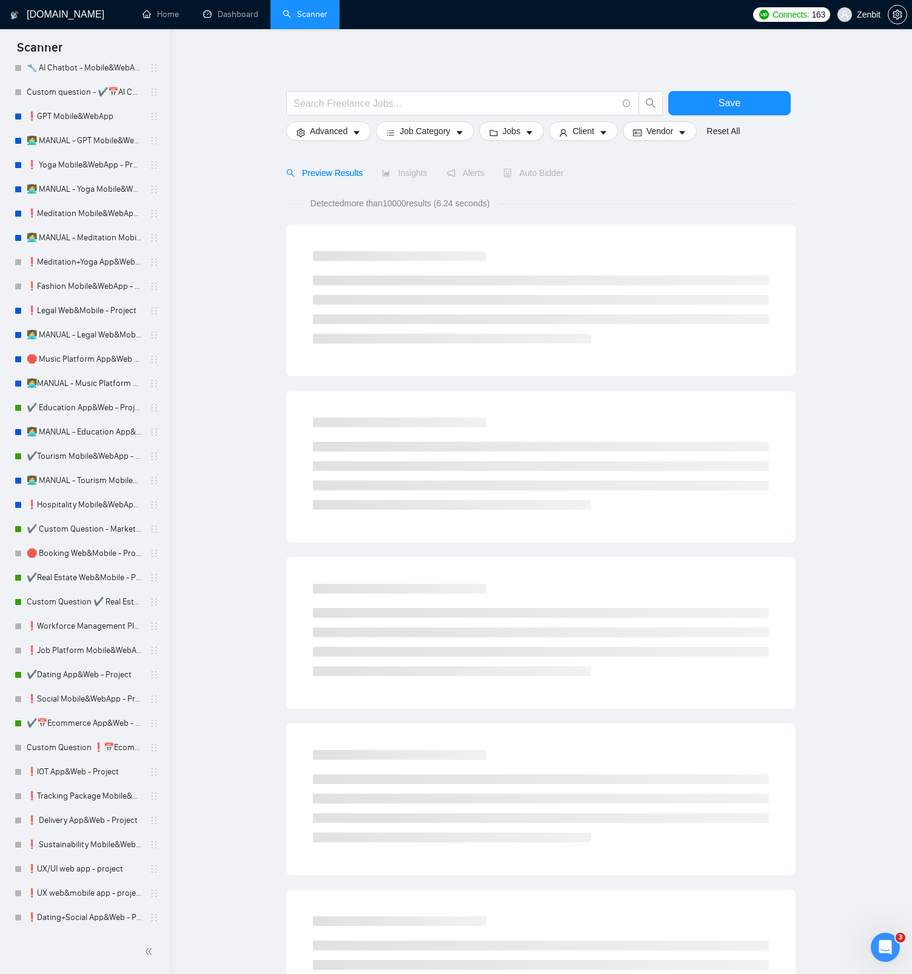
scroll to position [1282, 0]
click at [95, 501] on link "❗Hospitality Mobile&WebApp - Project" at bounding box center [84, 505] width 115 height 24
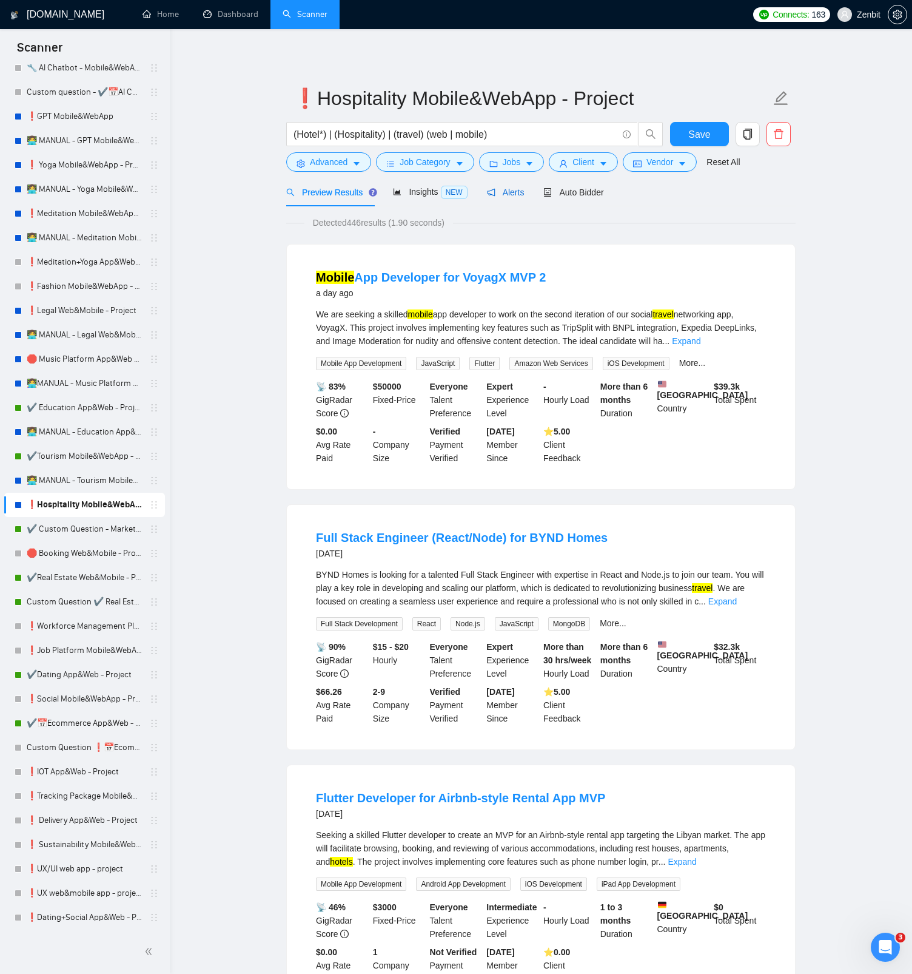
click at [502, 194] on span "Alerts" at bounding box center [506, 192] width 38 height 10
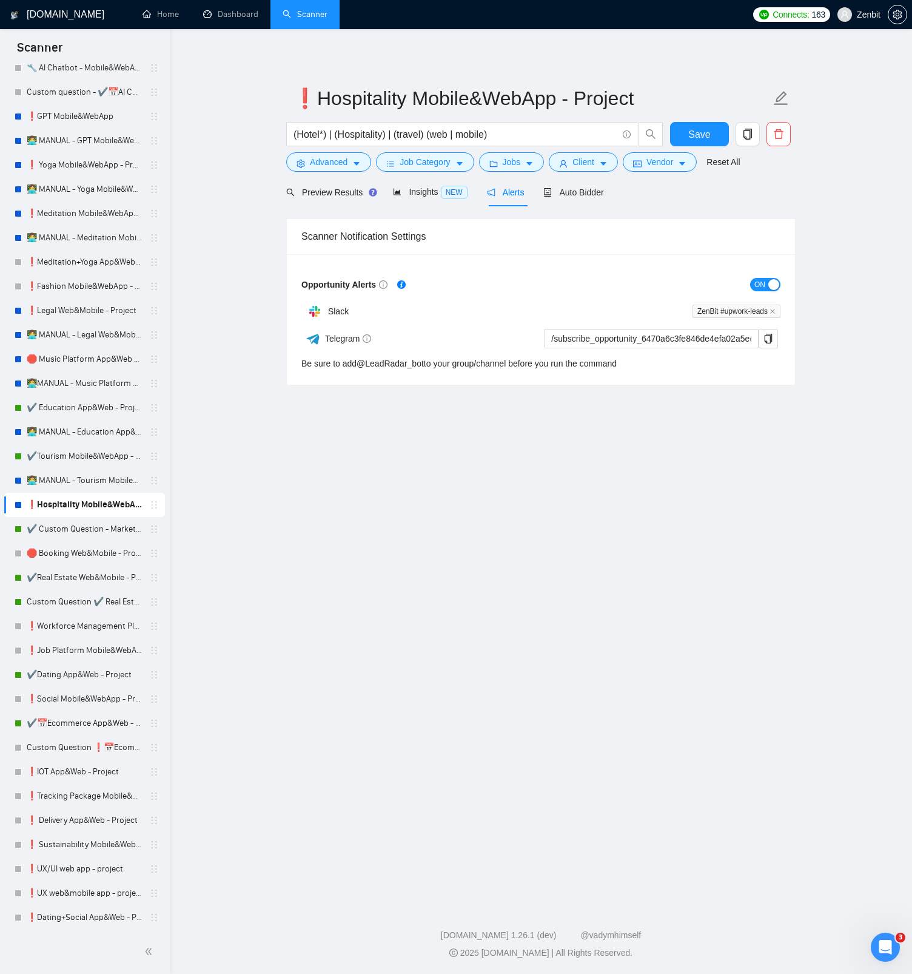
click at [766, 285] on button "ON" at bounding box center [765, 284] width 30 height 13
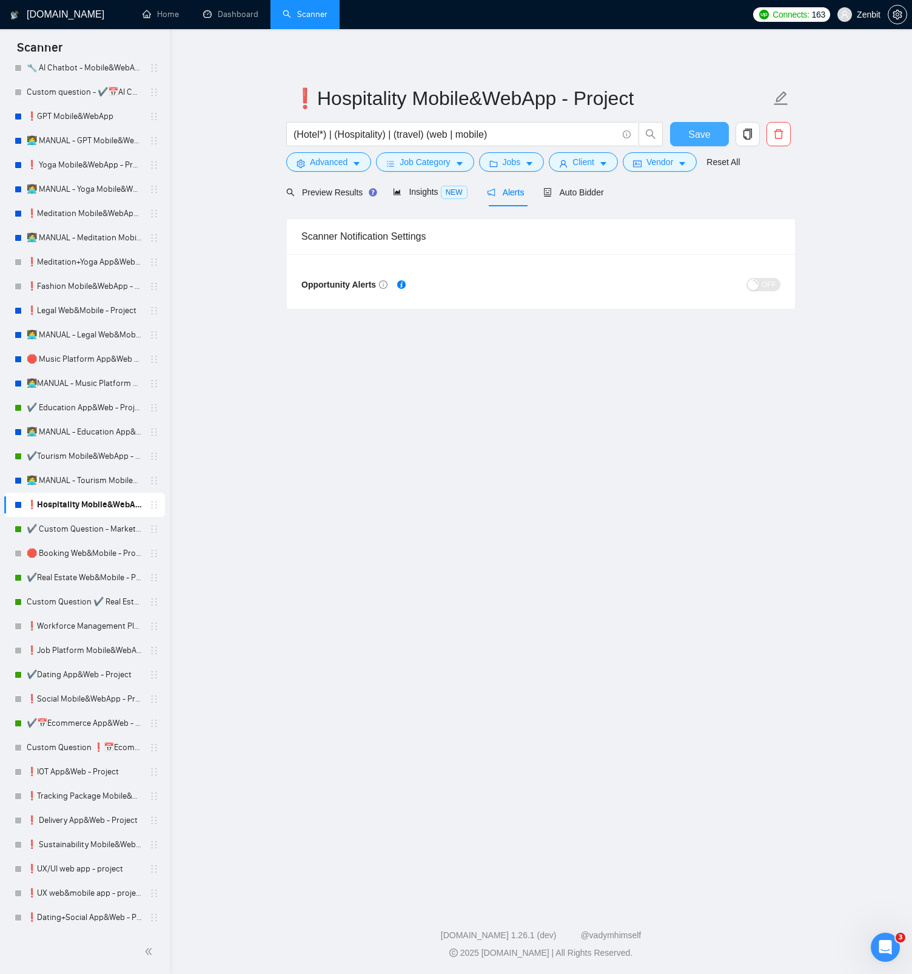
click at [708, 129] on span "Save" at bounding box center [700, 134] width 22 height 15
click at [66, 485] on link "👩‍💻 MANUAL - Tourism Mobile&WebApp - Project" at bounding box center [84, 480] width 115 height 24
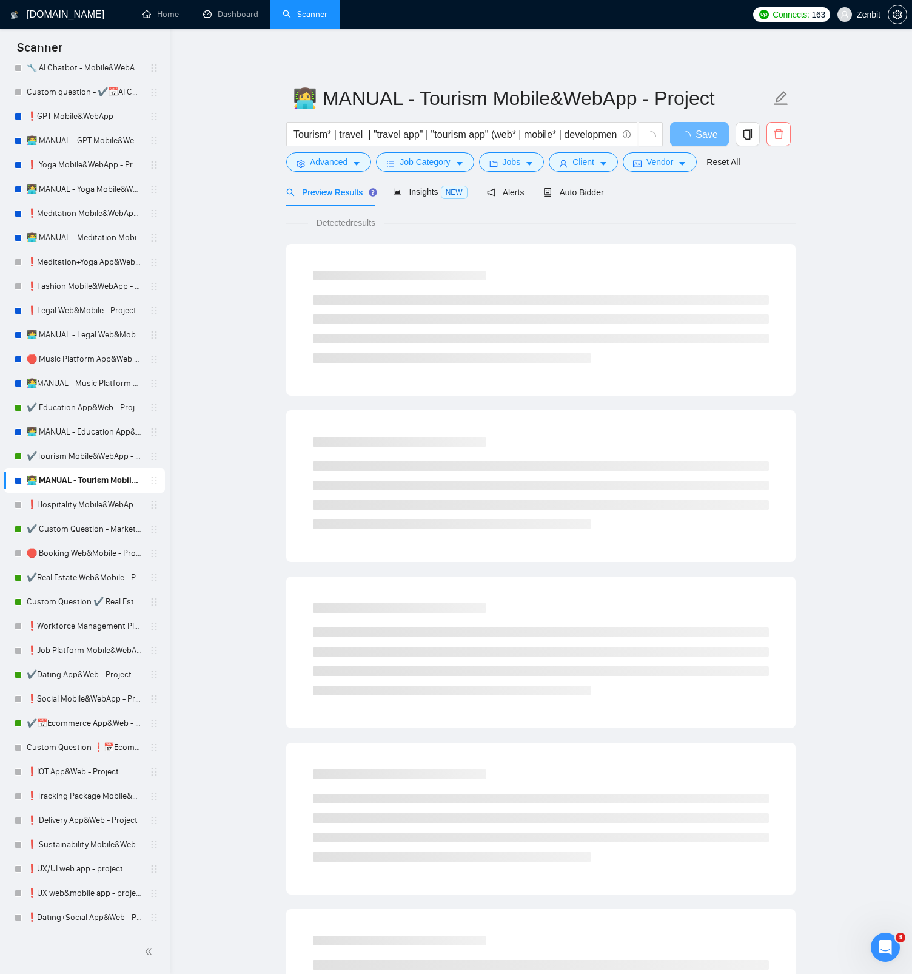
click at [787, 130] on span "delete" at bounding box center [778, 134] width 23 height 11
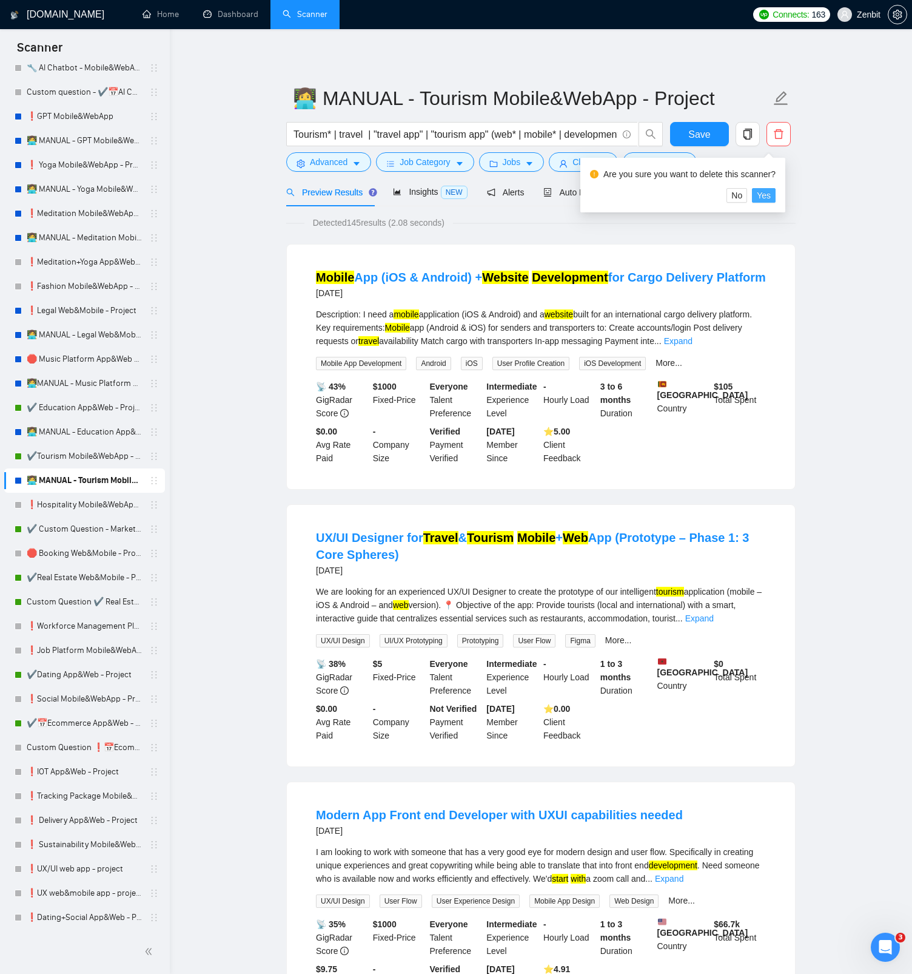
click at [767, 197] on span "Yes" at bounding box center [764, 195] width 14 height 13
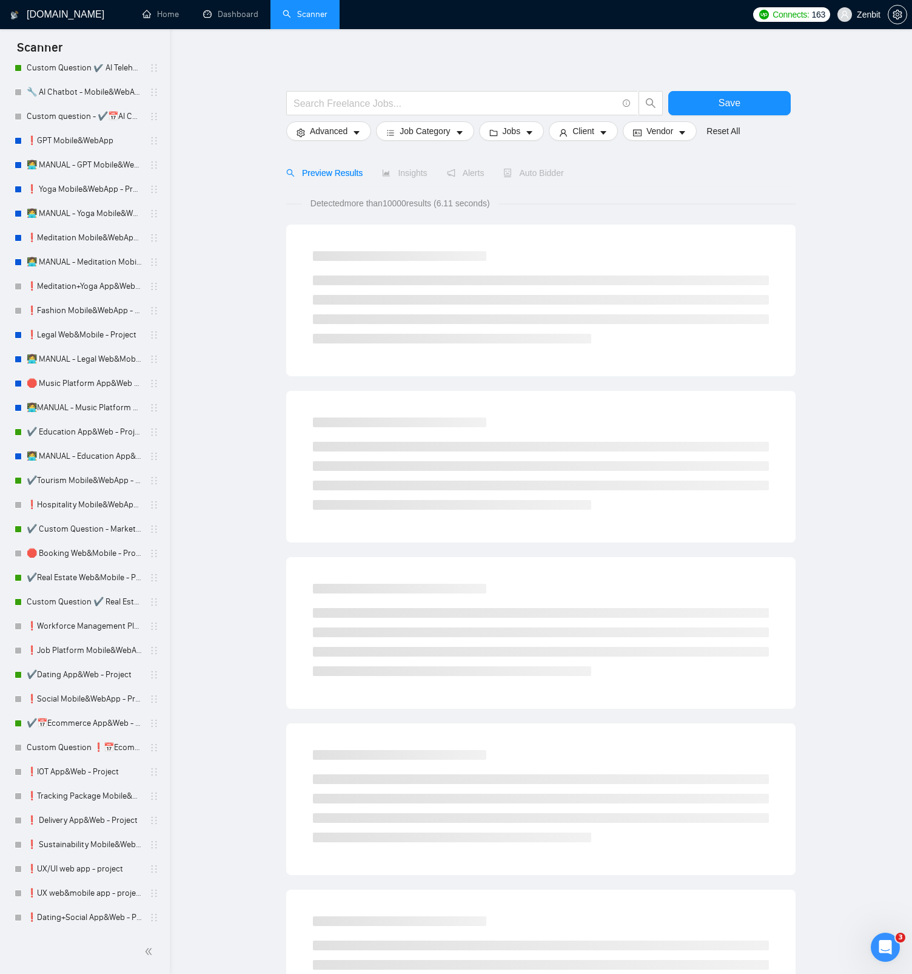
scroll to position [1258, 0]
click at [79, 456] on link "👩‍💻 MANUAL - Education App&Web - Project" at bounding box center [84, 456] width 115 height 24
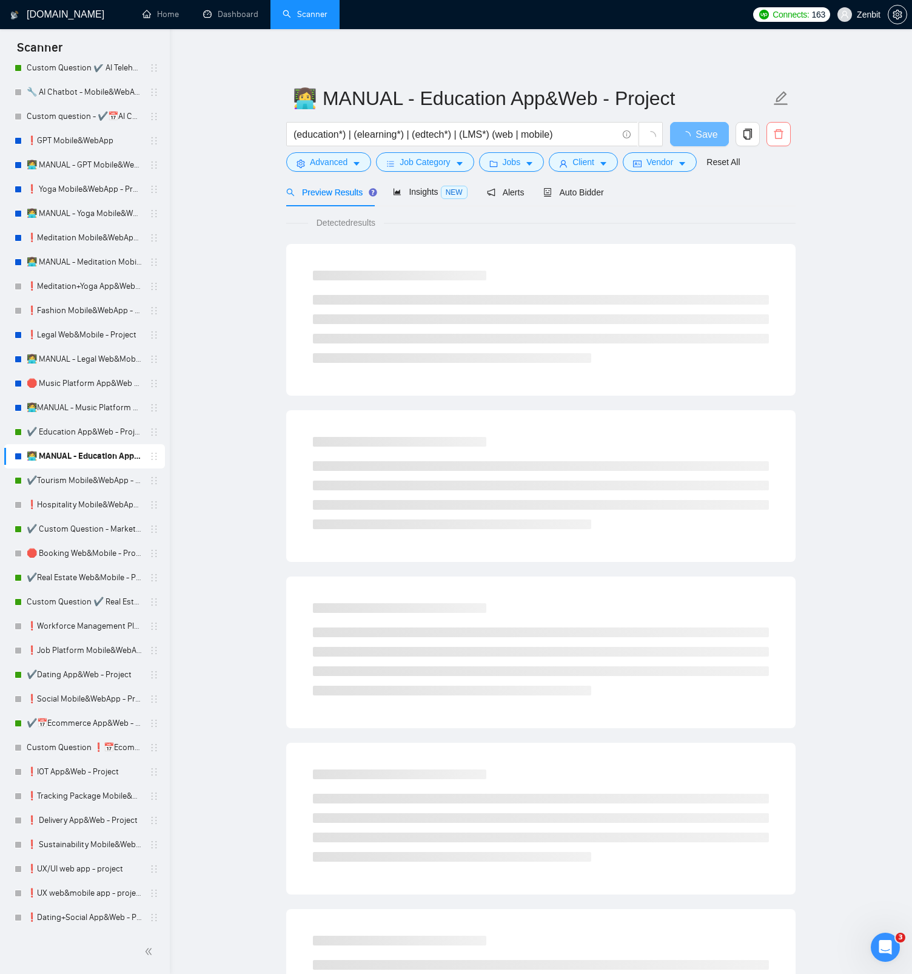
click at [778, 137] on icon "delete" at bounding box center [779, 134] width 11 height 11
click at [764, 195] on span "Yes" at bounding box center [764, 195] width 14 height 13
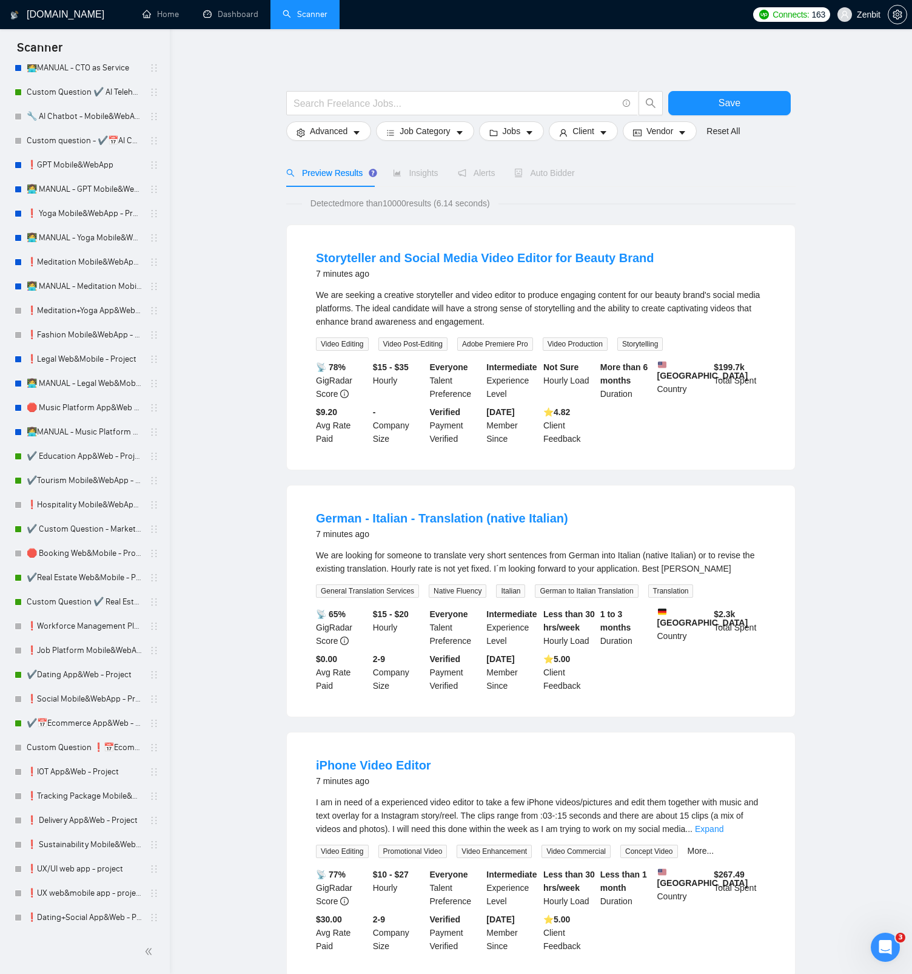
scroll to position [1233, 0]
click at [91, 438] on link "👩‍💻MANUAL - Music Platform App&Web - Project" at bounding box center [84, 432] width 115 height 24
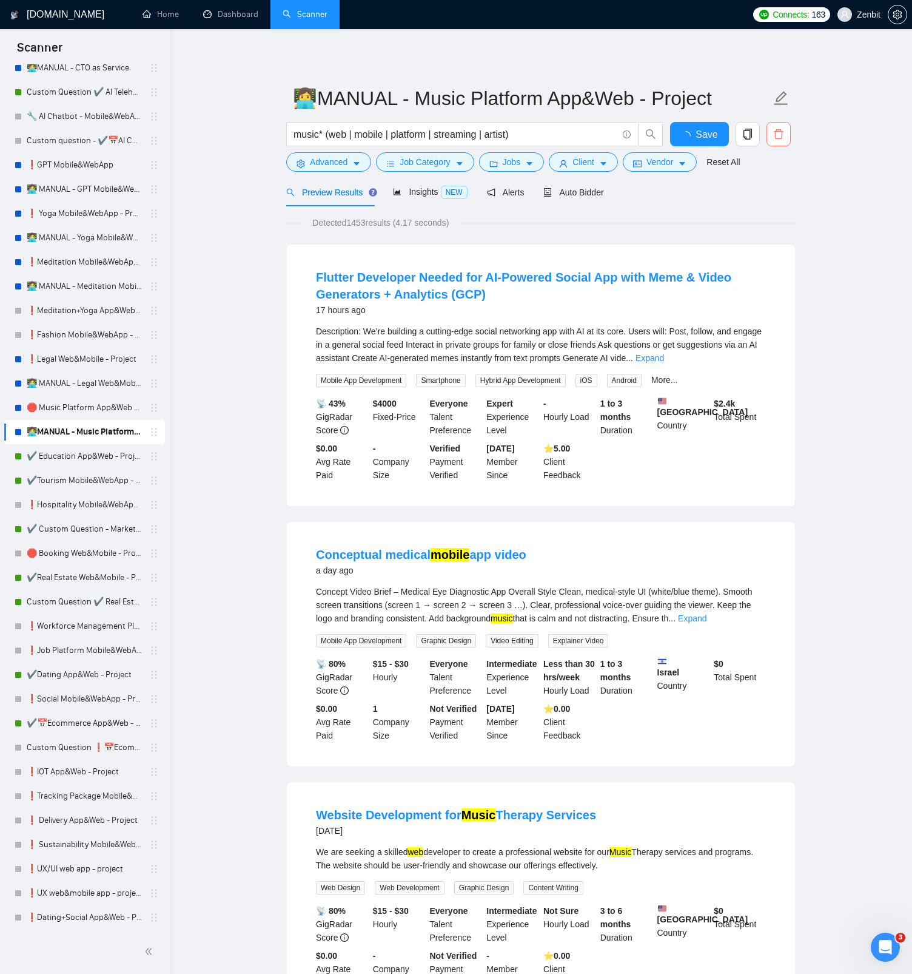
click at [772, 138] on span "delete" at bounding box center [778, 134] width 23 height 11
click at [767, 194] on span "Yes" at bounding box center [764, 195] width 14 height 13
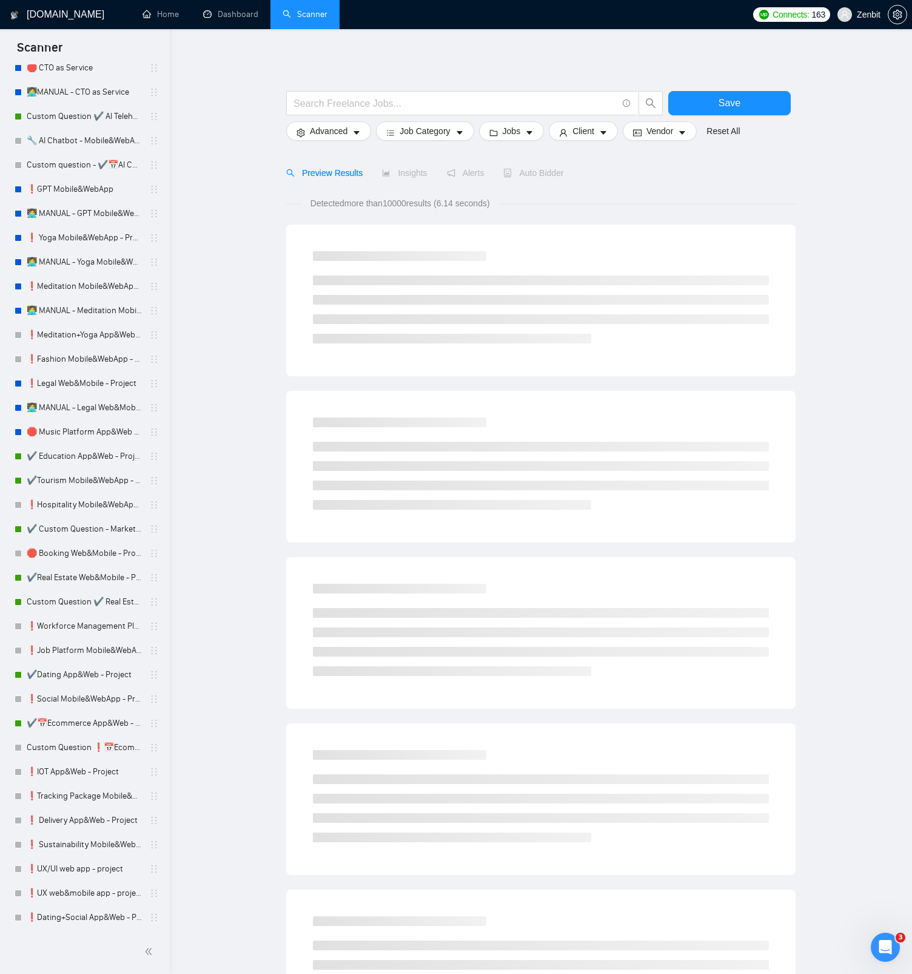
scroll to position [1209, 0]
click at [92, 407] on link "👩‍💻 MANUAL - Legal Web&Mobile - Project" at bounding box center [84, 408] width 115 height 24
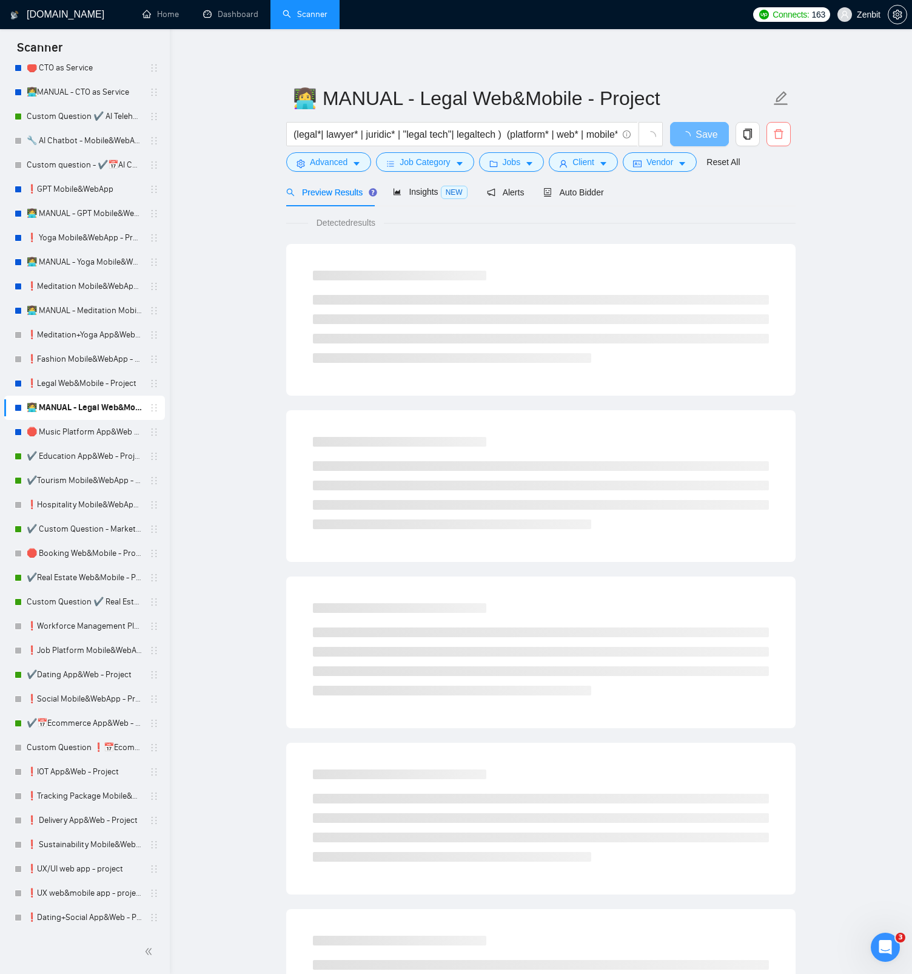
click at [774, 133] on icon "delete" at bounding box center [779, 134] width 11 height 11
click at [771, 196] on span "Yes" at bounding box center [764, 195] width 14 height 13
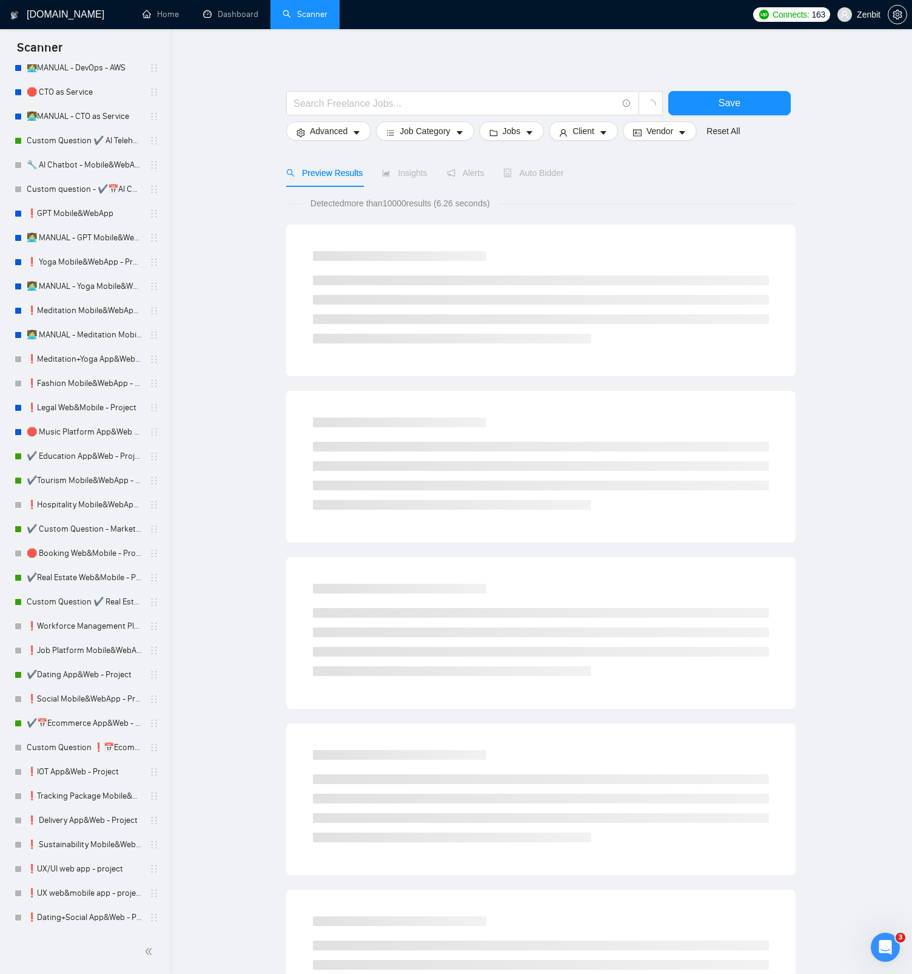
scroll to position [1185, 0]
click at [97, 332] on link "👩‍💻 MANUAL - Meditation Mobile&WebApp - Project" at bounding box center [84, 335] width 115 height 24
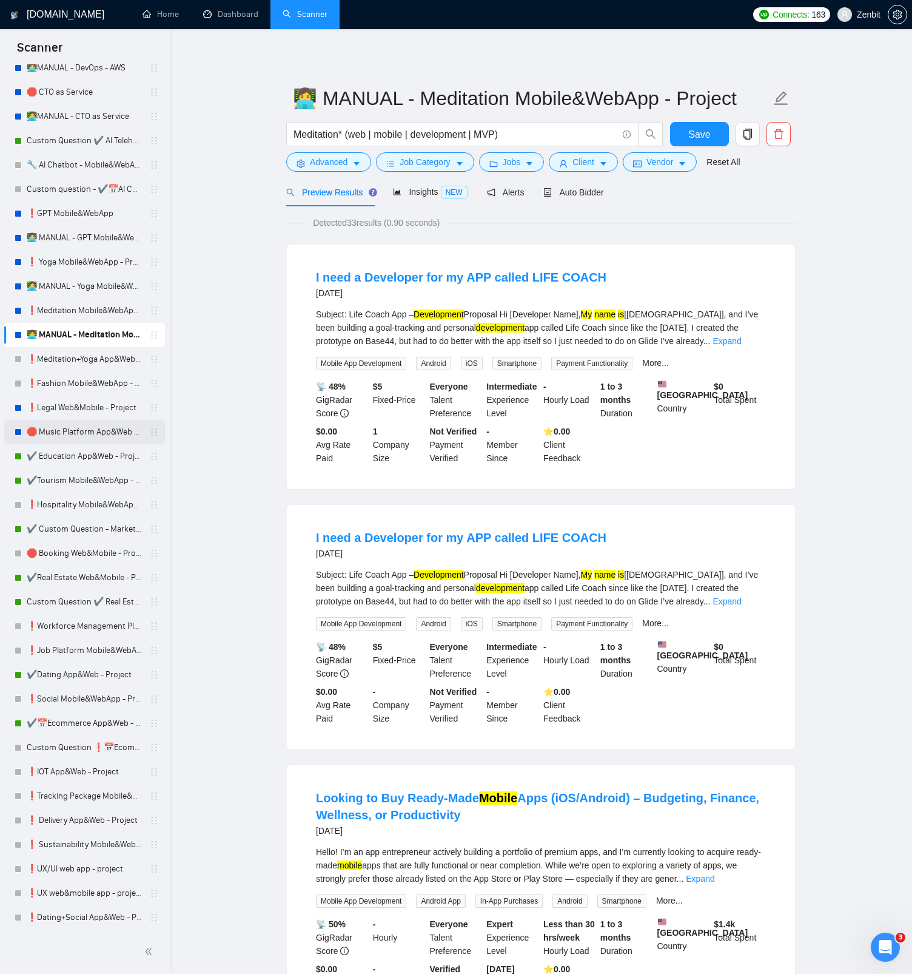
click at [72, 432] on link "🛑 Music Platform App&Web - Project (need to rework)" at bounding box center [84, 432] width 115 height 24
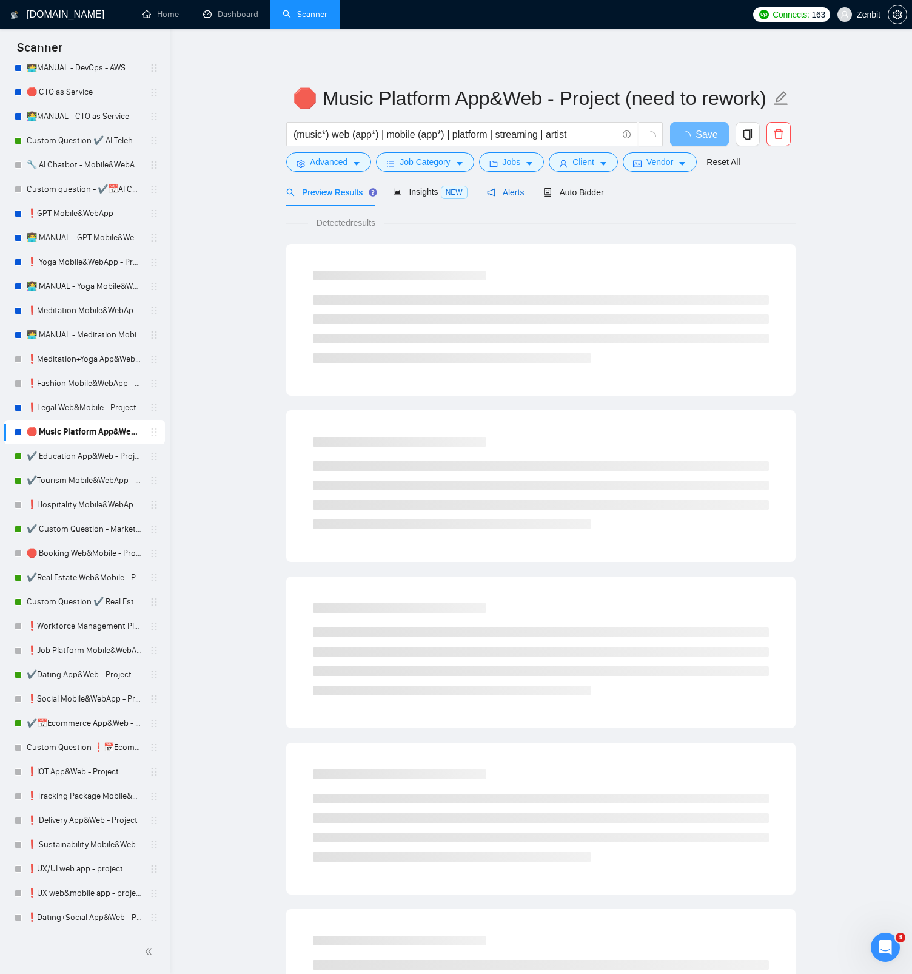
click at [524, 194] on span "Alerts" at bounding box center [506, 192] width 38 height 10
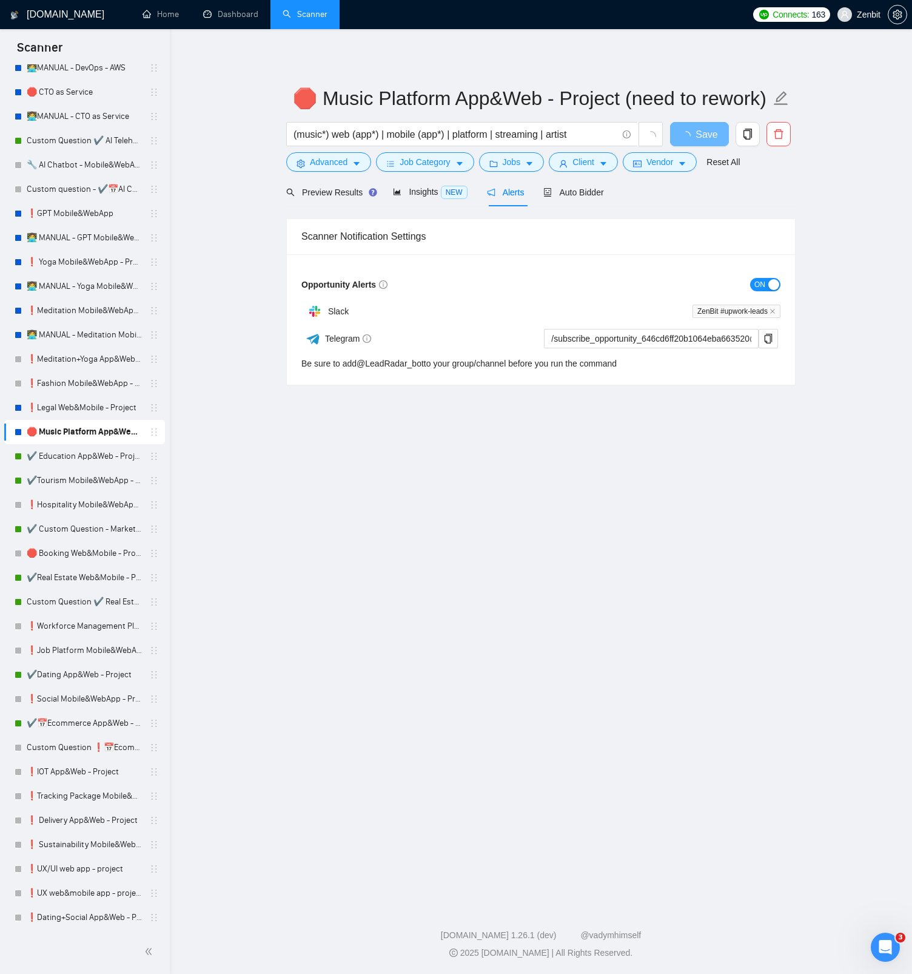
click at [767, 288] on button "ON" at bounding box center [765, 284] width 30 height 13
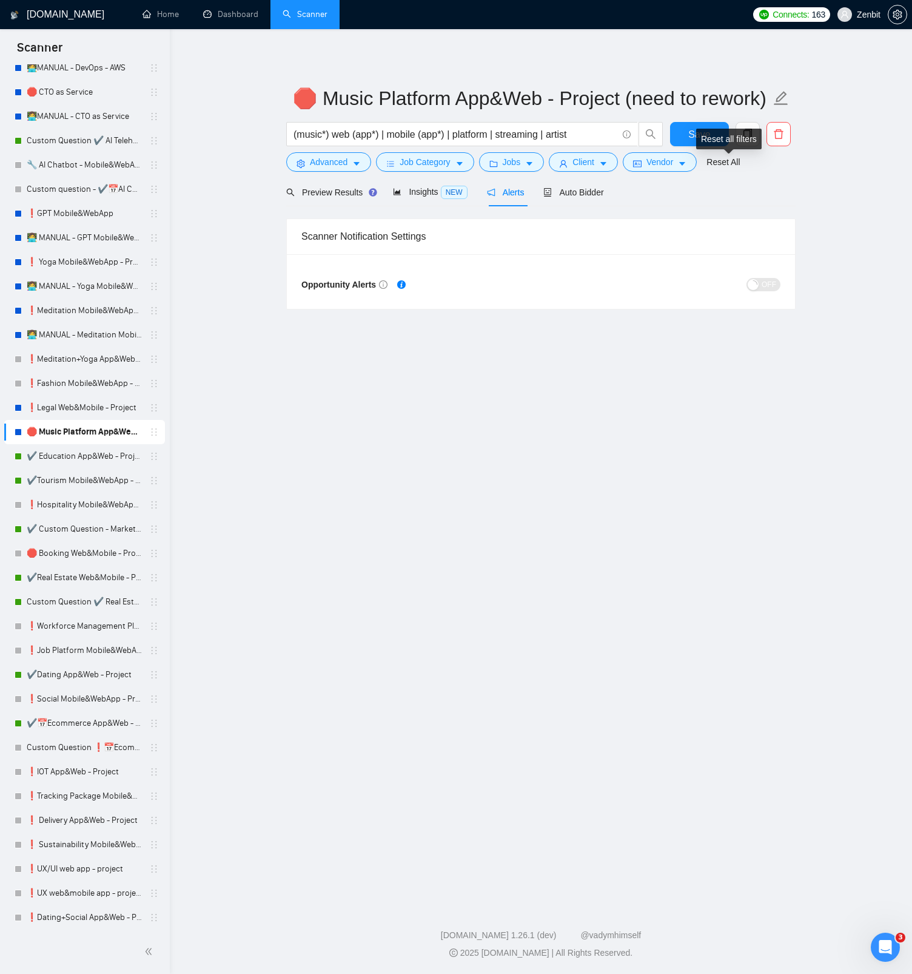
click at [708, 132] on div "Reset all filters" at bounding box center [729, 139] width 66 height 21
click at [686, 133] on button "Save" at bounding box center [699, 134] width 59 height 24
click at [56, 406] on link "❗Legal Web&Mobile - Project" at bounding box center [84, 408] width 115 height 24
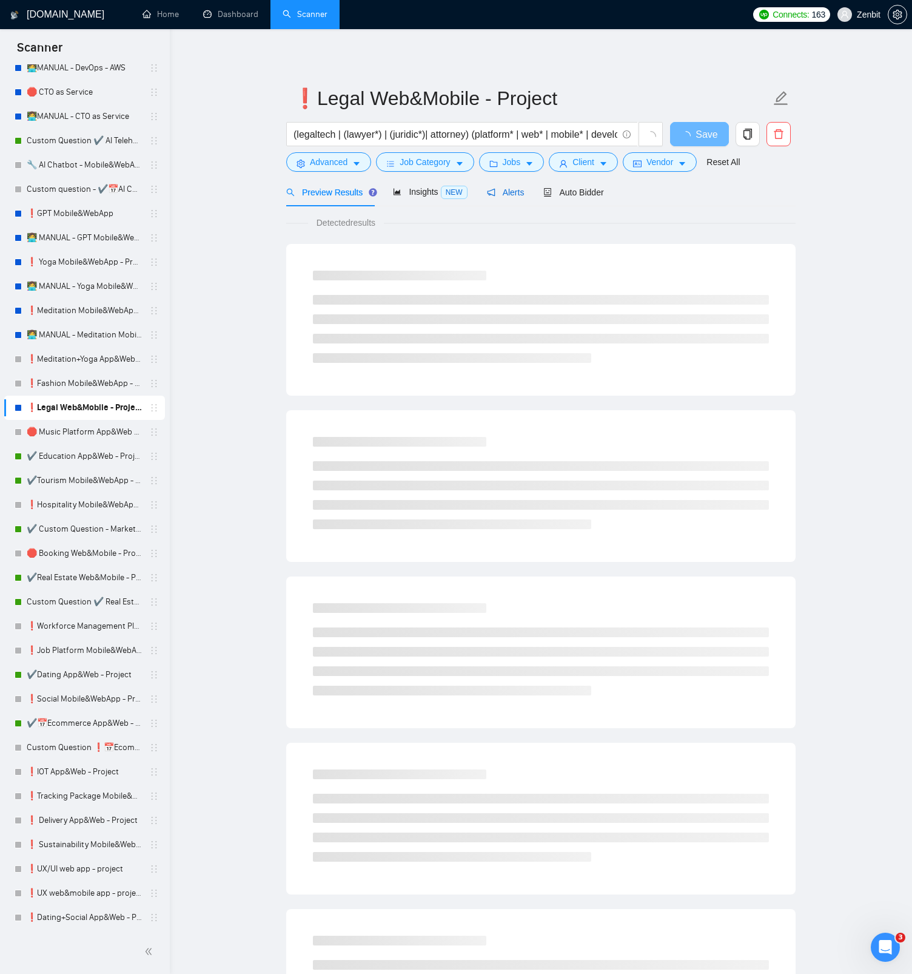
click at [510, 191] on span "Alerts" at bounding box center [506, 192] width 38 height 10
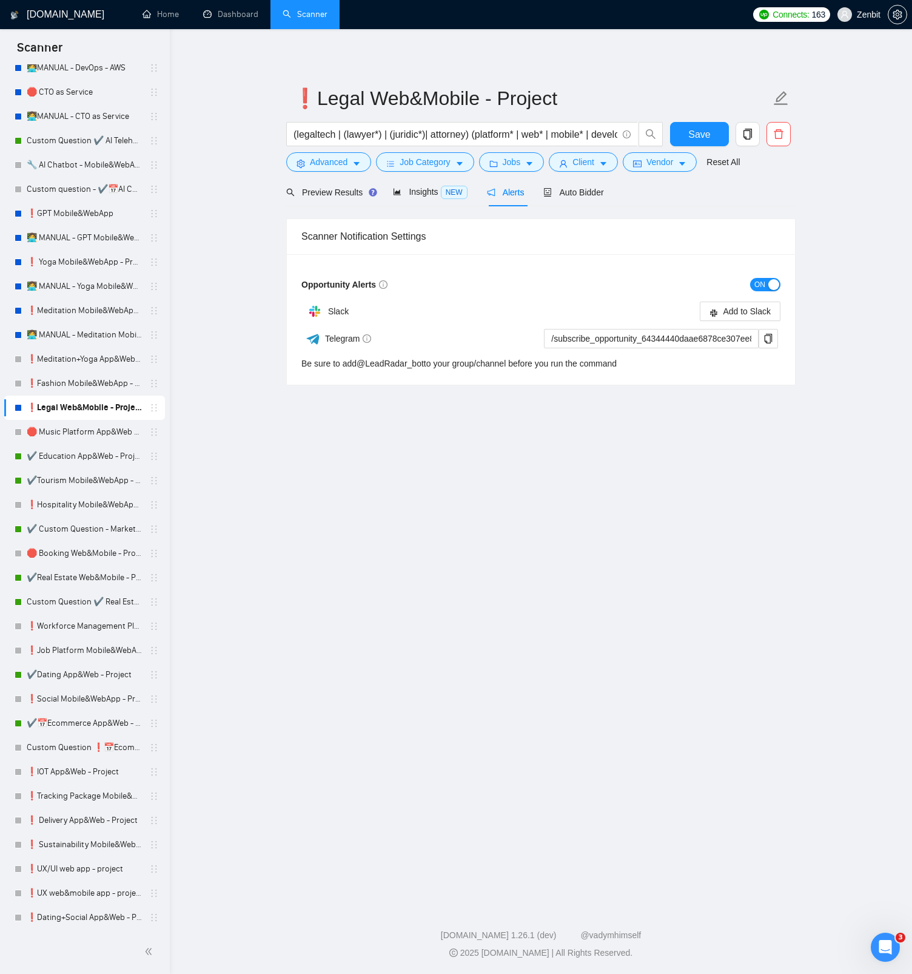
click at [758, 283] on span "ON" at bounding box center [760, 284] width 11 height 13
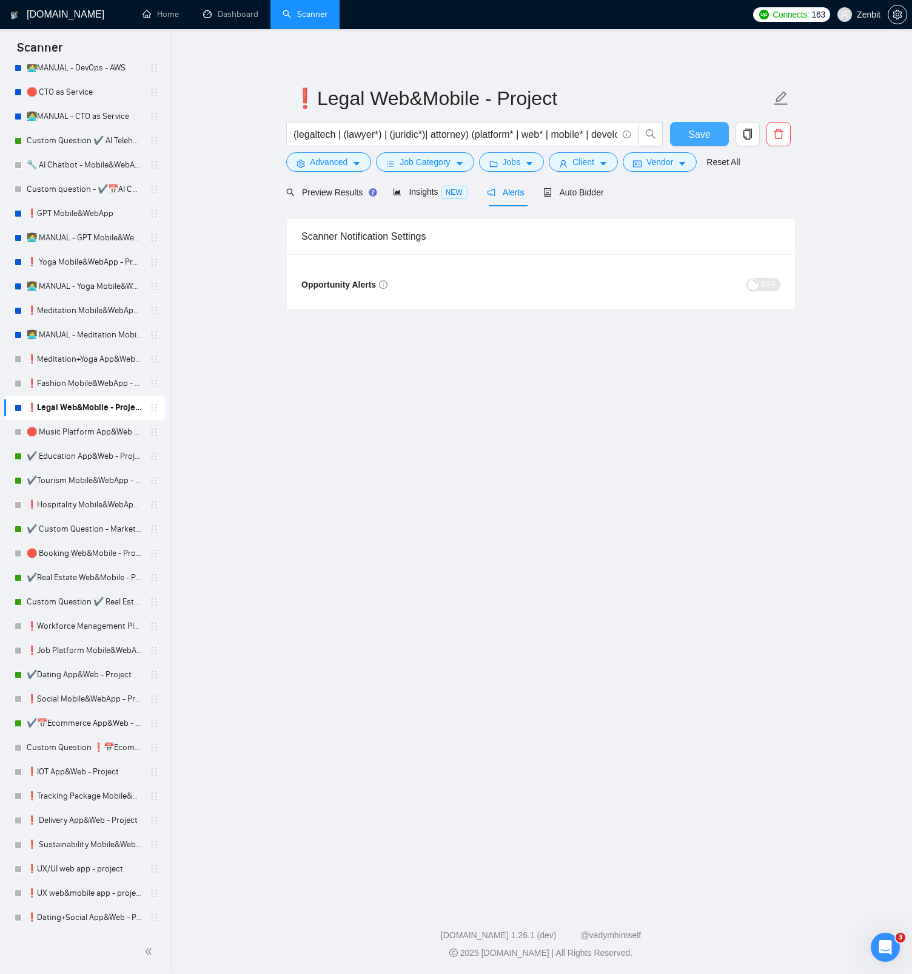
click at [704, 140] on span "Save" at bounding box center [700, 134] width 22 height 15
click at [86, 331] on link "👩‍💻 MANUAL - Meditation Mobile&WebApp - Project" at bounding box center [84, 335] width 115 height 24
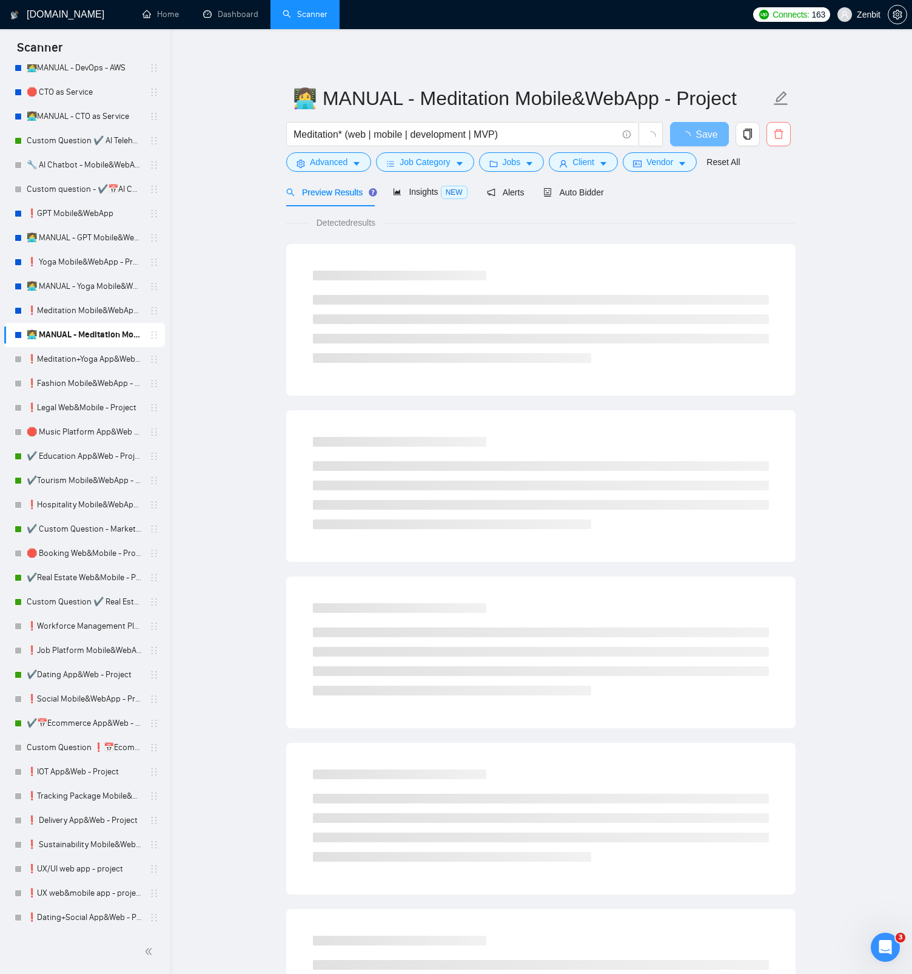
click at [783, 137] on icon "delete" at bounding box center [779, 134] width 11 height 11
click at [771, 197] on span "Yes" at bounding box center [764, 195] width 14 height 13
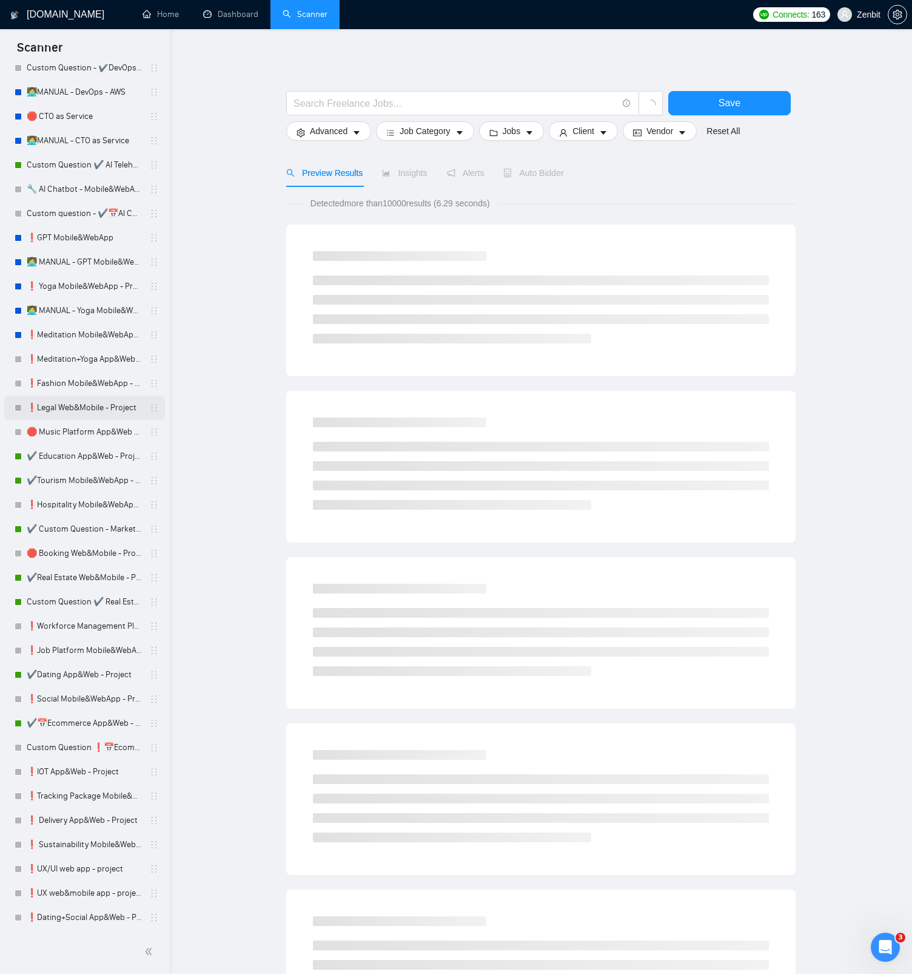
scroll to position [1161, 0]
click at [90, 342] on link "❗Meditation Mobile&WebApp - Project" at bounding box center [84, 335] width 115 height 24
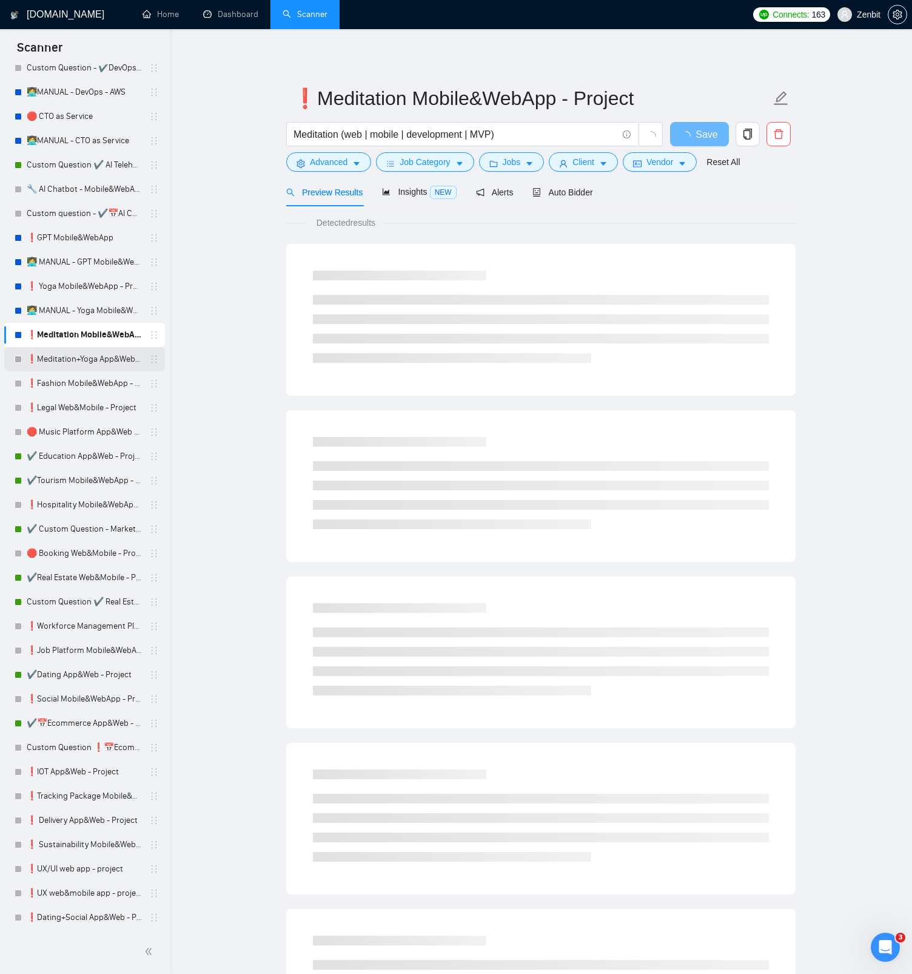
click at [90, 352] on link "❗Meditation+Yoga App&Web - Project" at bounding box center [84, 359] width 115 height 24
click at [90, 336] on link "❗Meditation Mobile&WebApp - Project" at bounding box center [84, 335] width 115 height 24
click at [87, 352] on link "❗Meditation+Yoga App&Web - Project" at bounding box center [84, 359] width 115 height 24
click at [89, 338] on link "❗Meditation Mobile&WebApp - Project" at bounding box center [84, 335] width 115 height 24
click at [518, 194] on span "Alerts" at bounding box center [506, 192] width 38 height 10
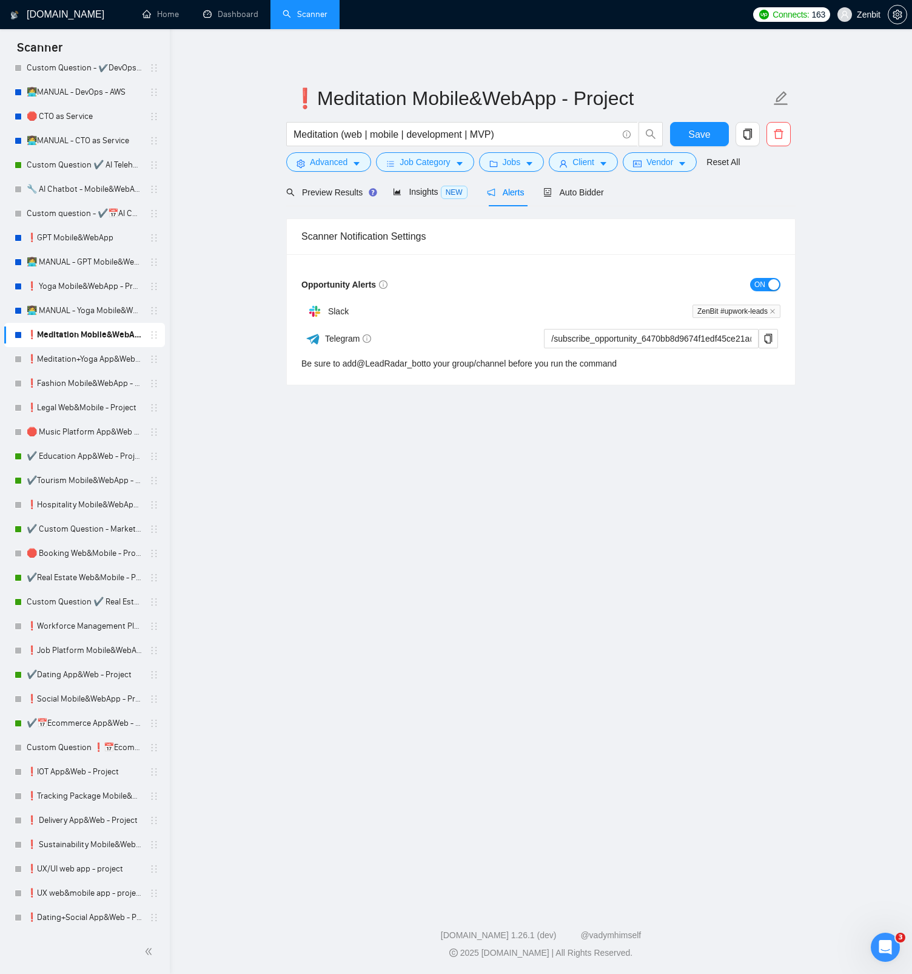
click at [766, 283] on button "ON" at bounding box center [765, 284] width 30 height 13
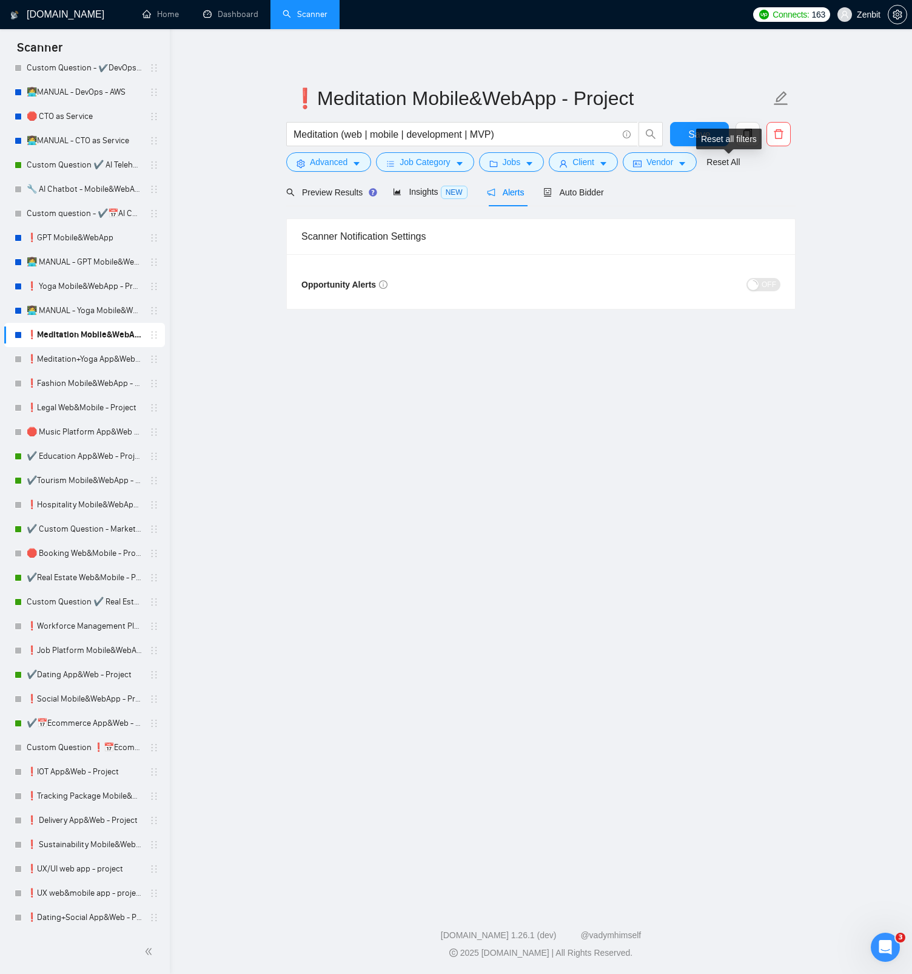
click at [705, 138] on div "Reset all filters" at bounding box center [729, 139] width 66 height 21
click at [698, 126] on button "Save" at bounding box center [699, 134] width 59 height 24
click at [83, 315] on link "👩‍💻 MANUAL - Yoga Mobile&WebApp - Project" at bounding box center [84, 310] width 115 height 24
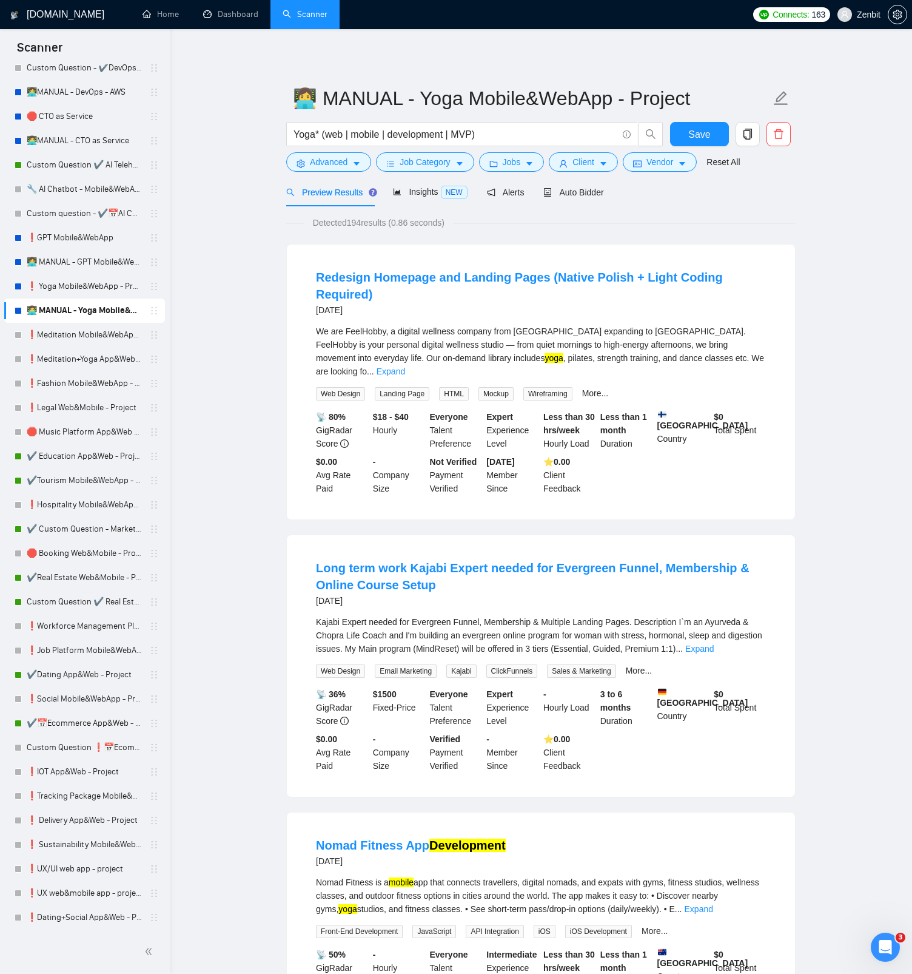
click at [783, 134] on icon "delete" at bounding box center [779, 134] width 11 height 11
click at [765, 197] on span "Yes" at bounding box center [764, 195] width 14 height 13
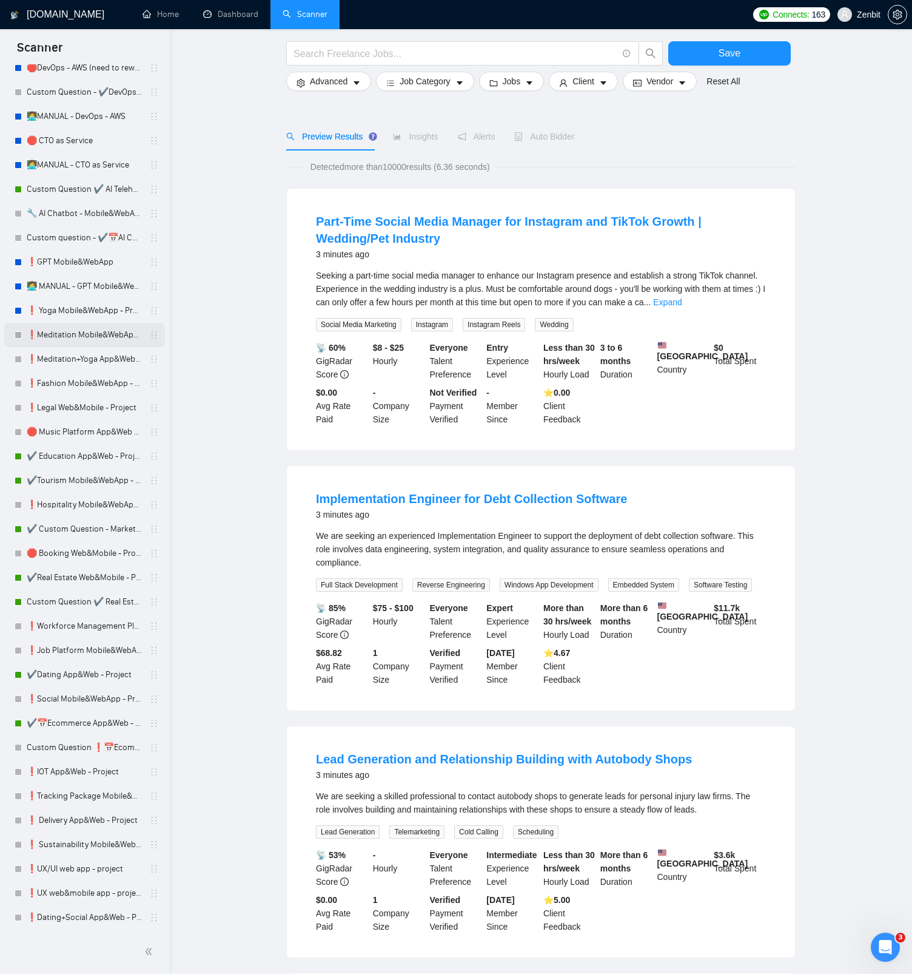
scroll to position [243, 0]
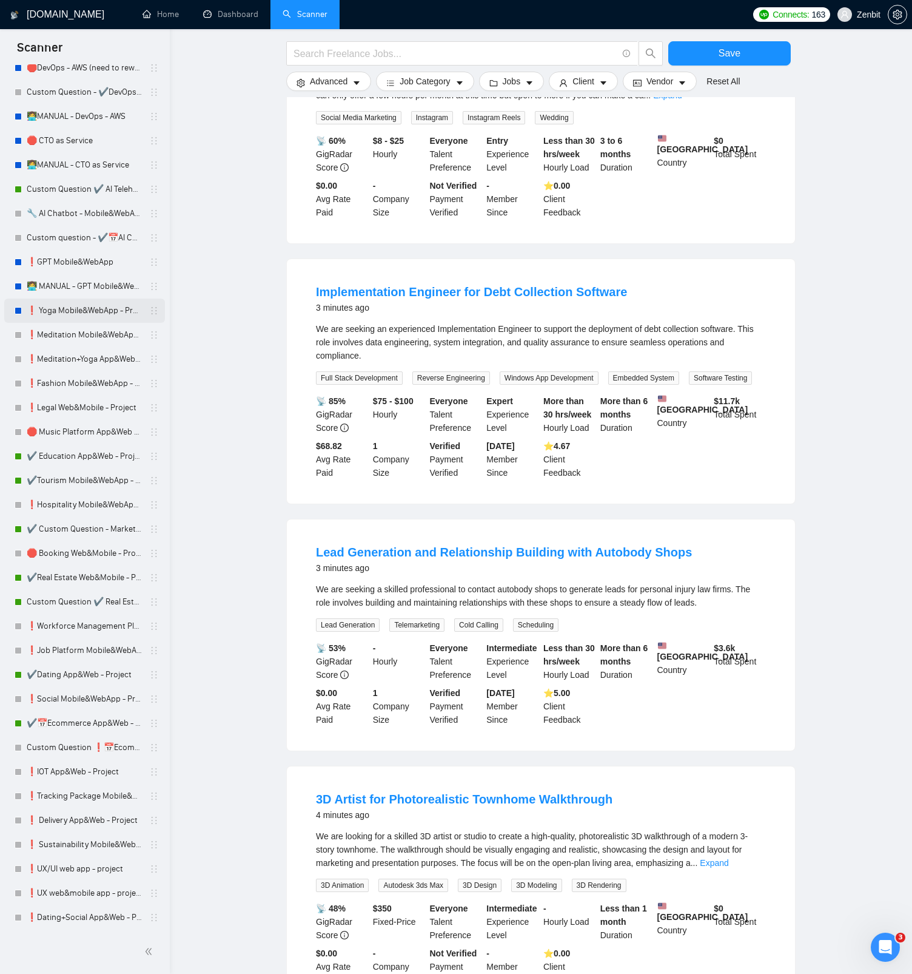
click at [93, 308] on link "❗ Yoga Mobile&WebApp - Project" at bounding box center [84, 310] width 115 height 24
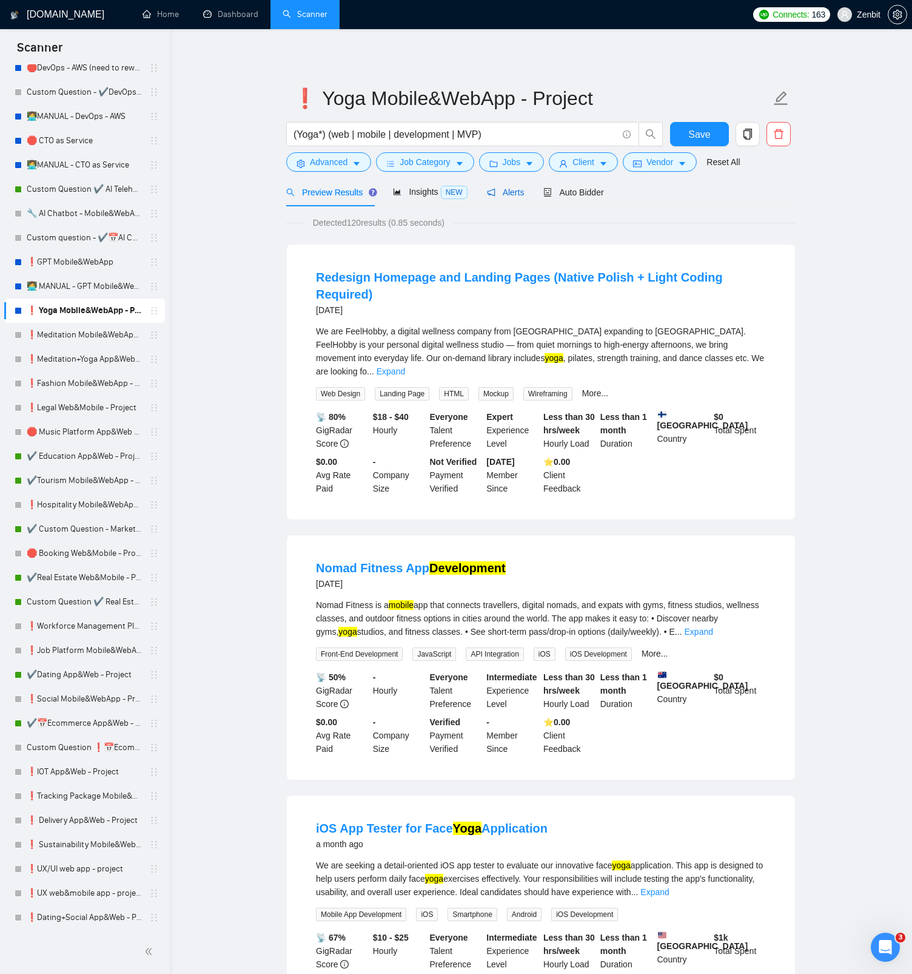
click at [514, 190] on span "Alerts" at bounding box center [506, 192] width 38 height 10
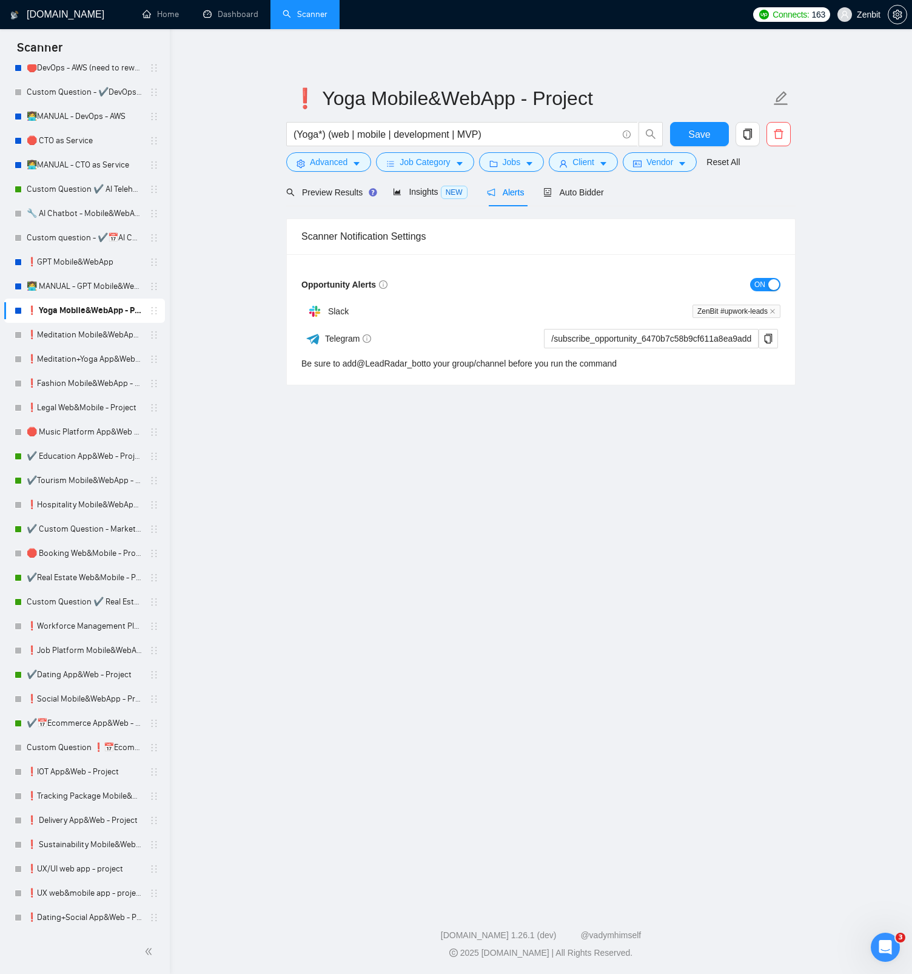
click at [765, 283] on span "ON" at bounding box center [760, 284] width 11 height 13
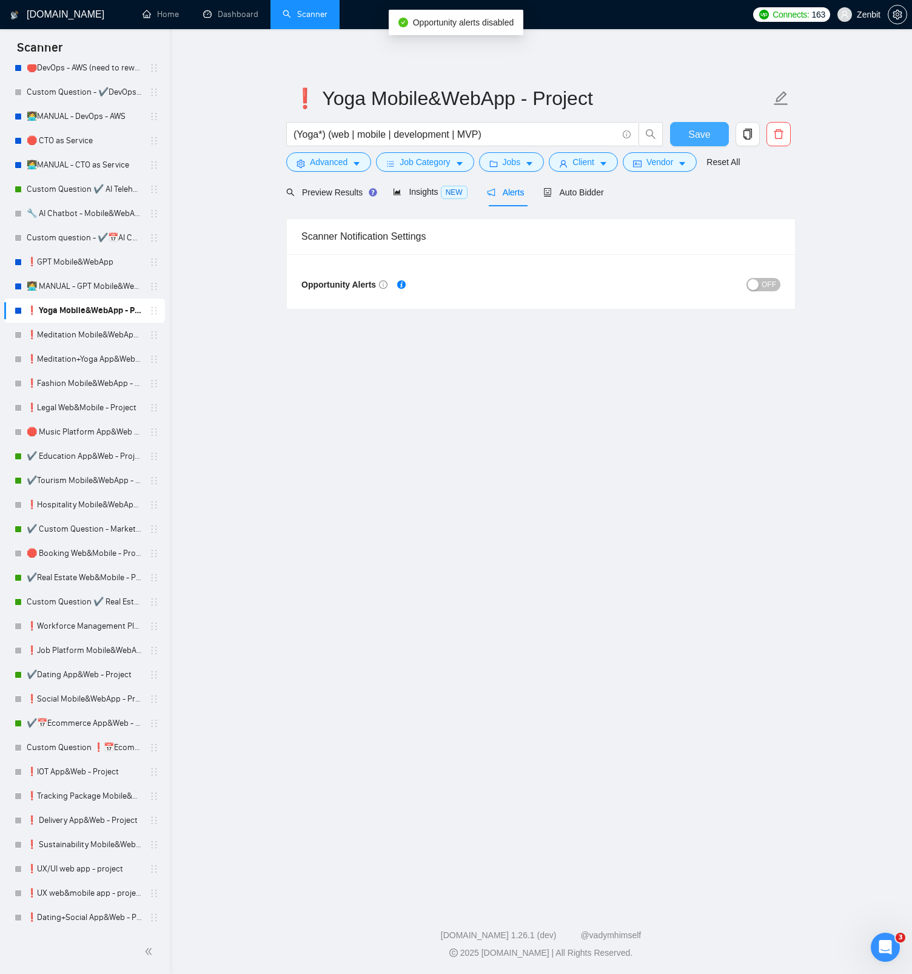
click at [710, 128] on span "Save" at bounding box center [700, 134] width 22 height 15
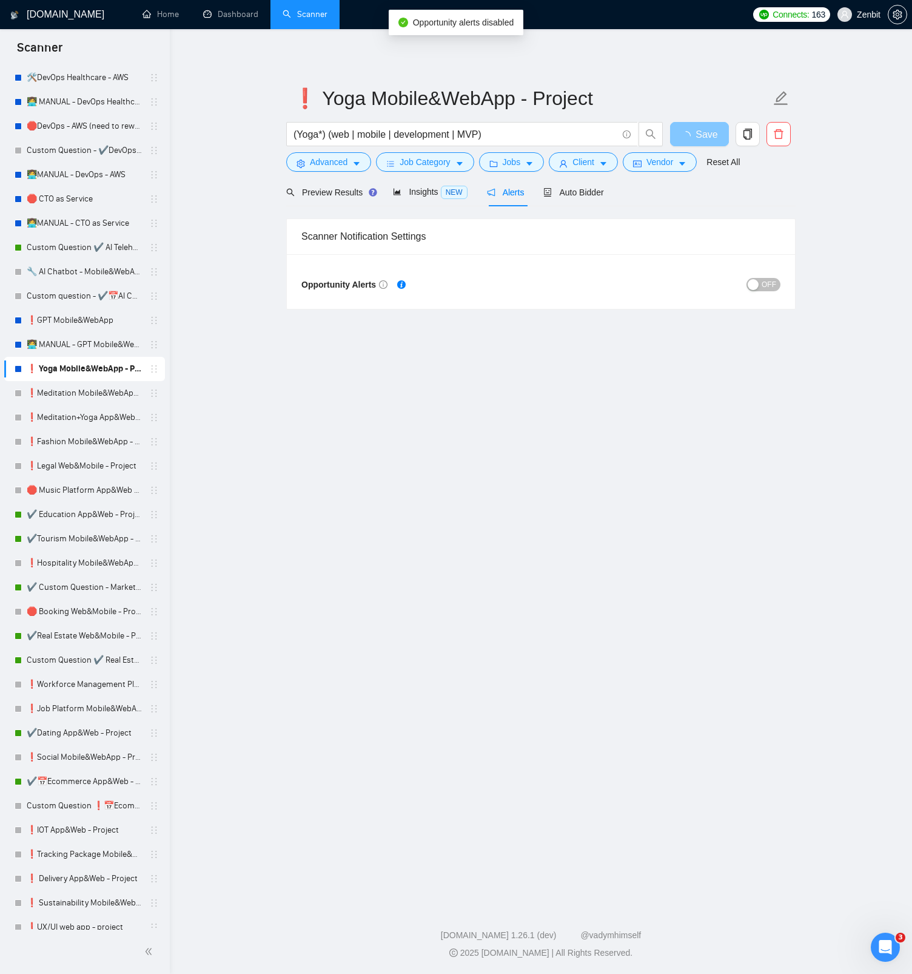
scroll to position [1070, 0]
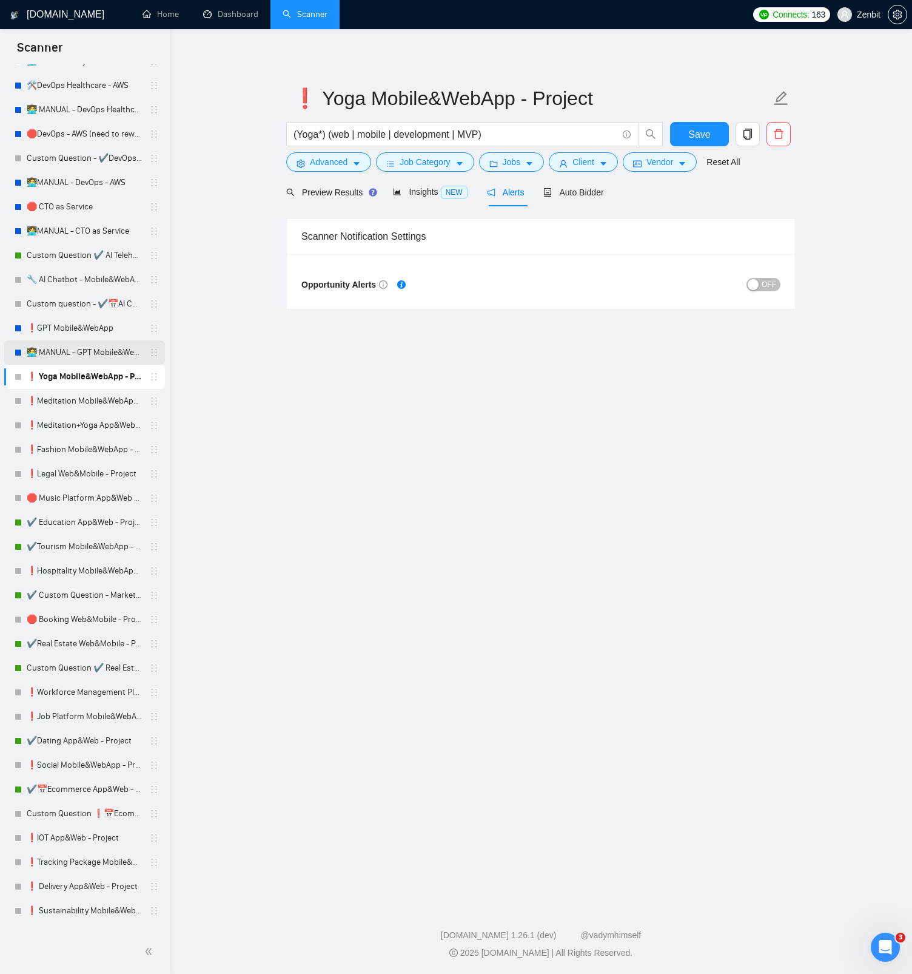
click at [87, 359] on link "👩‍💻 MANUAL - GPT Mobile&WebApp" at bounding box center [84, 352] width 115 height 24
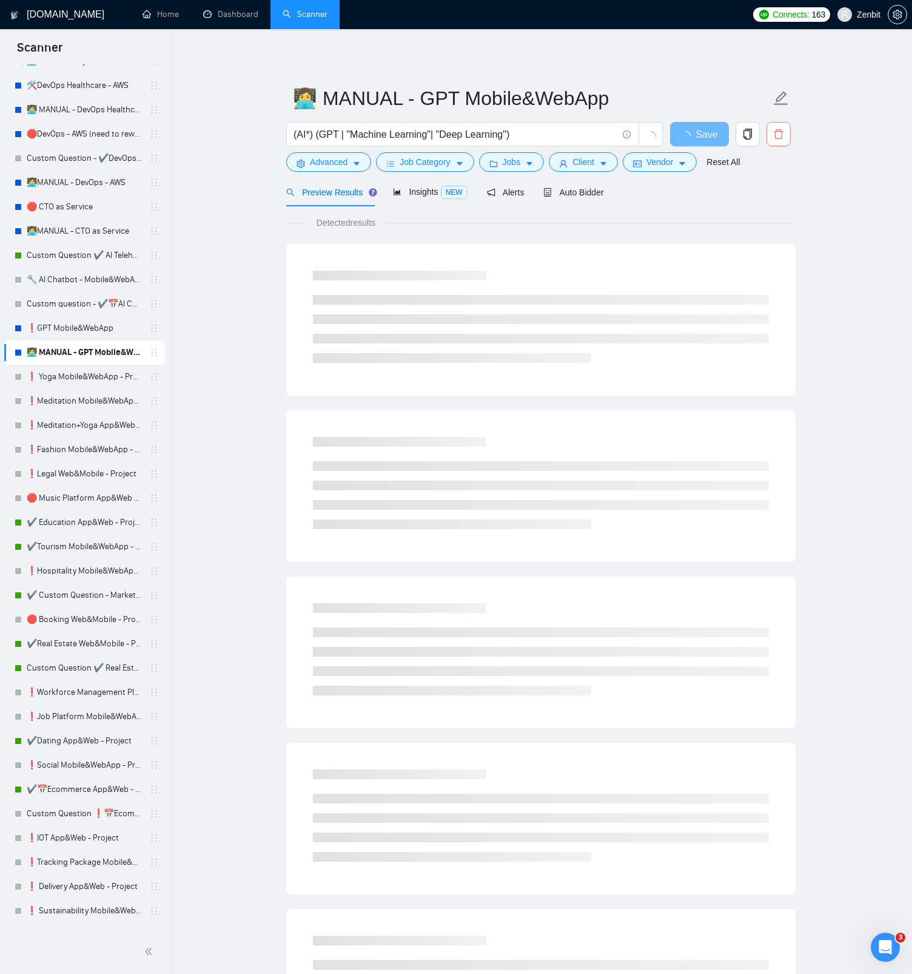
click at [784, 137] on span "delete" at bounding box center [778, 134] width 23 height 11
click at [766, 200] on span "Yes" at bounding box center [764, 195] width 14 height 13
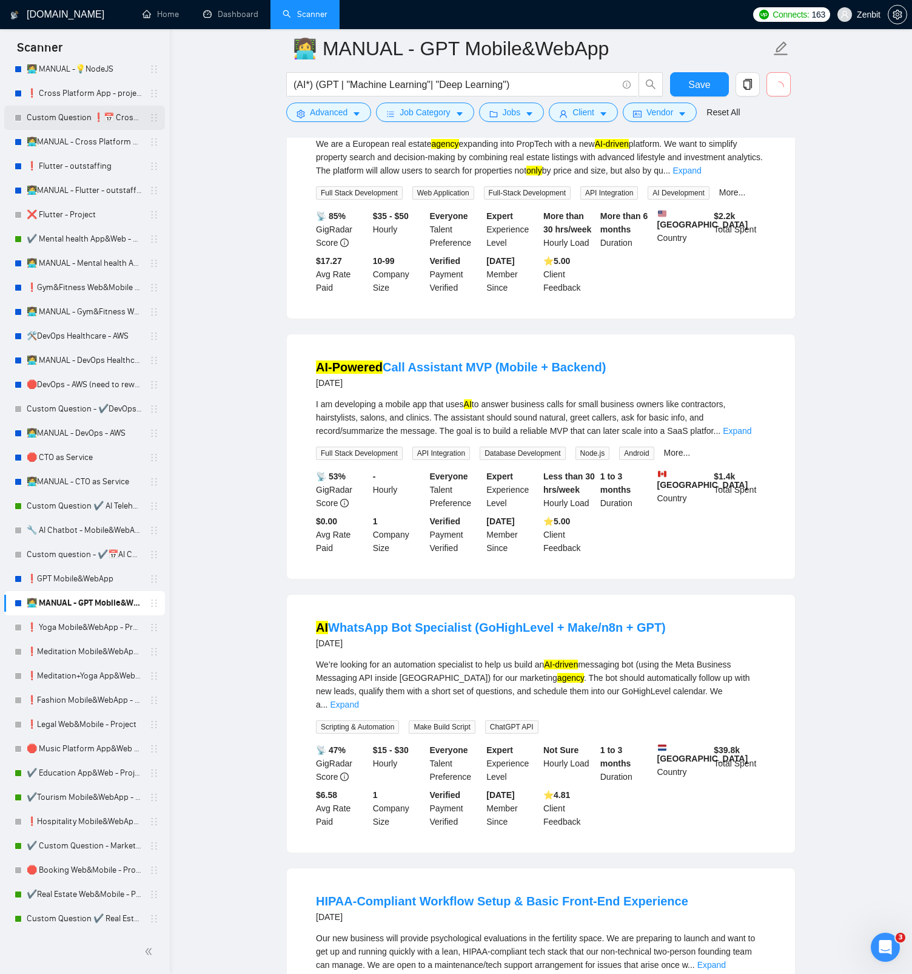
scroll to position [494, 0]
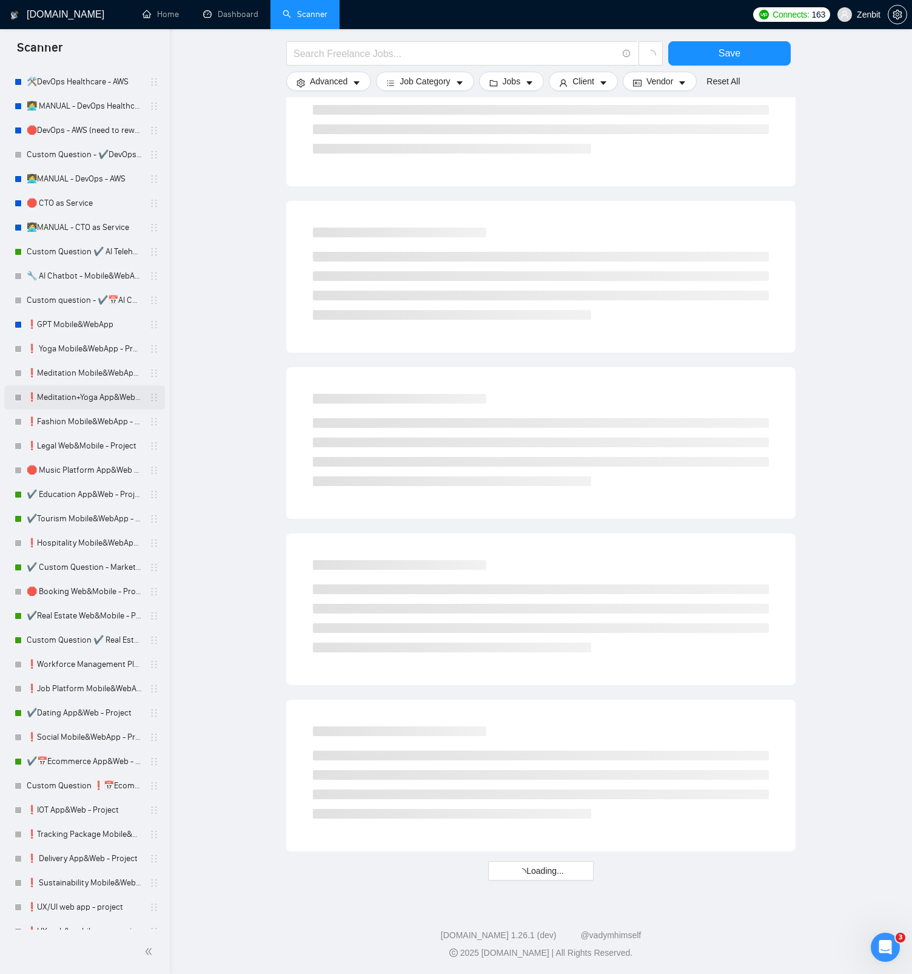
scroll to position [1040, 0]
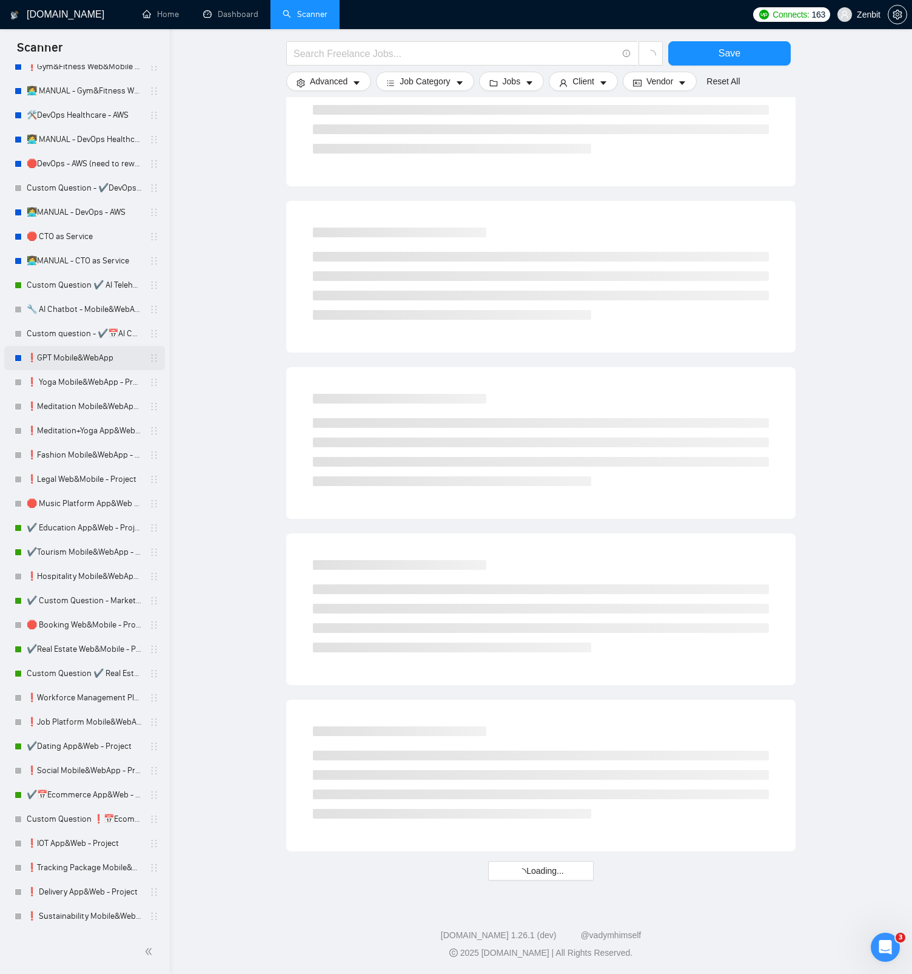
click at [89, 359] on link "❗GPT Mobile&WebApp" at bounding box center [84, 358] width 115 height 24
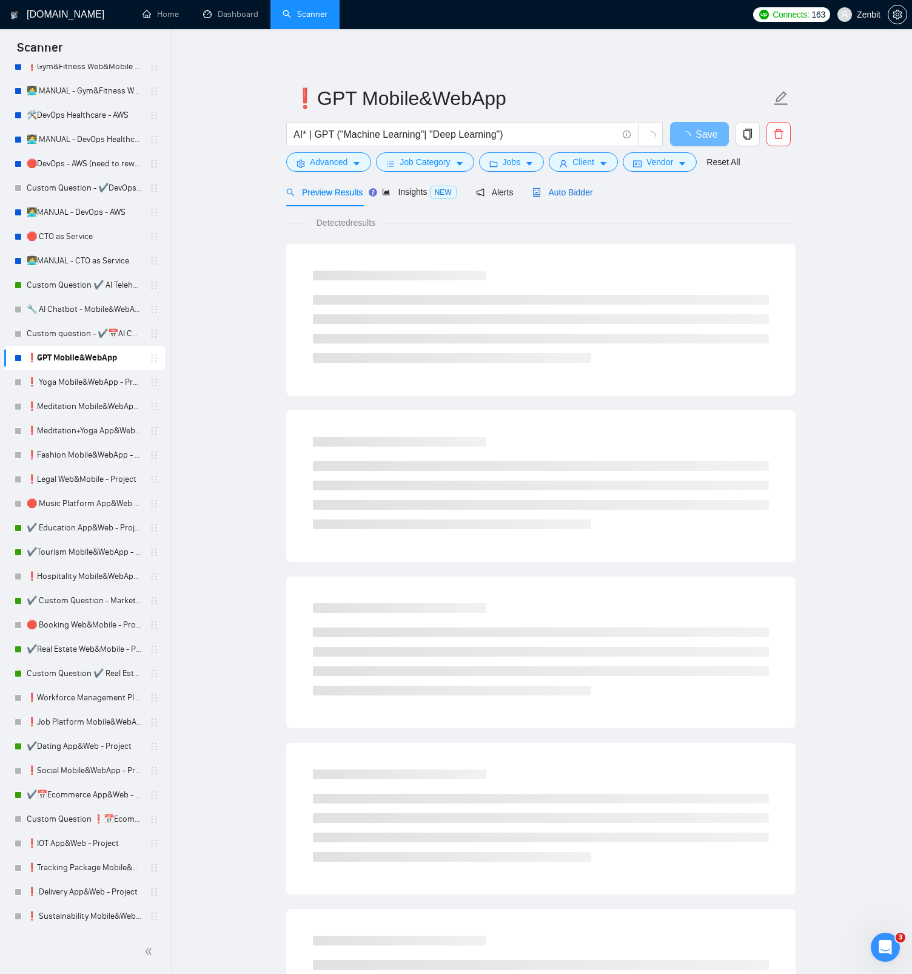
click at [582, 195] on span "Auto Bidder" at bounding box center [563, 192] width 60 height 10
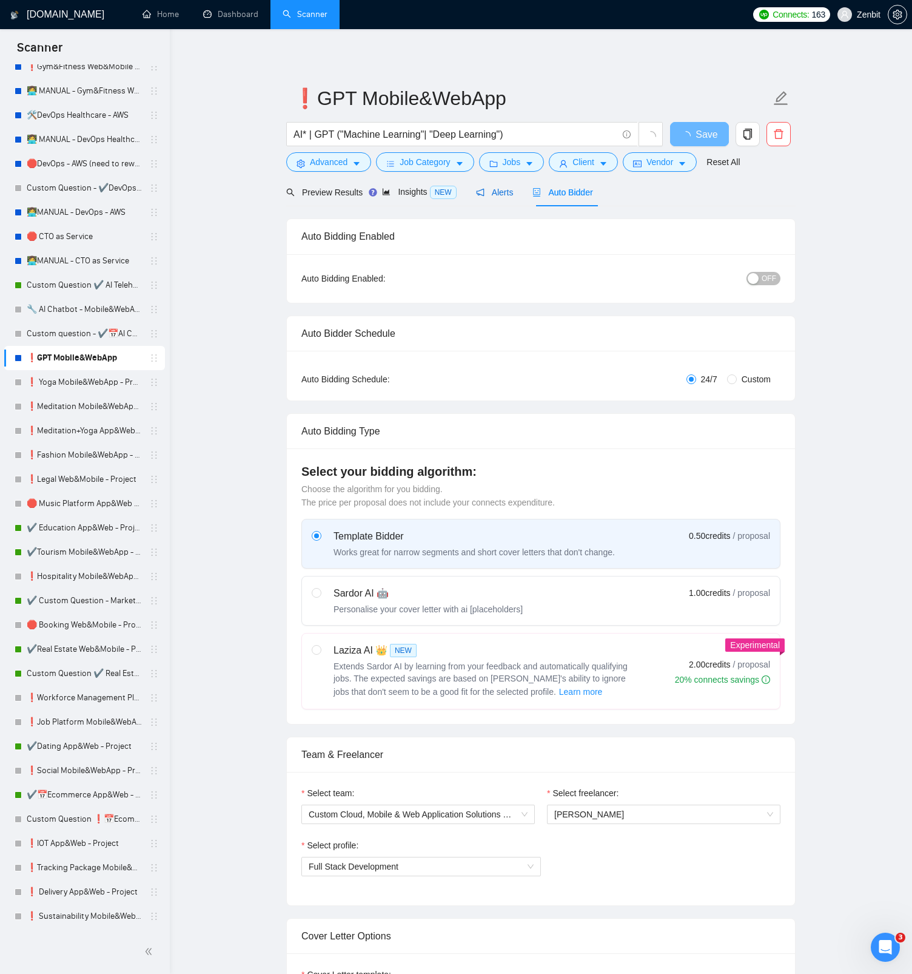
click at [507, 194] on span "Alerts" at bounding box center [495, 192] width 38 height 10
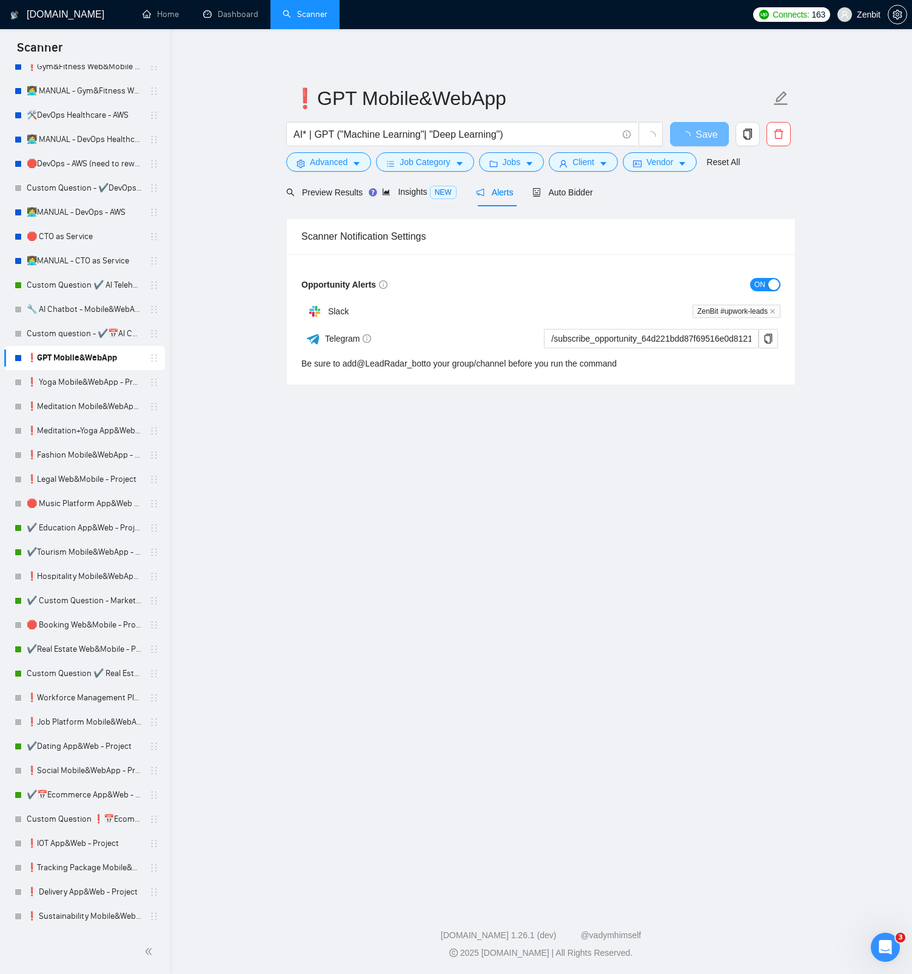
click at [757, 280] on span "ON" at bounding box center [760, 284] width 11 height 13
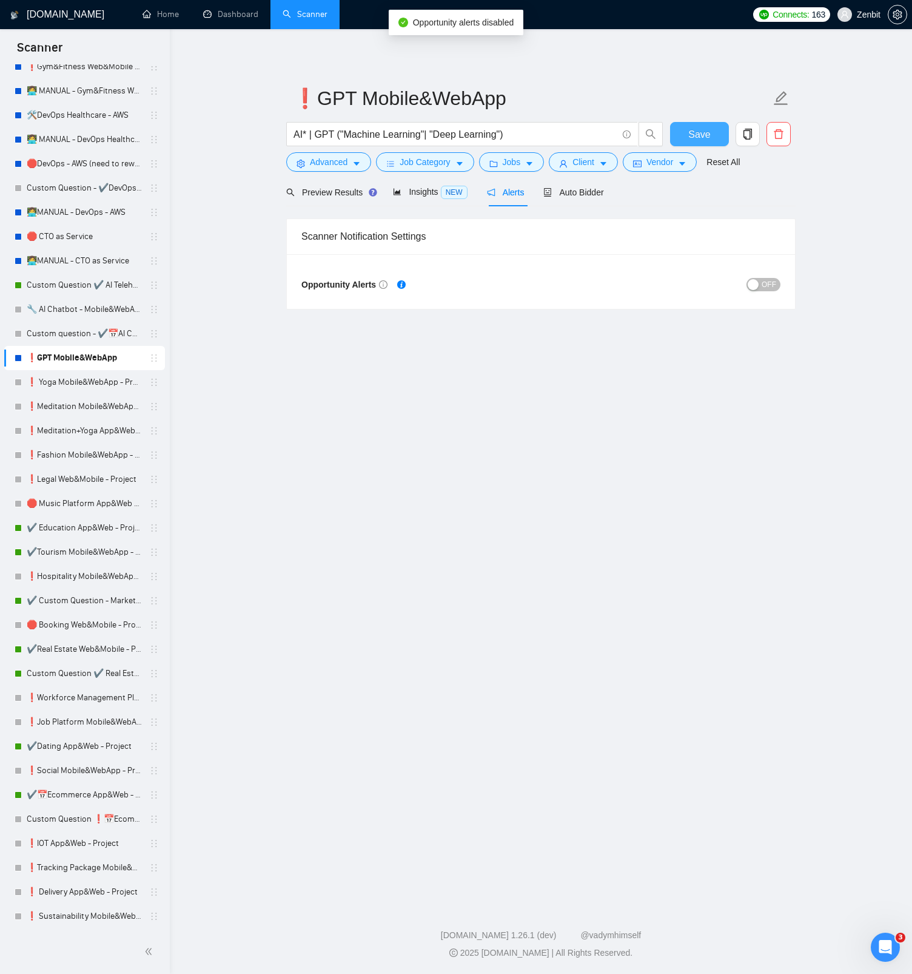
click at [704, 140] on span "Save" at bounding box center [700, 134] width 22 height 15
click at [70, 334] on link "Custom question - ✔️📅AI Chatbot - Mobile&WebApp" at bounding box center [84, 334] width 115 height 24
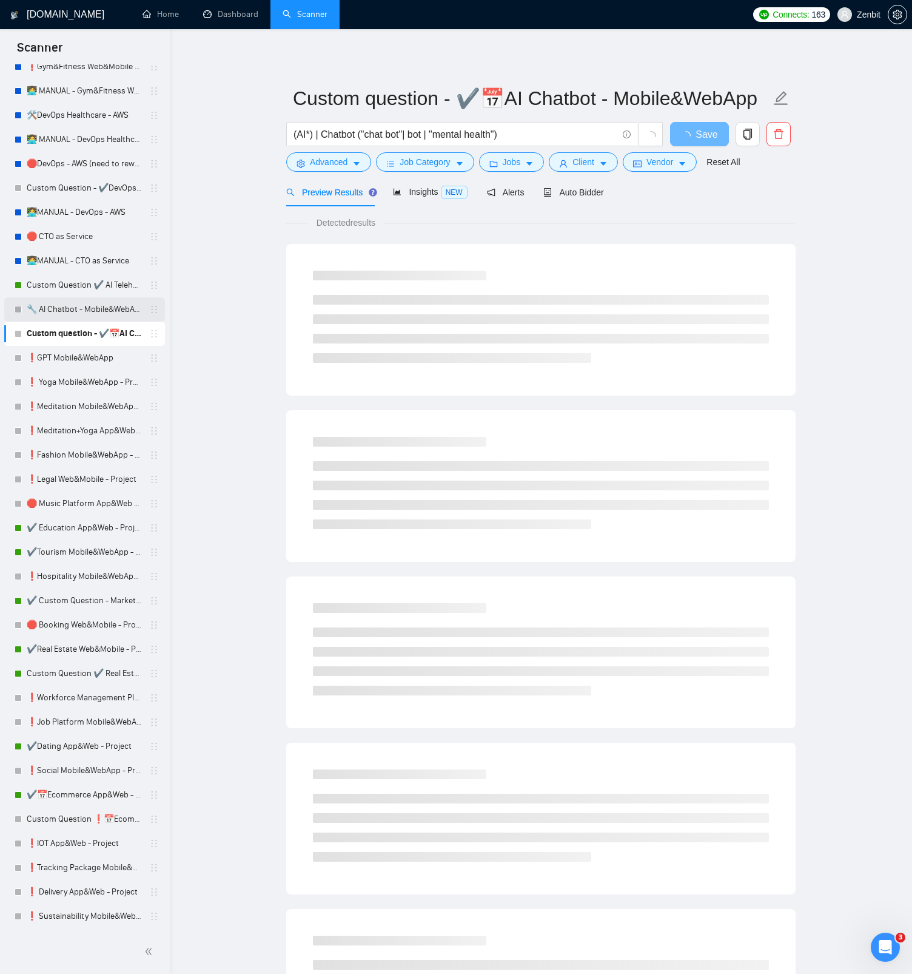
click at [69, 311] on link "🔧 AI Chatbot - Mobile&WebApp" at bounding box center [84, 309] width 115 height 24
click at [63, 331] on link "Custom question - ✔️📅AI Chatbot - Mobile&WebApp" at bounding box center [84, 334] width 115 height 24
click at [780, 140] on button "button" at bounding box center [779, 134] width 24 height 24
click at [771, 196] on span "Yes" at bounding box center [764, 195] width 14 height 13
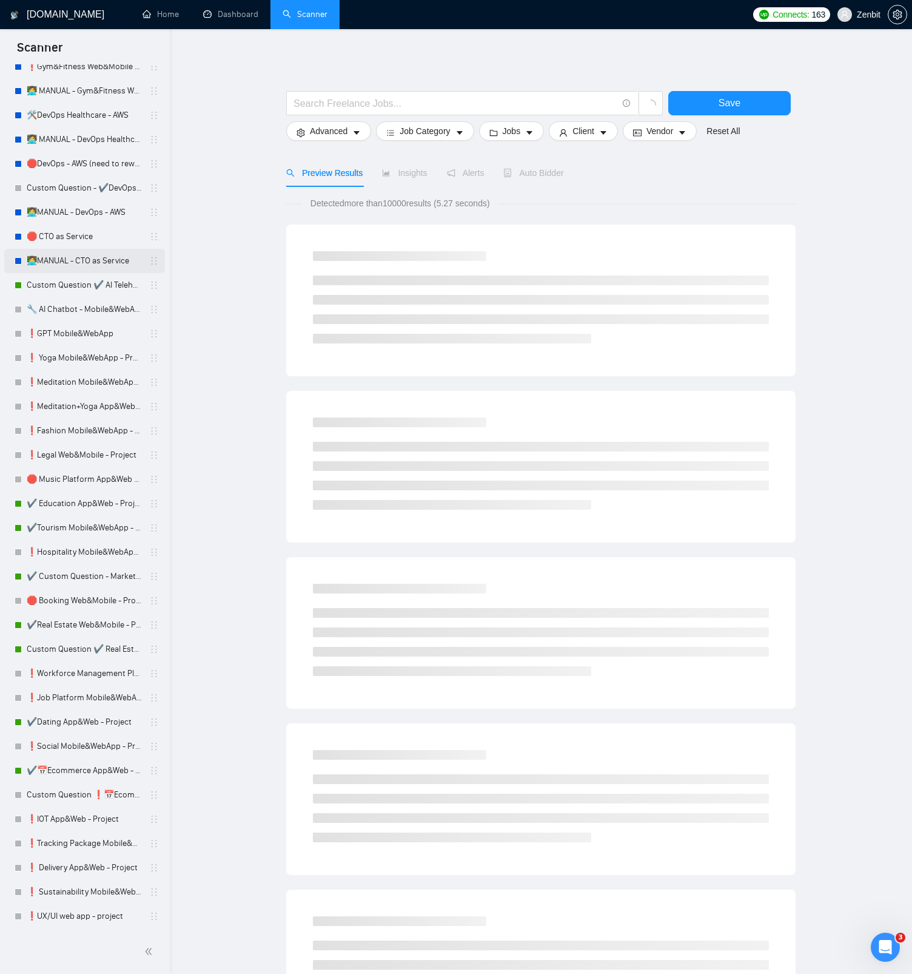
scroll to position [912, 0]
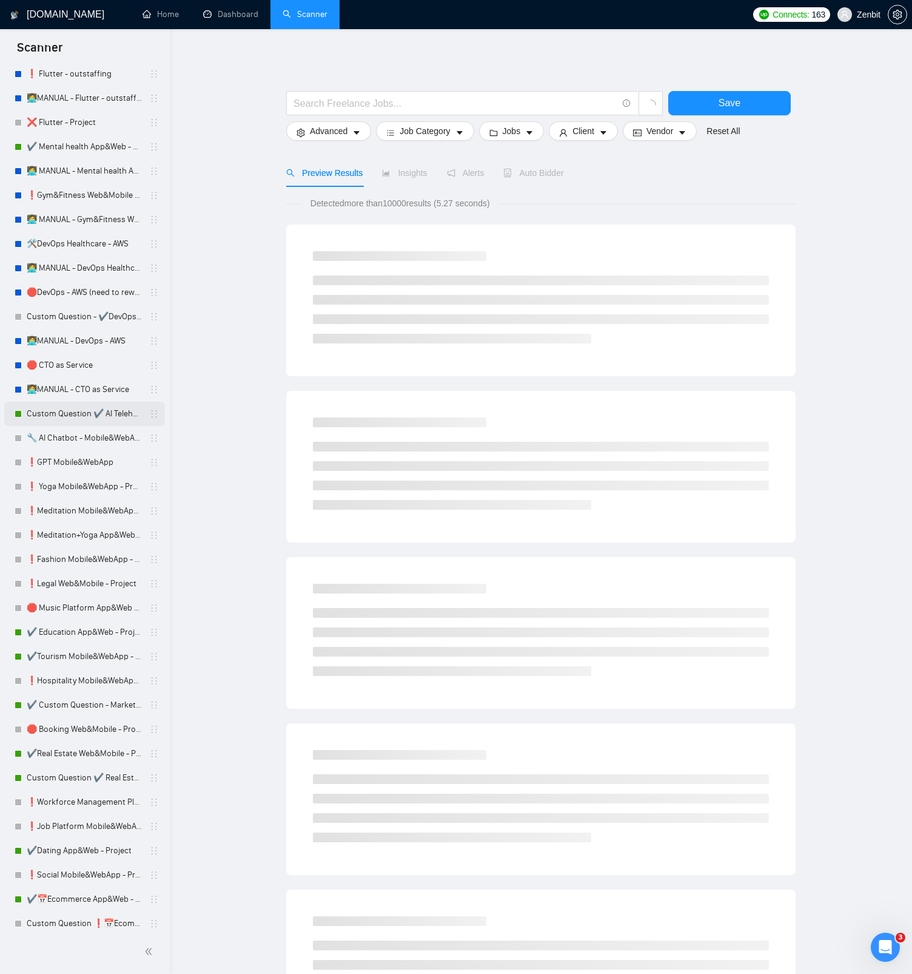
click at [87, 414] on link "Custom Question ✔️ AI Telehealth - Mobile&WebApp" at bounding box center [84, 414] width 115 height 24
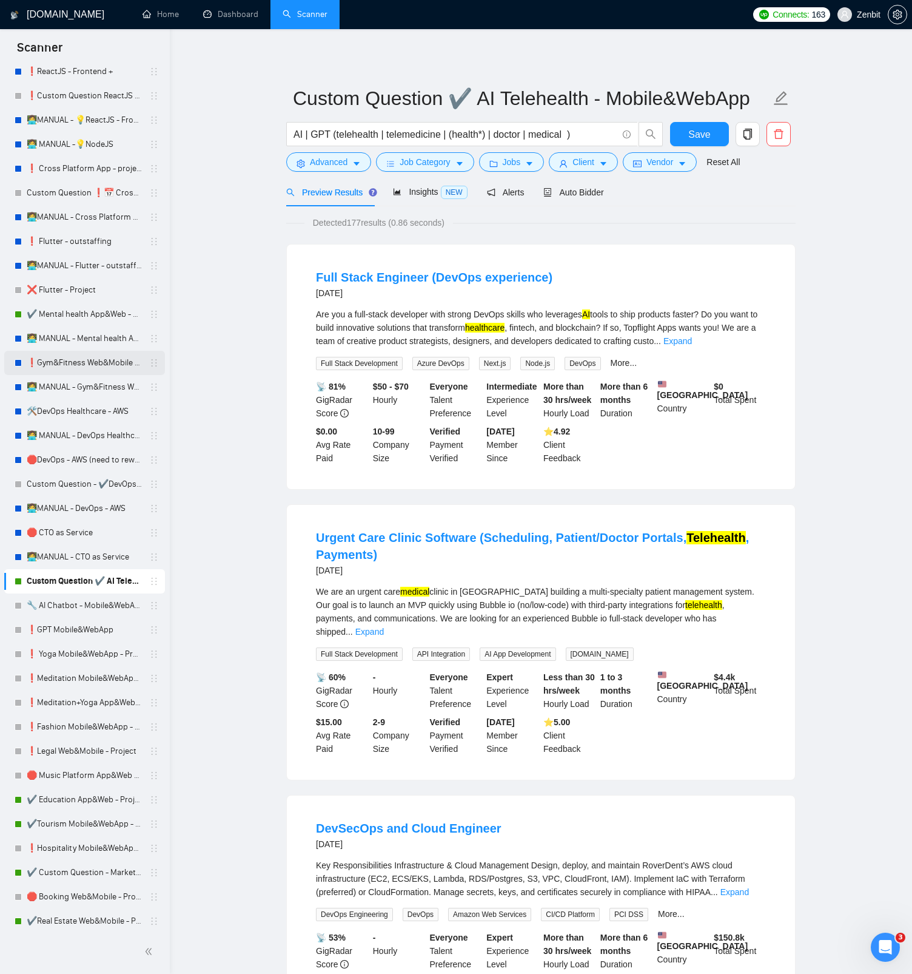
scroll to position [813, 0]
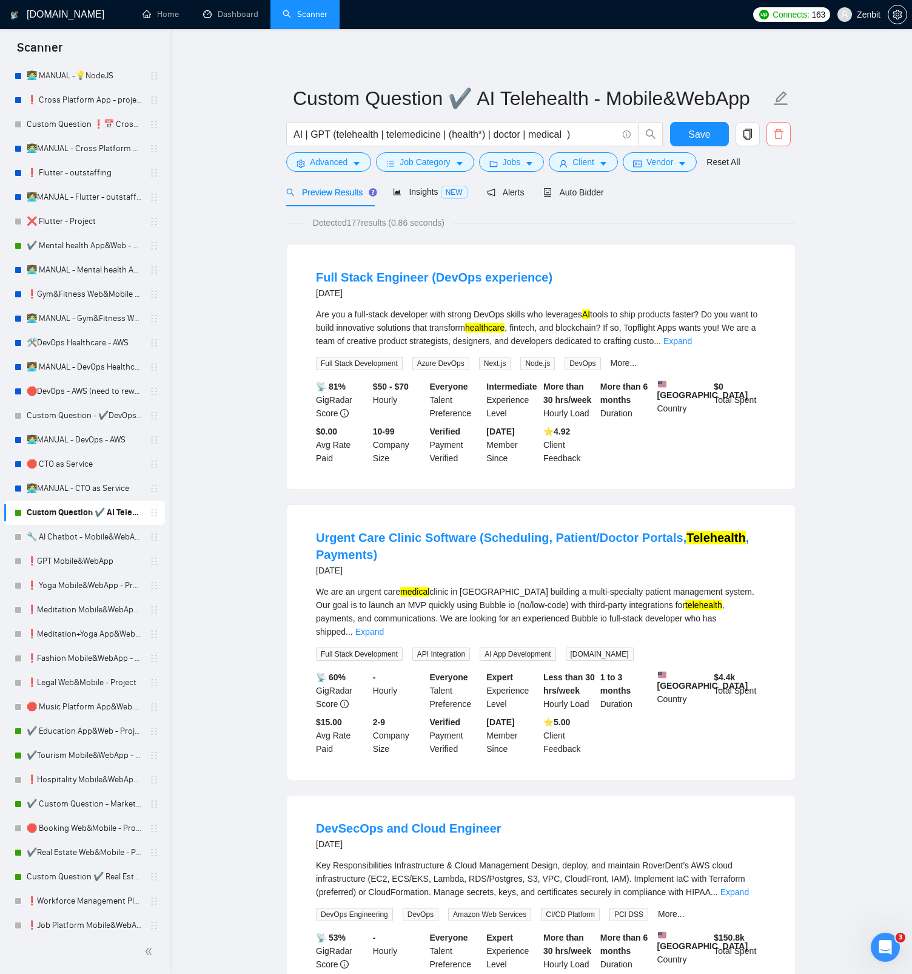
click at [780, 137] on icon "delete" at bounding box center [779, 134] width 11 height 11
click at [604, 197] on div "Auto Bidder" at bounding box center [574, 192] width 60 height 13
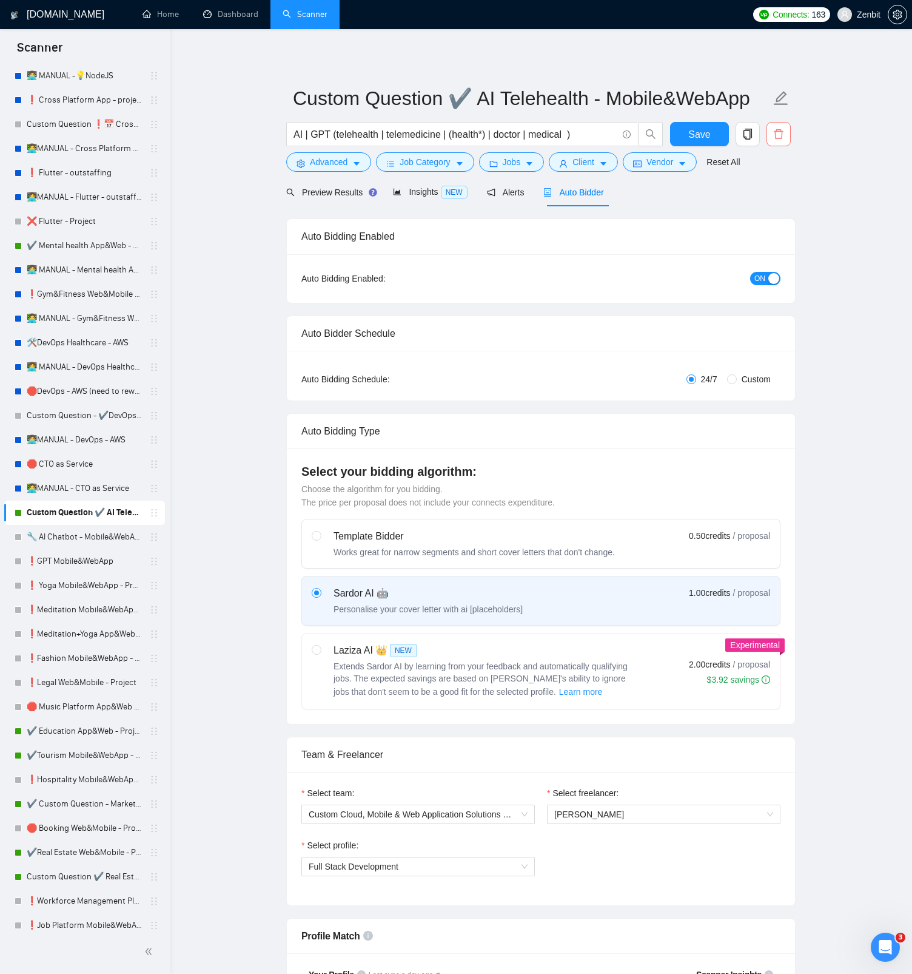
click at [781, 138] on icon "delete" at bounding box center [778, 134] width 9 height 10
click at [764, 195] on span "Yes" at bounding box center [764, 195] width 14 height 13
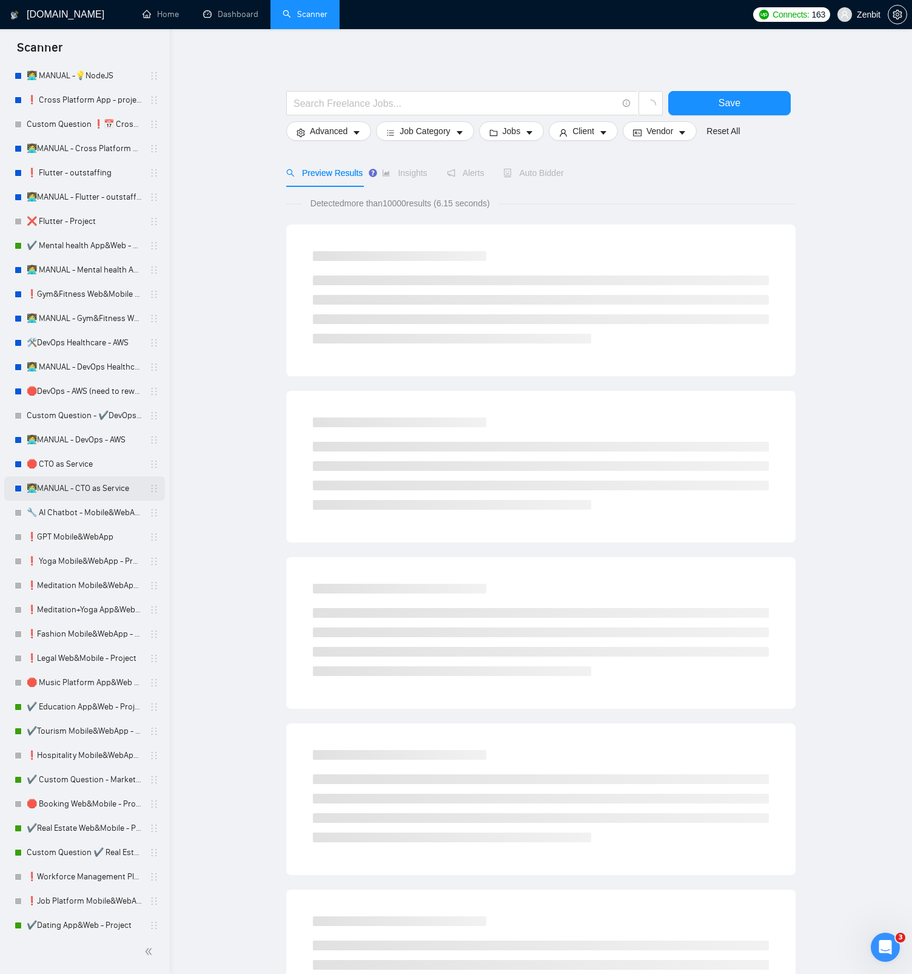
click at [108, 490] on link "👩‍💻MANUAL - CTO as Service" at bounding box center [84, 488] width 115 height 24
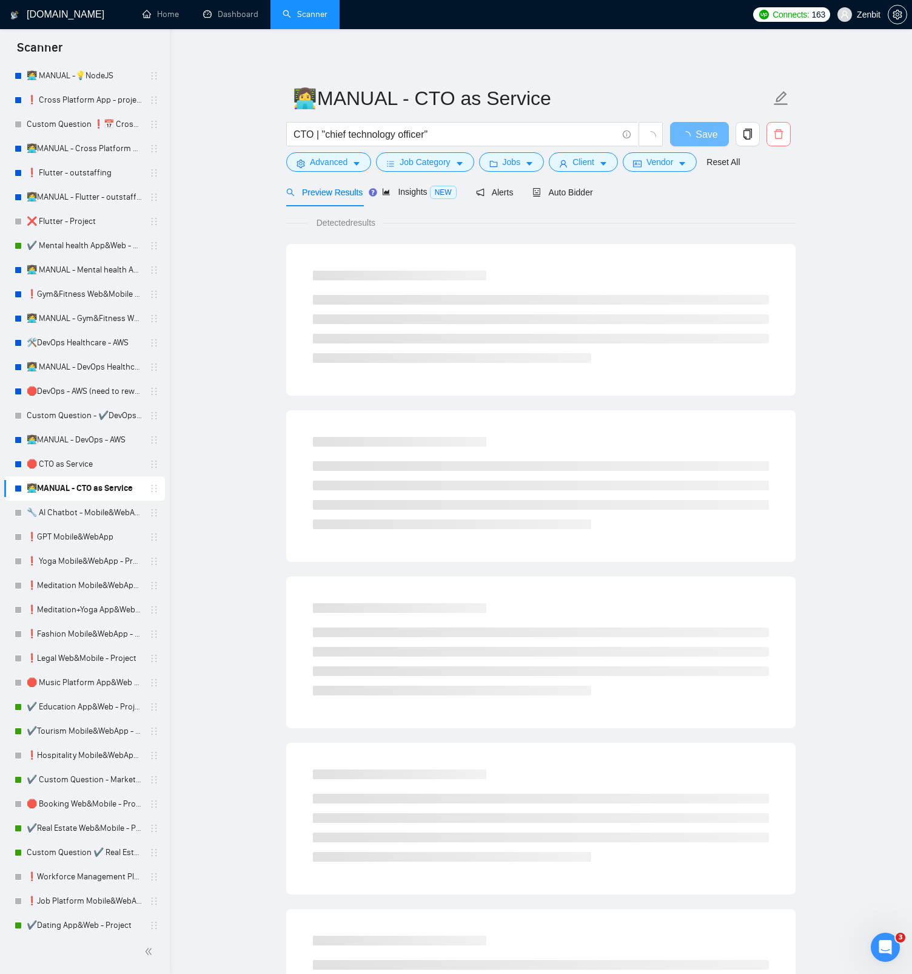
click at [780, 138] on icon "delete" at bounding box center [779, 134] width 11 height 11
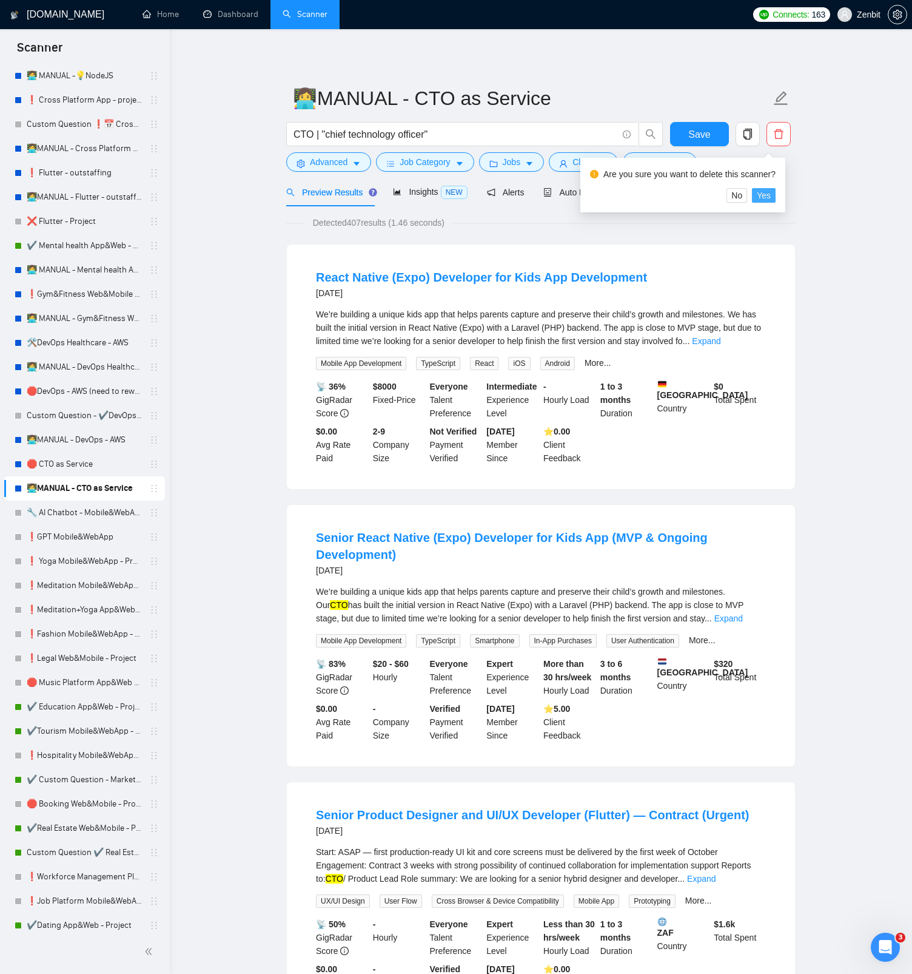
click at [765, 198] on span "Yes" at bounding box center [764, 195] width 14 height 13
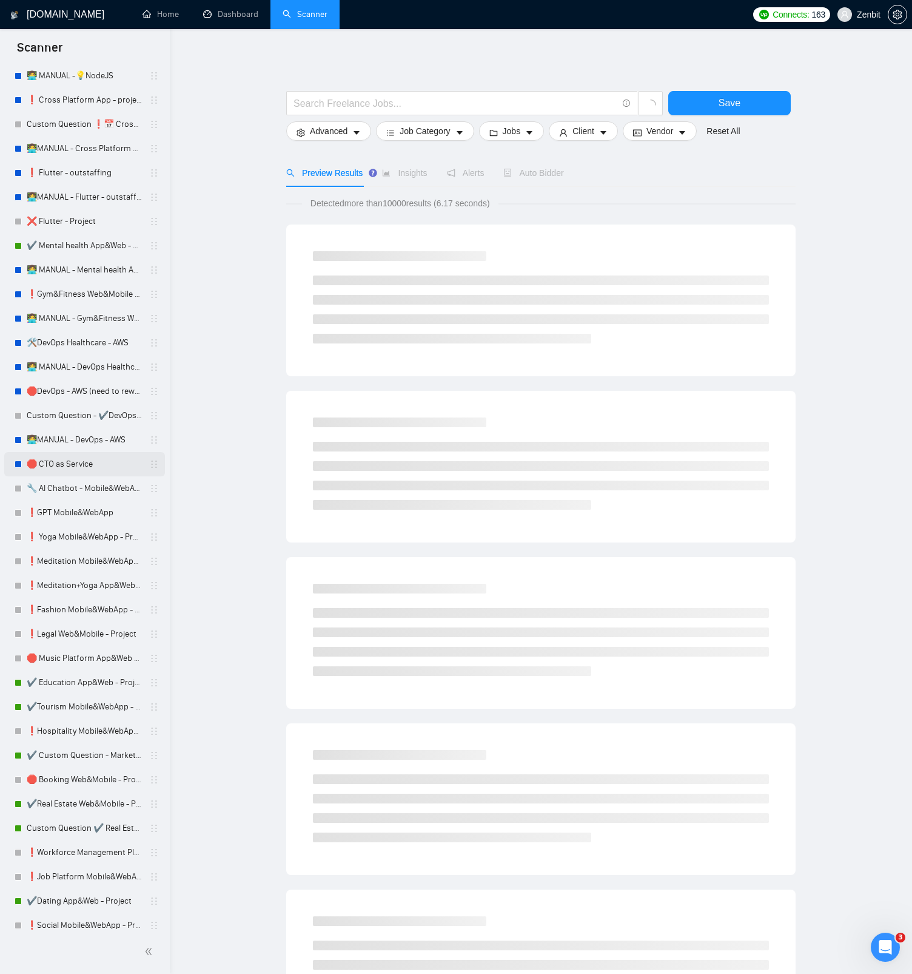
click at [96, 466] on link "🛑 CTO as Service" at bounding box center [84, 464] width 115 height 24
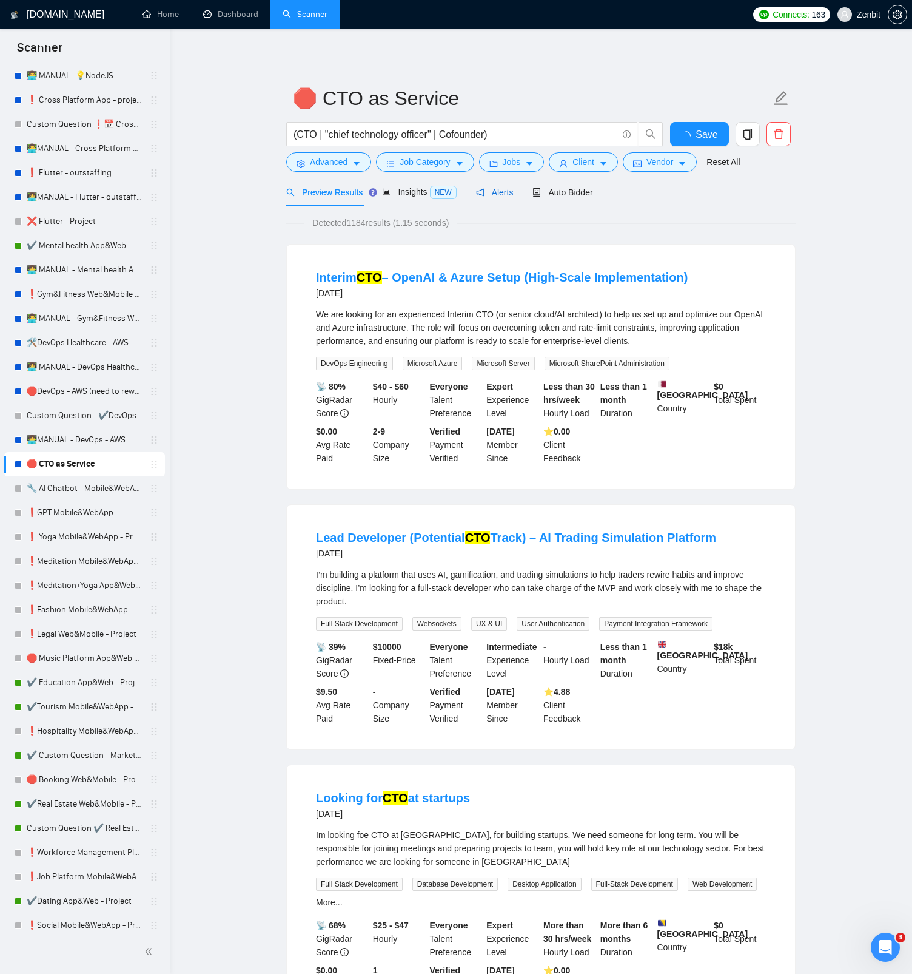
click at [504, 195] on span "Alerts" at bounding box center [495, 192] width 38 height 10
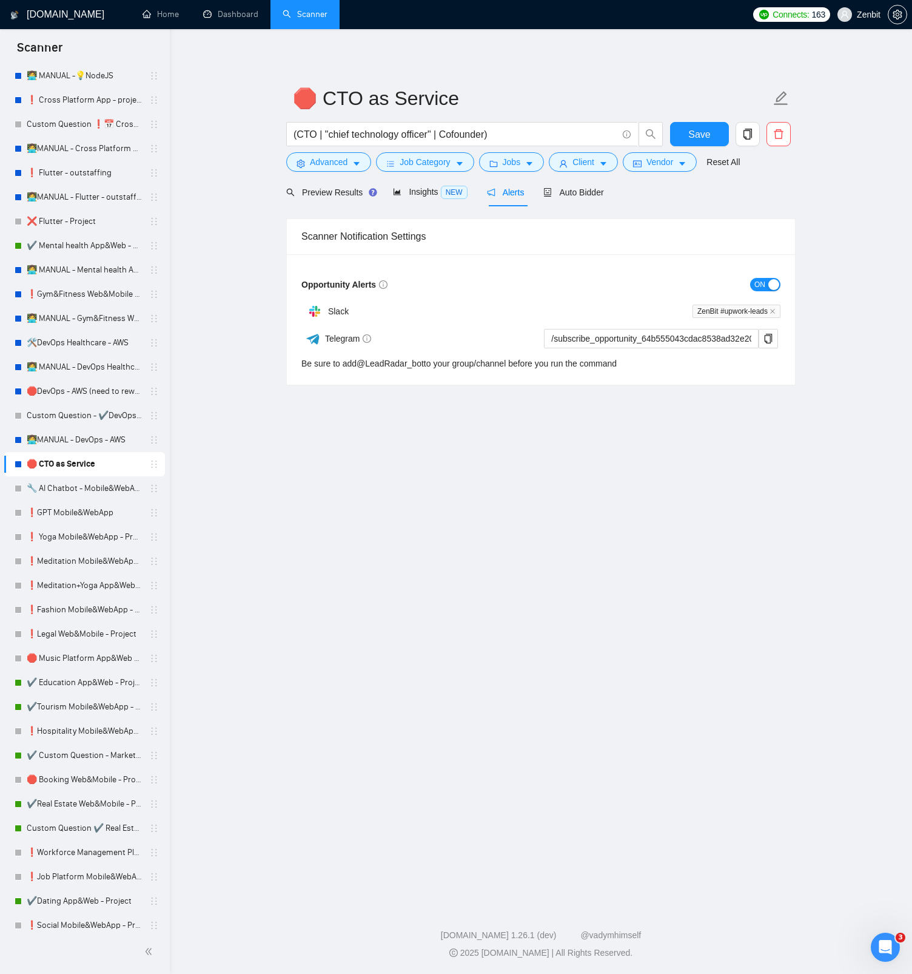
click at [764, 283] on span "ON" at bounding box center [760, 284] width 11 height 13
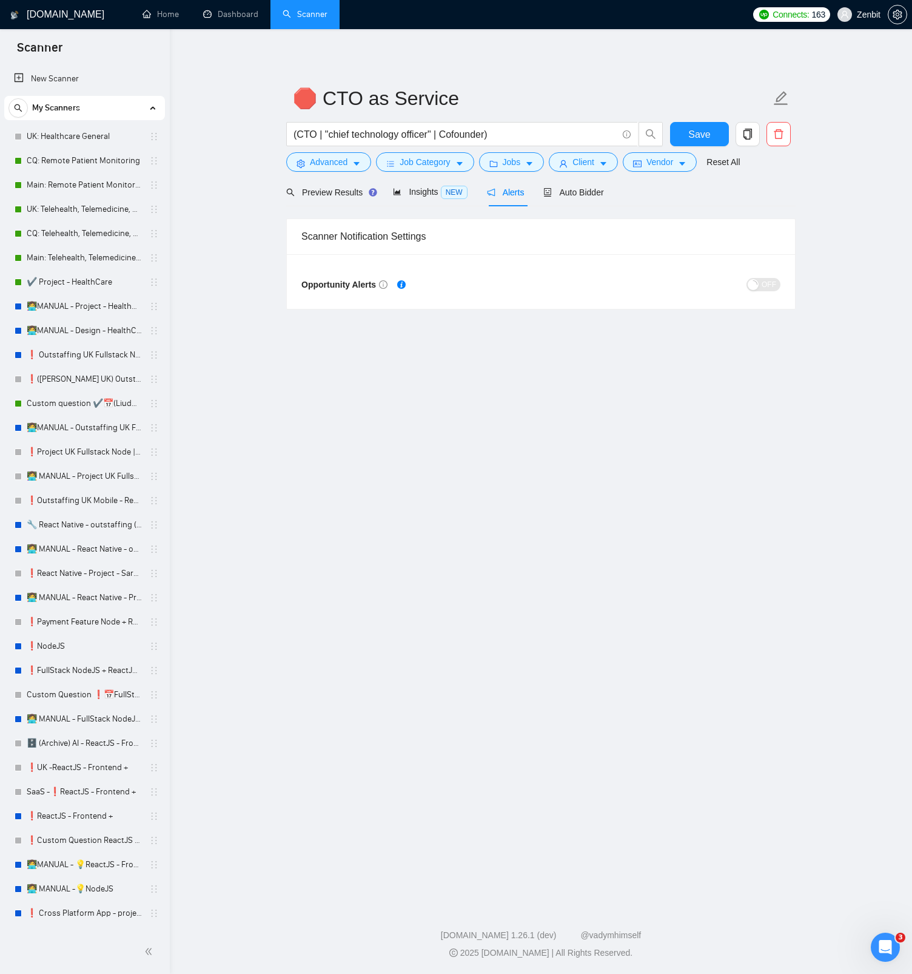
scroll to position [813, 0]
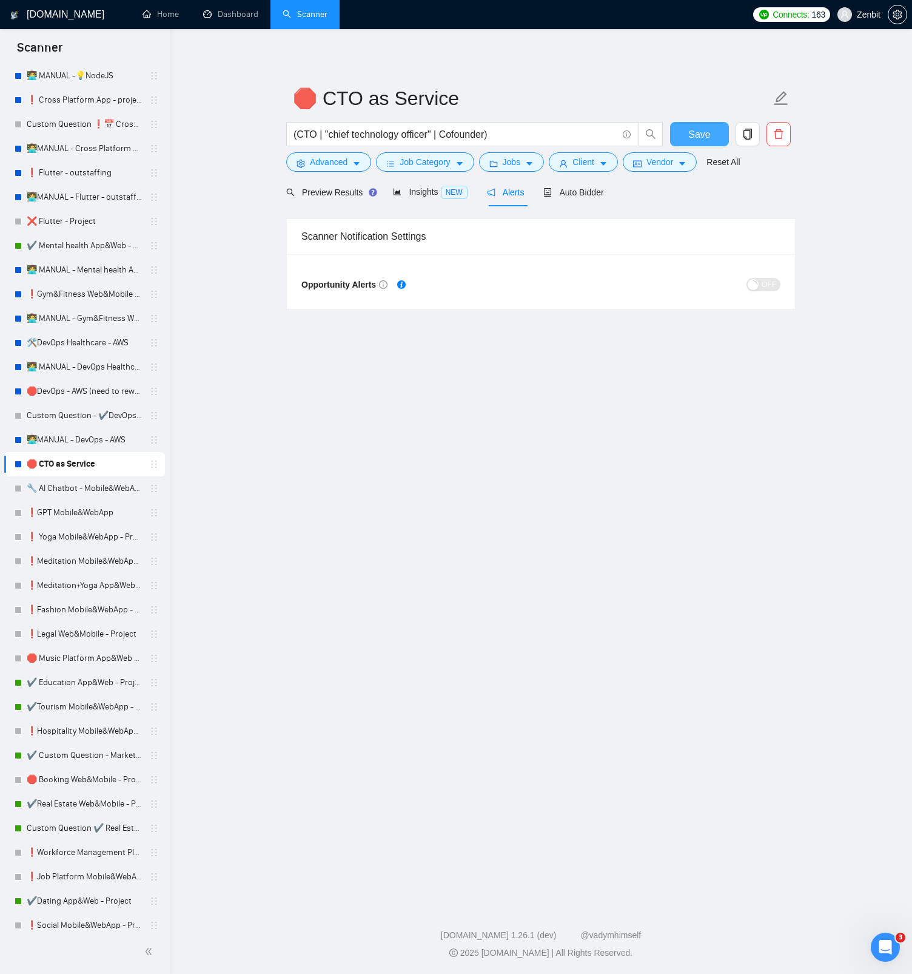
click at [701, 138] on span "Save" at bounding box center [700, 134] width 22 height 15
click at [77, 438] on link "👩‍💻MANUAL - DevOps - AWS" at bounding box center [84, 440] width 115 height 24
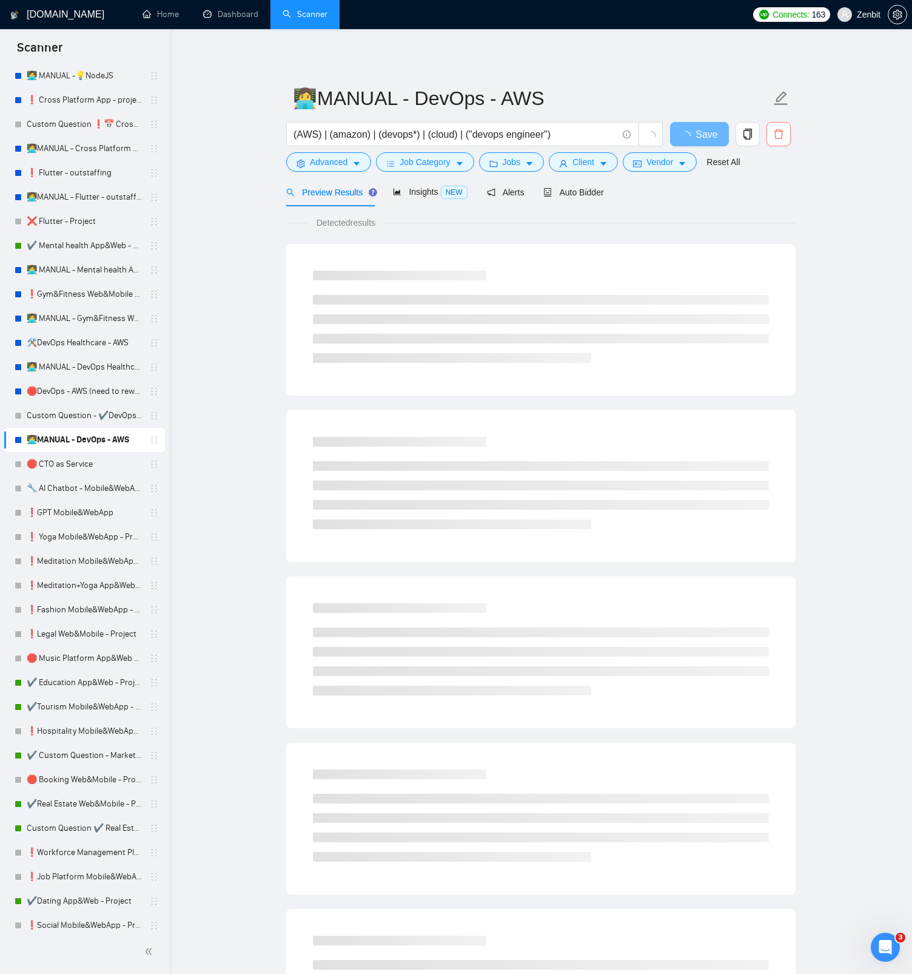
click at [778, 130] on icon "delete" at bounding box center [779, 134] width 11 height 11
click at [771, 193] on span "Yes" at bounding box center [764, 195] width 14 height 13
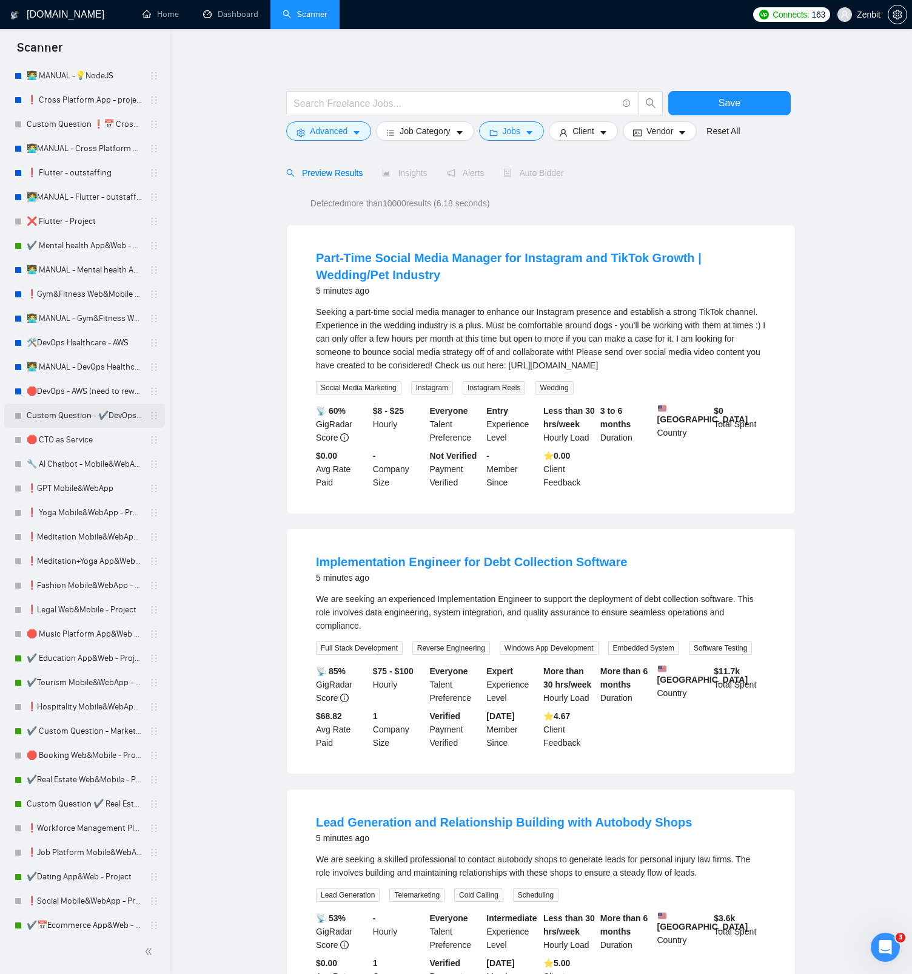
click at [89, 414] on link "Custom Question - ✔️DevOps - AWS" at bounding box center [84, 415] width 115 height 24
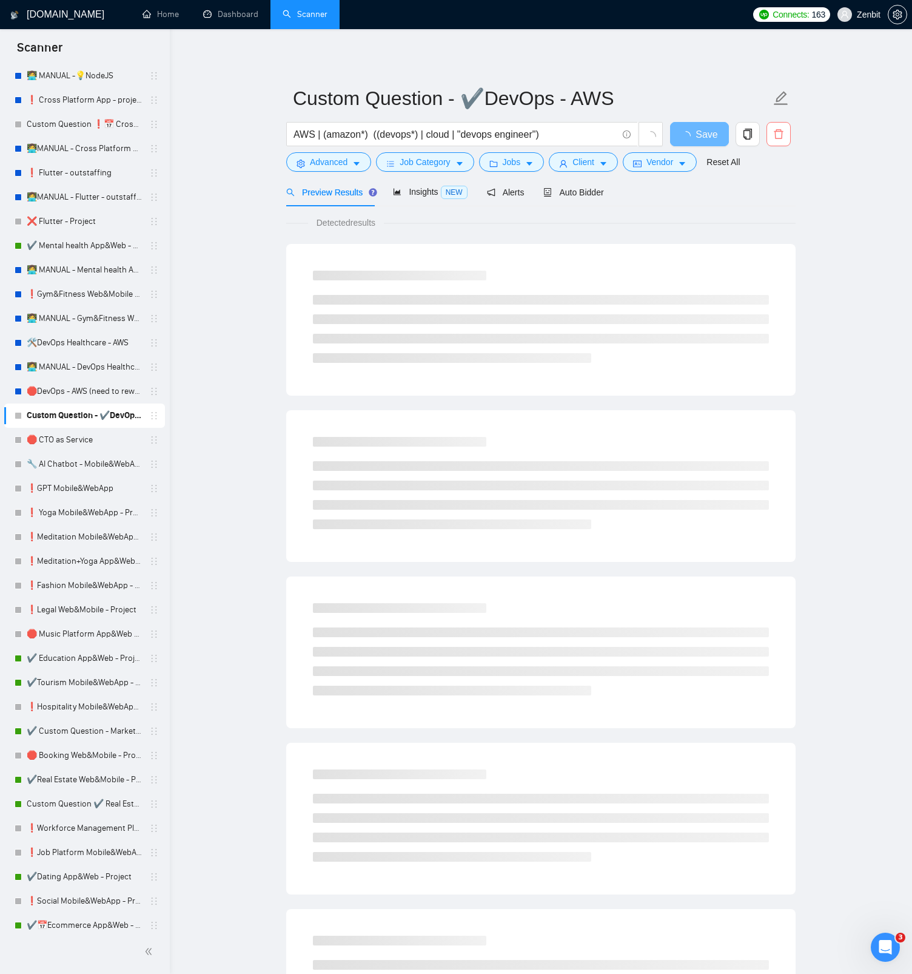
click at [780, 137] on icon "delete" at bounding box center [779, 134] width 11 height 11
click at [771, 193] on span "Yes" at bounding box center [764, 195] width 14 height 13
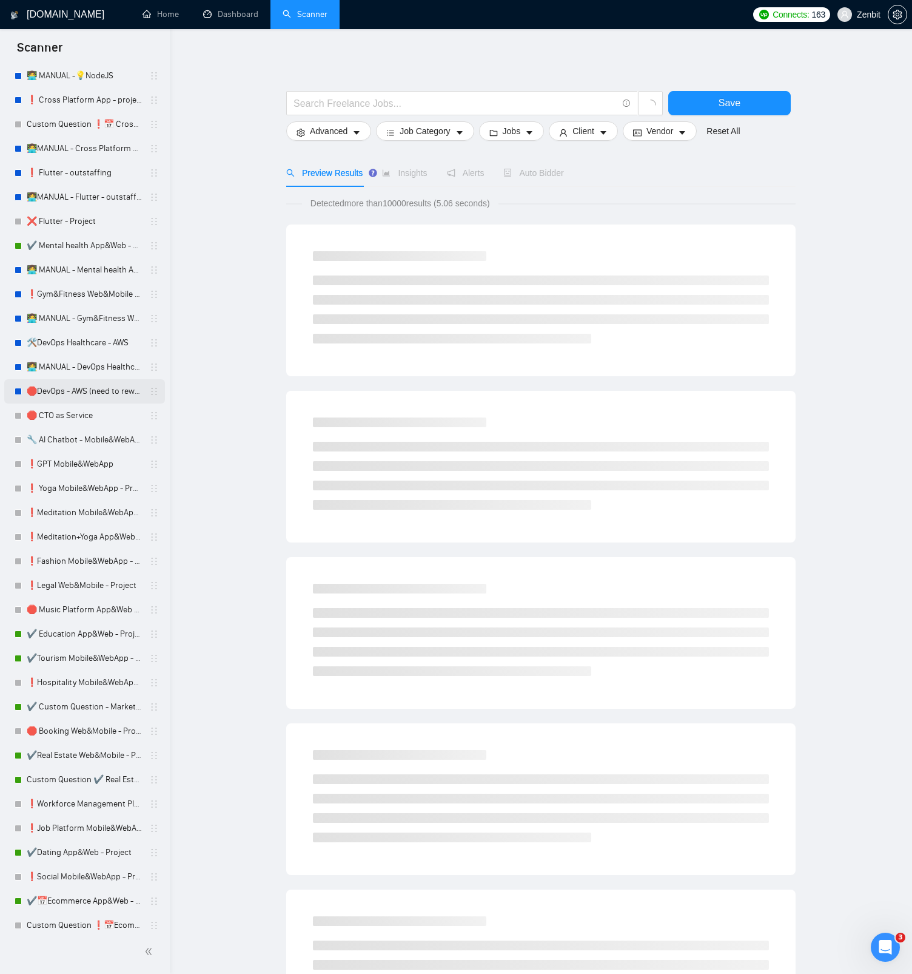
click at [83, 389] on link "🛑DevOps - AWS (need to rework)" at bounding box center [84, 391] width 115 height 24
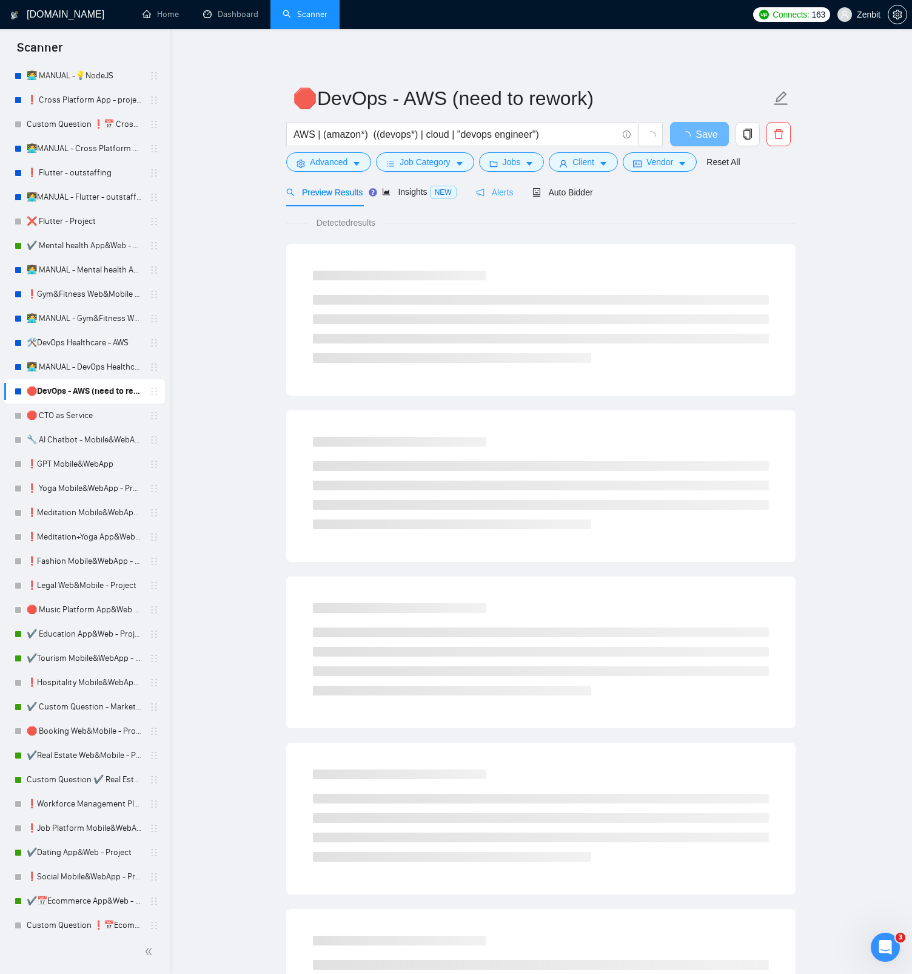
click at [503, 184] on div "Alerts" at bounding box center [495, 192] width 38 height 29
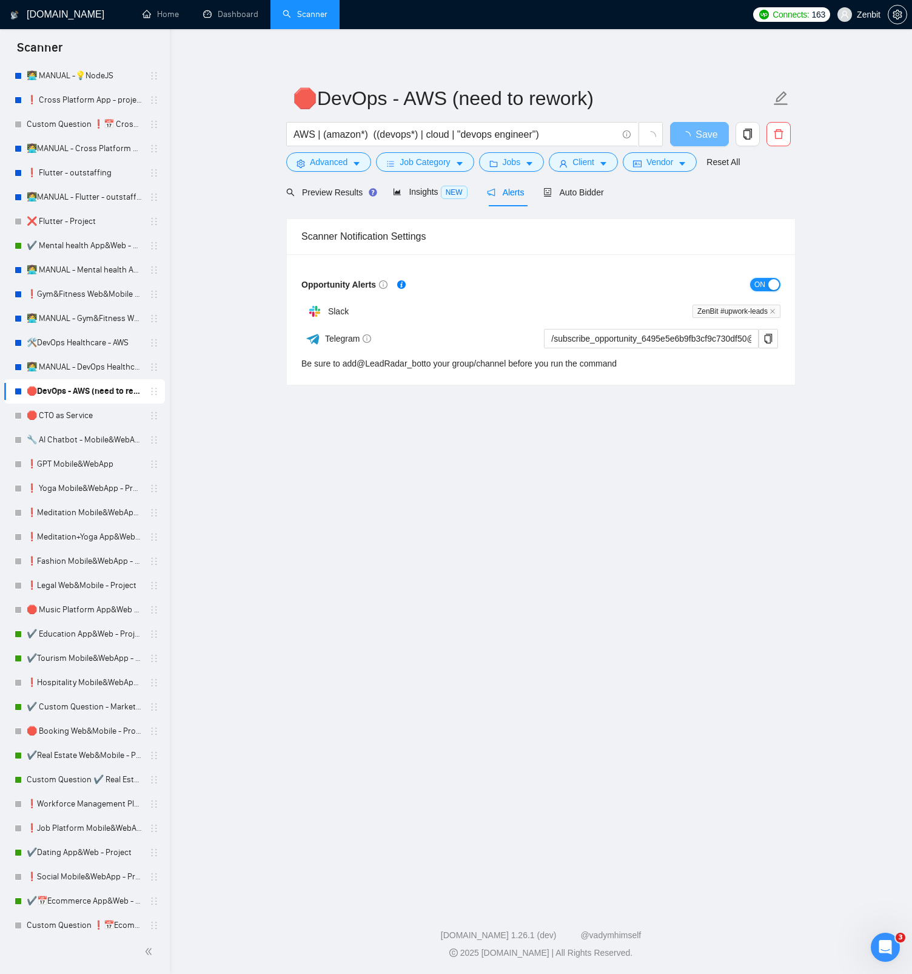
click at [760, 280] on span "ON" at bounding box center [760, 284] width 11 height 13
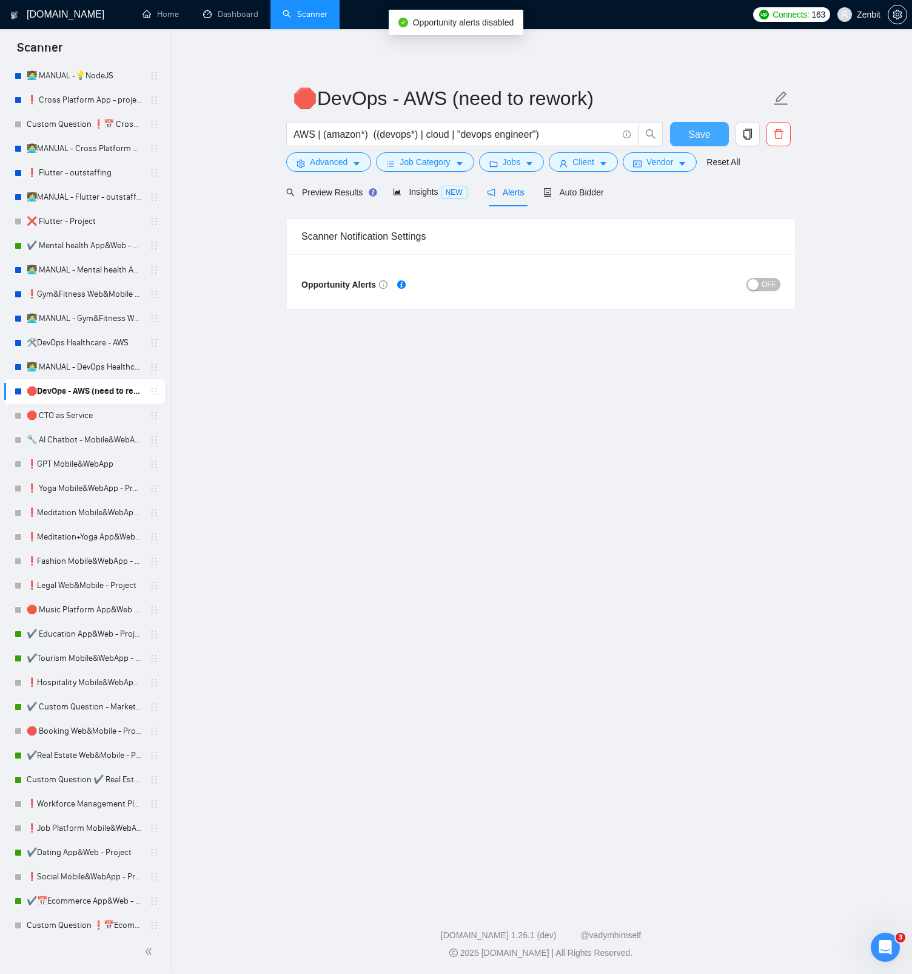
click at [709, 130] on span "Save" at bounding box center [700, 134] width 22 height 15
click at [88, 365] on link "👩‍💻 MANUAL - DevOps Healthcare - AWS" at bounding box center [84, 367] width 115 height 24
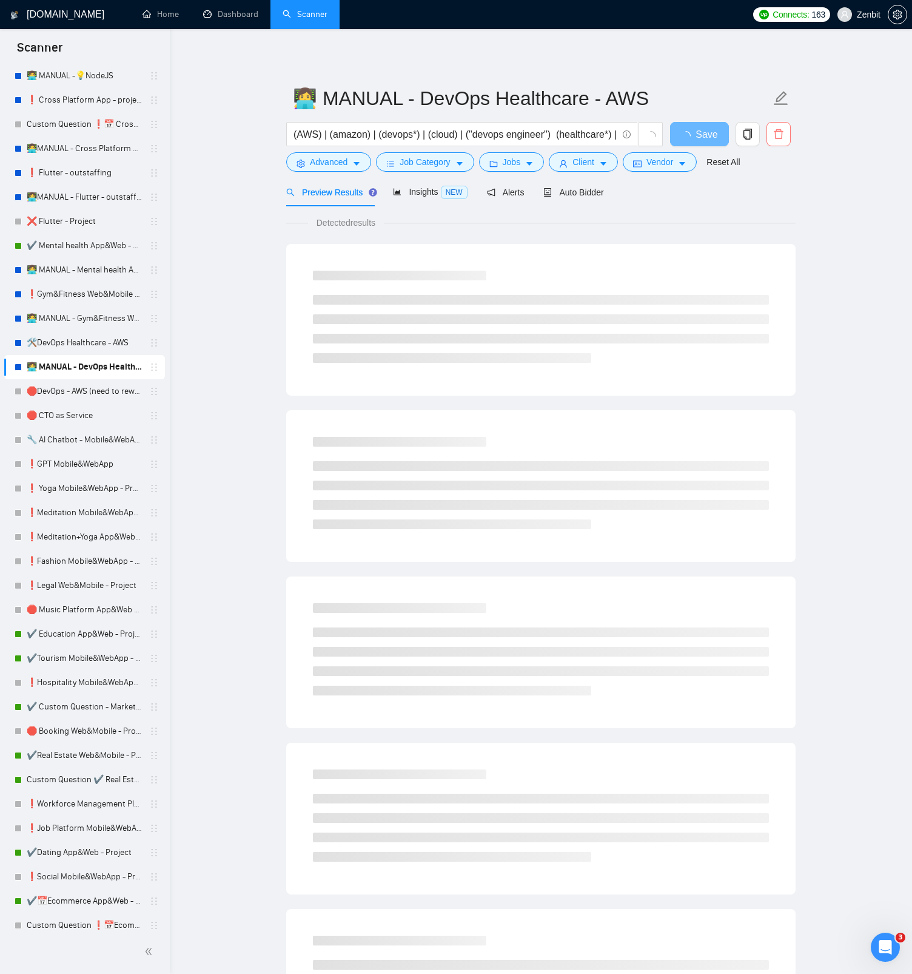
click at [778, 143] on button "button" at bounding box center [779, 134] width 24 height 24
click at [769, 199] on span "Yes" at bounding box center [764, 195] width 14 height 13
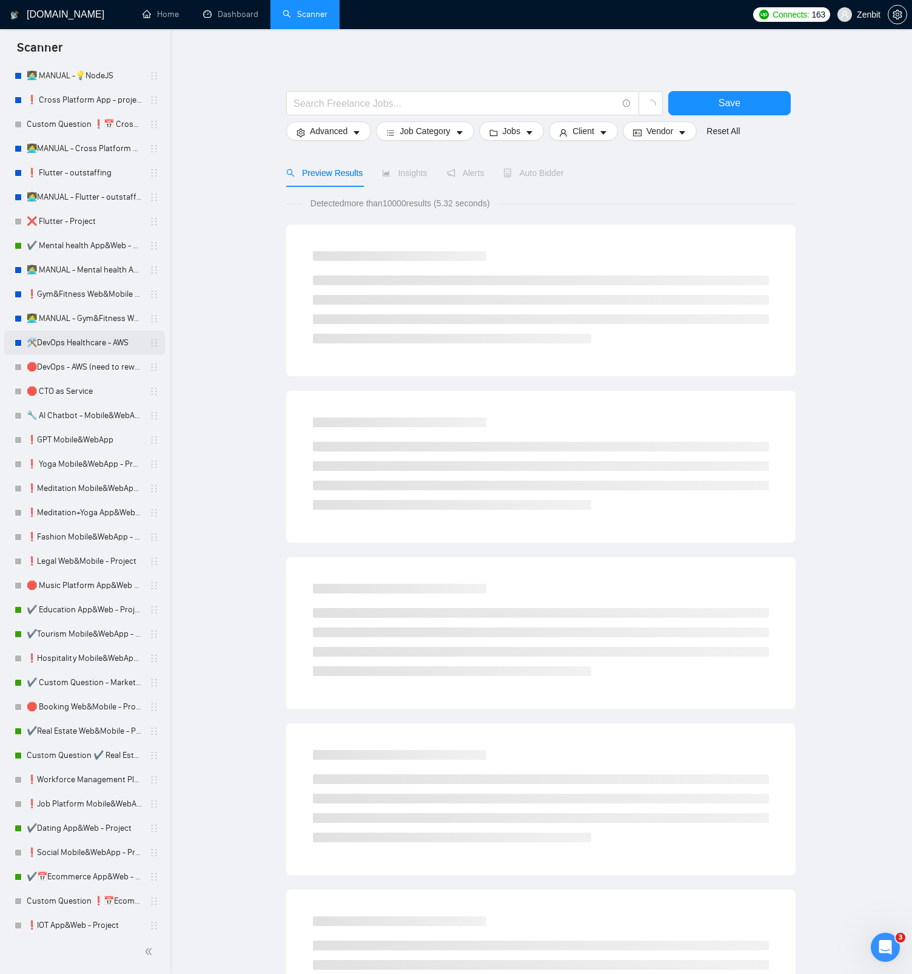
click at [96, 352] on link "🛠️DevOps Healthcare - AWS" at bounding box center [84, 343] width 115 height 24
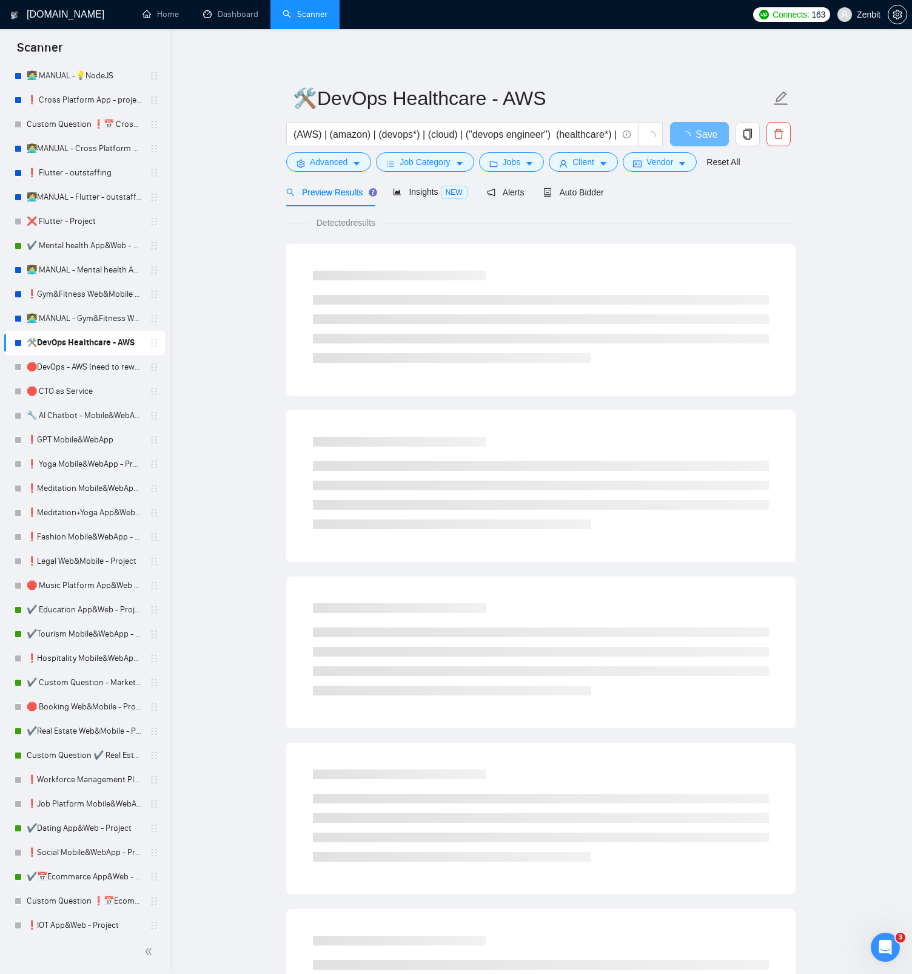
scroll to position [797, 0]
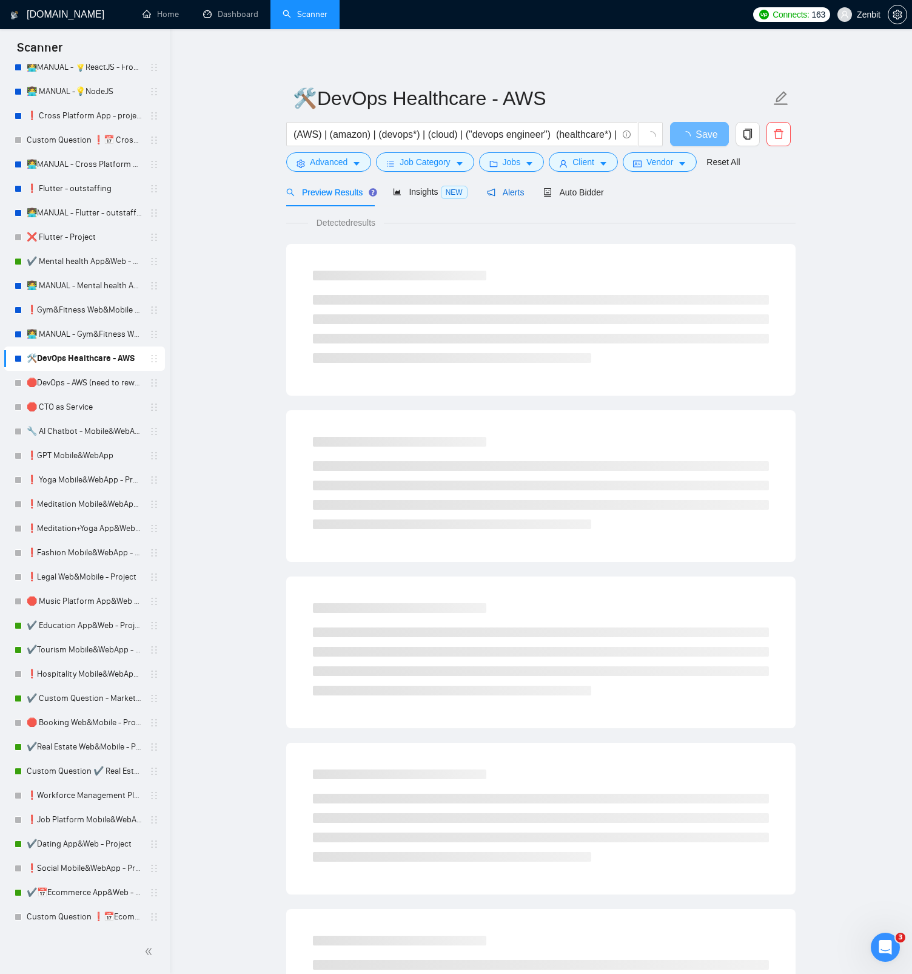
click at [520, 190] on span "Alerts" at bounding box center [506, 192] width 38 height 10
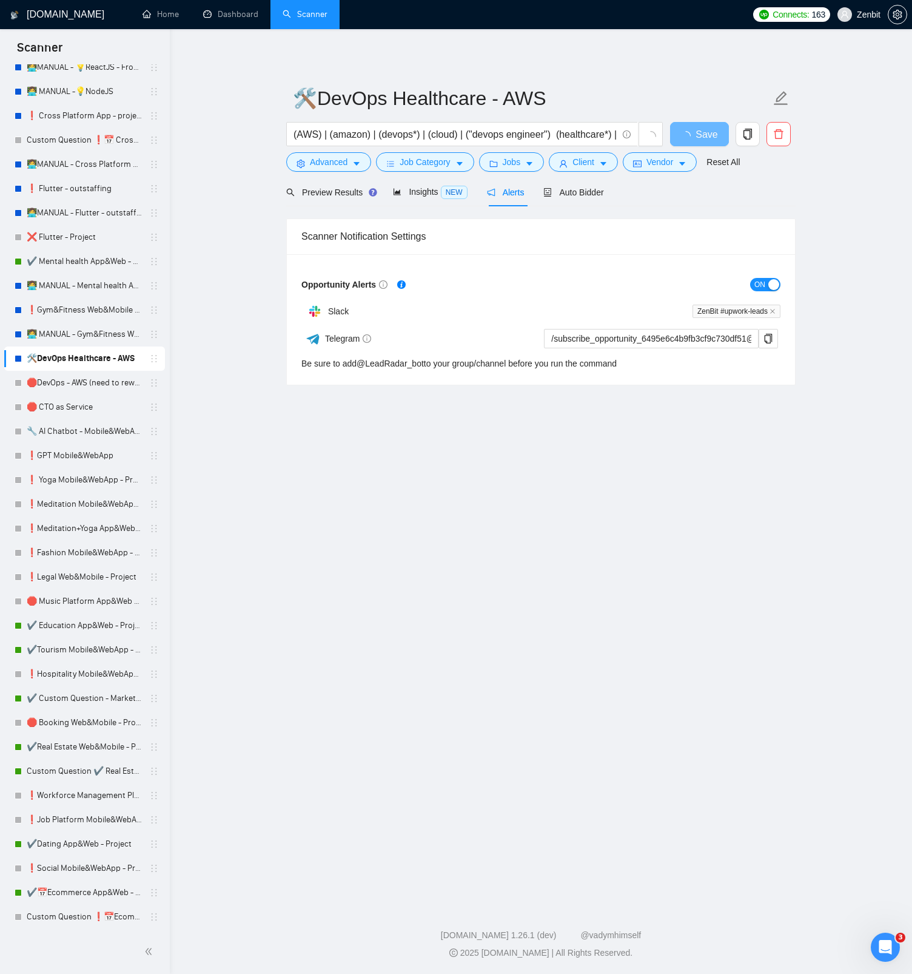
click at [760, 279] on span "ON" at bounding box center [760, 284] width 11 height 13
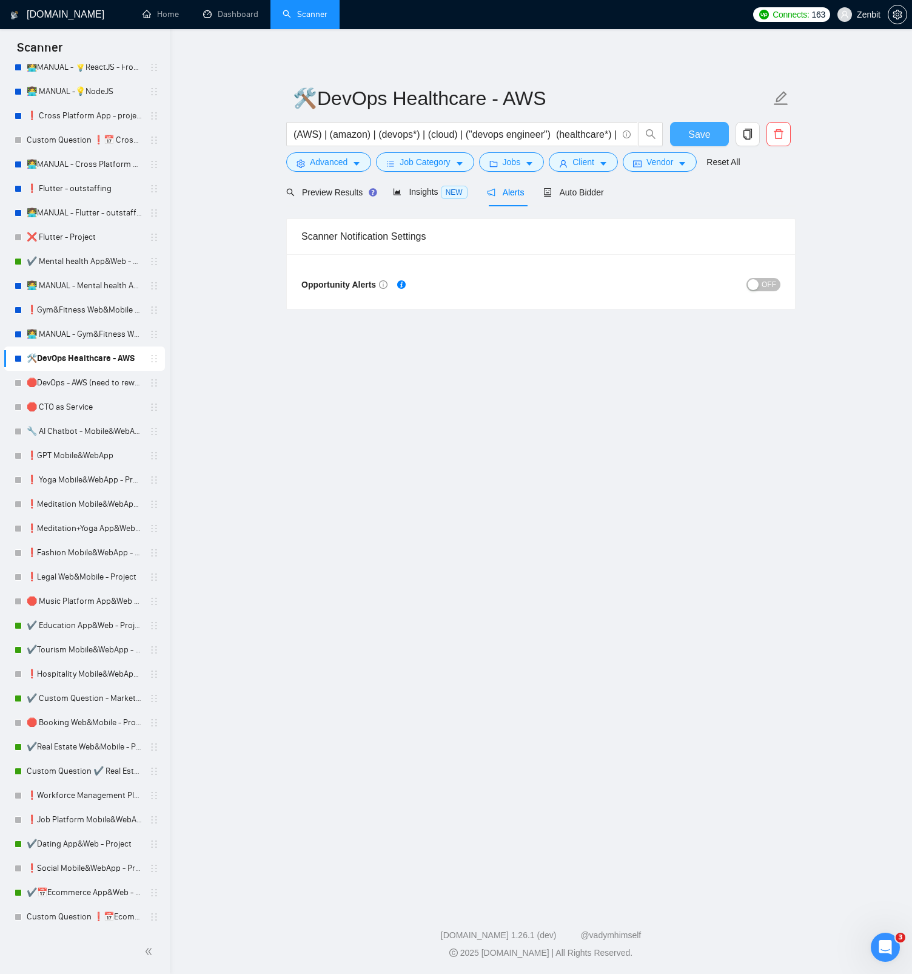
click at [690, 133] on span "Save" at bounding box center [700, 134] width 22 height 15
click at [78, 337] on link "👩‍💻 MANUAL - Gym&Fitness Web&Mobile - Project" at bounding box center [84, 334] width 115 height 24
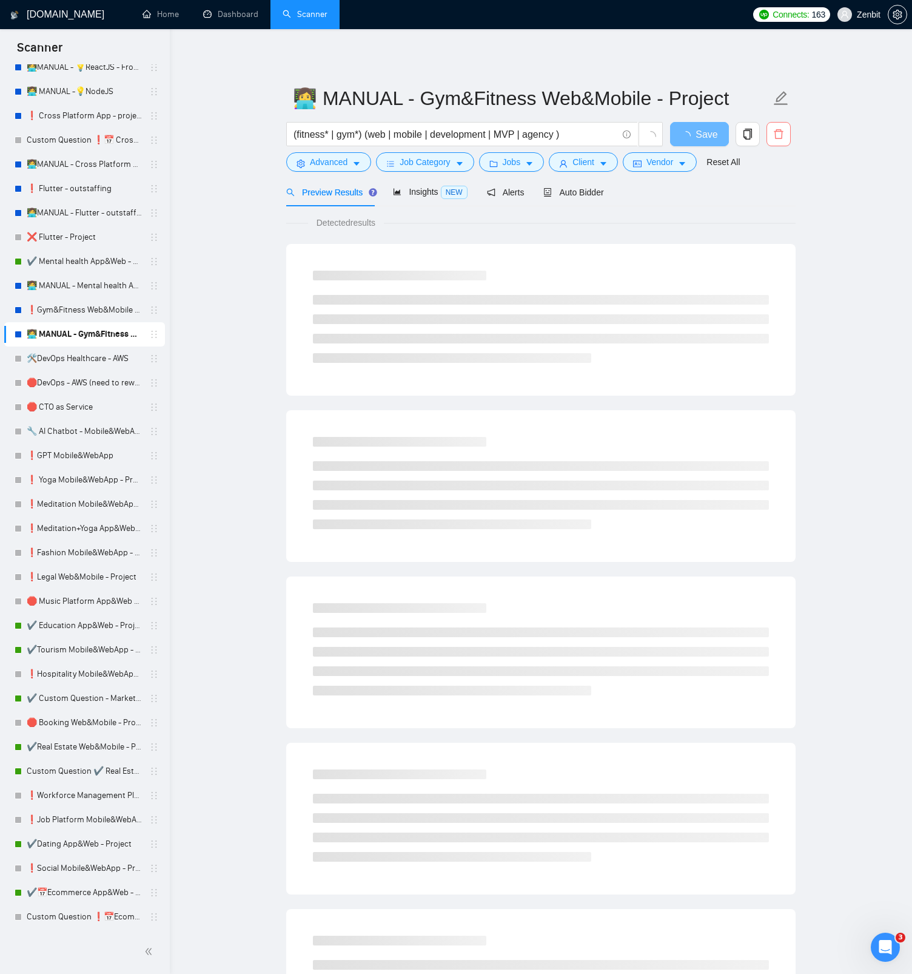
click at [776, 139] on icon "delete" at bounding box center [779, 134] width 11 height 11
click at [771, 198] on span "Yes" at bounding box center [764, 195] width 14 height 13
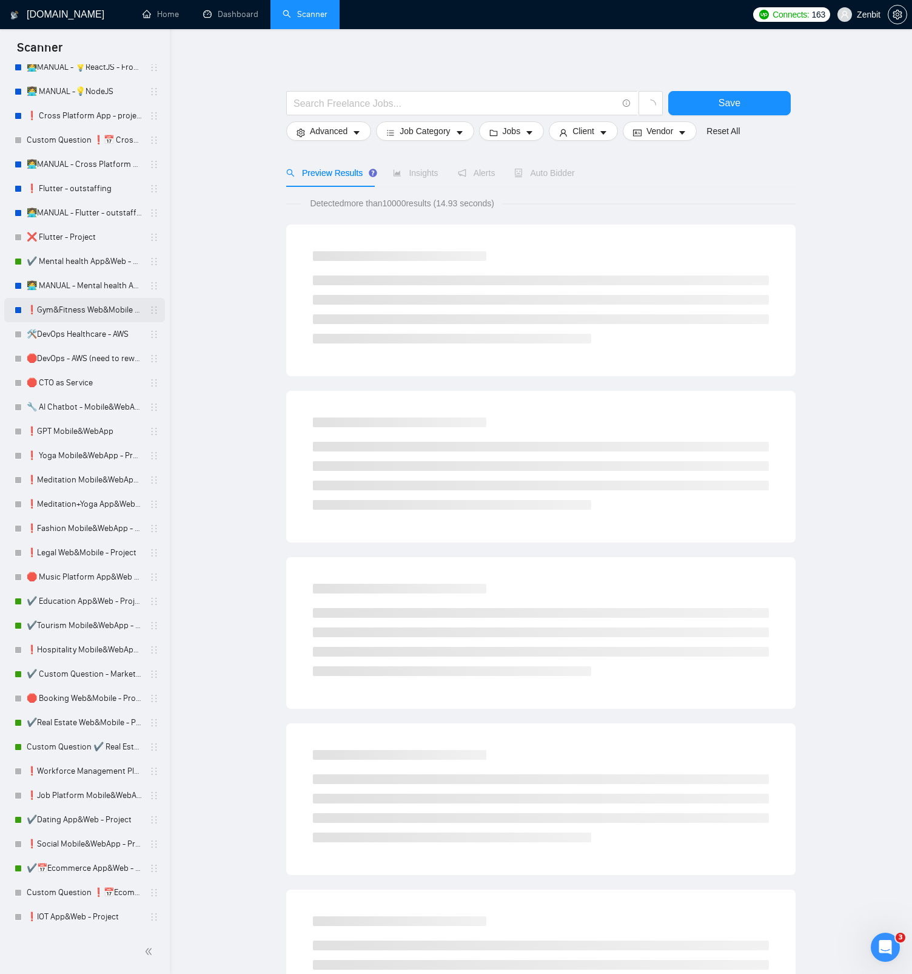
click at [103, 312] on link "❗Gym&Fitness Web&Mobile - Project" at bounding box center [84, 310] width 115 height 24
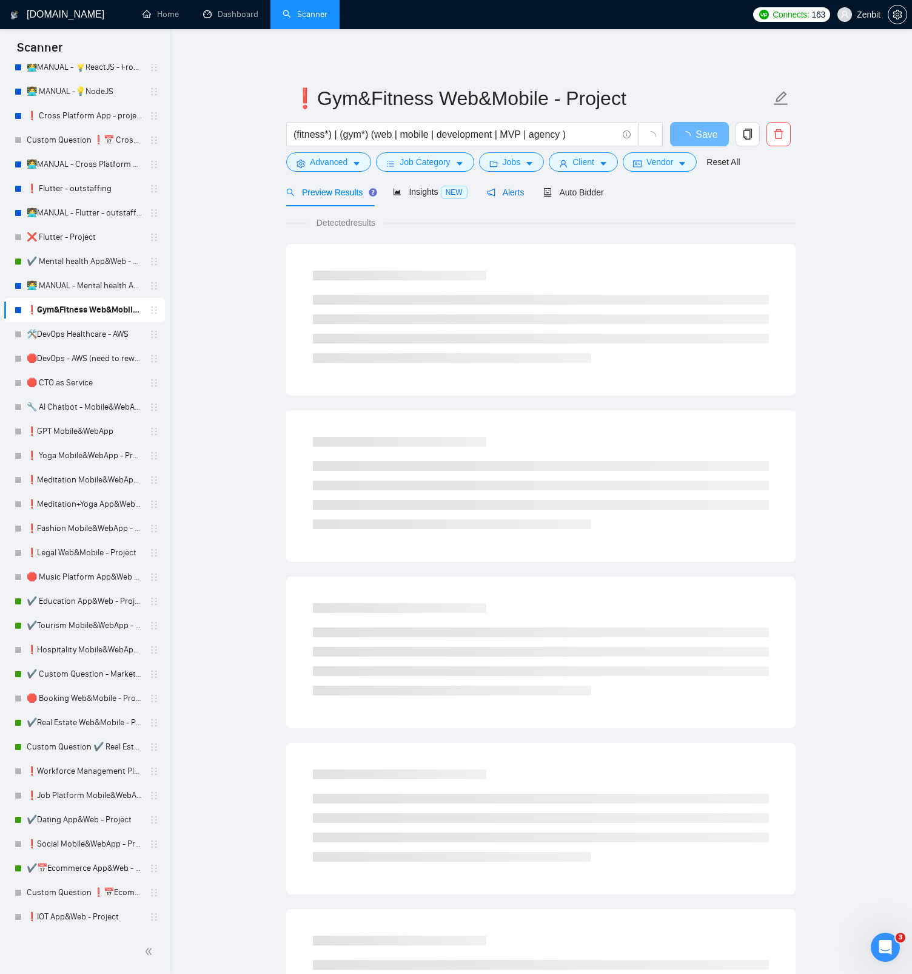
click at [513, 197] on span "Alerts" at bounding box center [506, 192] width 38 height 10
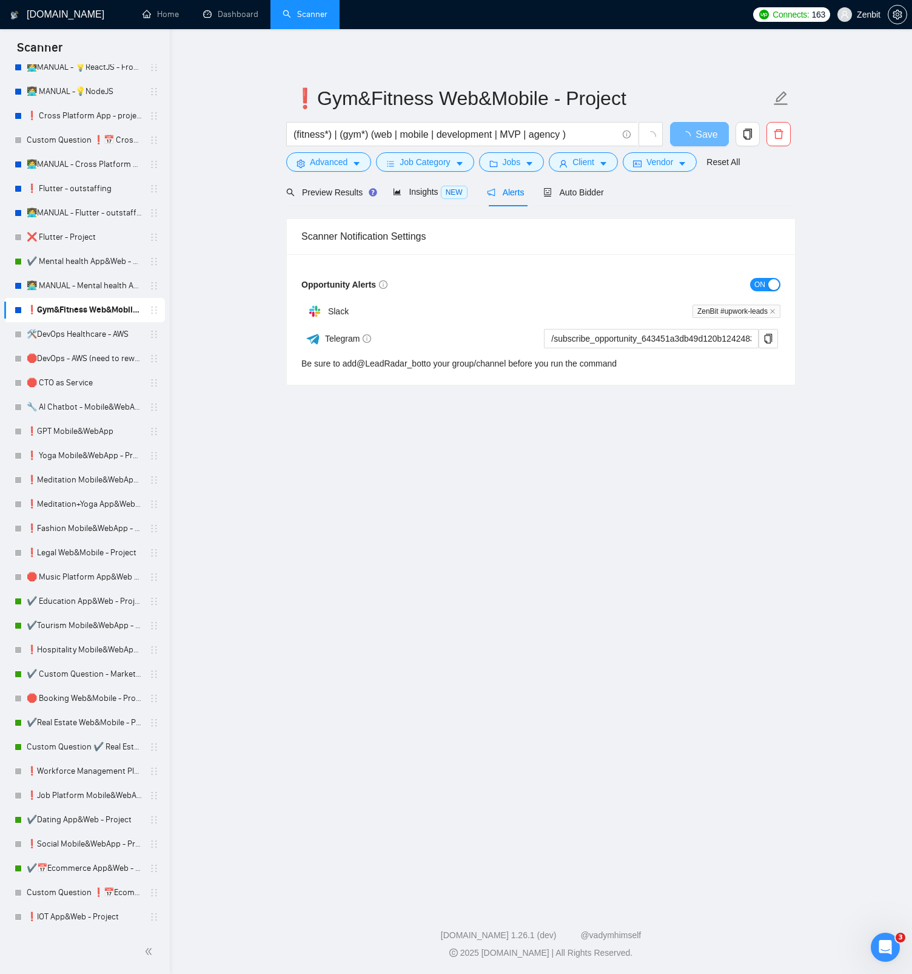
click at [767, 283] on button "ON" at bounding box center [765, 284] width 30 height 13
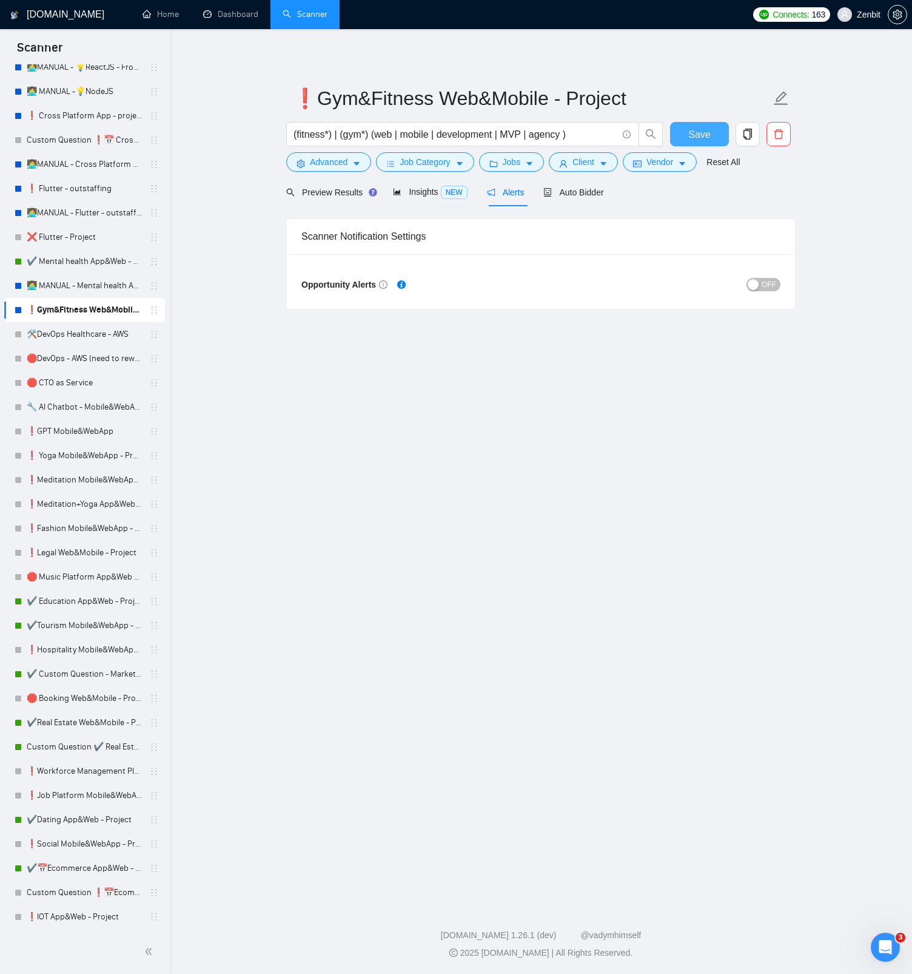
click at [679, 132] on button "Save" at bounding box center [699, 134] width 59 height 24
click at [99, 288] on link "👩‍💻 MANUAL - Mental health App&Web - Project" at bounding box center [84, 286] width 115 height 24
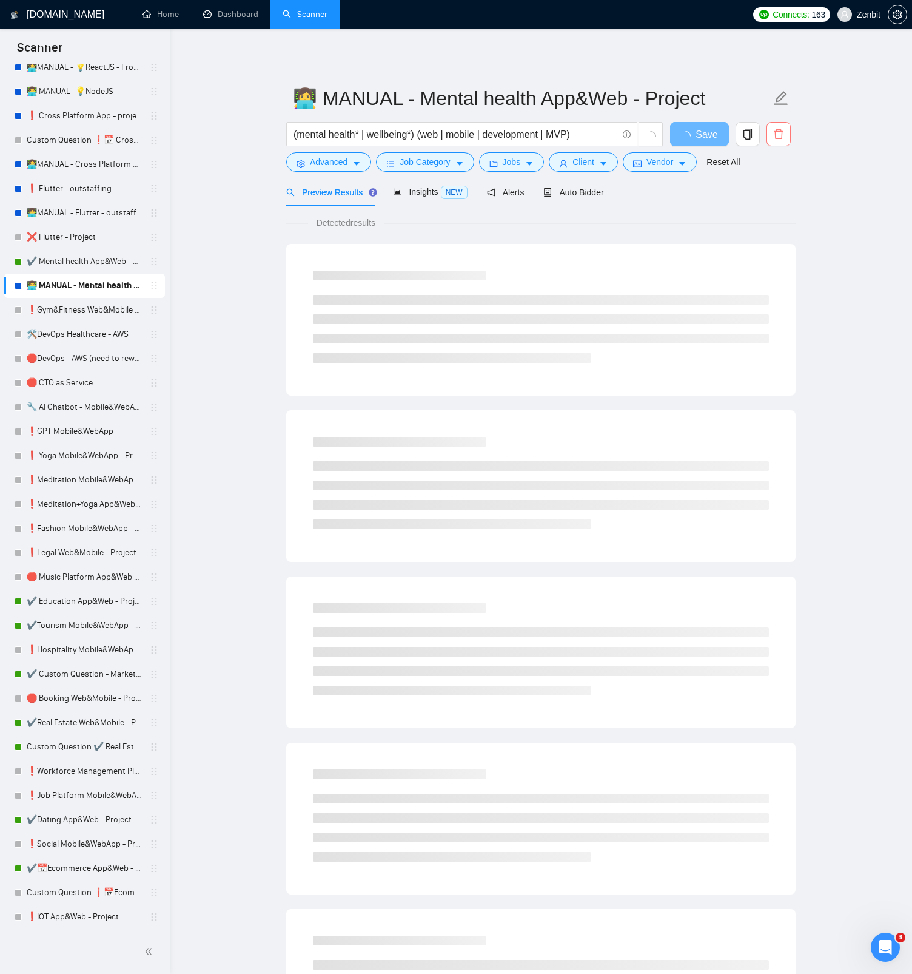
click at [777, 140] on button "button" at bounding box center [779, 134] width 24 height 24
click at [771, 200] on span "Yes" at bounding box center [764, 195] width 14 height 13
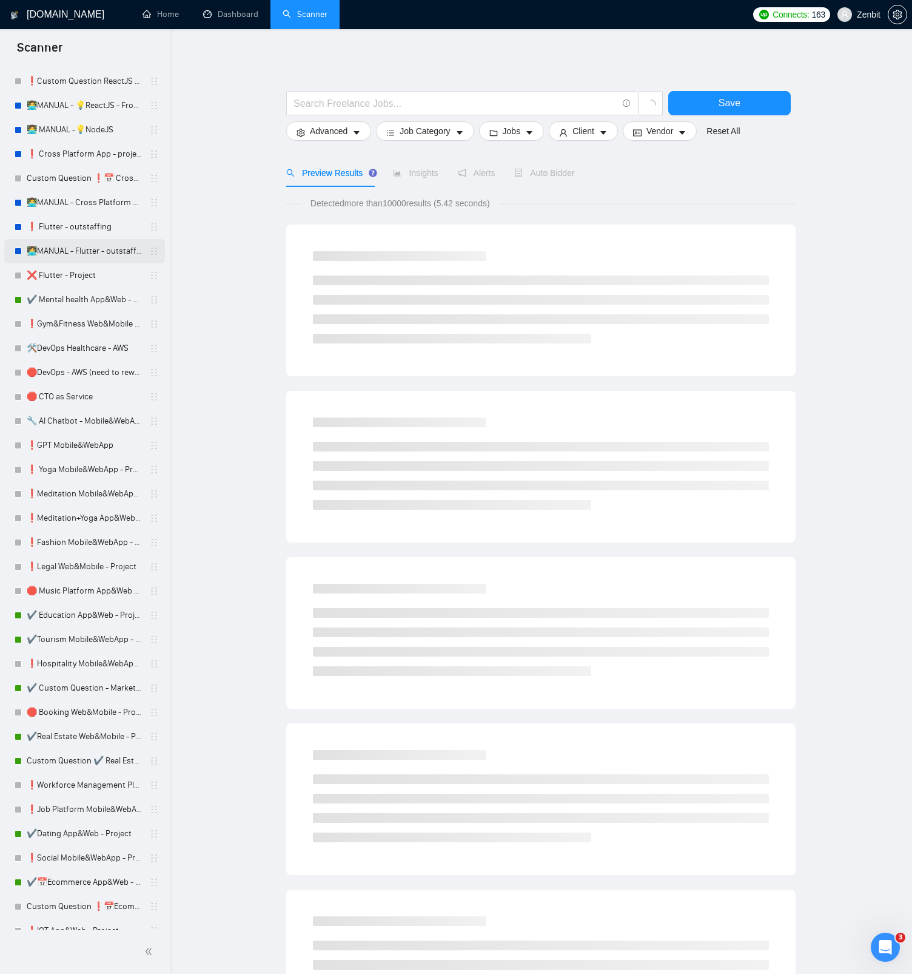
scroll to position [751, 0]
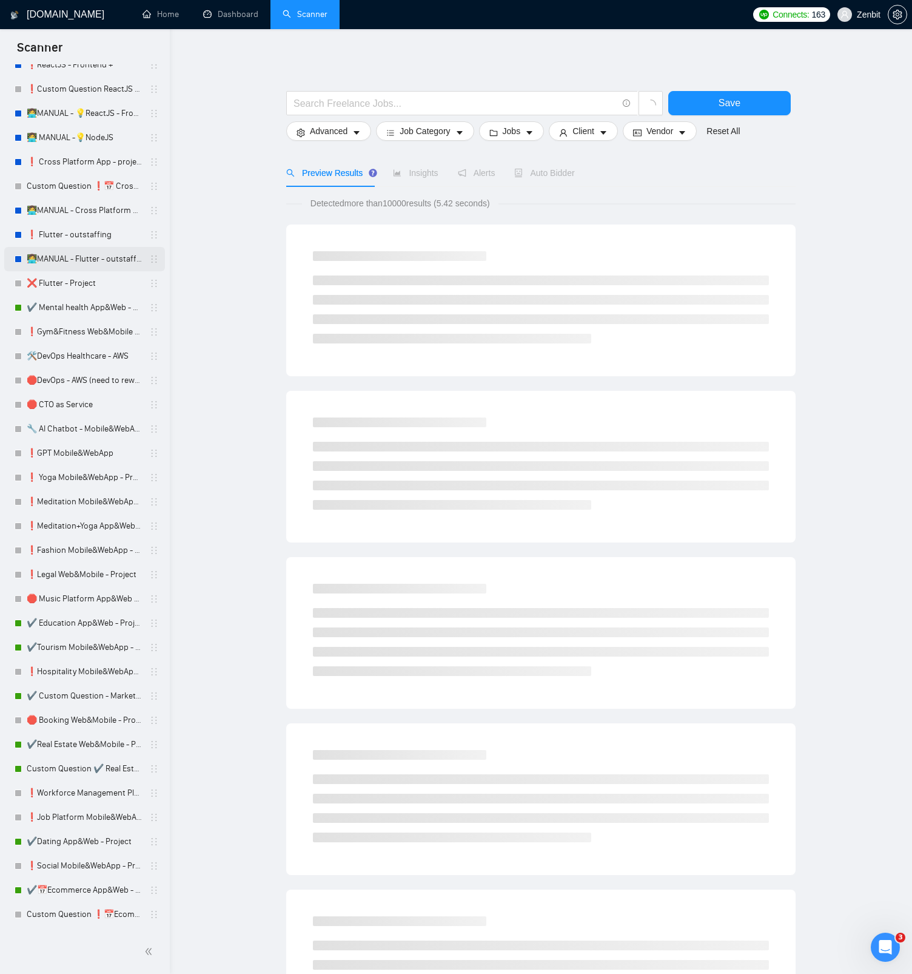
click at [89, 261] on link "👩‍💻MANUAL - Flutter - outstaffing" at bounding box center [84, 259] width 115 height 24
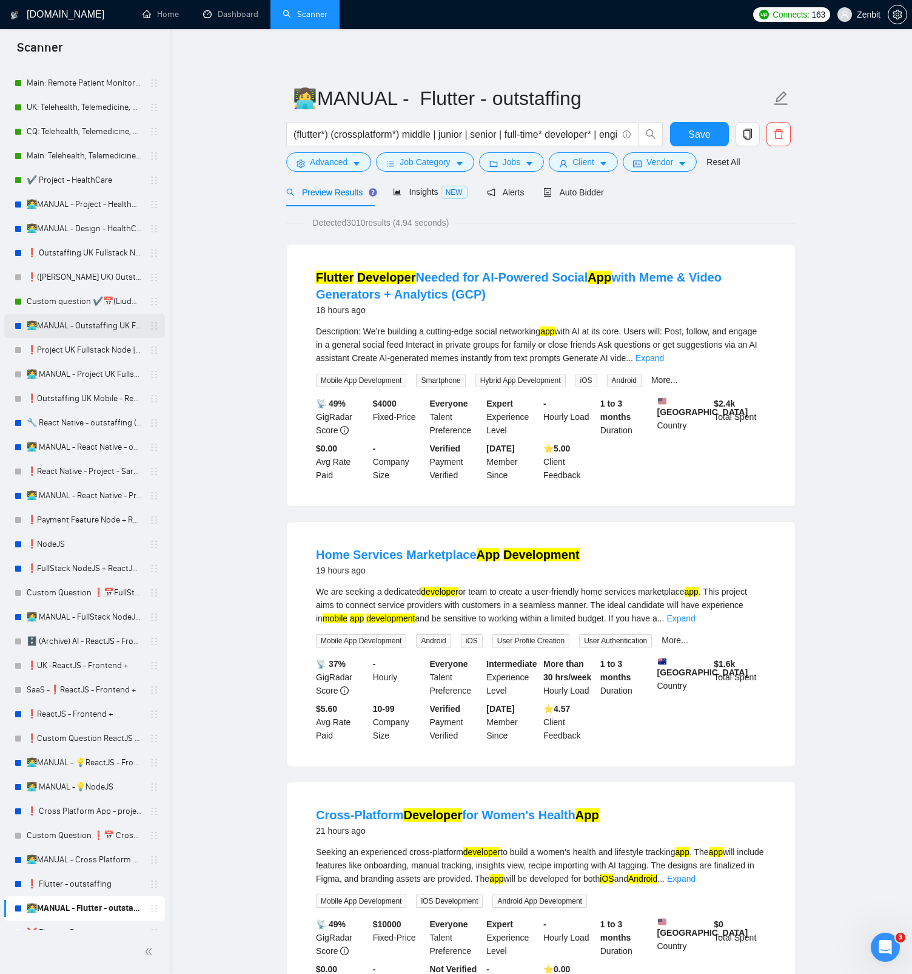
scroll to position [110, 0]
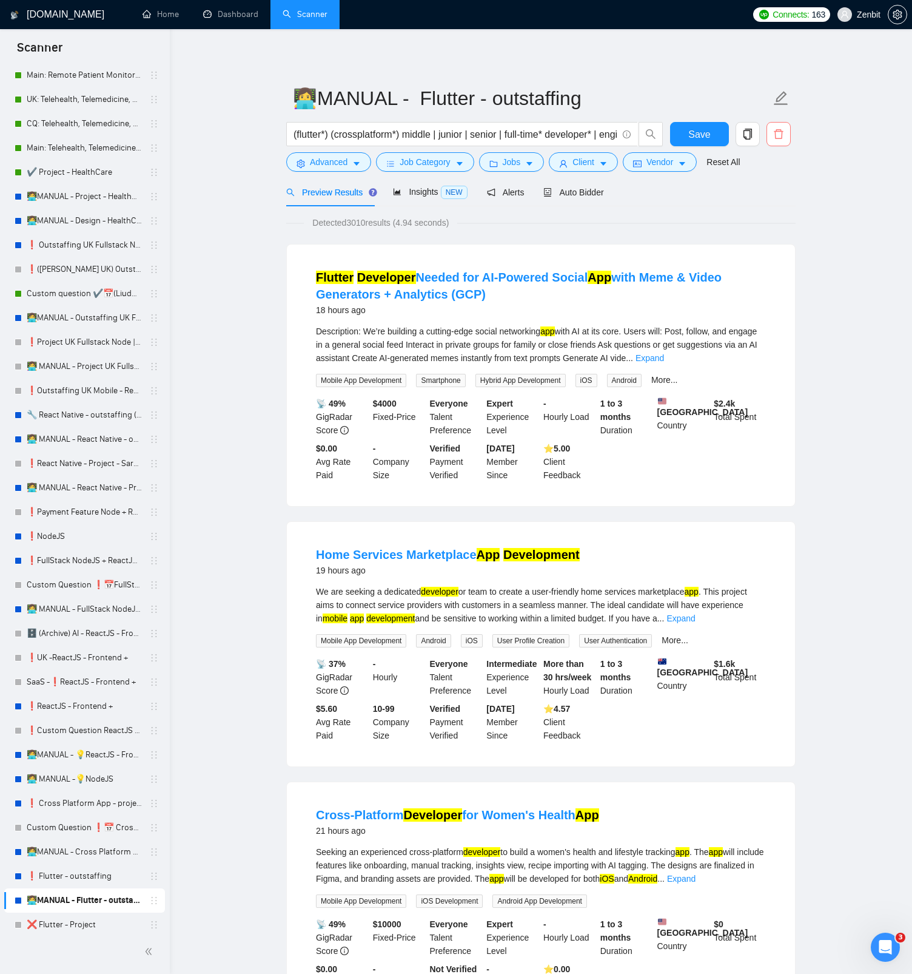
click at [784, 140] on button "button" at bounding box center [779, 134] width 24 height 24
click at [767, 194] on span "Yes" at bounding box center [764, 195] width 14 height 13
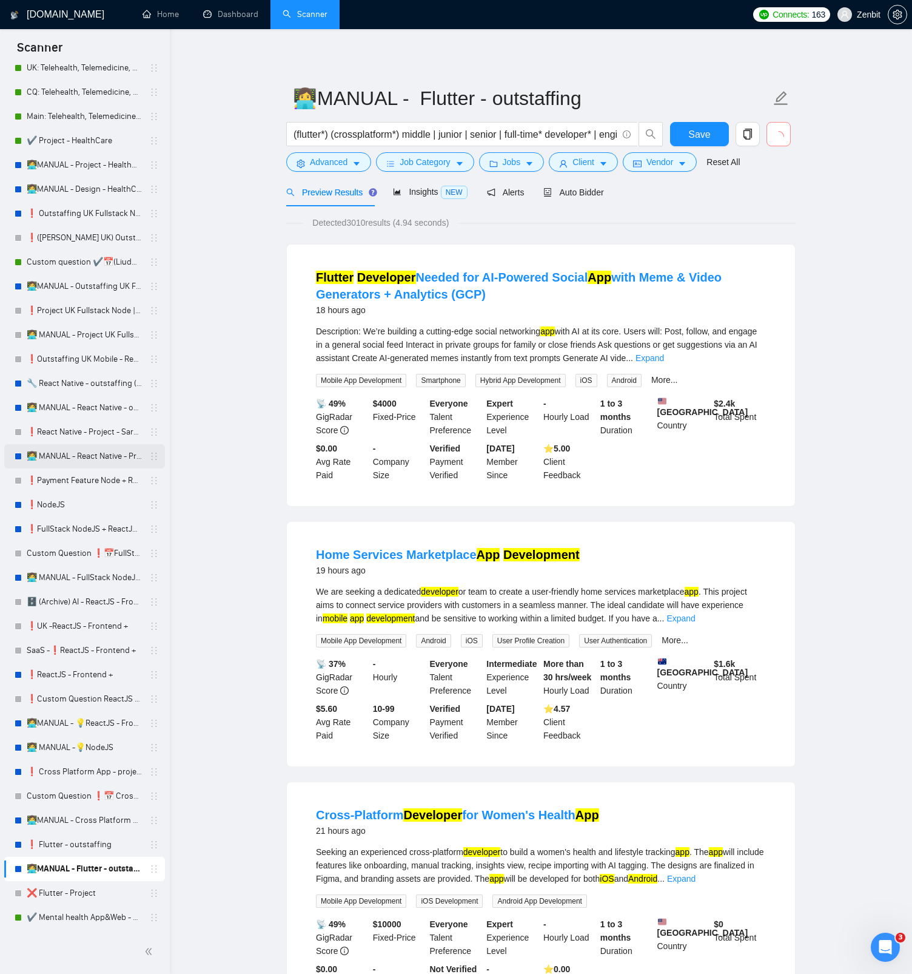
scroll to position [149, 0]
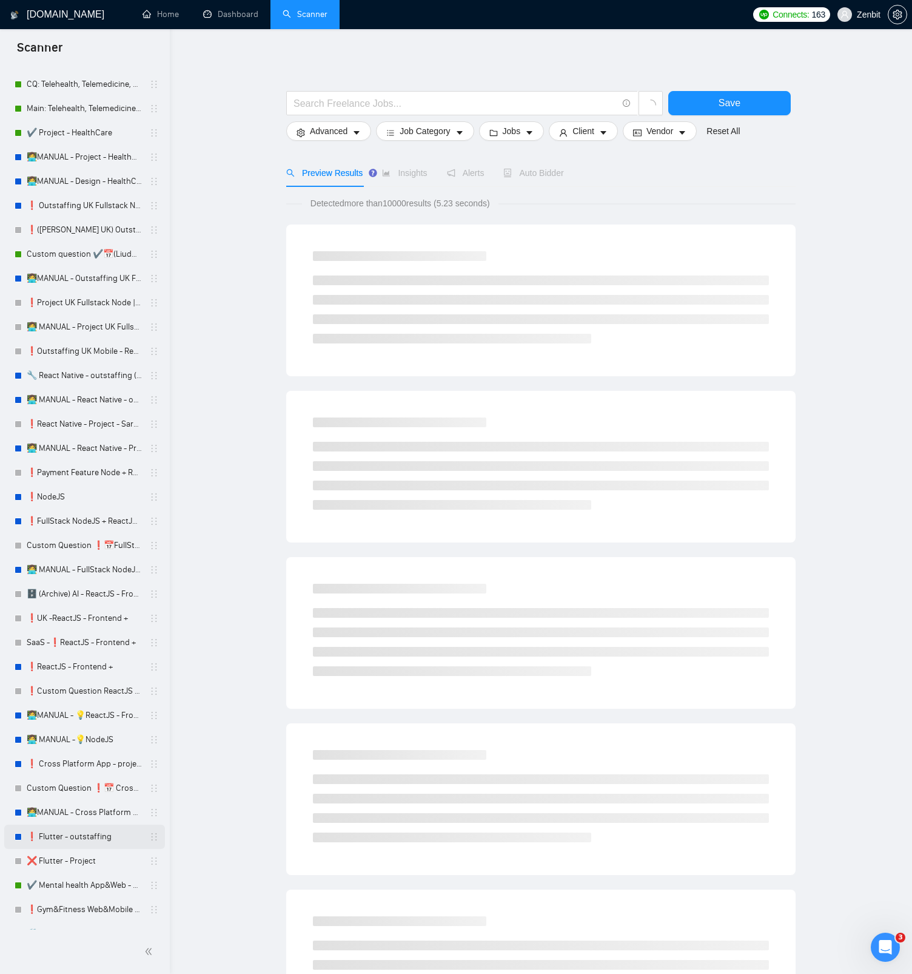
click at [89, 837] on link "❗ Flutter - outstaffing" at bounding box center [84, 836] width 115 height 24
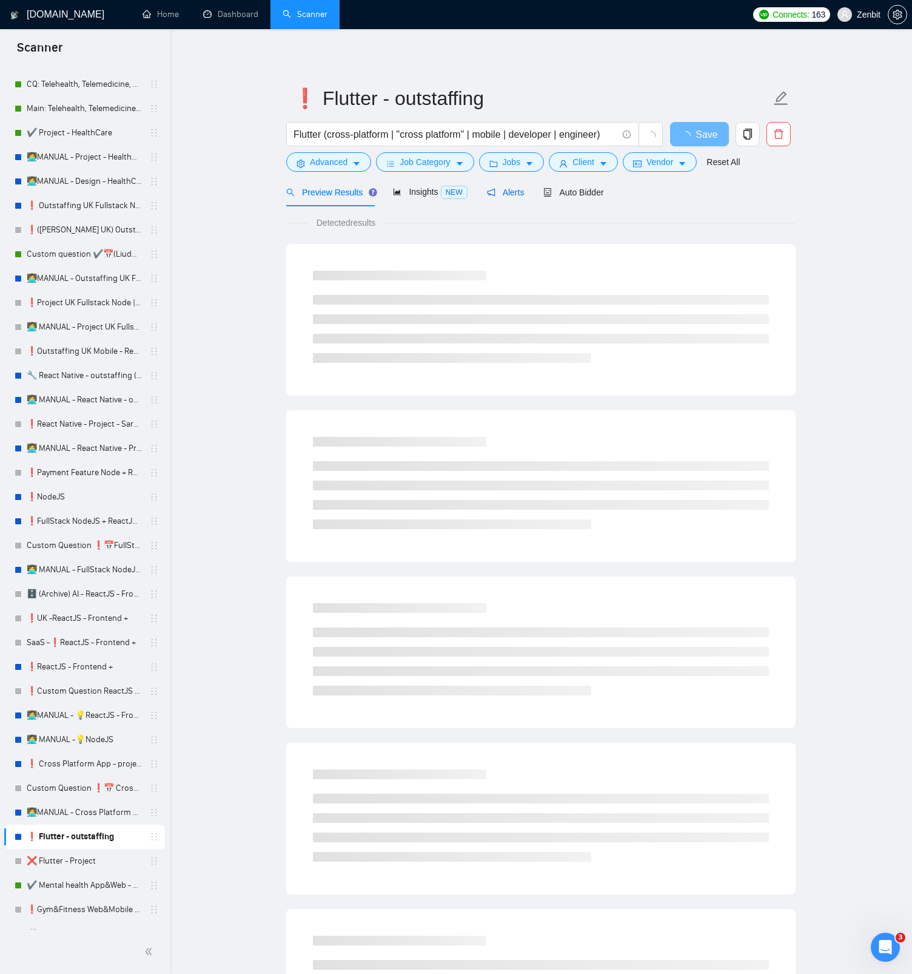
click at [514, 189] on span "Alerts" at bounding box center [506, 192] width 38 height 10
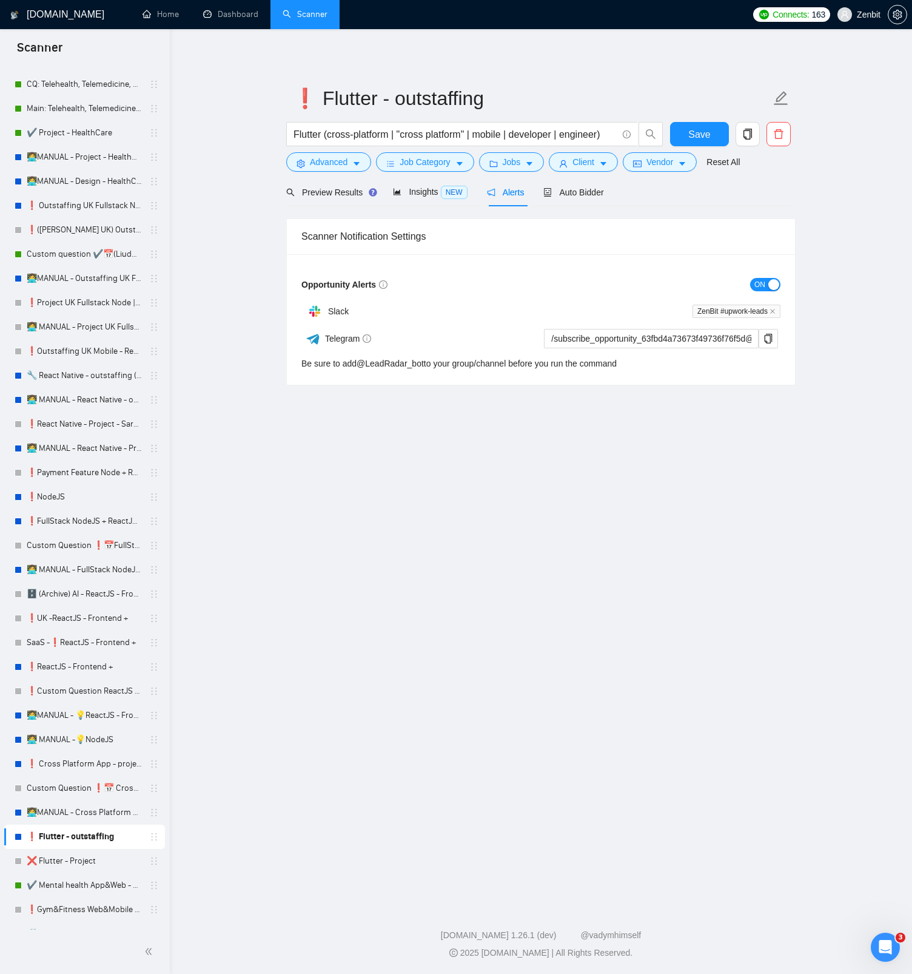
click at [766, 285] on button "ON" at bounding box center [765, 284] width 30 height 13
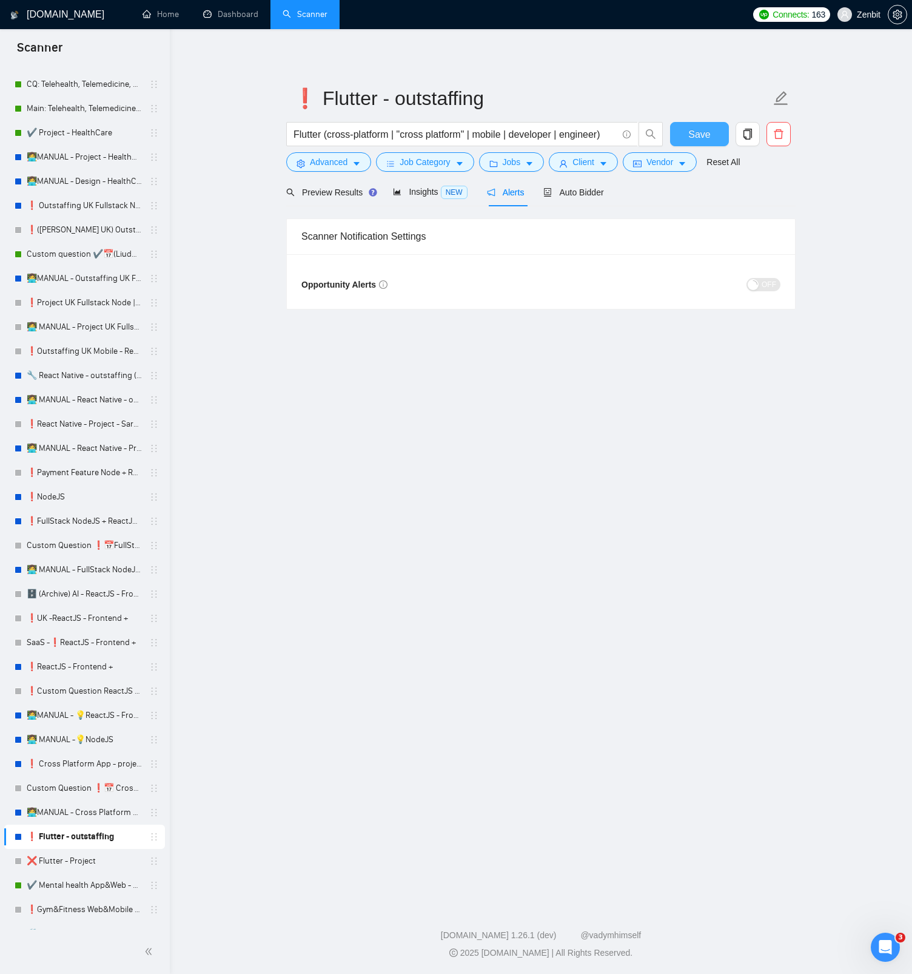
click at [704, 135] on span "Save" at bounding box center [700, 134] width 22 height 15
click at [87, 809] on link "👩‍💻MANUAL - Cross Platform App - project" at bounding box center [84, 812] width 115 height 24
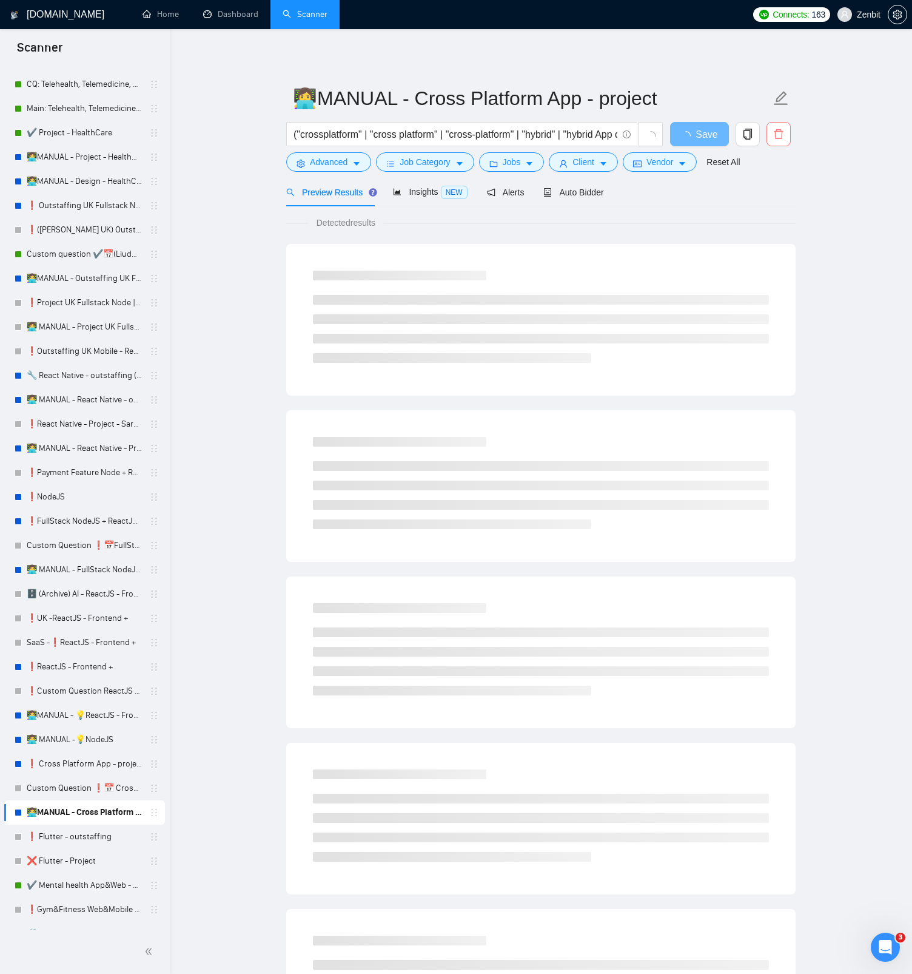
click at [786, 136] on span "delete" at bounding box center [778, 134] width 23 height 11
click at [769, 195] on span "Yes" at bounding box center [764, 195] width 14 height 13
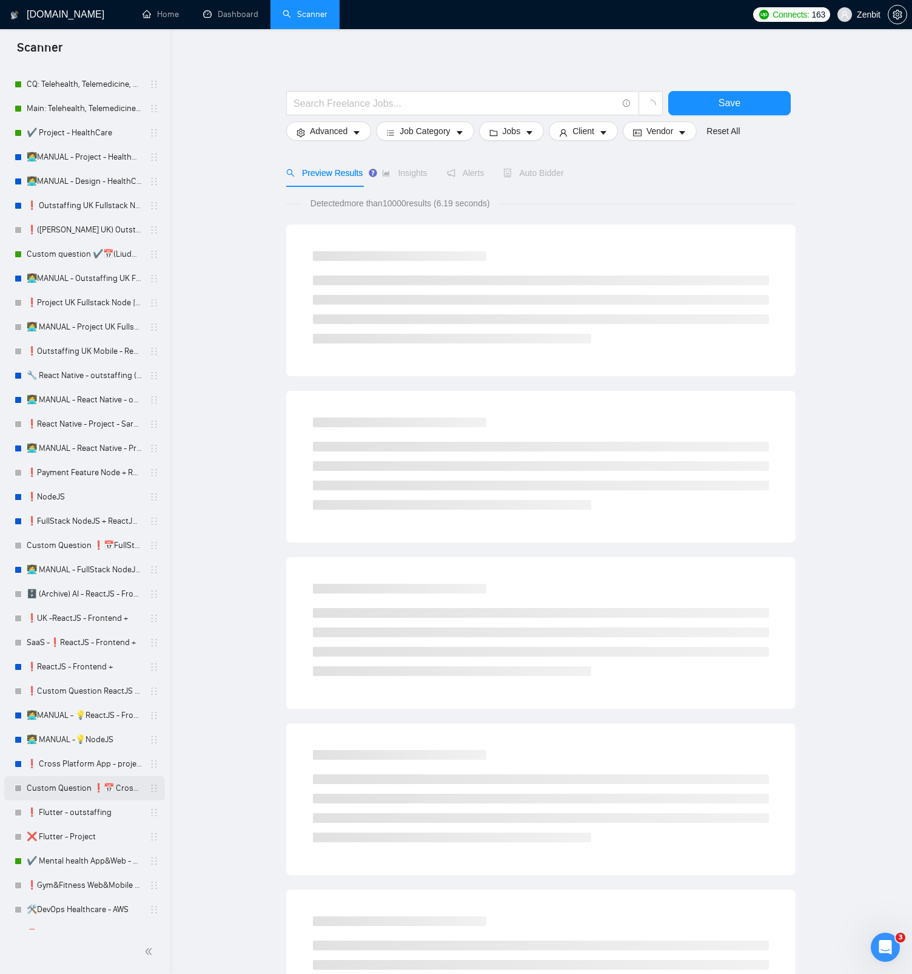
click at [58, 783] on link "Custom Question ❗📅 Cross Platform App - project" at bounding box center [84, 788] width 115 height 24
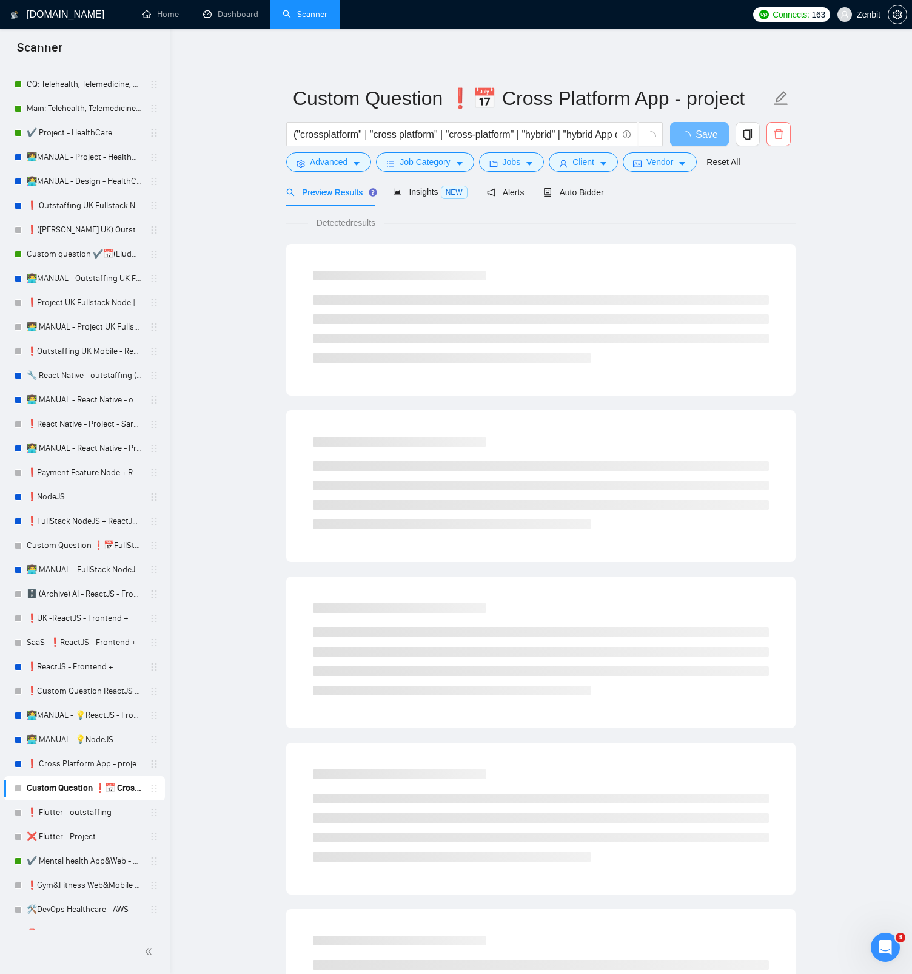
click at [784, 138] on span "delete" at bounding box center [778, 134] width 23 height 11
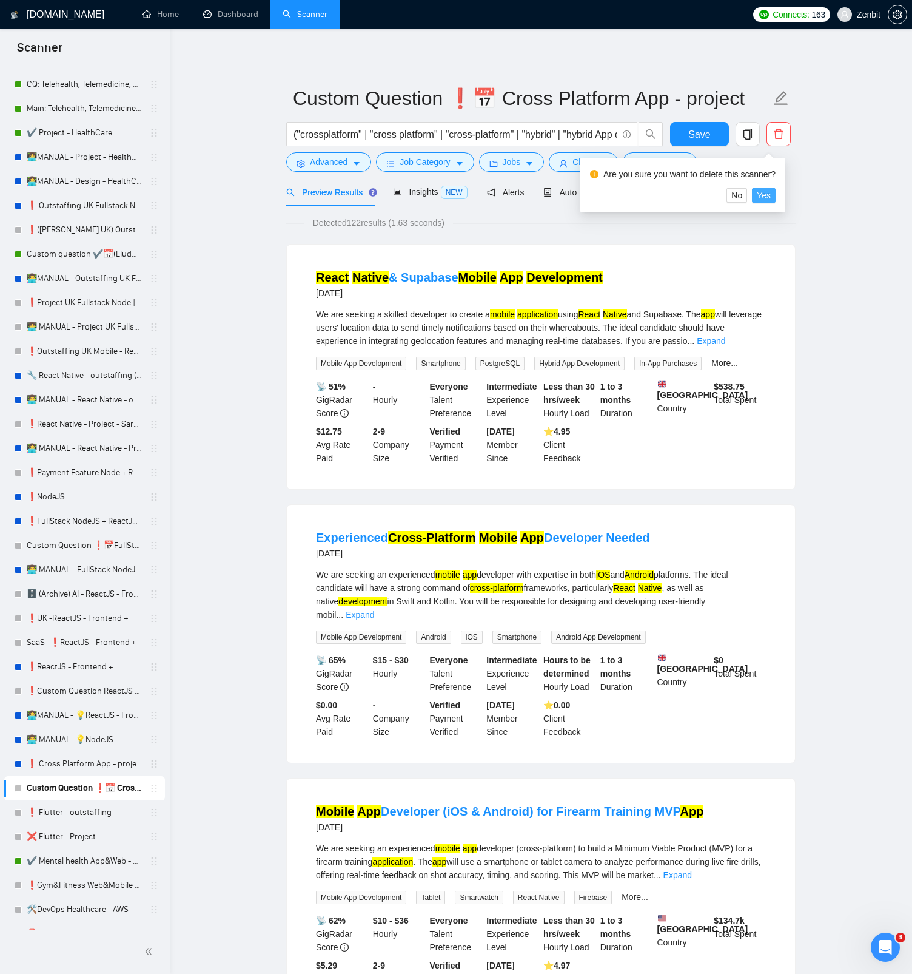
click at [771, 200] on span "Yes" at bounding box center [764, 195] width 14 height 13
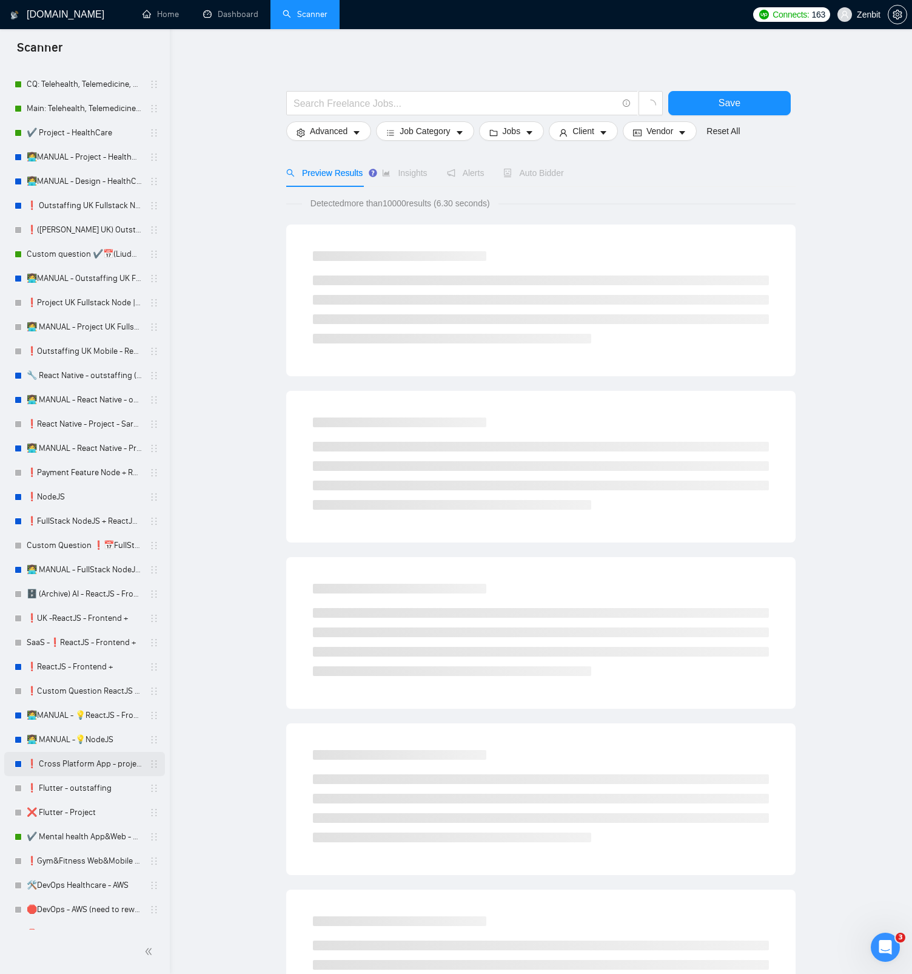
click at [64, 764] on link "❗ Cross Platform App - project" at bounding box center [84, 764] width 115 height 24
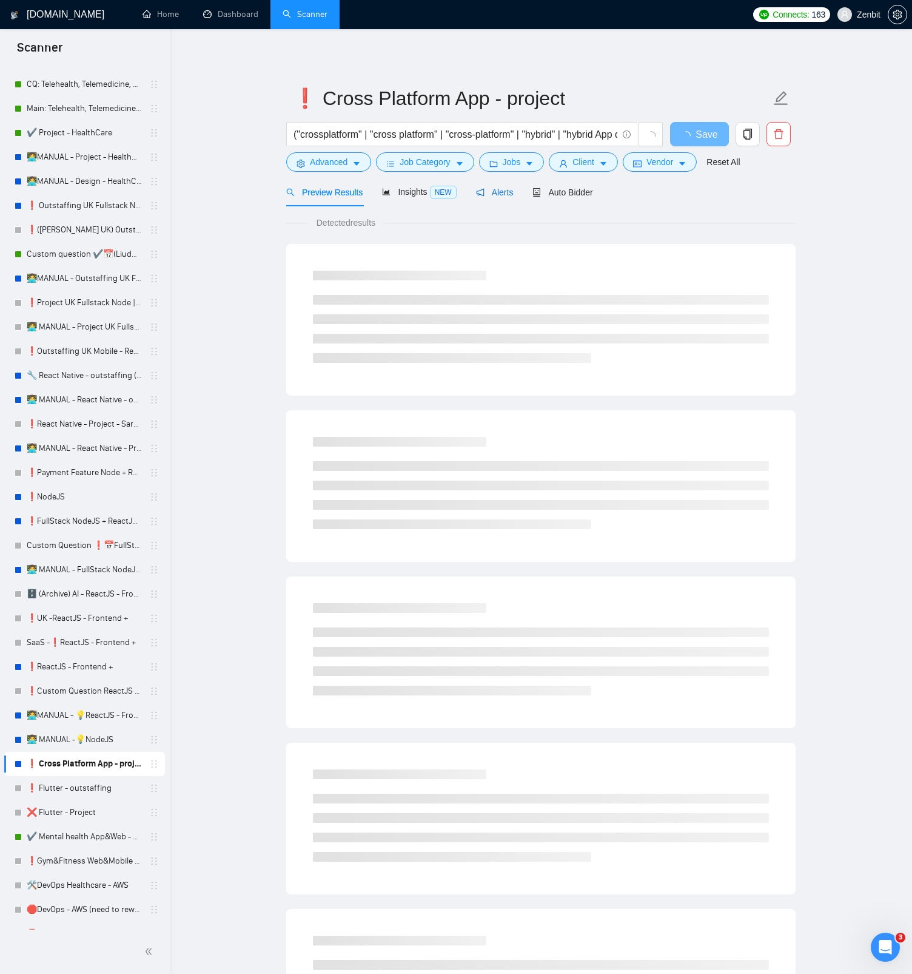
click at [498, 194] on span "Alerts" at bounding box center [495, 192] width 38 height 10
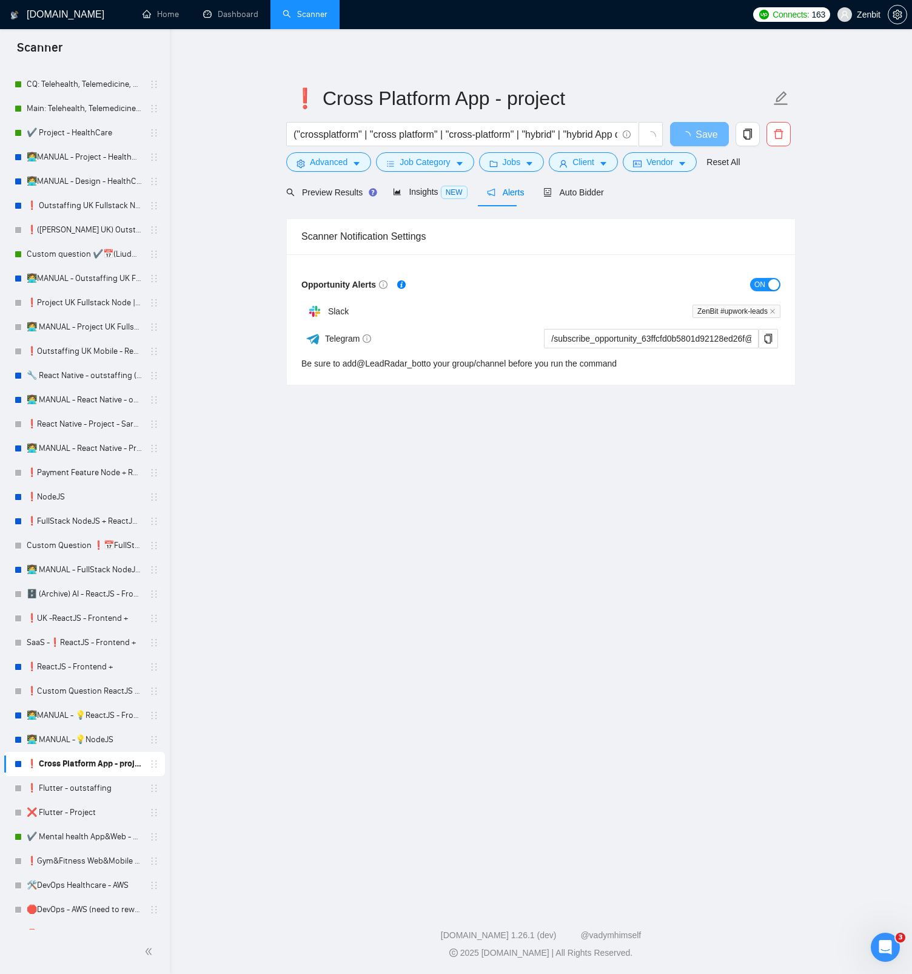
click at [767, 283] on button "ON" at bounding box center [765, 284] width 30 height 13
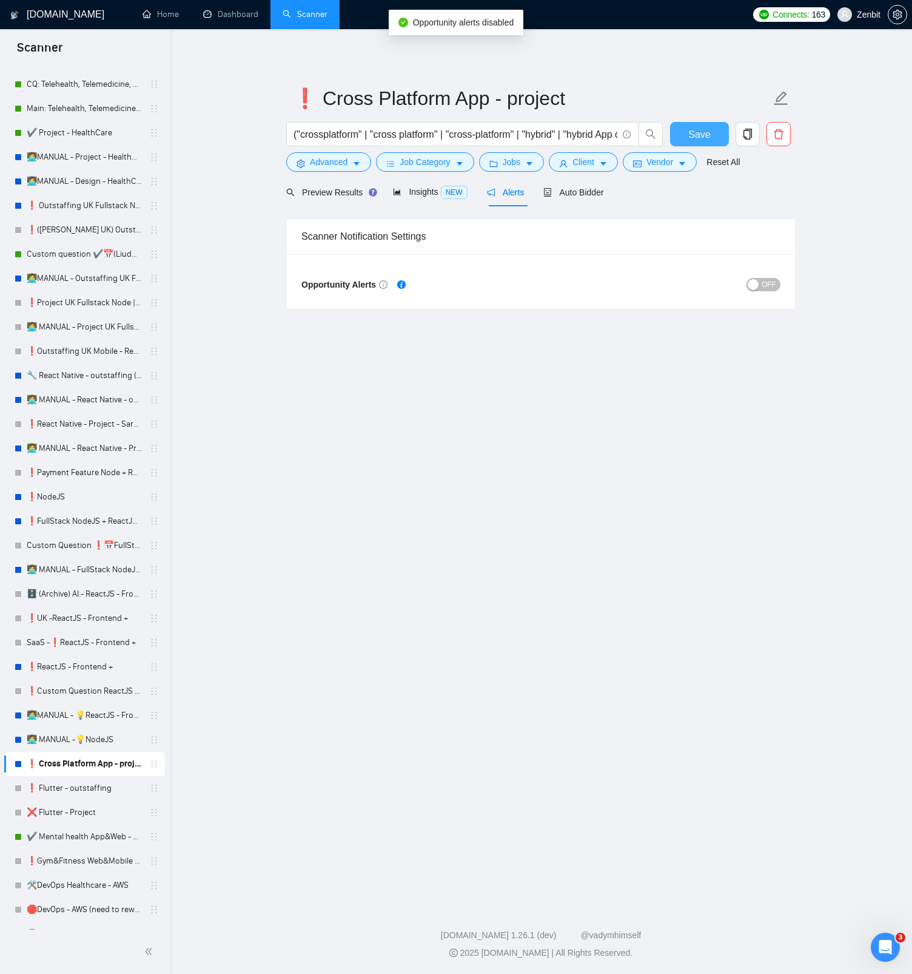
click at [693, 131] on span "Save" at bounding box center [700, 134] width 22 height 15
click at [69, 737] on link "👩‍💻 MANUAL -💡NodeJS" at bounding box center [84, 739] width 115 height 24
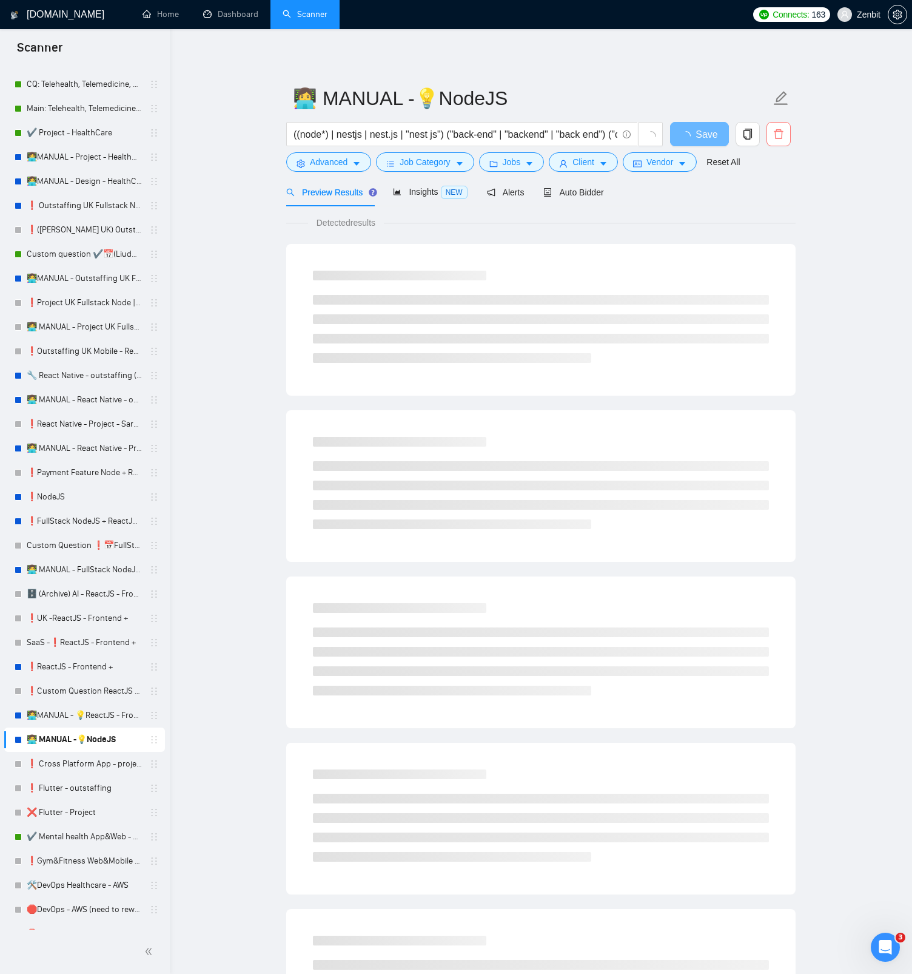
click at [782, 135] on icon "delete" at bounding box center [778, 134] width 9 height 10
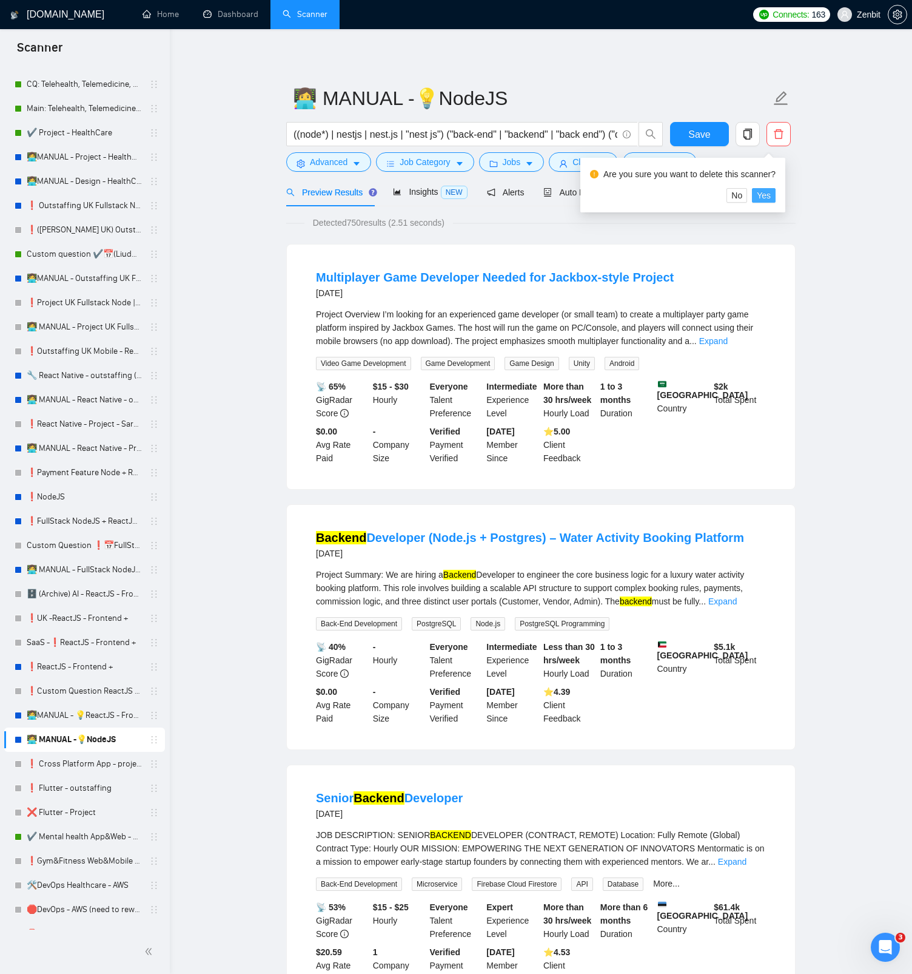
click at [767, 192] on span "Yes" at bounding box center [764, 195] width 14 height 13
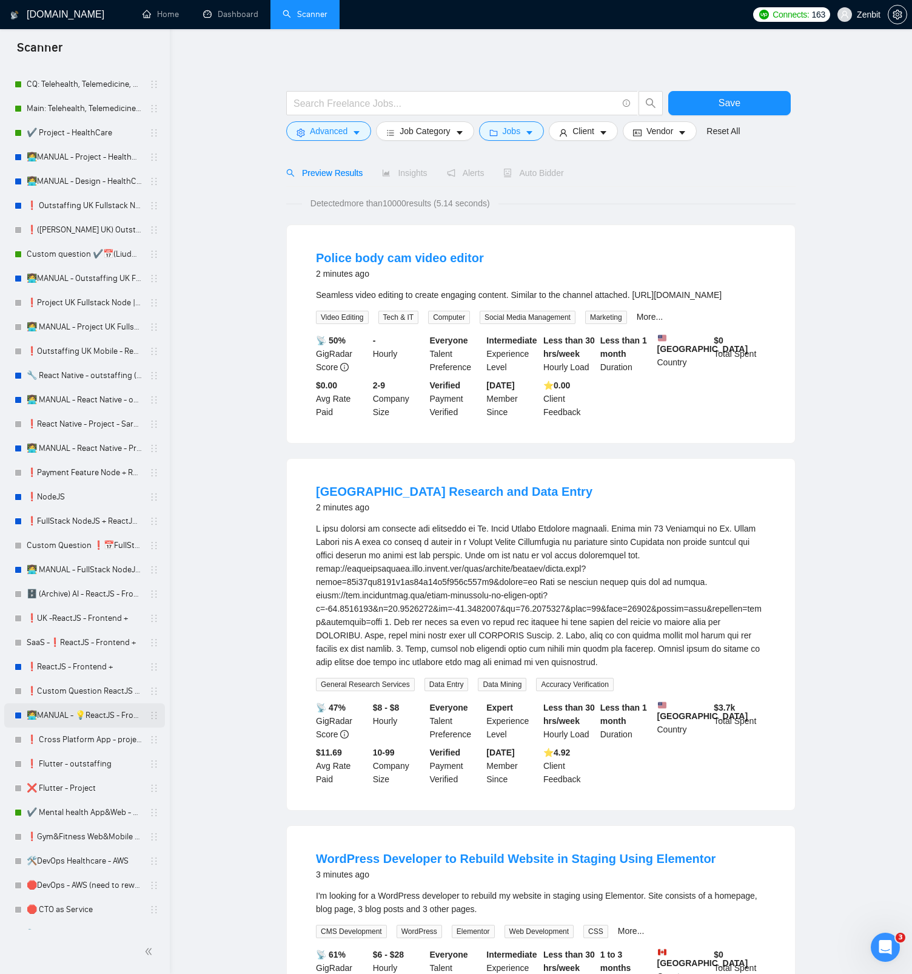
click at [35, 713] on link "👩‍💻MANUAL - 💡ReactJS - Frontend" at bounding box center [84, 715] width 115 height 24
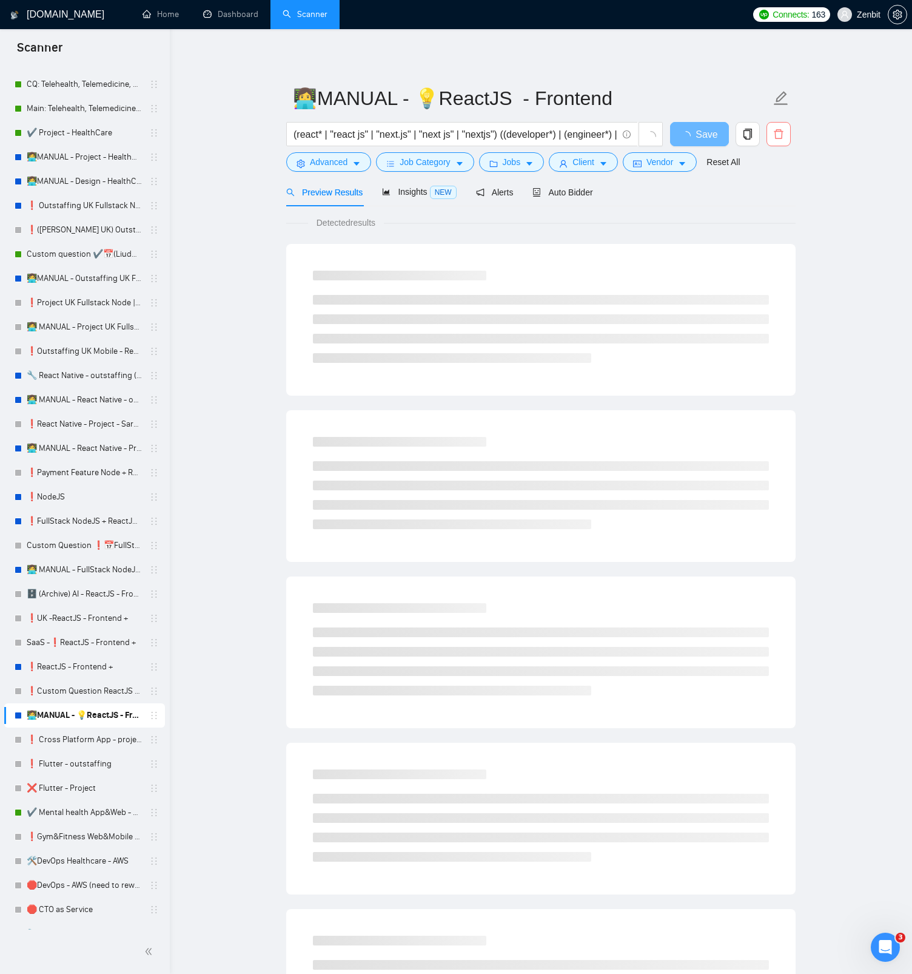
click at [773, 138] on span "delete" at bounding box center [778, 134] width 23 height 11
click at [766, 198] on span "Yes" at bounding box center [764, 195] width 14 height 13
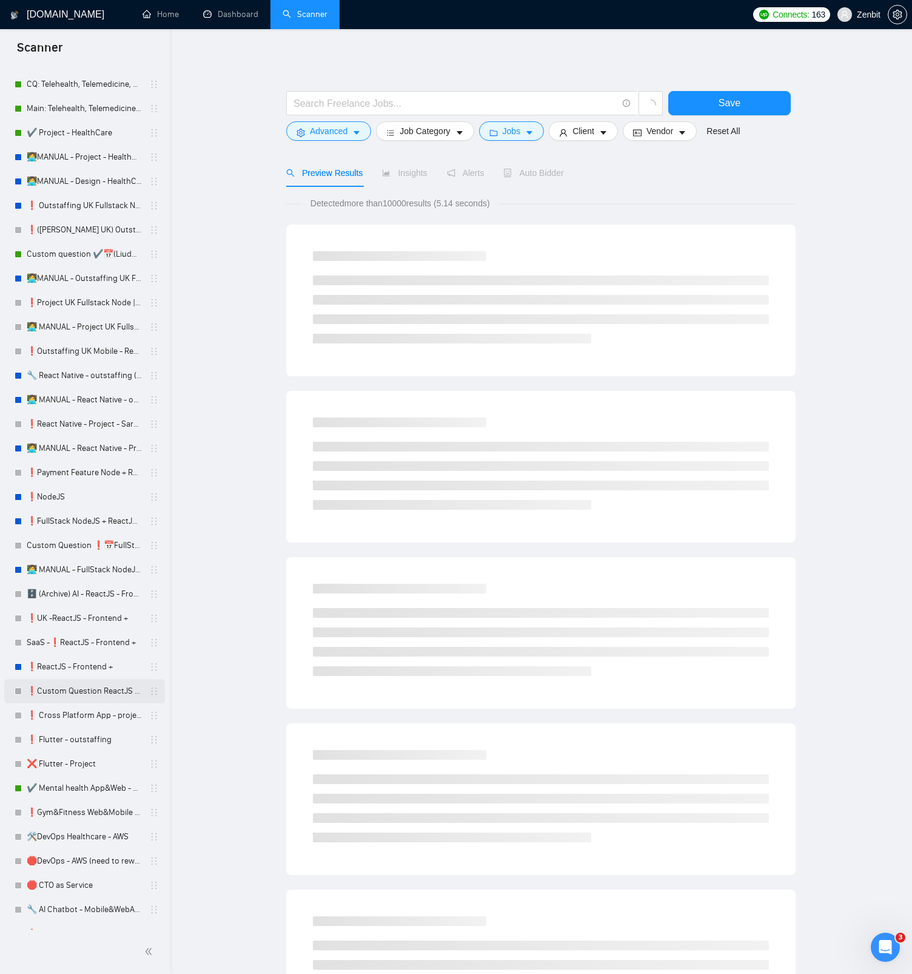
click at [72, 688] on link "❗Custom Question ReactJS - Frontend +" at bounding box center [84, 691] width 115 height 24
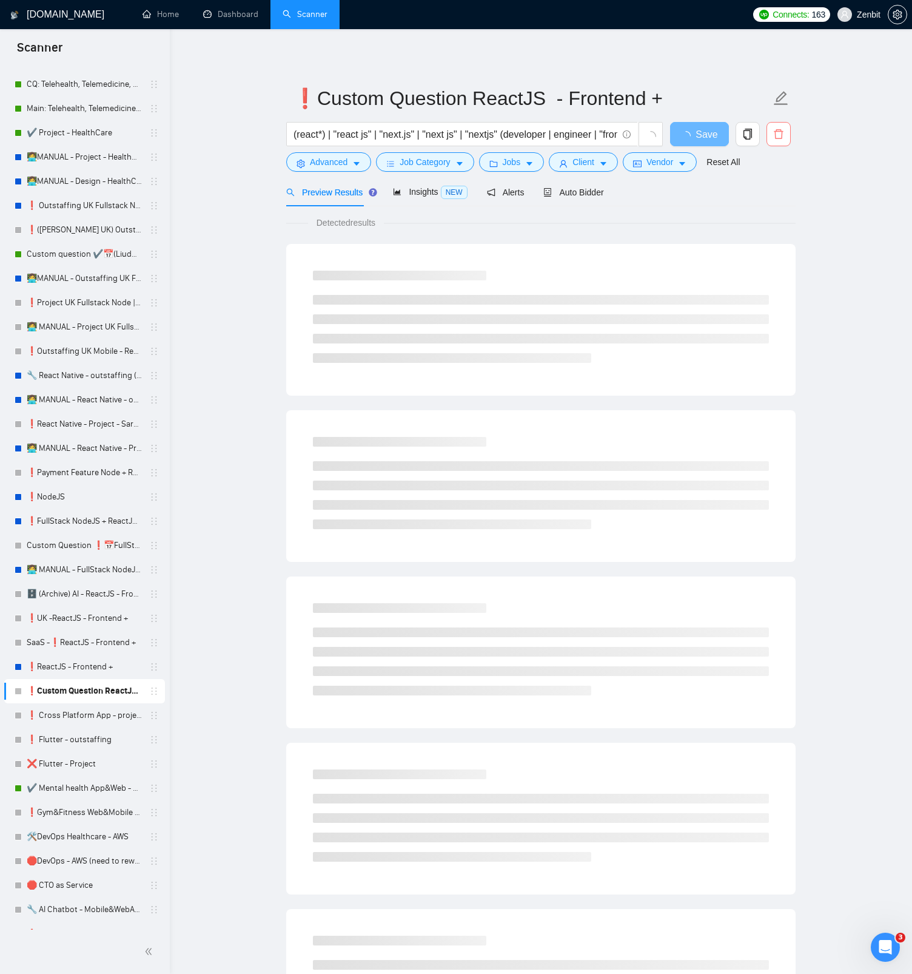
click at [783, 132] on icon "delete" at bounding box center [779, 134] width 11 height 11
drag, startPoint x: 775, startPoint y: 193, endPoint x: 774, endPoint y: 200, distance: 7.5
click at [771, 193] on span "Yes" at bounding box center [764, 195] width 14 height 13
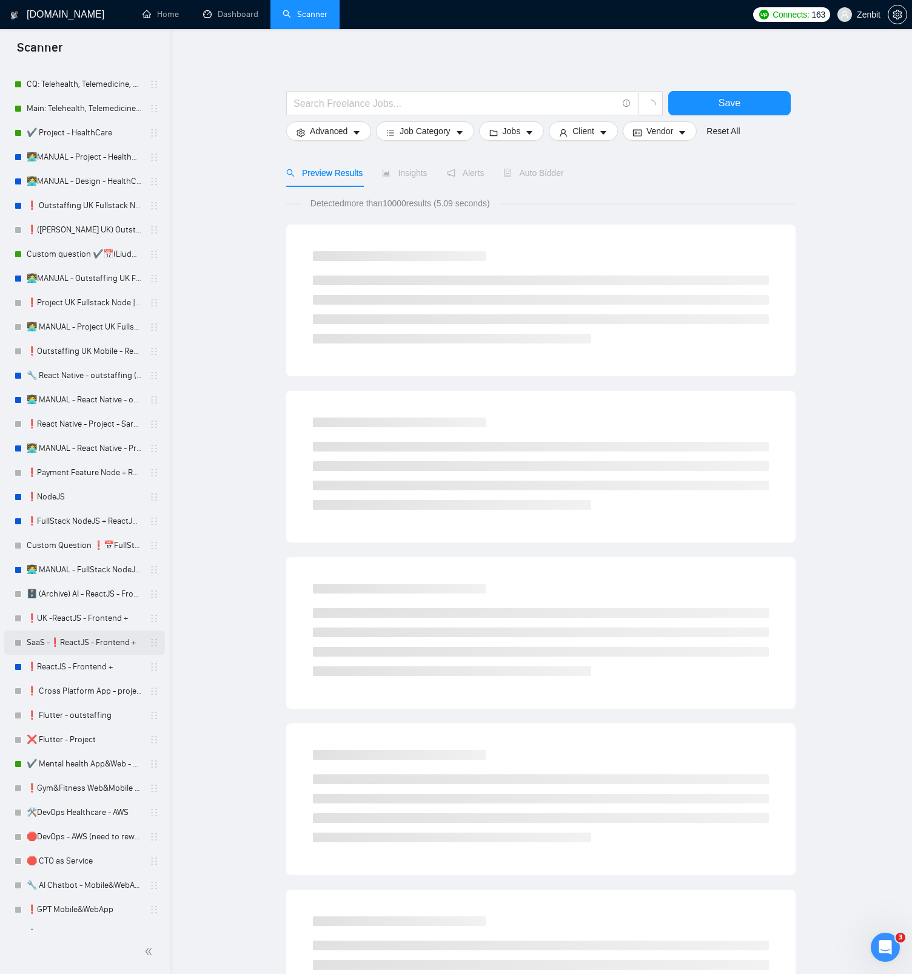
drag, startPoint x: 53, startPoint y: 664, endPoint x: 109, endPoint y: 633, distance: 63.3
click at [53, 664] on link "❗ReactJS - Frontend +" at bounding box center [84, 667] width 115 height 24
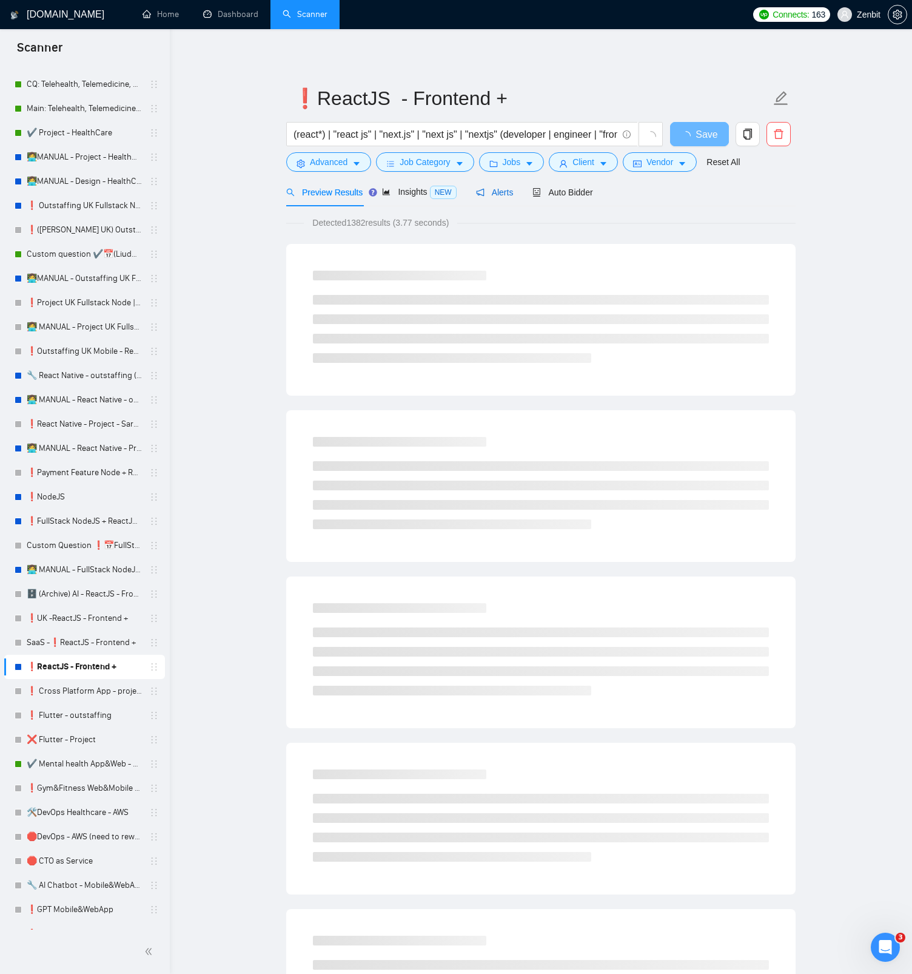
click at [490, 196] on span "Alerts" at bounding box center [495, 192] width 38 height 10
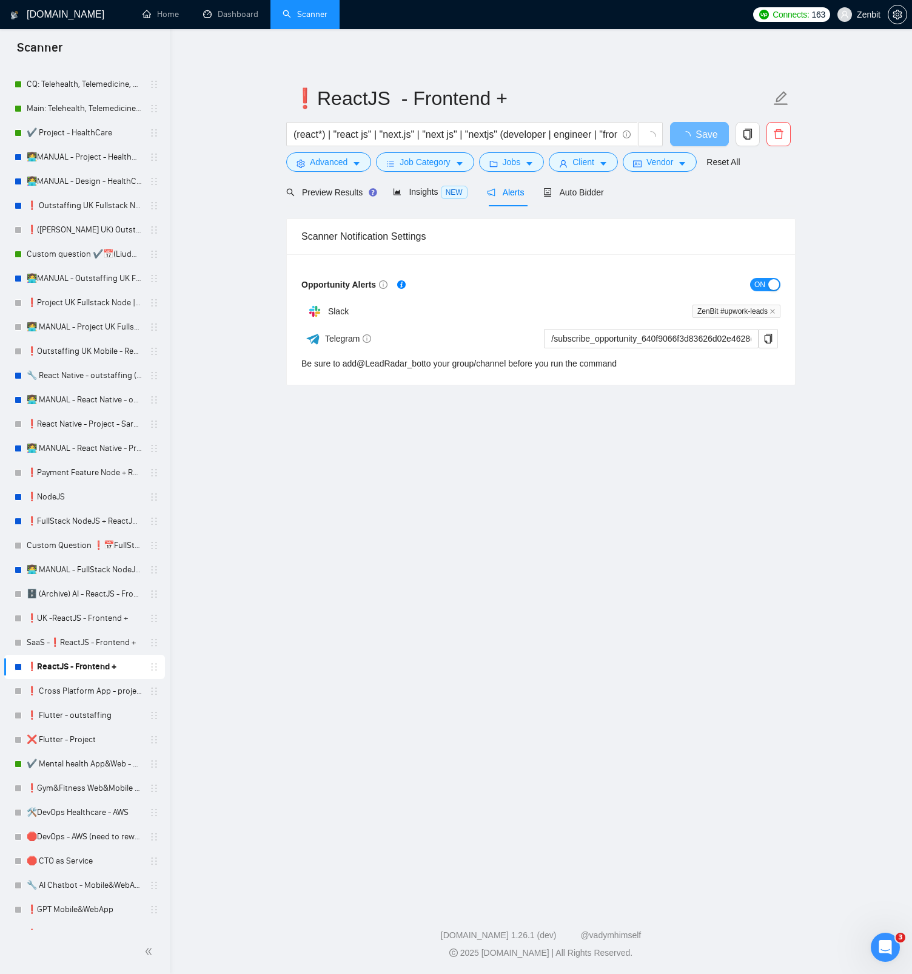
click at [758, 282] on span "ON" at bounding box center [760, 284] width 11 height 13
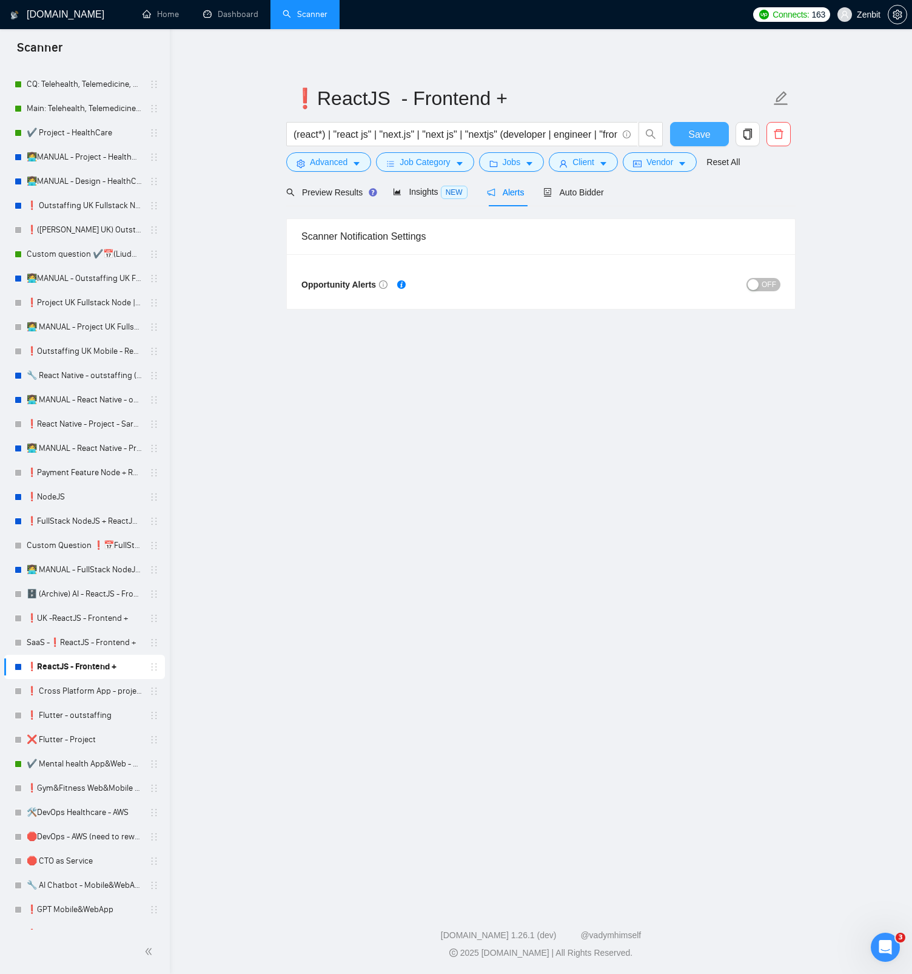
click at [695, 137] on span "Save" at bounding box center [700, 134] width 22 height 15
click at [79, 619] on link "❗UK -ReactJS - Frontend +" at bounding box center [84, 618] width 115 height 24
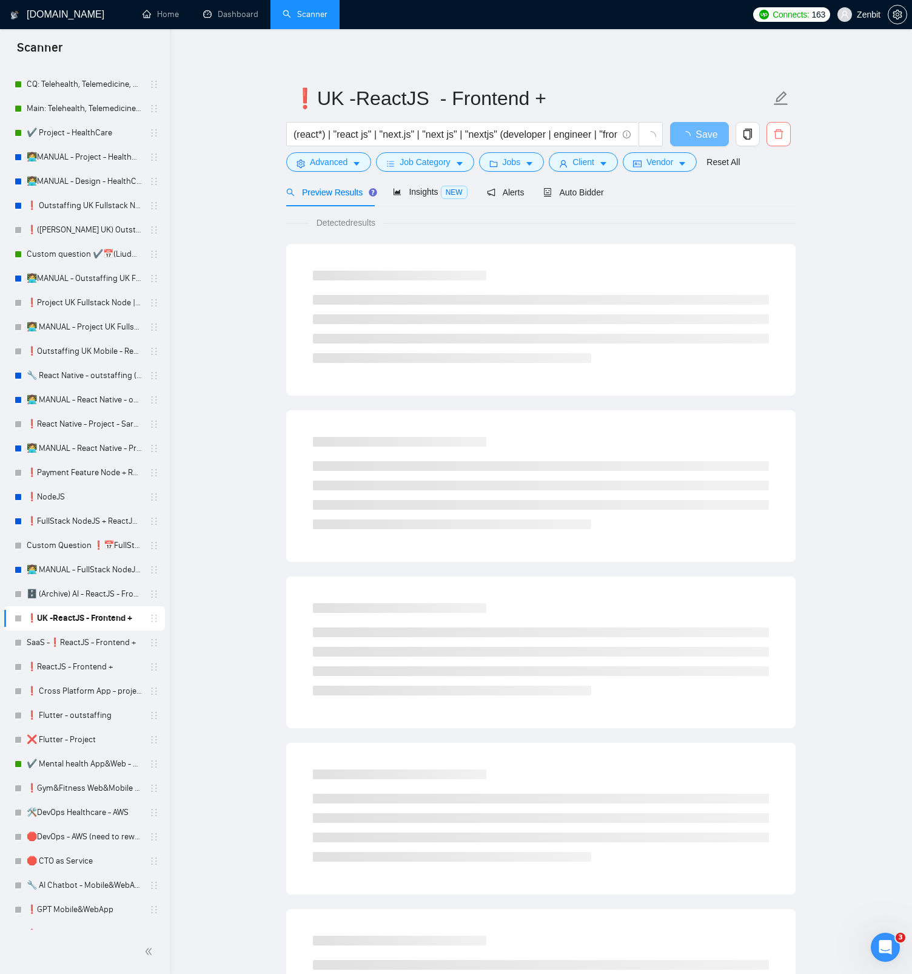
click at [784, 141] on button "button" at bounding box center [779, 134] width 24 height 24
click at [771, 197] on span "Yes" at bounding box center [764, 195] width 14 height 13
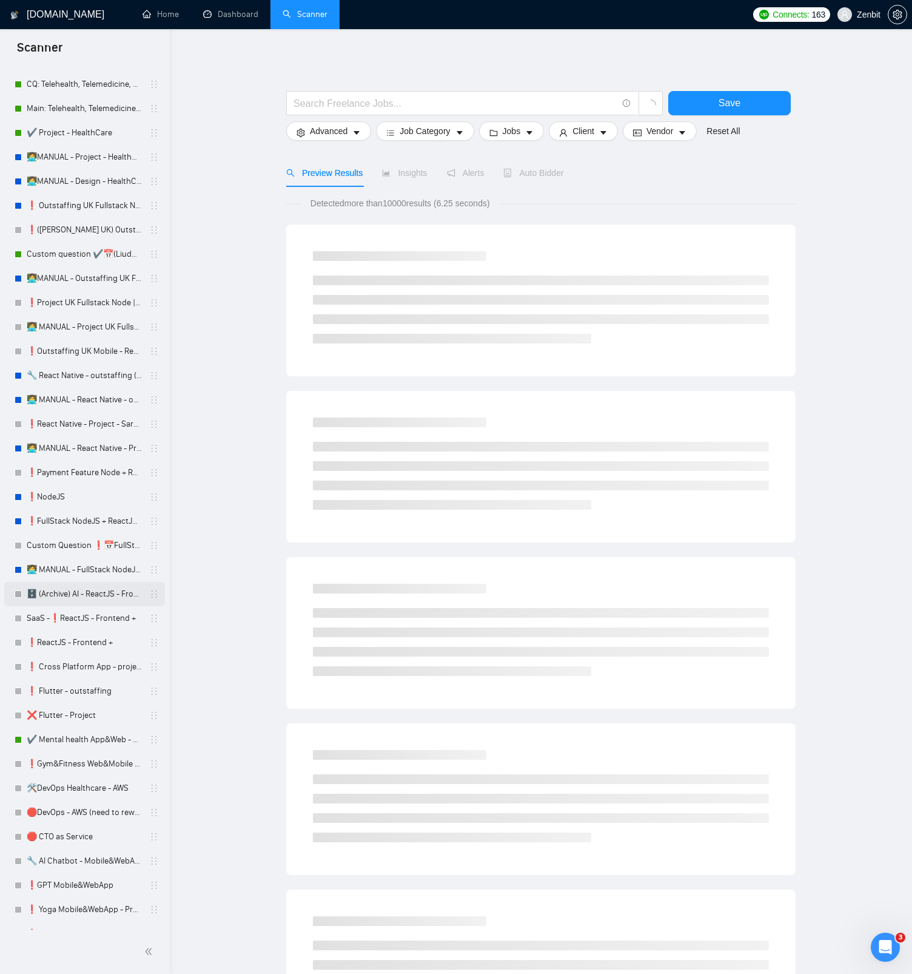
click at [79, 599] on link "🗄️ (Archive) AI - ReactJS - Frontend" at bounding box center [84, 594] width 115 height 24
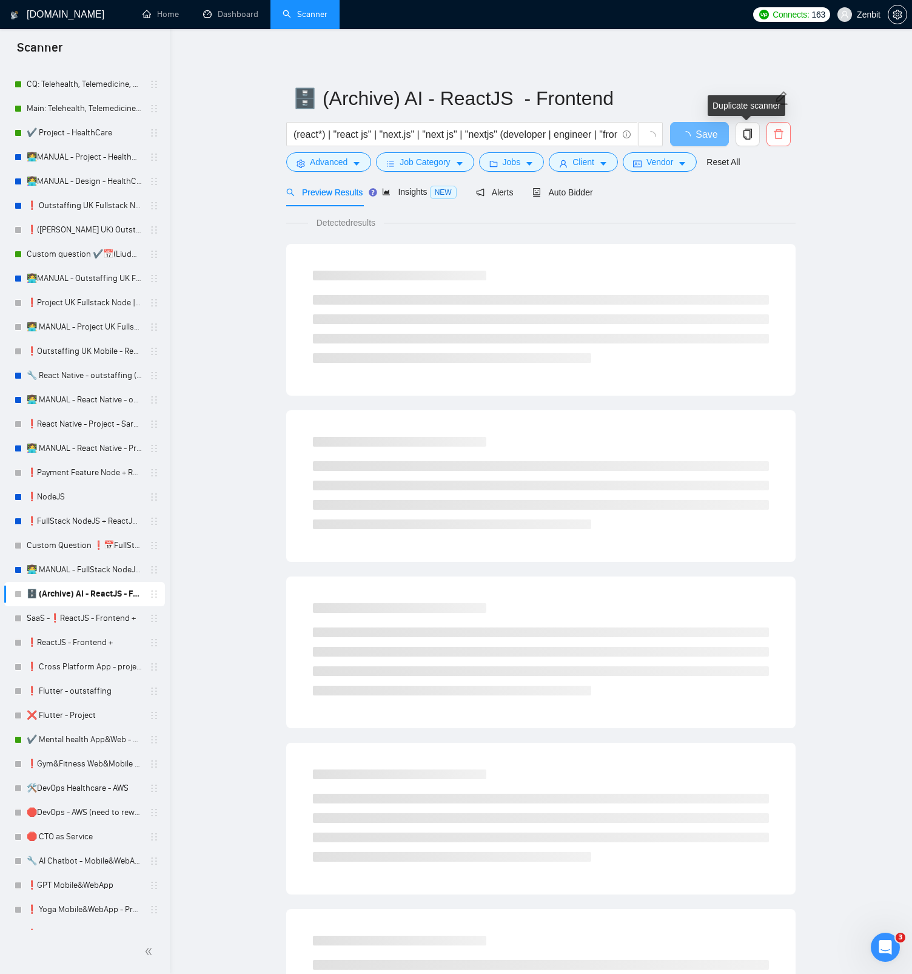
click at [771, 134] on span "delete" at bounding box center [778, 134] width 23 height 11
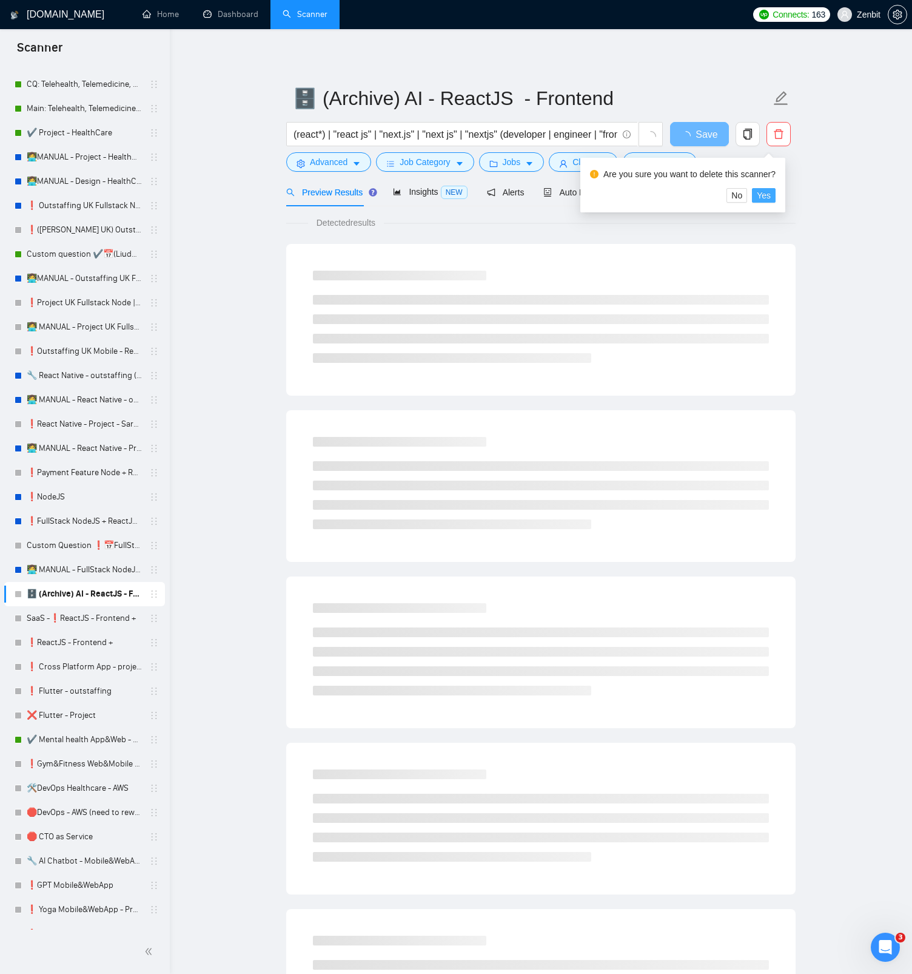
click at [771, 194] on span "Yes" at bounding box center [764, 195] width 14 height 13
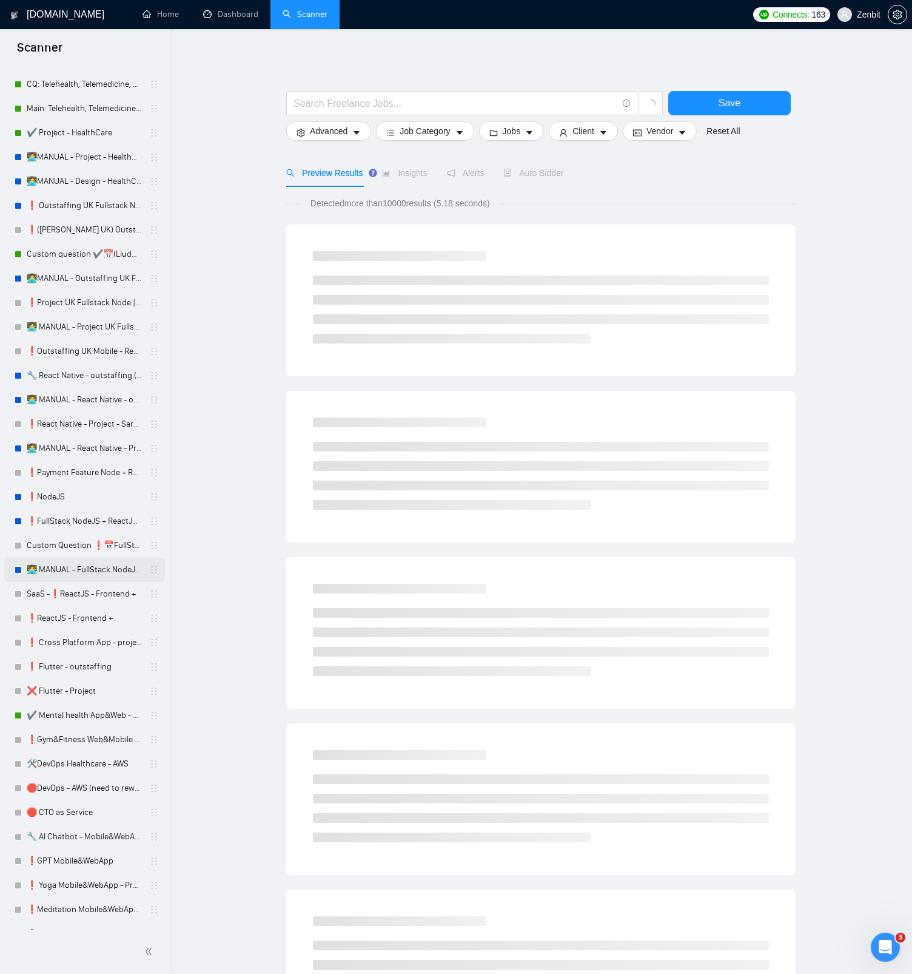
click at [73, 571] on link "👩‍💻 MANUAL - FullStack NodeJS + ReactJS - outstaffing" at bounding box center [84, 570] width 115 height 24
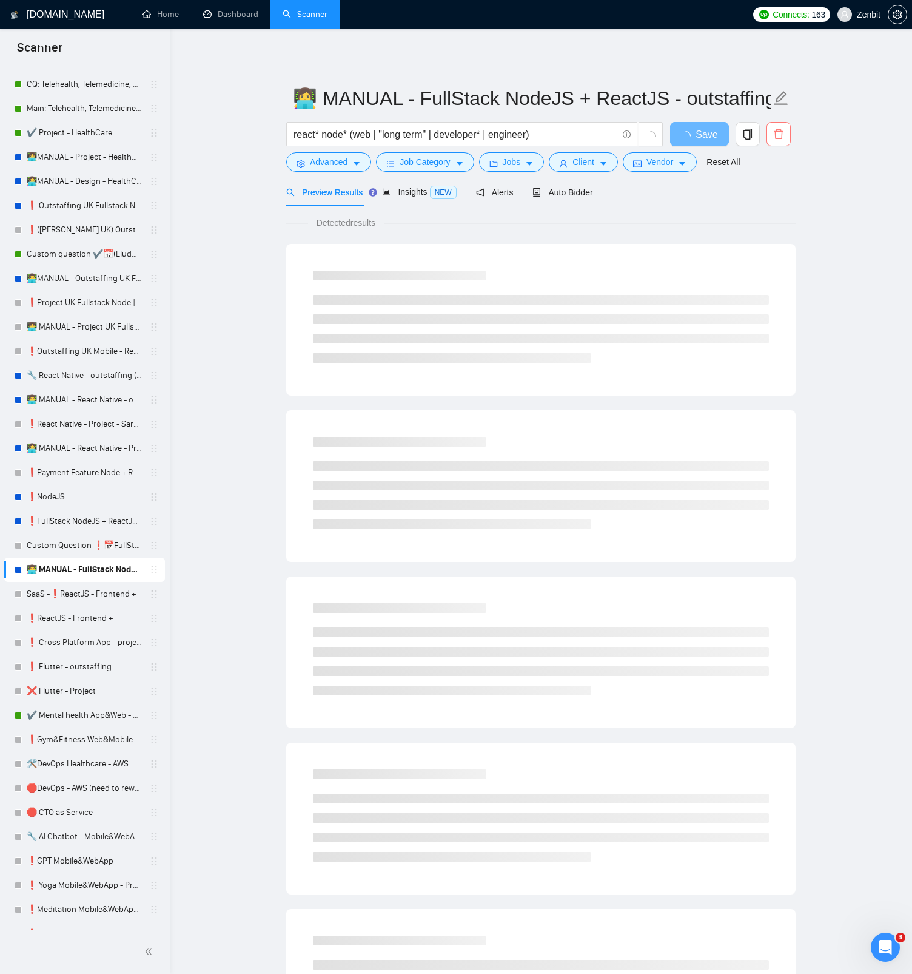
click at [778, 137] on icon "delete" at bounding box center [779, 134] width 11 height 11
click at [771, 194] on span "Yes" at bounding box center [764, 195] width 14 height 13
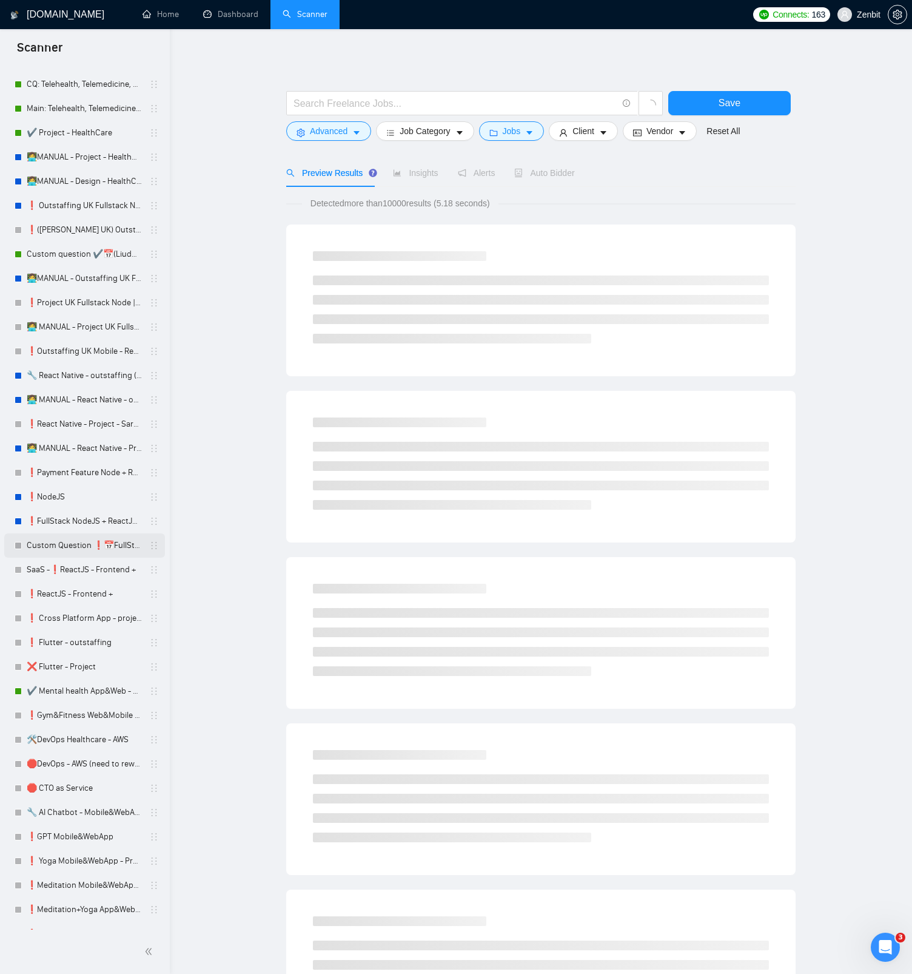
click at [65, 539] on link "Custom Question ❗📅FullStack NodeJS + ReactJS - outstaffing +" at bounding box center [84, 545] width 115 height 24
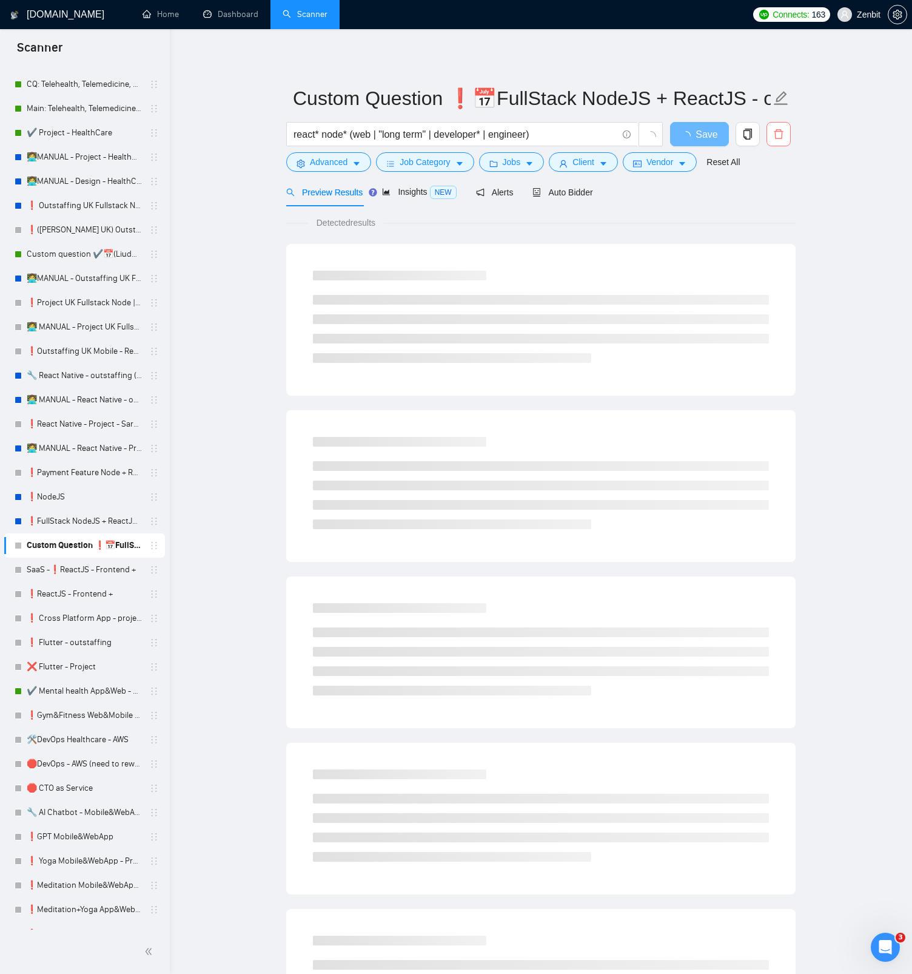
click at [784, 133] on span "delete" at bounding box center [778, 134] width 23 height 11
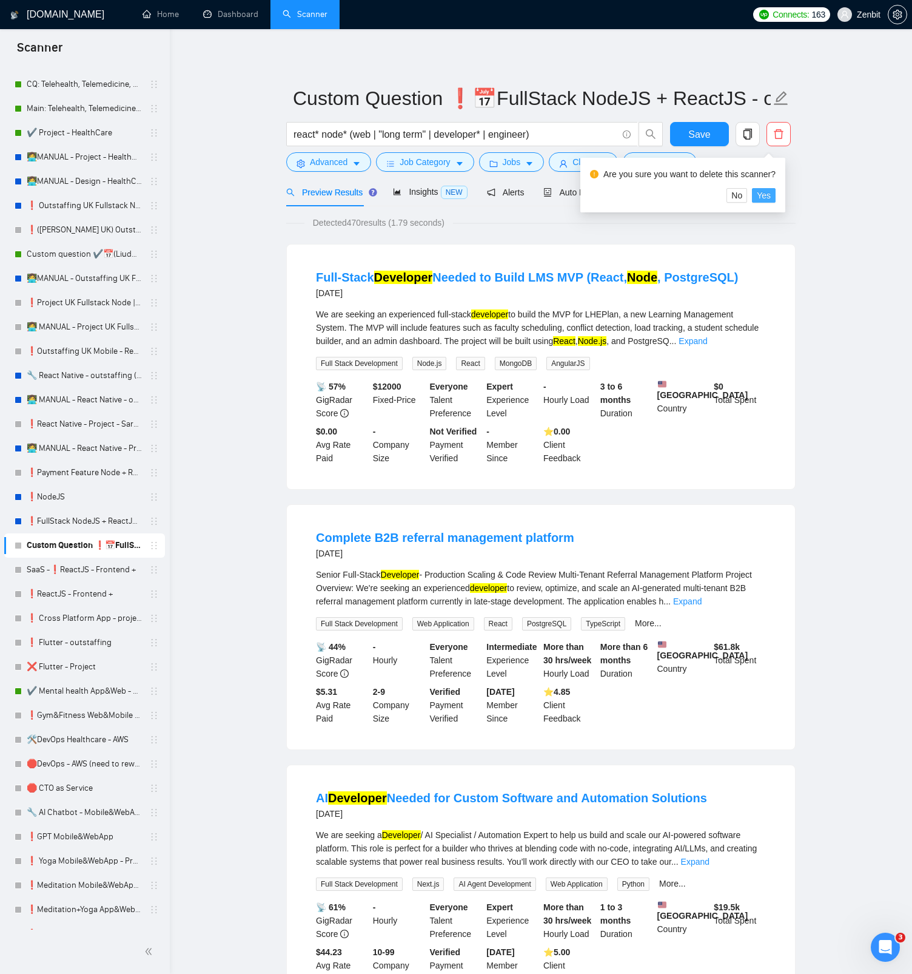
click at [771, 194] on span "Yes" at bounding box center [764, 195] width 14 height 13
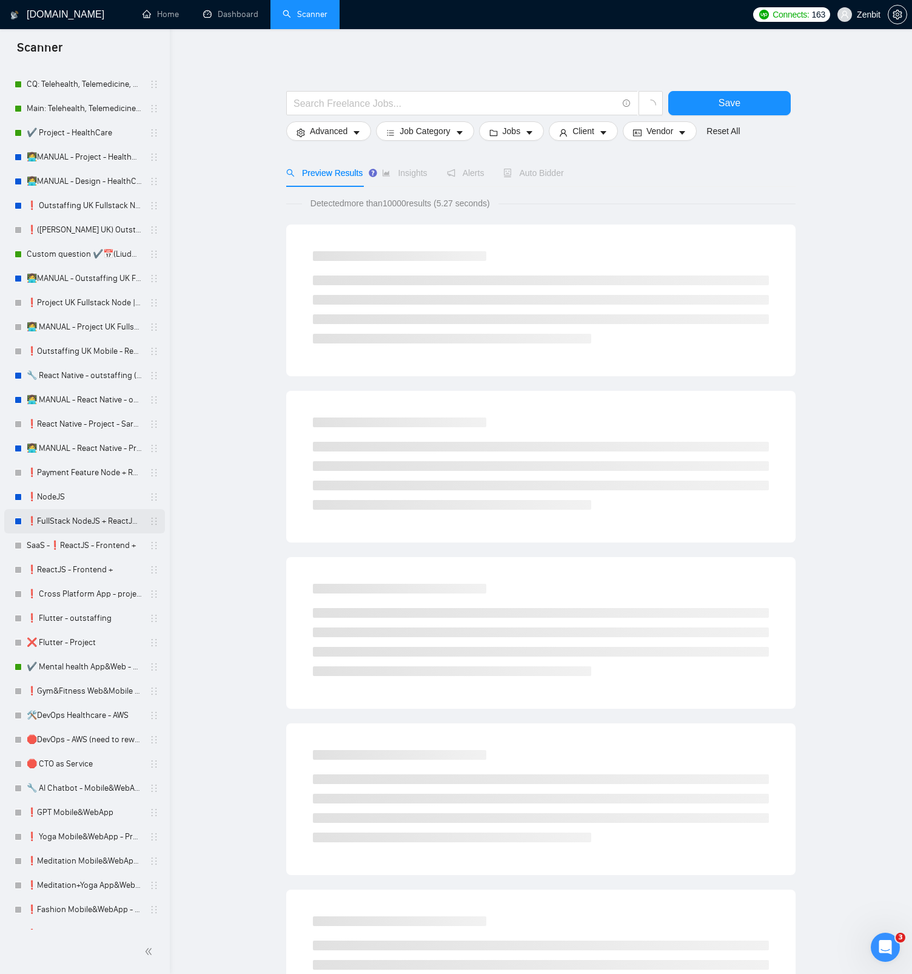
click at [64, 519] on link "❗FullStack NodeJS + ReactJS - outstaffing +" at bounding box center [84, 521] width 115 height 24
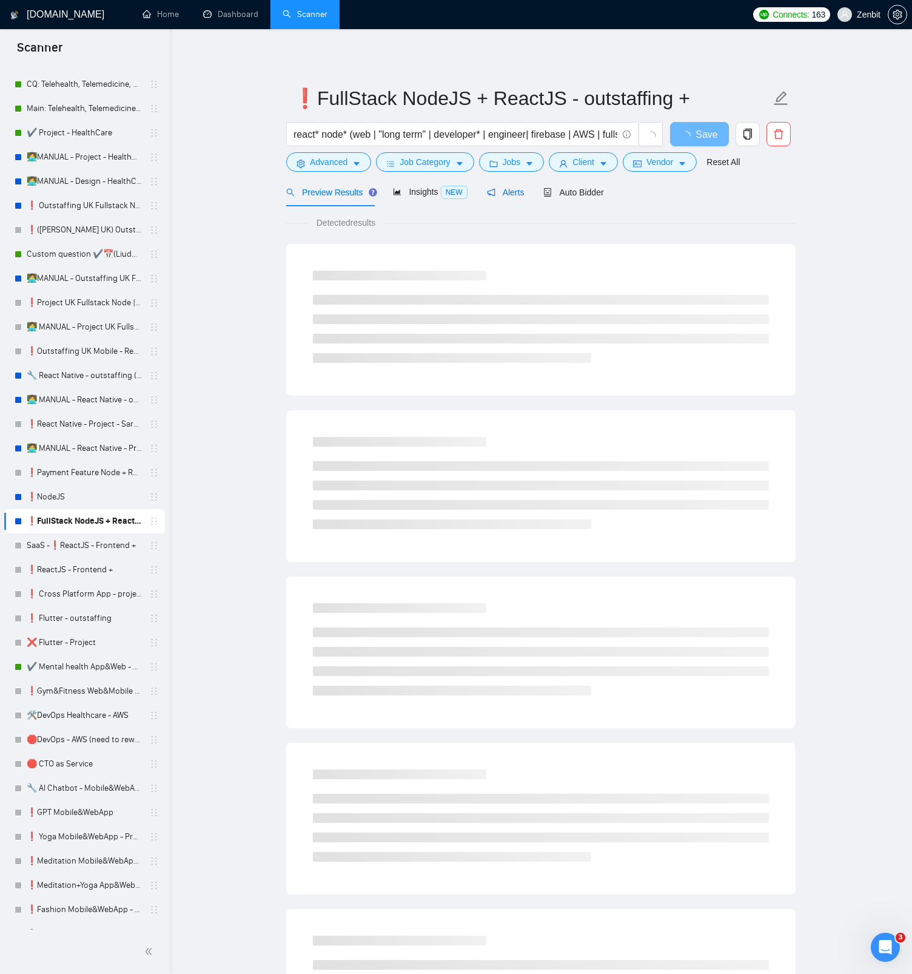
click at [500, 194] on span "Alerts" at bounding box center [506, 192] width 38 height 10
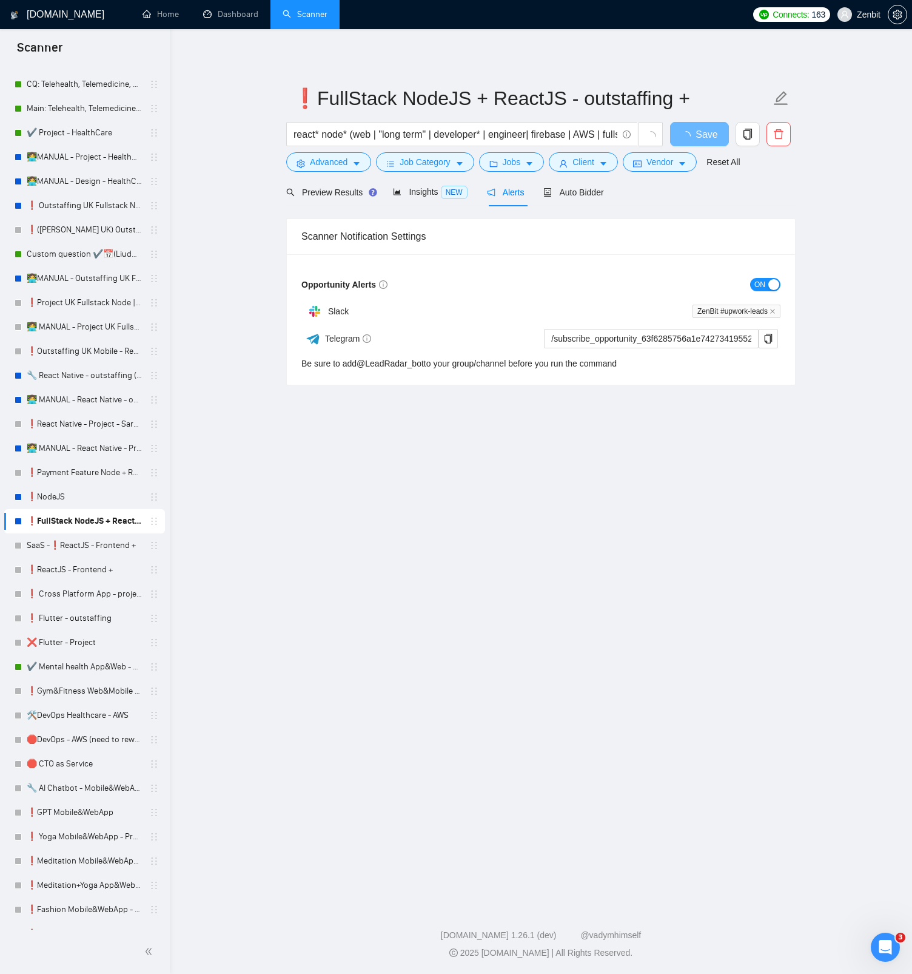
click at [758, 285] on span "ON" at bounding box center [760, 284] width 11 height 13
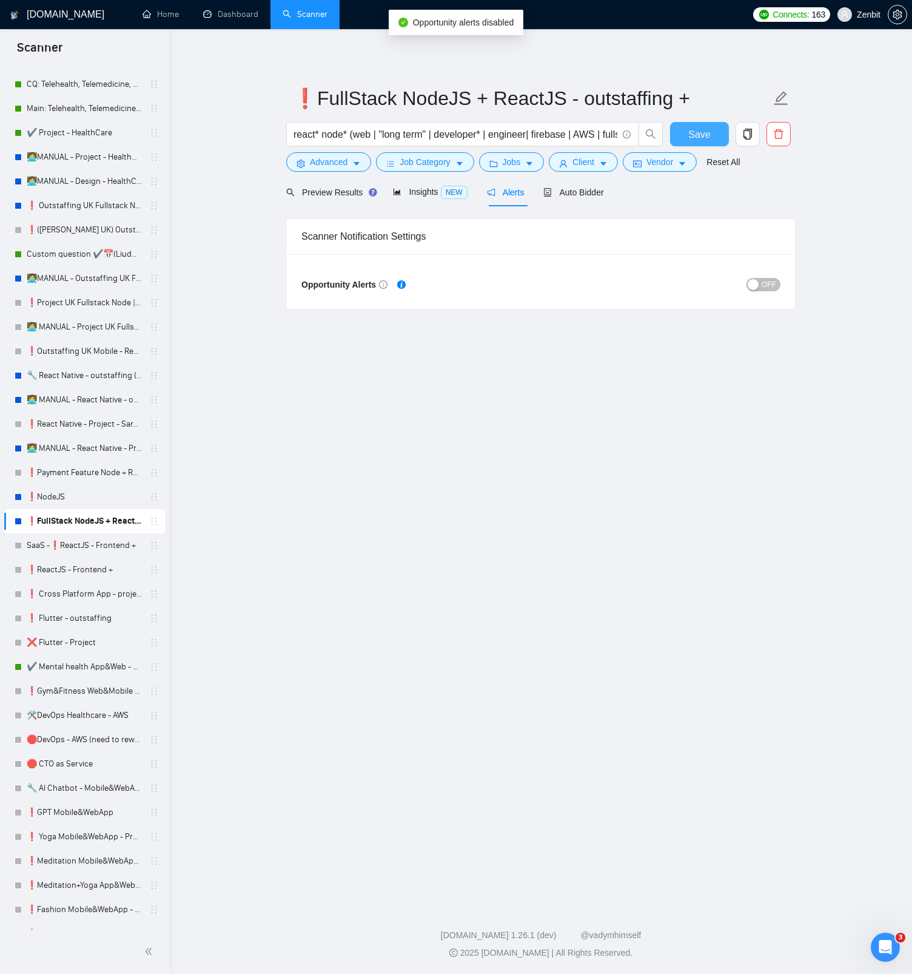
click at [694, 132] on span "Save" at bounding box center [700, 134] width 22 height 15
click at [69, 494] on link "❗NodeJS" at bounding box center [84, 497] width 115 height 24
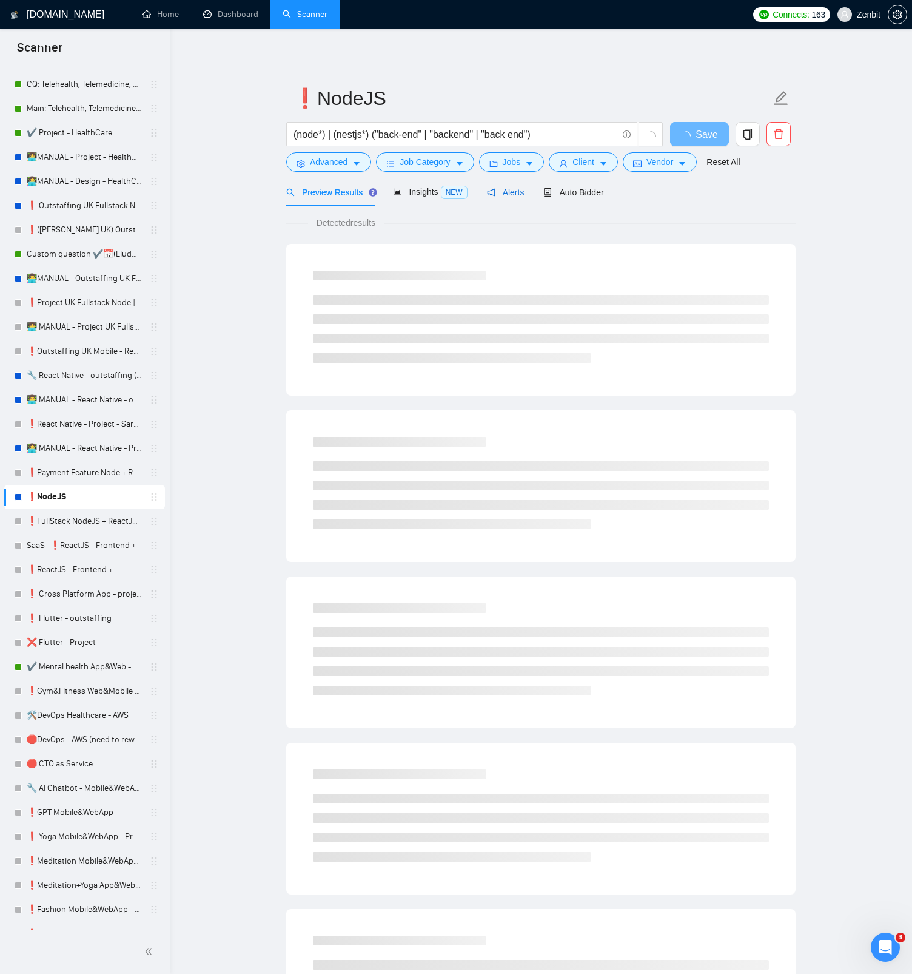
click at [509, 192] on span "Alerts" at bounding box center [506, 192] width 38 height 10
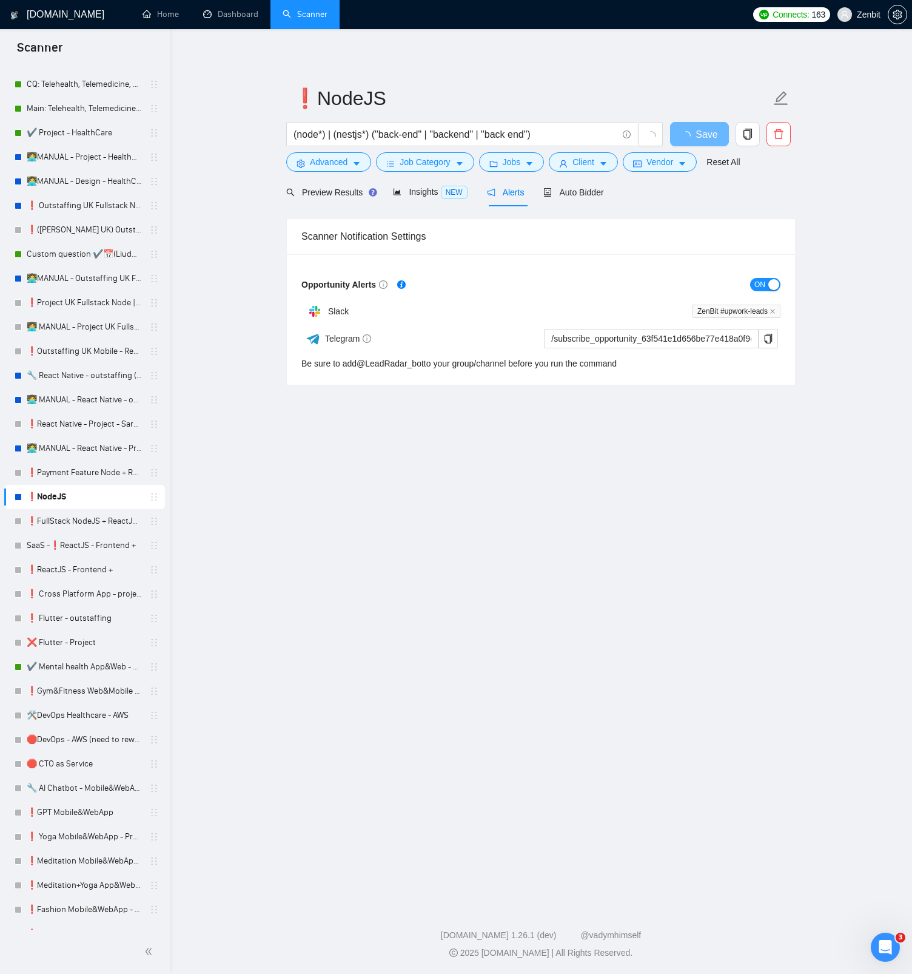
click at [754, 281] on button "ON" at bounding box center [765, 284] width 30 height 13
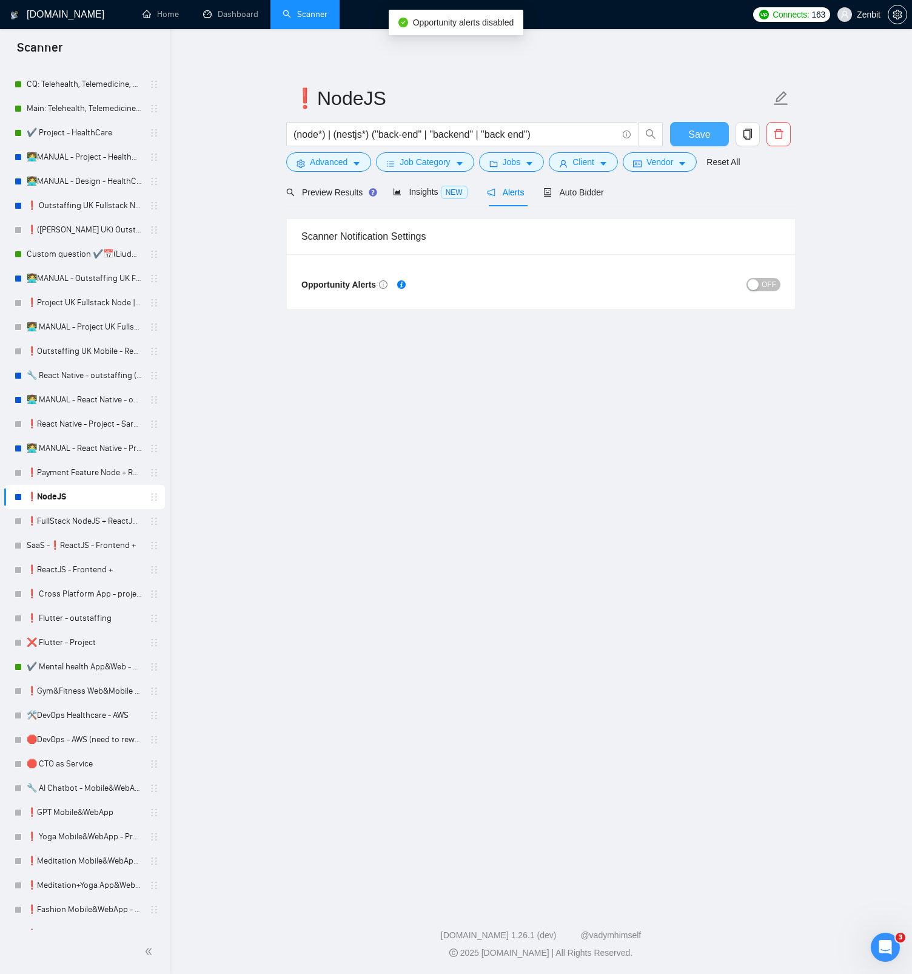
click at [697, 126] on button "Save" at bounding box center [699, 134] width 59 height 24
click at [81, 449] on link "👩‍💻 MANUAL - React Native - Project" at bounding box center [84, 448] width 115 height 24
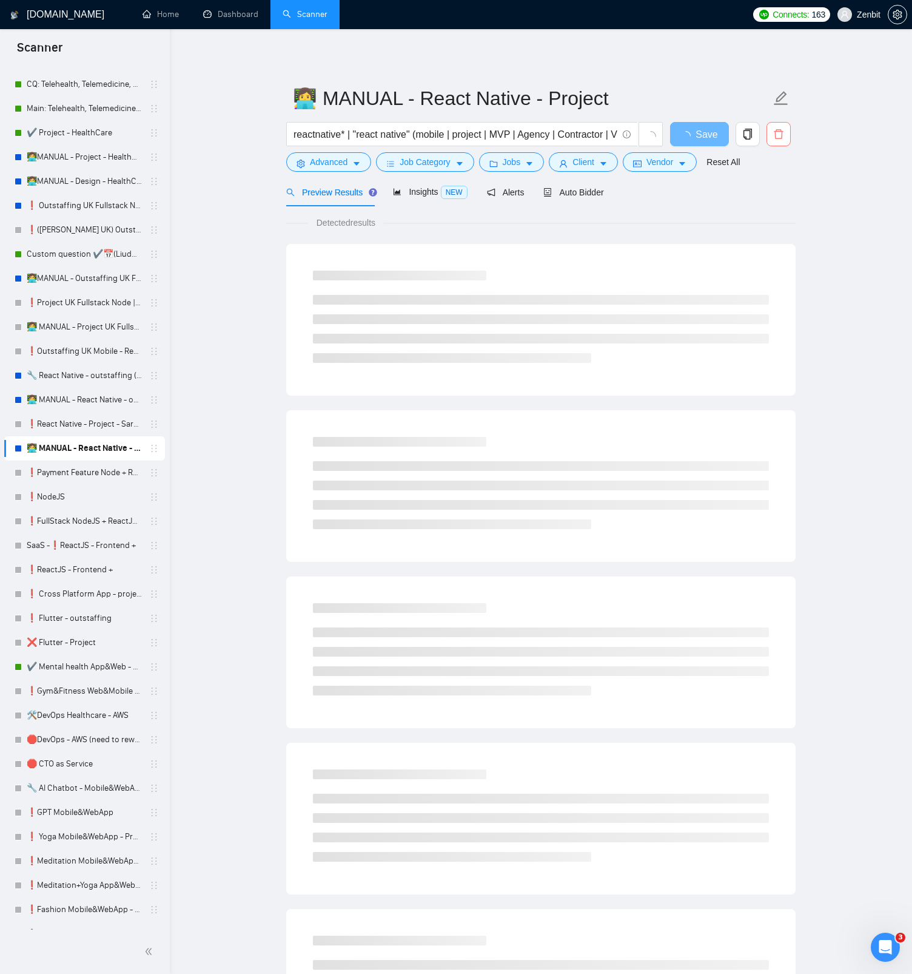
click at [780, 135] on icon "delete" at bounding box center [779, 134] width 11 height 11
drag, startPoint x: 764, startPoint y: 195, endPoint x: 758, endPoint y: 193, distance: 6.9
click at [764, 195] on span "Yes" at bounding box center [764, 195] width 14 height 13
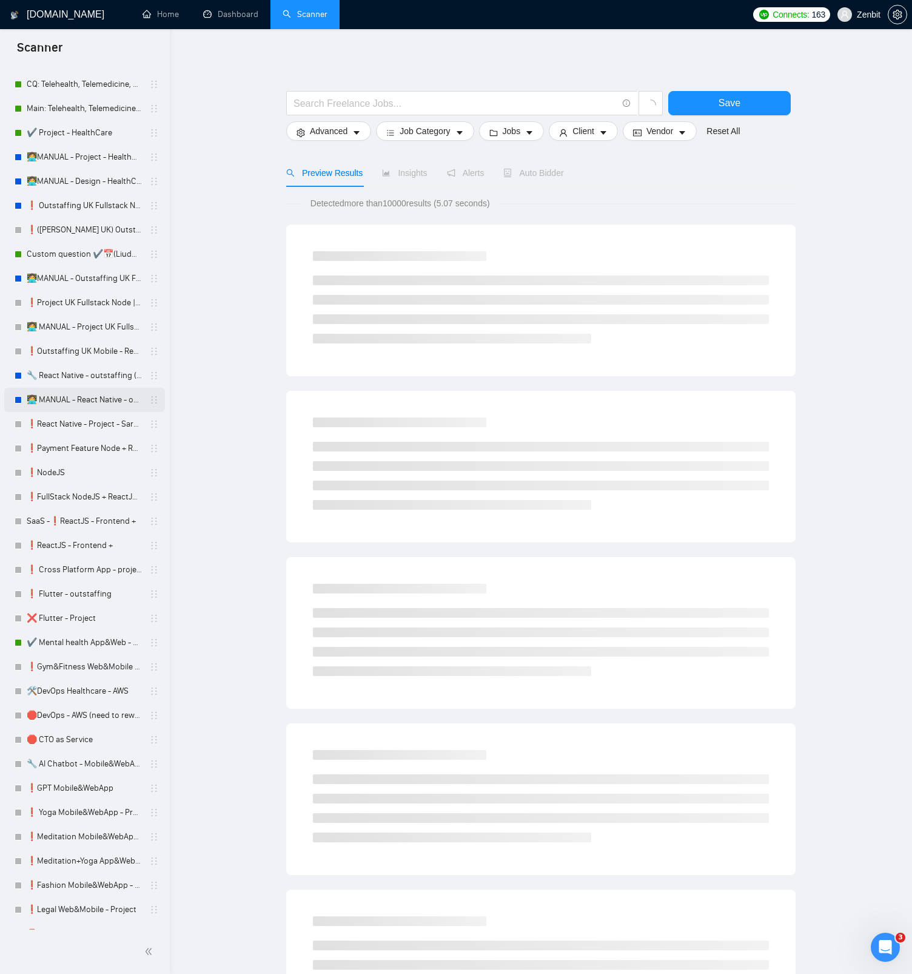
click at [83, 397] on link "👩‍💻 MANUAL - React Native - outstaffing (Dmitry)" at bounding box center [84, 400] width 115 height 24
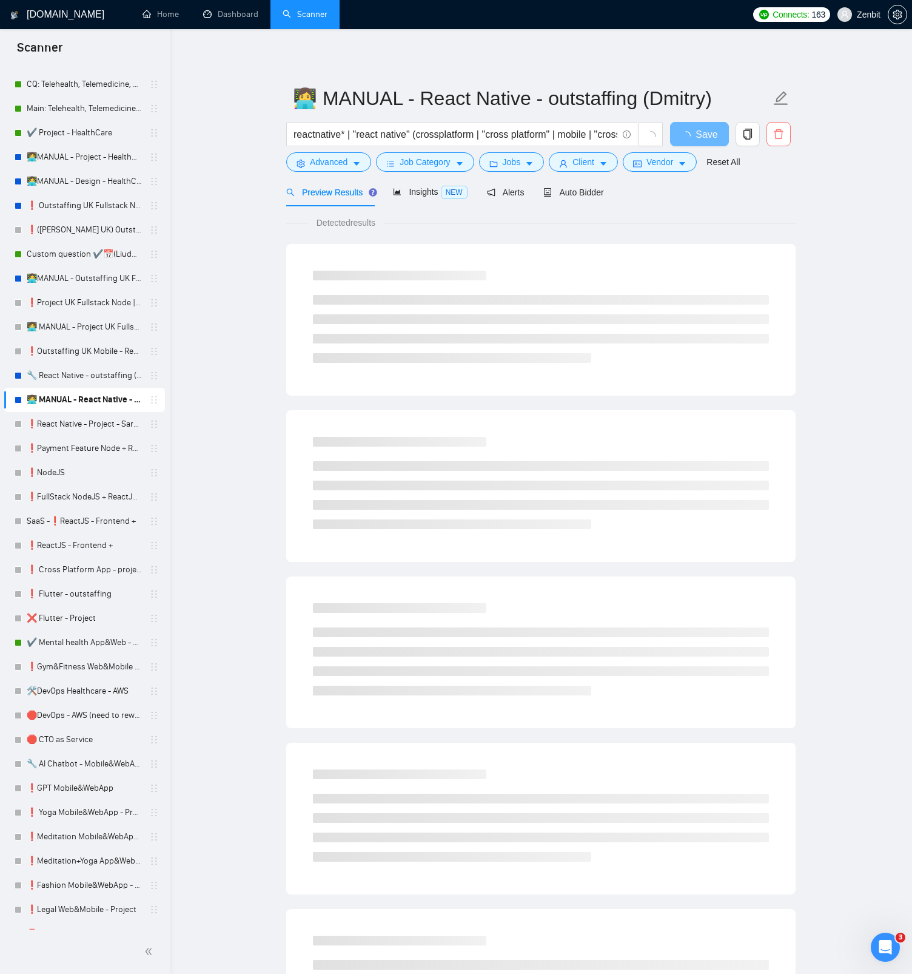
click at [775, 137] on icon "delete" at bounding box center [779, 134] width 11 height 11
drag, startPoint x: 771, startPoint y: 195, endPoint x: 765, endPoint y: 199, distance: 7.4
click at [771, 195] on span "Yes" at bounding box center [764, 195] width 14 height 13
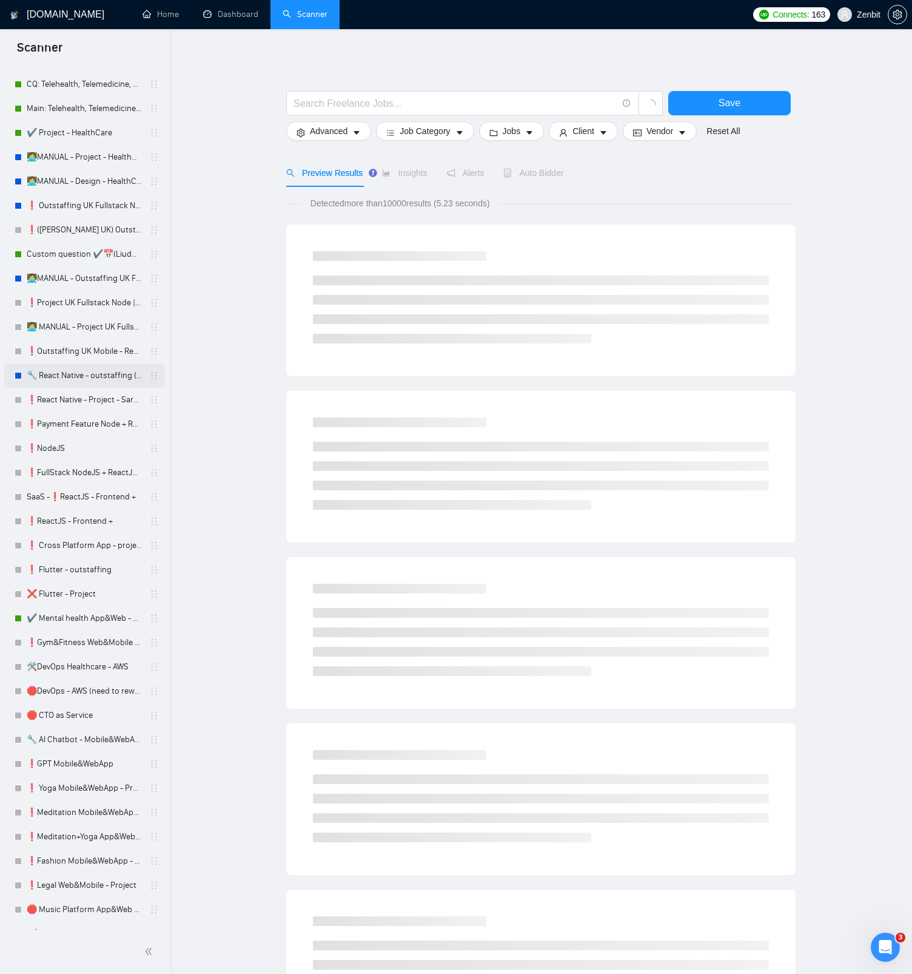
click at [90, 379] on link "🔧 React Native - outstaffing (Dmitry)" at bounding box center [84, 375] width 115 height 24
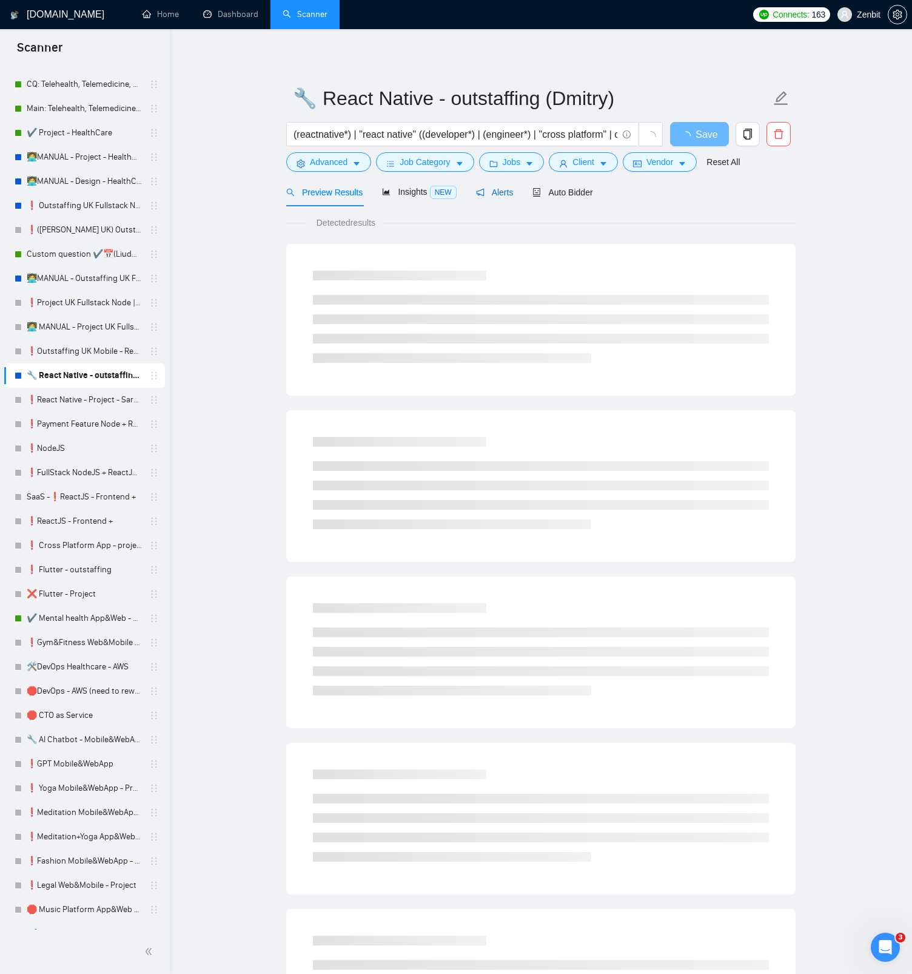
click at [500, 195] on span "Alerts" at bounding box center [495, 192] width 38 height 10
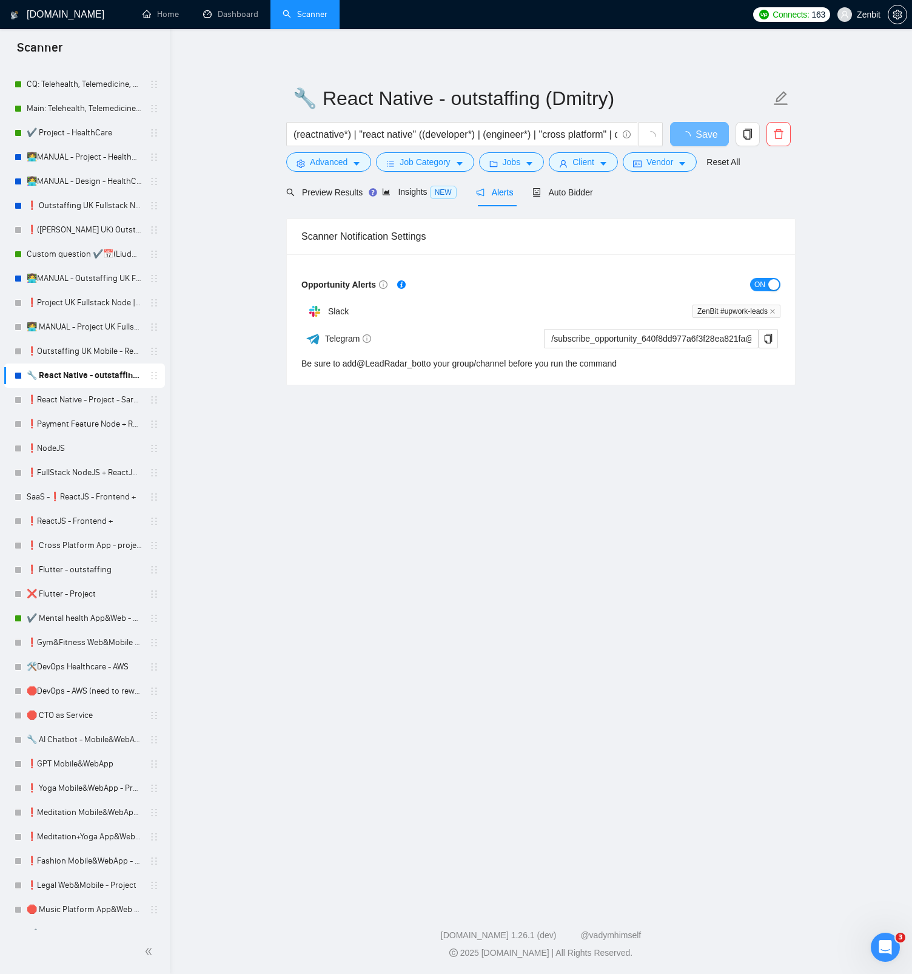
click at [762, 282] on span "ON" at bounding box center [760, 284] width 11 height 13
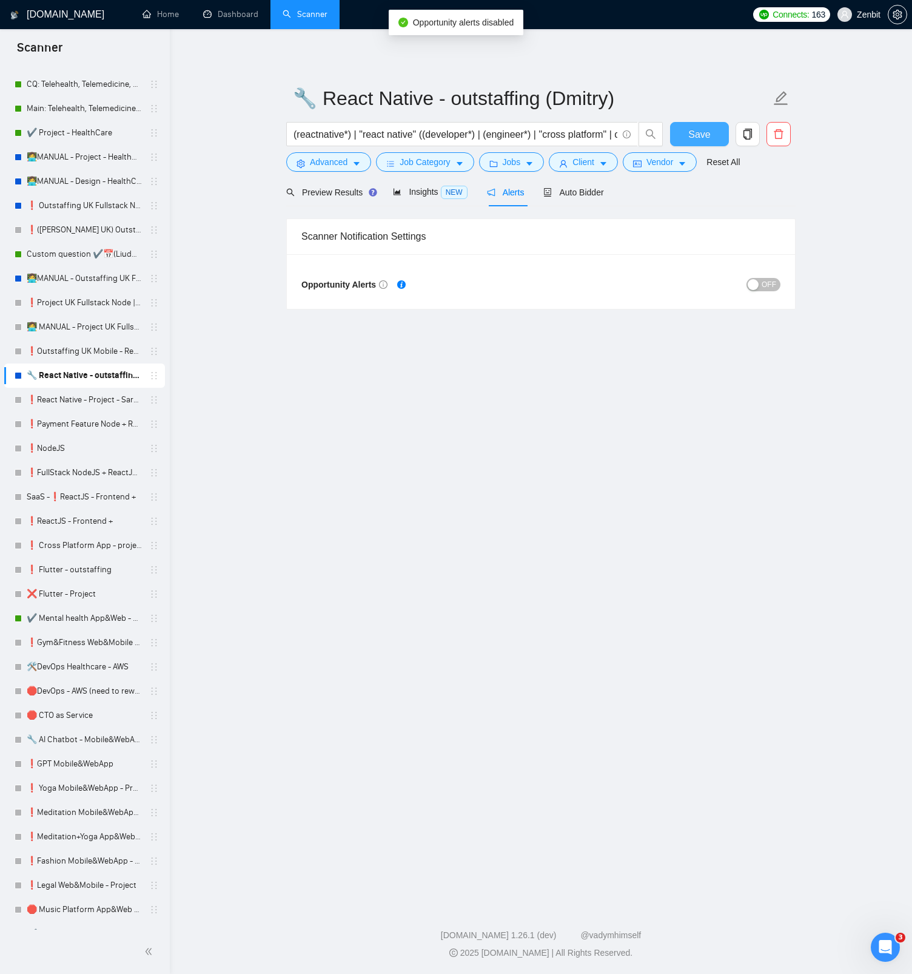
click at [698, 132] on span "Save" at bounding box center [700, 134] width 22 height 15
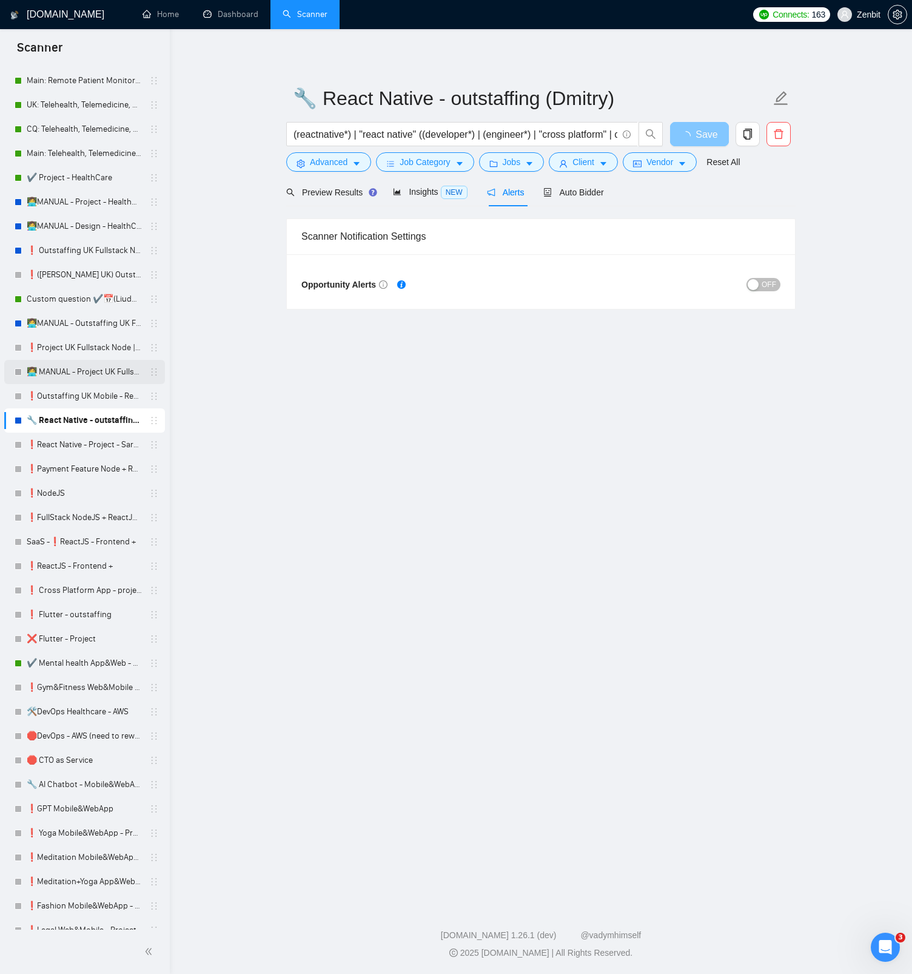
scroll to position [89, 0]
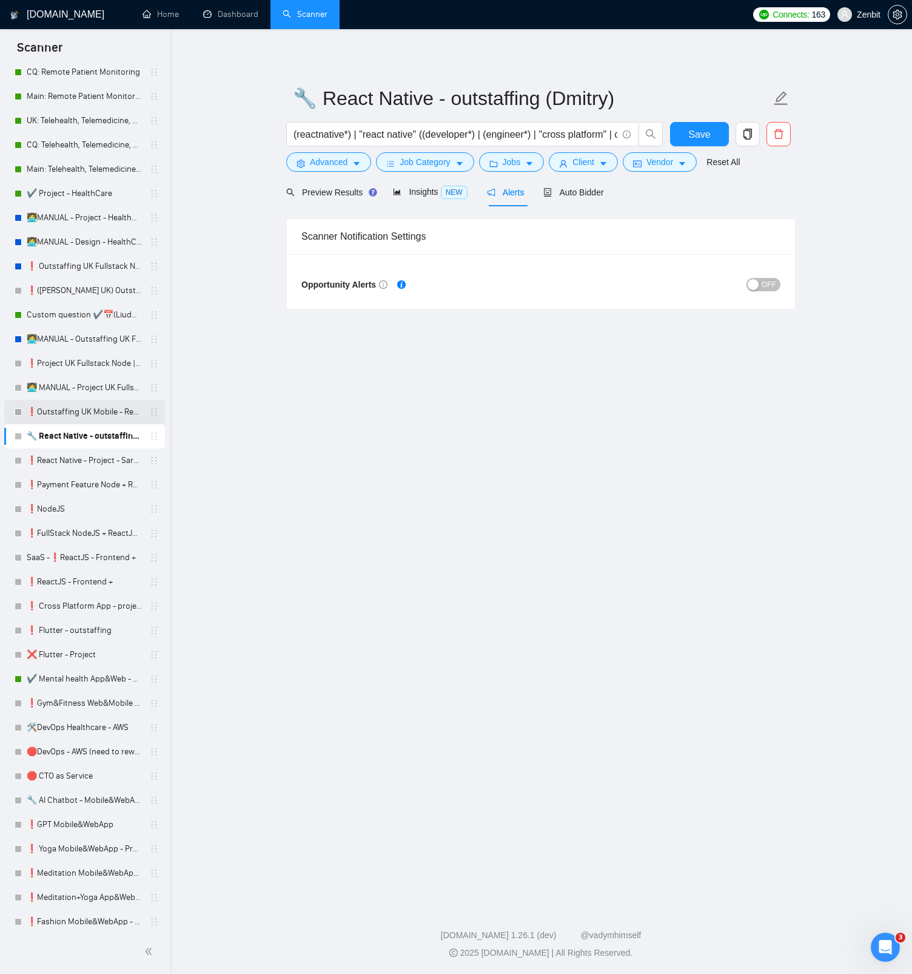
click at [104, 410] on link "❗Outstaffing UK Mobile - React Native" at bounding box center [84, 412] width 115 height 24
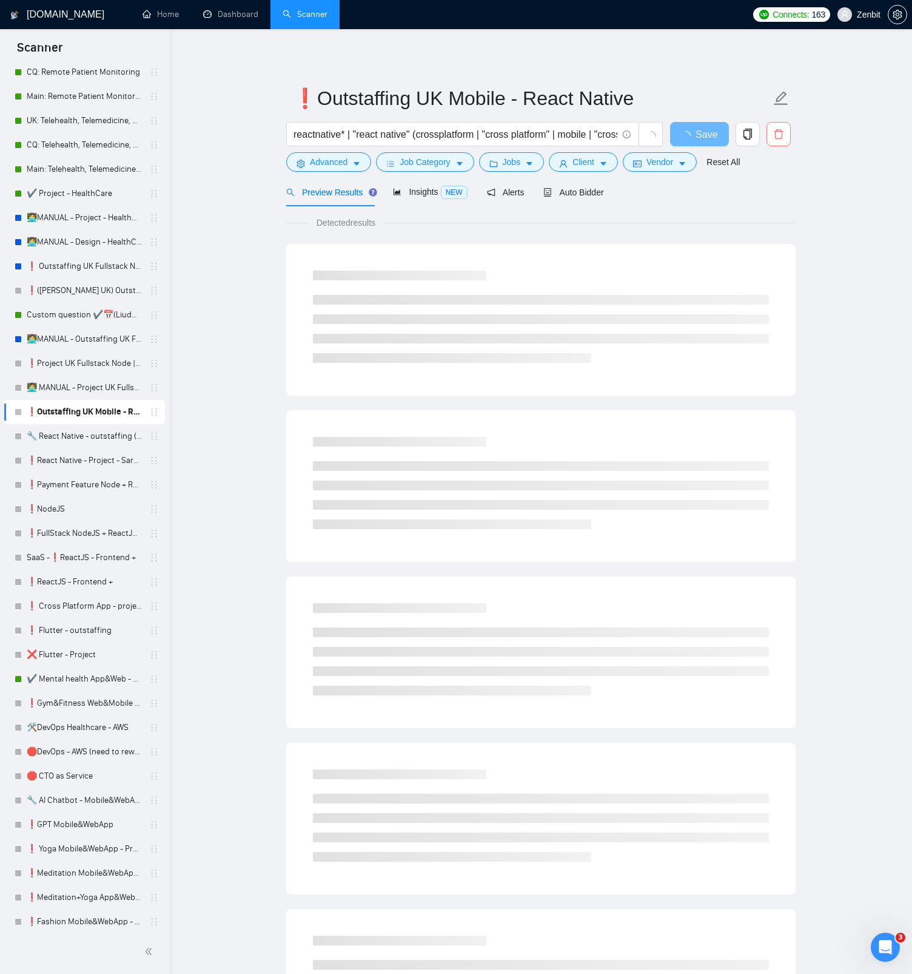
click at [783, 135] on icon "delete" at bounding box center [779, 134] width 11 height 11
click at [771, 196] on span "Yes" at bounding box center [764, 195] width 14 height 13
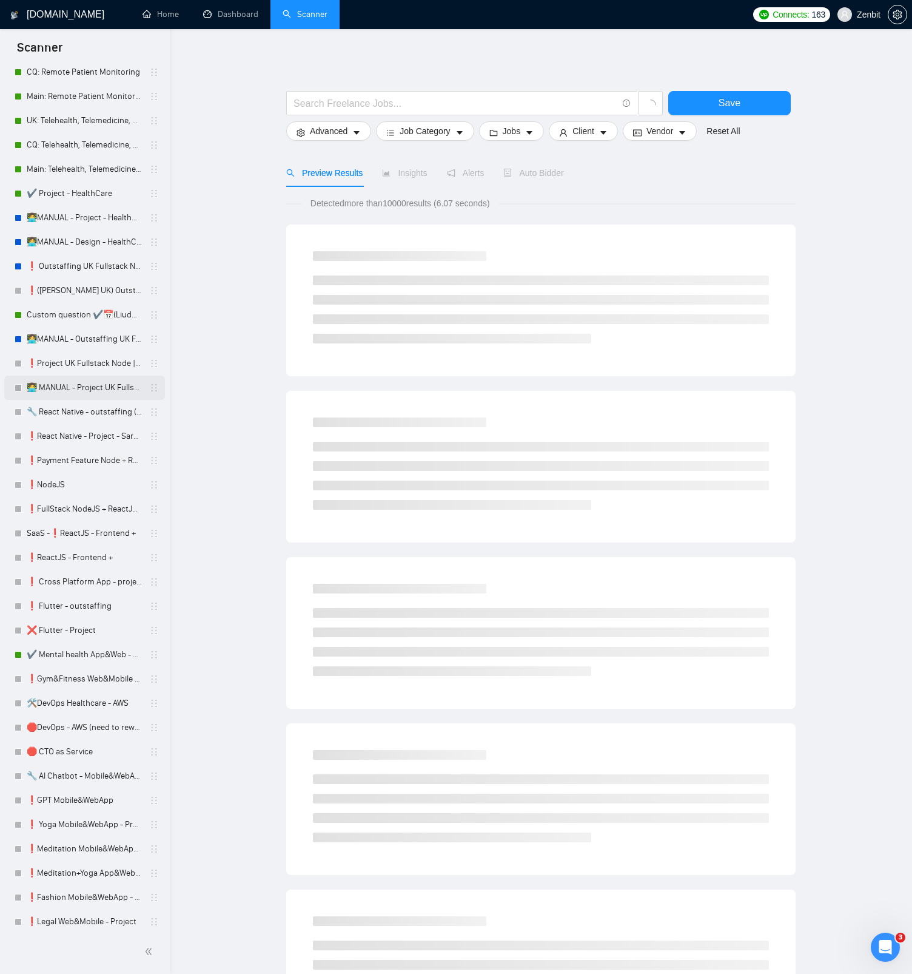
click at [87, 390] on link "👩‍💻 MANUAL - Project UK Fullstack Node | React" at bounding box center [84, 388] width 115 height 24
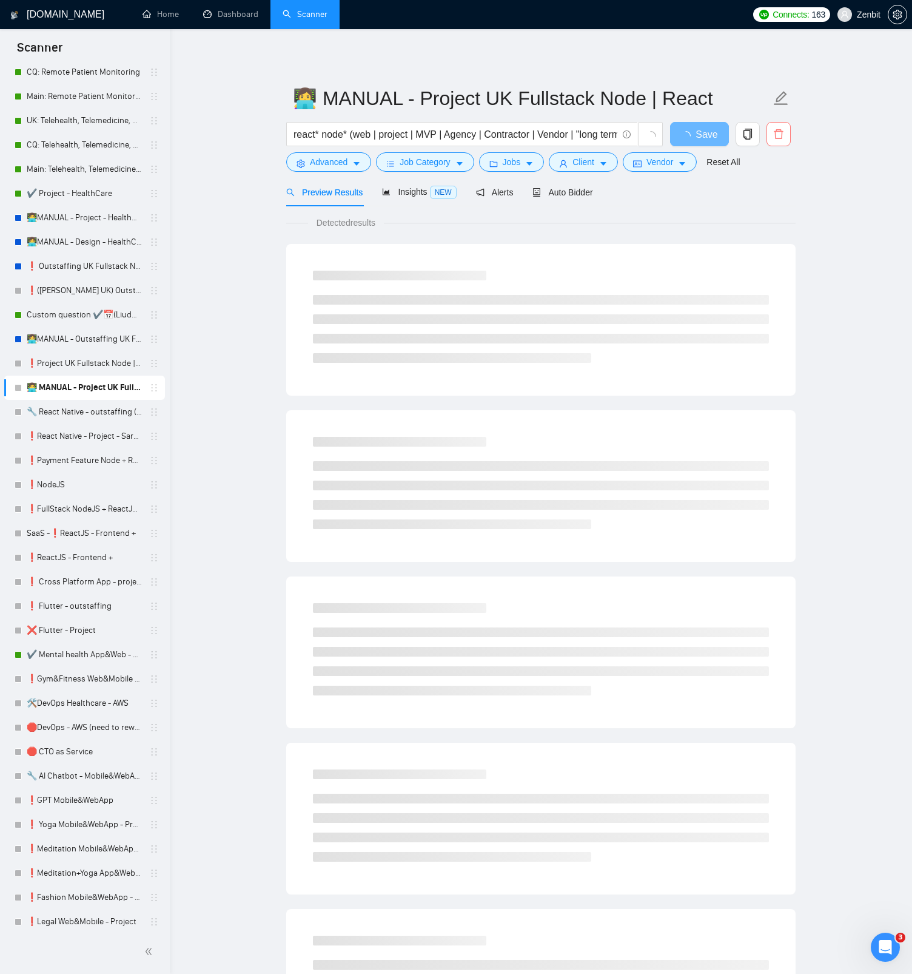
click at [775, 135] on icon "delete" at bounding box center [778, 134] width 9 height 10
click at [767, 195] on span "Yes" at bounding box center [764, 195] width 14 height 13
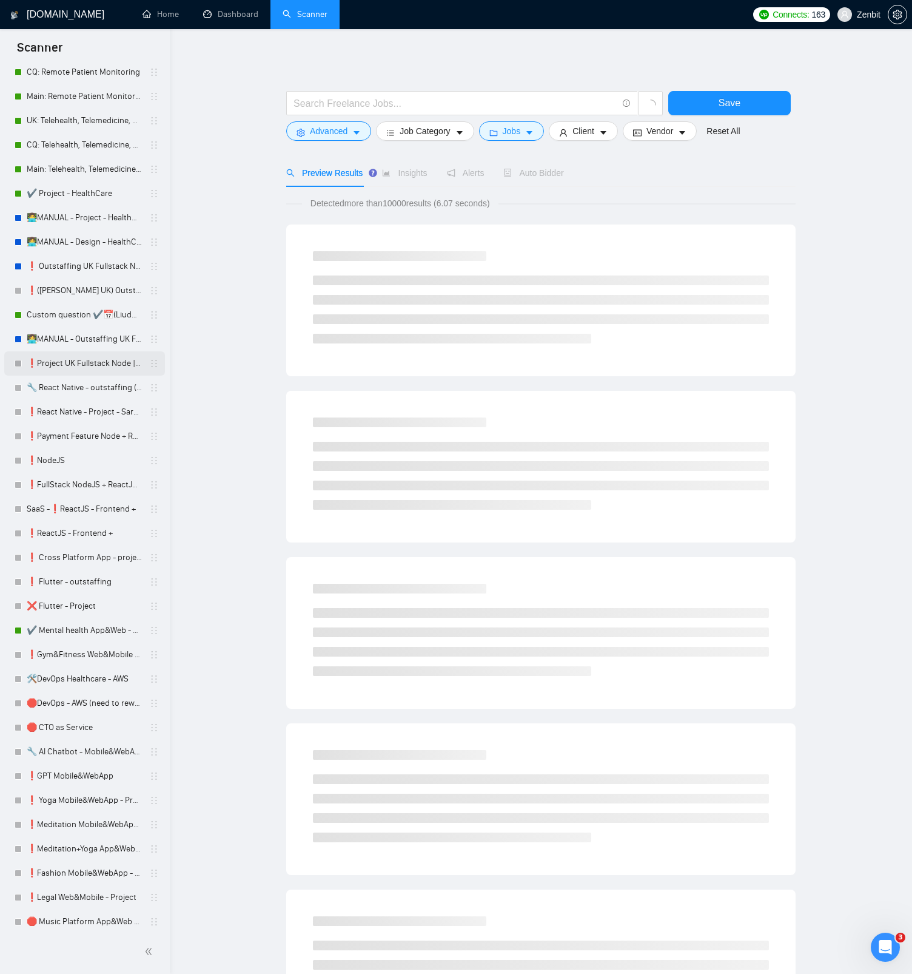
click at [81, 362] on link "❗Project UK Fullstack Node | React" at bounding box center [84, 363] width 115 height 24
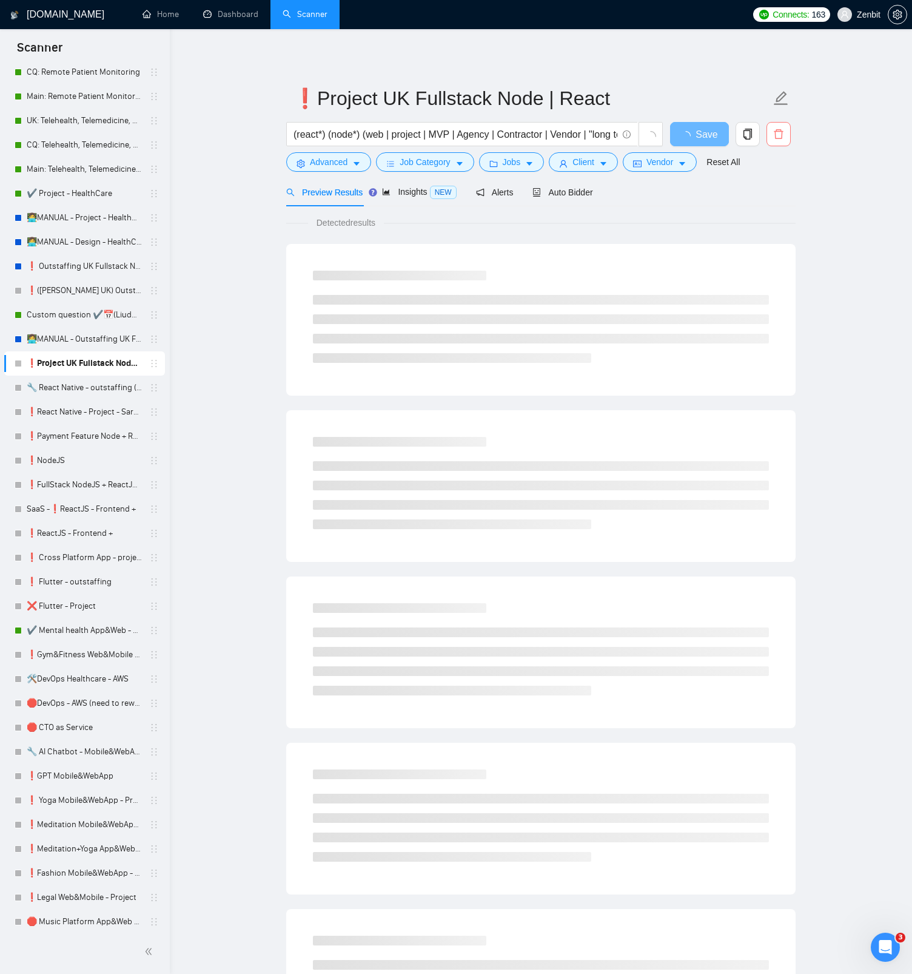
click at [783, 137] on icon "delete" at bounding box center [779, 134] width 11 height 11
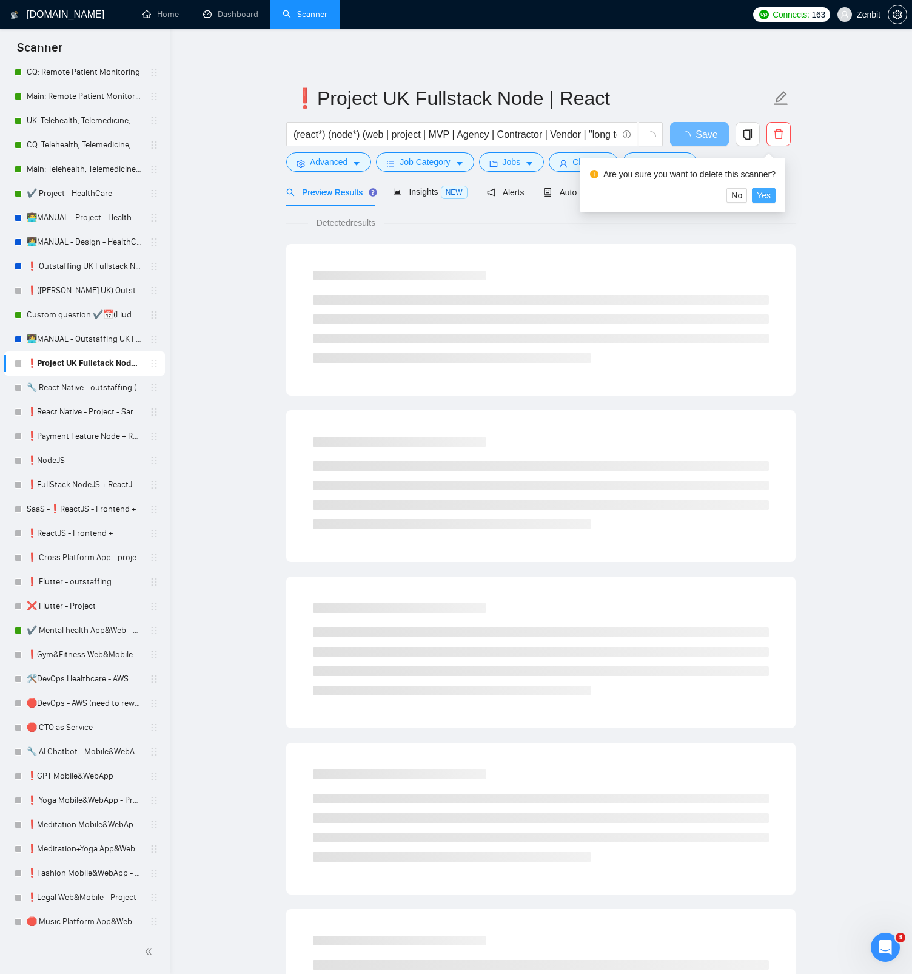
click at [771, 199] on span "Yes" at bounding box center [764, 195] width 14 height 13
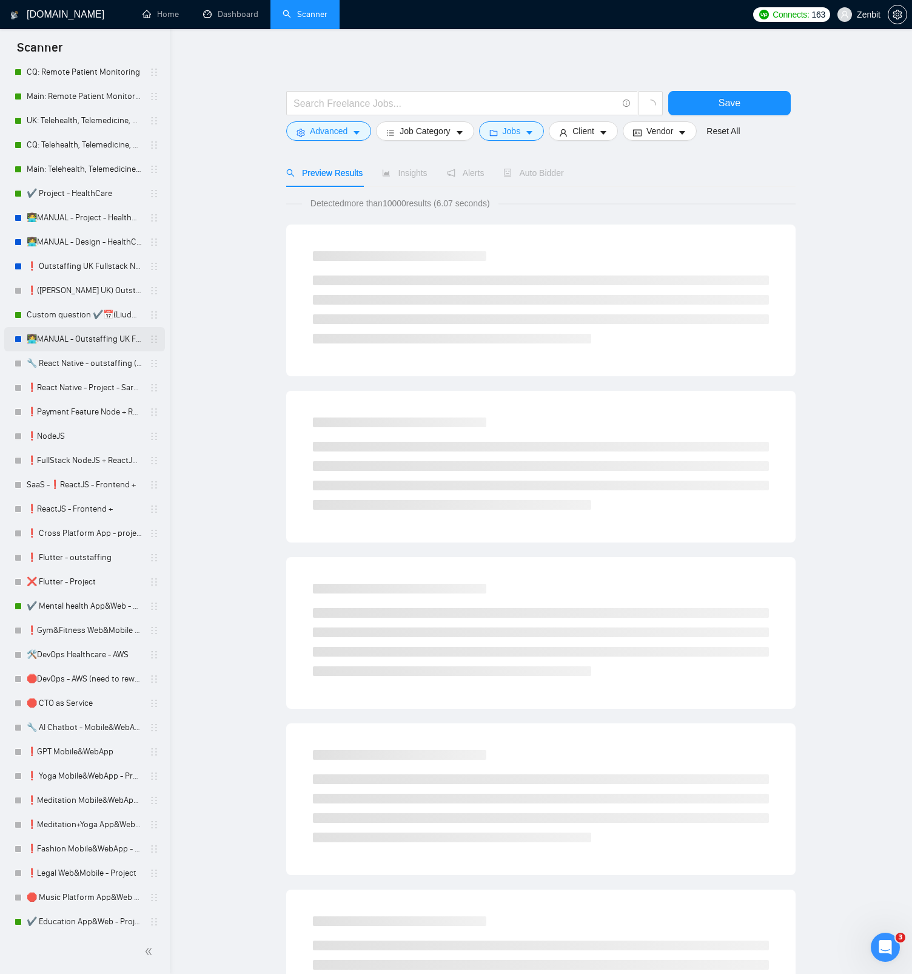
click at [73, 339] on link "👩‍💻MANUAL - Outstaffing UK Fullstack Node | React" at bounding box center [84, 339] width 115 height 24
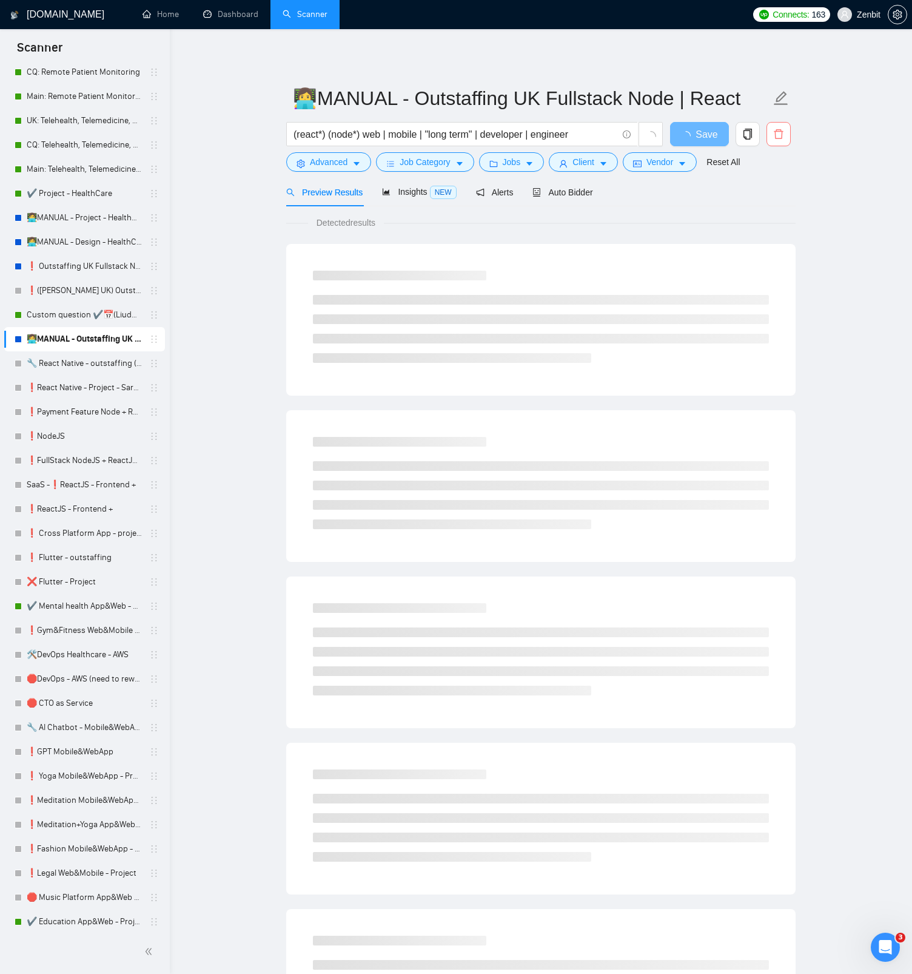
click at [775, 137] on icon "delete" at bounding box center [778, 134] width 9 height 10
click at [771, 197] on span "Yes" at bounding box center [764, 195] width 14 height 13
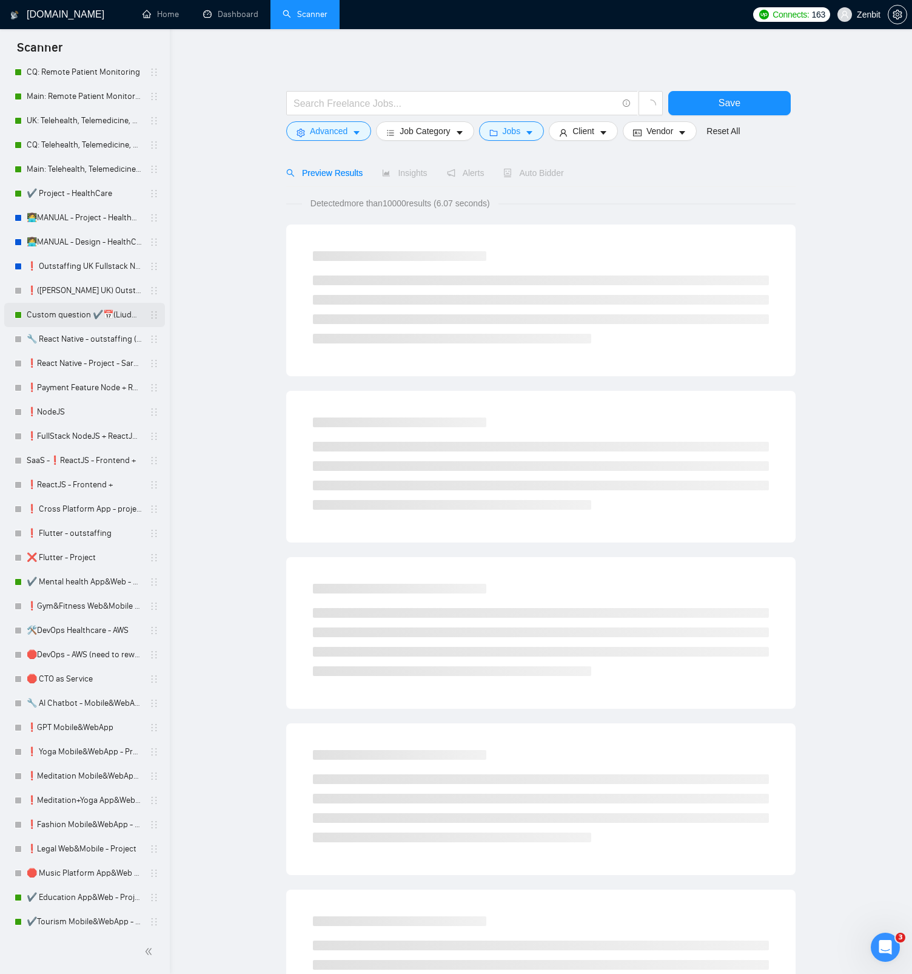
click at [73, 313] on link "Custom question ✔️📅(Liudmyla [GEOGRAPHIC_DATA]) Outstaffing [GEOGRAPHIC_DATA] F…" at bounding box center [84, 315] width 115 height 24
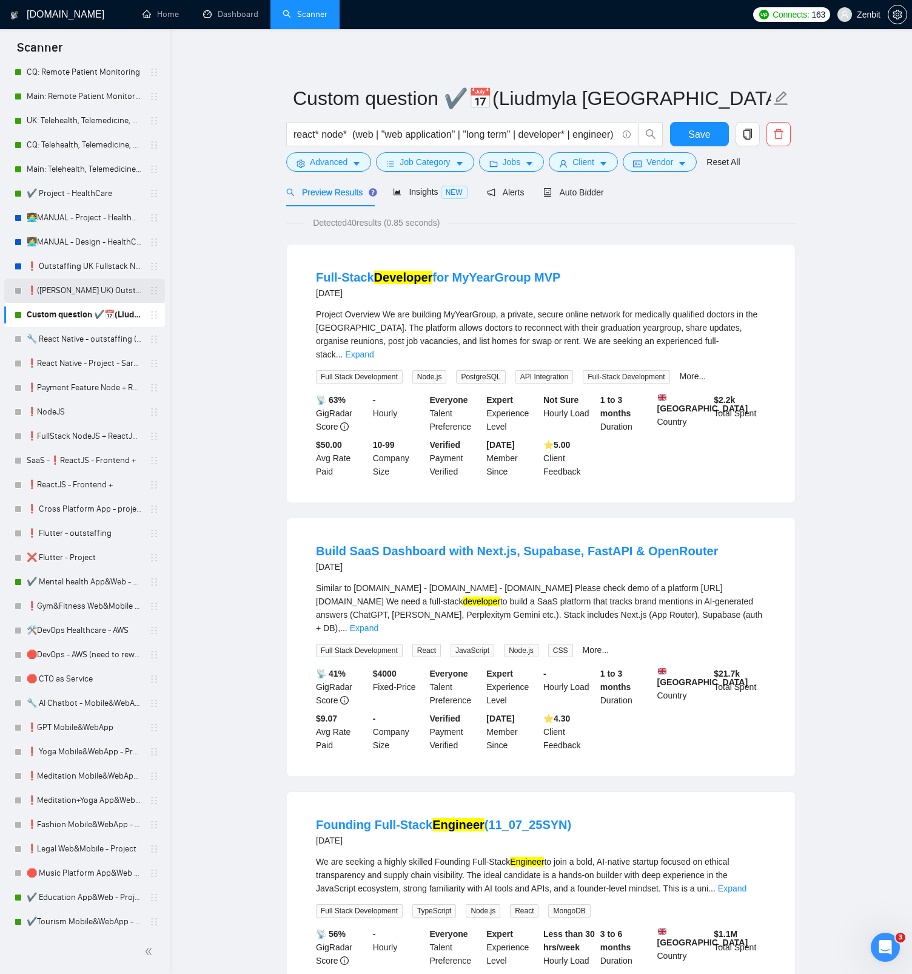
click at [78, 293] on link "❗([PERSON_NAME] UK) Outstaffing [GEOGRAPHIC_DATA] Fullstack Node | React" at bounding box center [84, 290] width 115 height 24
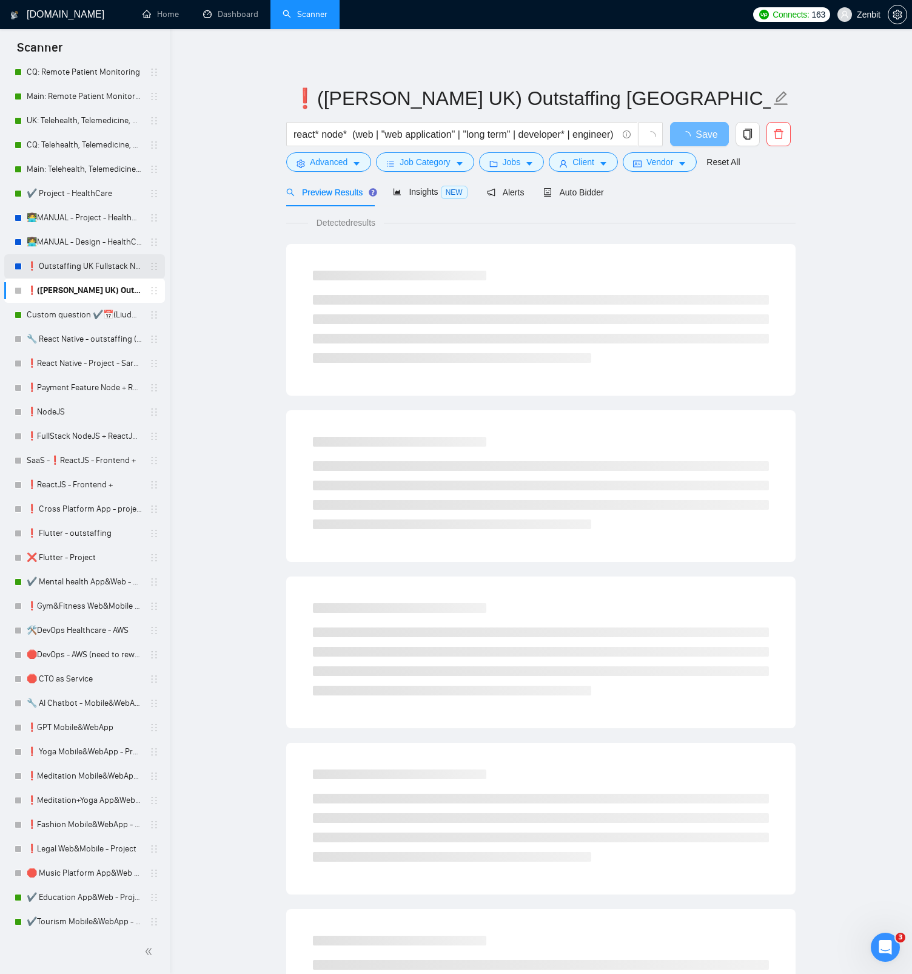
click at [77, 268] on link "❗ Outstaffing UK Fullstack Node | React" at bounding box center [84, 266] width 115 height 24
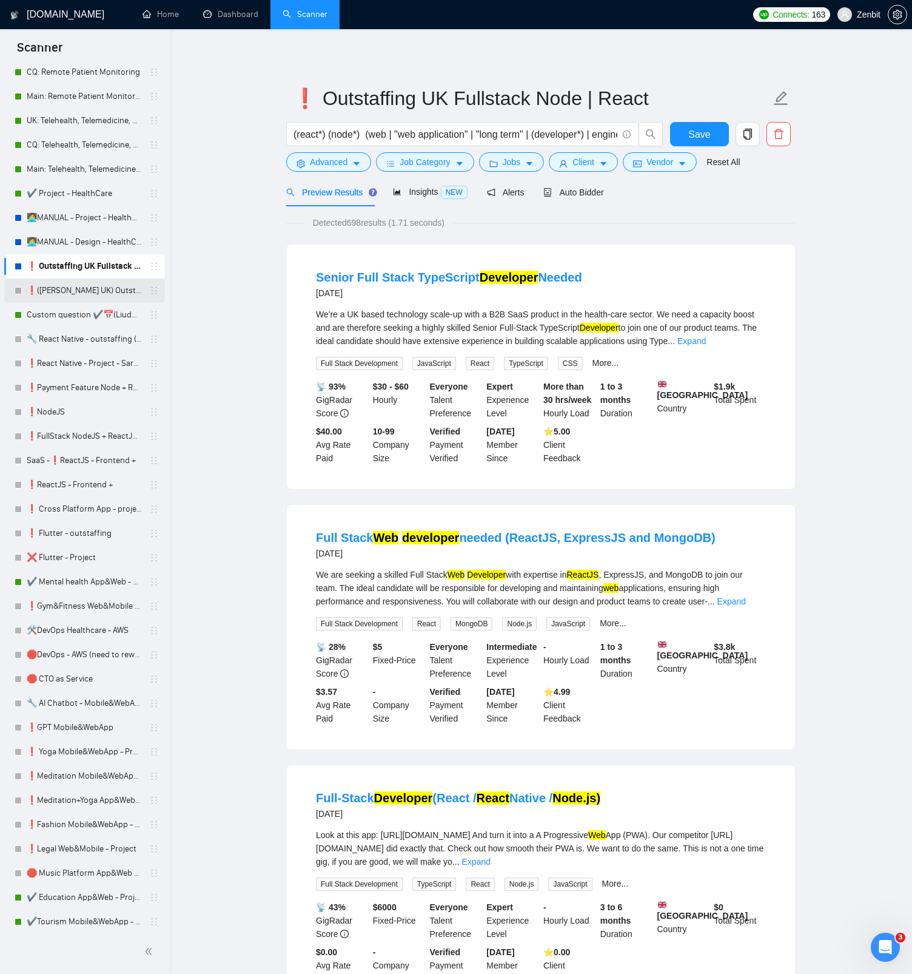
scroll to position [73, 0]
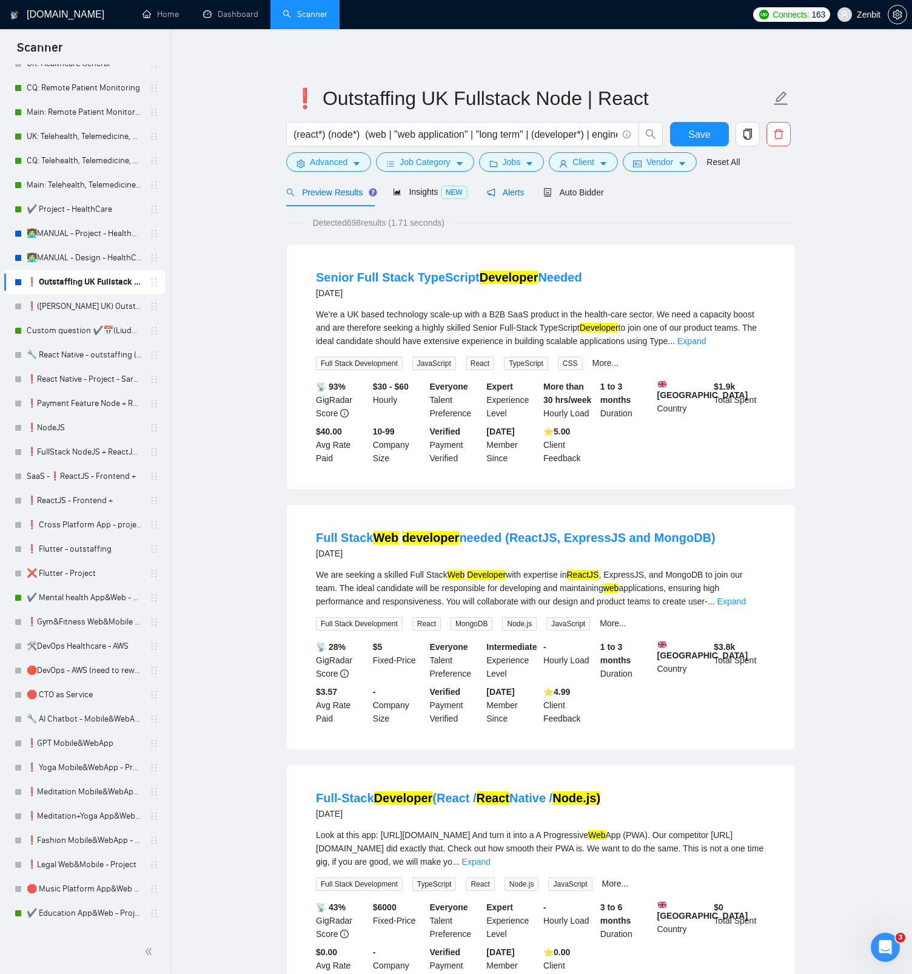
click at [512, 195] on span "Alerts" at bounding box center [506, 192] width 38 height 10
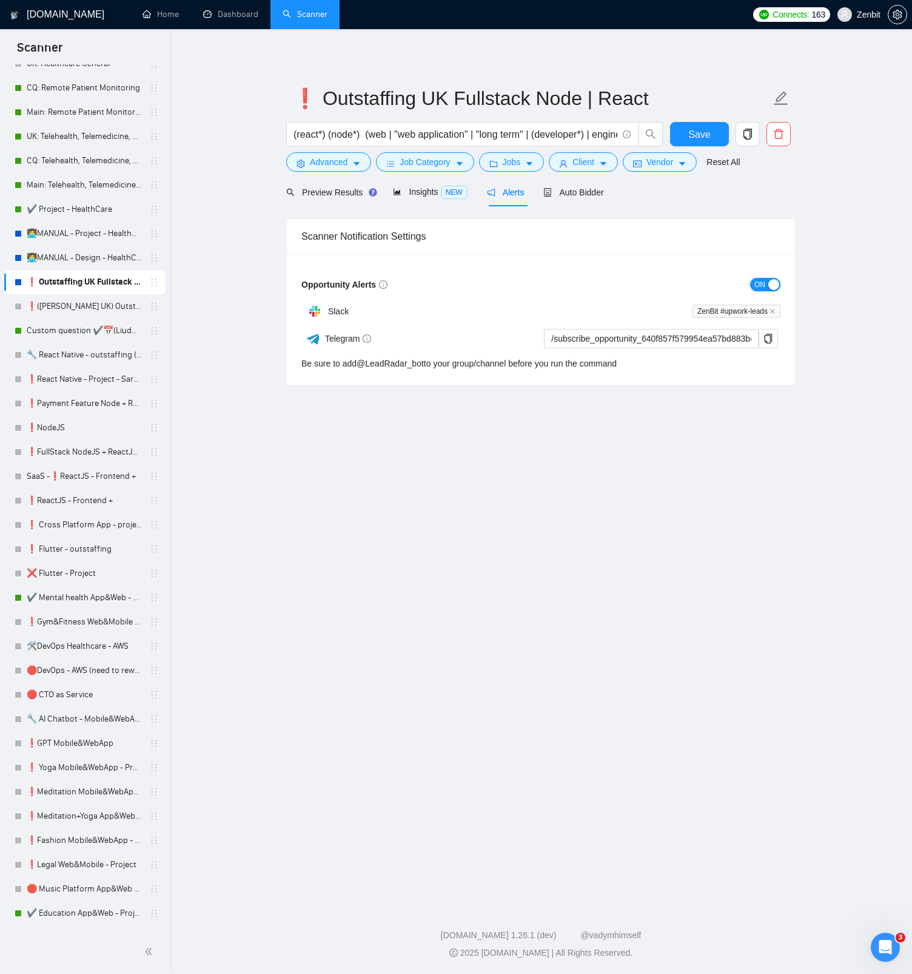
click at [764, 280] on span "ON" at bounding box center [760, 284] width 11 height 13
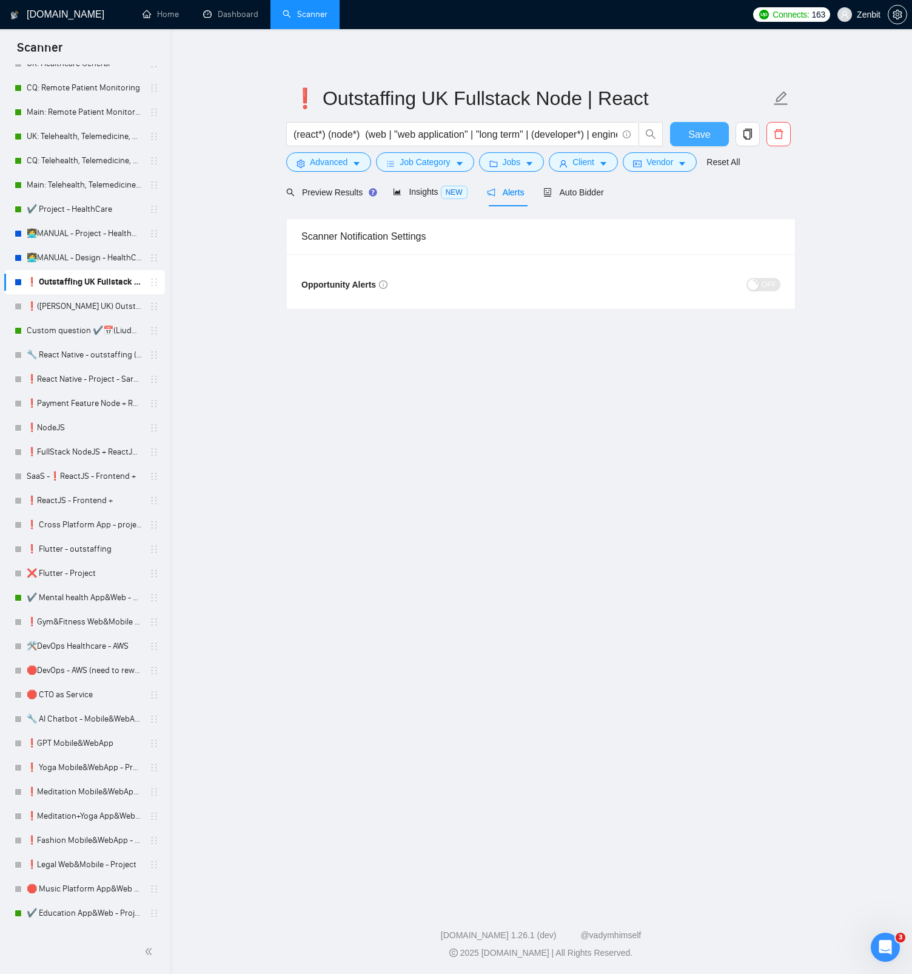
click at [698, 144] on button "Save" at bounding box center [699, 134] width 59 height 24
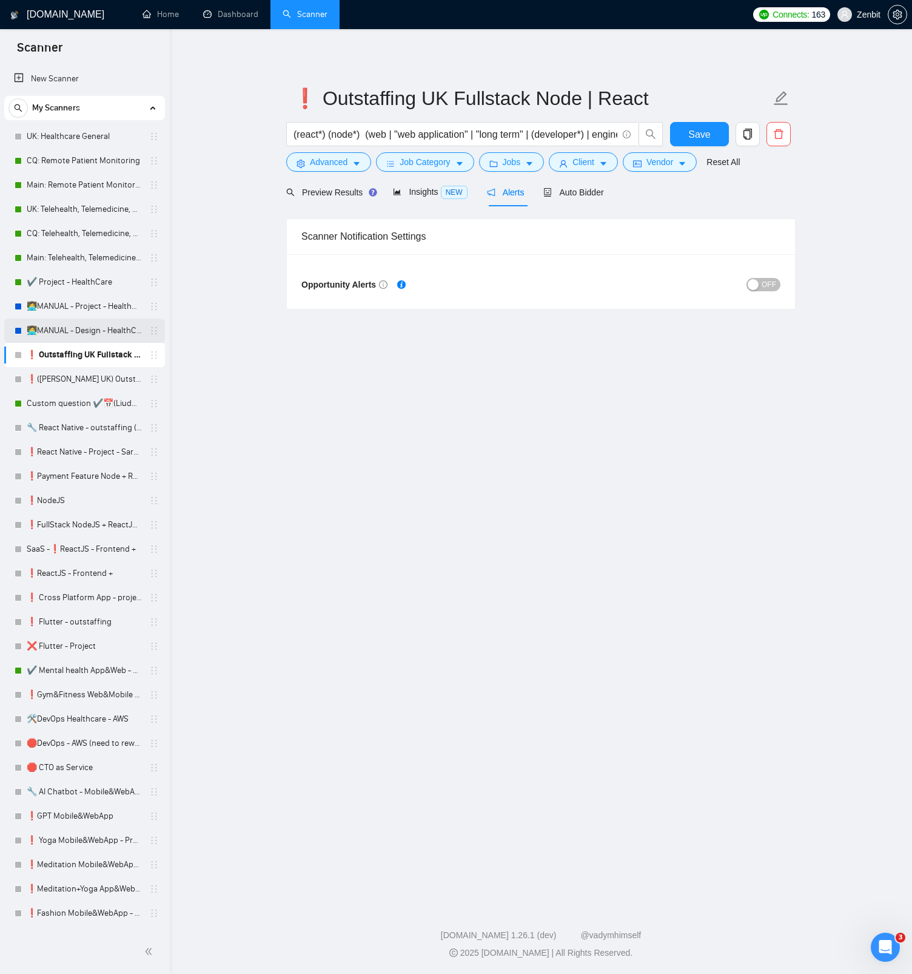
click at [83, 330] on link "👩‍💻MANUAL - Design - HealthCare" at bounding box center [84, 331] width 115 height 24
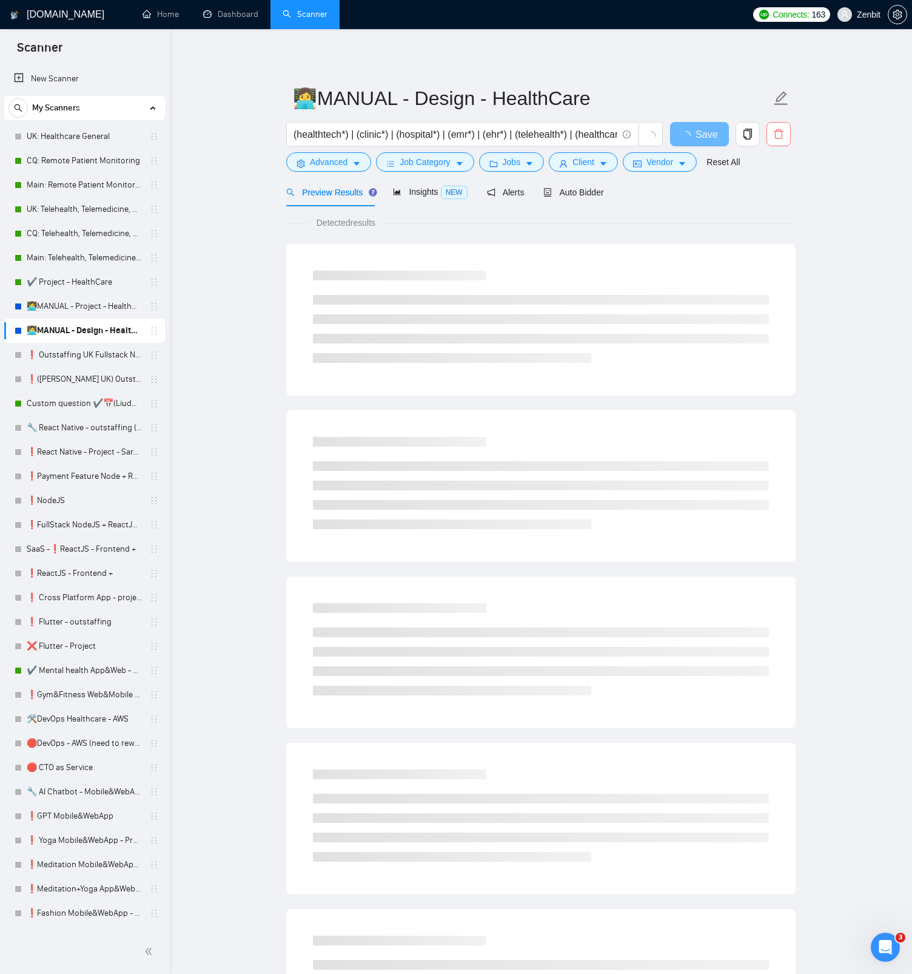
click at [771, 138] on span "delete" at bounding box center [778, 134] width 23 height 11
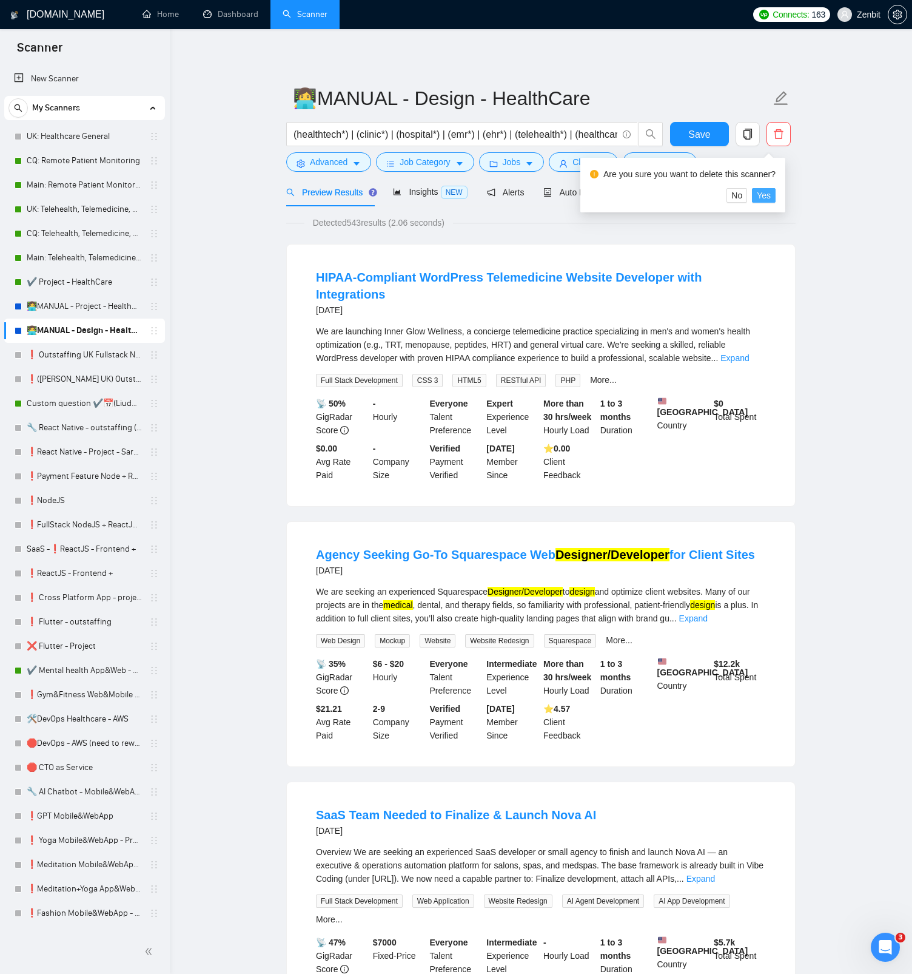
click at [771, 192] on span "Yes" at bounding box center [764, 195] width 14 height 13
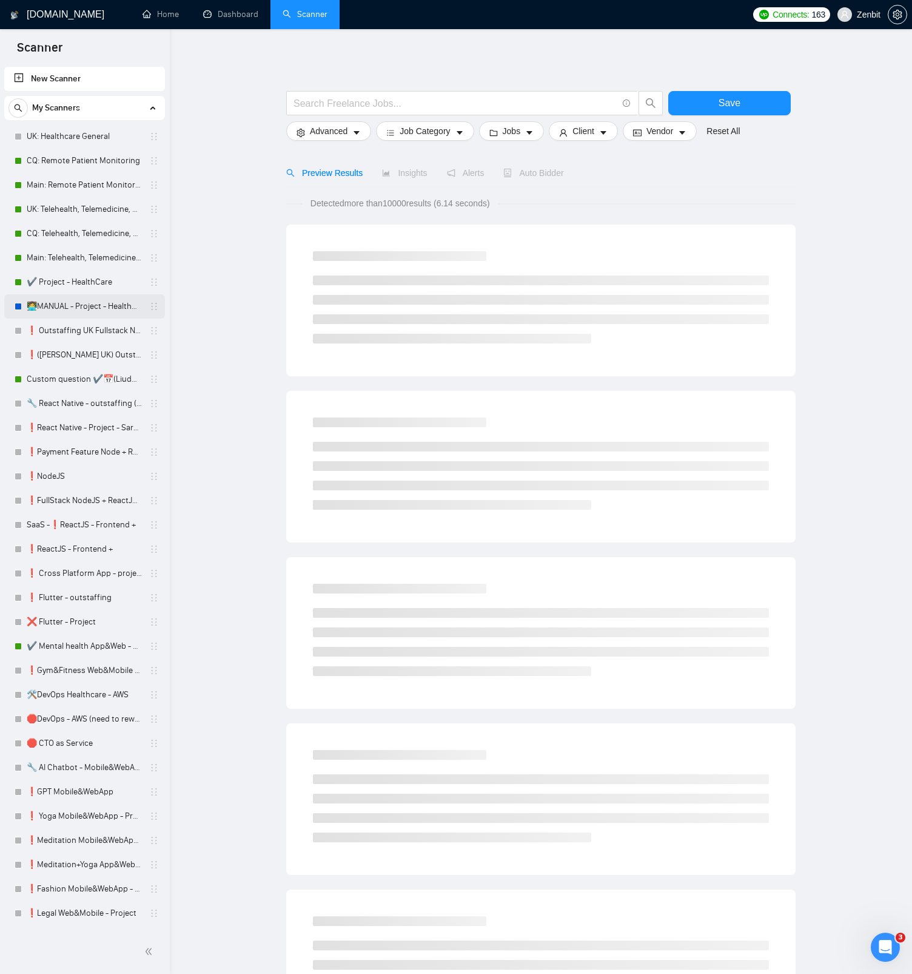
click at [86, 314] on link "👩‍💻MANUAL - Project - HealthCare (NodeJS + ReactJS)" at bounding box center [84, 306] width 115 height 24
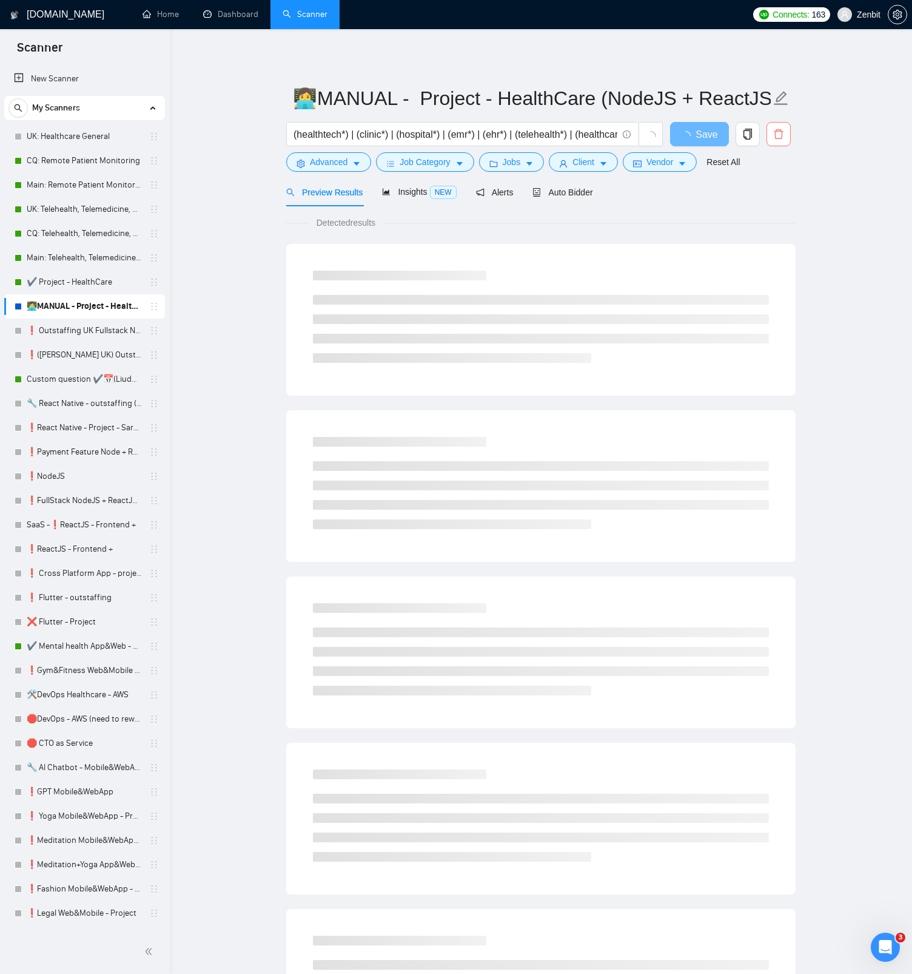
click at [782, 138] on icon "delete" at bounding box center [778, 134] width 9 height 10
click at [771, 196] on span "Yes" at bounding box center [764, 195] width 14 height 13
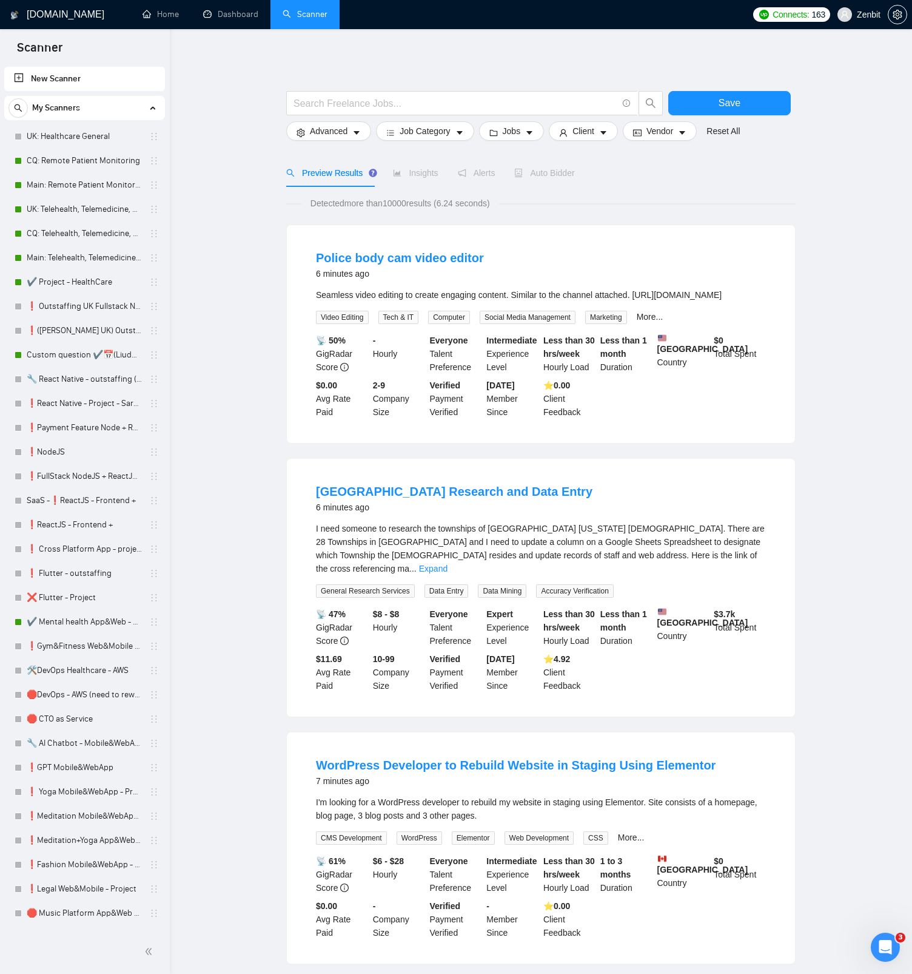
click at [220, 352] on main "Save Advanced Job Category Jobs Client Vendor Reset All Preview Results Insight…" at bounding box center [541, 781] width 704 height 1465
click at [249, 365] on main "Save Advanced Job Category Jobs Client Vendor Reset All Preview Results Insight…" at bounding box center [541, 781] width 704 height 1465
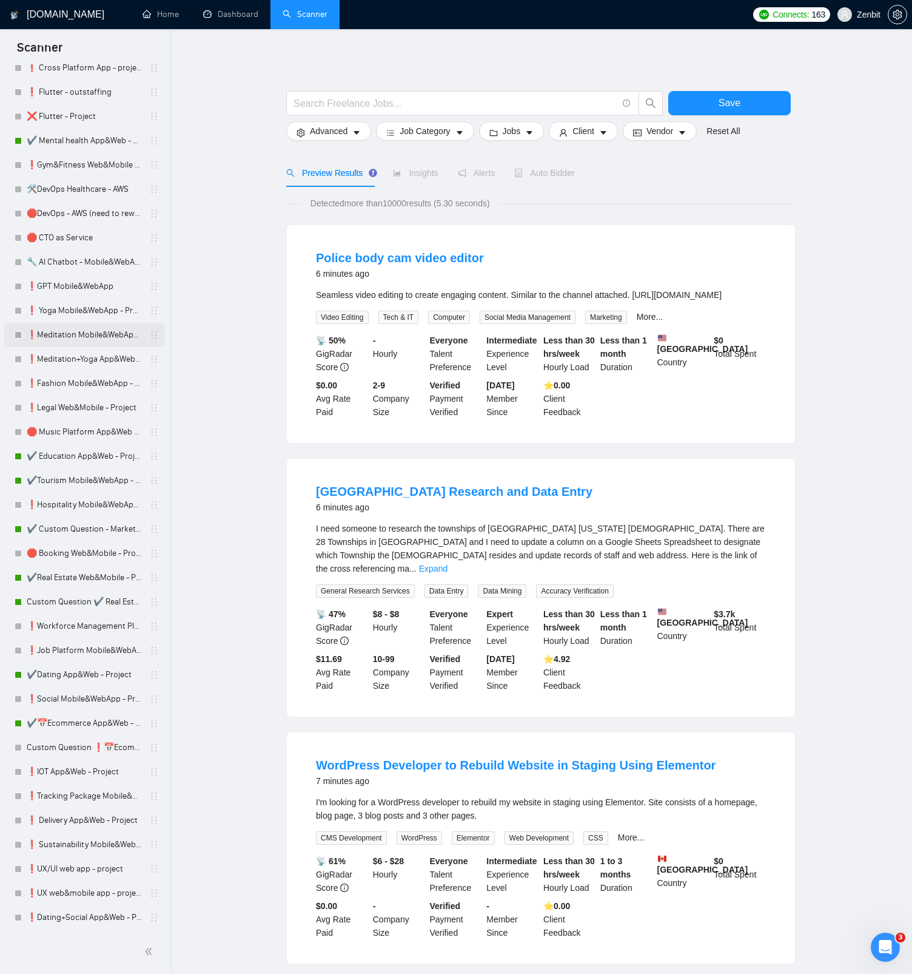
scroll to position [69, 0]
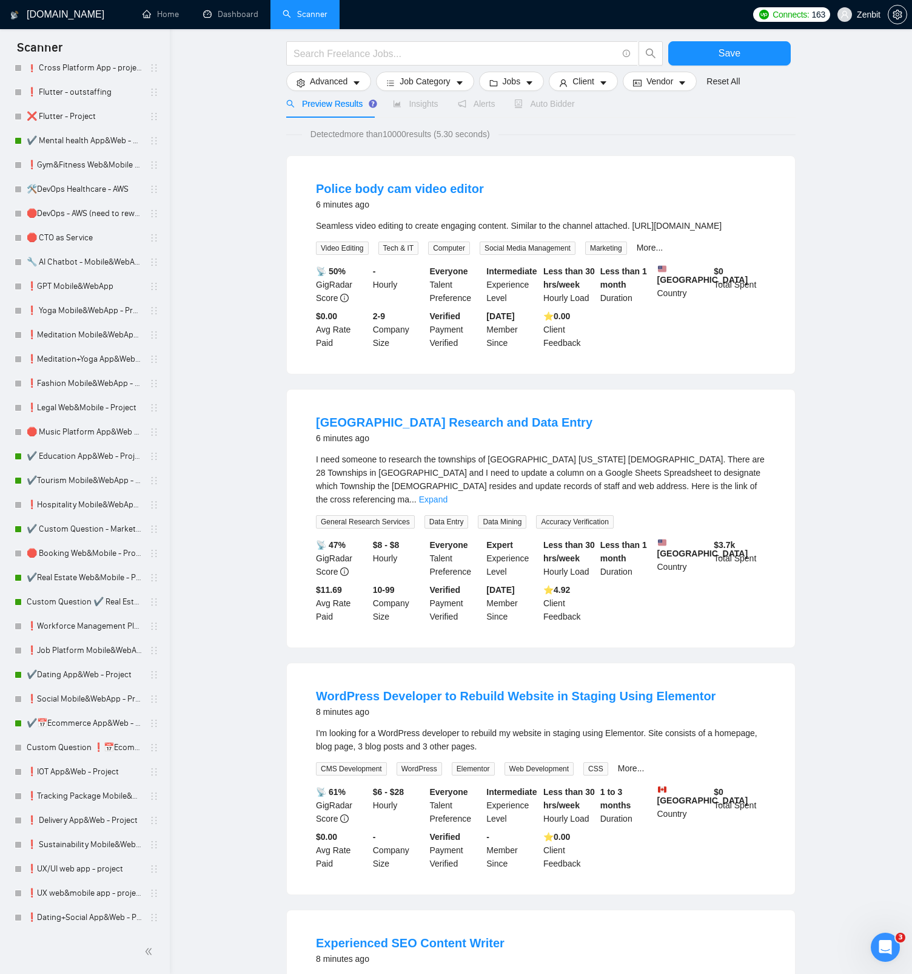
click at [241, 247] on main "Save Advanced Job Category Jobs Client Vendor Reset All Preview Results Insight…" at bounding box center [541, 711] width 704 height 1465
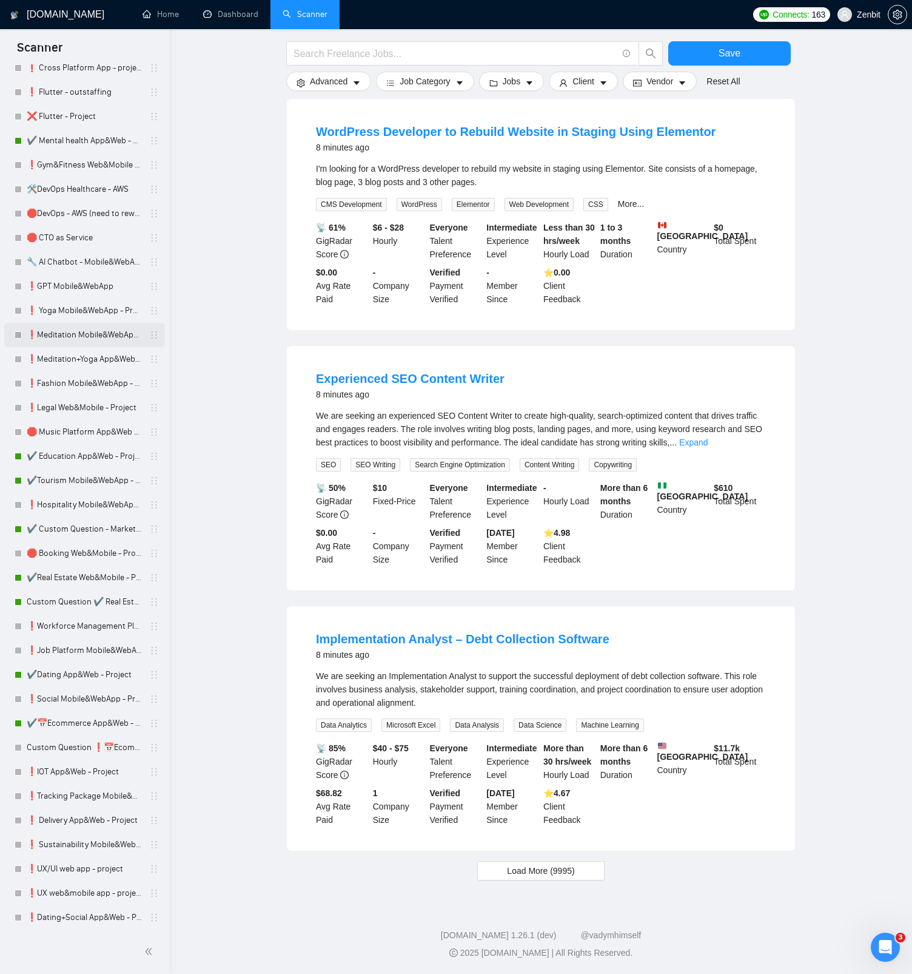
scroll to position [0, 0]
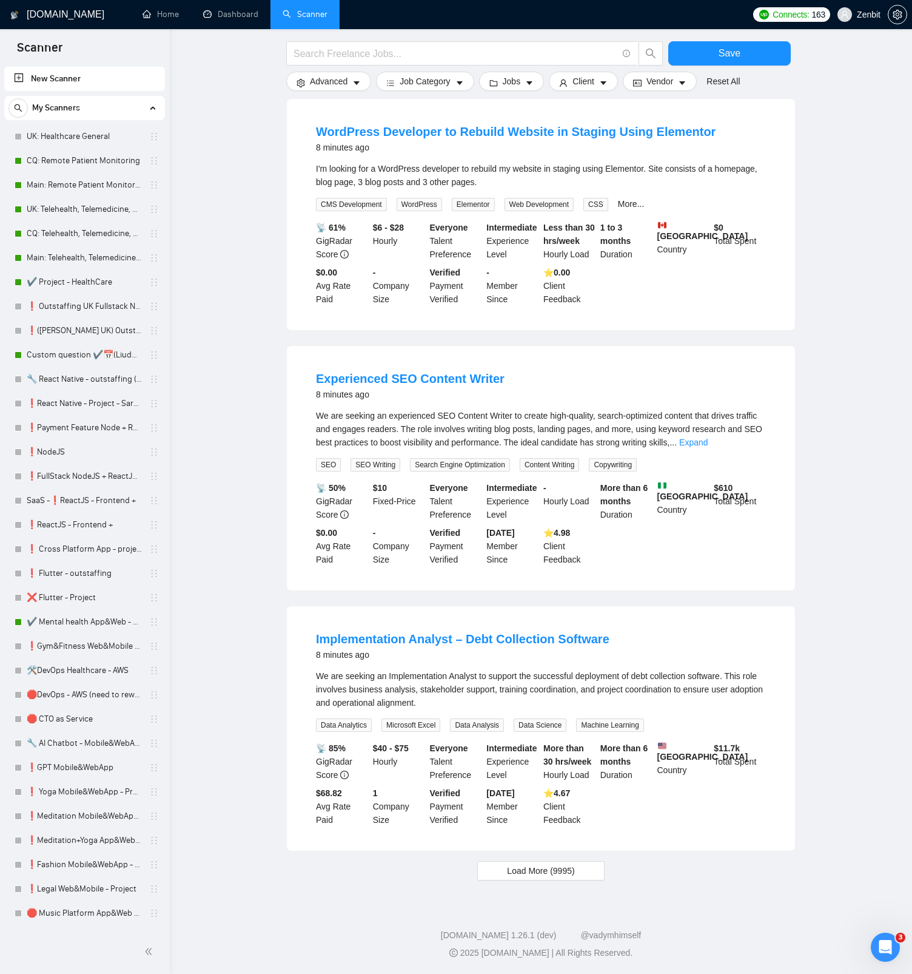
click at [244, 237] on main "Save Advanced Job Category Jobs Client Vendor Reset All Preview Results Insight…" at bounding box center [541, 147] width 704 height 1465
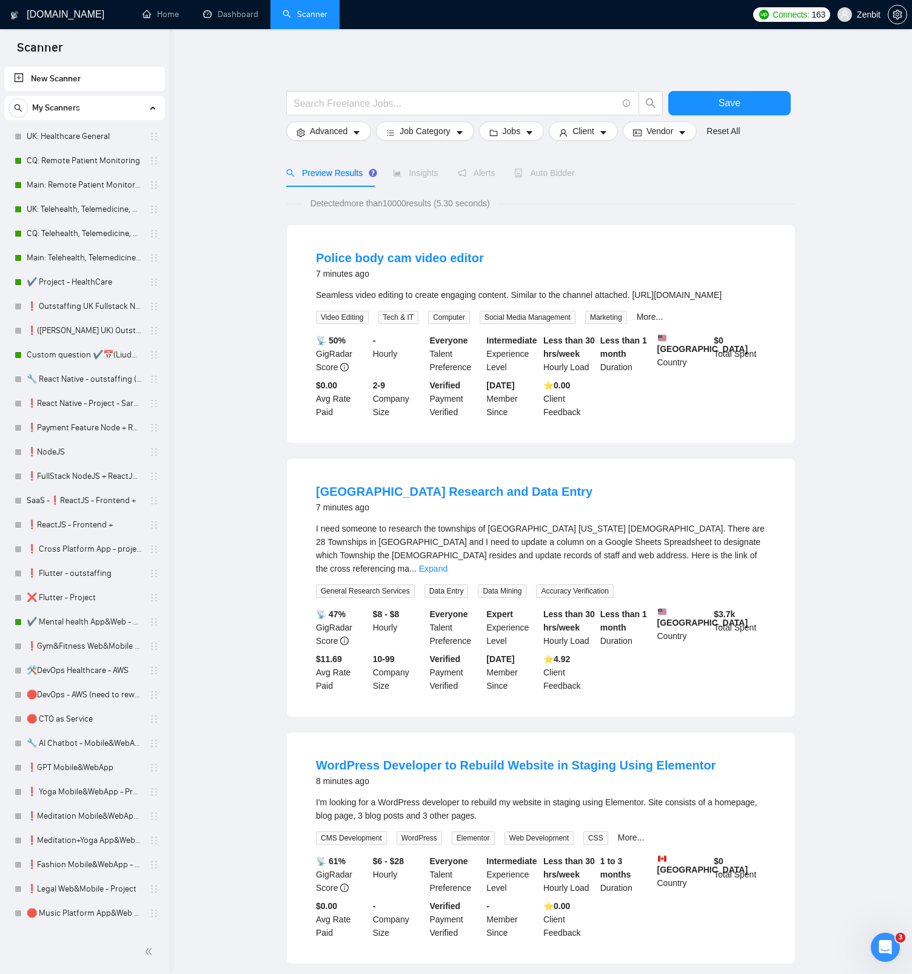
click at [66, 12] on h1 "[DOMAIN_NAME]" at bounding box center [66, 14] width 78 height 29
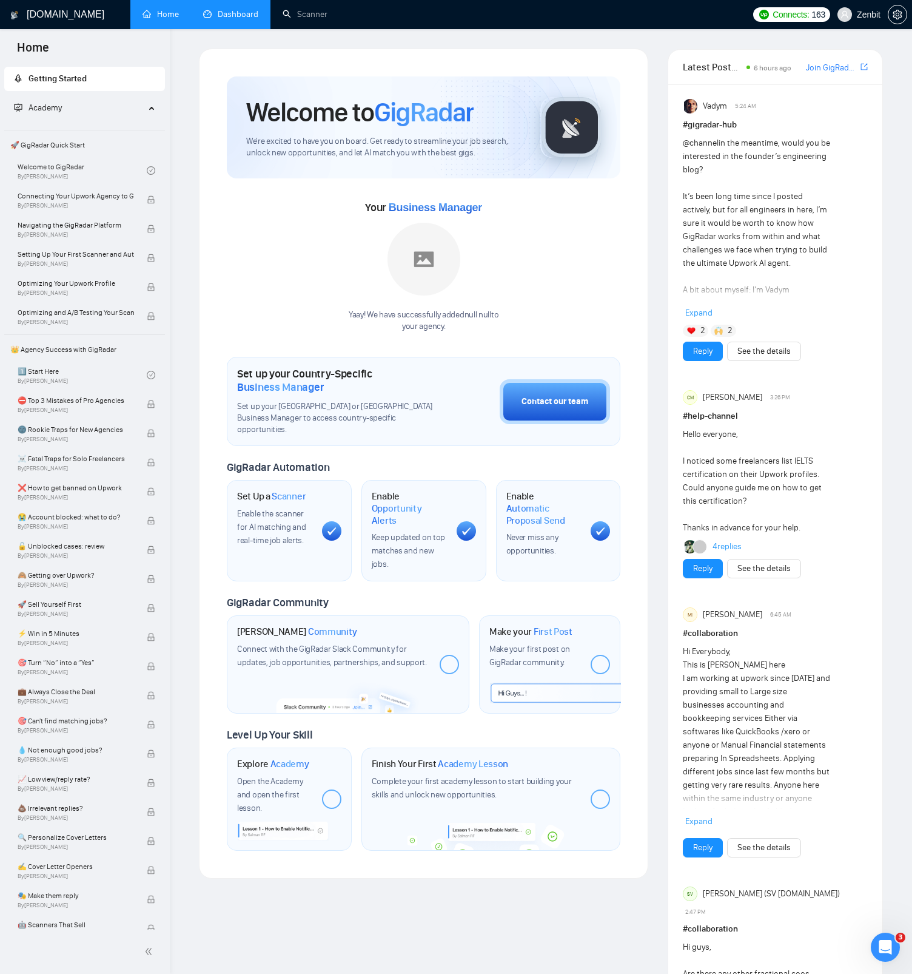
click at [242, 12] on link "Dashboard" at bounding box center [230, 14] width 55 height 10
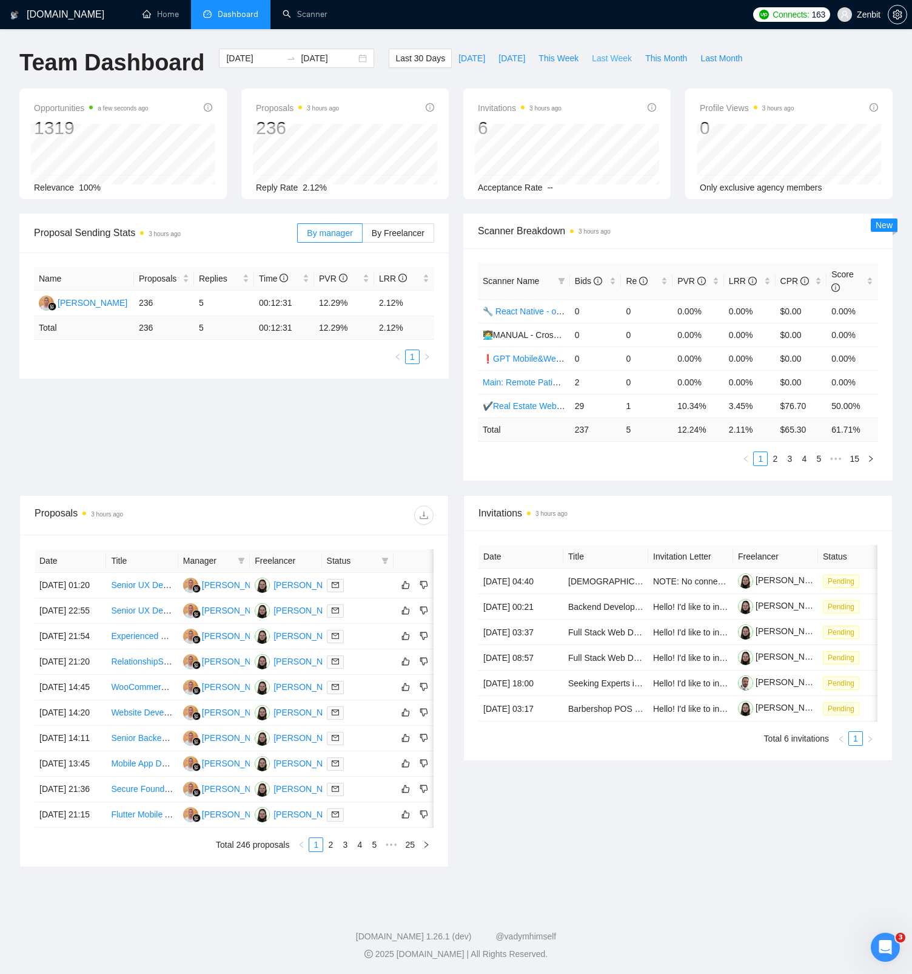
click at [619, 58] on span "Last Week" at bounding box center [612, 58] width 40 height 13
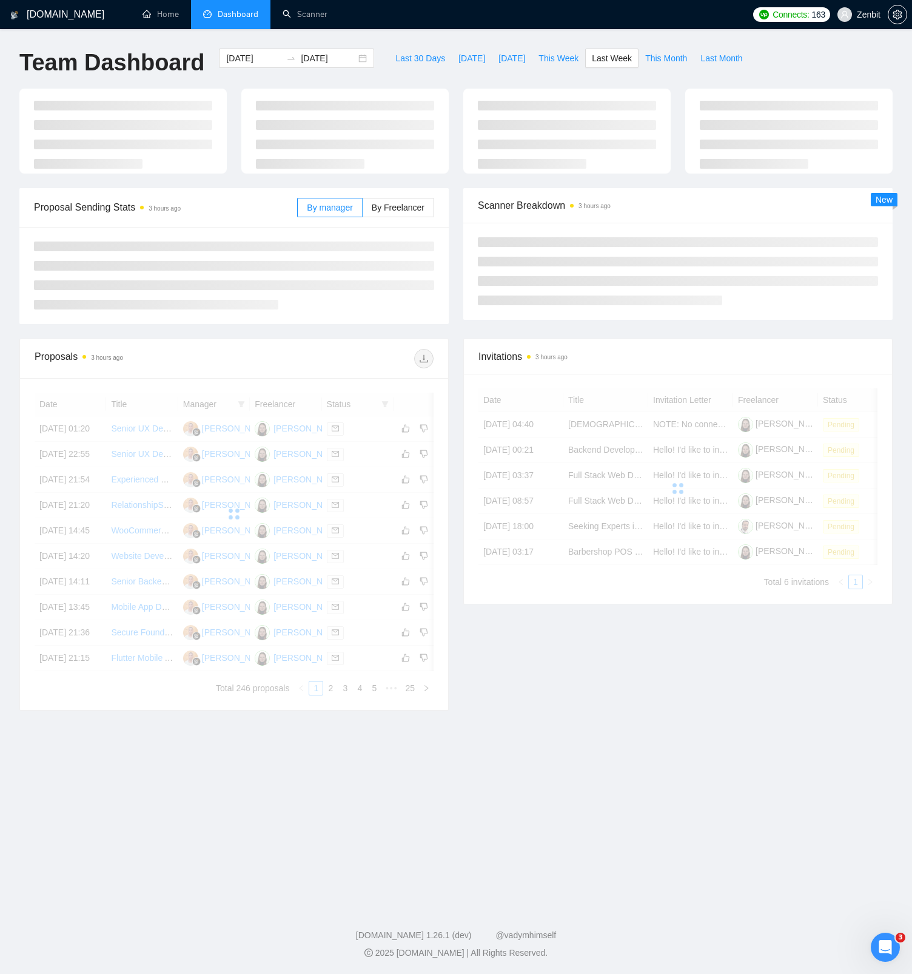
type input "[DATE]"
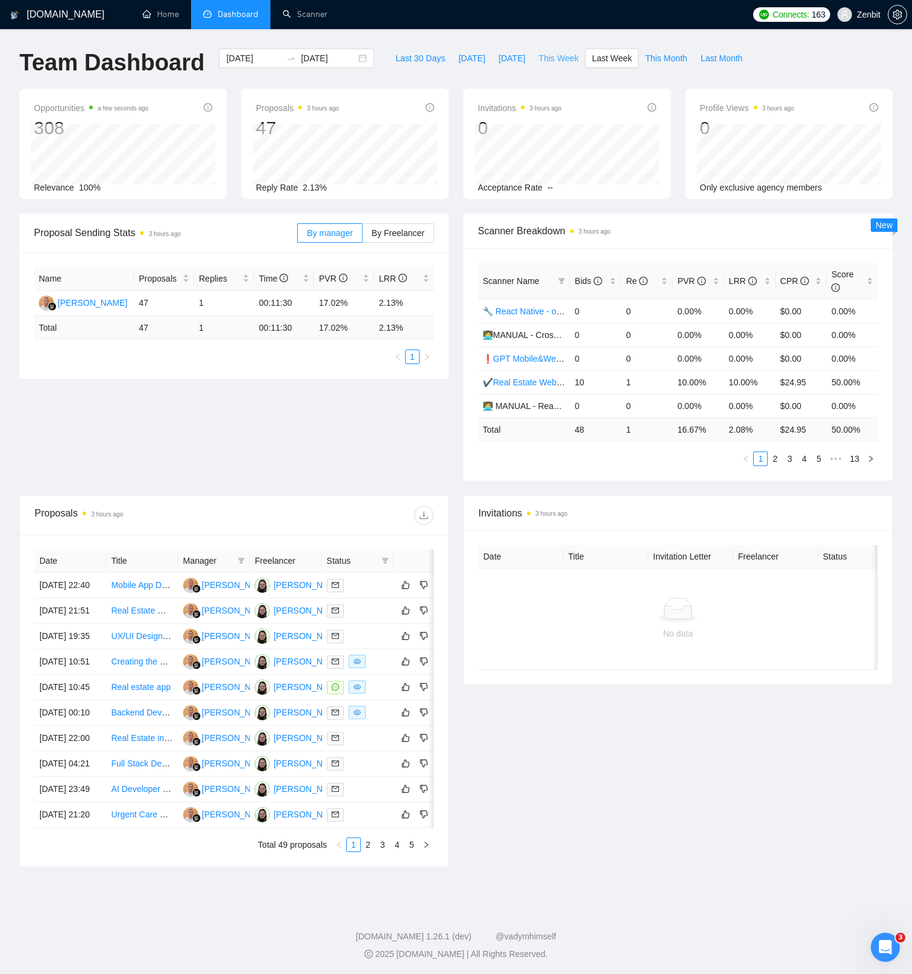
click at [572, 59] on span "This Week" at bounding box center [559, 58] width 40 height 13
type input "[DATE]"
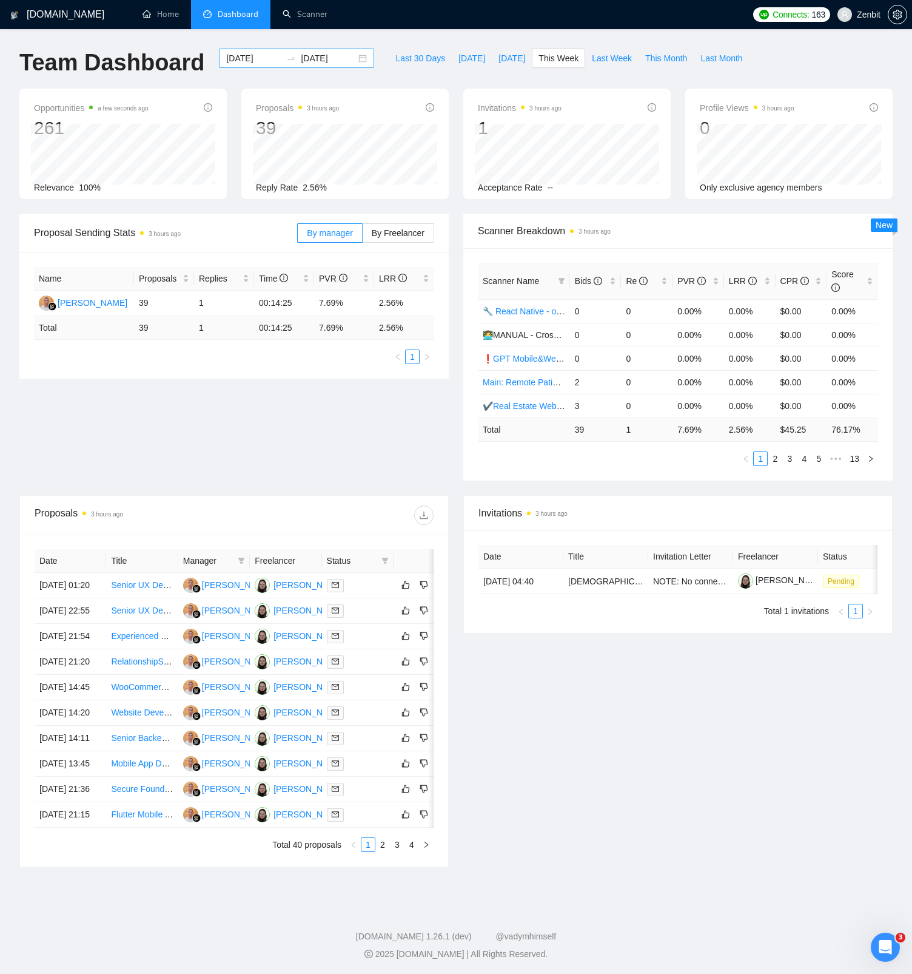
click at [352, 61] on div "[DATE] [DATE]" at bounding box center [296, 58] width 155 height 19
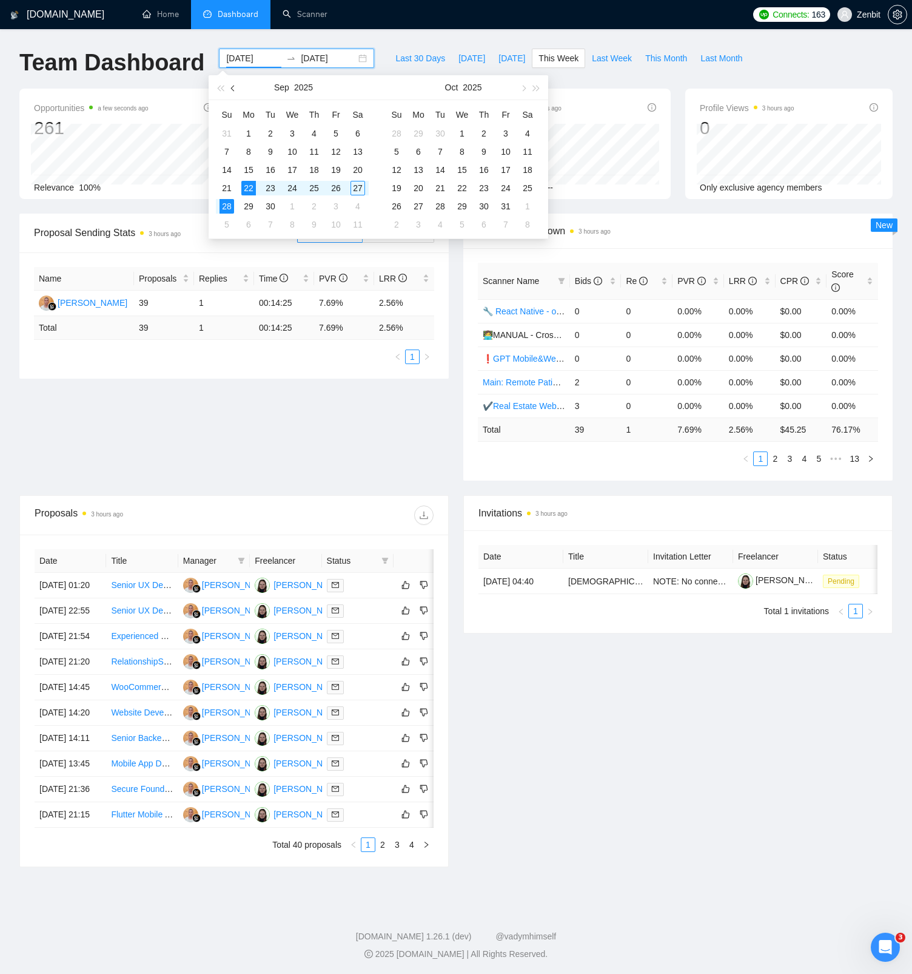
click at [230, 90] on button "button" at bounding box center [233, 87] width 13 height 24
click at [521, 87] on span "button" at bounding box center [523, 88] width 6 height 6
click at [236, 91] on button "button" at bounding box center [233, 87] width 13 height 24
click at [231, 89] on button "button" at bounding box center [233, 87] width 13 height 24
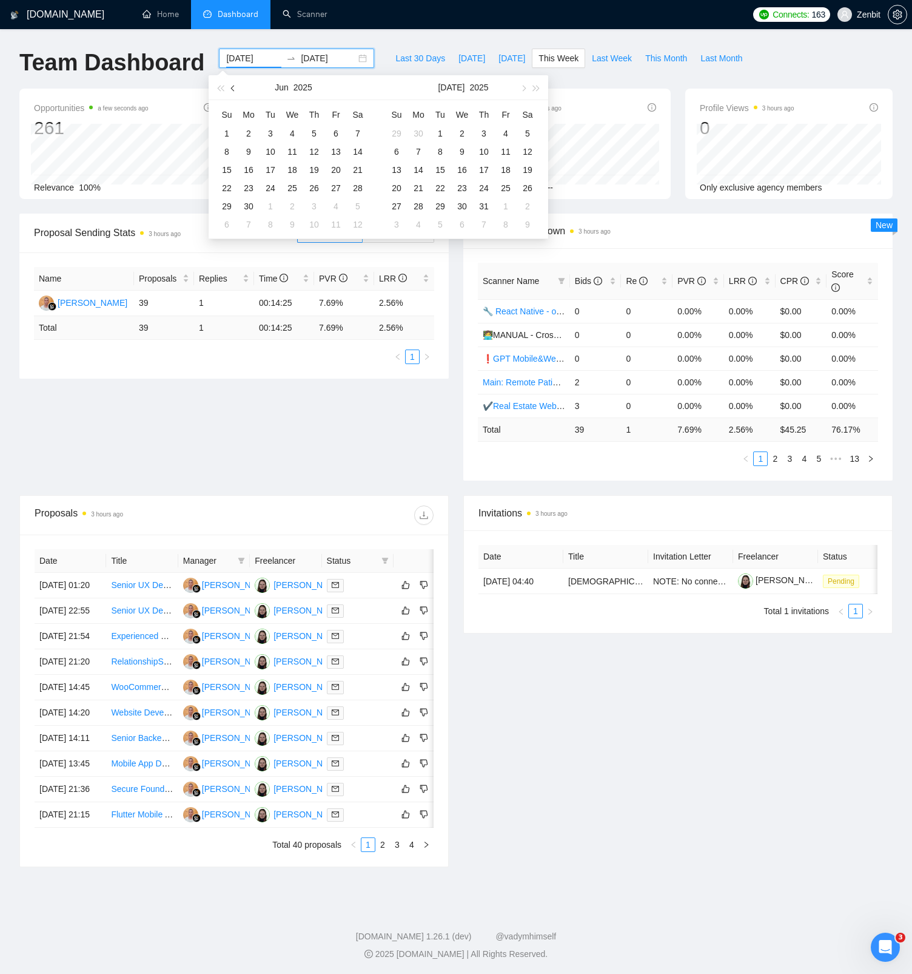
click at [231, 89] on button "button" at bounding box center [233, 87] width 13 height 24
type input "[DATE]"
click at [252, 169] on div "12" at bounding box center [248, 170] width 15 height 15
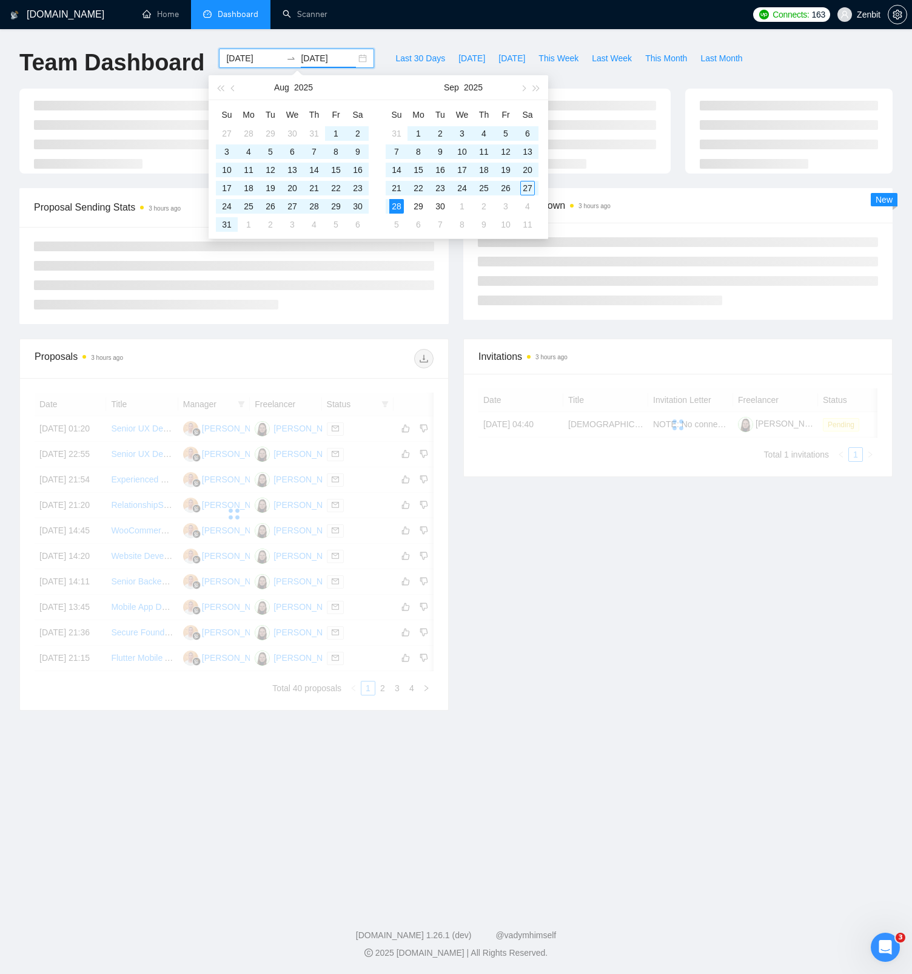
click at [304, 58] on input "[DATE]" at bounding box center [328, 58] width 55 height 13
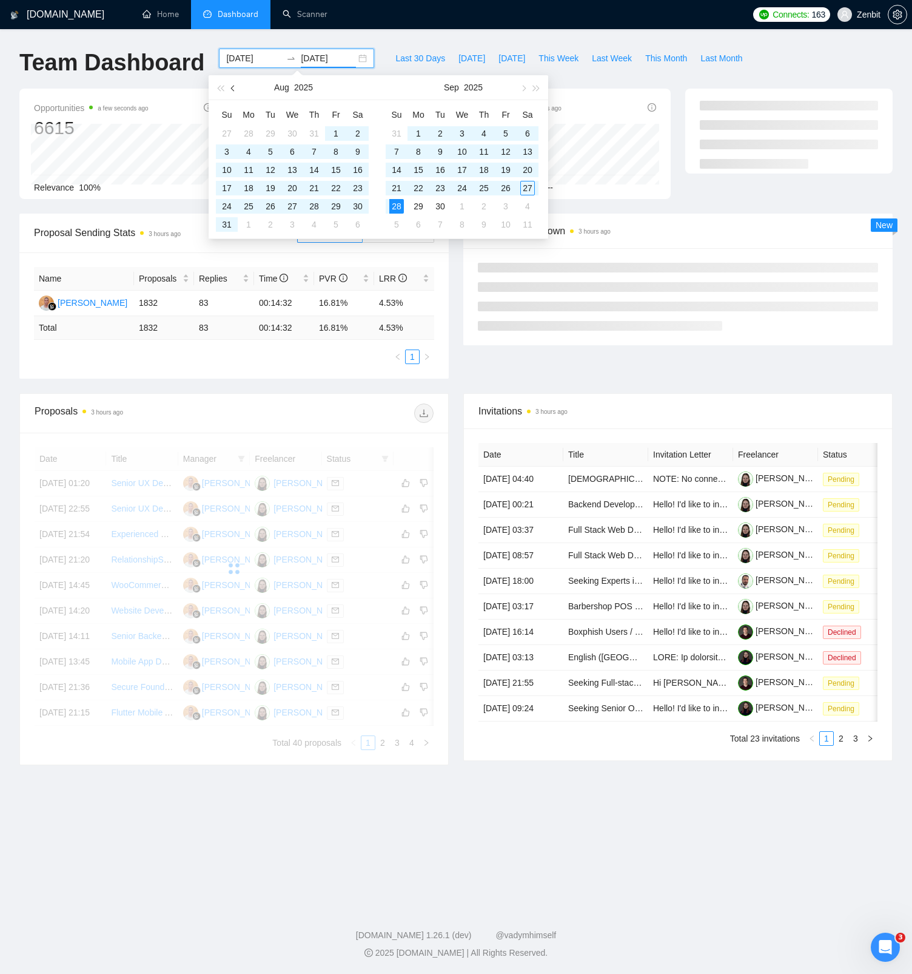
click at [235, 87] on span "button" at bounding box center [234, 88] width 6 height 6
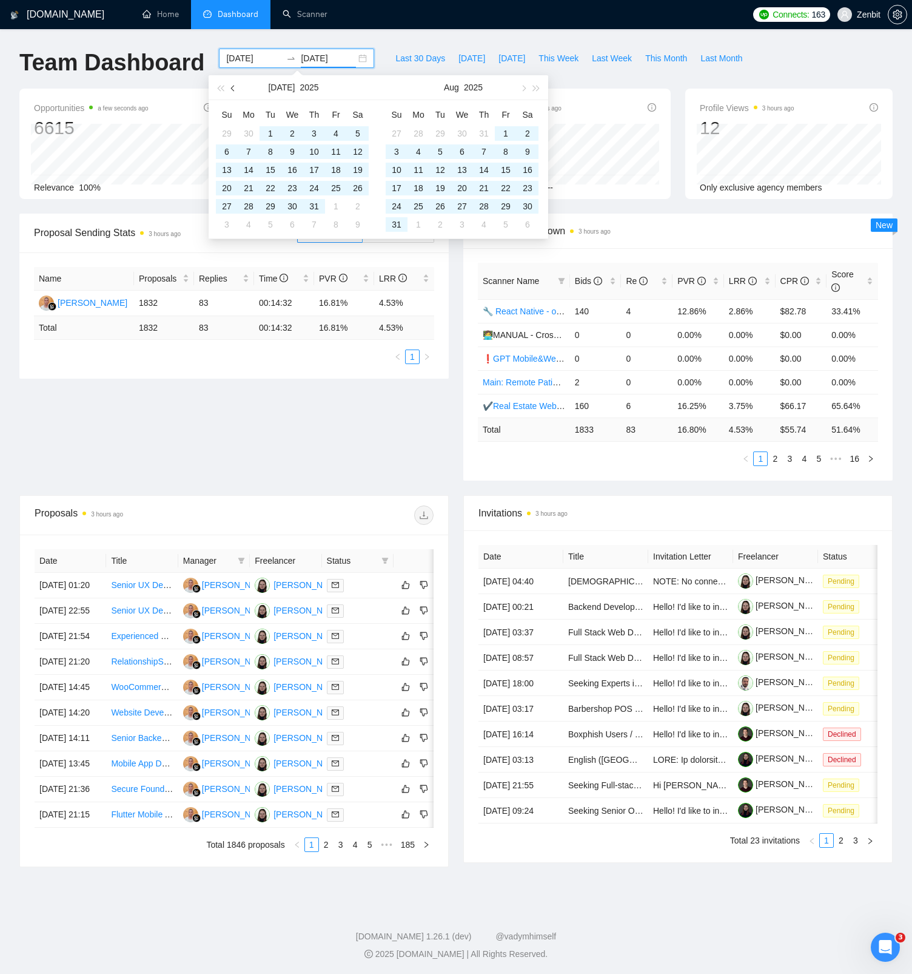
click at [235, 87] on span "button" at bounding box center [234, 88] width 6 height 6
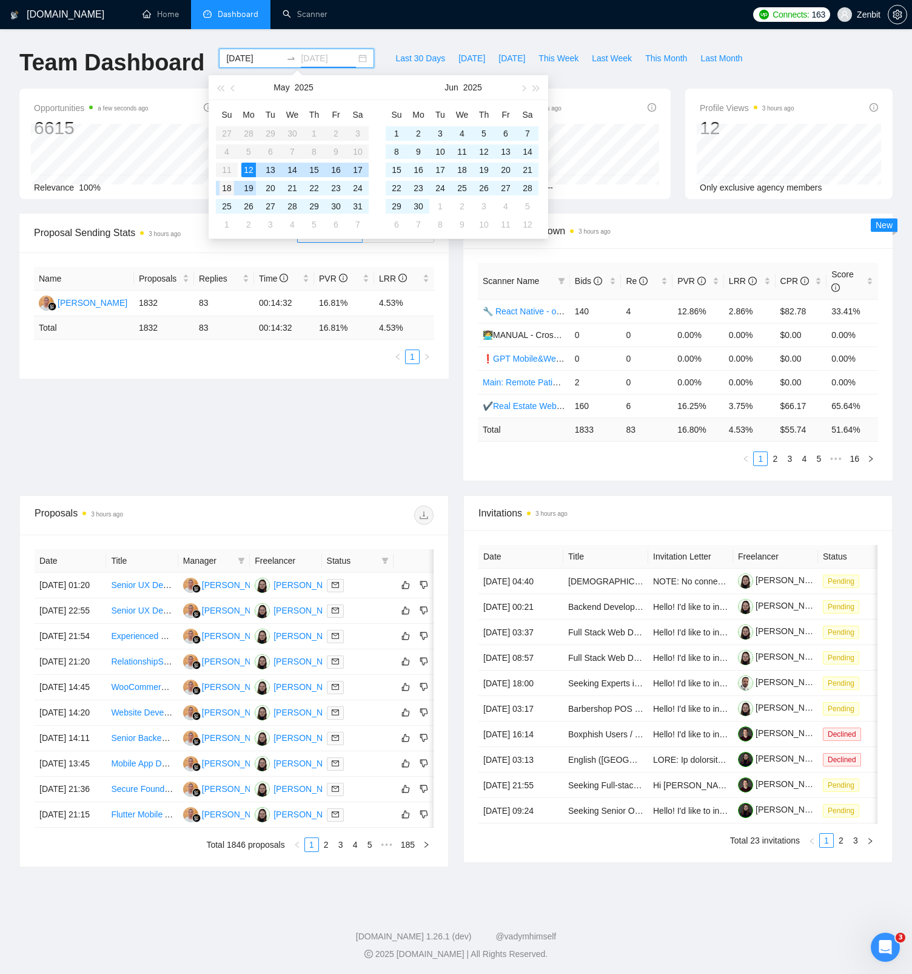
type input "[DATE]"
click at [228, 191] on div "18" at bounding box center [227, 188] width 15 height 15
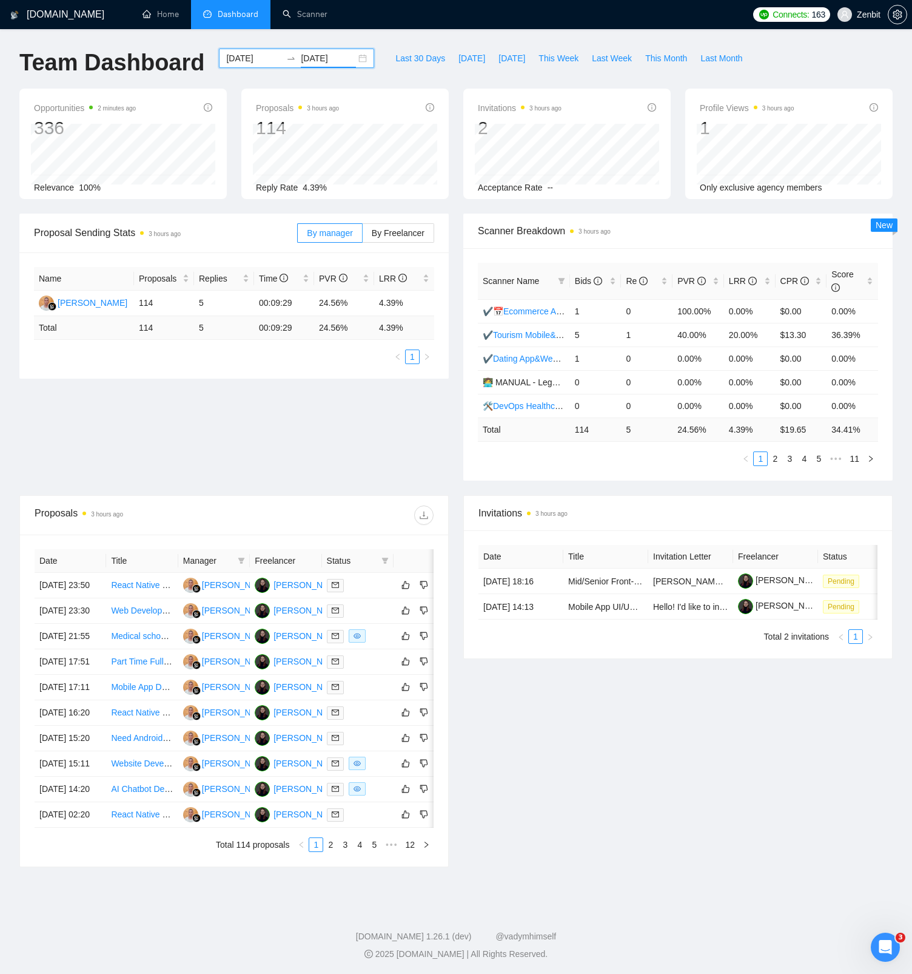
click at [519, 16] on ul "Home Dashboard Scanner" at bounding box center [436, 14] width 621 height 29
click at [248, 64] on input "[DATE]" at bounding box center [253, 58] width 55 height 13
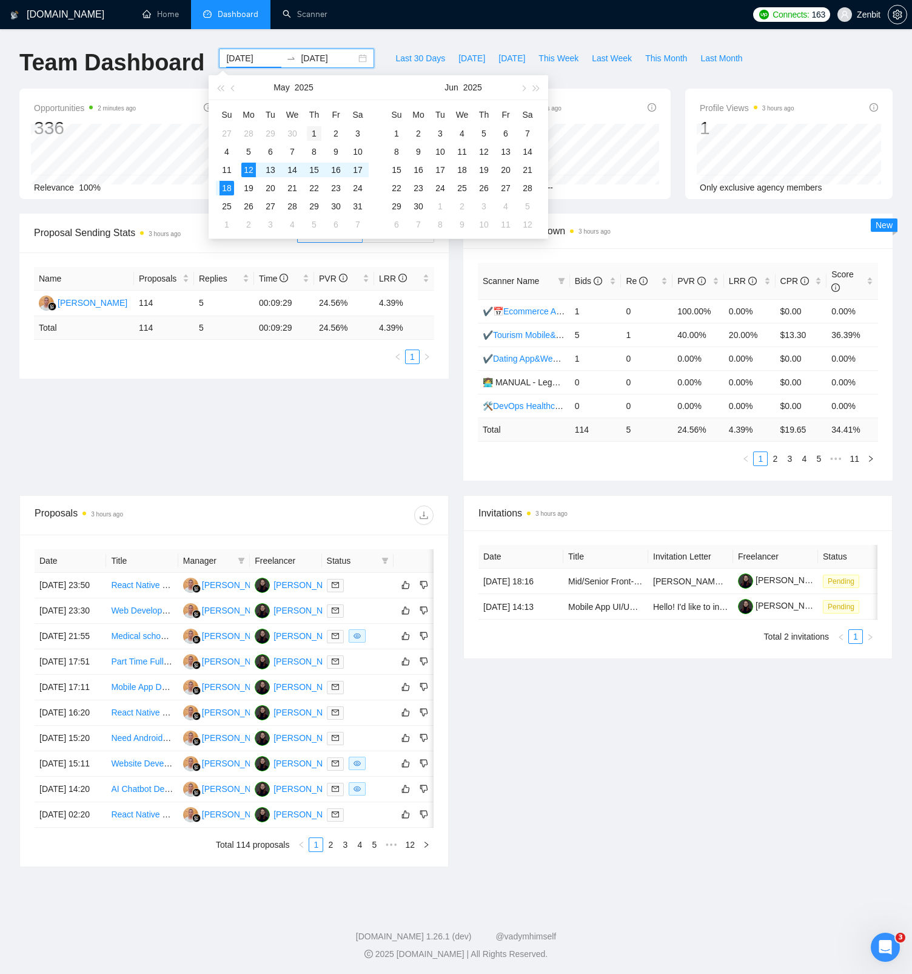
type input "[DATE]"
click at [309, 129] on div "1" at bounding box center [314, 133] width 15 height 15
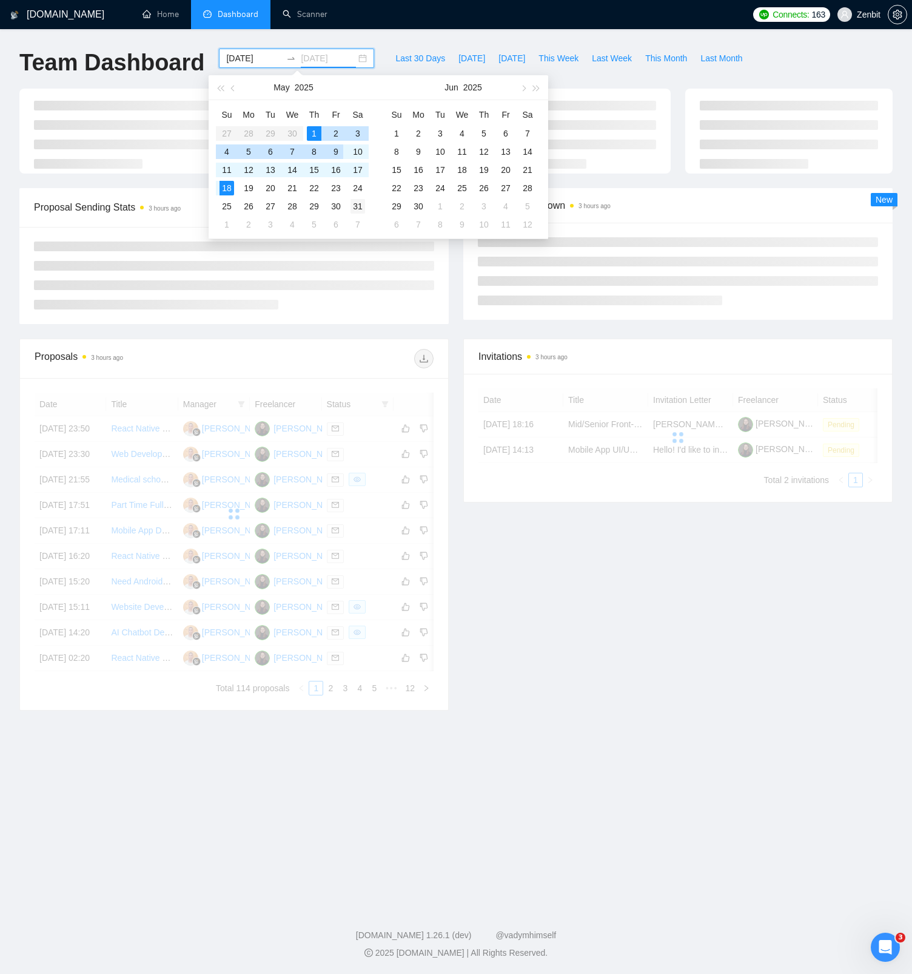
type input "[DATE]"
click at [356, 204] on div "31" at bounding box center [358, 206] width 15 height 15
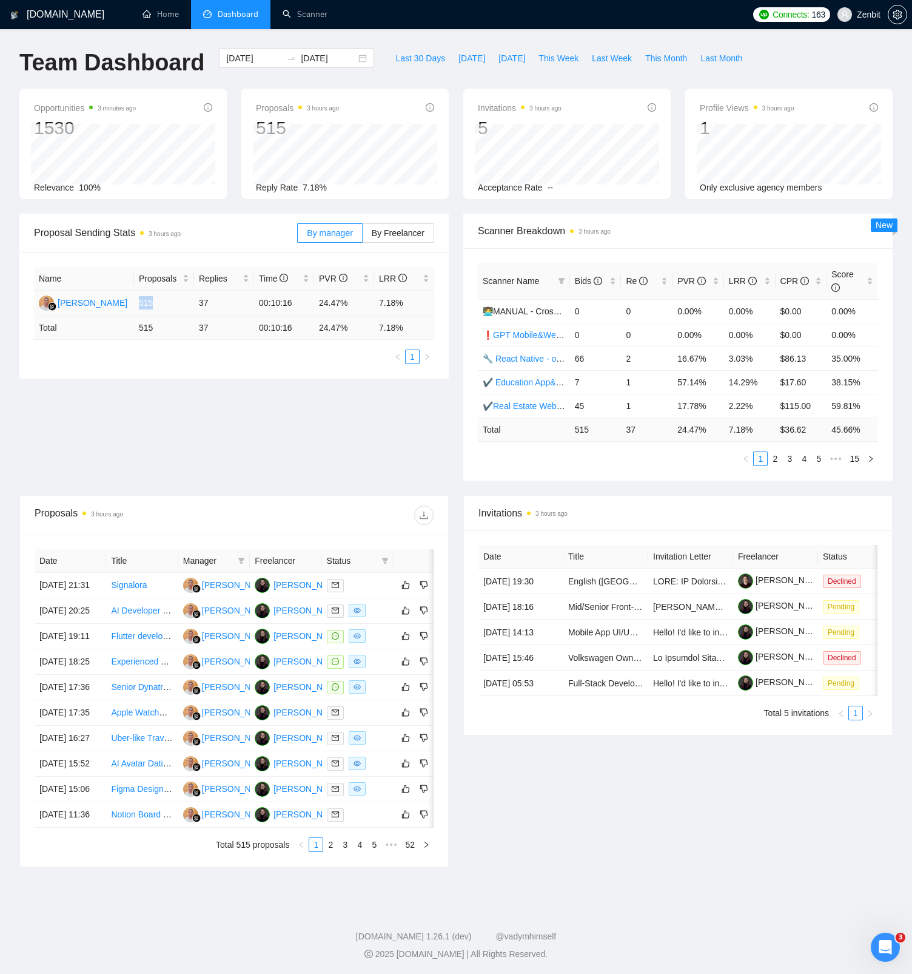
drag, startPoint x: 137, startPoint y: 306, endPoint x: 184, endPoint y: 300, distance: 48.3
click at [184, 300] on td "515" at bounding box center [164, 303] width 60 height 25
drag, startPoint x: 196, startPoint y: 305, endPoint x: 232, endPoint y: 305, distance: 35.8
click at [232, 305] on td "37" at bounding box center [224, 303] width 60 height 25
click at [237, 351] on ul "1" at bounding box center [234, 356] width 400 height 15
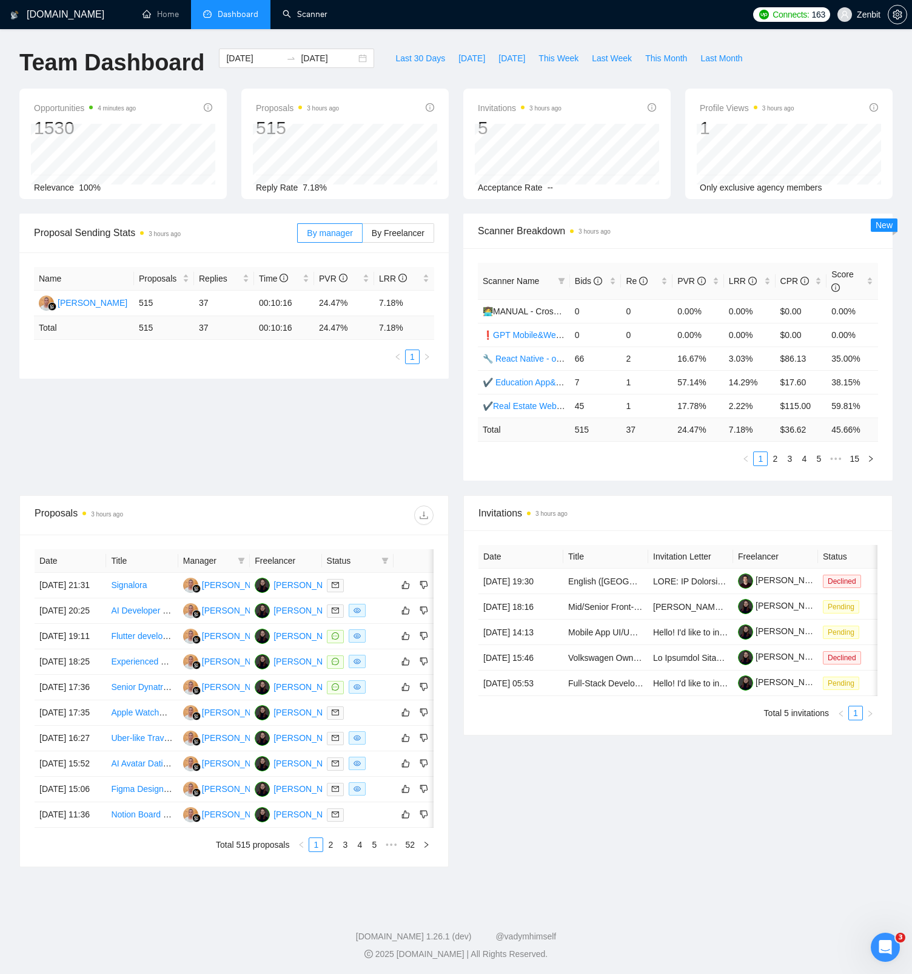
drag, startPoint x: 300, startPoint y: 19, endPoint x: 498, endPoint y: 371, distance: 404.2
click at [300, 19] on link "Scanner" at bounding box center [305, 14] width 45 height 10
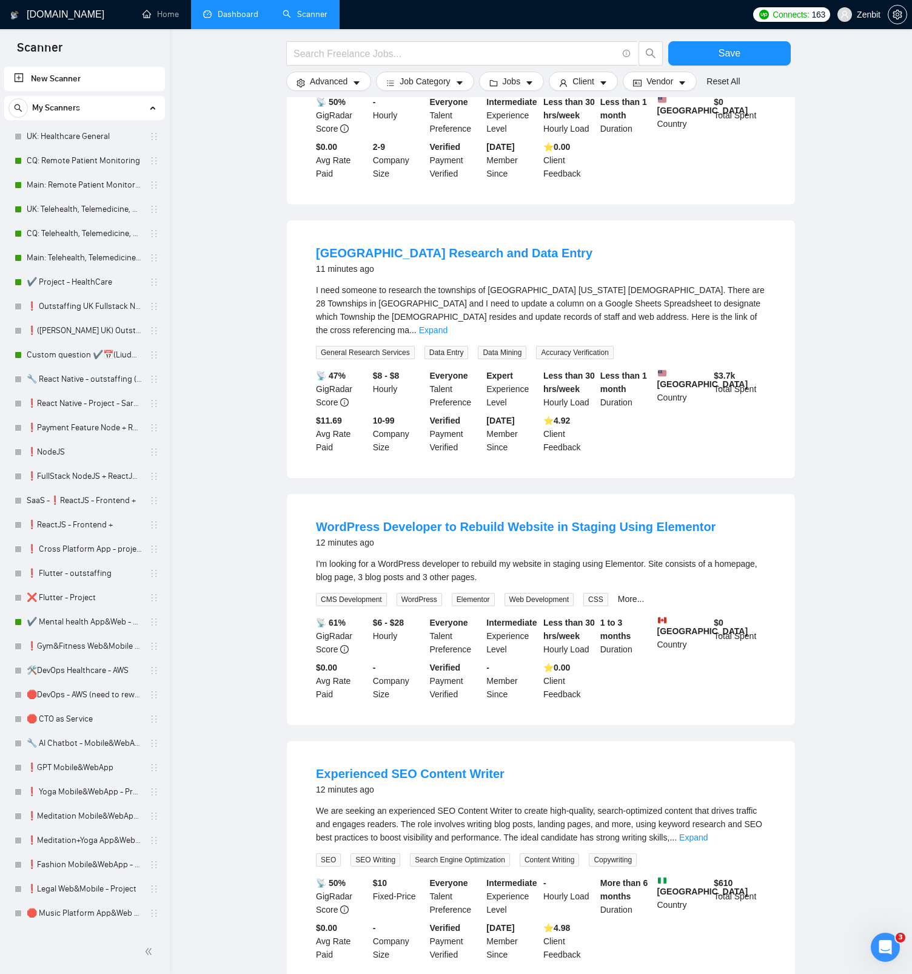
click at [232, 306] on main "Save Advanced Job Category Jobs Client Vendor Reset All Preview Results Insight…" at bounding box center [541, 542] width 704 height 1465
click at [245, 204] on main "Save Advanced Job Category Jobs Client Vendor Reset All Preview Results Insight…" at bounding box center [541, 542] width 704 height 1465
